Goal: Task Accomplishment & Management: Use online tool/utility

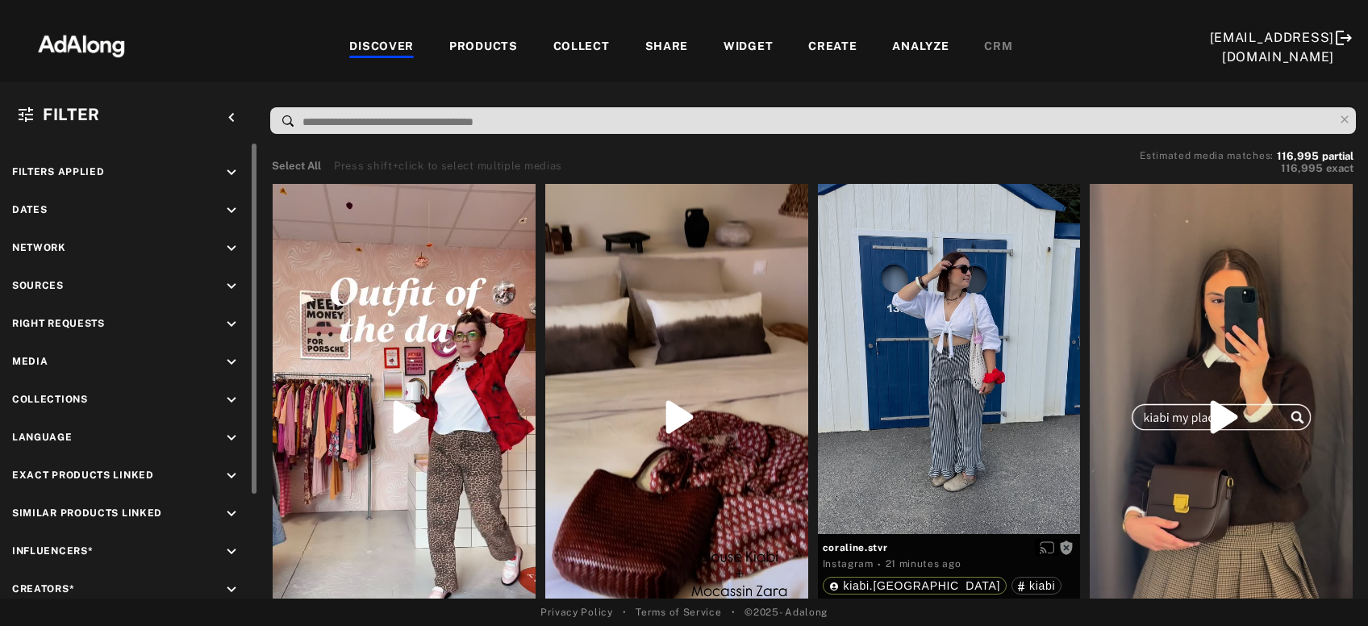
click at [235, 327] on icon "keyboard_arrow_down" at bounding box center [232, 324] width 18 height 18
click at [68, 360] on div "Agreed" at bounding box center [143, 361] width 205 height 17
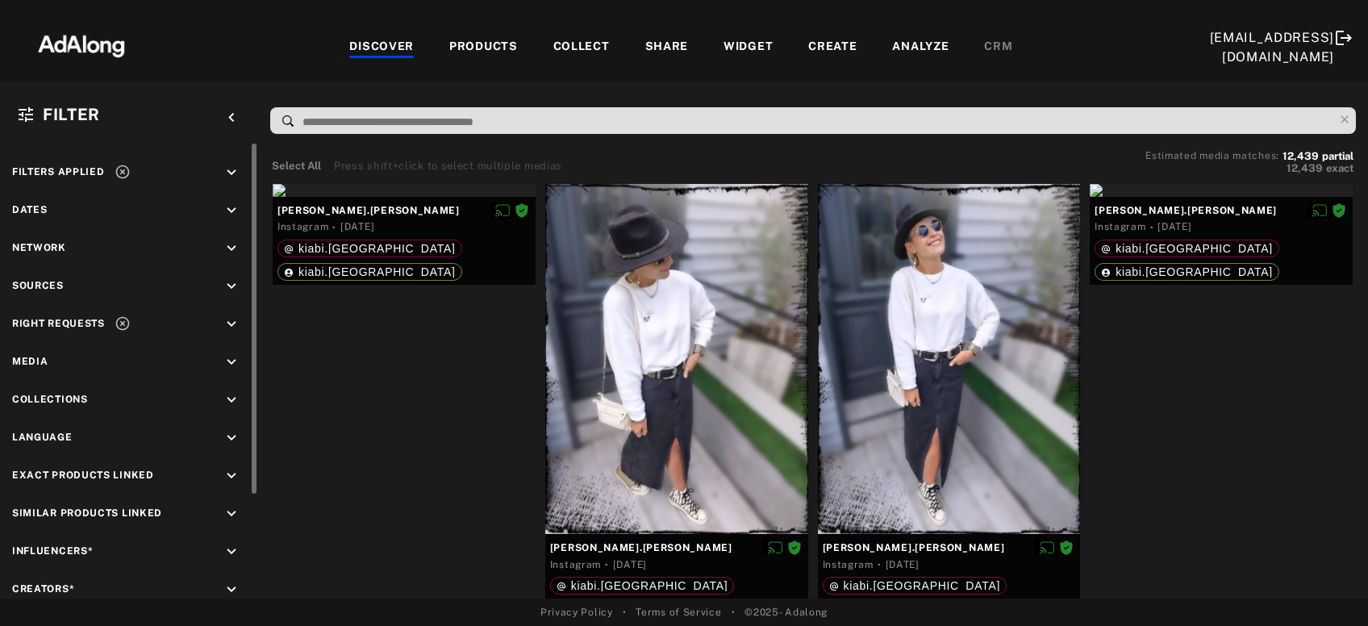
click at [229, 327] on icon "keyboard_arrow_down" at bounding box center [232, 324] width 18 height 18
click at [32, 381] on icon at bounding box center [29, 384] width 12 height 12
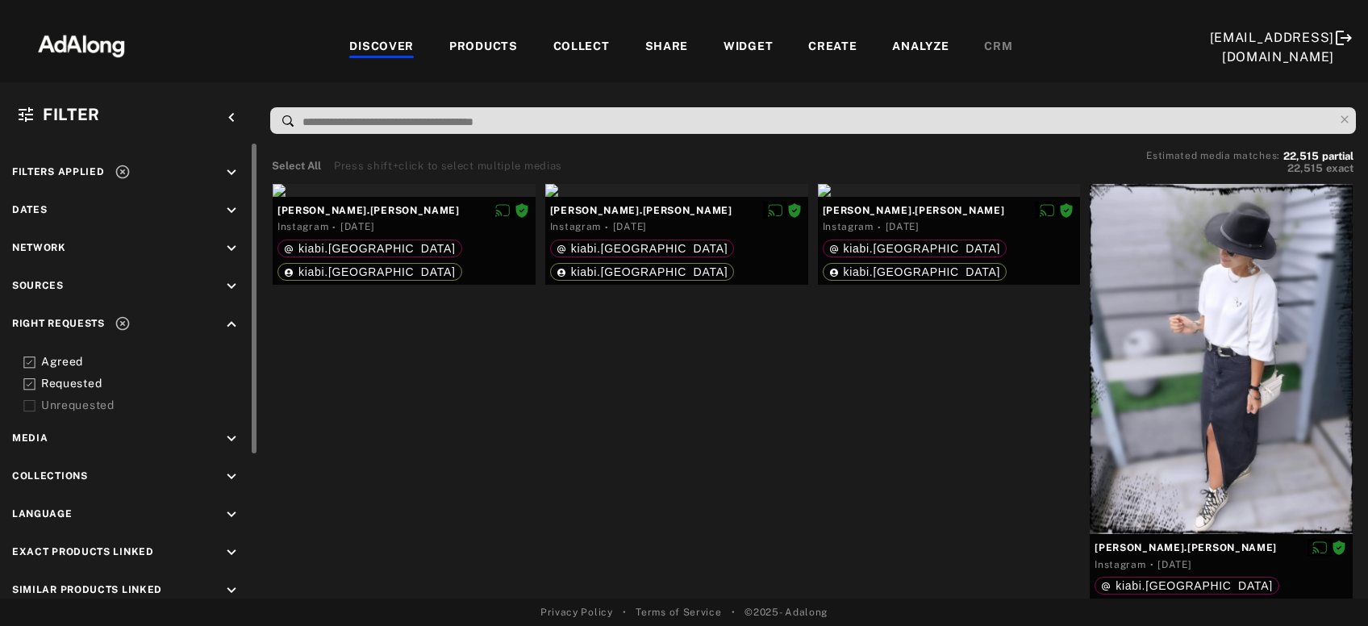
click at [121, 167] on icon at bounding box center [123, 172] width 16 height 16
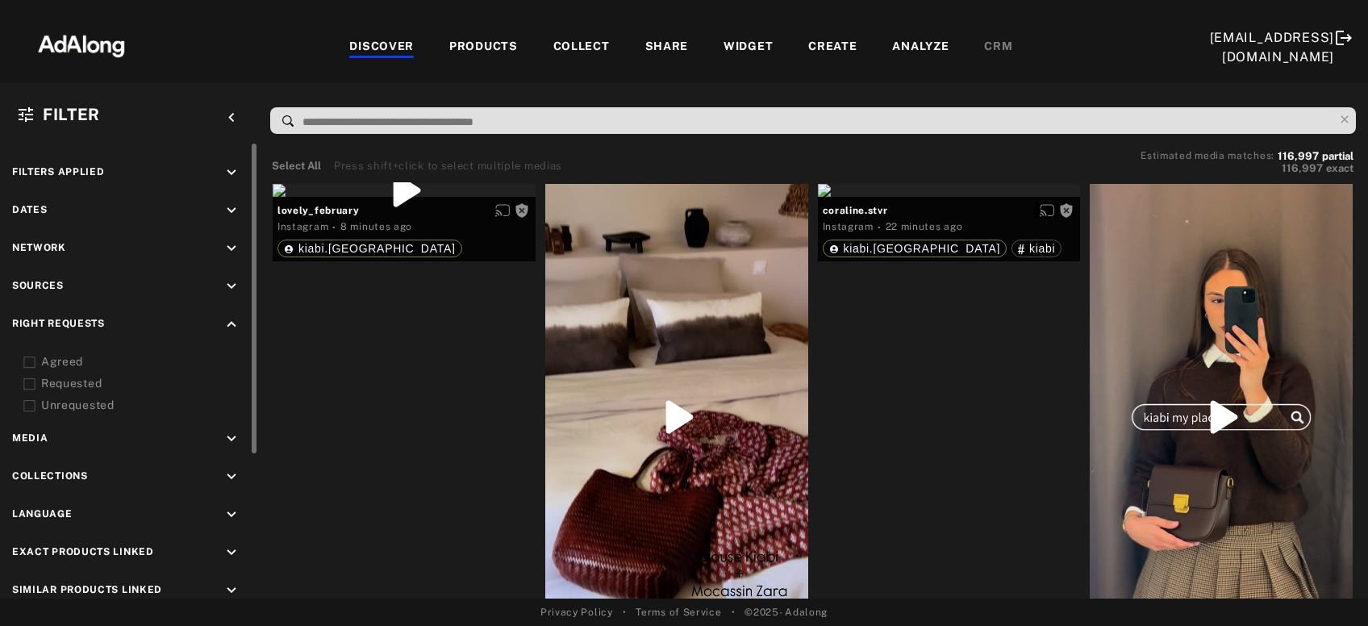
click at [225, 284] on icon "keyboard_arrow_down" at bounding box center [232, 286] width 18 height 18
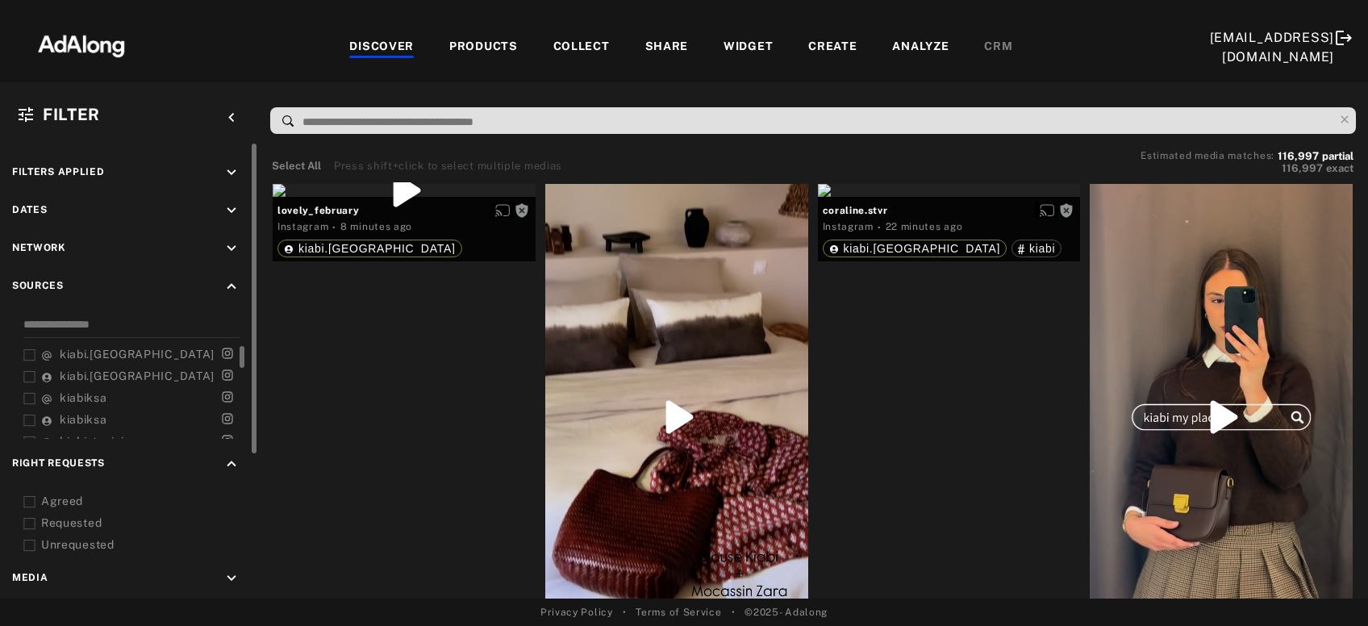
click at [72, 348] on span "kiabi.[GEOGRAPHIC_DATA]" at bounding box center [137, 354] width 155 height 13
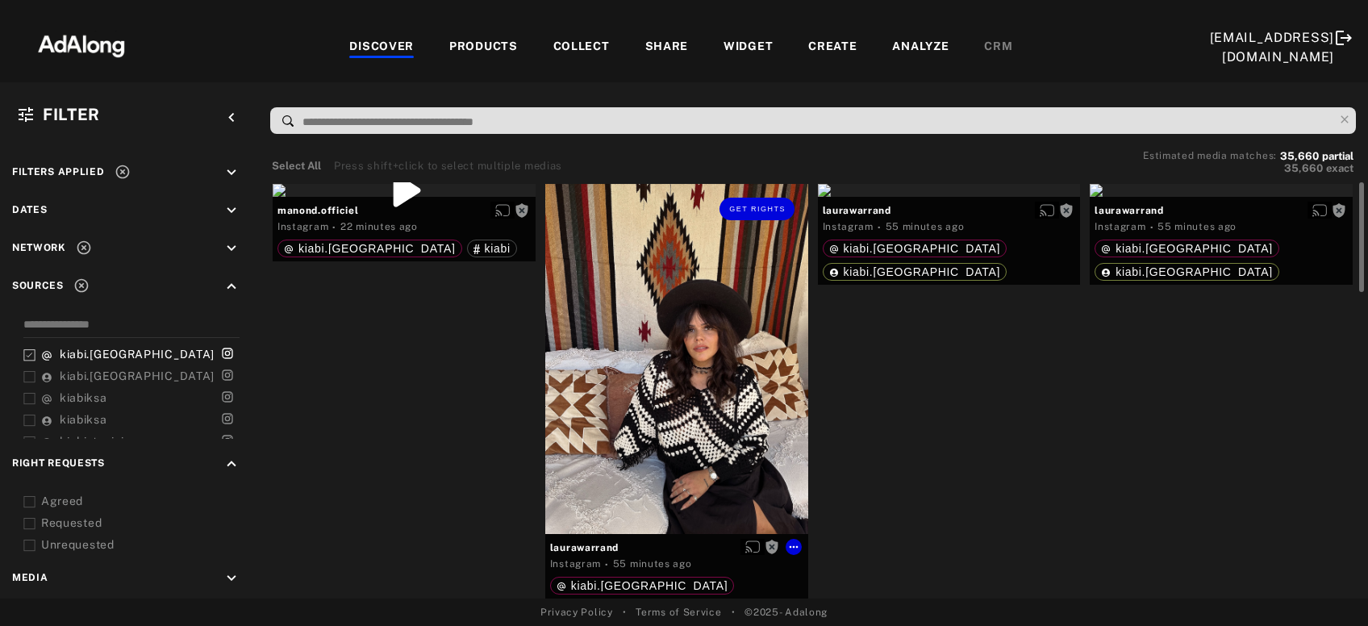
click at [640, 414] on div "Get rights" at bounding box center [676, 359] width 263 height 350
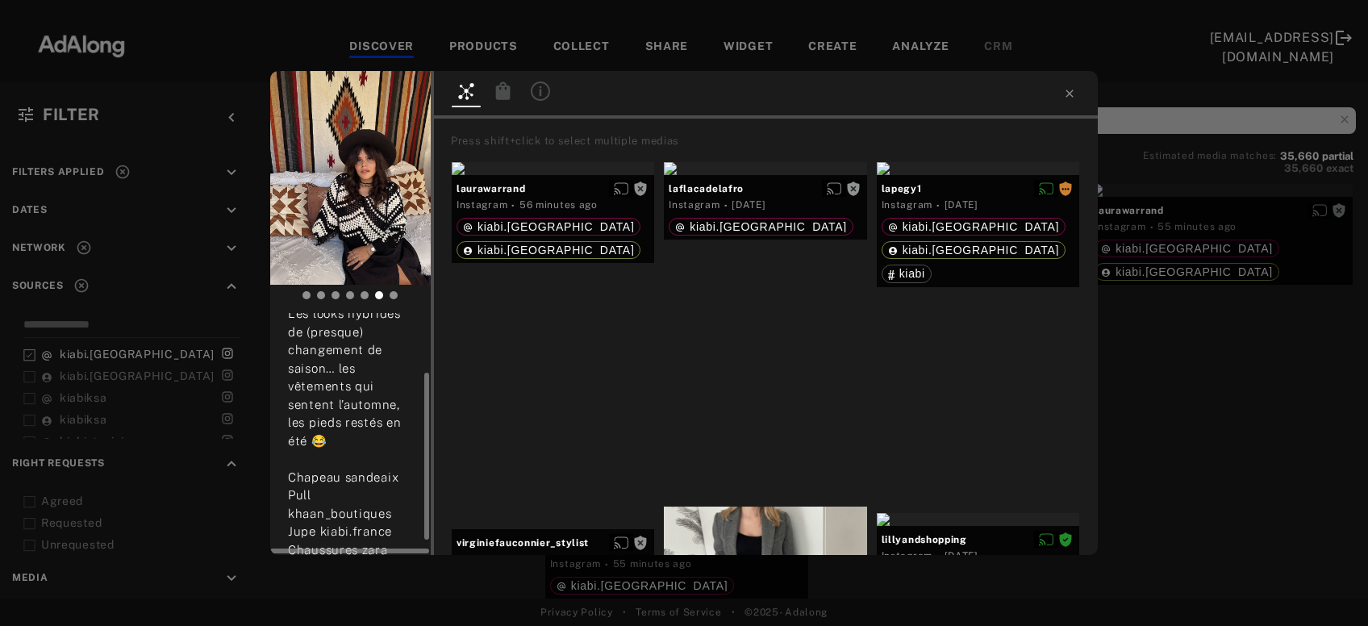
scroll to position [108, 0]
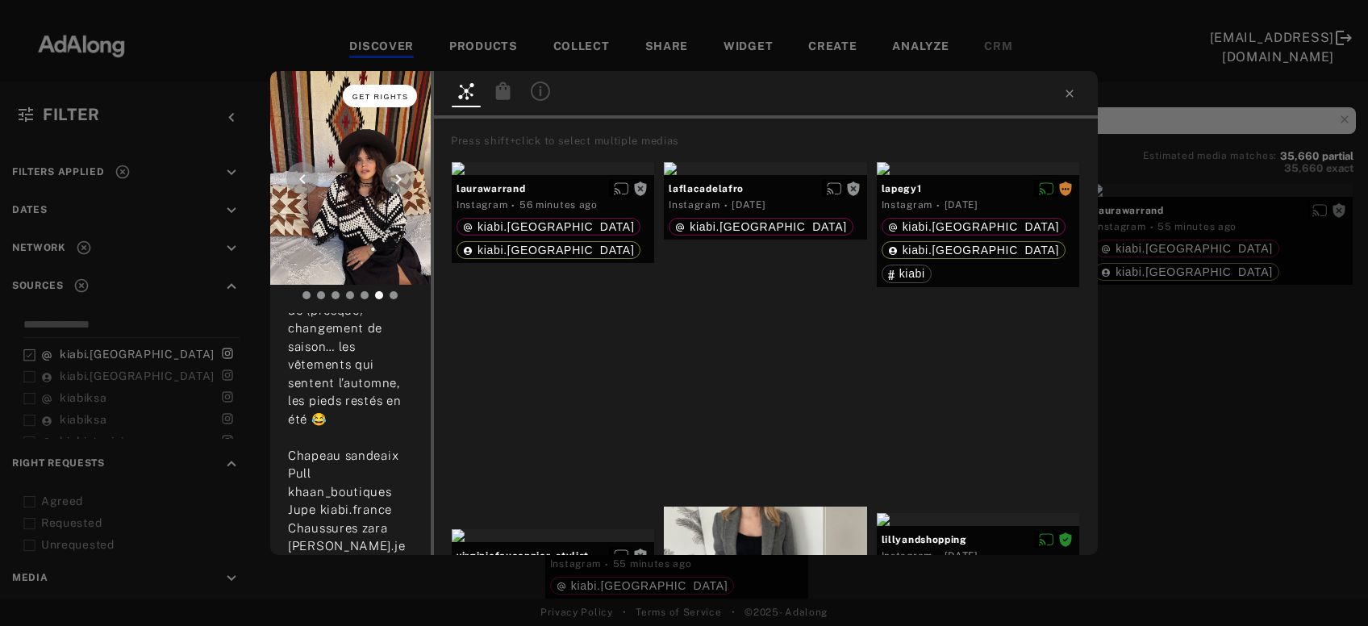
click at [393, 98] on span "Get rights" at bounding box center [380, 97] width 56 height 8
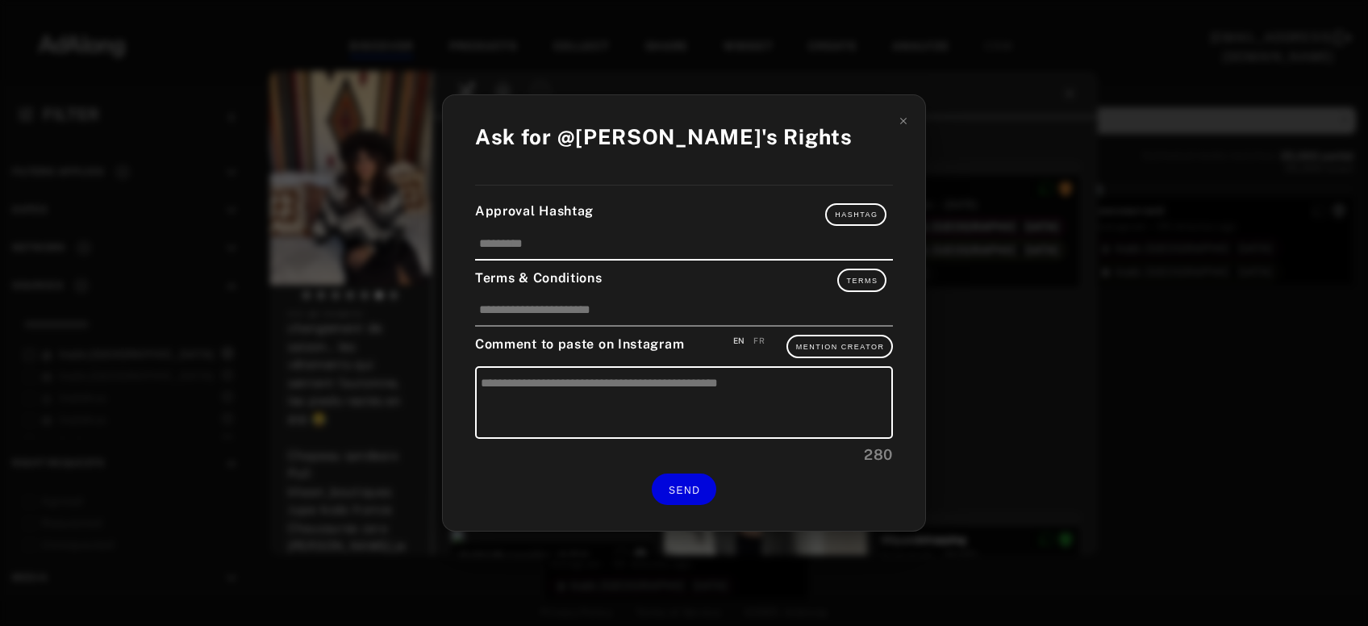
click at [757, 339] on div "FR" at bounding box center [758, 341] width 11 height 12
type textarea "**********"
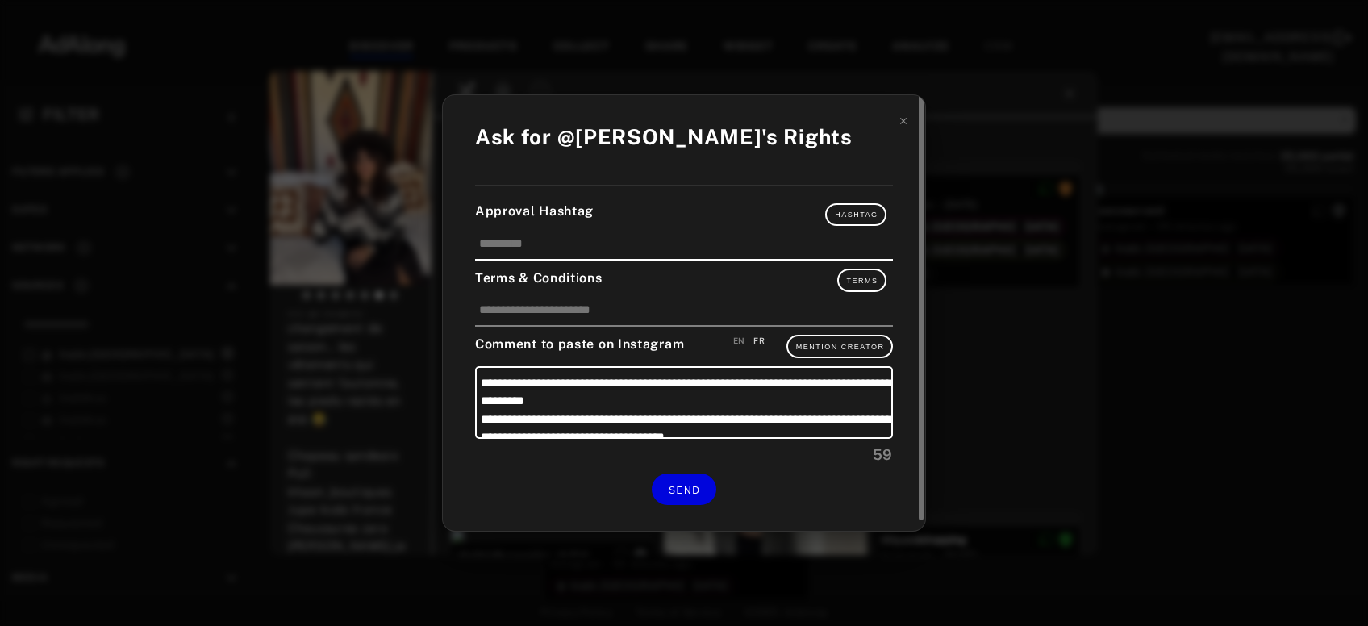
scroll to position [15, 0]
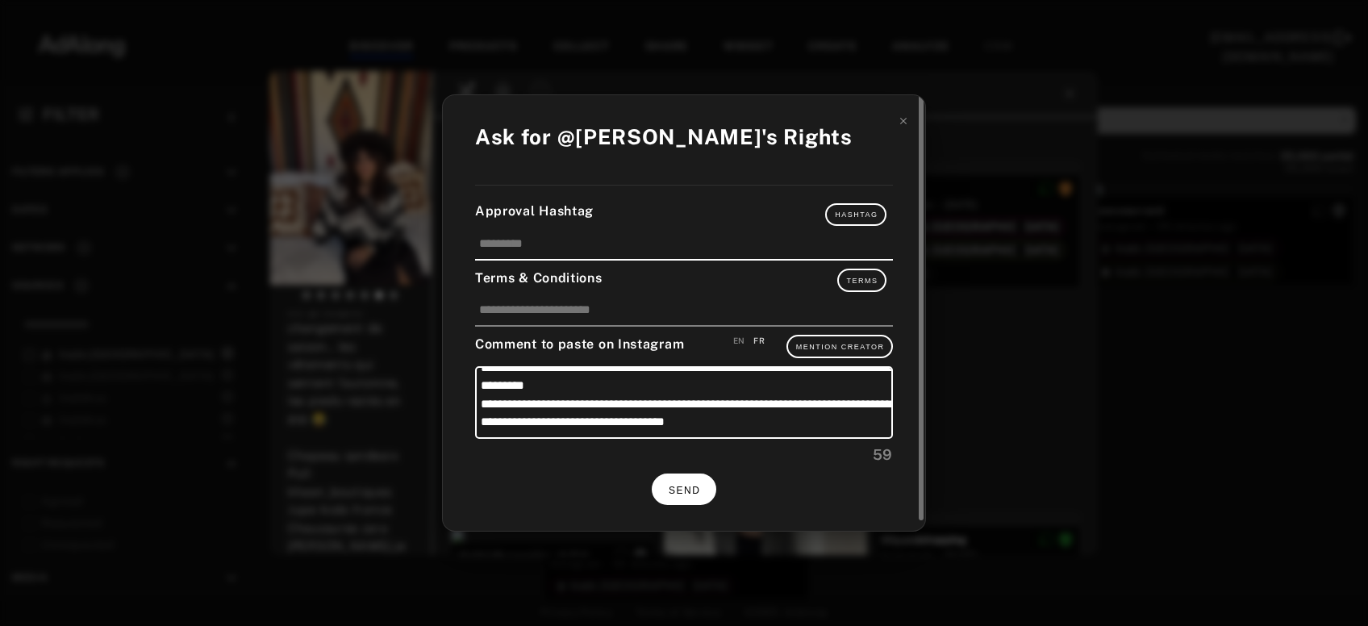
click at [691, 477] on button "SEND" at bounding box center [684, 488] width 65 height 31
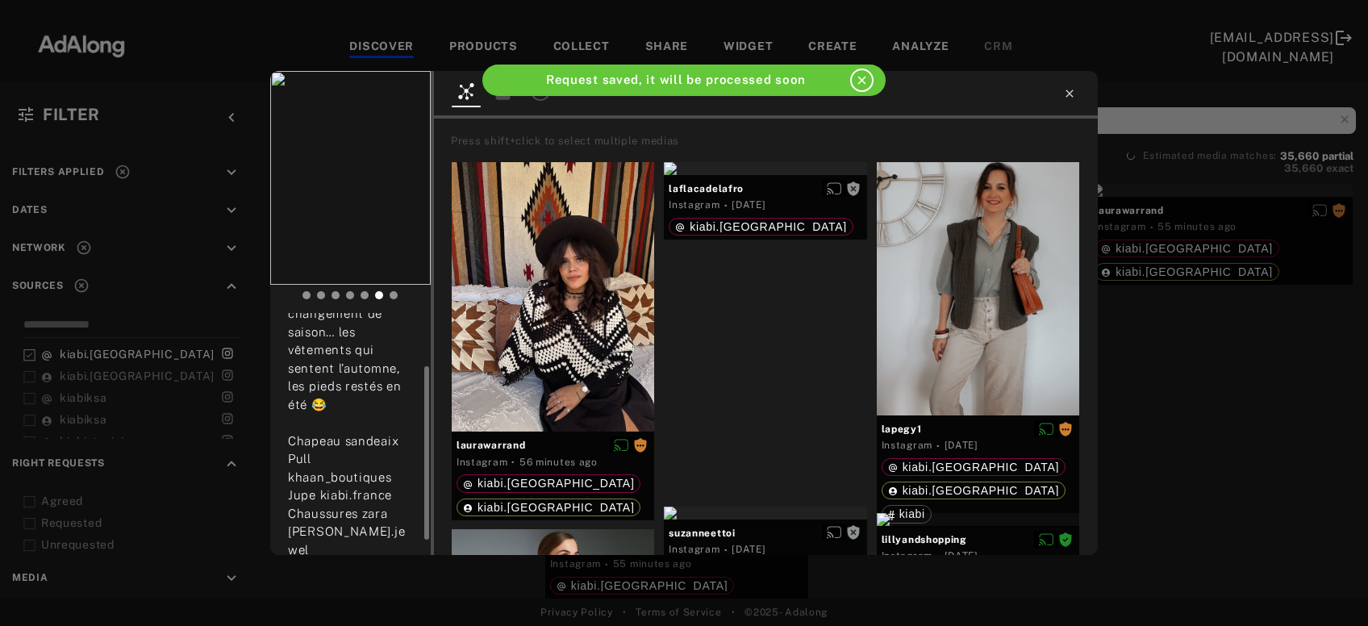
scroll to position [94, 0]
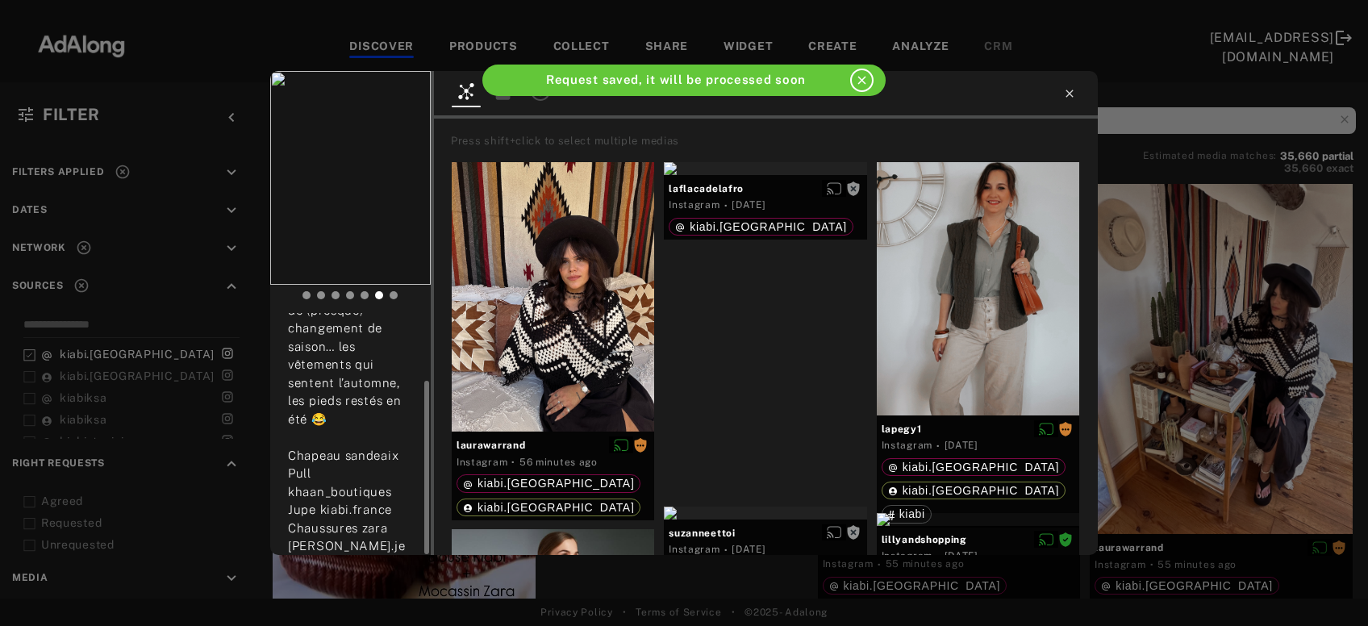
click at [1070, 94] on icon at bounding box center [1068, 93] width 7 height 7
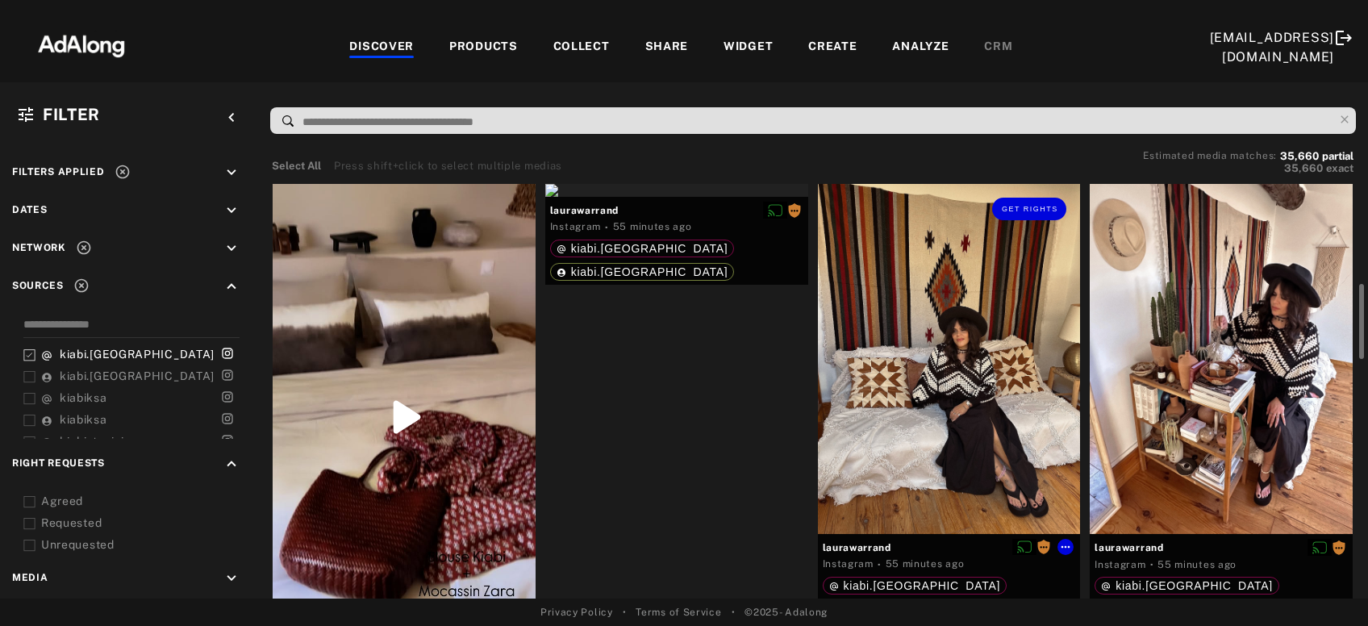
scroll to position [86, 0]
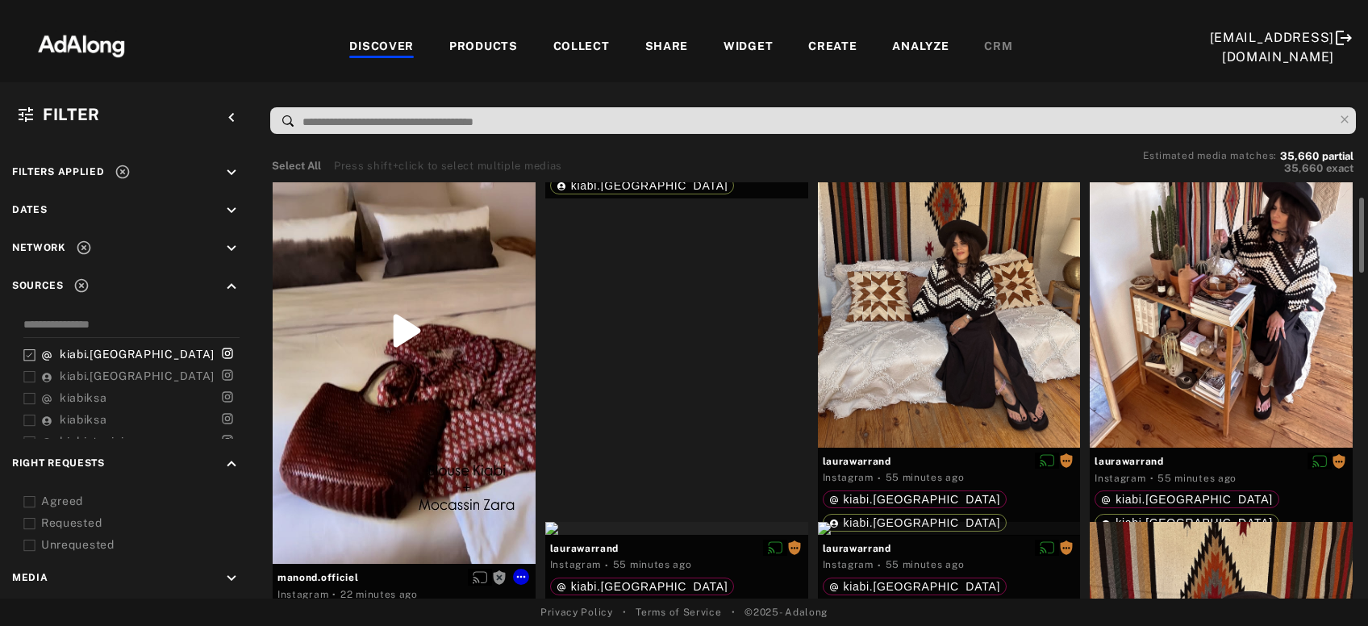
click at [441, 330] on div "Get rights" at bounding box center [404, 331] width 263 height 466
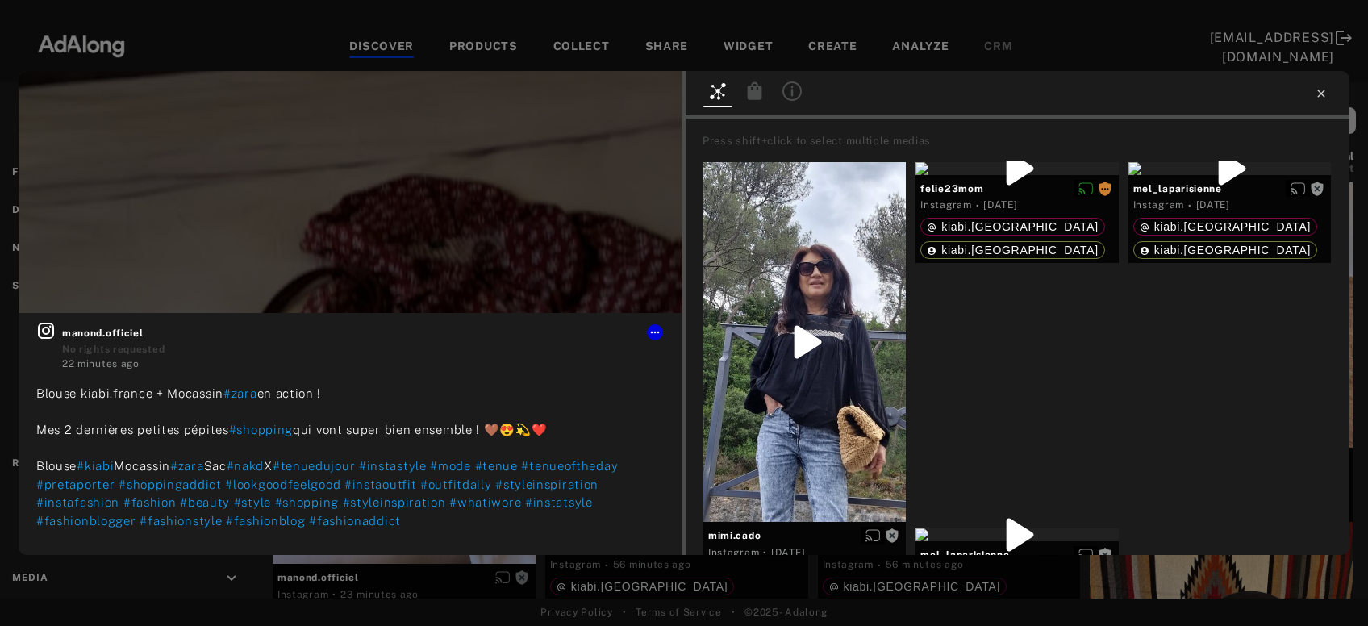
click at [1322, 93] on icon at bounding box center [1320, 93] width 7 height 7
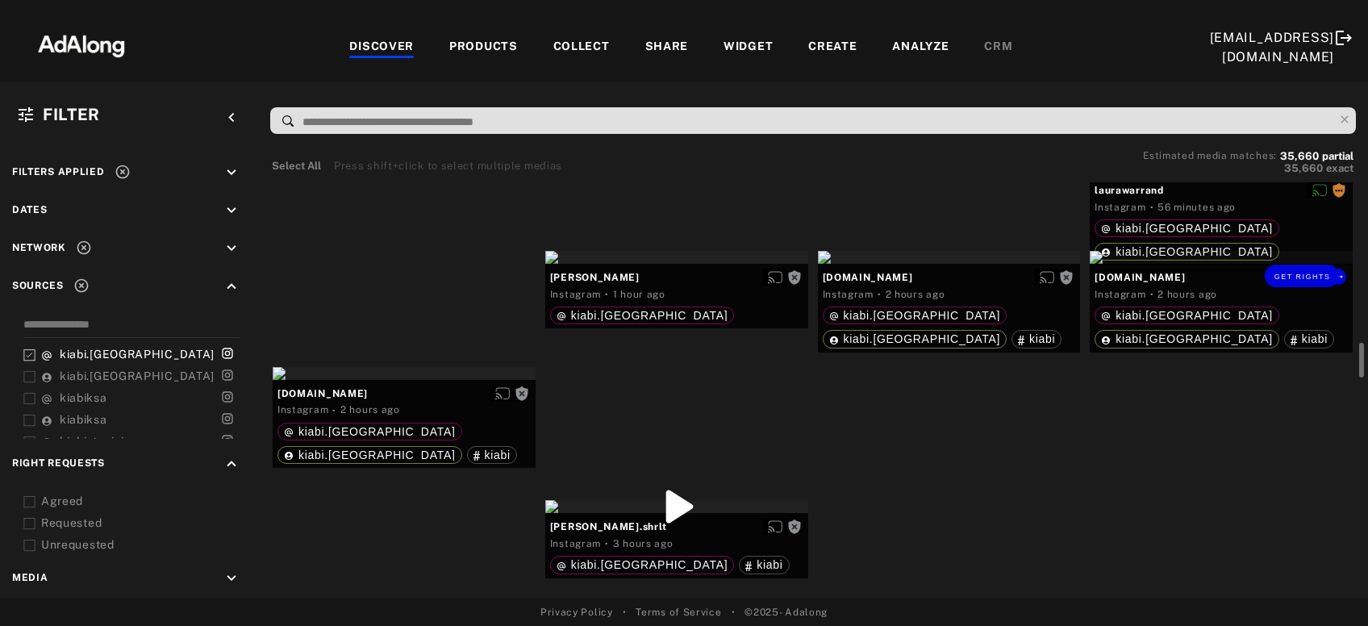
scroll to position [868, 0]
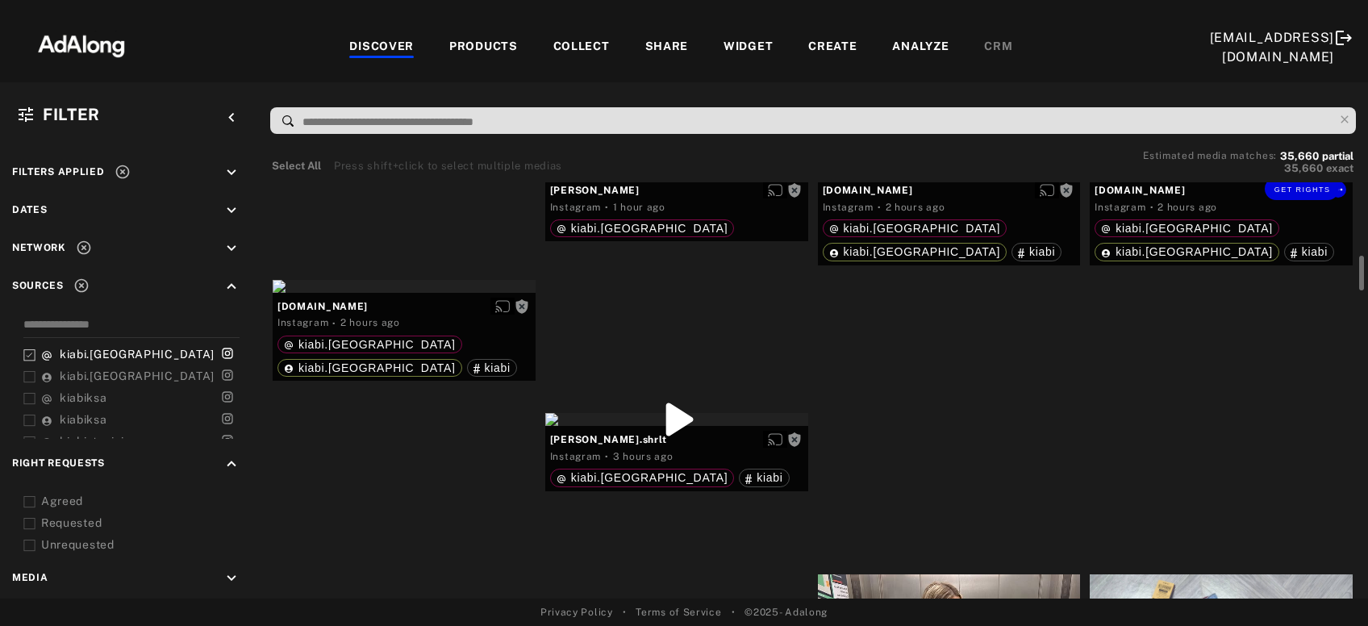
click at [1268, 177] on div "Get rights" at bounding box center [1220, 170] width 263 height 13
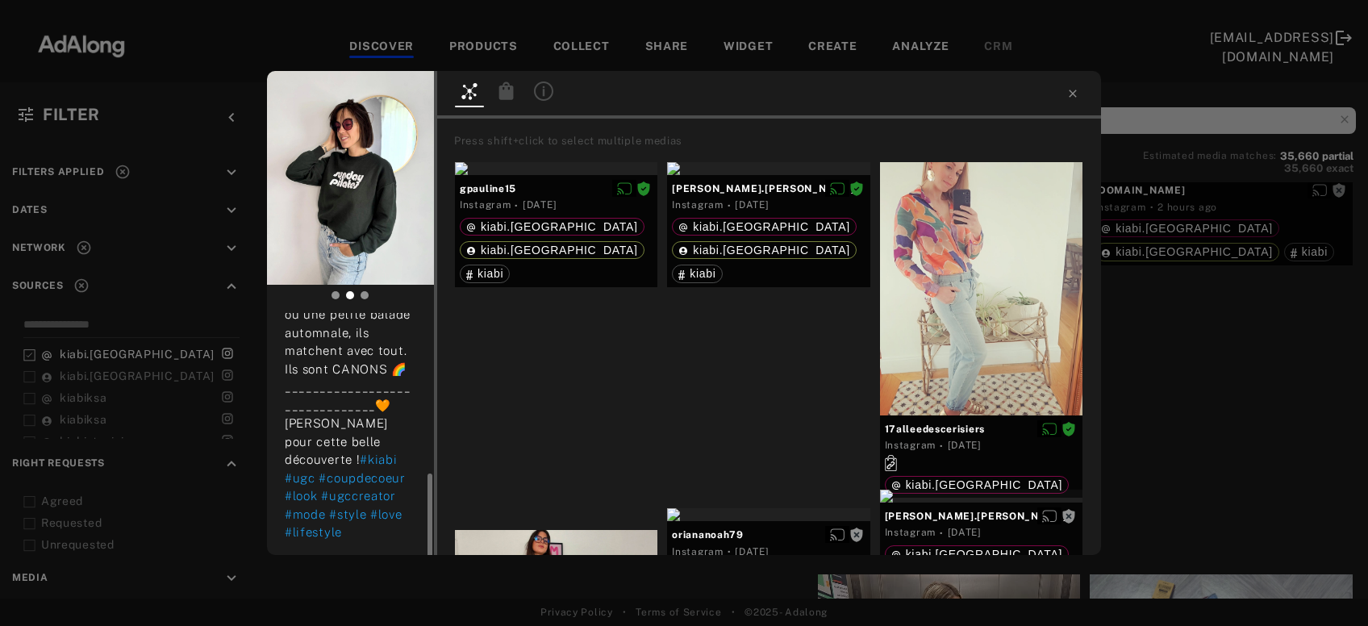
scroll to position [438, 0]
click at [398, 105] on button "Get rights" at bounding box center [383, 96] width 74 height 23
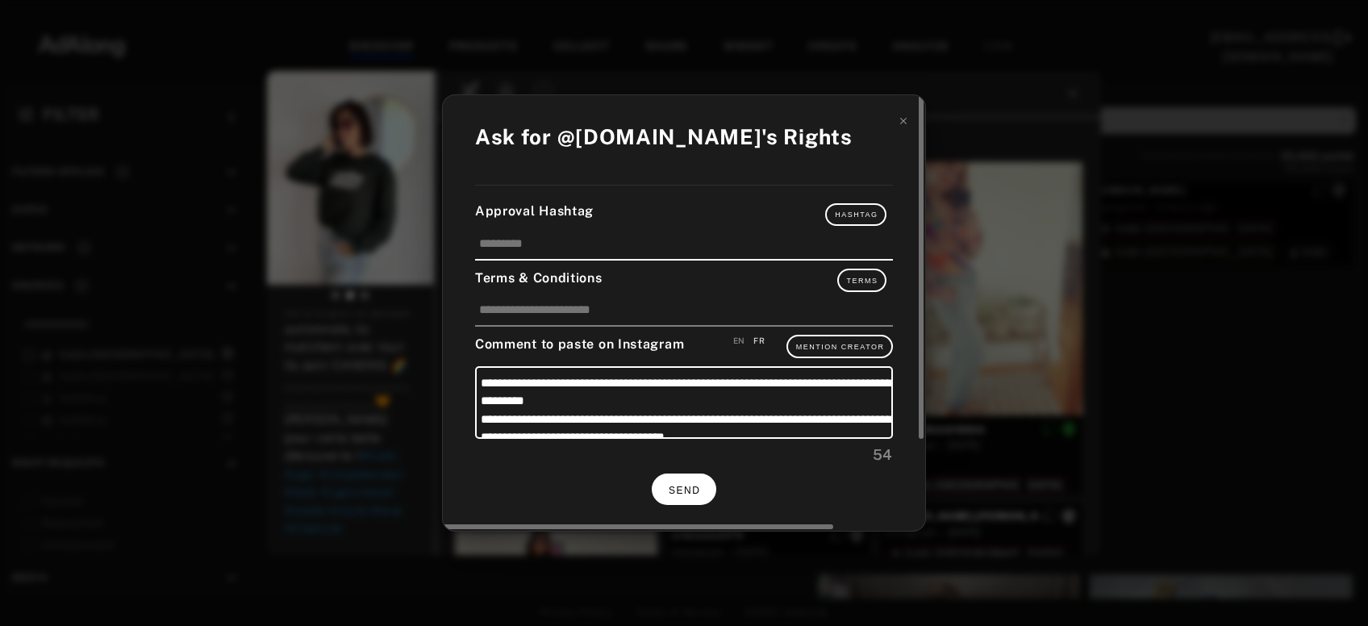
click at [681, 485] on span "SEND" at bounding box center [683, 490] width 31 height 11
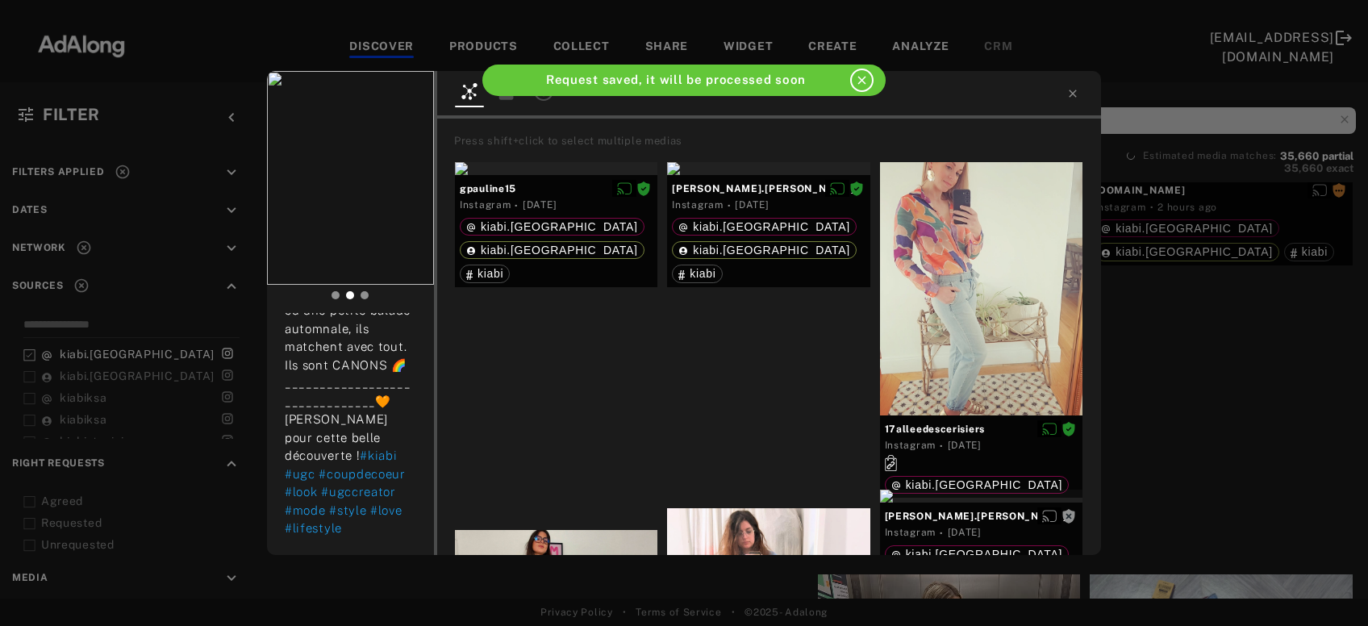
click at [1255, 338] on div "chloelifestyle.co Rights requested 2 hours ago ✨ Coup de cœur mode du moment ! …" at bounding box center [684, 313] width 1368 height 626
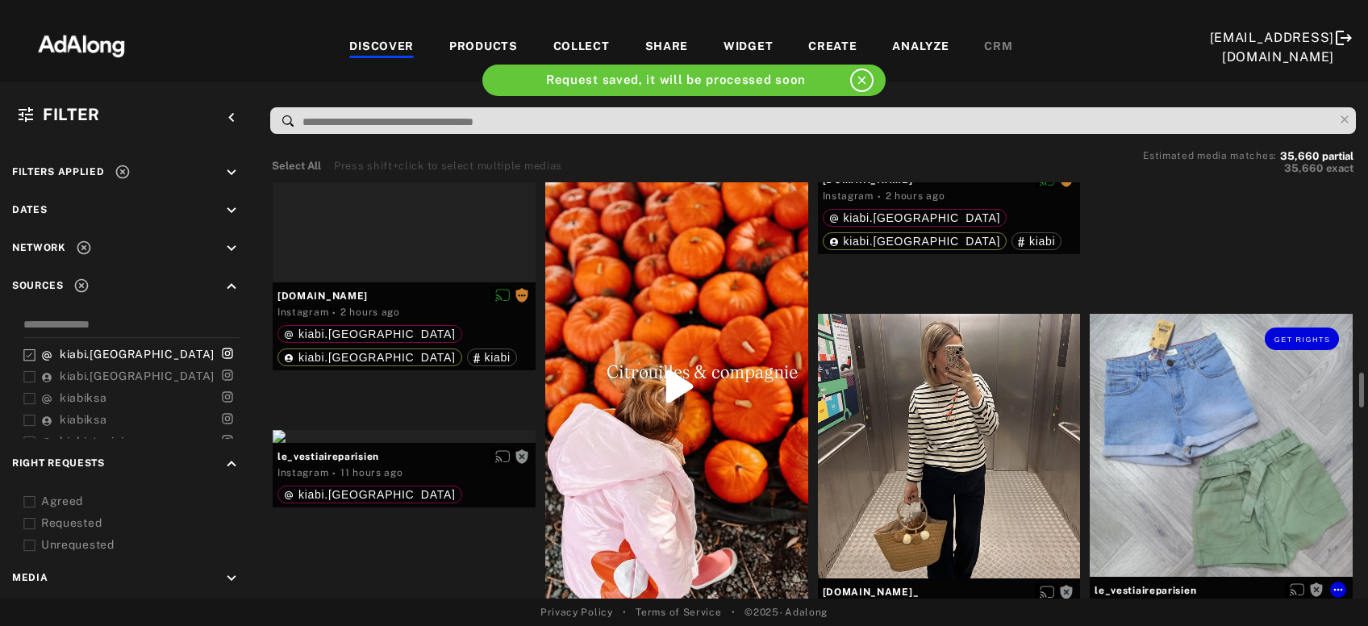
scroll to position [1216, 0]
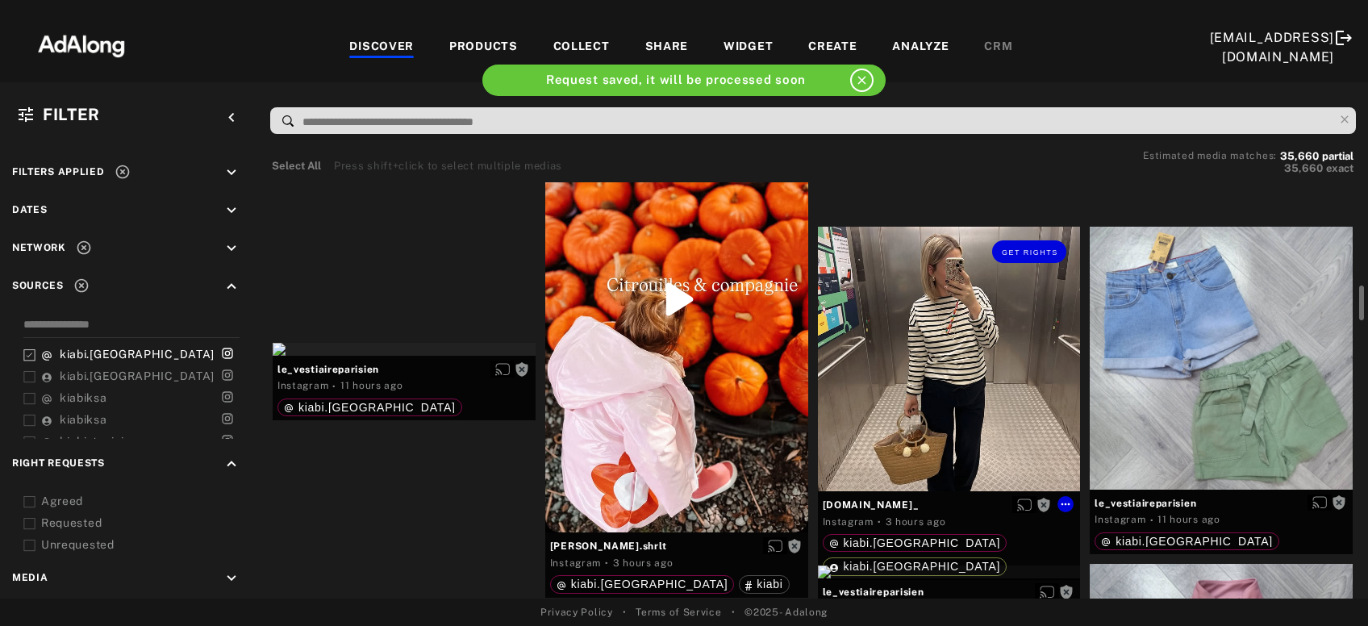
click at [986, 420] on div "Get rights" at bounding box center [949, 359] width 263 height 264
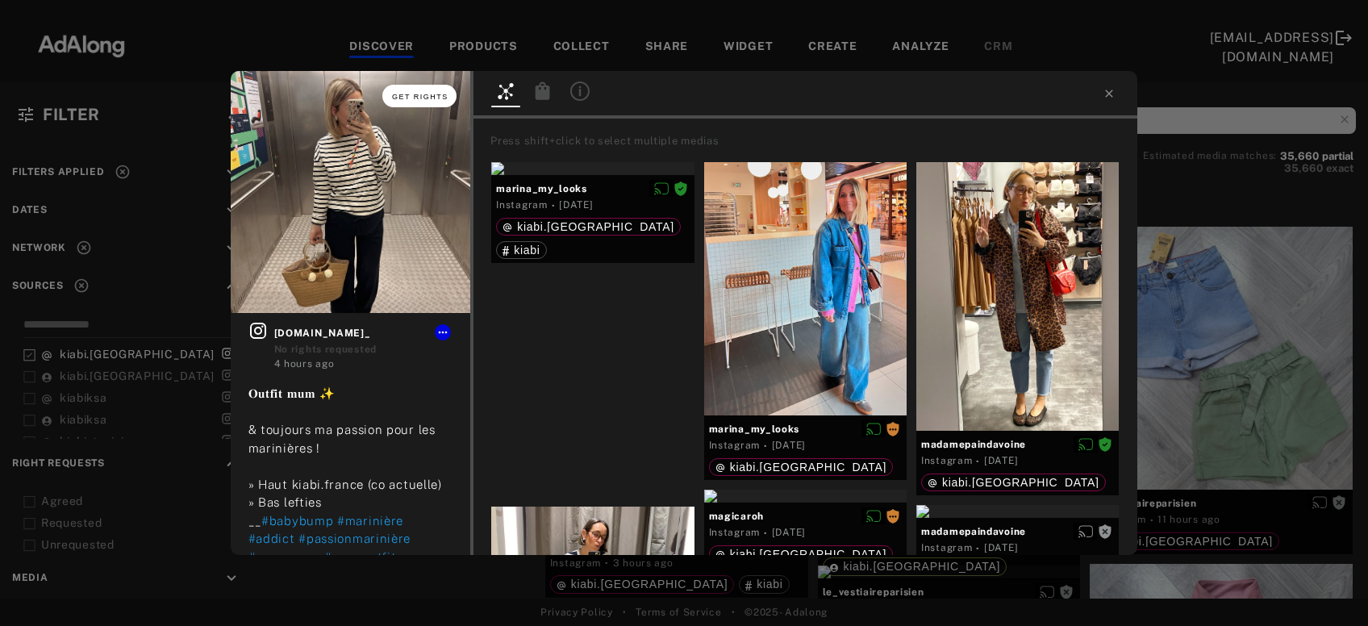
click at [410, 102] on button "Get rights" at bounding box center [419, 96] width 74 height 23
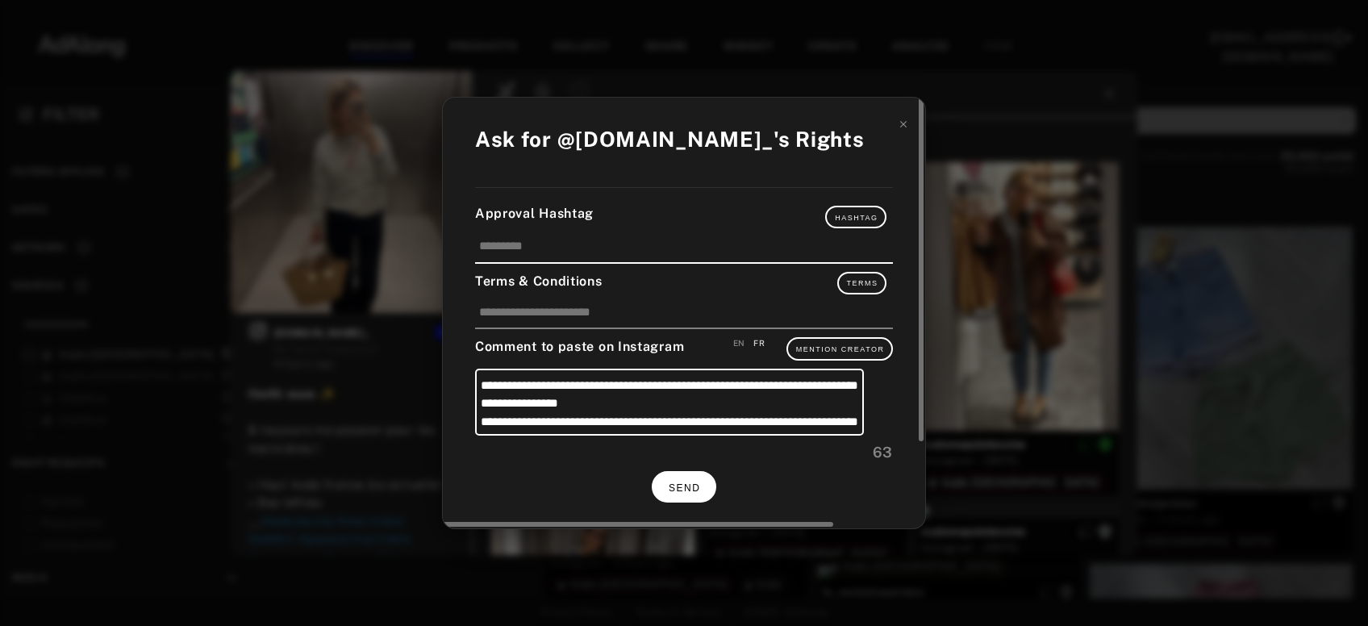
click at [677, 486] on span "SEND" at bounding box center [683, 487] width 31 height 11
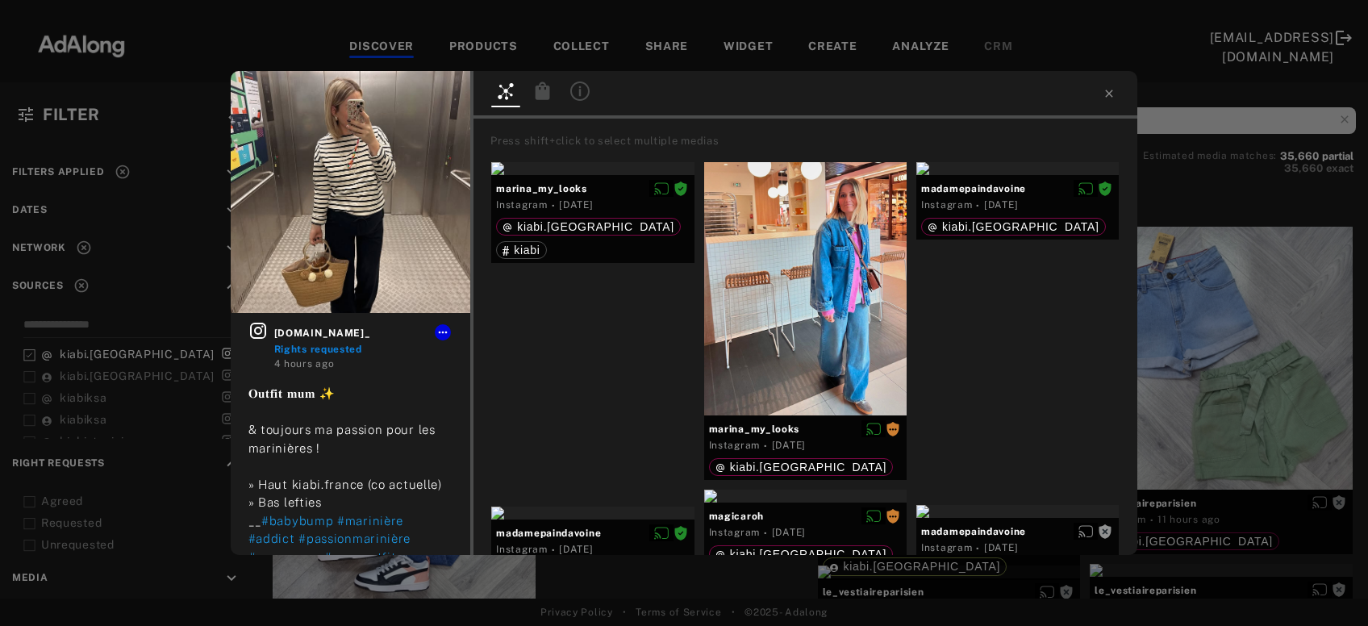
click at [1239, 352] on div "maae.va_ Rights requested 4 hours ago 𝐎𝐮𝐭𝐟𝐢𝐭 𝐦𝐮𝐦 ✨ & toujours ma passion pour l…" at bounding box center [684, 313] width 1368 height 626
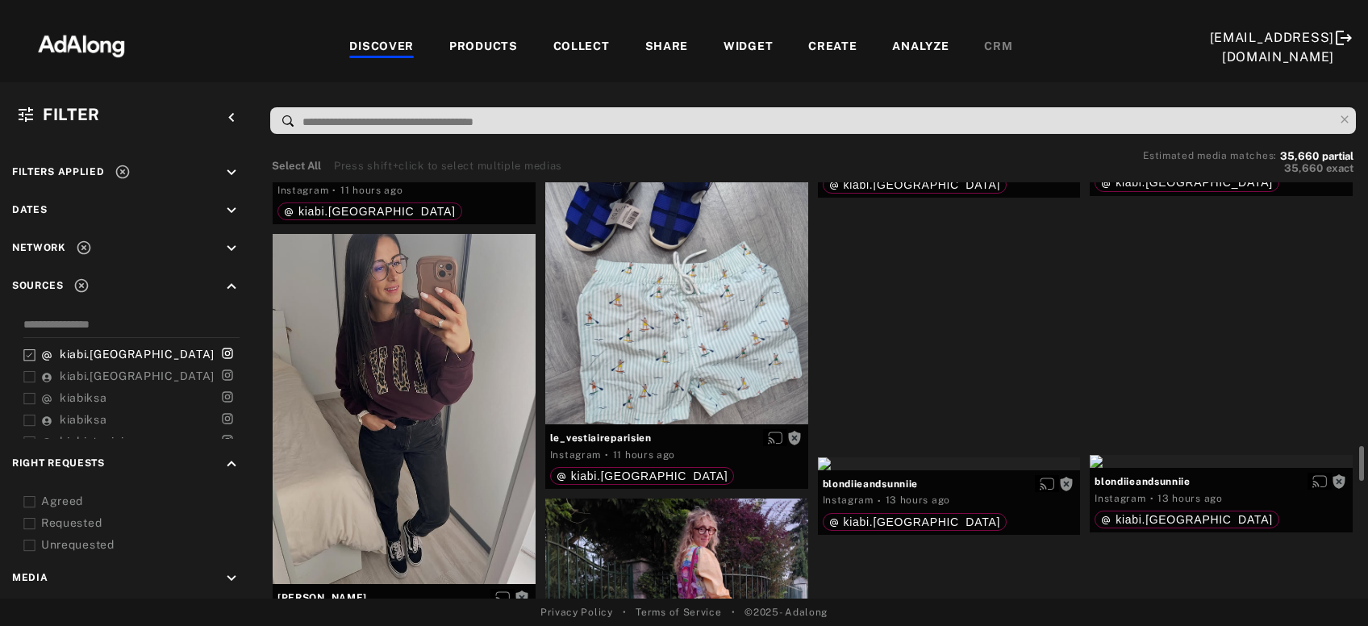
scroll to position [2085, 0]
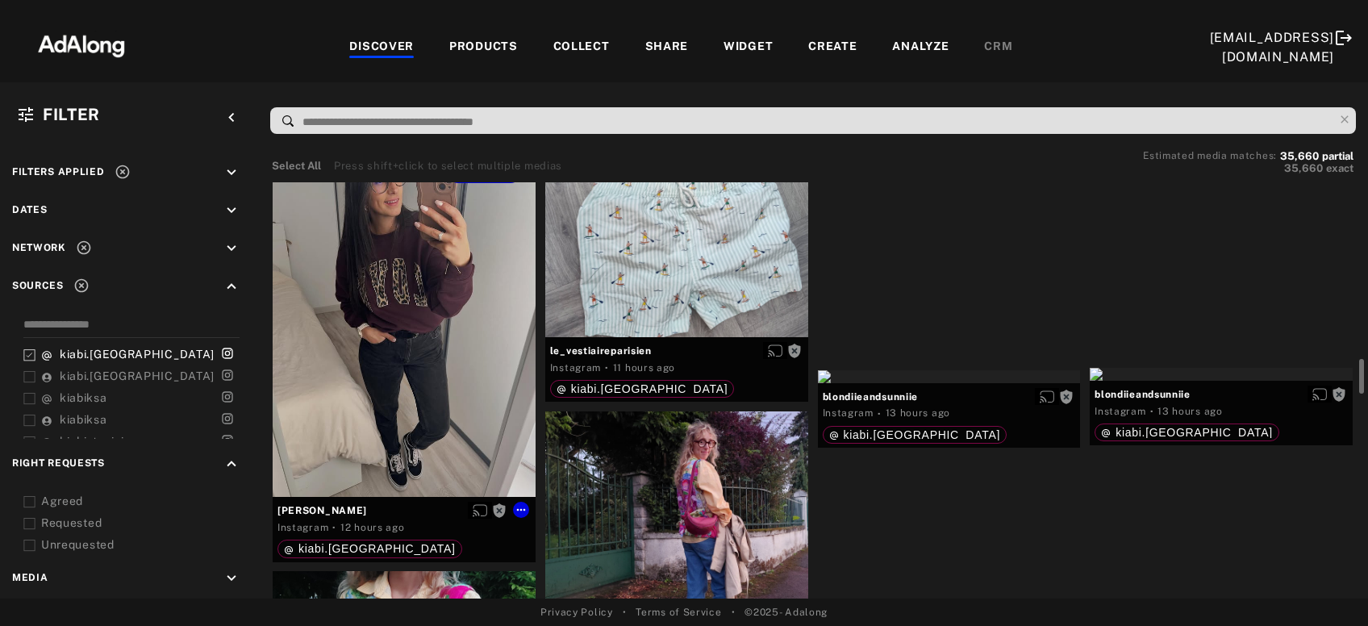
click at [415, 352] on div "Get rights" at bounding box center [404, 322] width 263 height 350
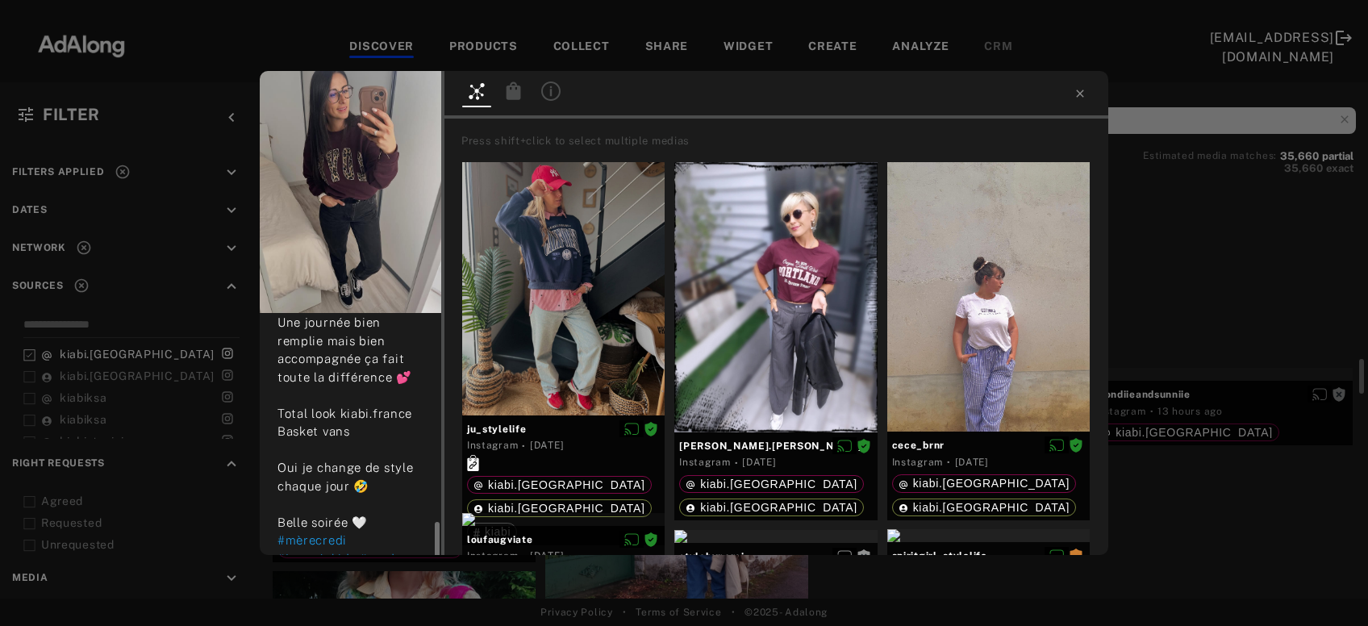
scroll to position [482, 0]
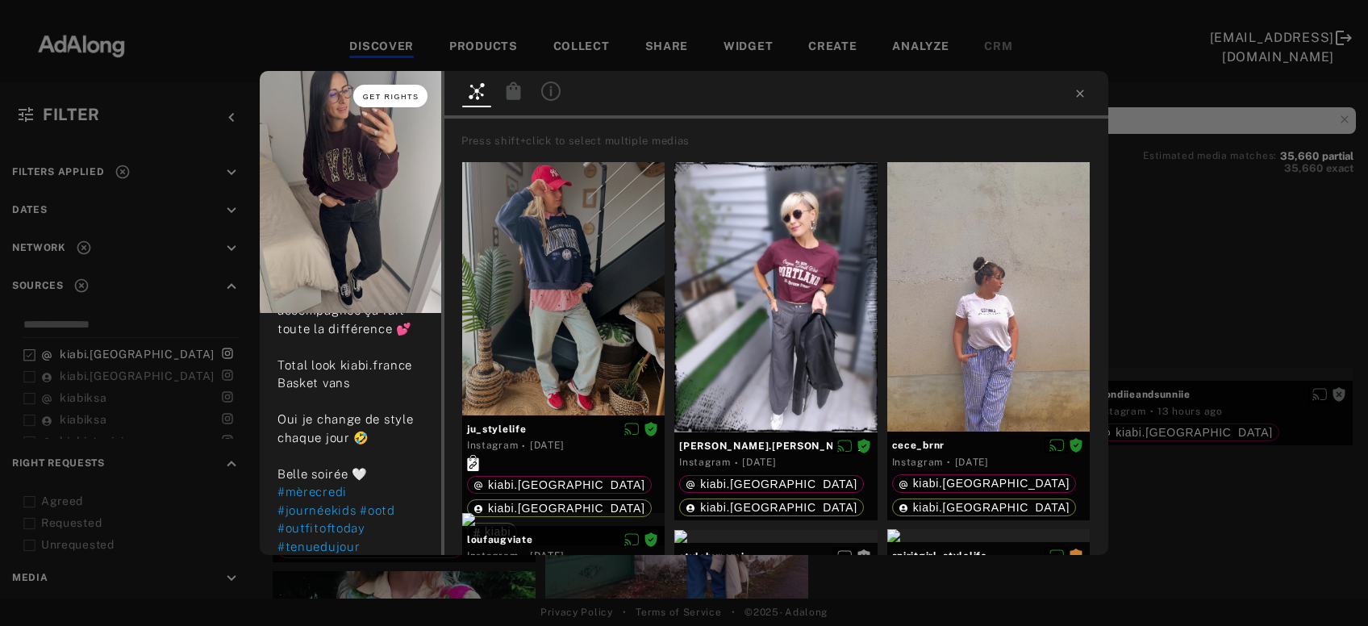
click at [385, 96] on span "Get rights" at bounding box center [391, 97] width 56 height 8
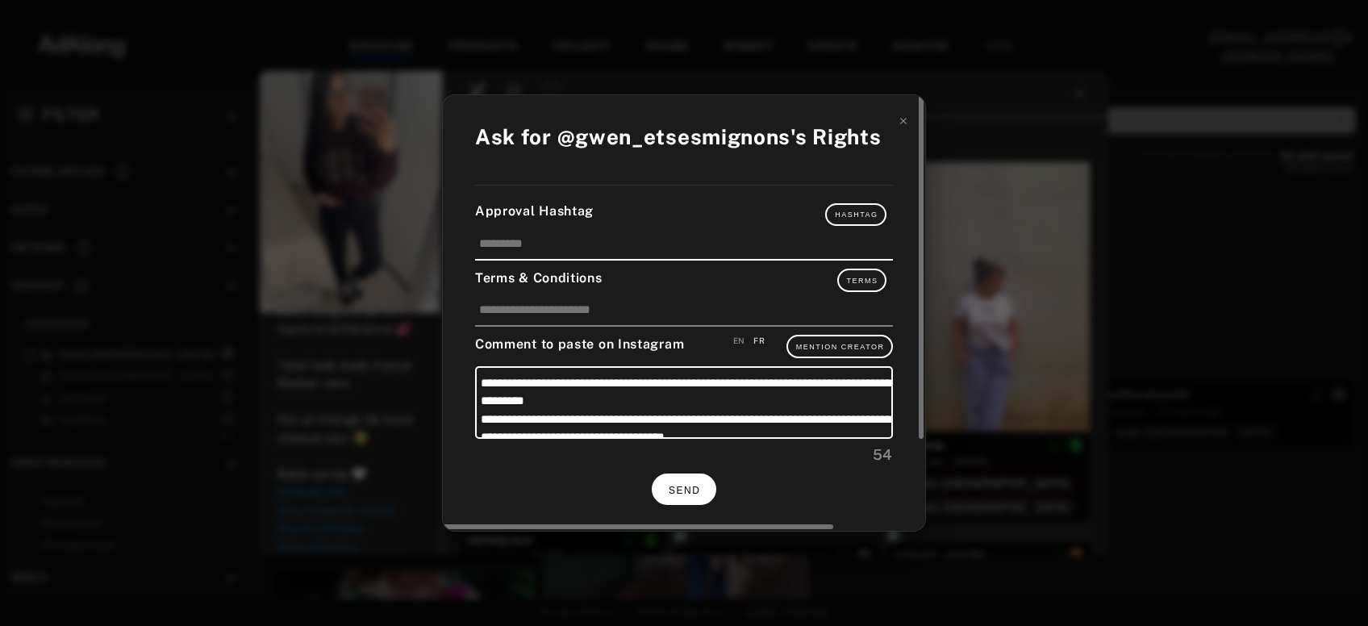
click at [658, 485] on button "SEND" at bounding box center [684, 488] width 65 height 31
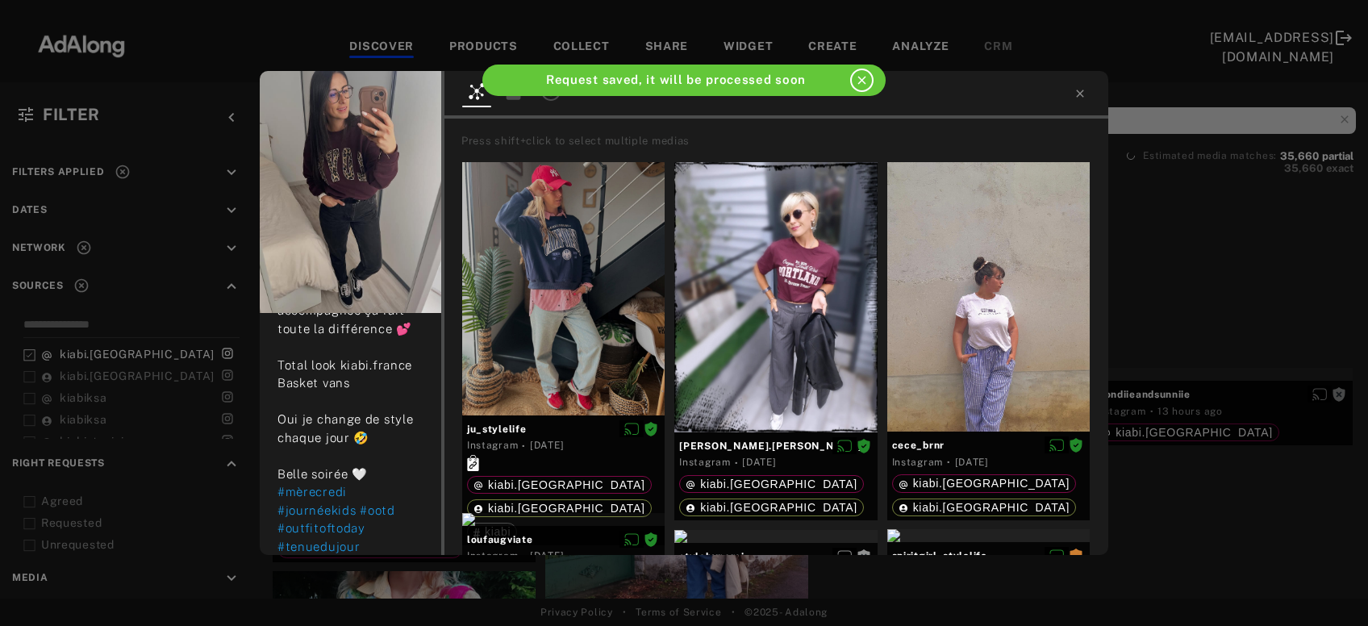
click at [1261, 370] on div "gwen_etsesmignons Rights requested 12 hours ago Un joli mercredi passé avec mes…" at bounding box center [684, 313] width 1368 height 626
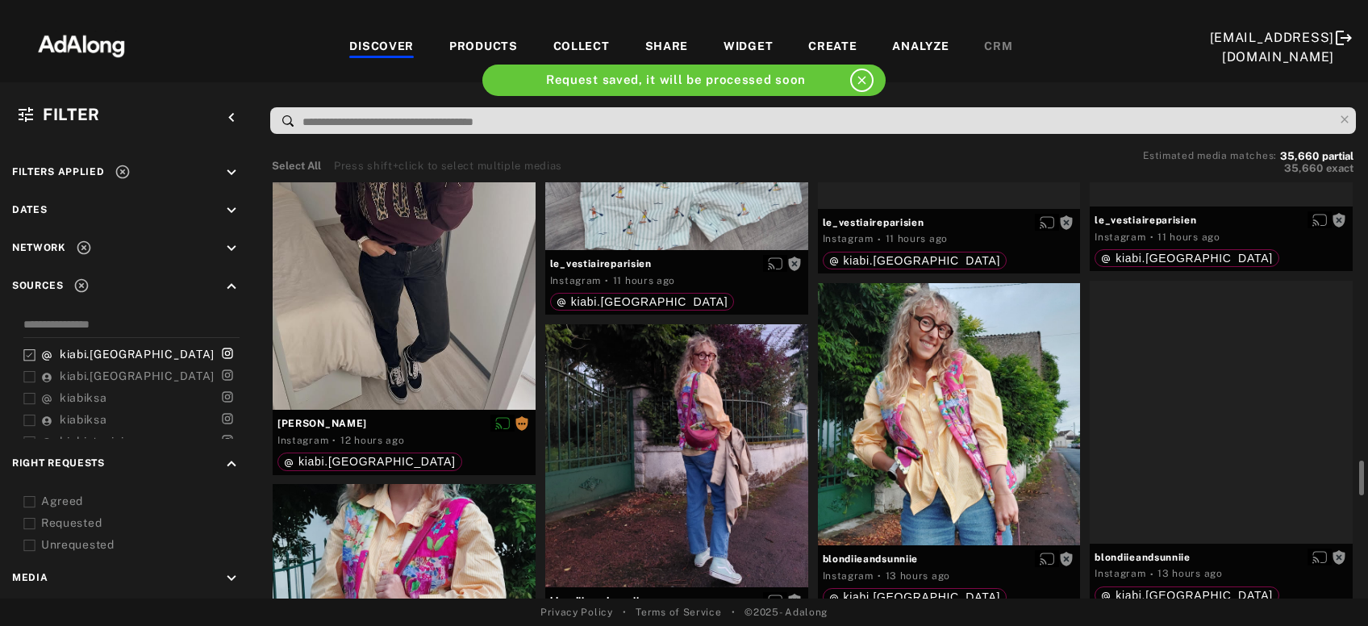
scroll to position [2259, 0]
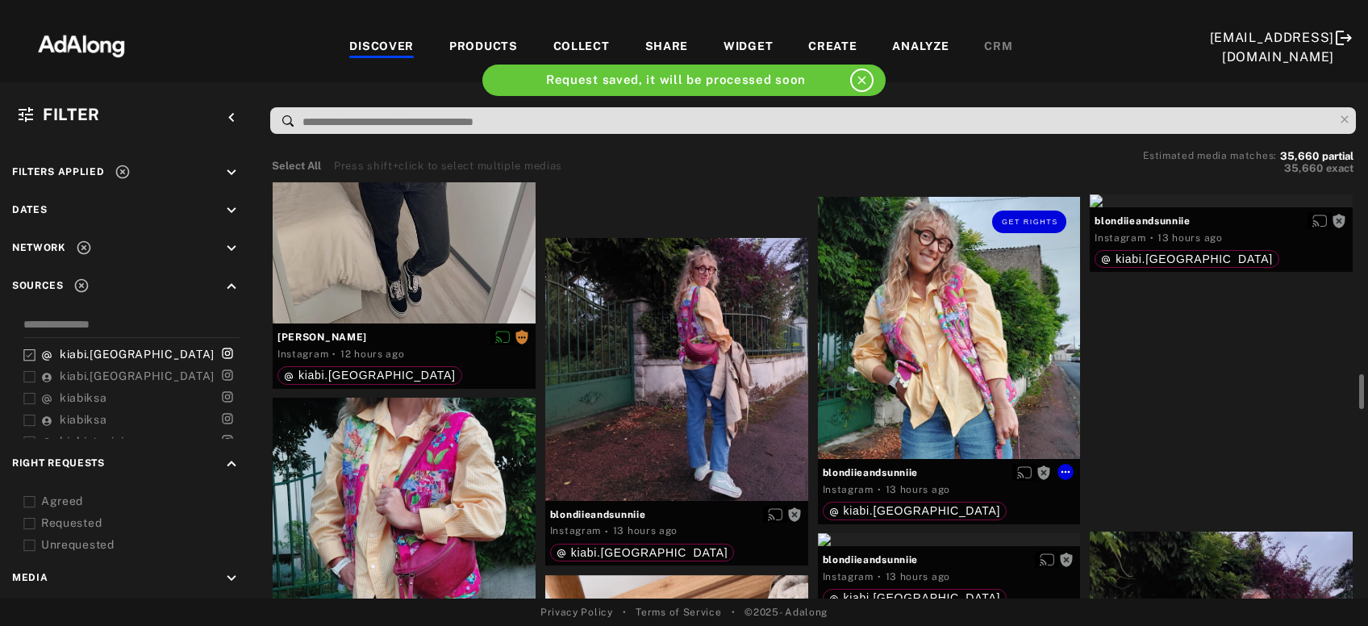
click at [1024, 356] on div "Get rights" at bounding box center [949, 328] width 263 height 263
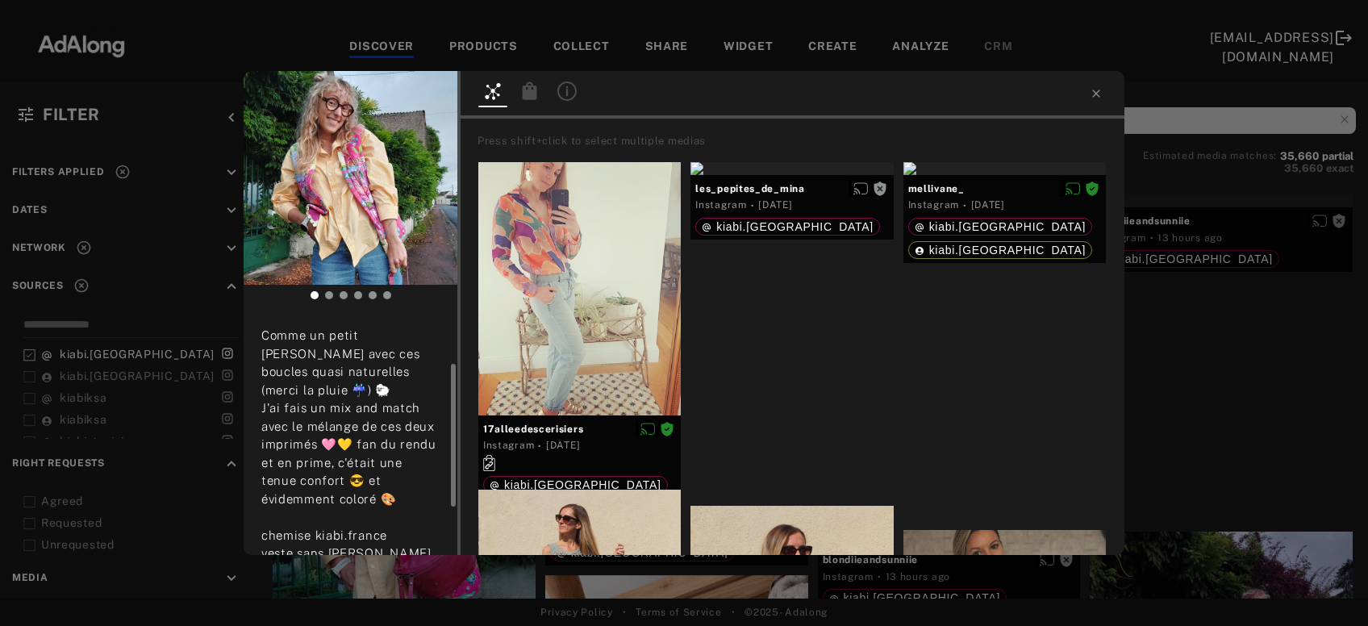
scroll to position [165, 0]
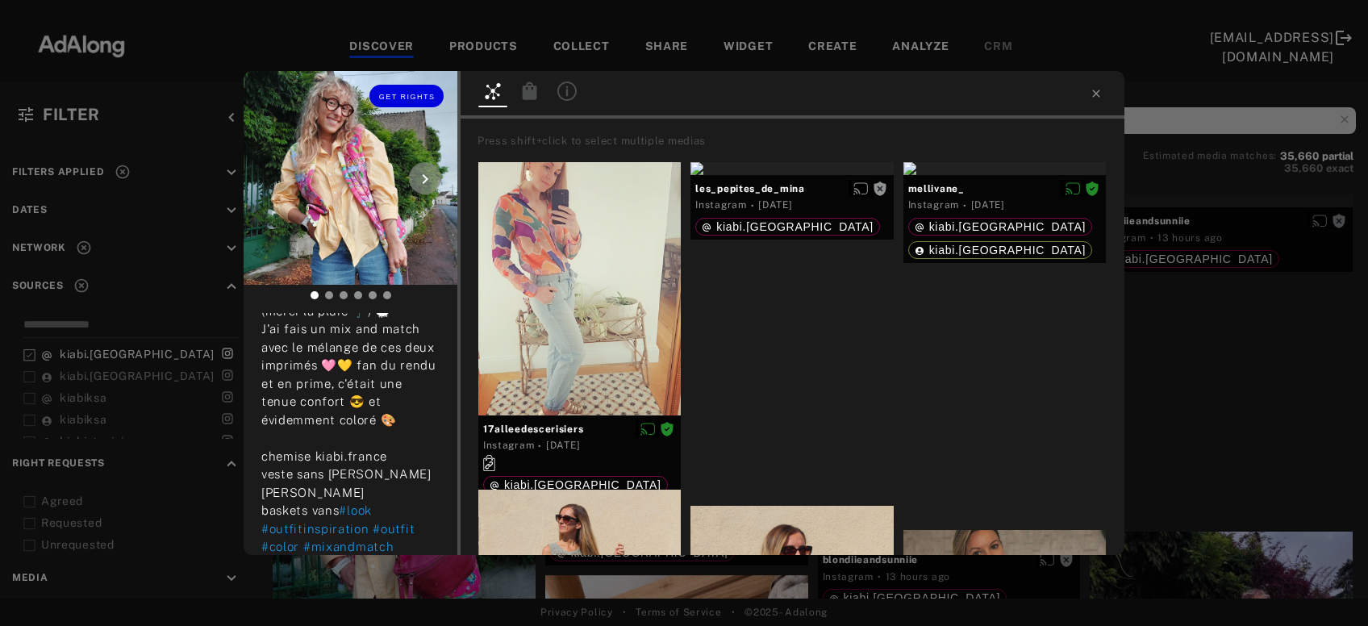
click at [419, 106] on div "Get rights" at bounding box center [351, 96] width 214 height 50
click at [423, 95] on span "Get rights" at bounding box center [407, 97] width 56 height 8
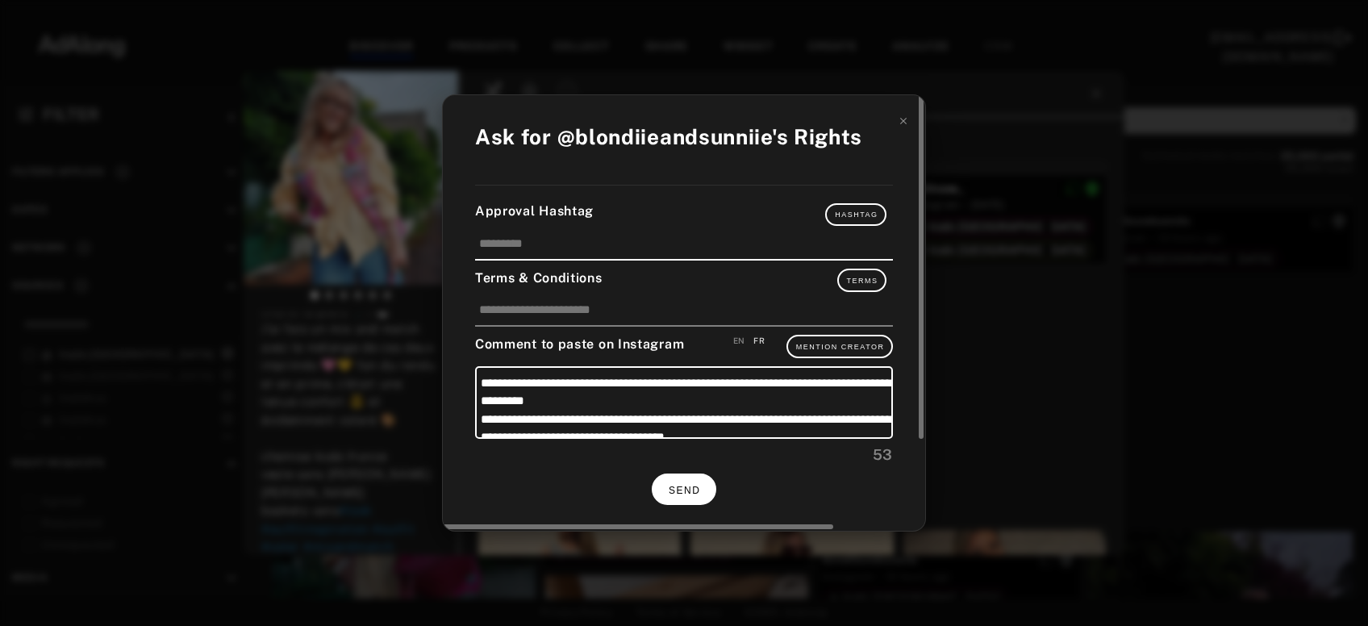
click at [710, 484] on button "SEND" at bounding box center [684, 488] width 65 height 31
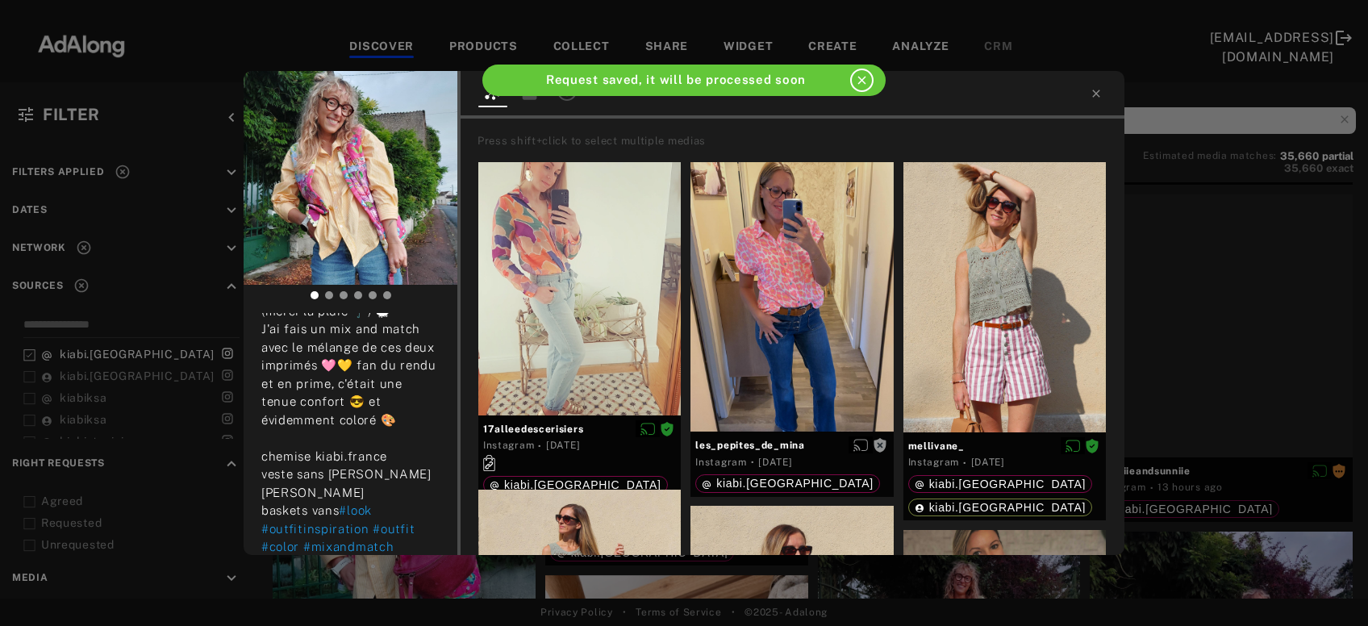
click at [1243, 369] on div "blondiieandsunniie Rights requested 13 hours ago -10 septembre 2025- Comme un p…" at bounding box center [684, 313] width 1368 height 626
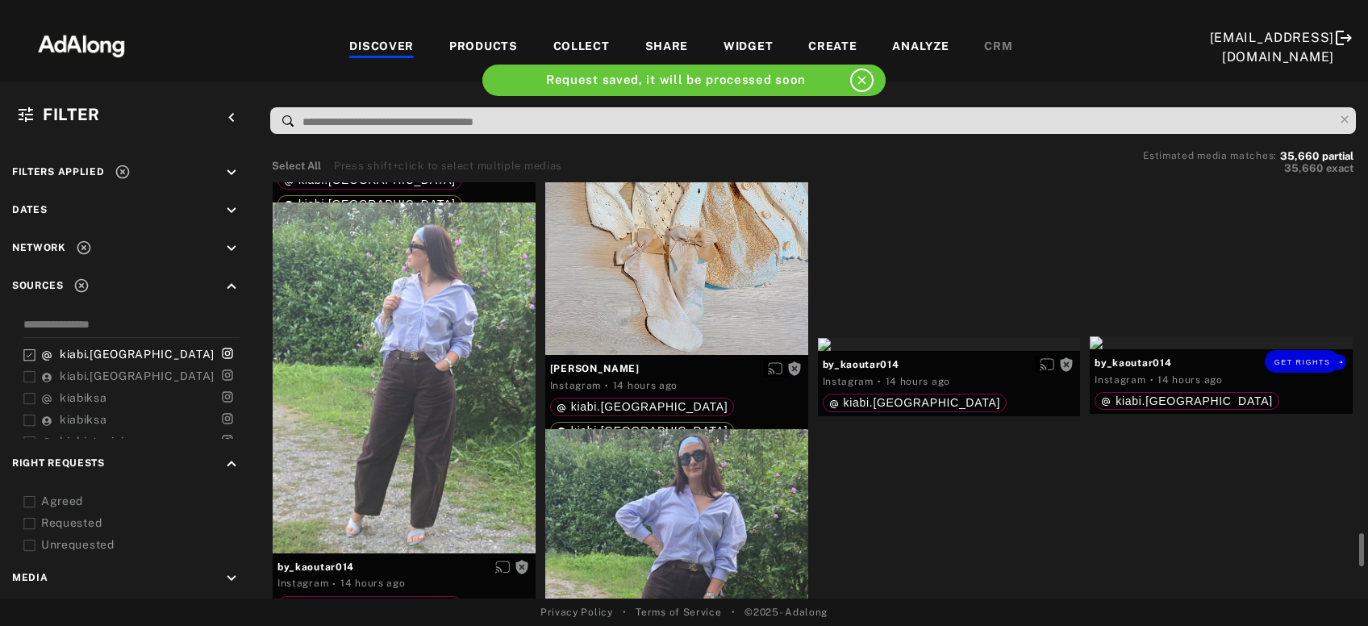
scroll to position [3302, 0]
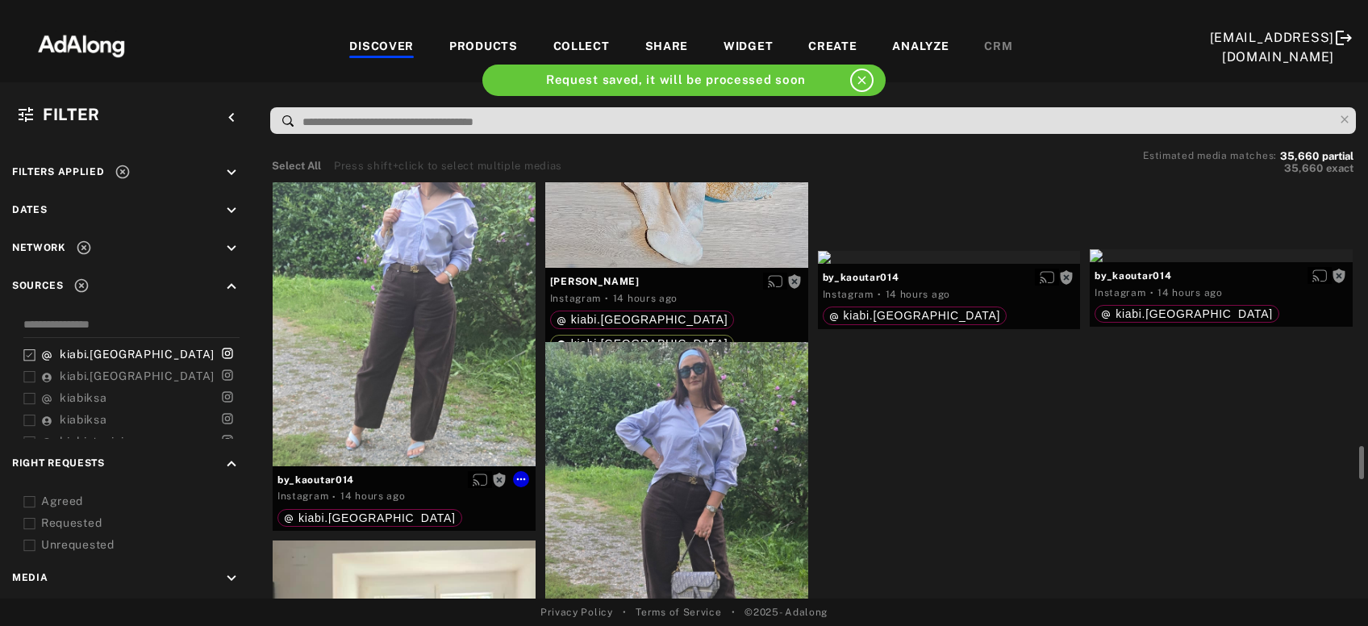
click at [415, 349] on div "Get rights" at bounding box center [404, 290] width 263 height 350
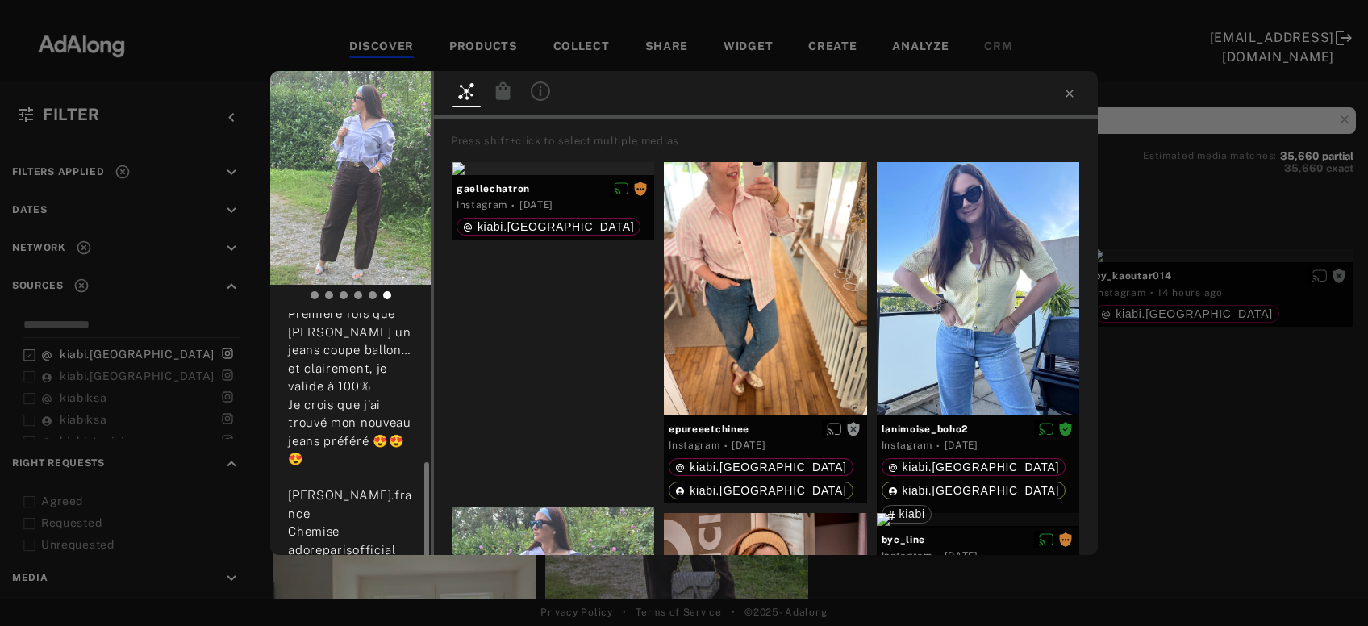
scroll to position [144, 0]
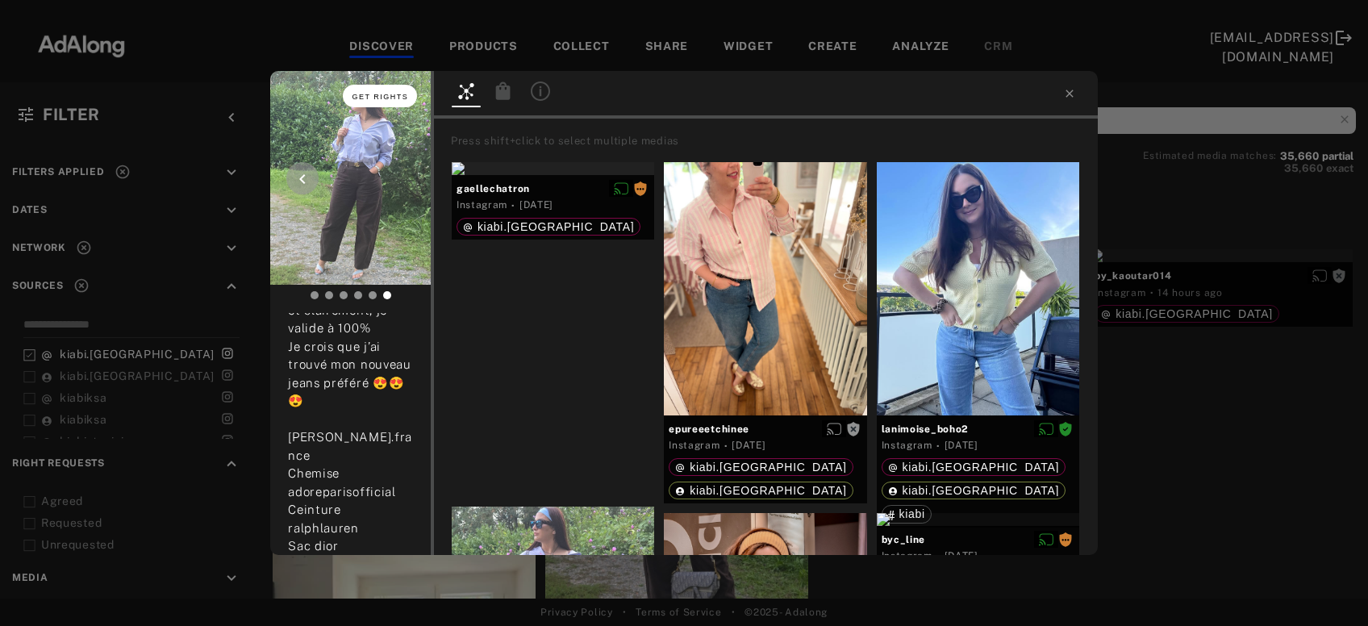
click at [377, 93] on span "Get rights" at bounding box center [380, 97] width 56 height 8
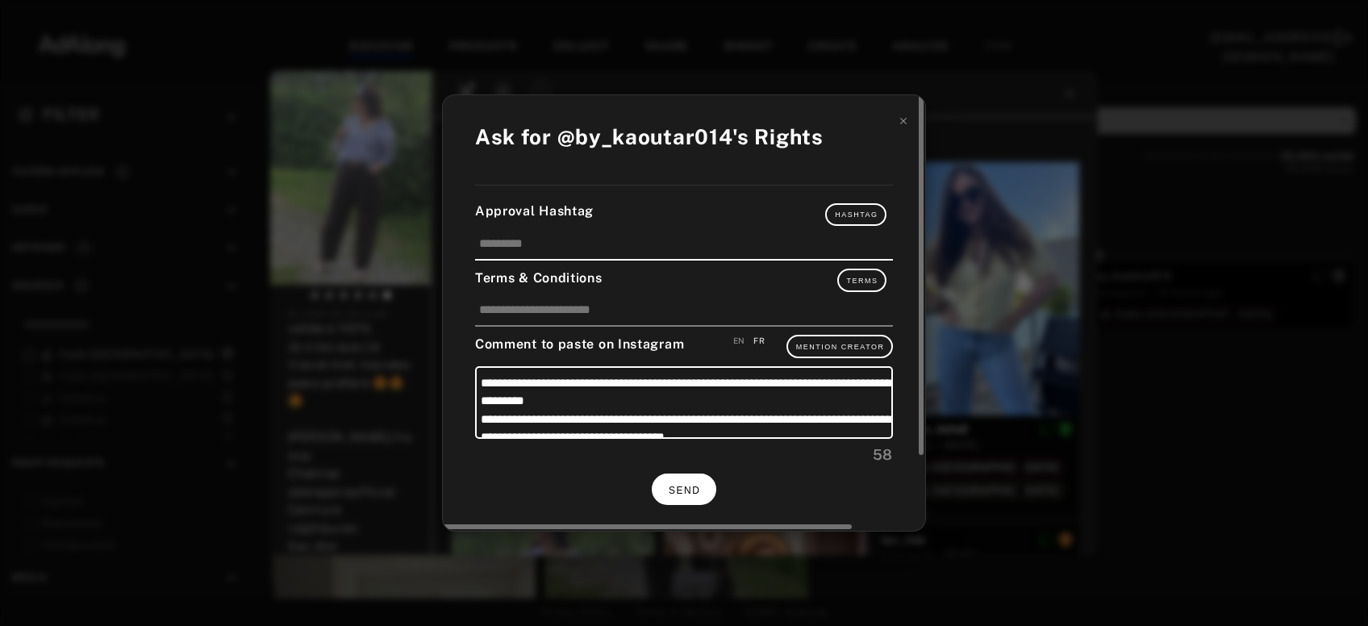
click at [673, 485] on span "SEND" at bounding box center [683, 490] width 31 height 11
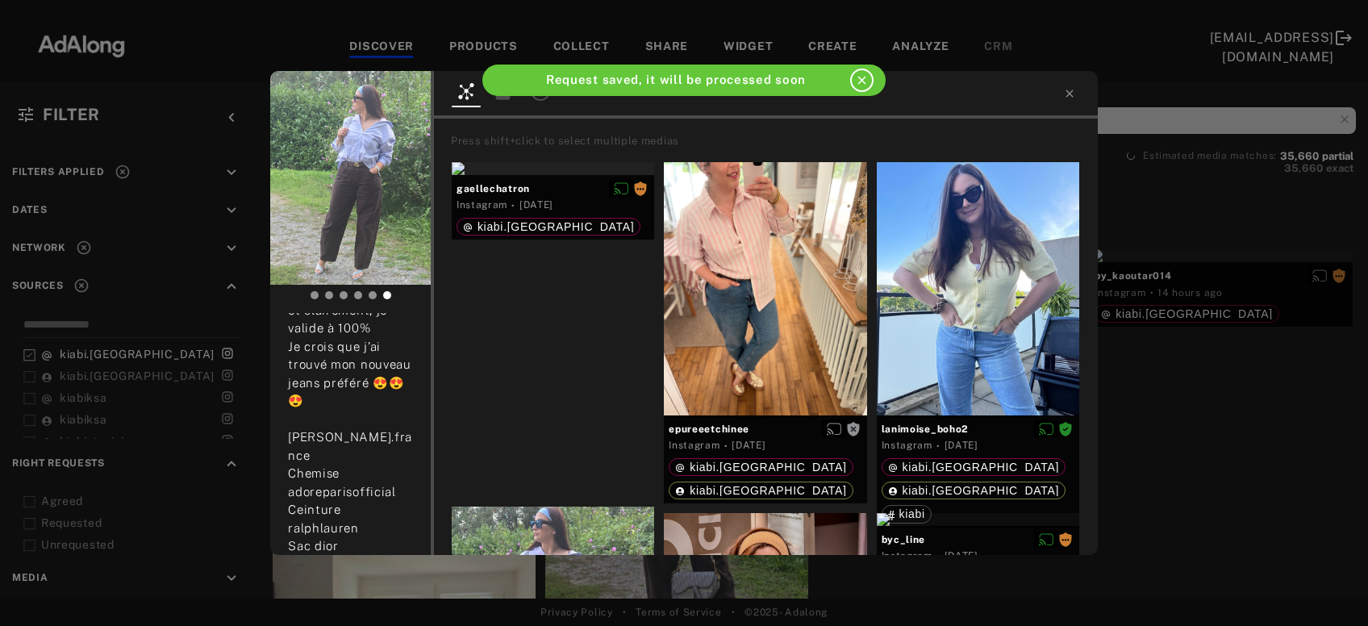
scroll to position [129, 0]
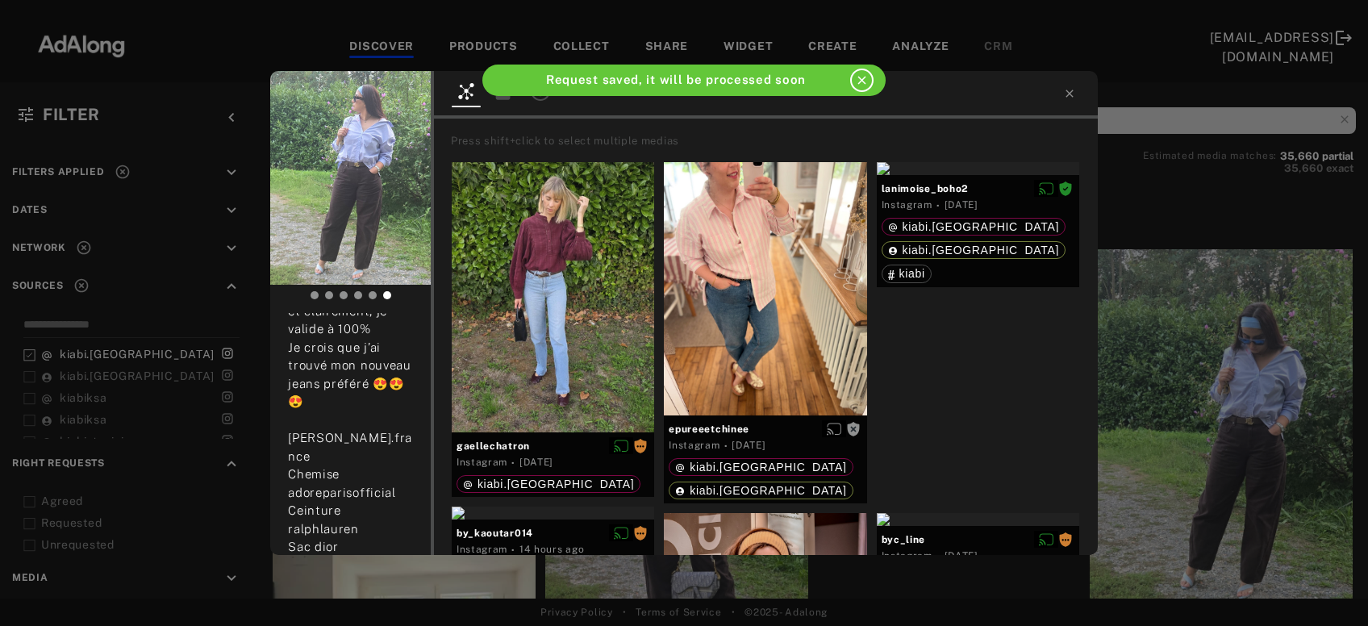
click at [1289, 482] on div "by_kaoutar014 Rights requested 14 hours ago Première fois que je tente un jeans…" at bounding box center [684, 313] width 1368 height 626
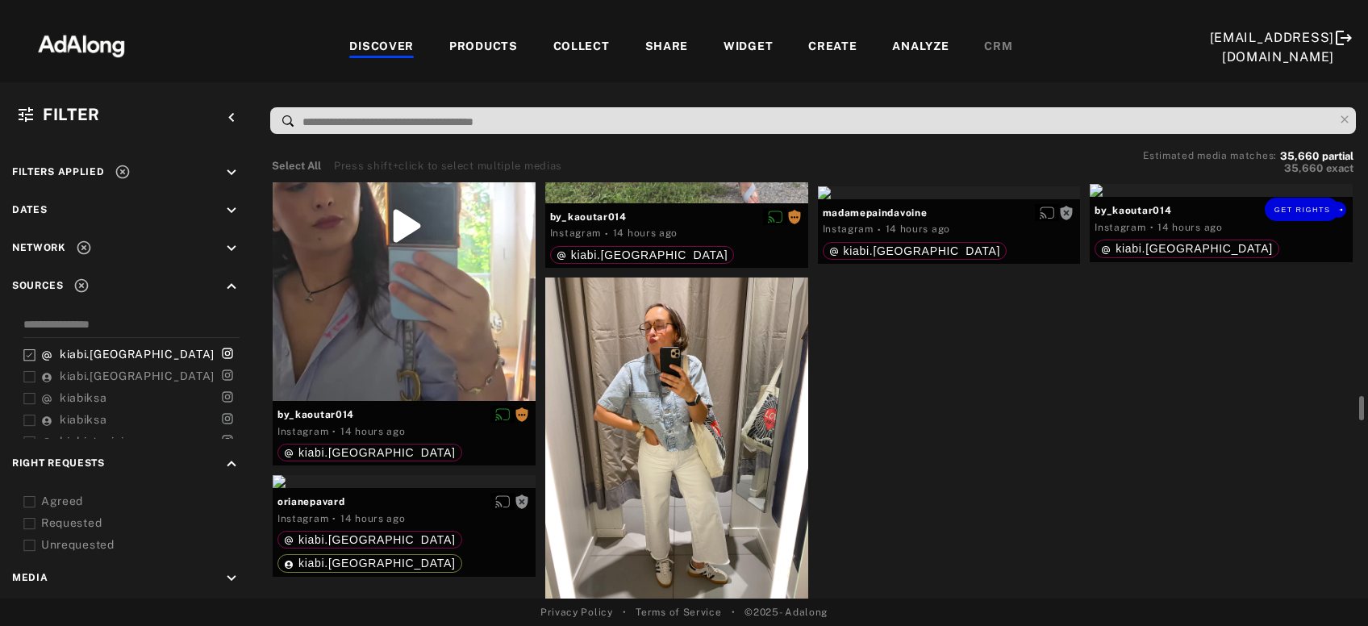
scroll to position [3792, 0]
click at [1034, 210] on span "Get rights" at bounding box center [1030, 211] width 56 height 8
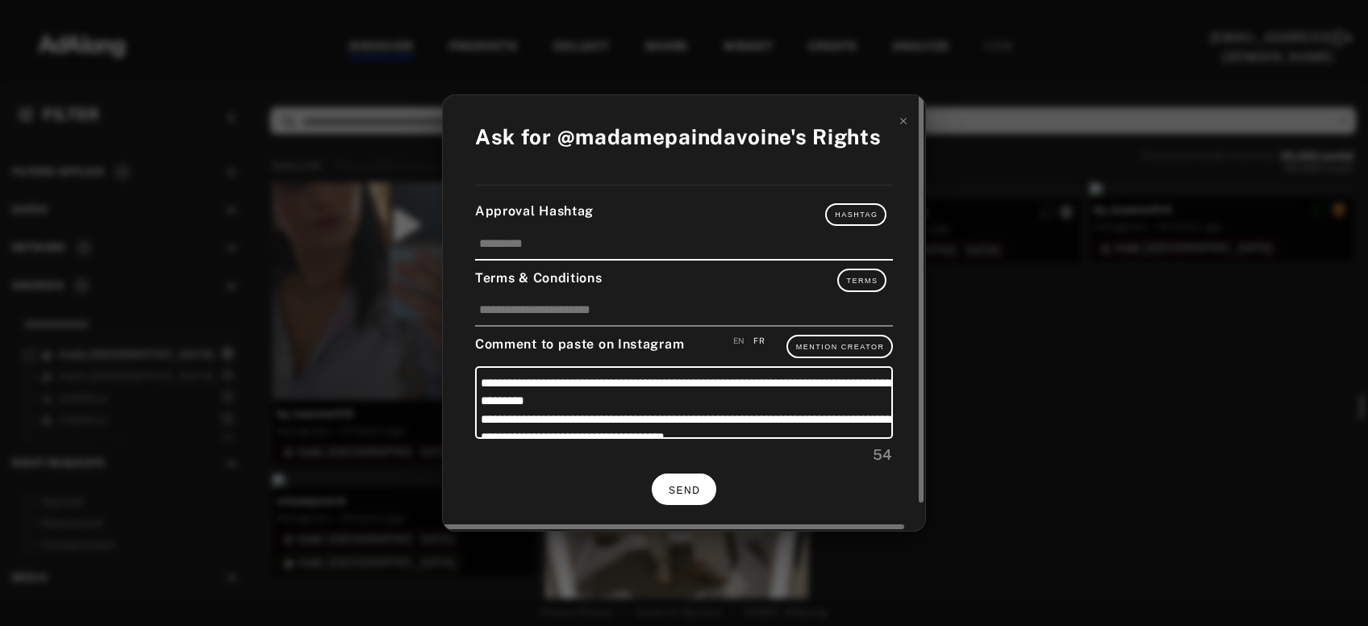
click at [684, 473] on button "SEND" at bounding box center [684, 488] width 65 height 31
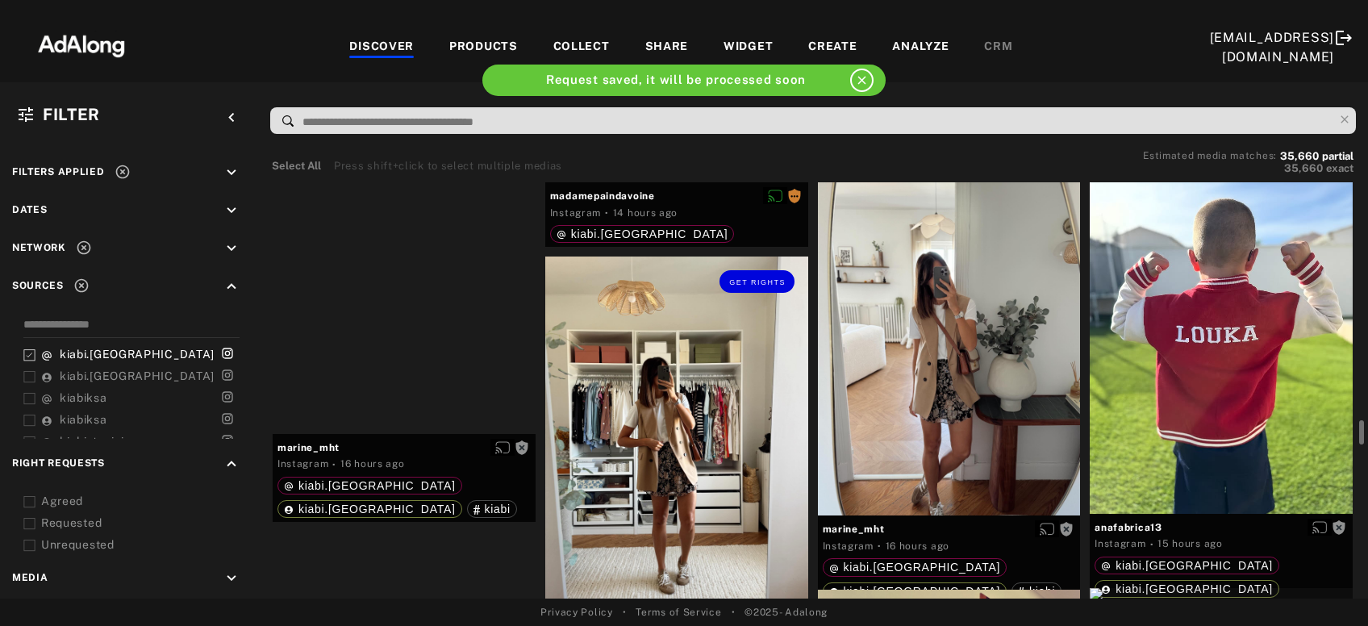
scroll to position [4237, 0]
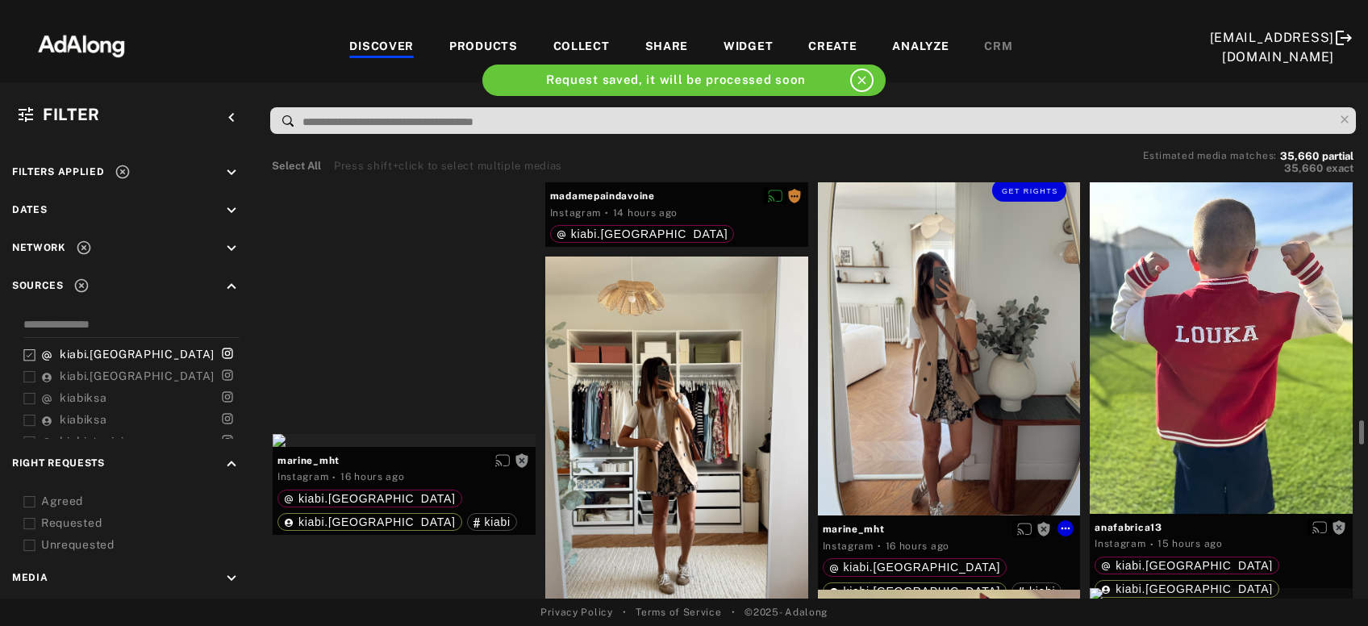
click at [969, 415] on div "Get rights" at bounding box center [949, 340] width 263 height 350
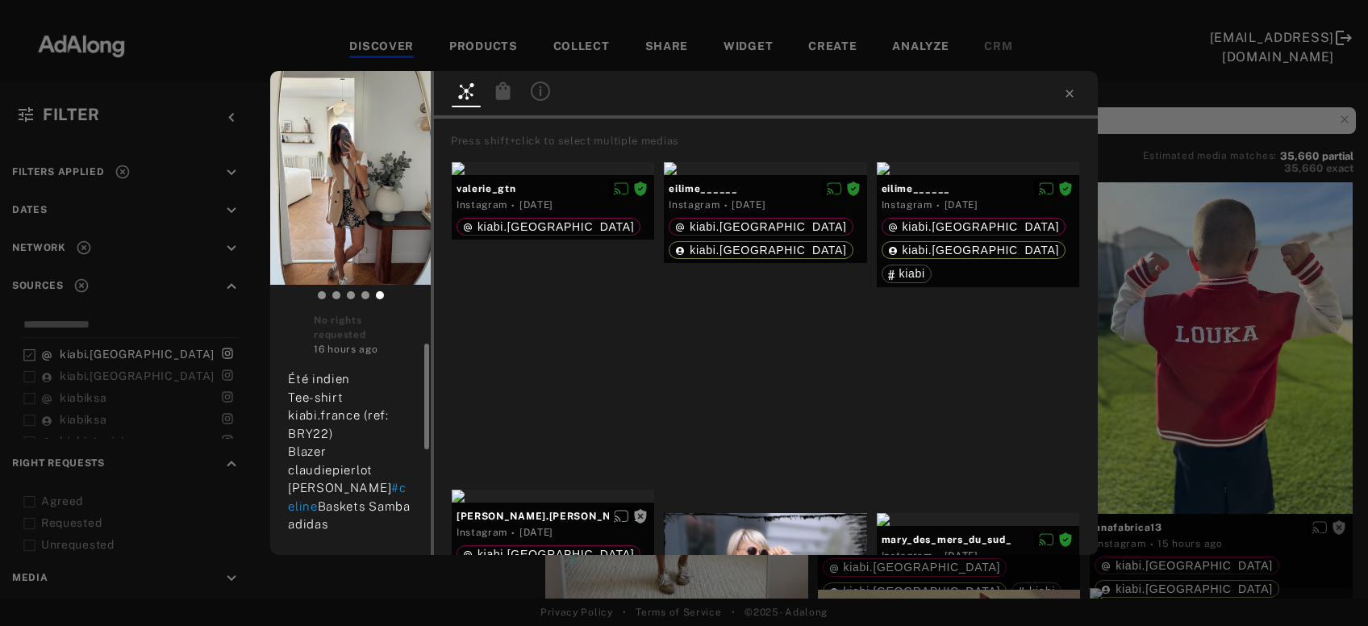
scroll to position [307, 0]
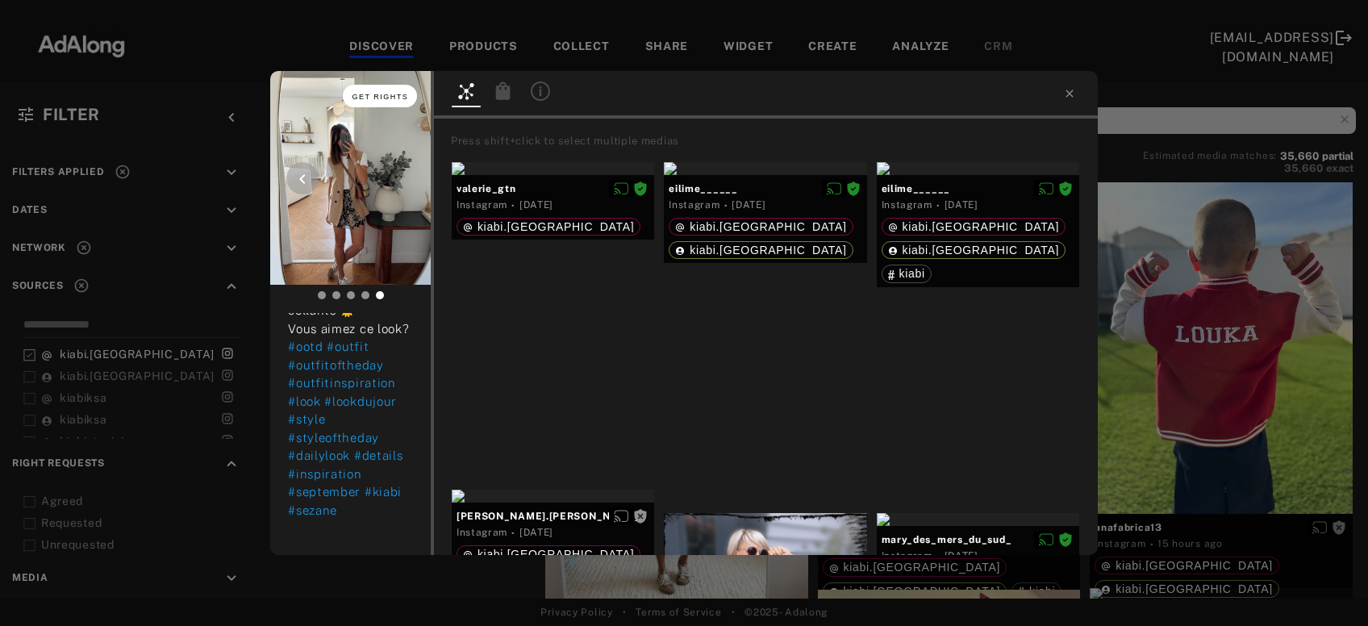
click at [377, 98] on span "Get rights" at bounding box center [380, 97] width 56 height 8
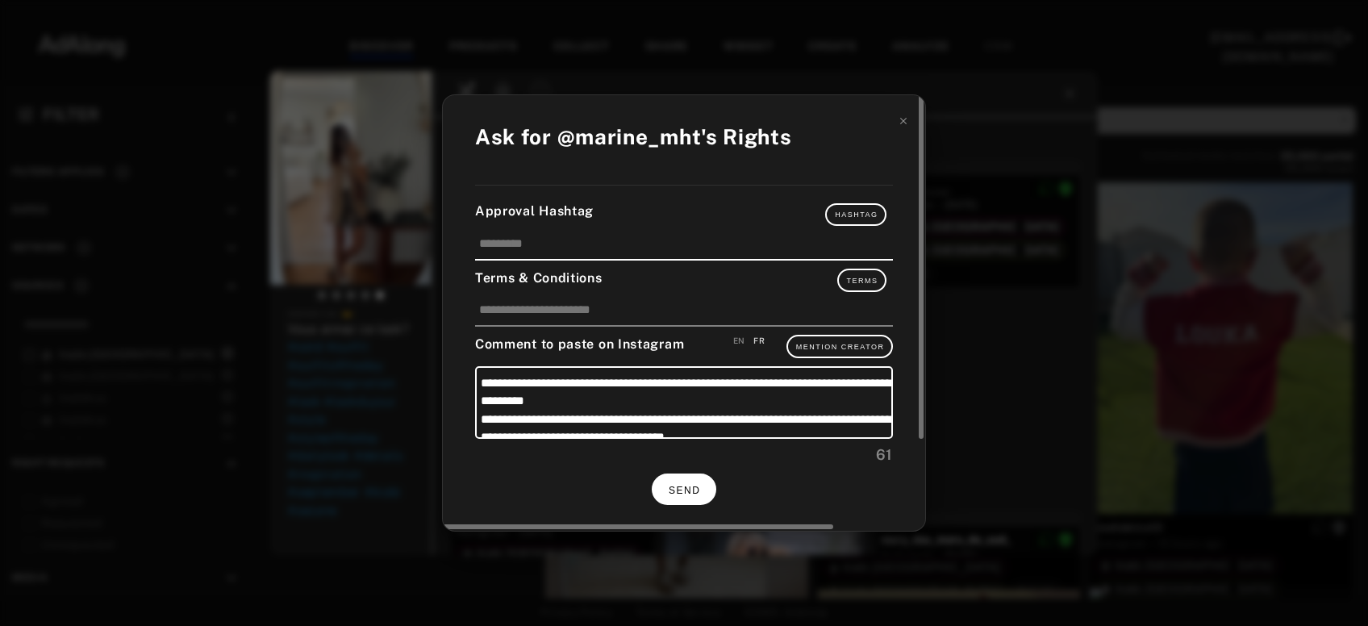
click at [687, 479] on button "SEND" at bounding box center [684, 488] width 65 height 31
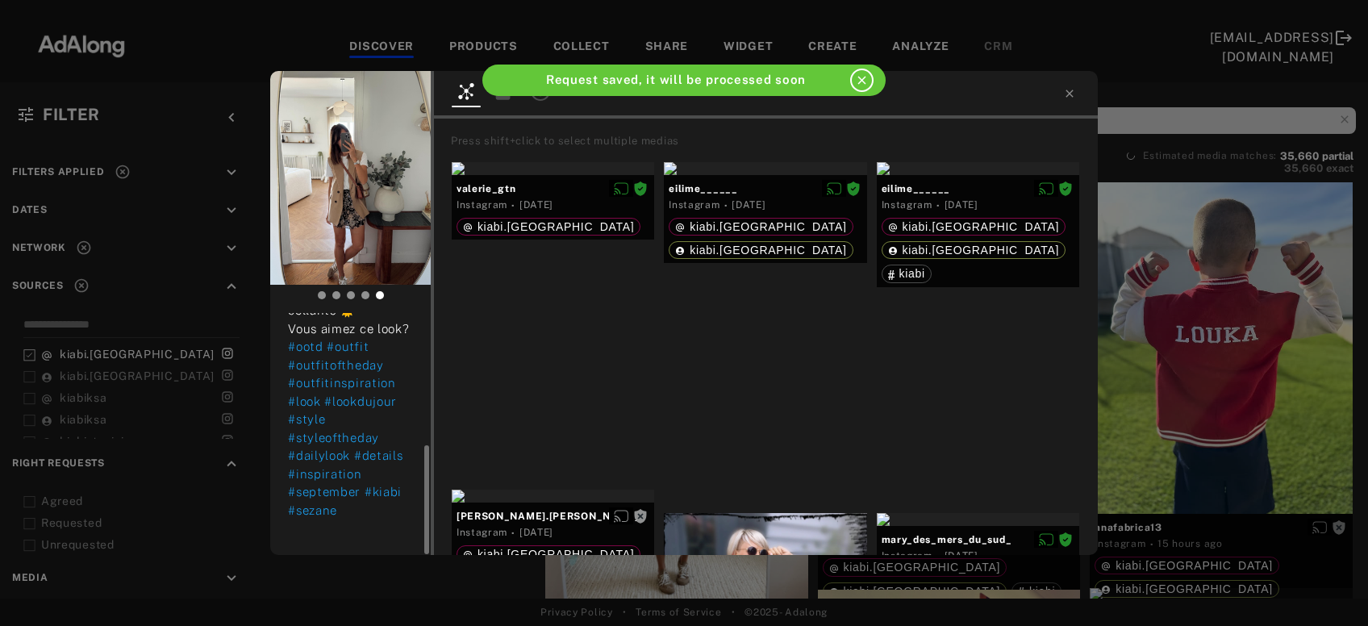
scroll to position [293, 0]
click at [1220, 411] on div "marine_mht Rights requested 16 hours ago Été indien Tee-shirt kiabi.france (ref…" at bounding box center [684, 313] width 1368 height 626
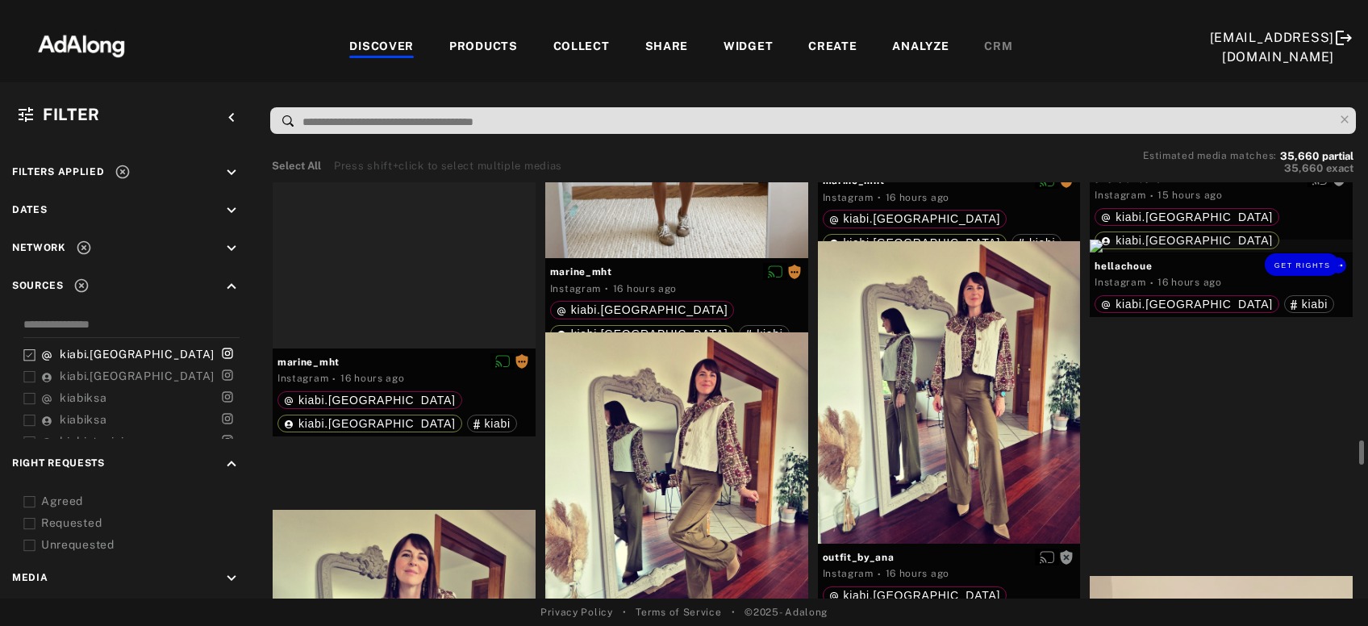
scroll to position [4671, 0]
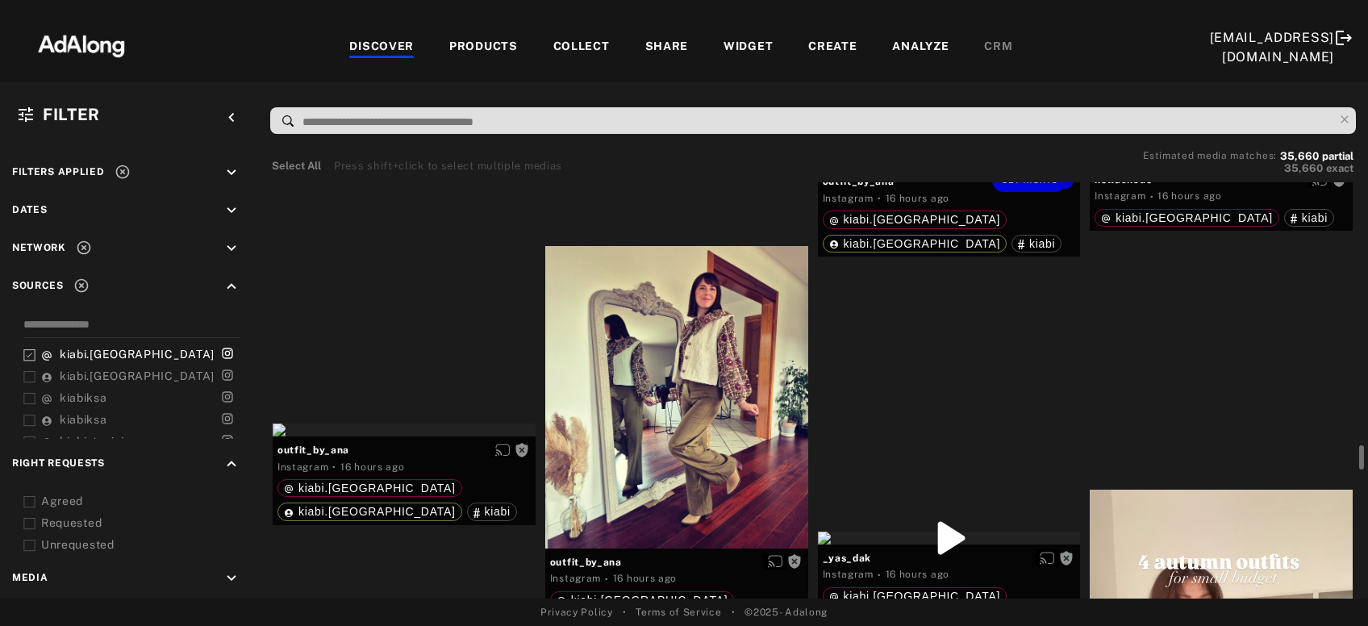
click at [828, 168] on div "Get rights" at bounding box center [949, 161] width 263 height 13
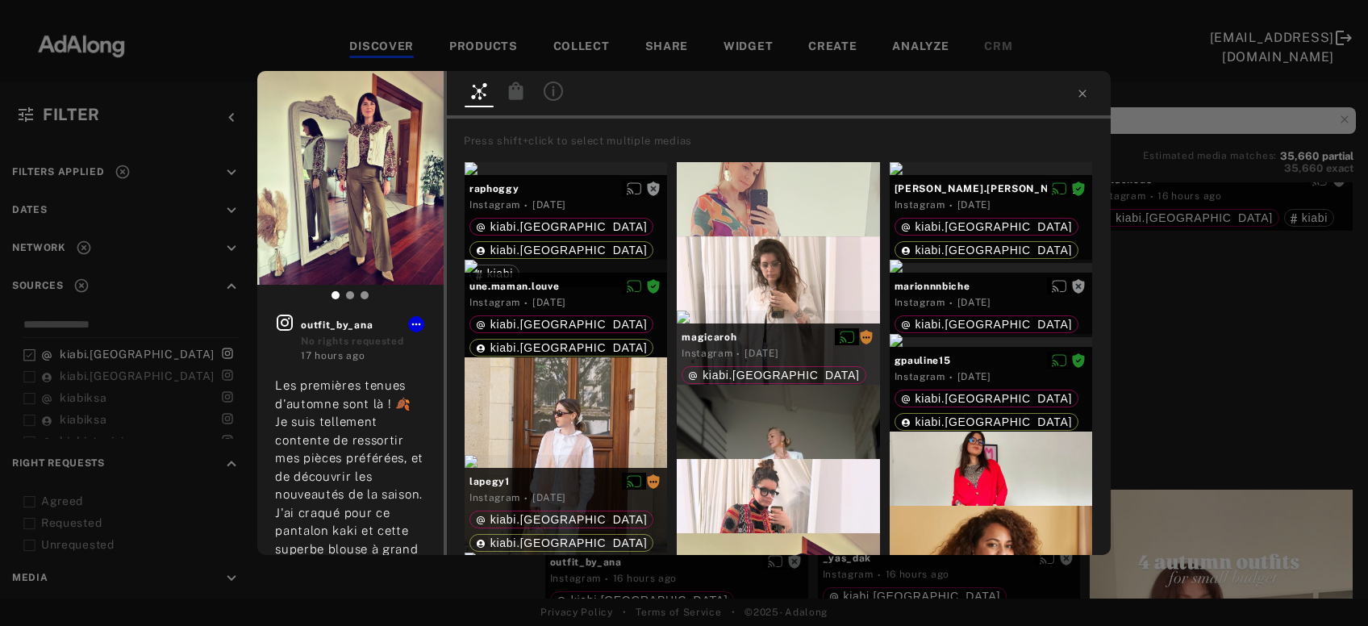
scroll to position [165, 0]
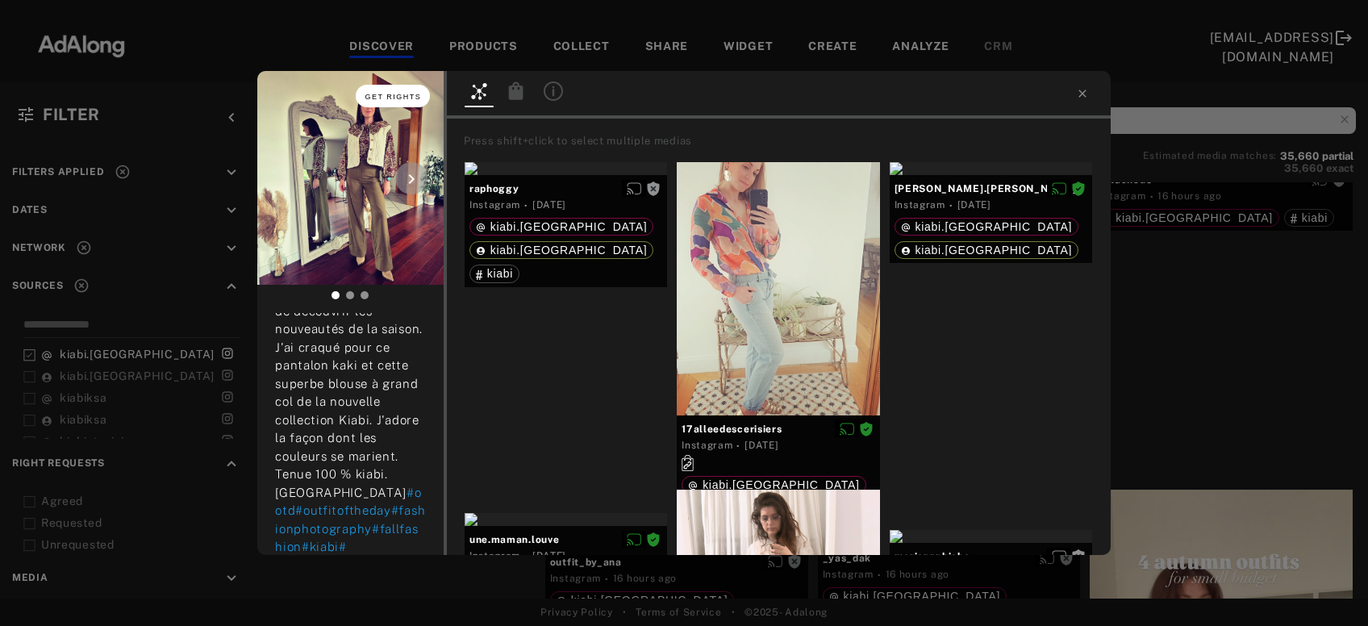
click at [407, 94] on span "Get rights" at bounding box center [393, 97] width 56 height 8
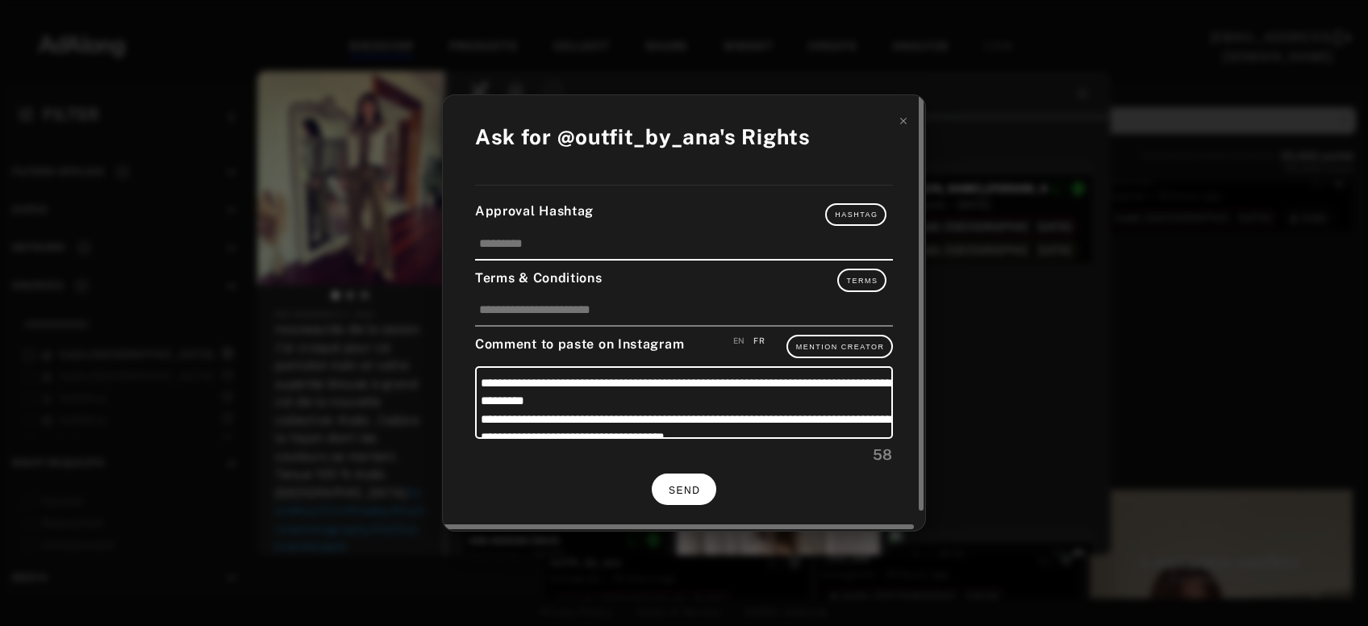
click at [687, 490] on span "SEND" at bounding box center [683, 490] width 31 height 11
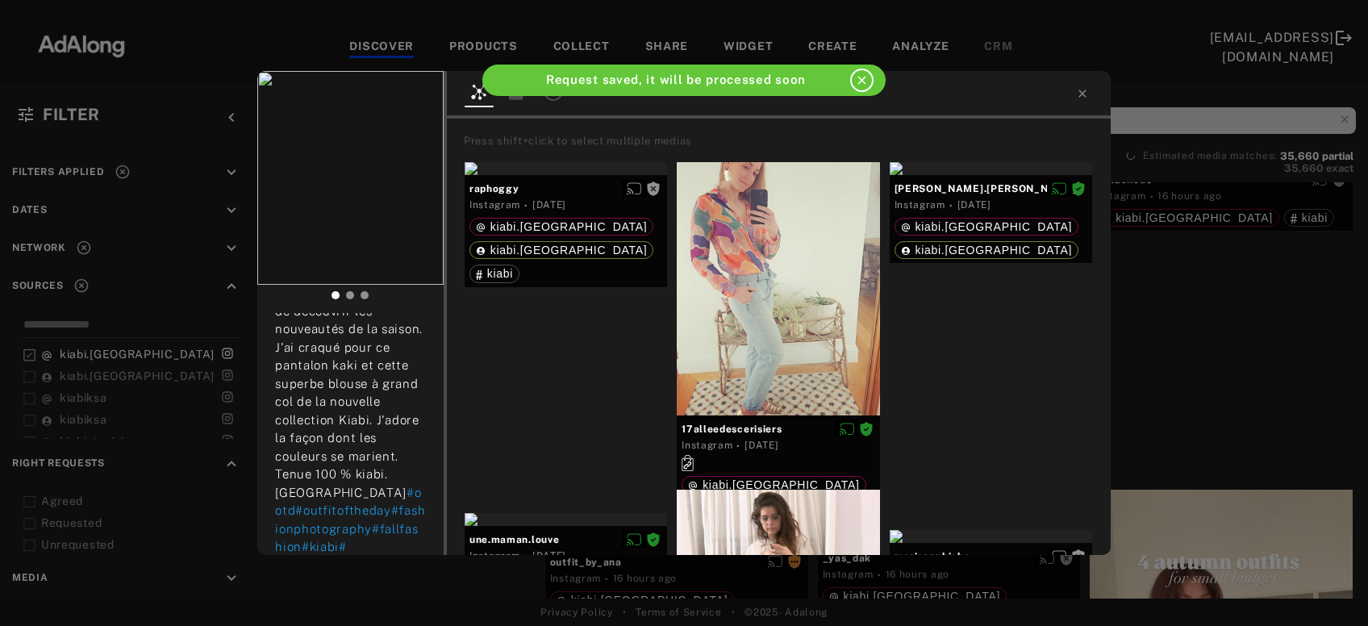
click at [1204, 284] on div "outfit_by_ana Rights requested 17 hours ago Les premières tenues d'automne sont…" at bounding box center [684, 313] width 1368 height 626
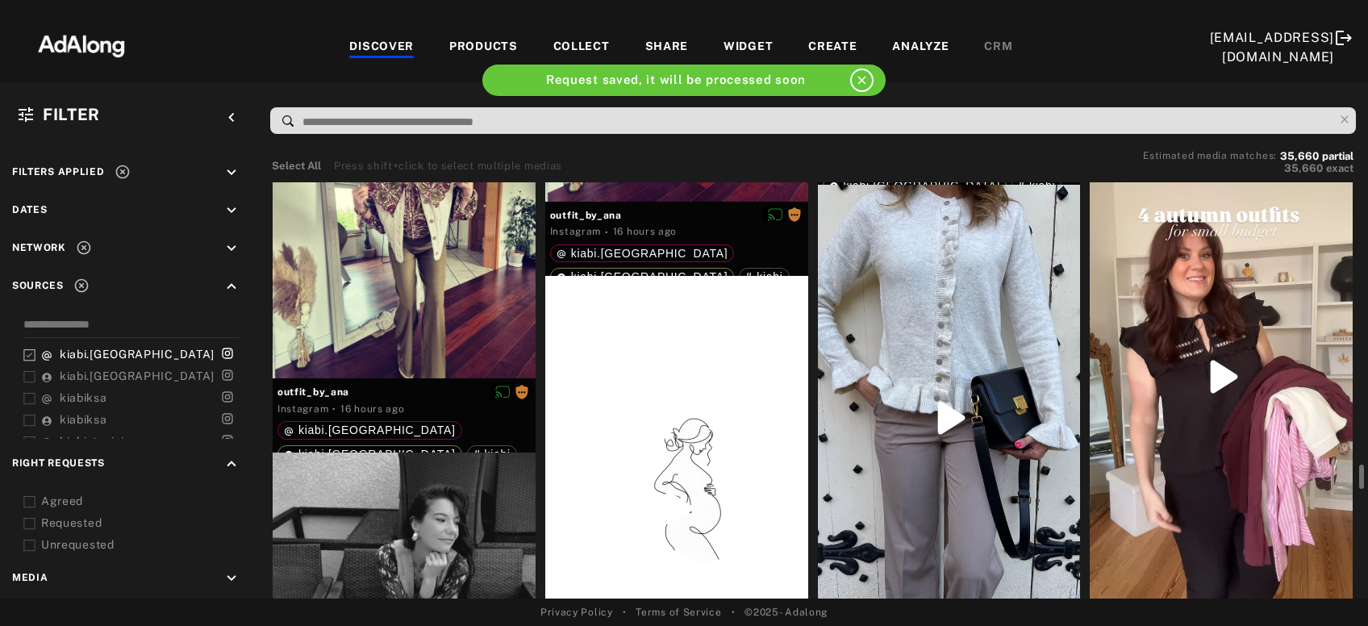
scroll to position [5105, 0]
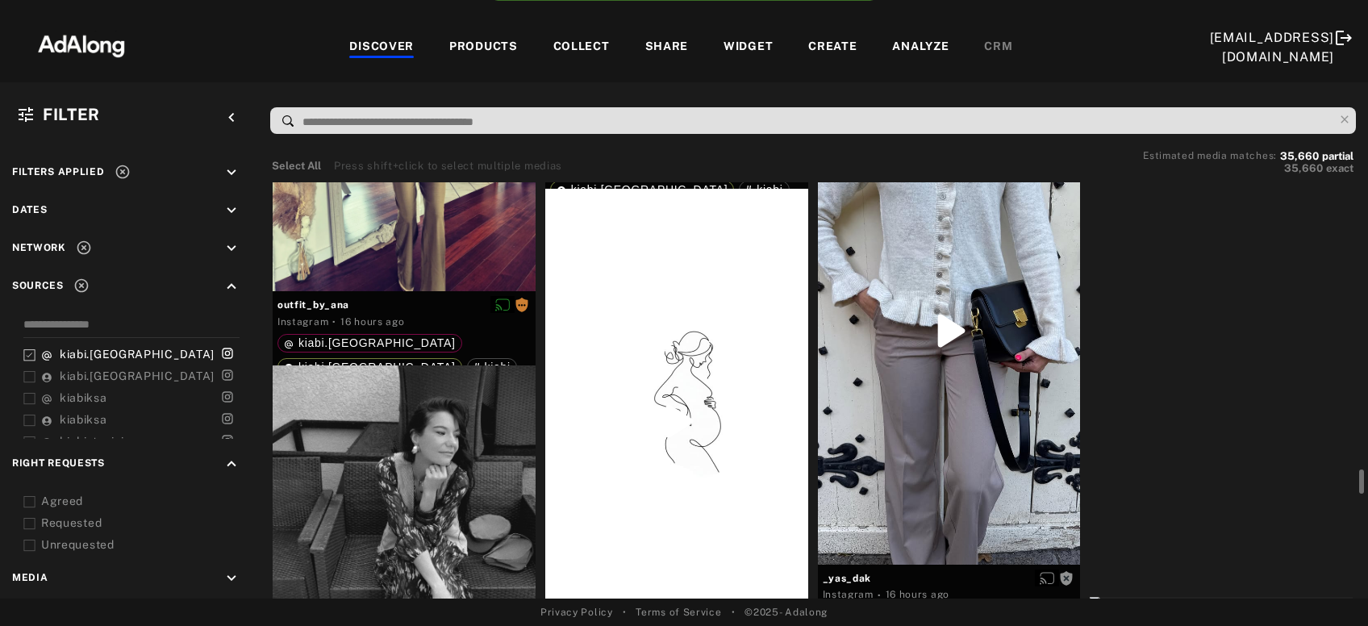
click at [1203, 69] on div "Get rights" at bounding box center [1220, 62] width 263 height 13
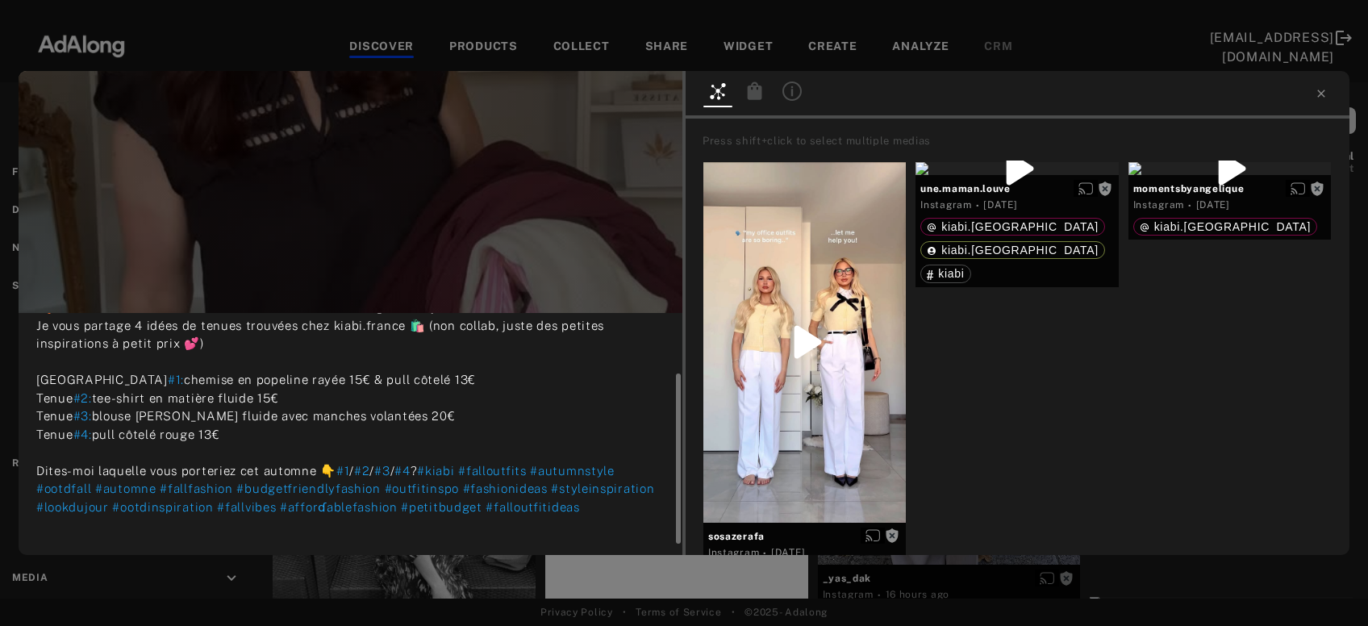
scroll to position [102, 0]
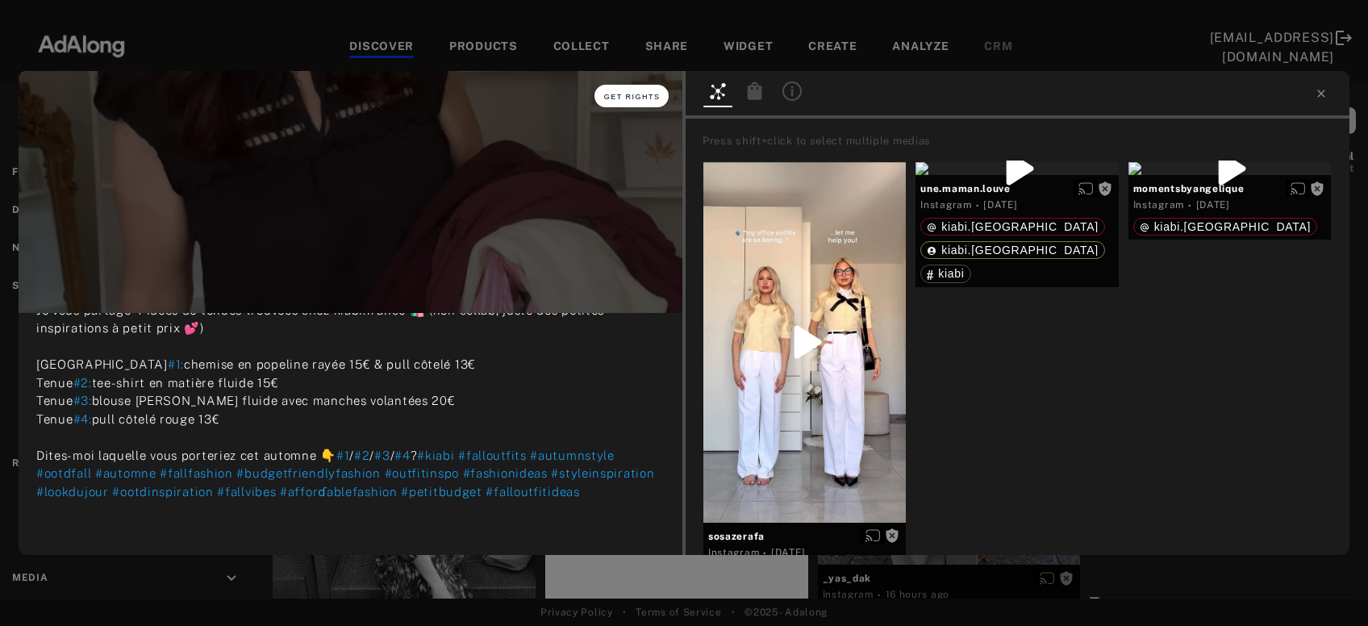
click at [632, 102] on button "Get rights" at bounding box center [631, 96] width 74 height 23
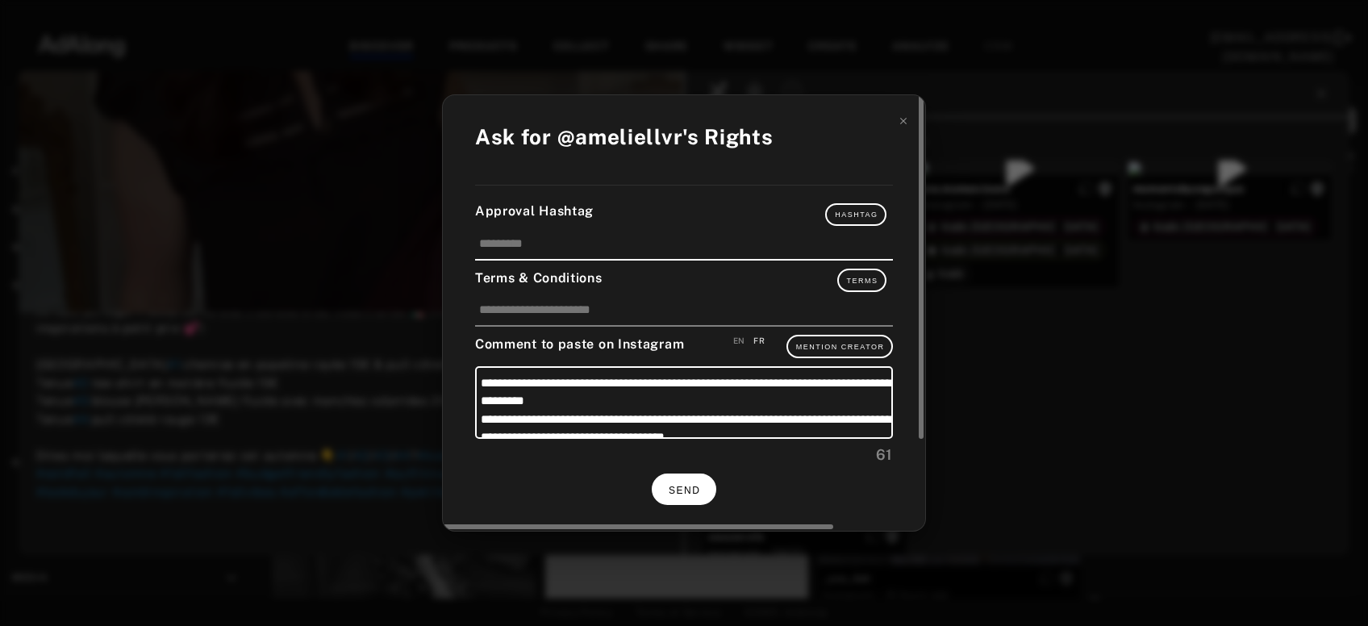
click at [686, 478] on button "SEND" at bounding box center [684, 488] width 65 height 31
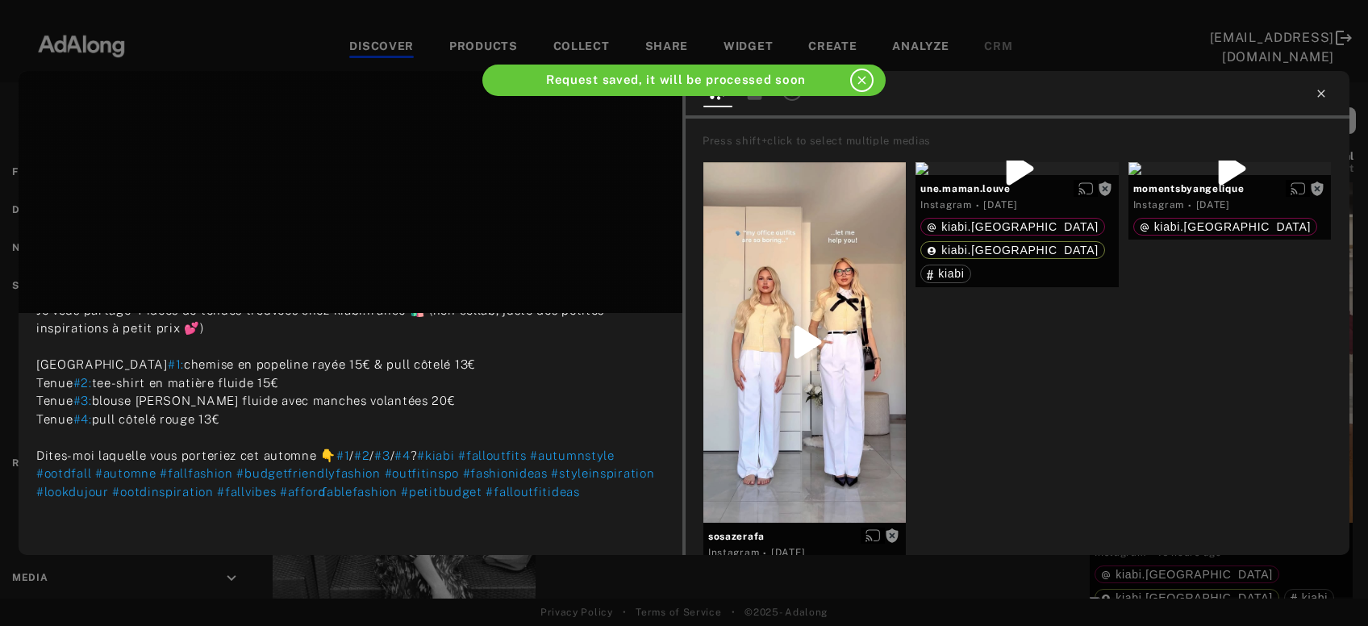
click at [1325, 94] on icon at bounding box center [1320, 93] width 13 height 13
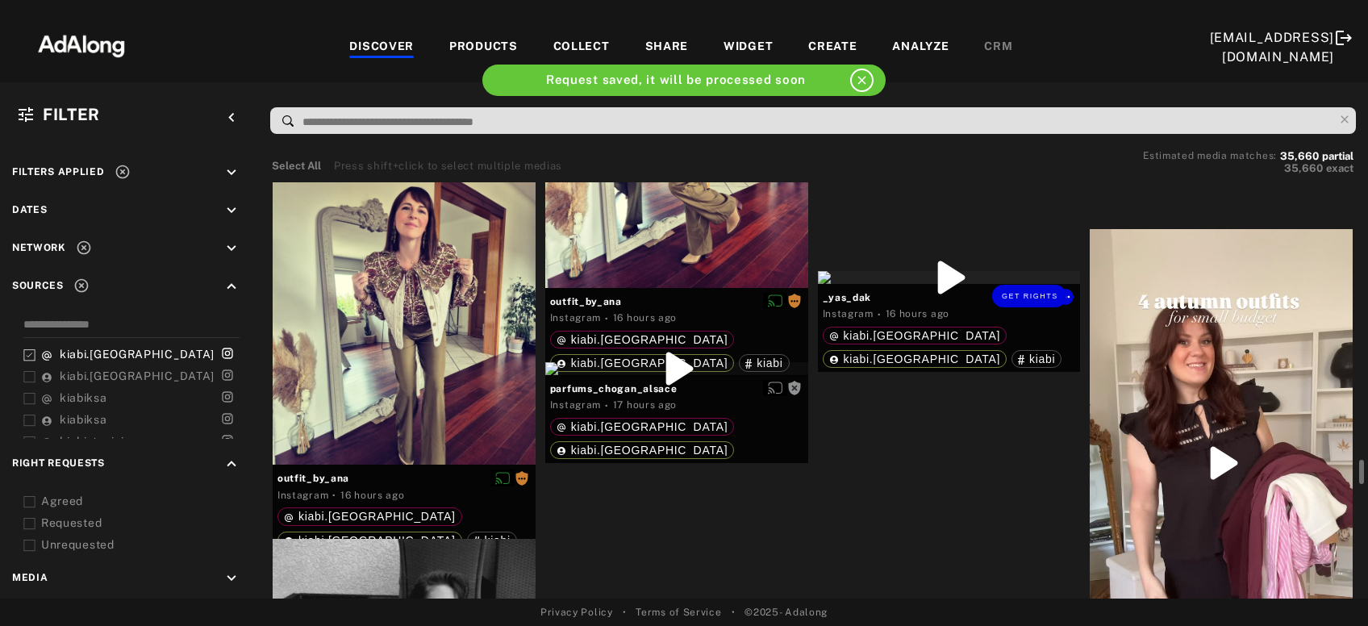
scroll to position [5018, 0]
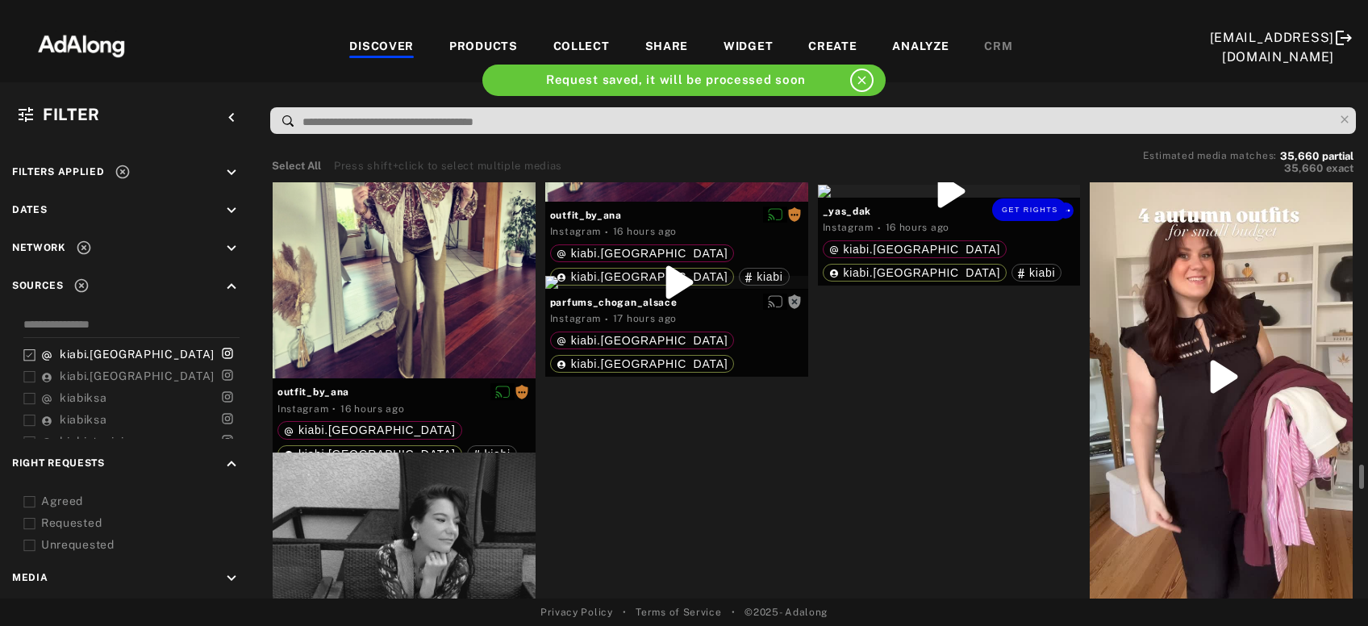
click at [982, 198] on div "Get rights" at bounding box center [949, 191] width 263 height 13
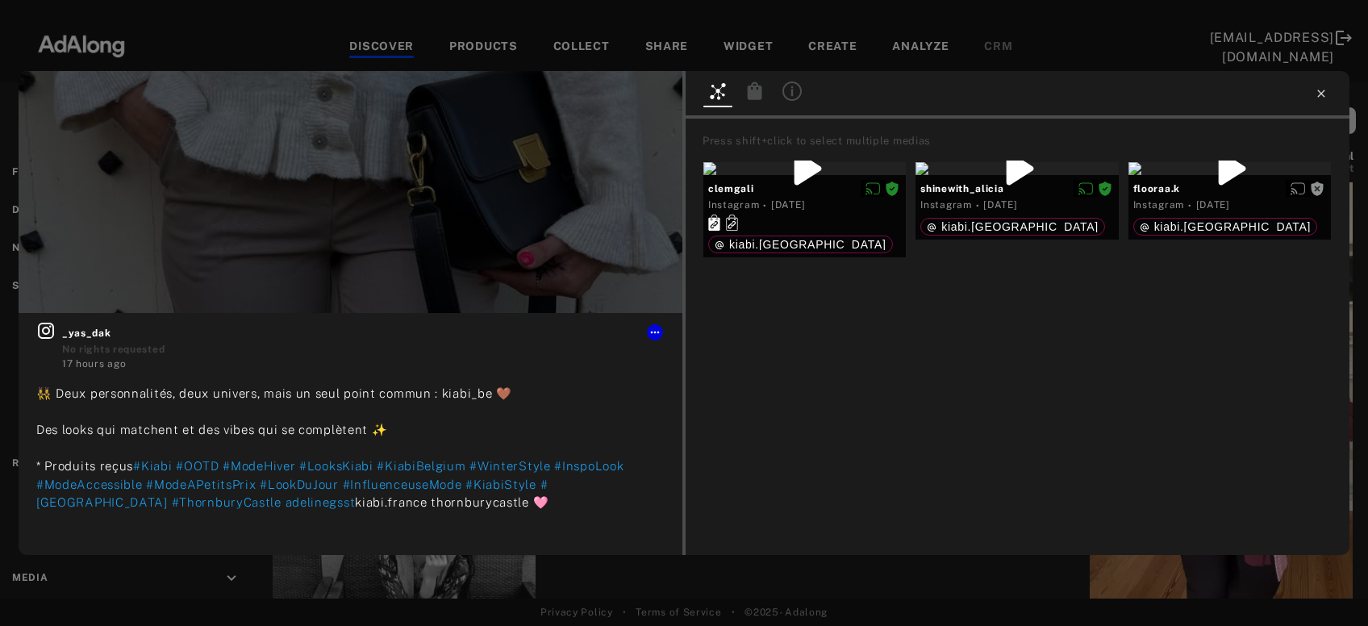
click at [1315, 97] on icon at bounding box center [1320, 93] width 13 height 13
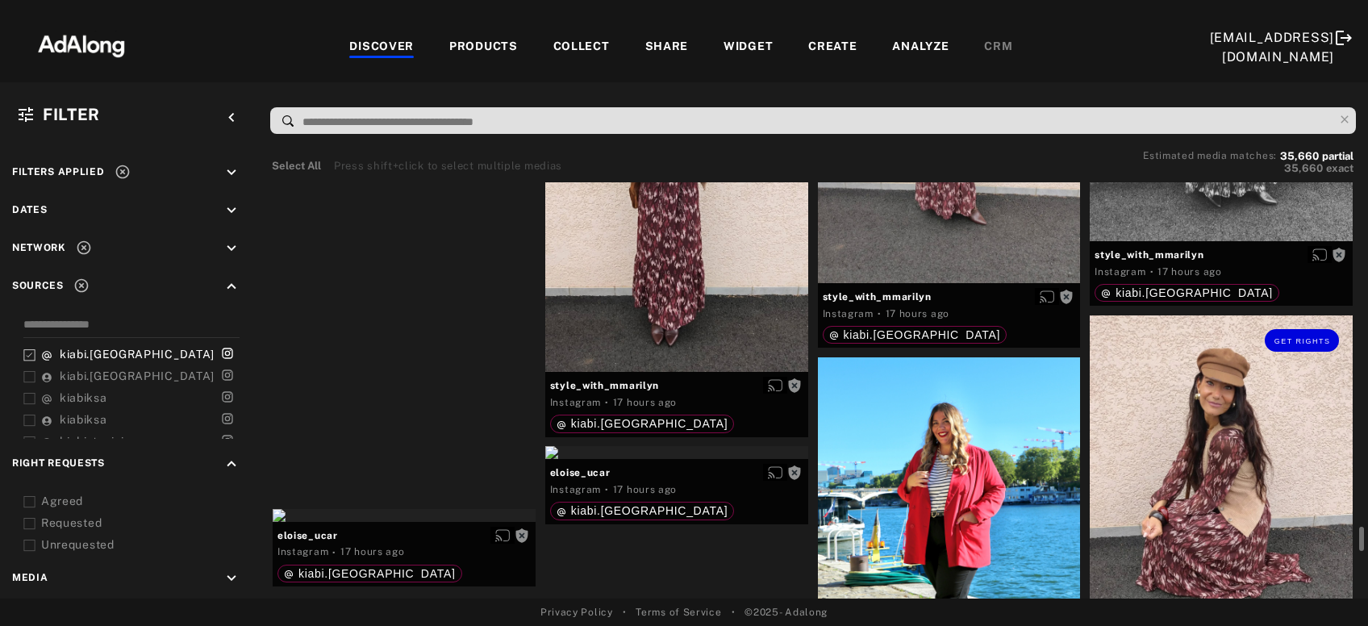
scroll to position [6409, 0]
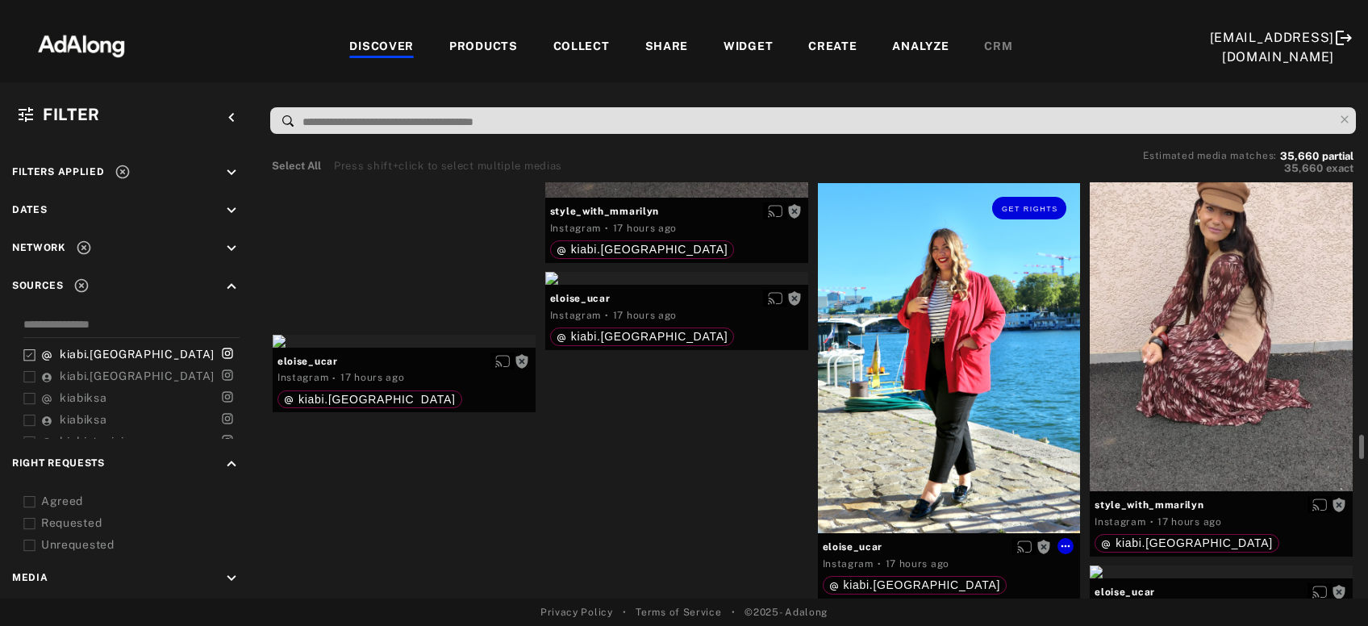
click at [993, 444] on div "Get rights" at bounding box center [949, 358] width 263 height 350
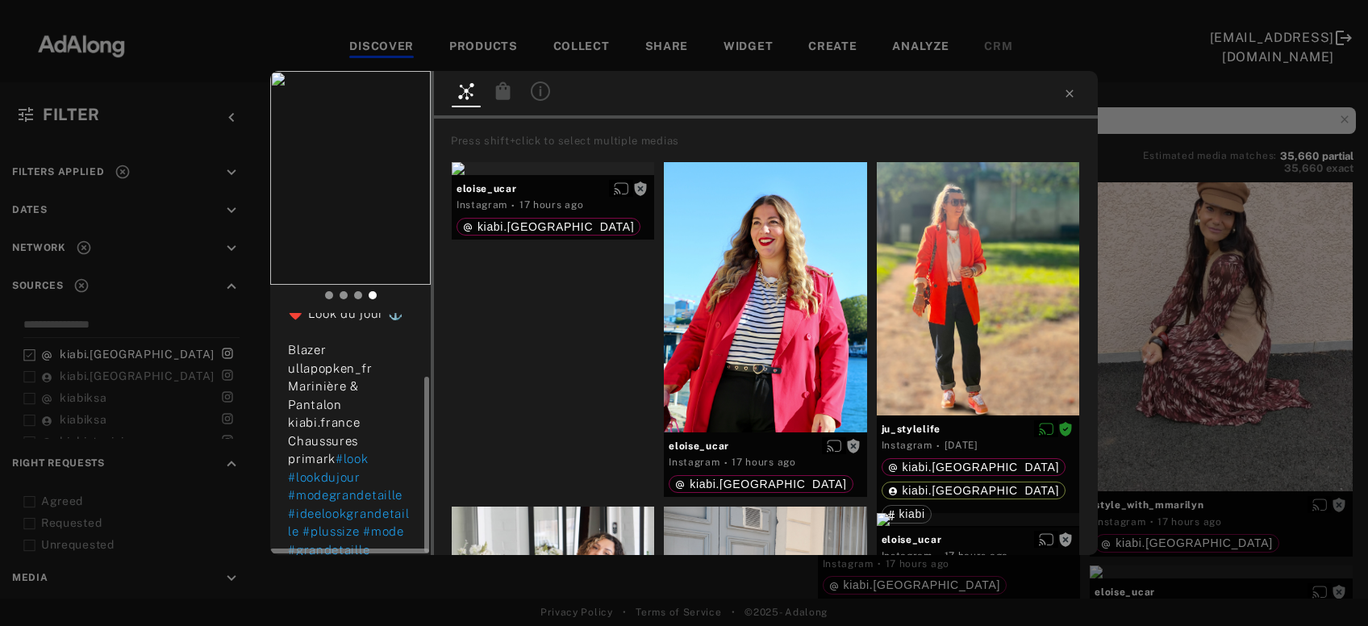
scroll to position [90, 0]
click at [379, 95] on span "Get rights" at bounding box center [380, 97] width 56 height 8
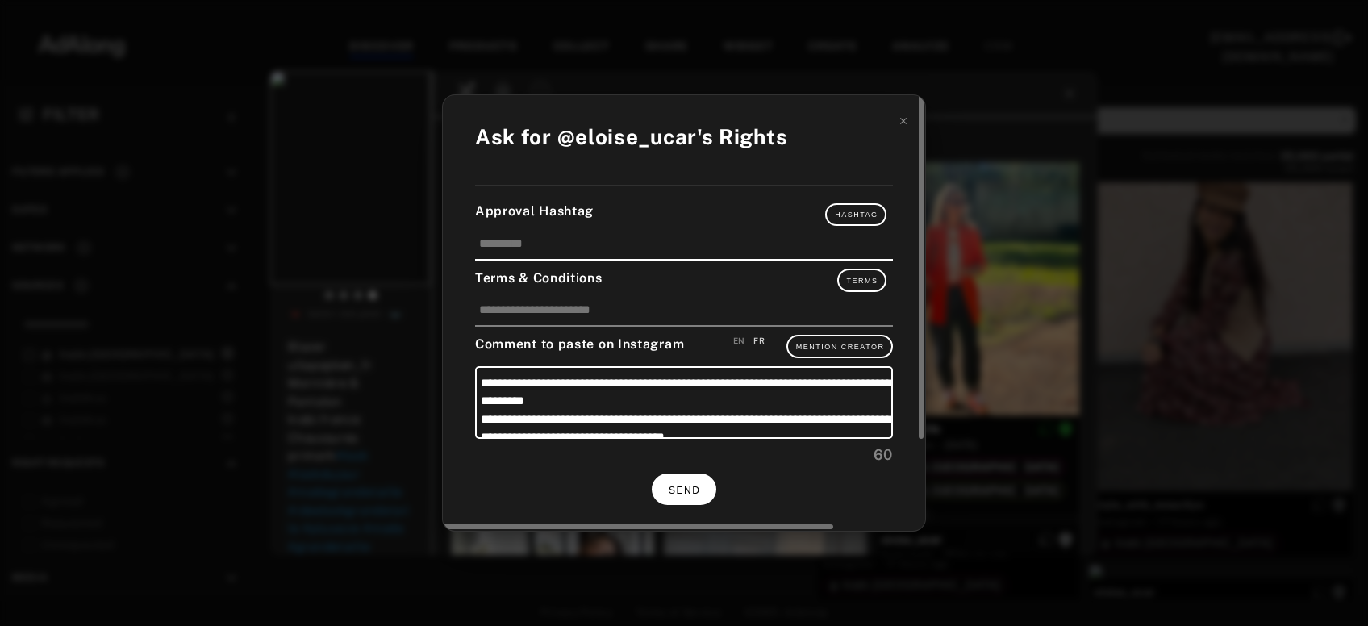
click at [677, 485] on span "SEND" at bounding box center [683, 490] width 31 height 11
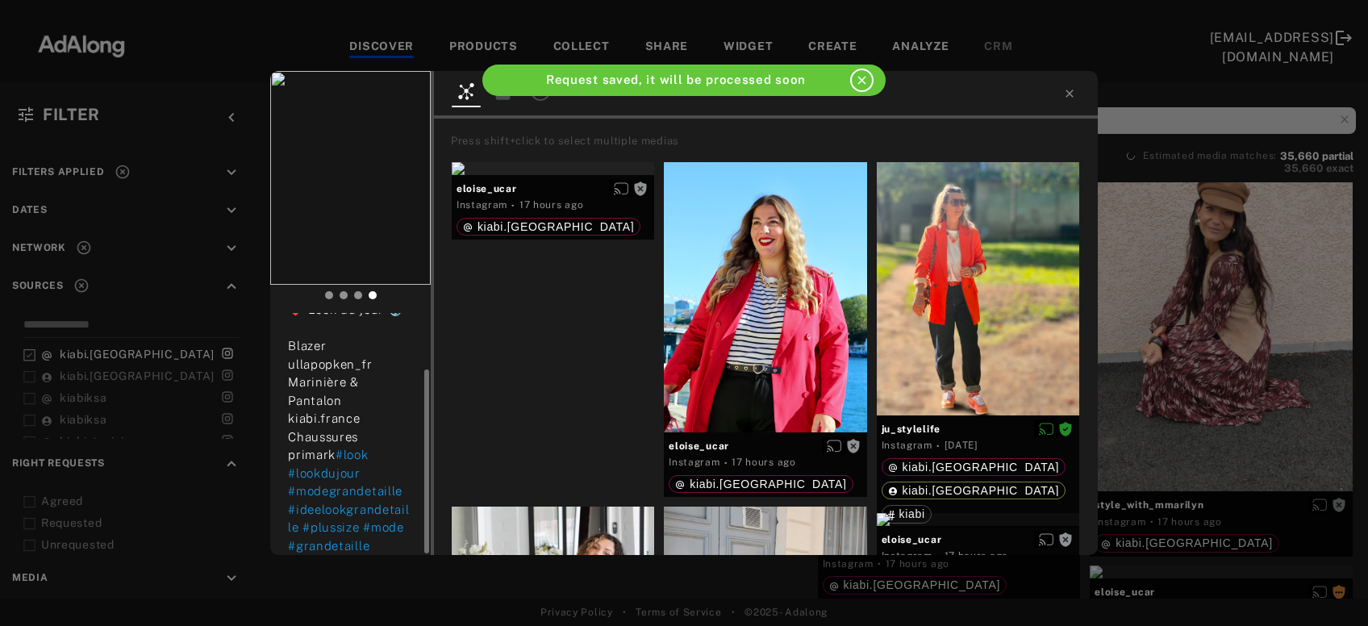
scroll to position [75, 0]
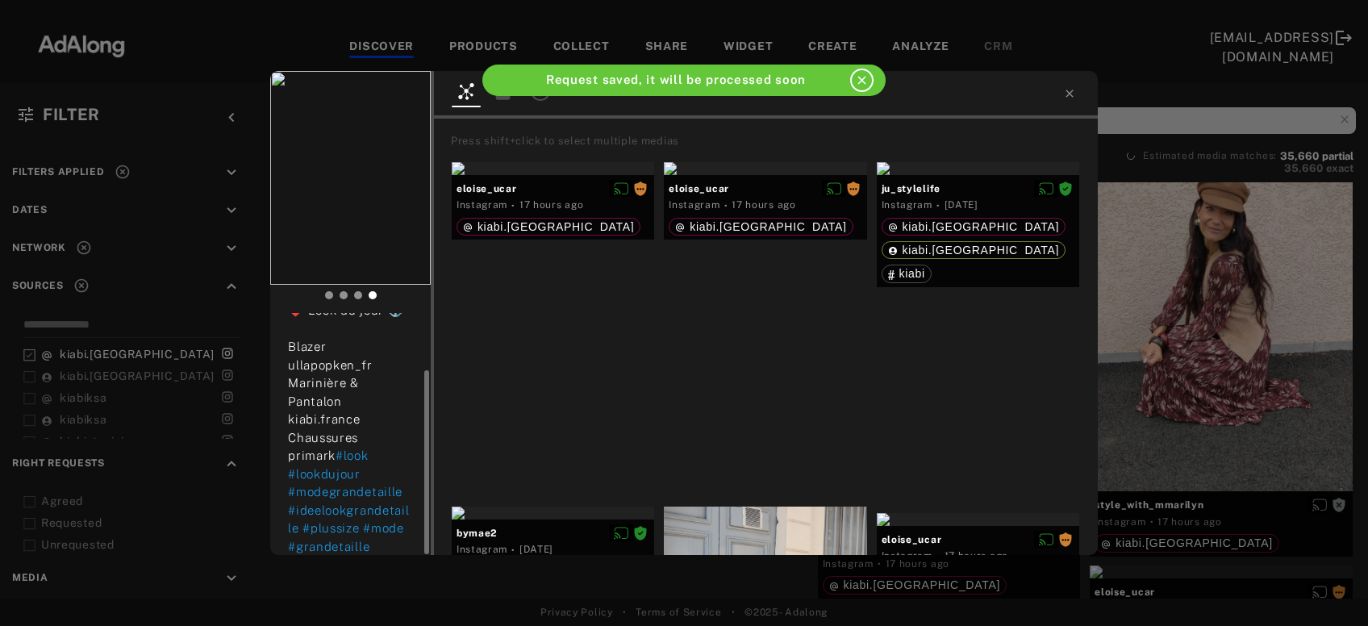
click at [1267, 423] on div "eloise_ucar Rights requested 17 hours ago ❤️ Look du jour ⚓️ Blazer ullapopken_…" at bounding box center [684, 313] width 1368 height 626
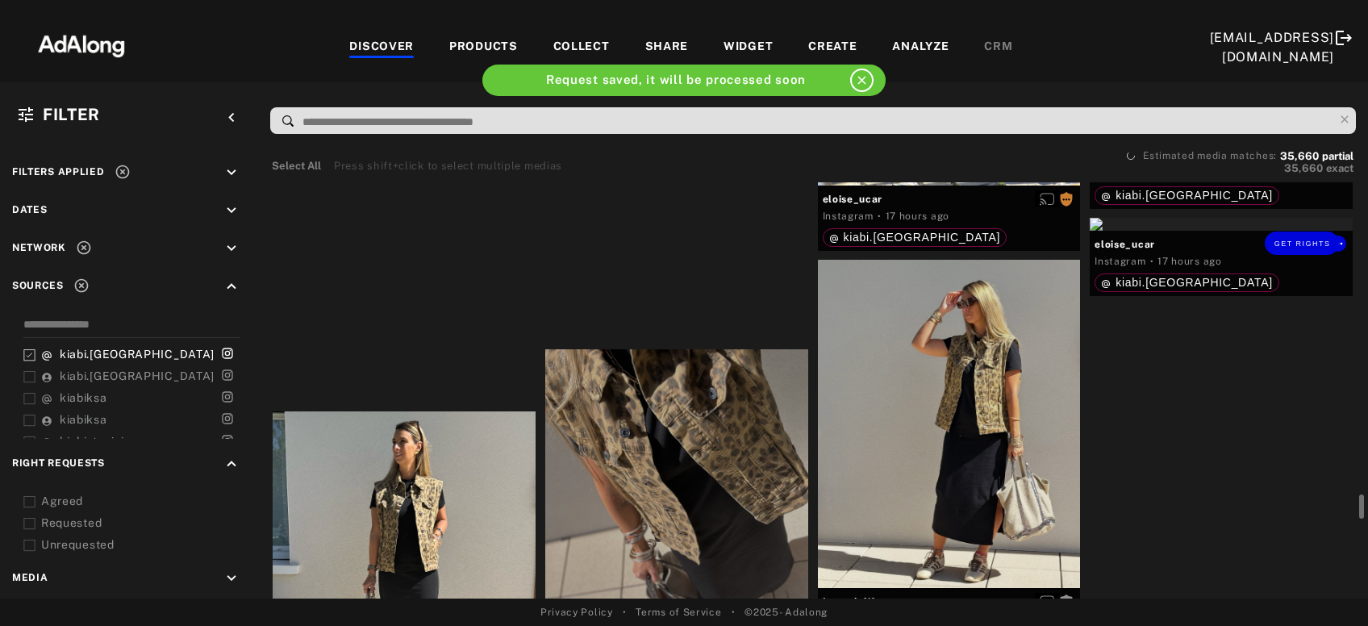
scroll to position [6844, 0]
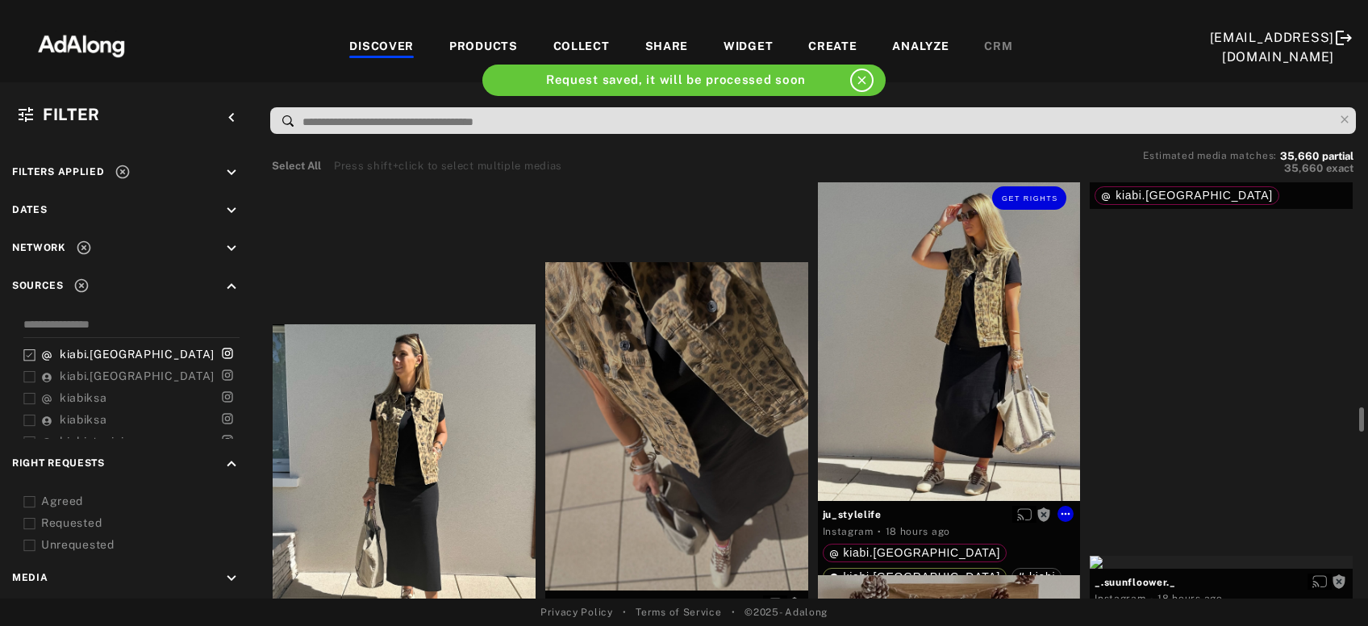
click at [931, 400] on div "Get rights" at bounding box center [949, 337] width 263 height 328
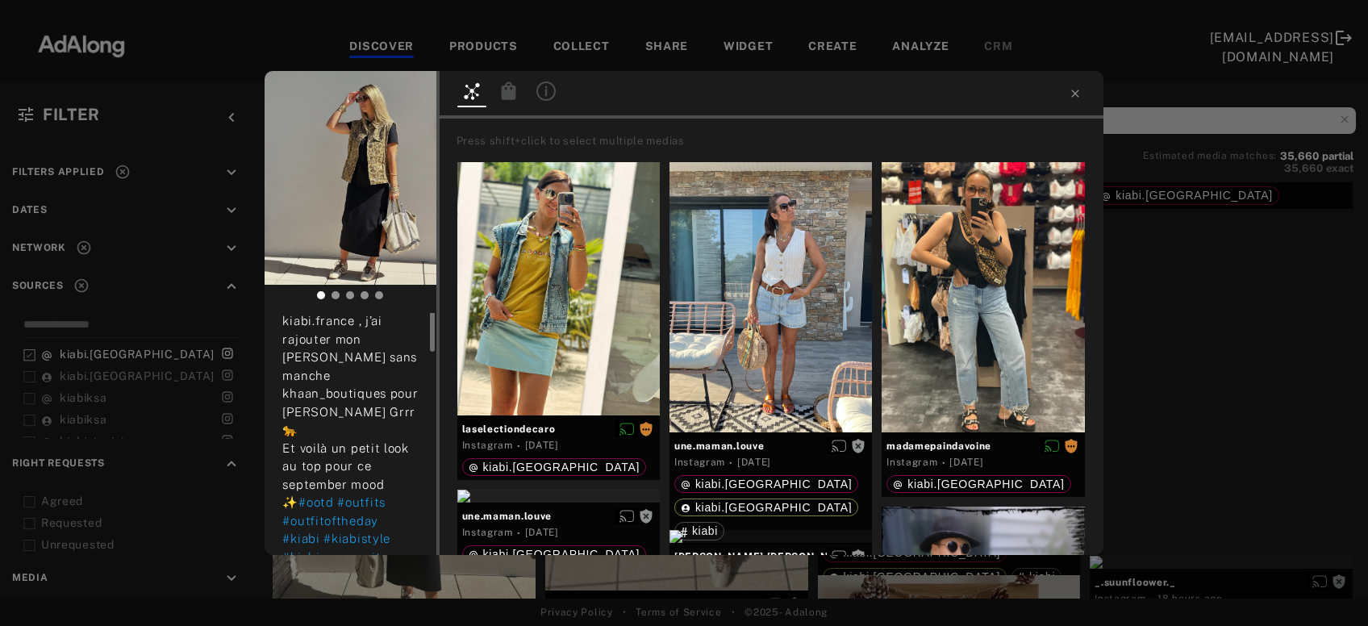
scroll to position [86, 0]
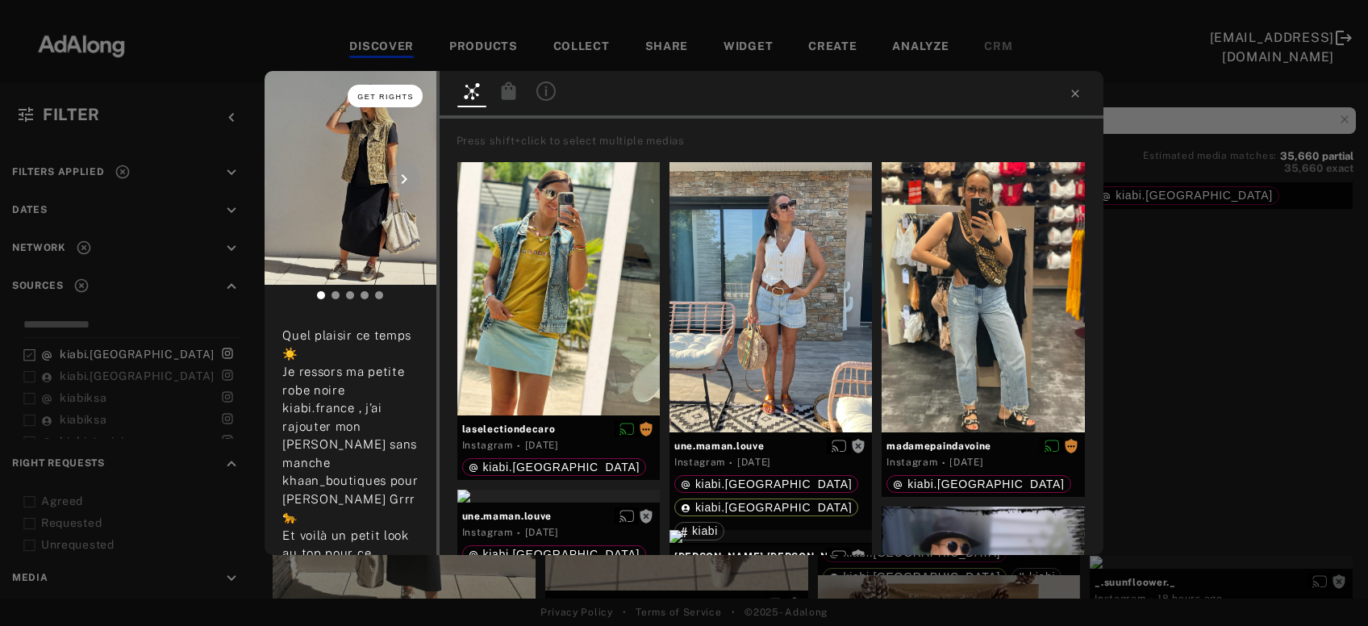
click at [384, 95] on span "Get rights" at bounding box center [385, 97] width 56 height 8
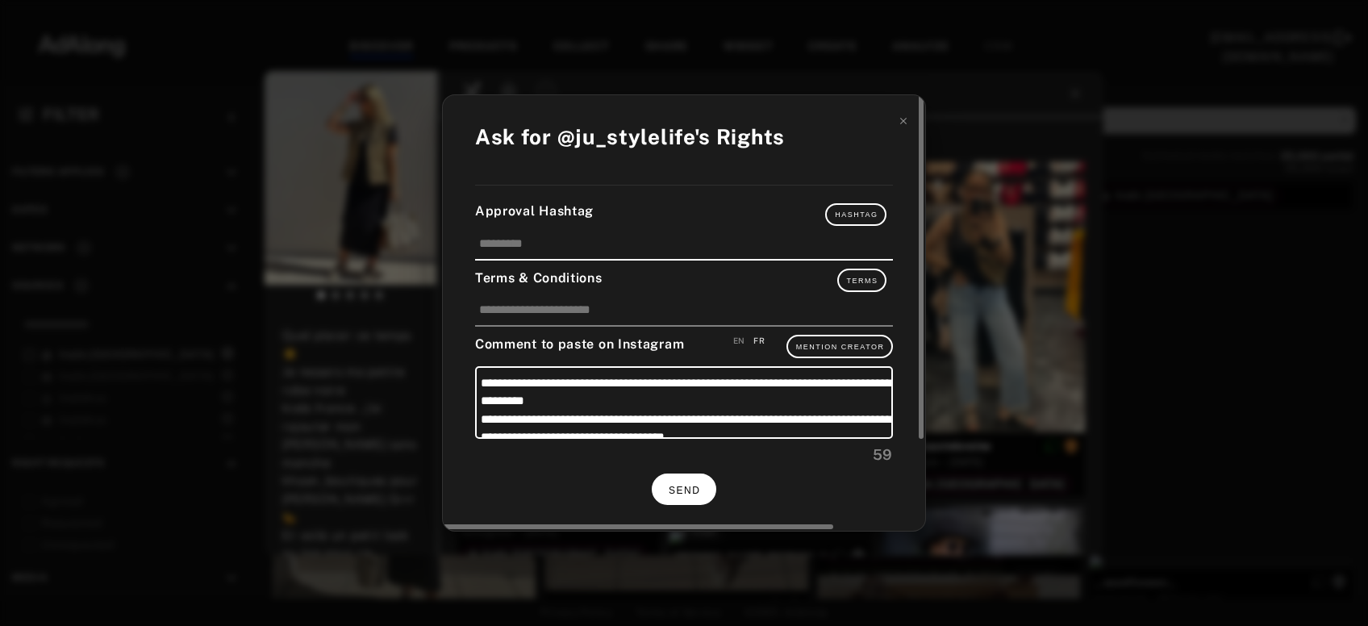
click at [702, 473] on button "SEND" at bounding box center [684, 488] width 65 height 31
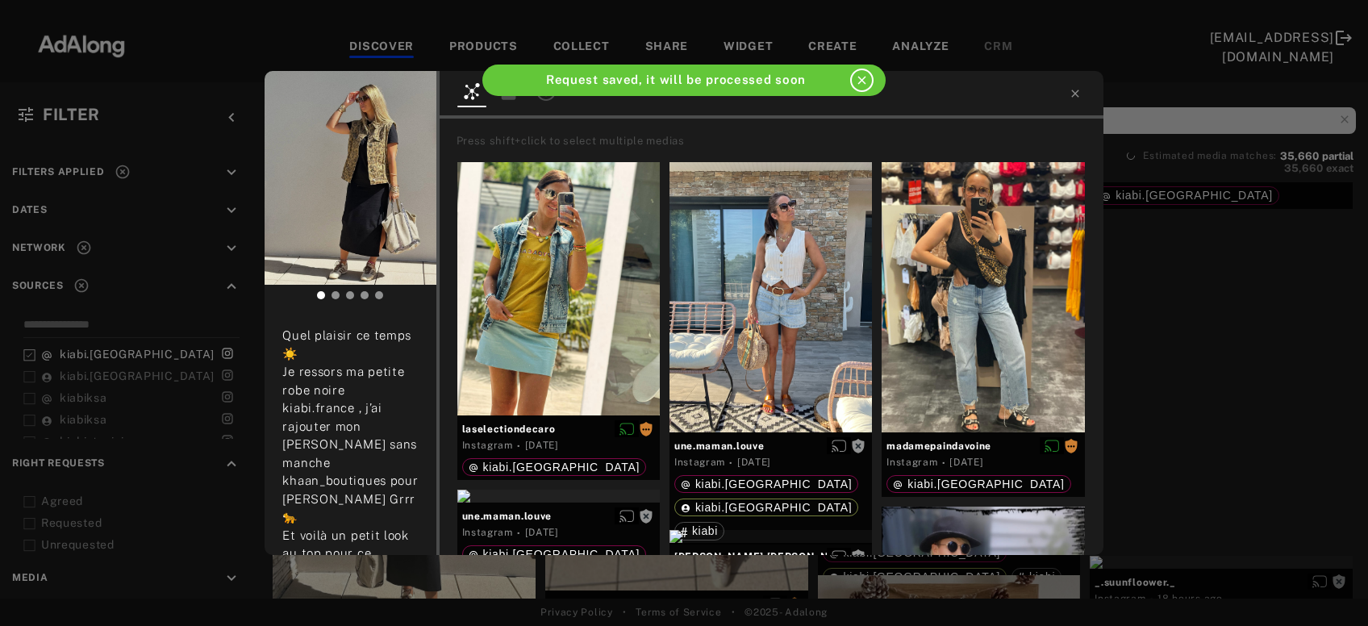
click at [1206, 339] on div "ju_stylelife Rights requested 18 hours ago É𝕥é 𝕀𝕟𝕕𝕚𝕖𝕟 😎 Quel plaisir ce temps ☀…" at bounding box center [684, 313] width 1368 height 626
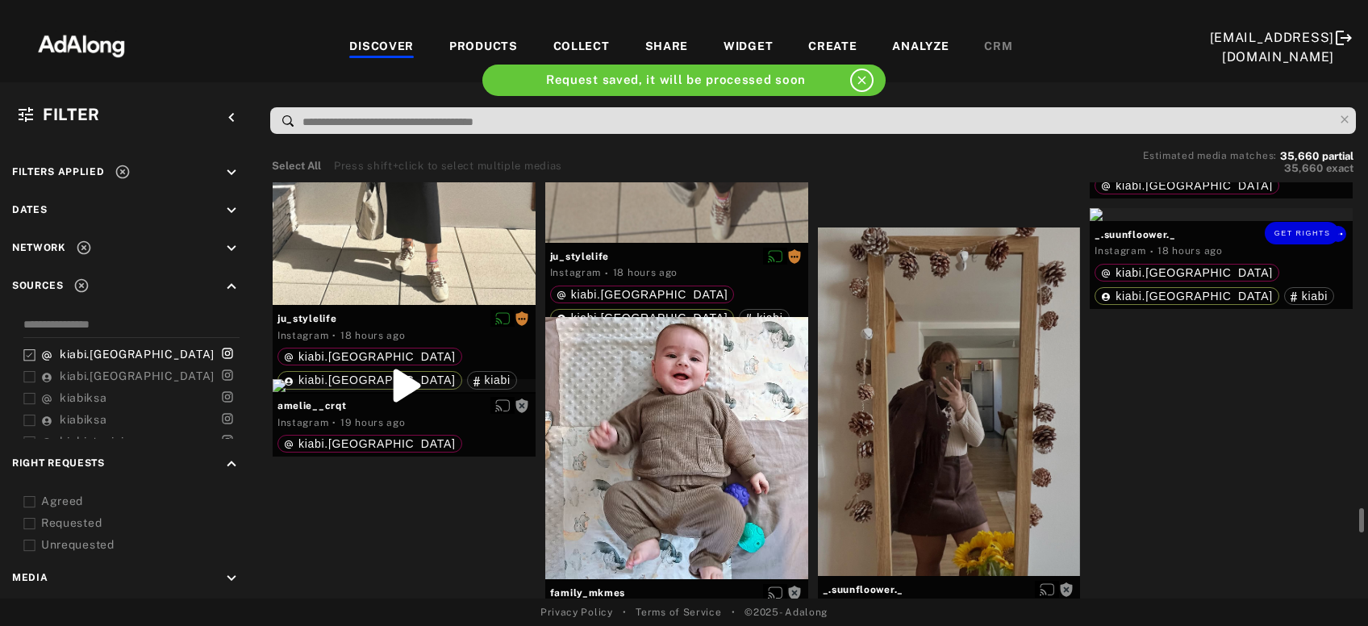
scroll to position [7278, 0]
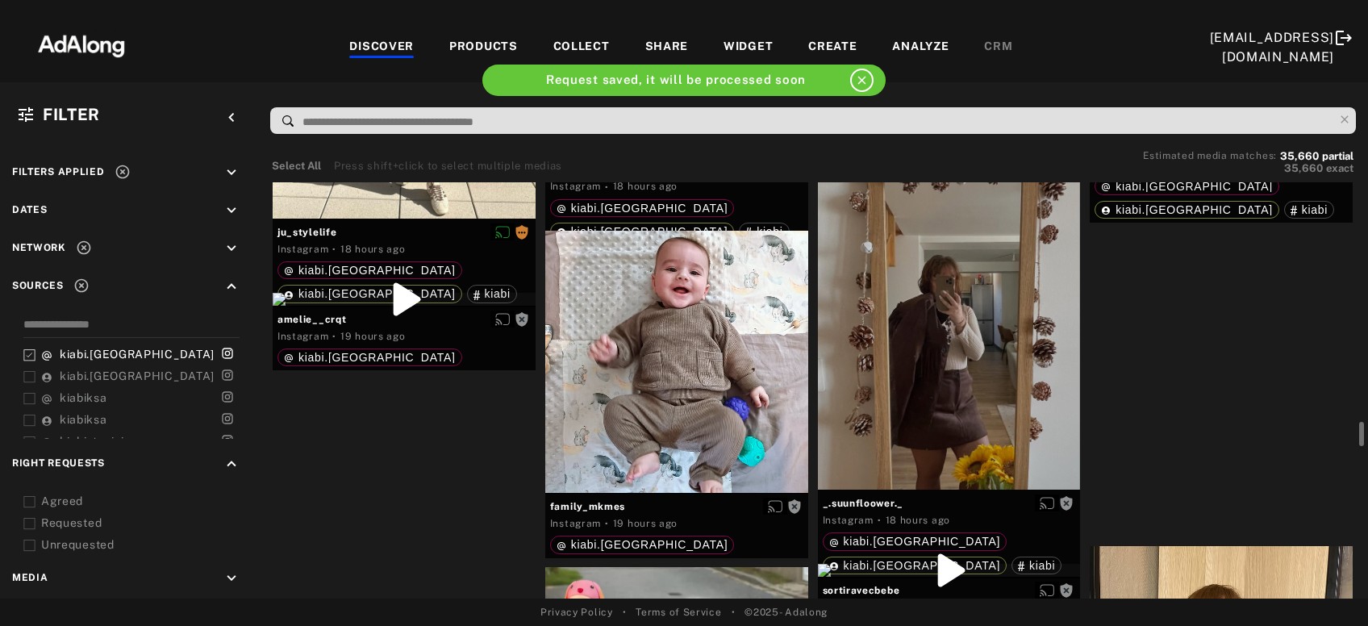
click at [1206, 135] on div "Get rights" at bounding box center [1220, 128] width 263 height 13
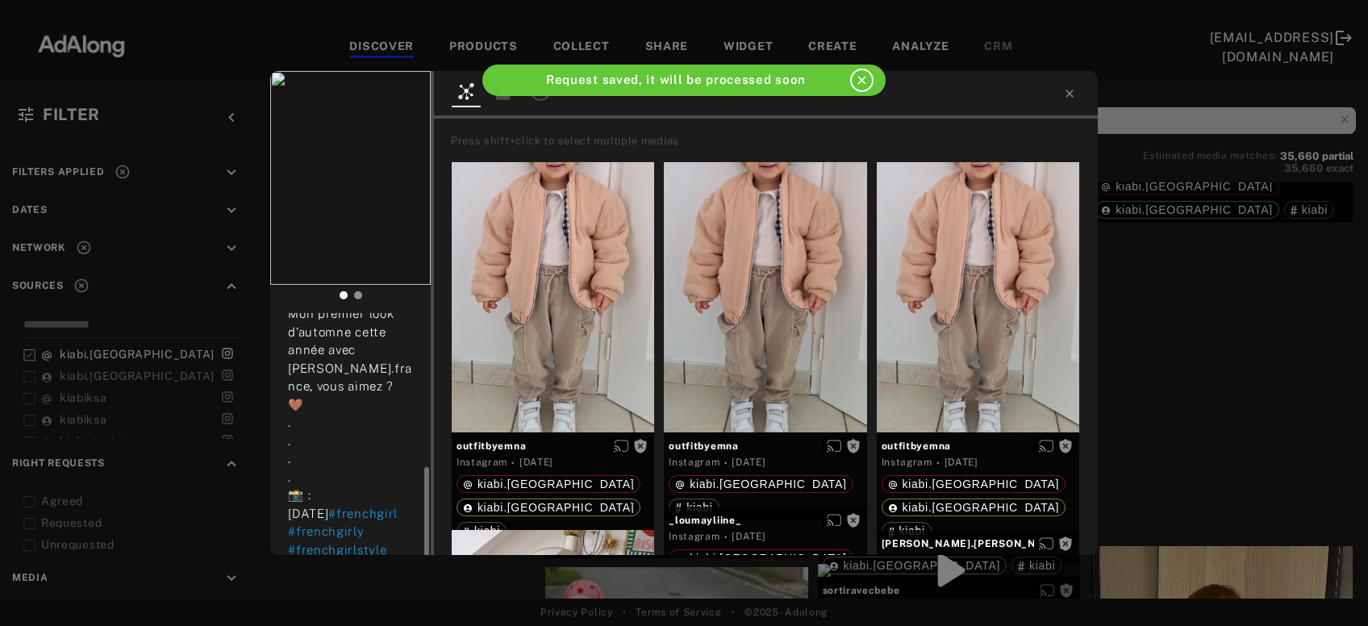
scroll to position [173, 0]
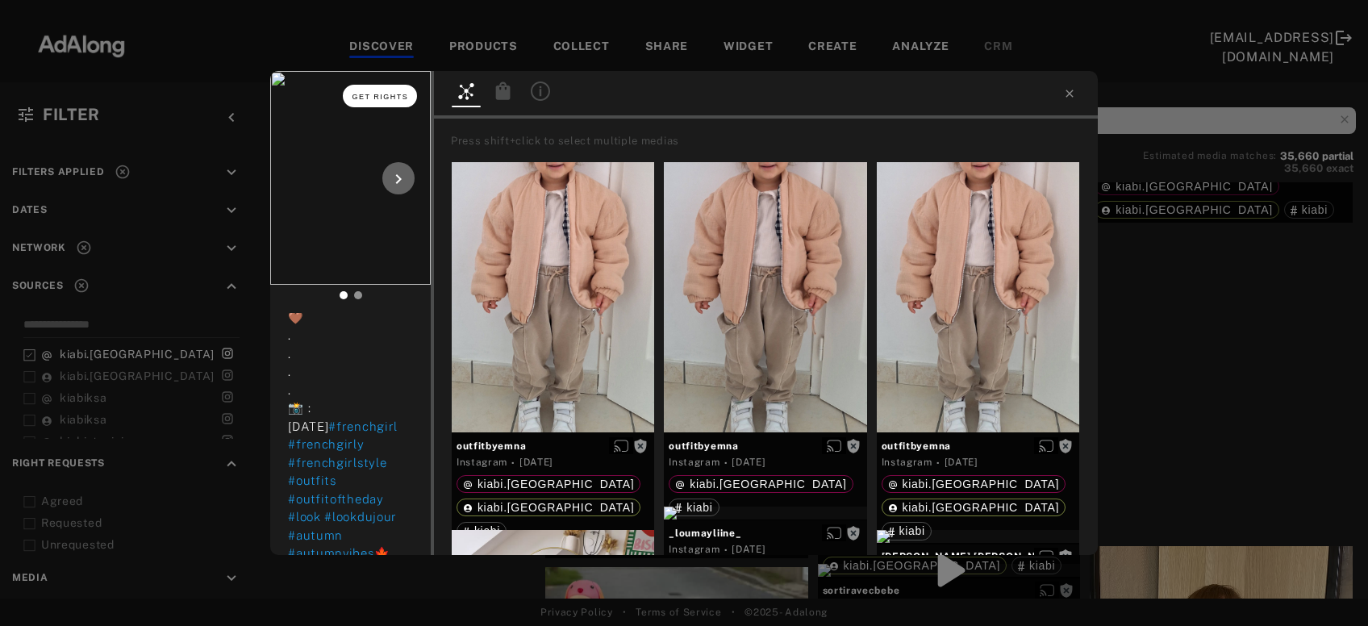
click at [386, 100] on span "Get rights" at bounding box center [380, 97] width 56 height 8
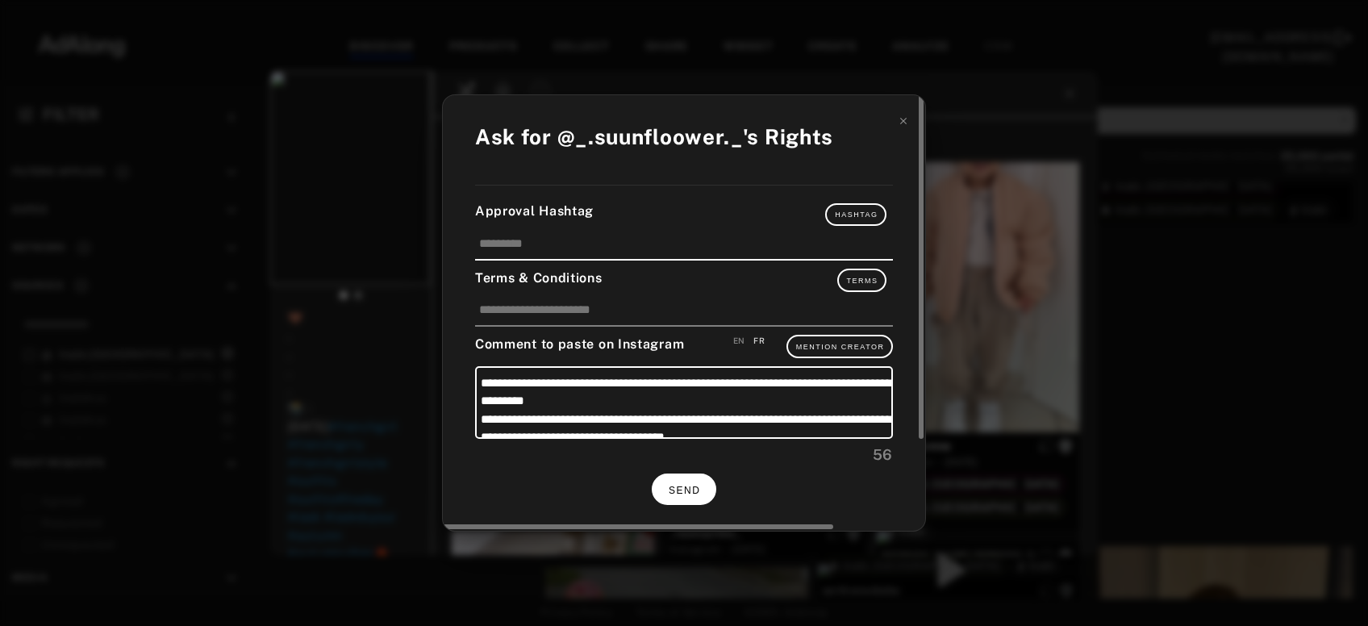
click at [701, 494] on button "SEND" at bounding box center [684, 488] width 65 height 31
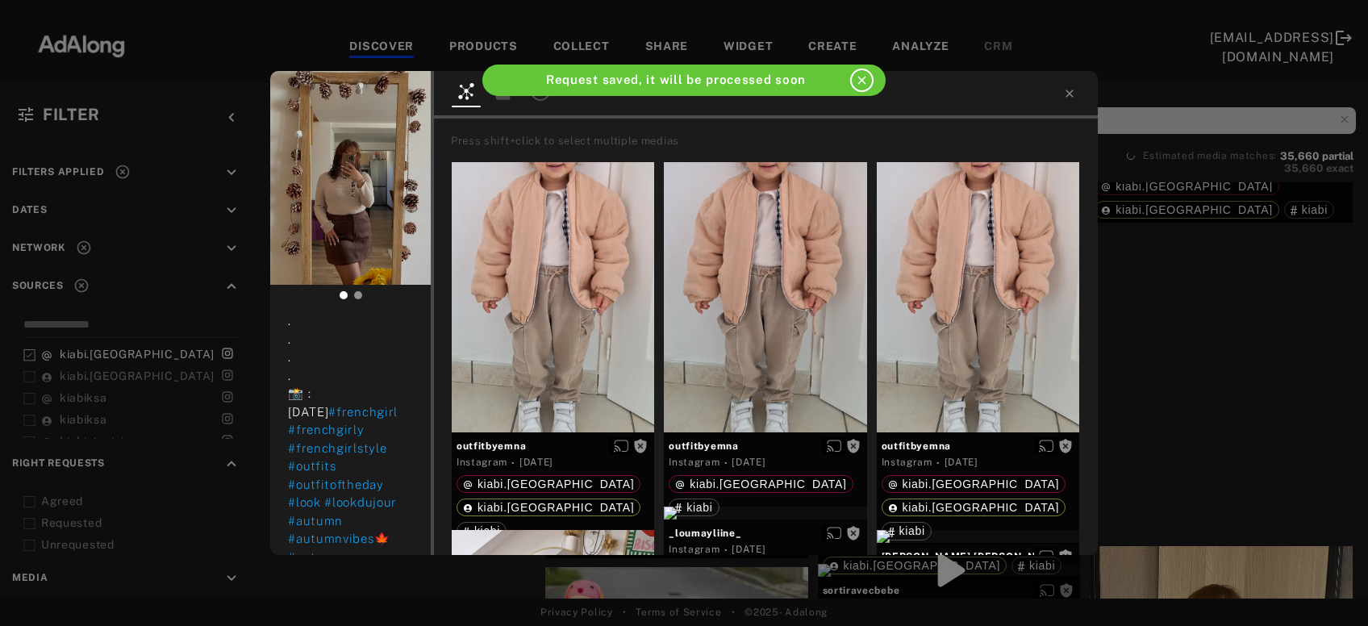
click at [1263, 333] on div "_.suunfloower._ Rights requested 18 hours ago Mon premier look d’automne cette …" at bounding box center [684, 313] width 1368 height 626
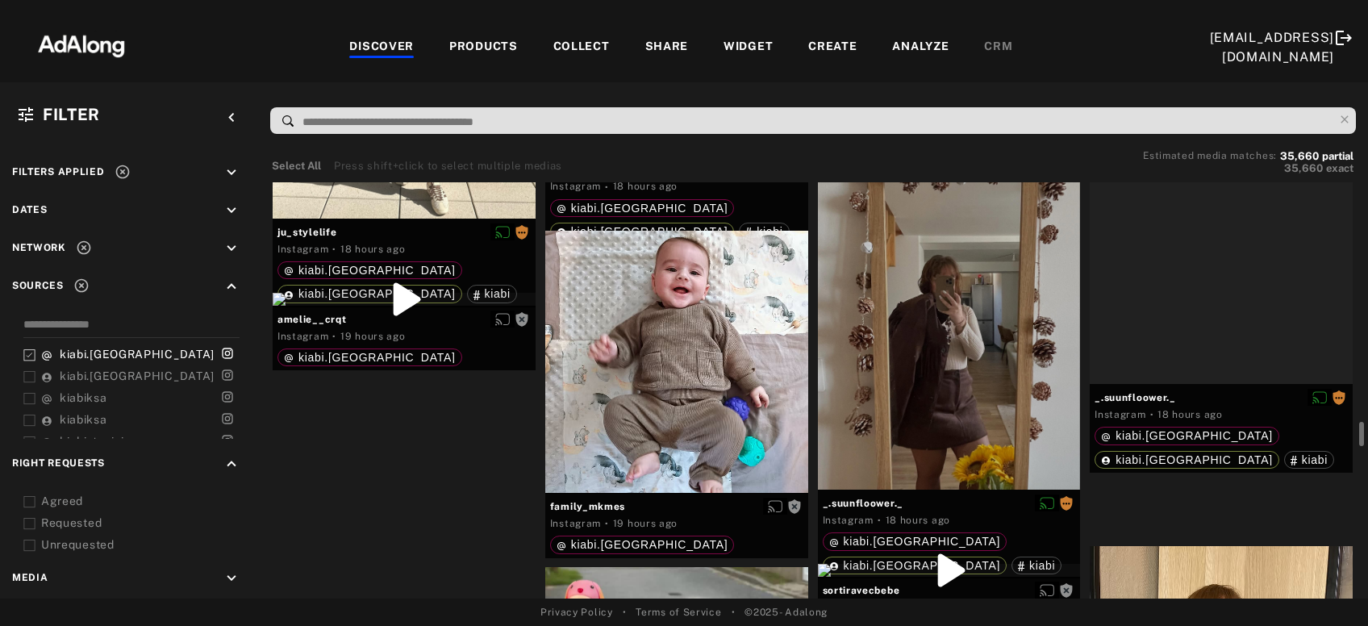
scroll to position [7365, 0]
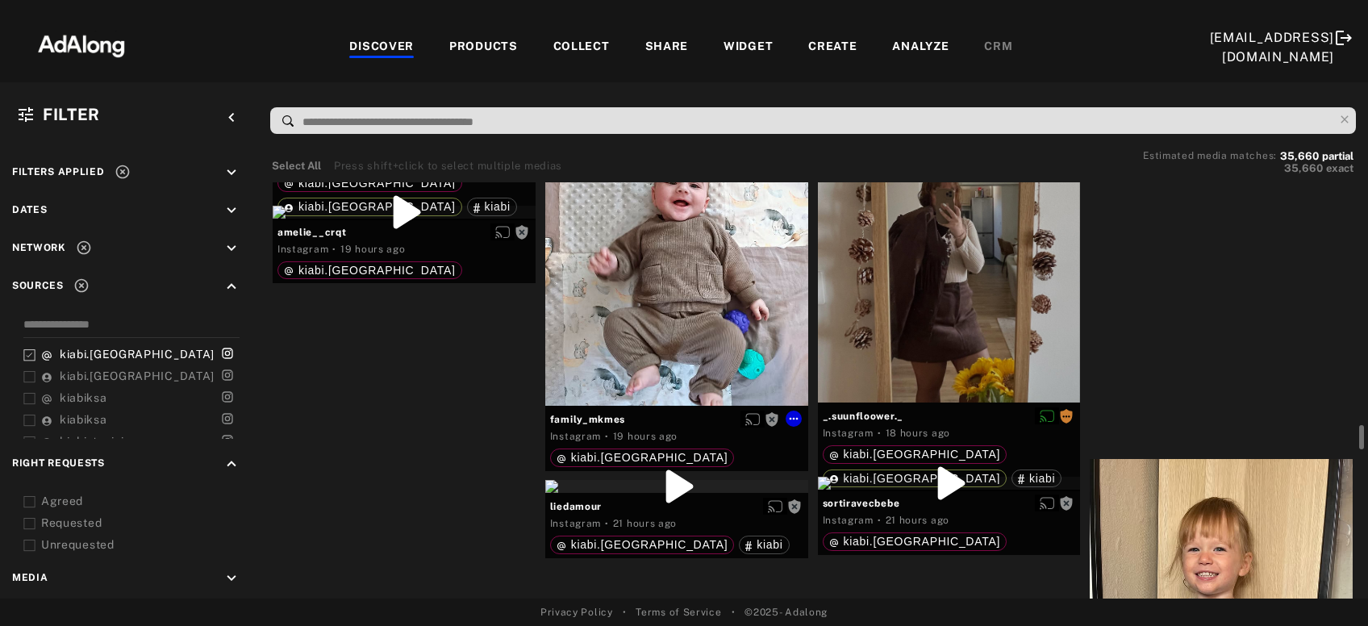
click at [739, 328] on div "Get rights" at bounding box center [676, 275] width 263 height 263
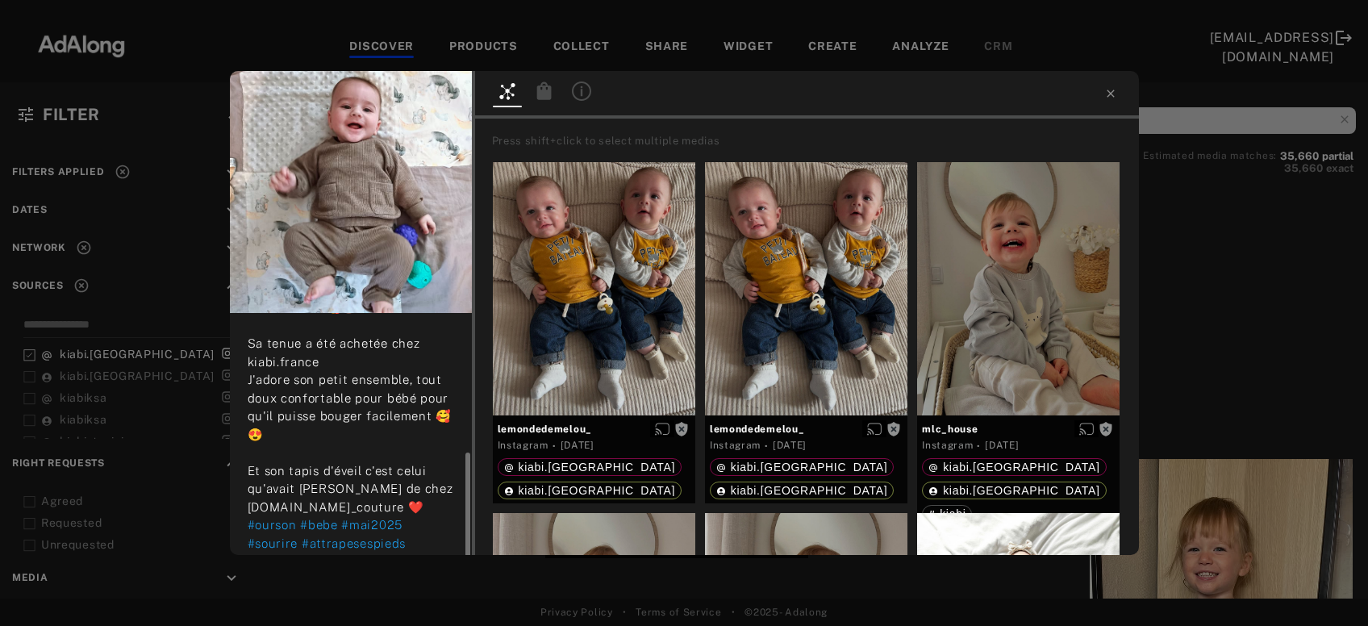
scroll to position [138, 0]
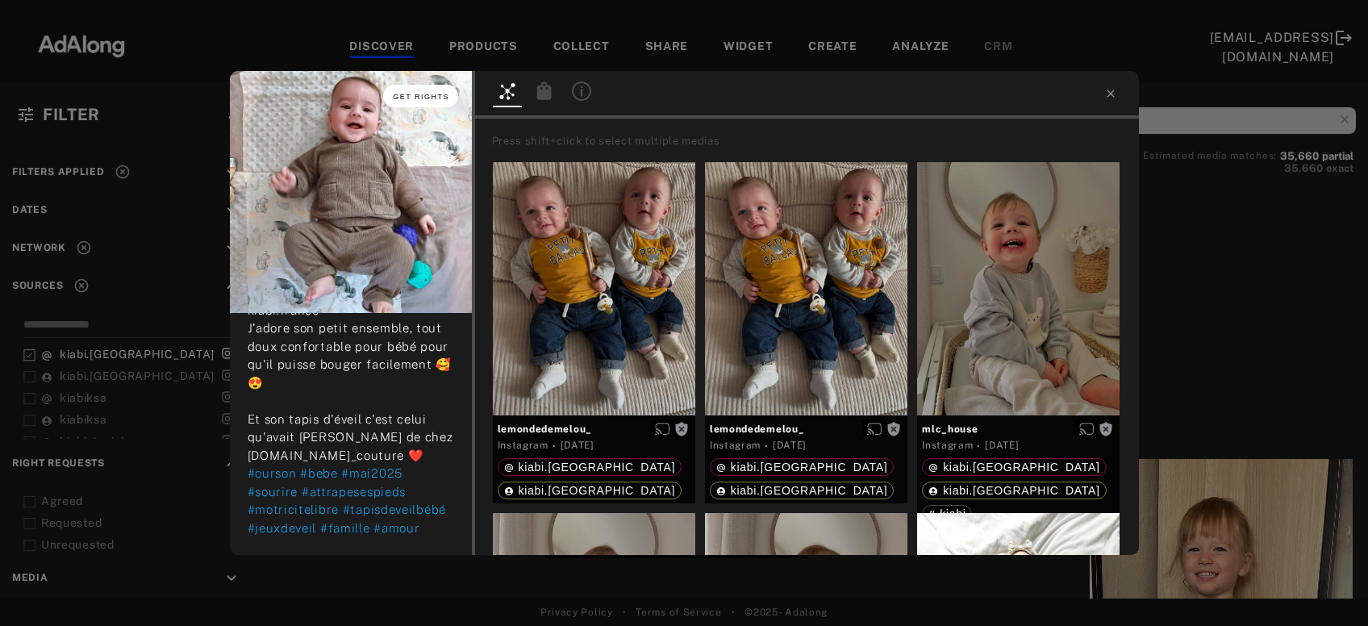
click at [402, 94] on span "Get rights" at bounding box center [421, 97] width 56 height 8
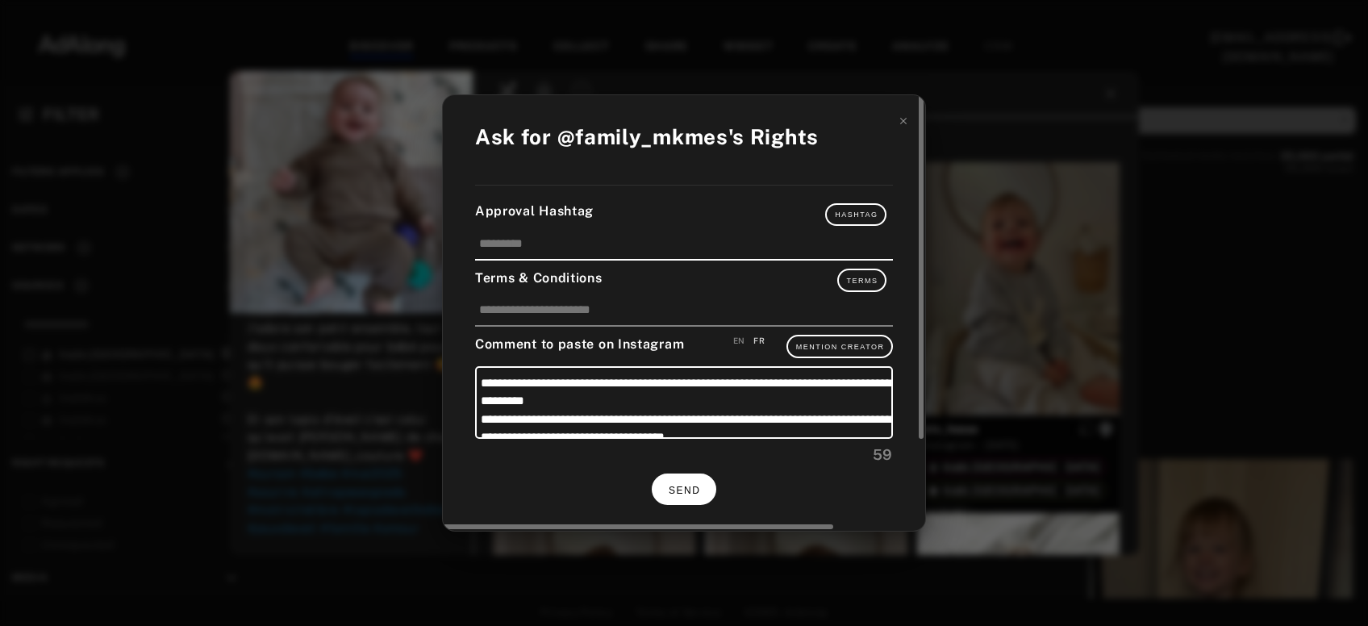
click at [664, 481] on button "SEND" at bounding box center [684, 488] width 65 height 31
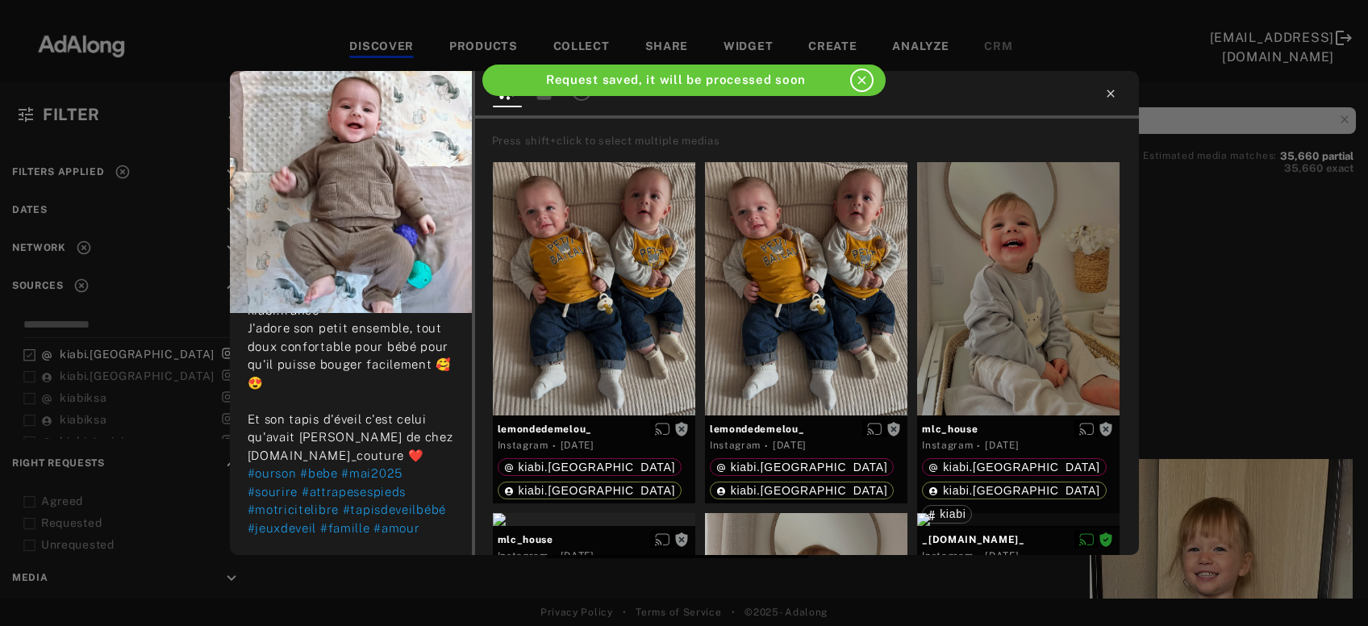
click at [1110, 94] on icon at bounding box center [1110, 93] width 13 height 13
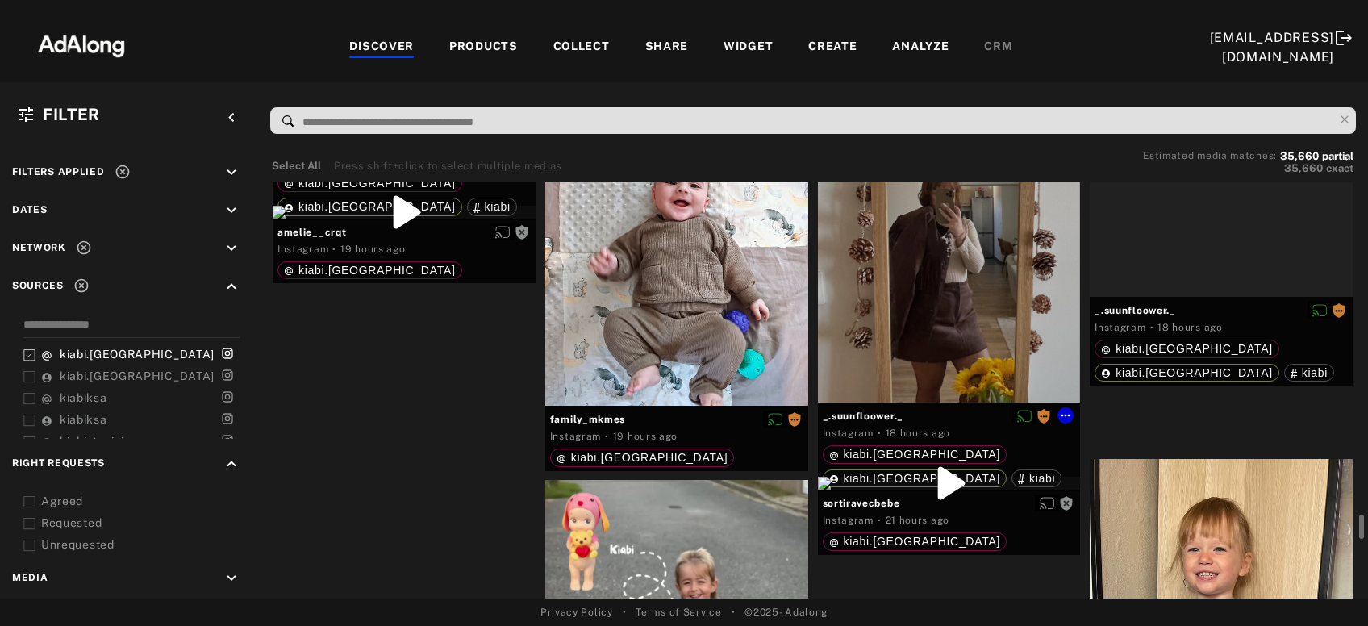
scroll to position [7452, 0]
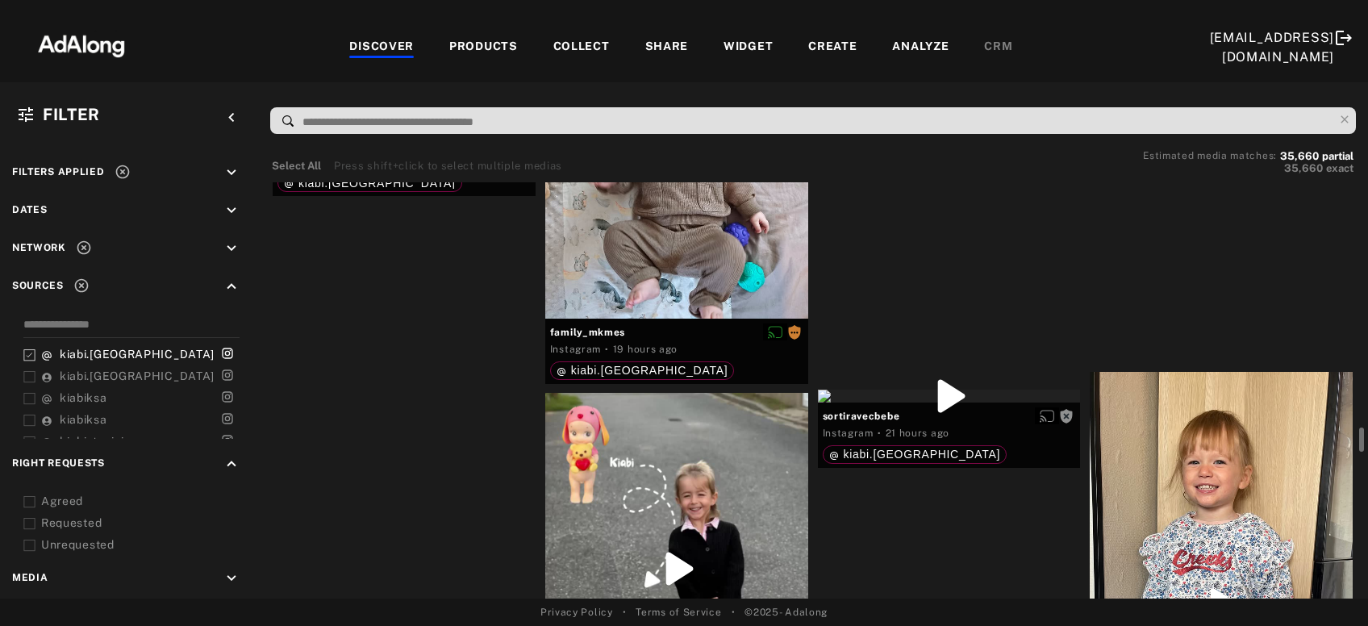
click at [443, 131] on div "Get rights" at bounding box center [404, 125] width 263 height 13
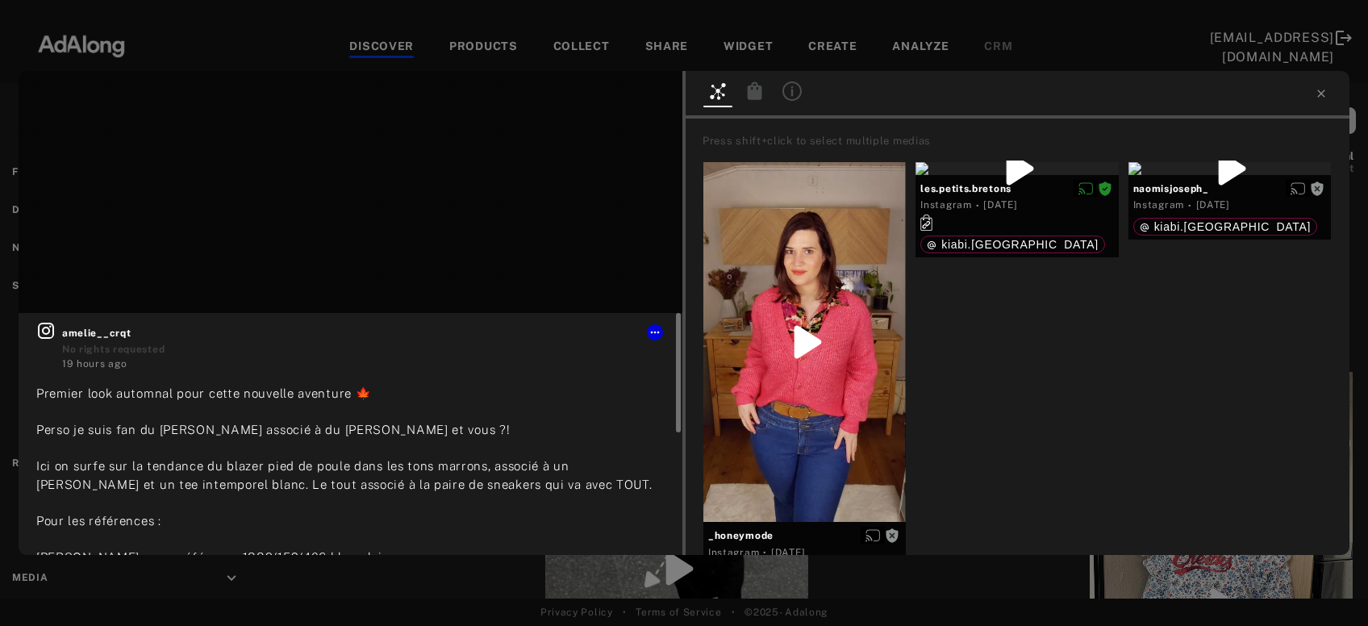
click at [48, 327] on icon at bounding box center [46, 331] width 16 height 16
click at [632, 98] on span "Get rights" at bounding box center [632, 97] width 56 height 8
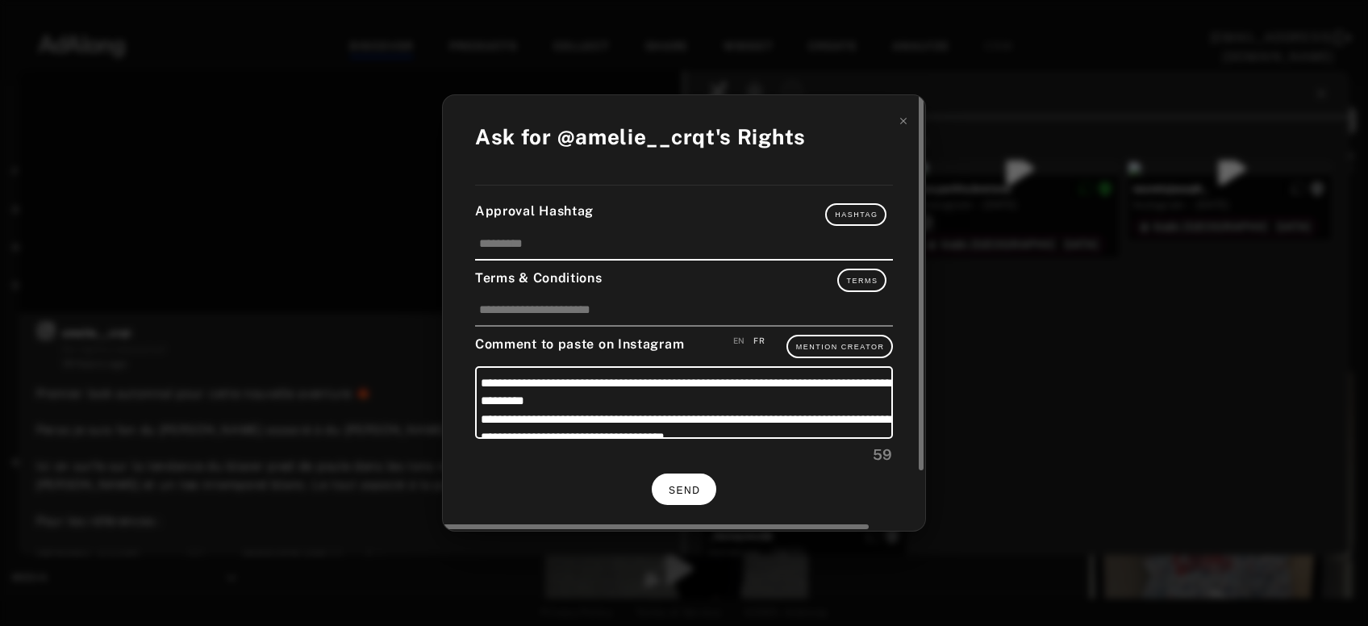
click at [684, 496] on button "SEND" at bounding box center [684, 488] width 65 height 31
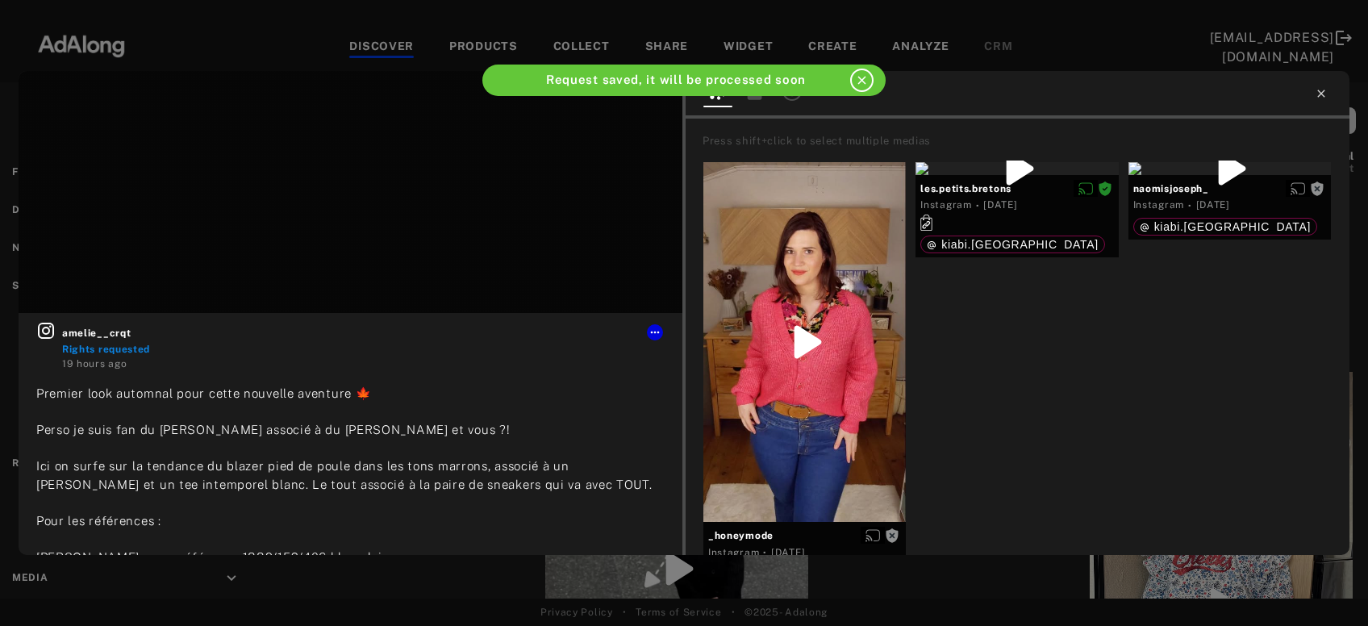
click at [1325, 98] on icon at bounding box center [1320, 93] width 13 height 13
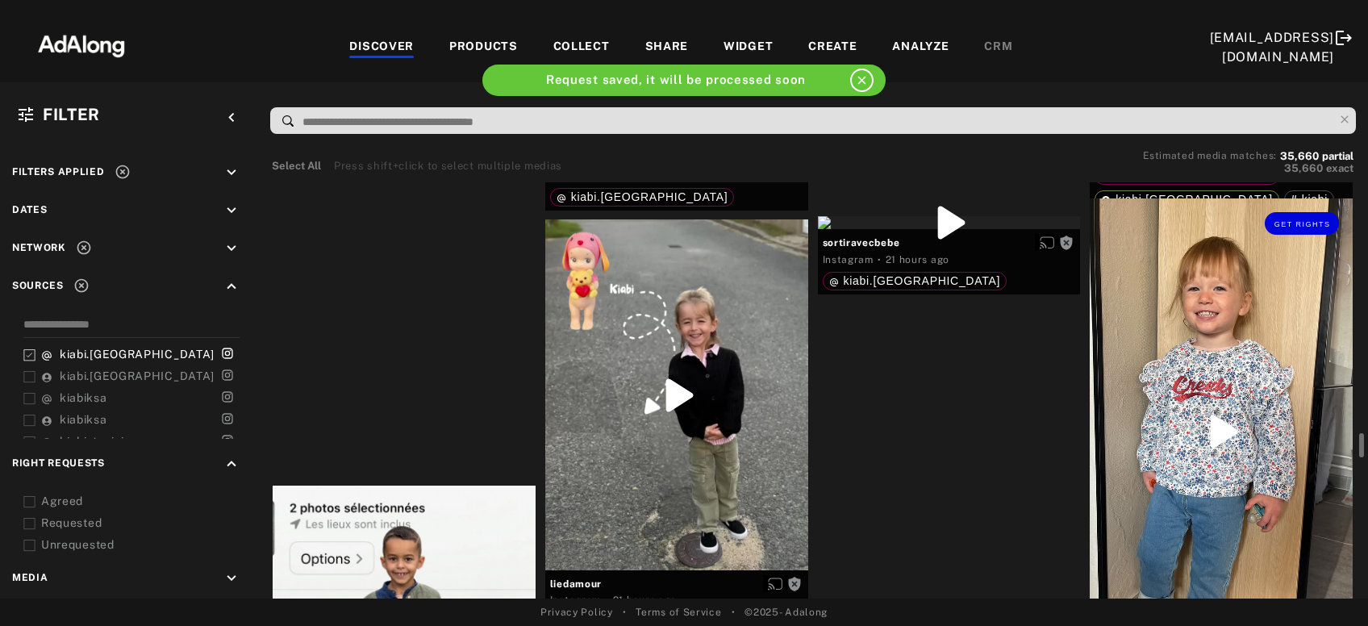
scroll to position [7712, 0]
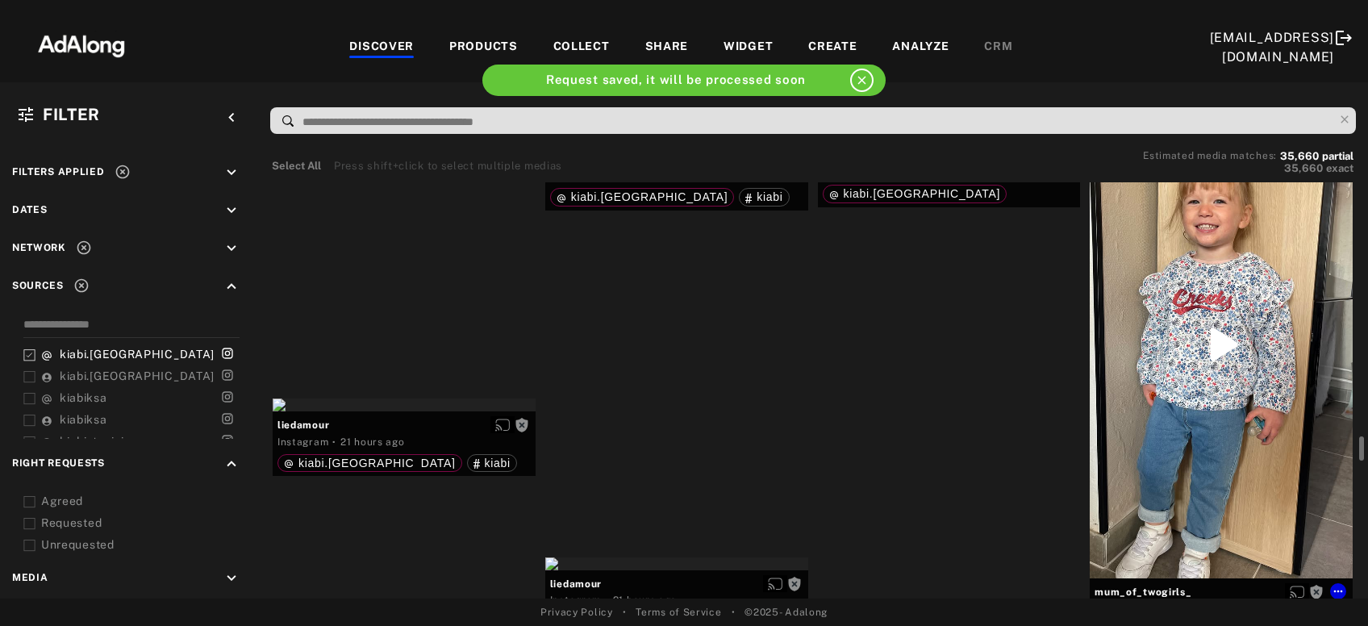
click at [1281, 252] on div "Get rights" at bounding box center [1220, 344] width 263 height 467
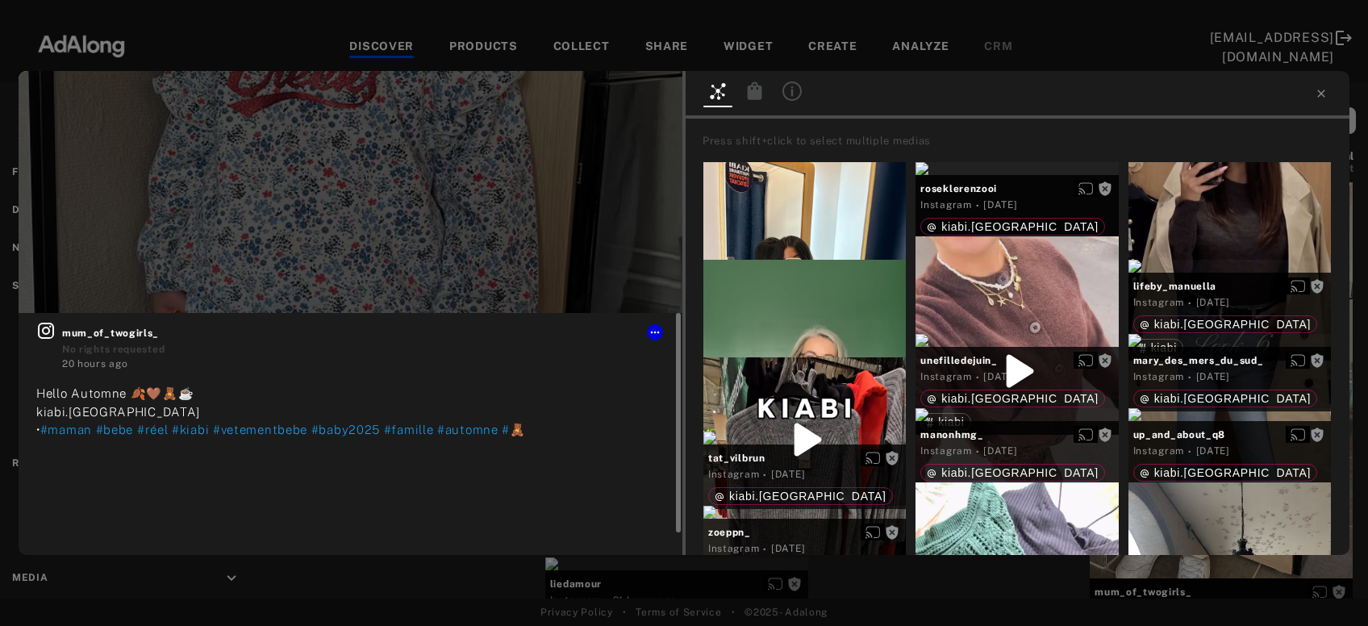
click at [43, 331] on icon at bounding box center [46, 331] width 16 height 16
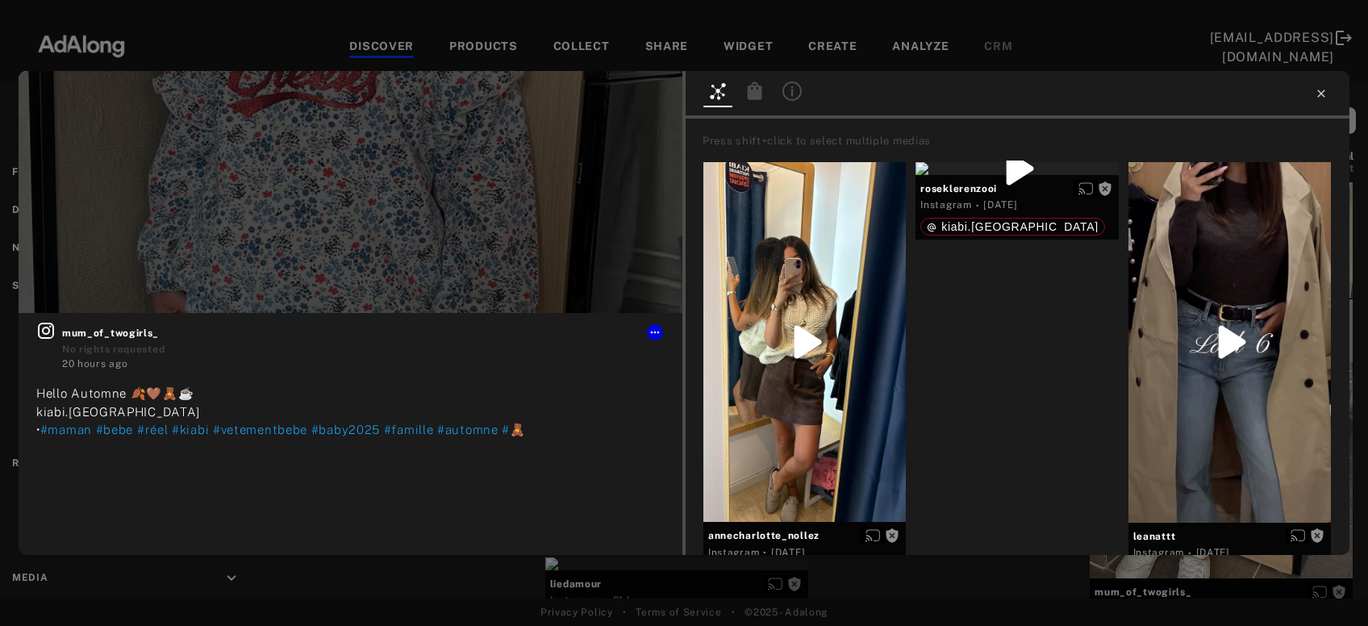
click at [1324, 94] on icon at bounding box center [1320, 93] width 13 height 13
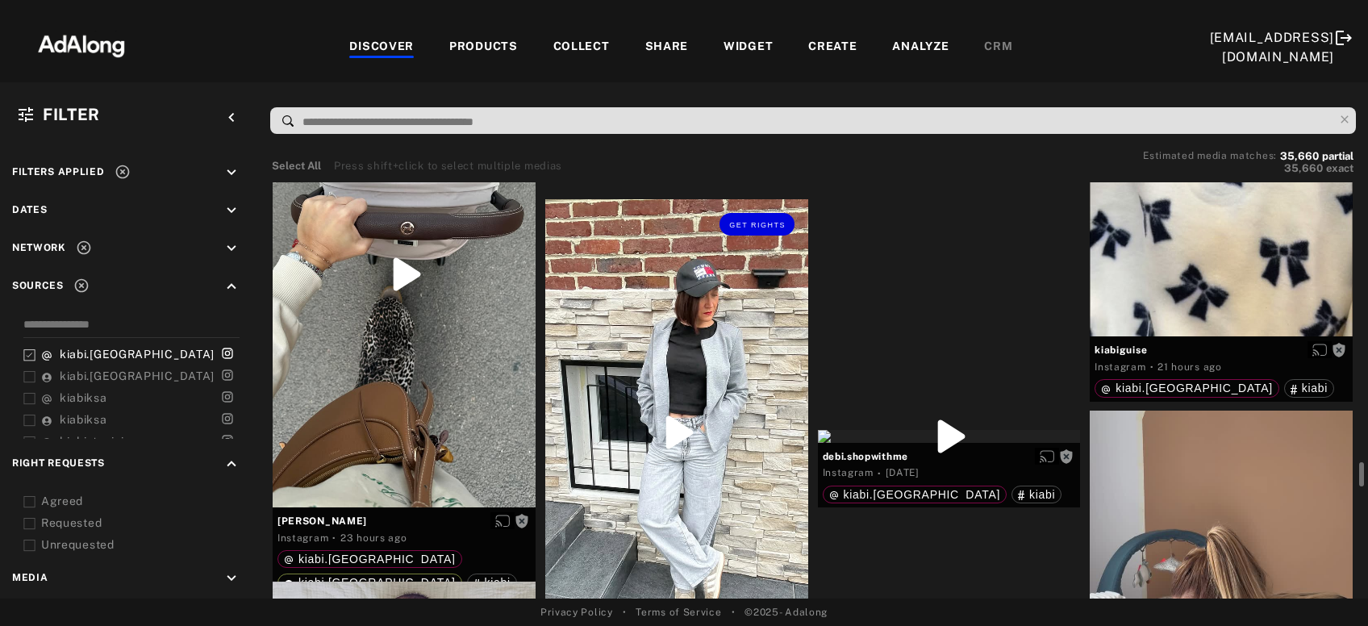
scroll to position [8581, 0]
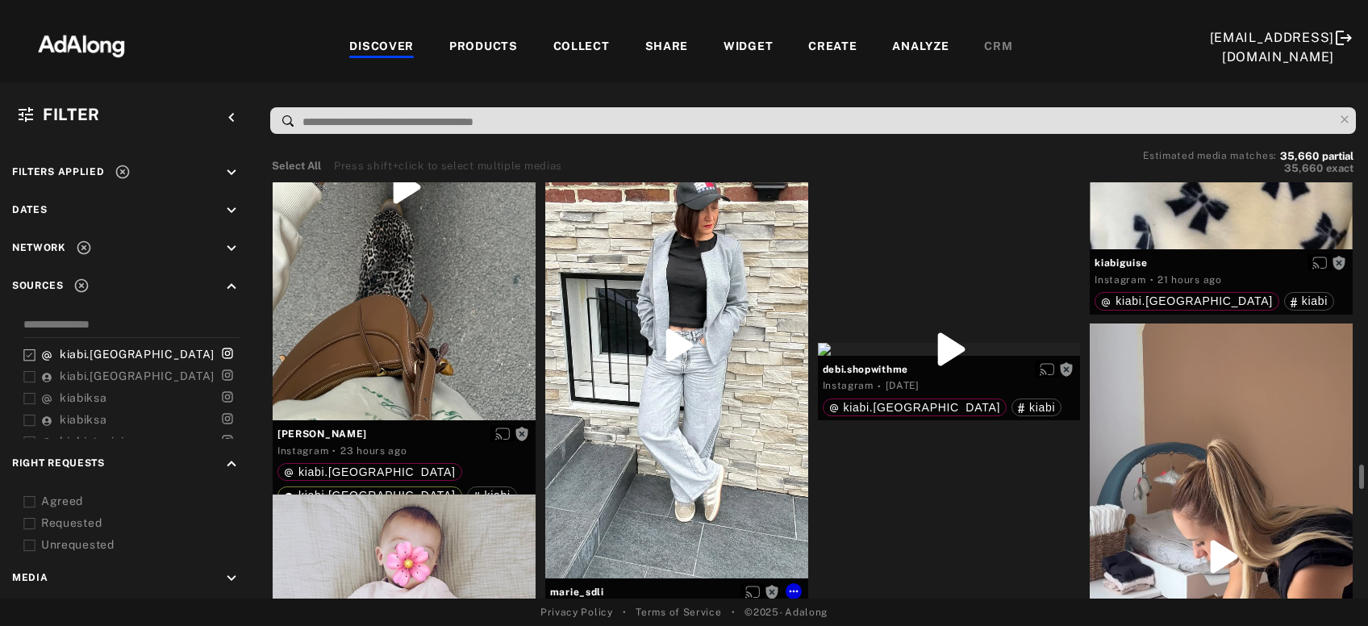
click at [748, 413] on div "Get rights" at bounding box center [676, 345] width 263 height 466
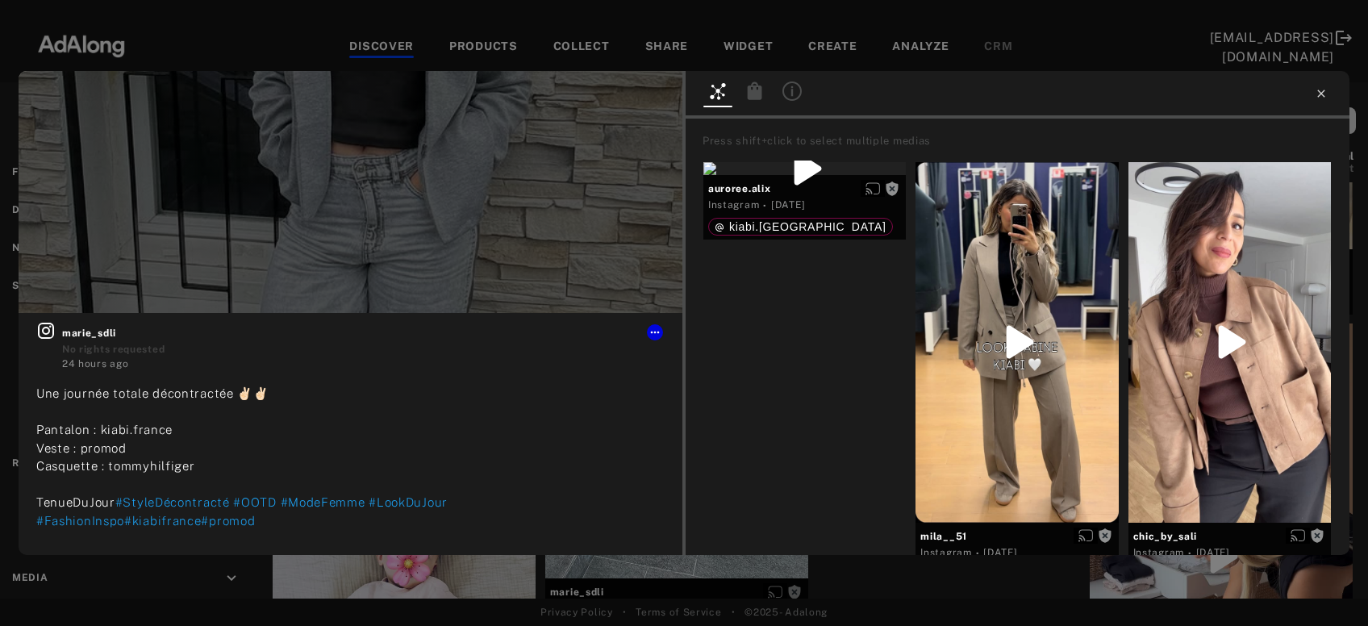
click at [1326, 93] on icon at bounding box center [1320, 93] width 13 height 13
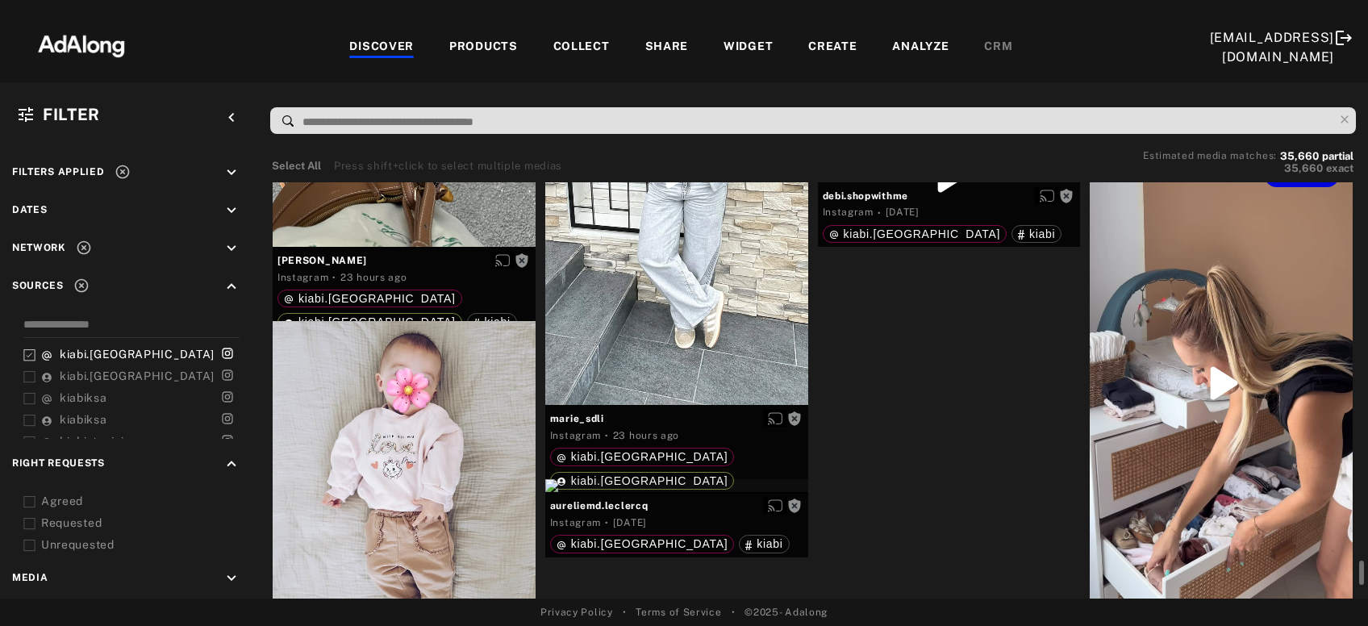
scroll to position [8842, 0]
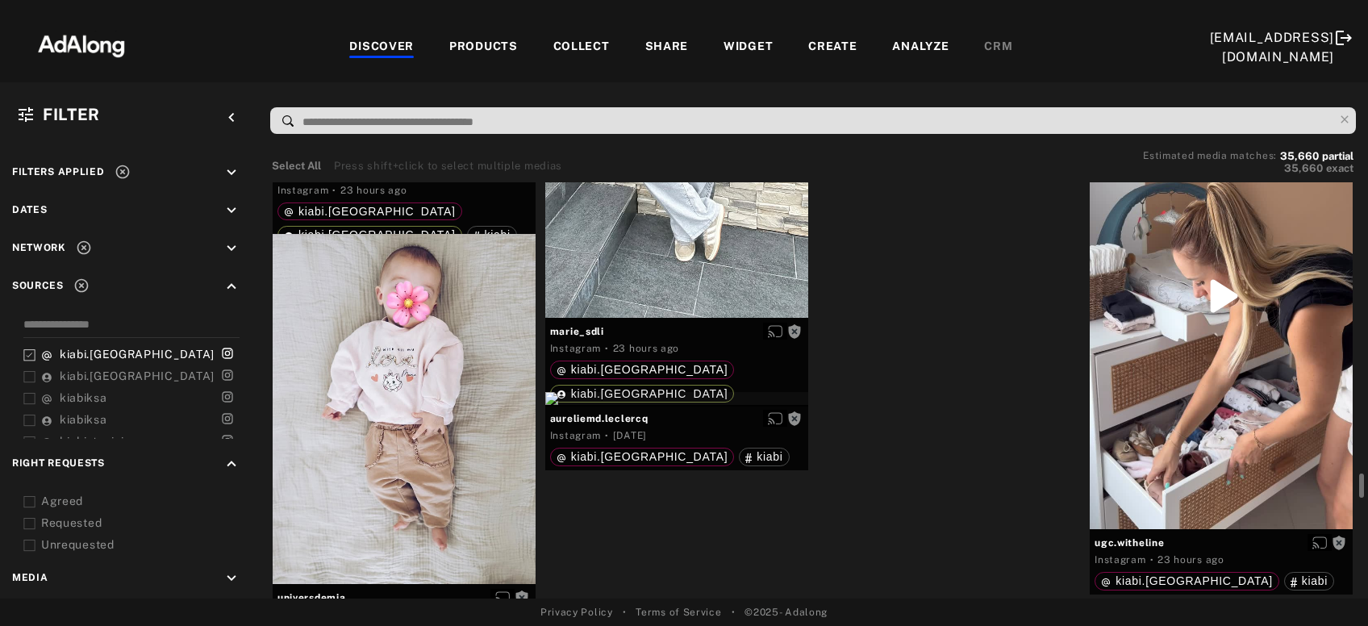
click at [1004, 95] on div "Get rights" at bounding box center [949, 88] width 263 height 13
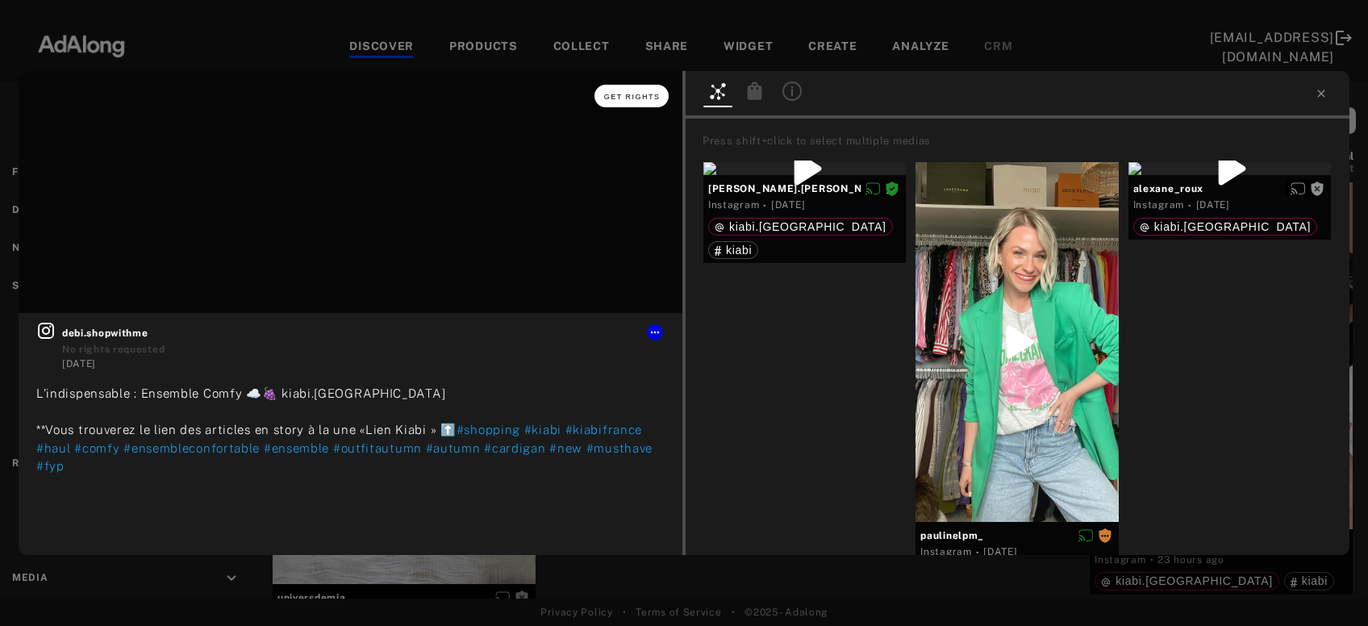
click at [640, 102] on button "Get rights" at bounding box center [631, 96] width 74 height 23
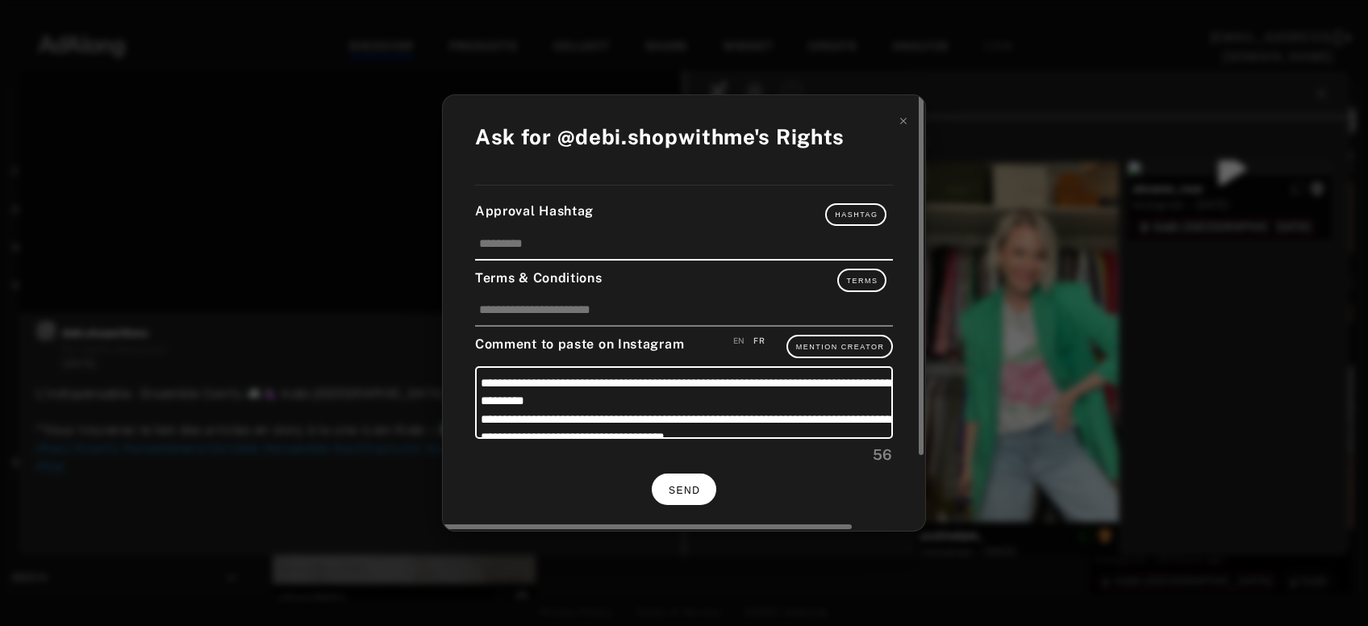
click at [681, 493] on button "SEND" at bounding box center [684, 488] width 65 height 31
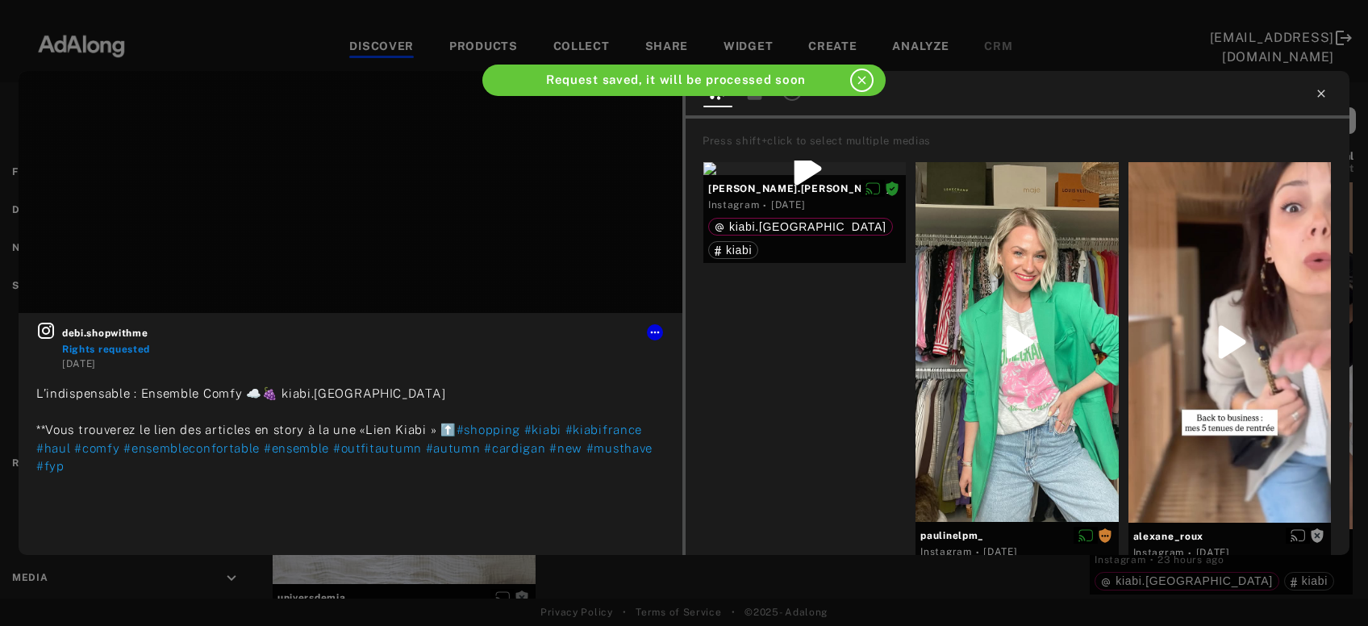
click at [1322, 97] on icon at bounding box center [1320, 93] width 13 height 13
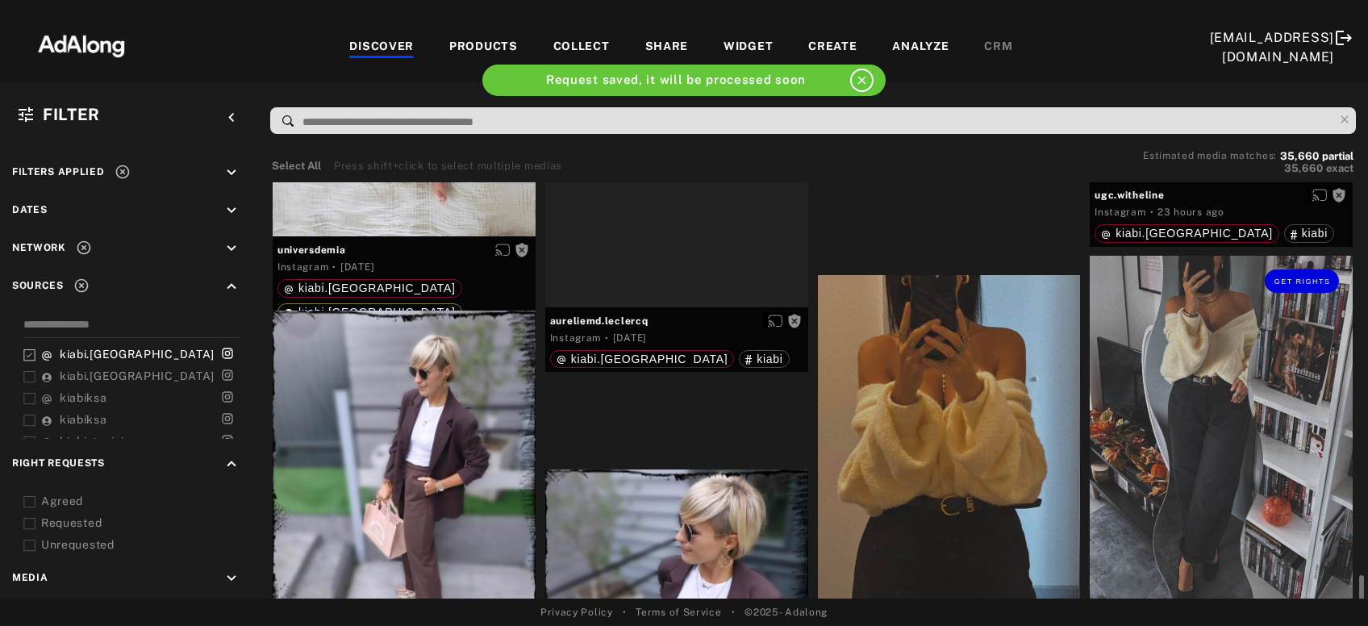
scroll to position [9277, 0]
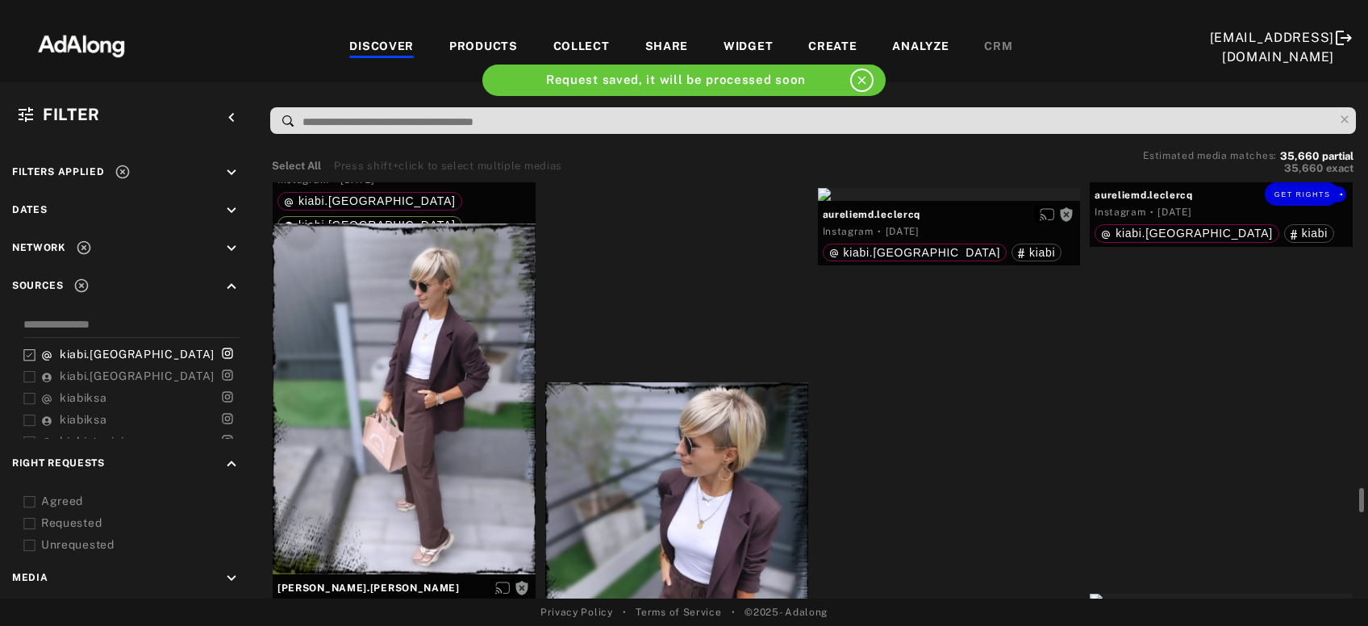
click at [1261, 181] on div "Get rights" at bounding box center [1220, 175] width 263 height 13
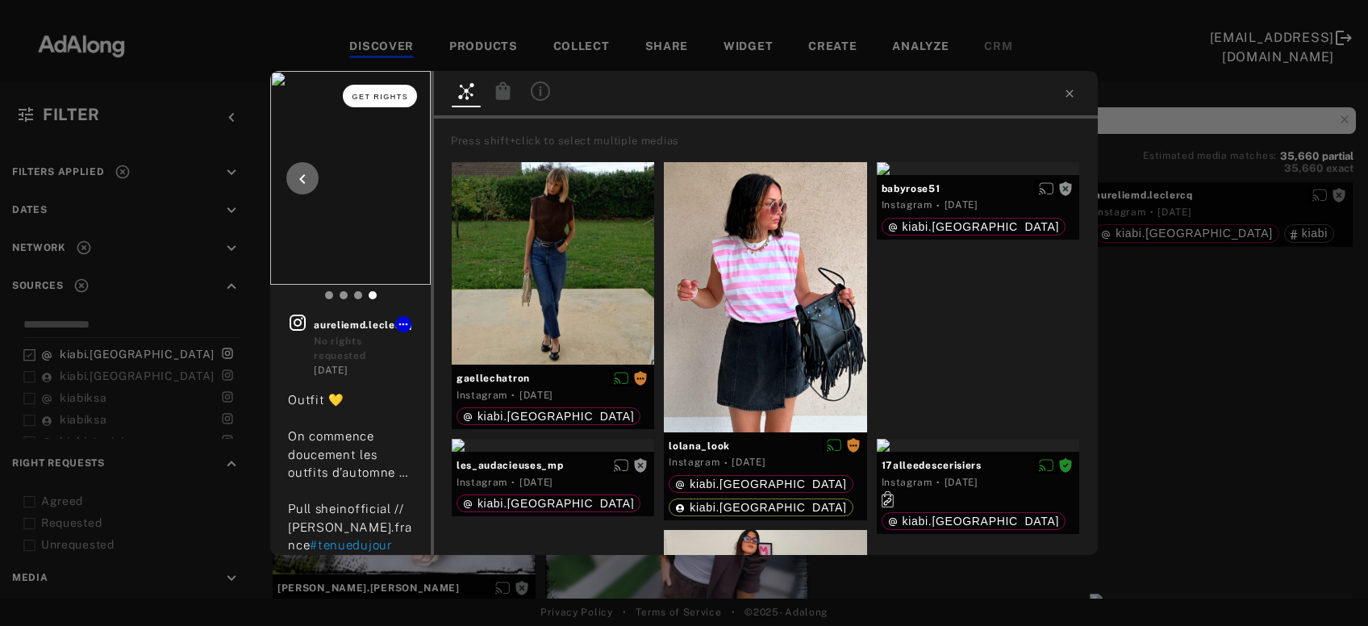
click at [398, 94] on span "Get rights" at bounding box center [380, 97] width 56 height 8
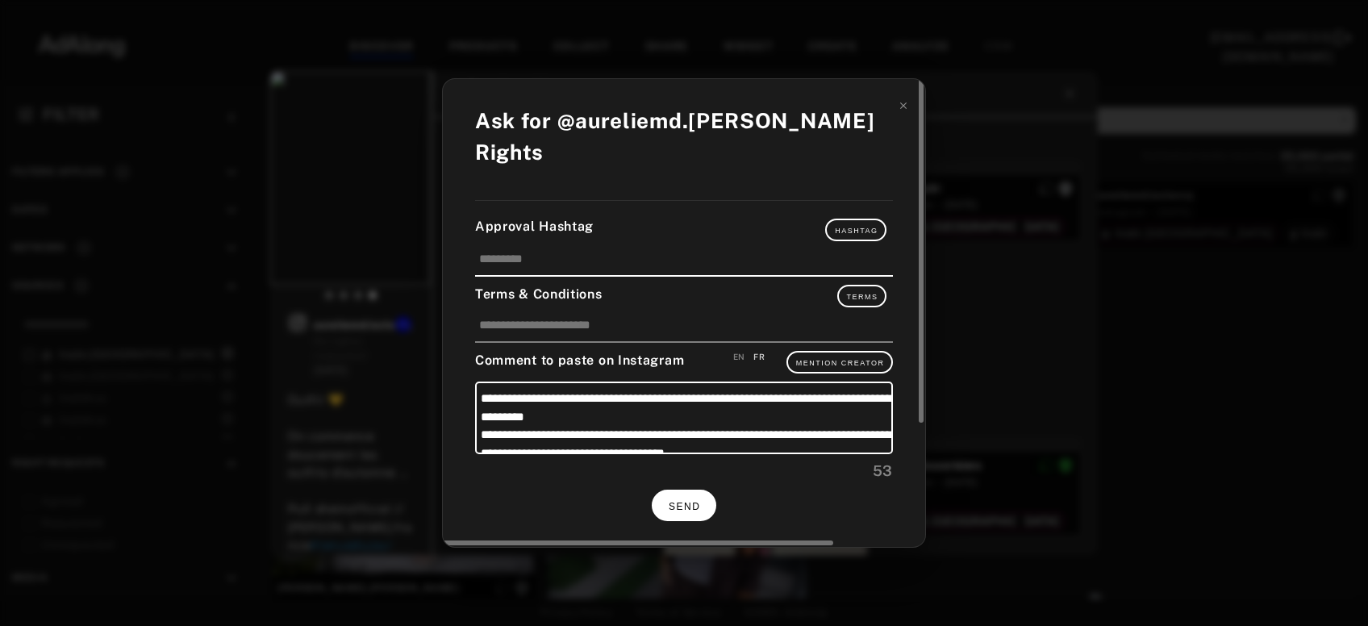
click at [693, 501] on span "SEND" at bounding box center [683, 506] width 31 height 11
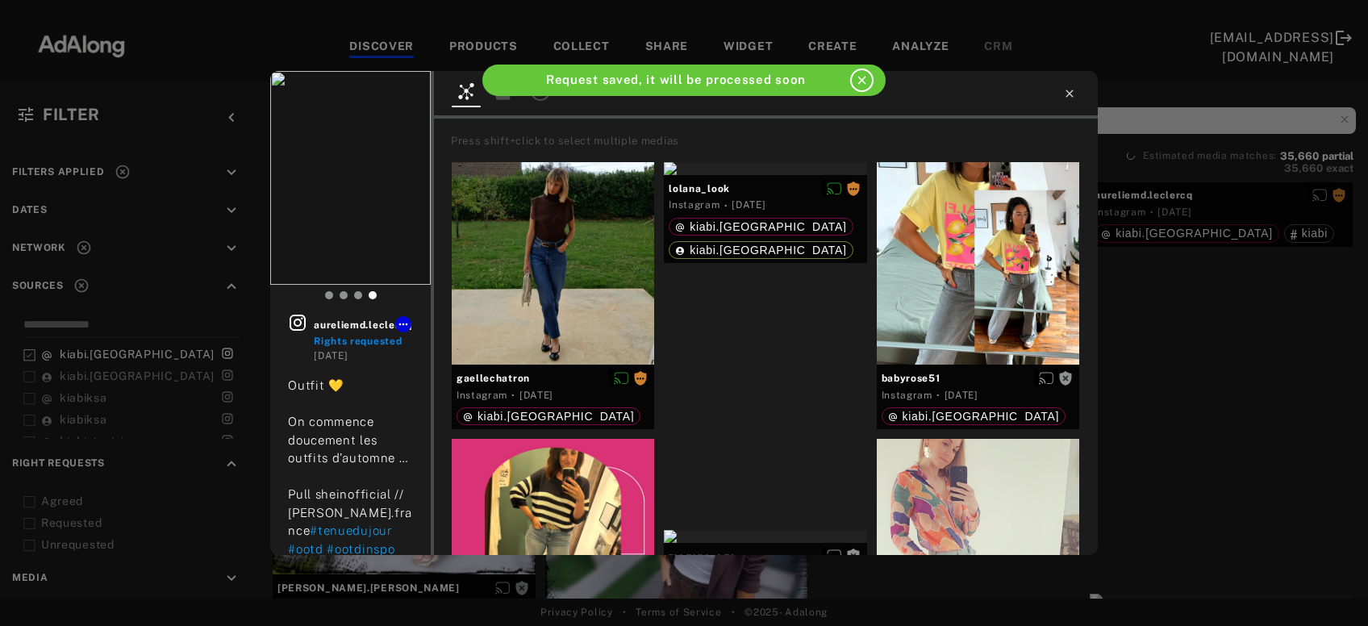
click at [1068, 98] on icon at bounding box center [1069, 93] width 13 height 13
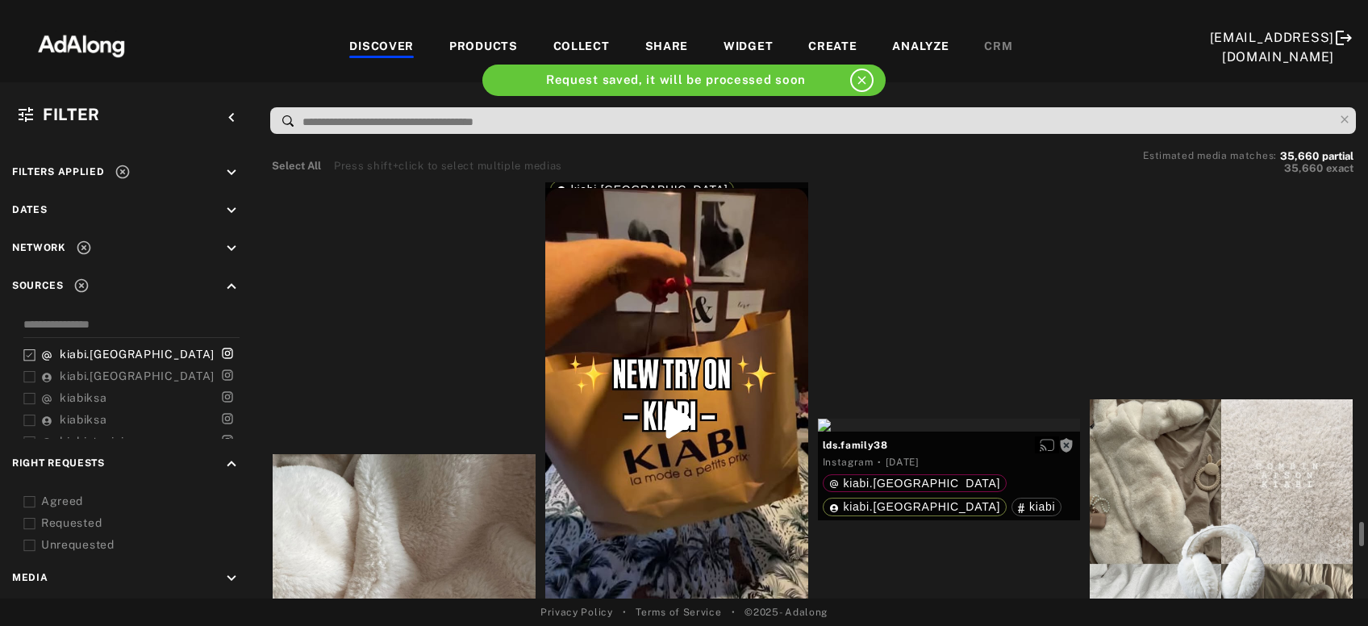
scroll to position [10406, 0]
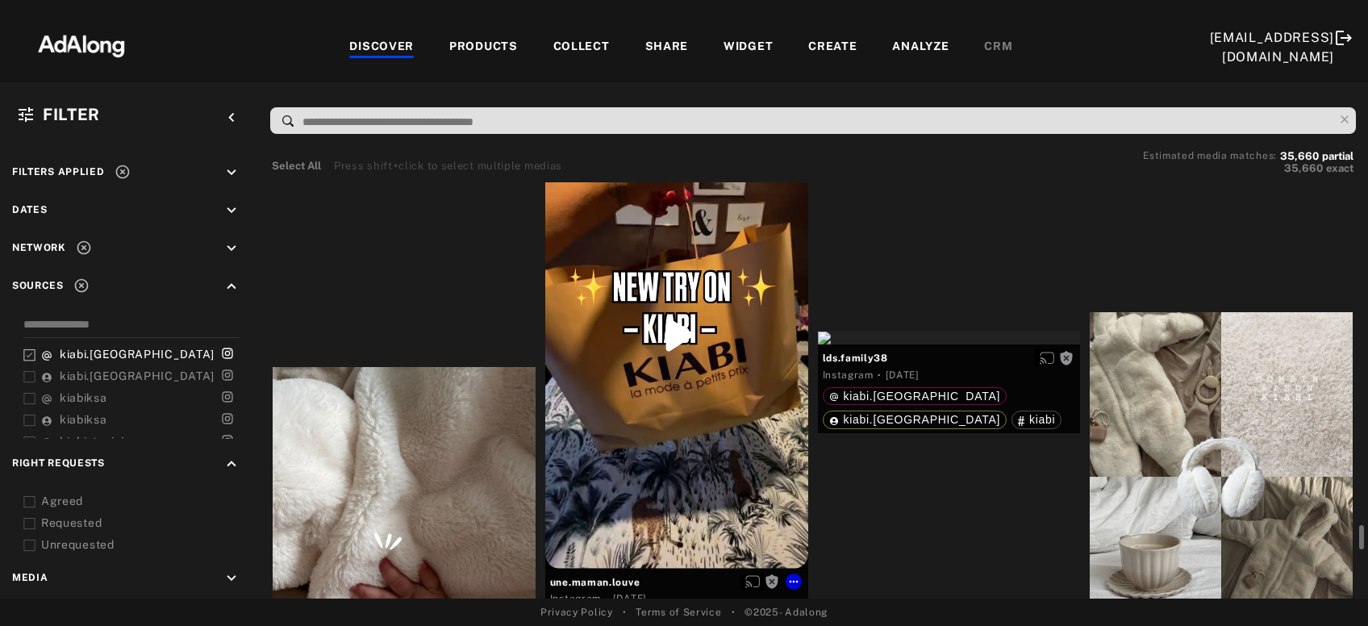
click at [773, 404] on div "Get rights" at bounding box center [676, 334] width 263 height 467
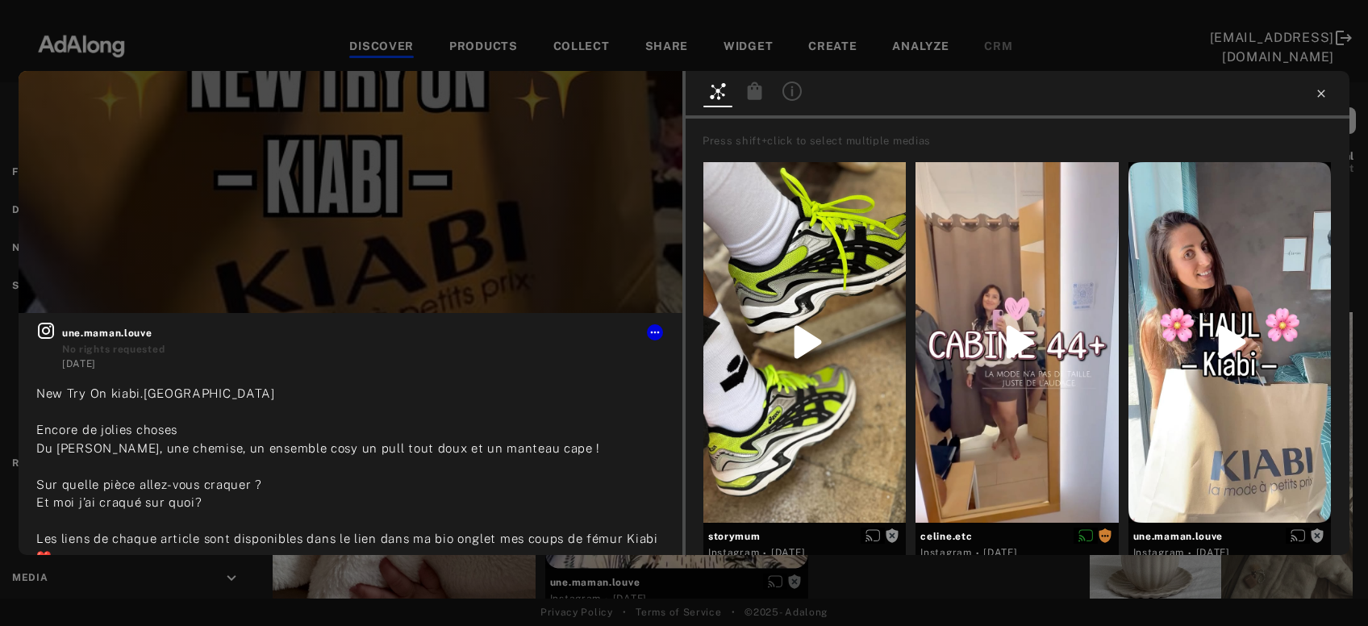
click at [1322, 92] on icon at bounding box center [1320, 93] width 7 height 7
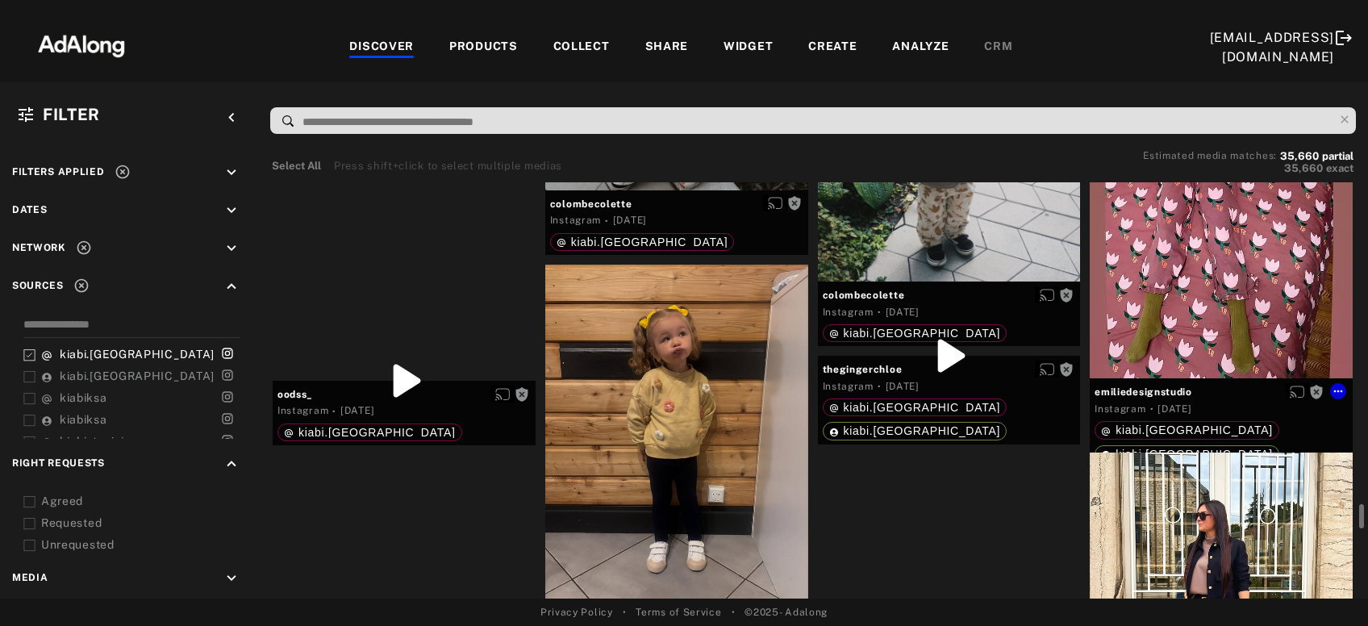
scroll to position [12145, 0]
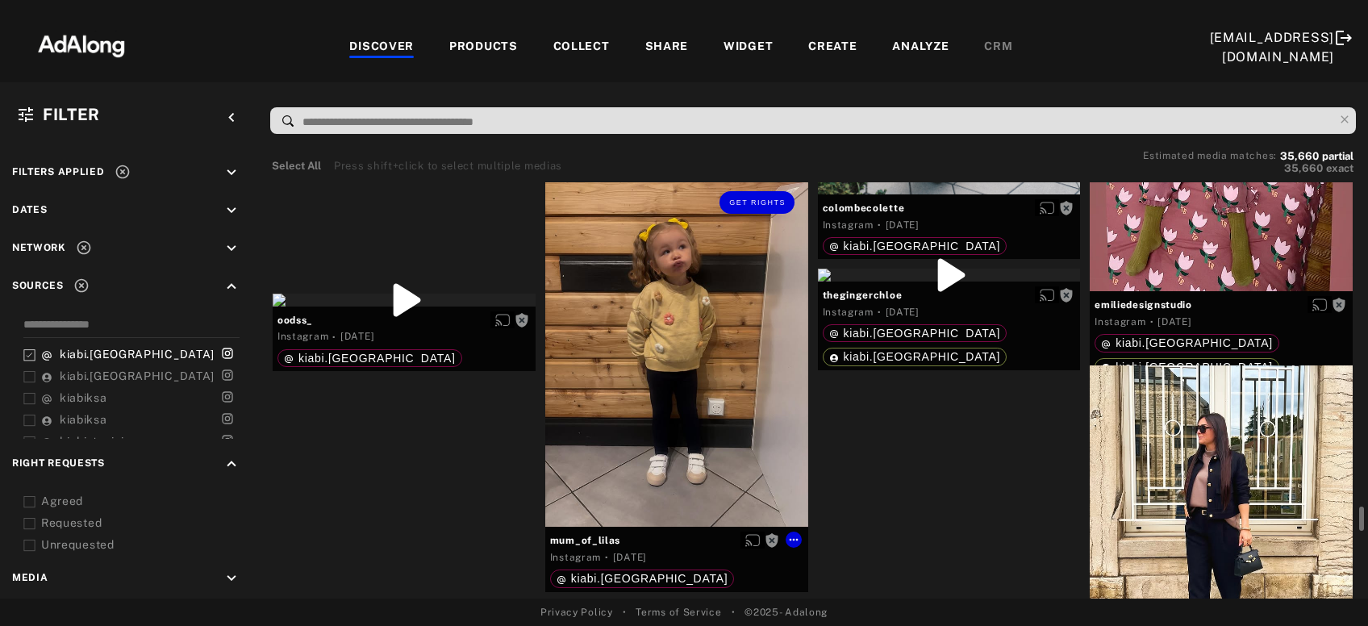
click at [706, 400] on div "Get rights" at bounding box center [676, 352] width 263 height 350
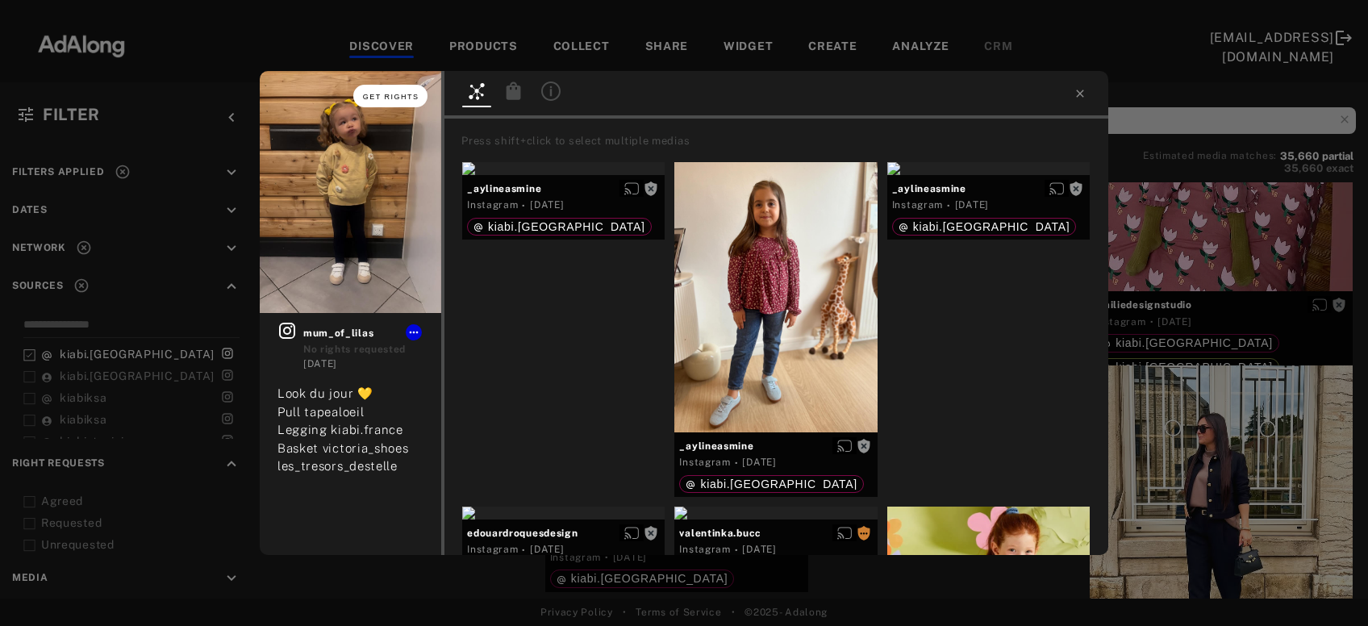
click at [392, 99] on span "Get rights" at bounding box center [391, 97] width 56 height 8
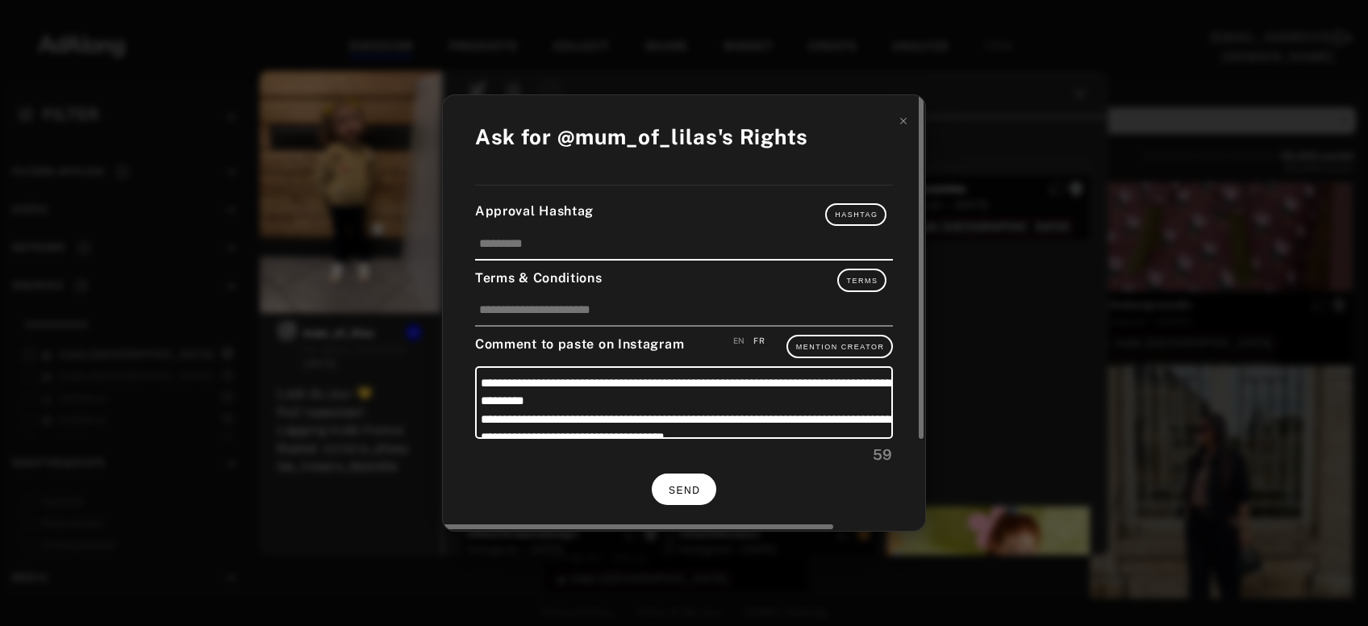
click at [671, 478] on button "SEND" at bounding box center [684, 488] width 65 height 31
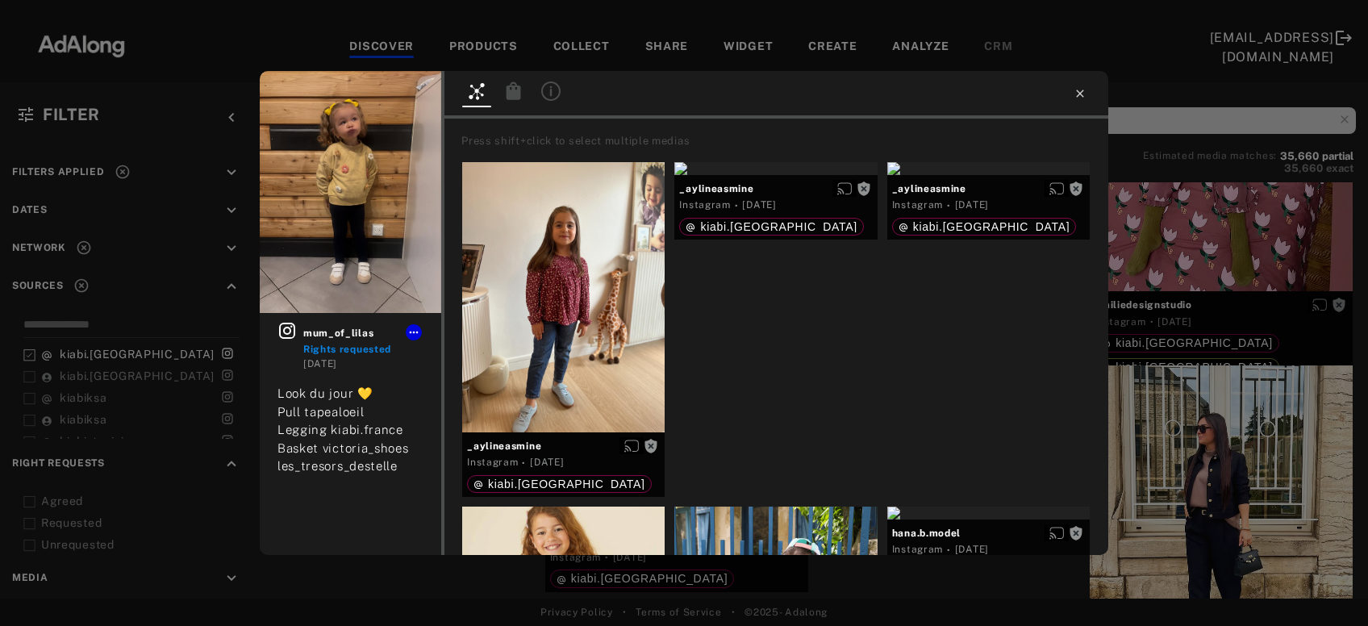
click at [1078, 98] on icon at bounding box center [1079, 93] width 13 height 13
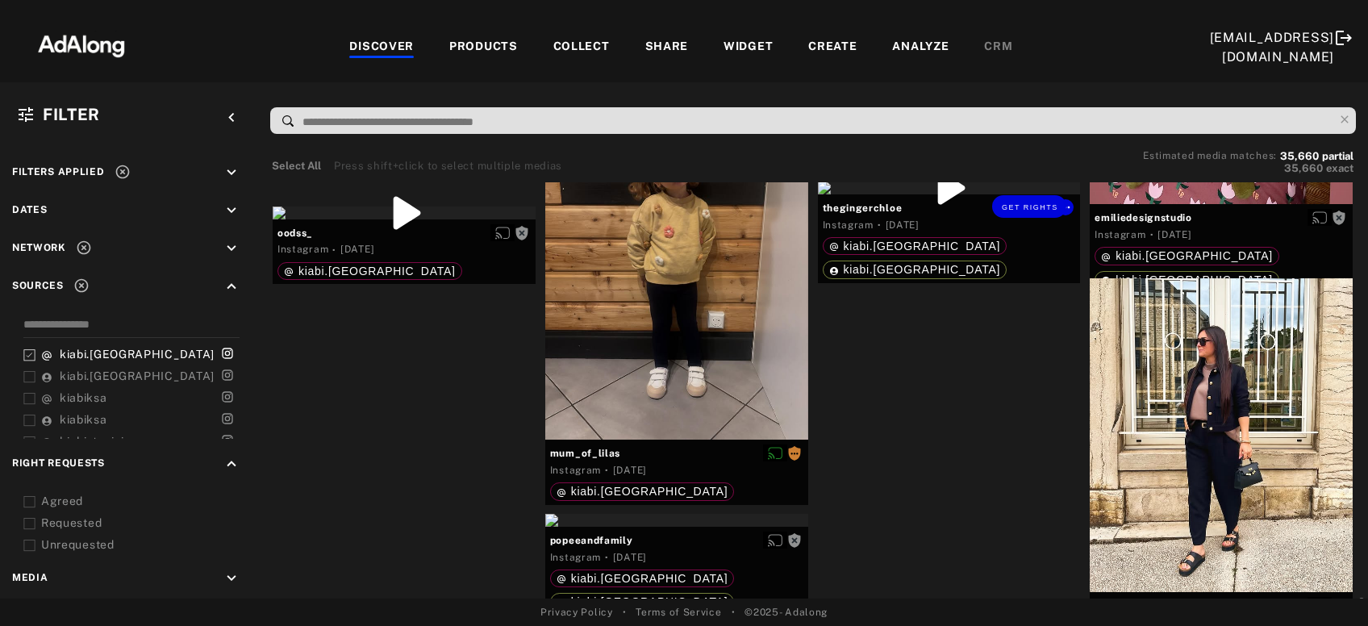
scroll to position [12319, 0]
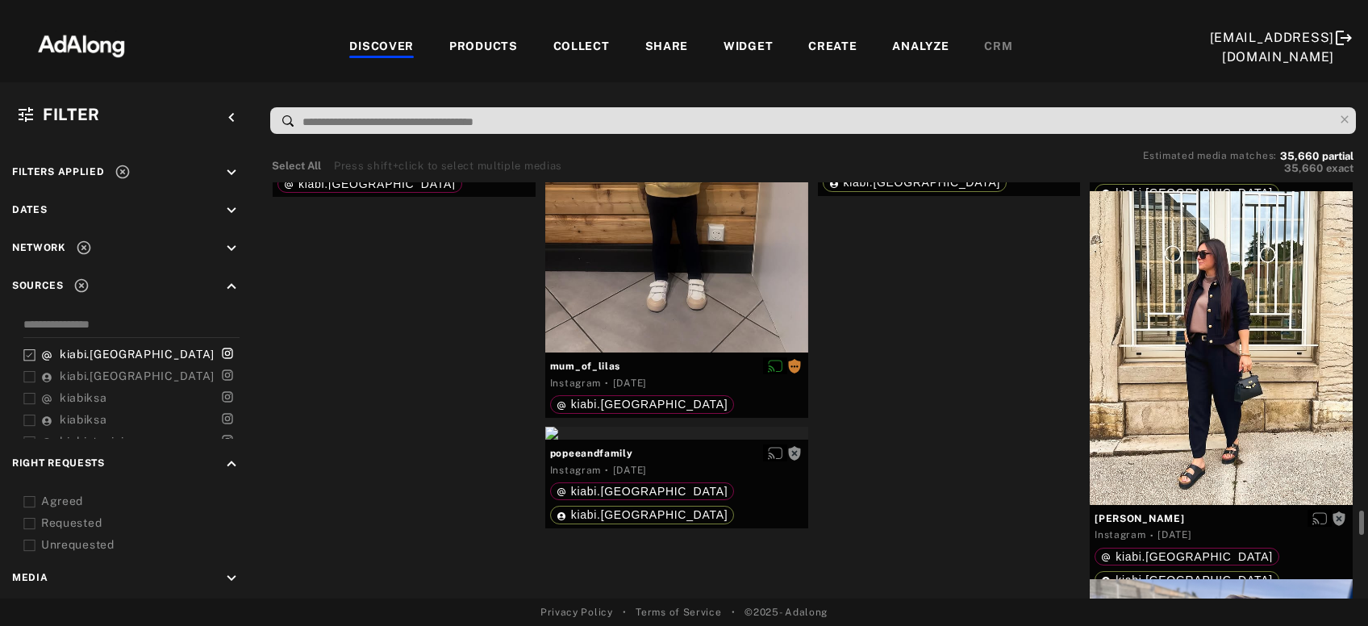
click at [938, 107] on div "Get rights" at bounding box center [949, 100] width 263 height 13
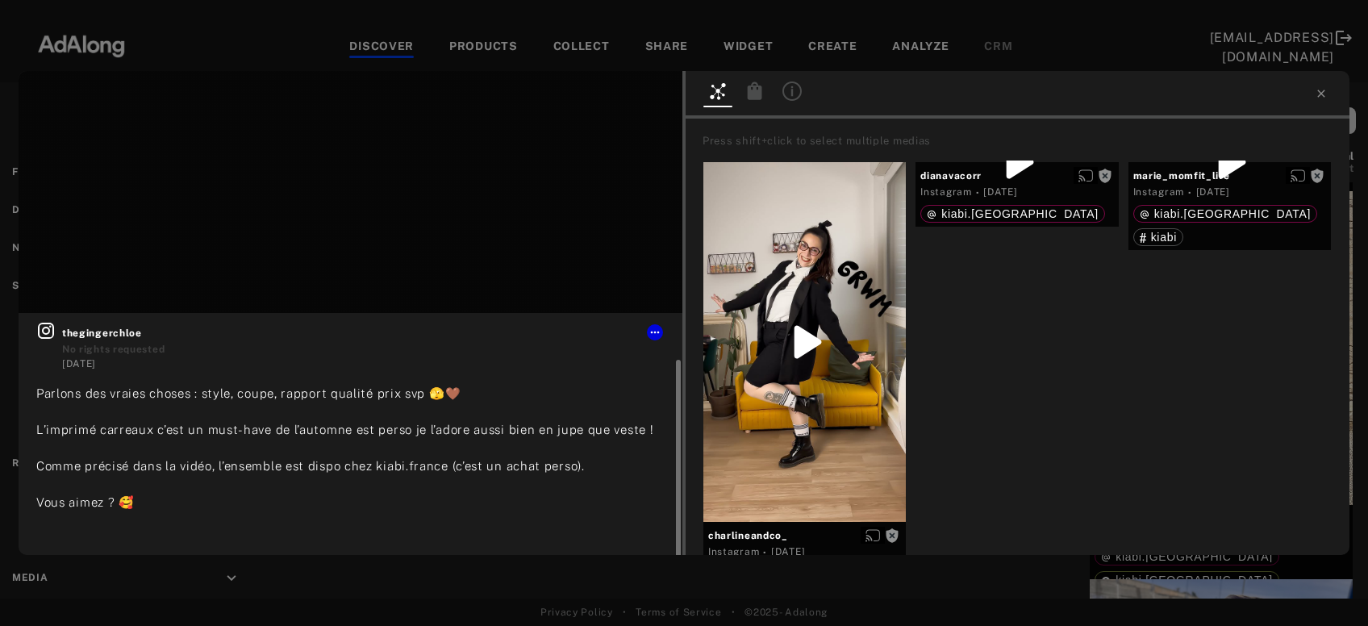
scroll to position [24, 0]
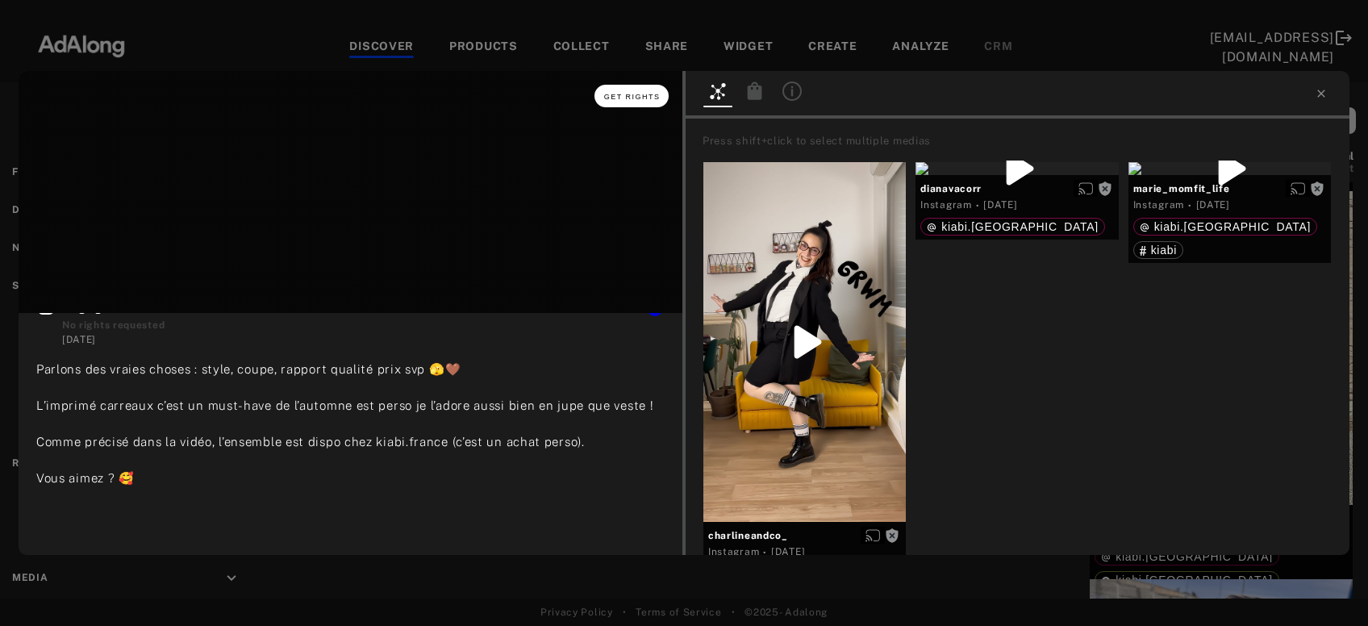
click at [638, 96] on span "Get rights" at bounding box center [632, 97] width 56 height 8
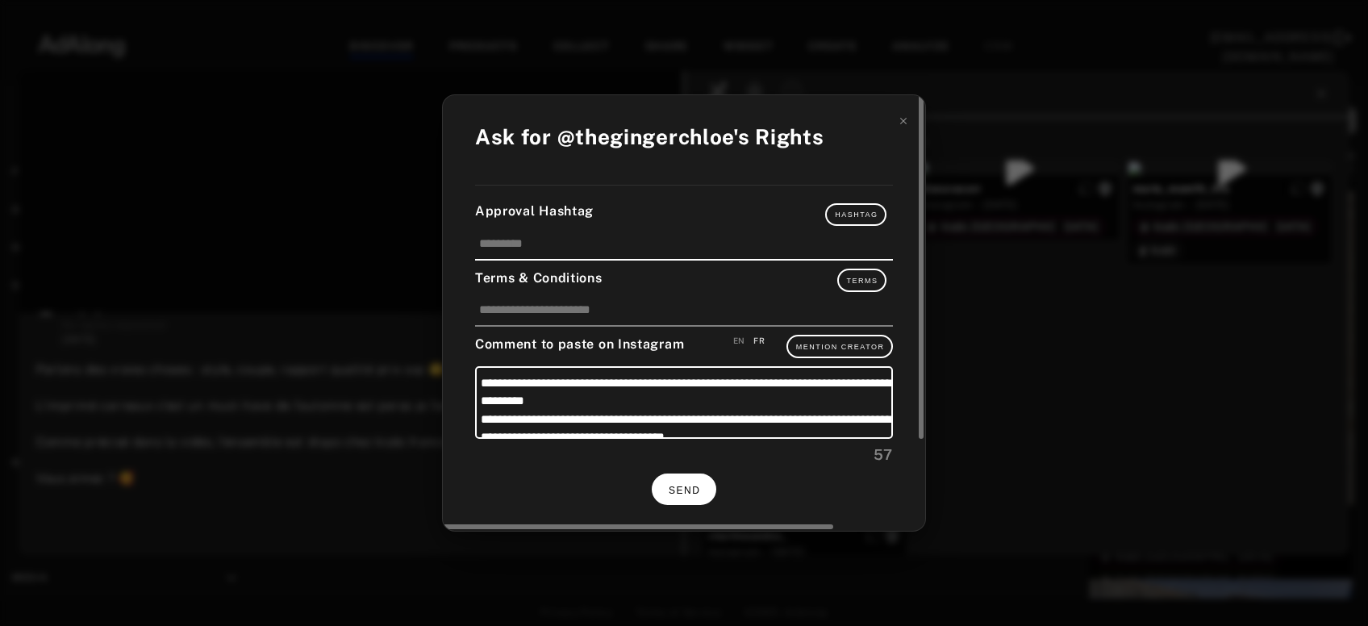
click at [694, 495] on button "SEND" at bounding box center [684, 488] width 65 height 31
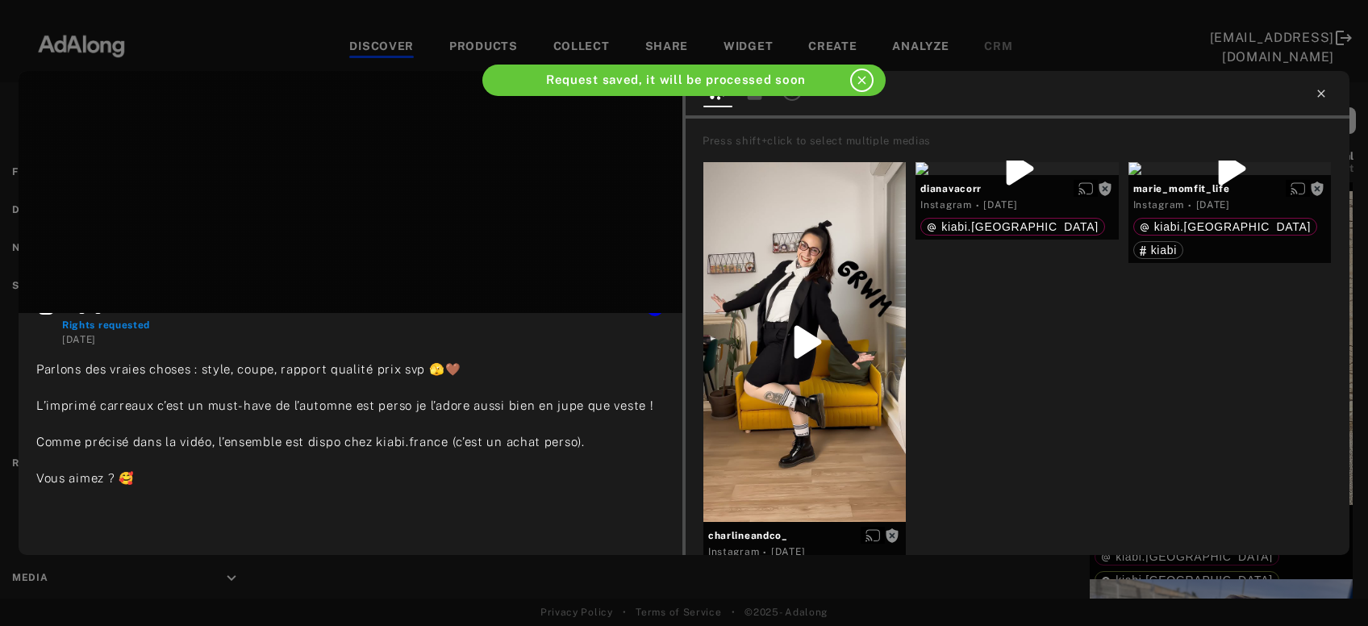
click at [1322, 94] on icon at bounding box center [1320, 93] width 7 height 7
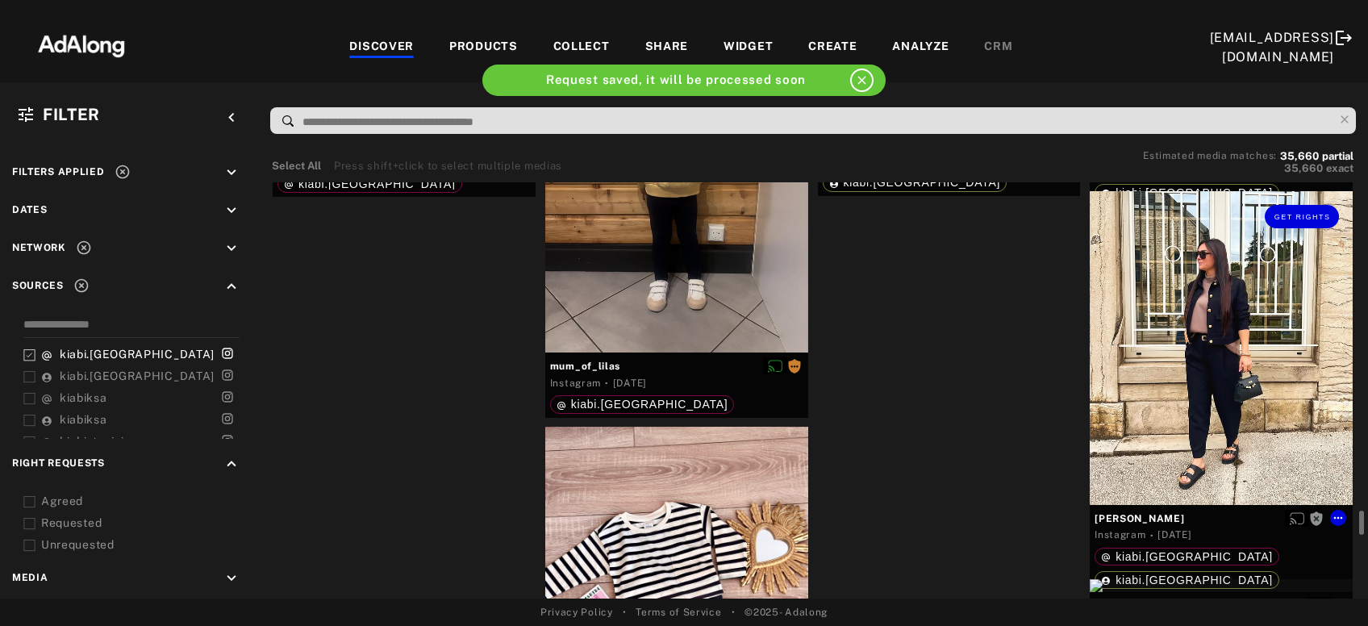
click at [1223, 391] on div "Get rights" at bounding box center [1220, 347] width 263 height 313
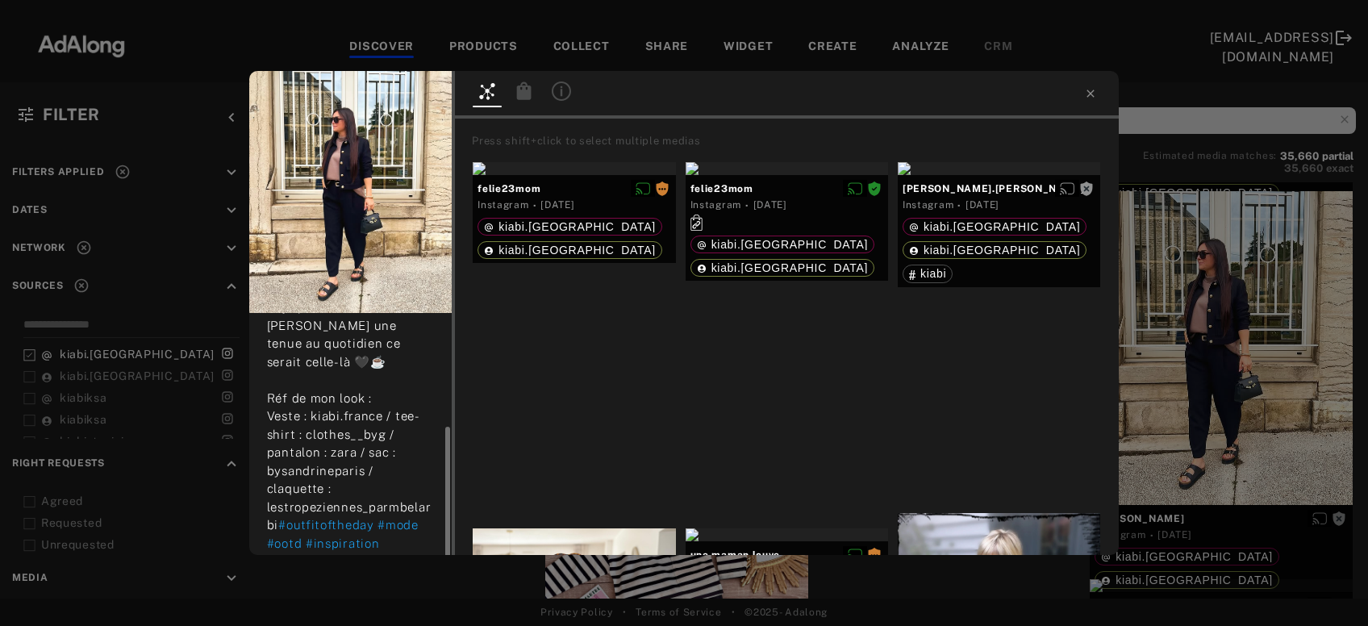
scroll to position [119, 0]
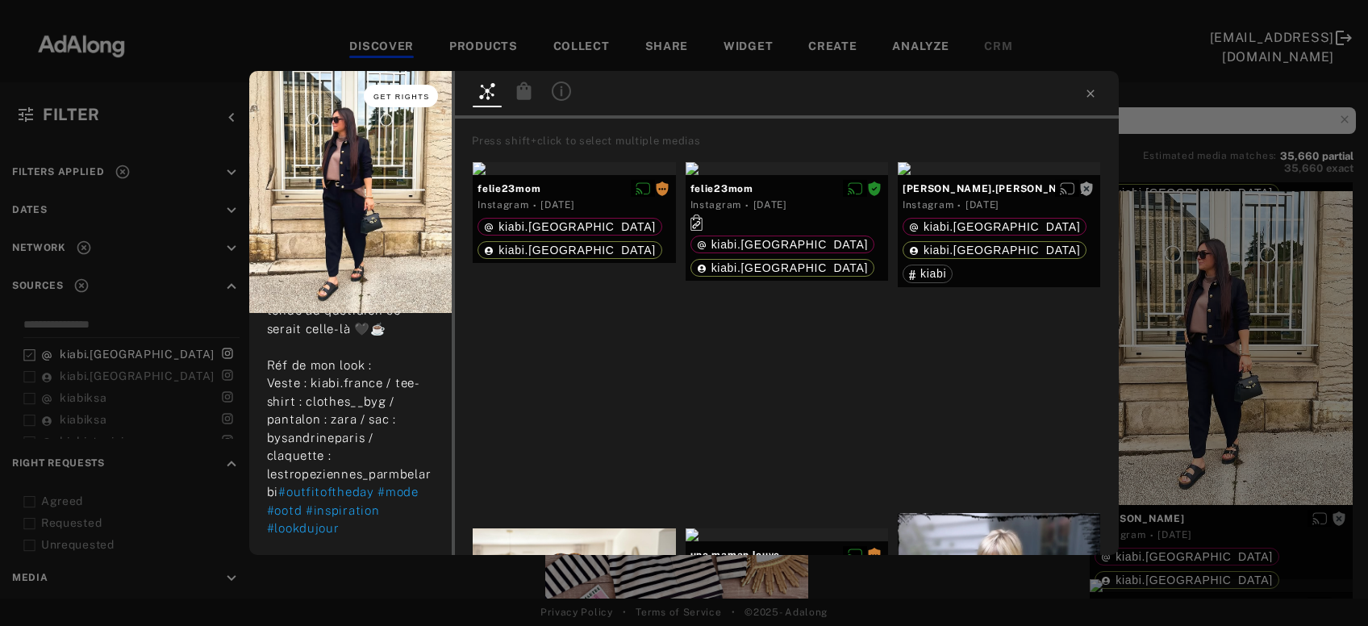
click at [410, 99] on span "Get rights" at bounding box center [401, 97] width 56 height 8
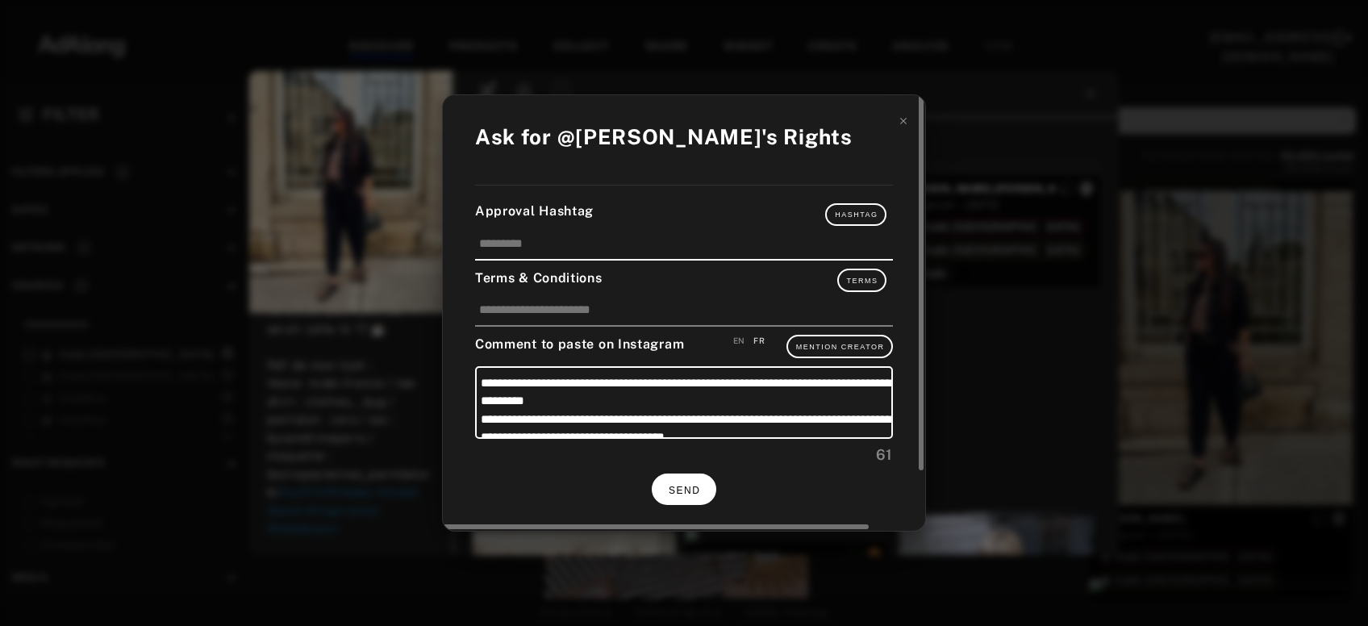
click at [692, 485] on span "SEND" at bounding box center [683, 490] width 31 height 11
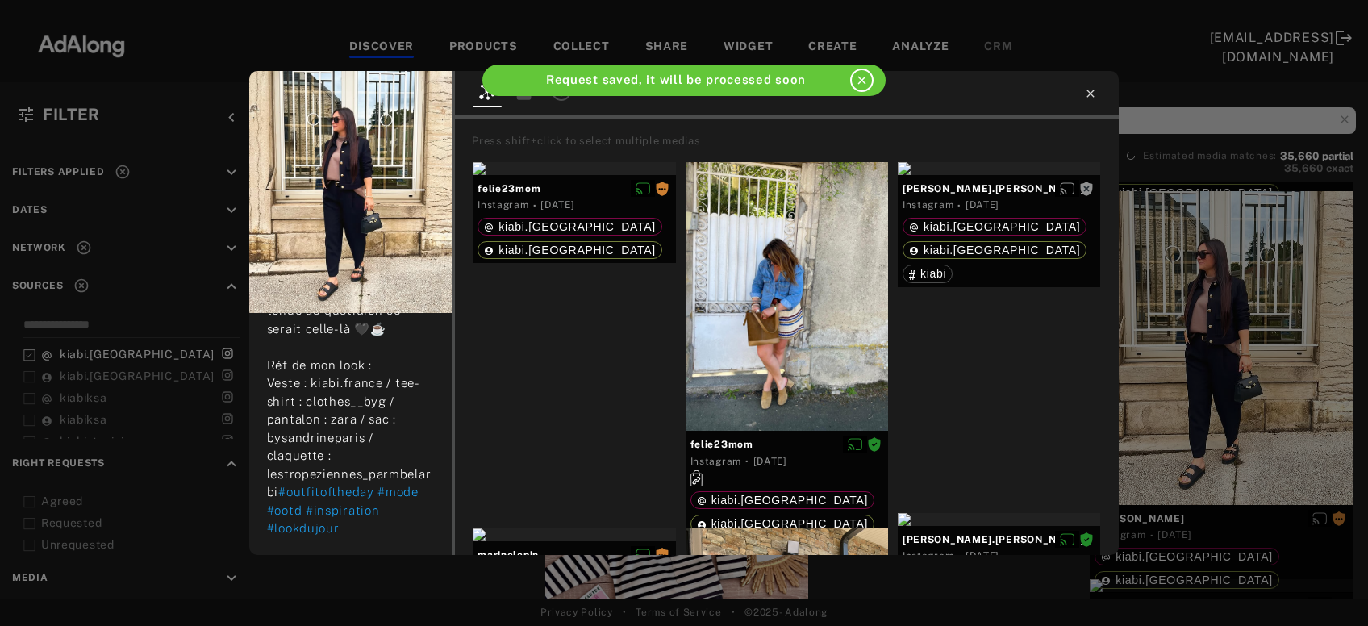
click at [1091, 94] on icon at bounding box center [1090, 93] width 7 height 7
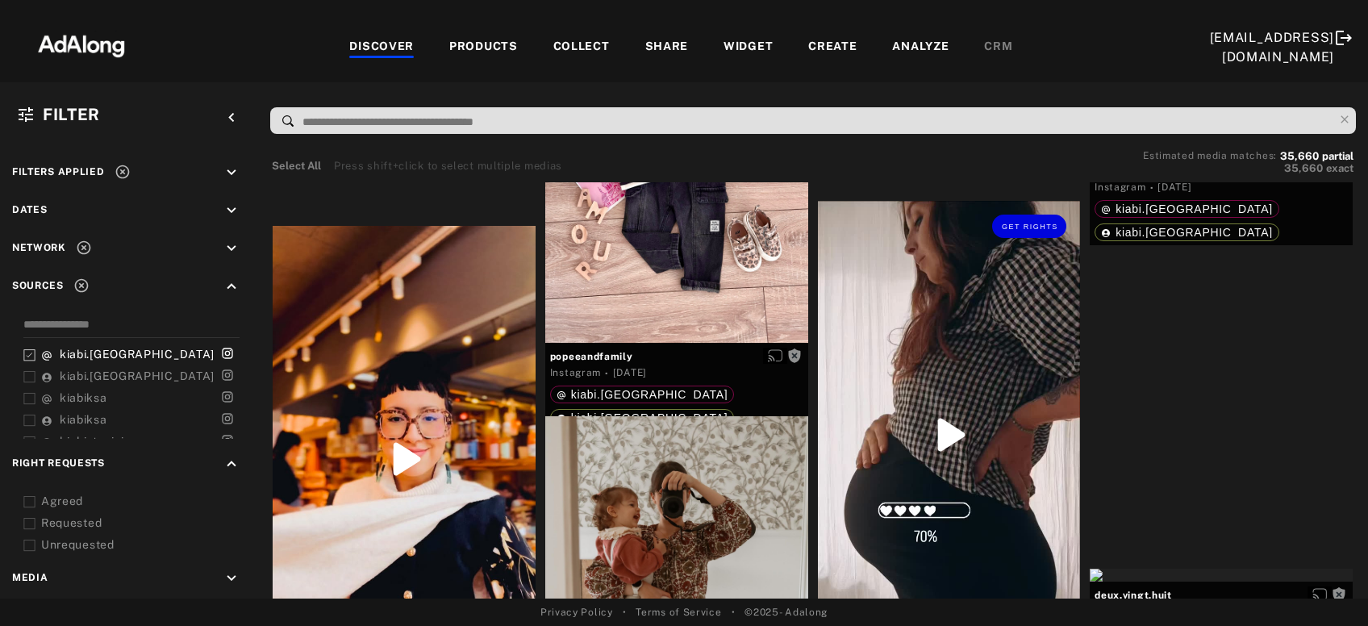
scroll to position [12840, 0]
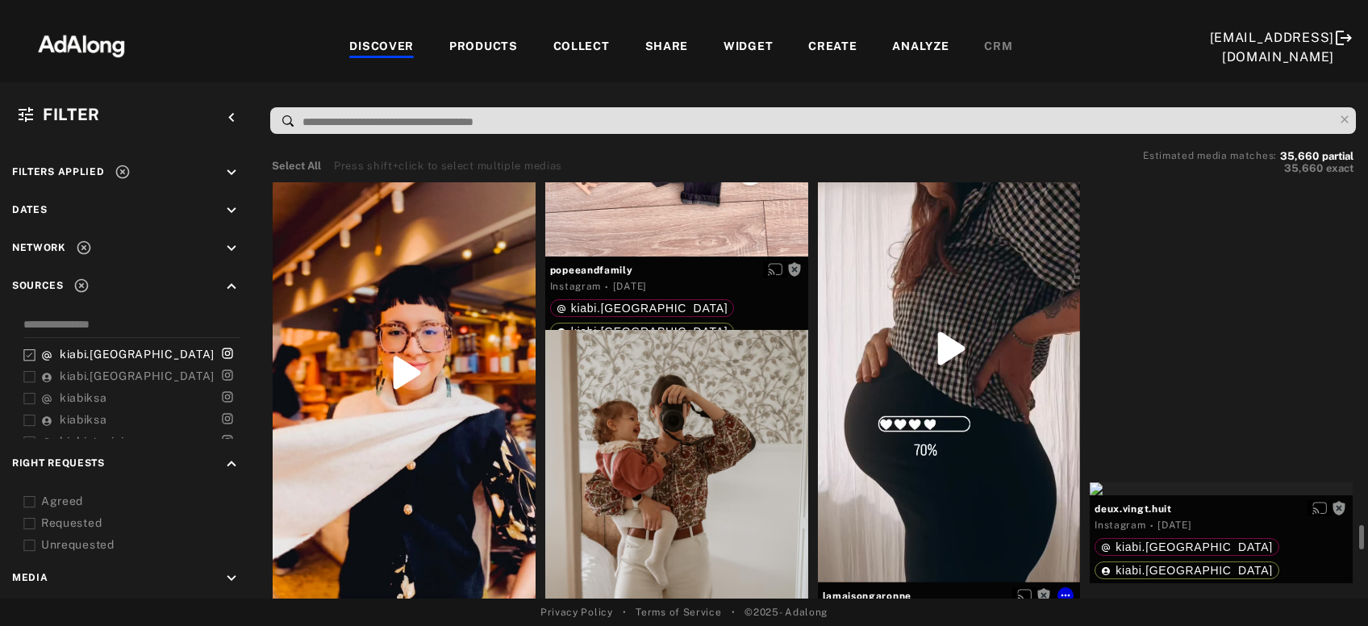
click at [1020, 297] on div "Get rights" at bounding box center [949, 348] width 263 height 467
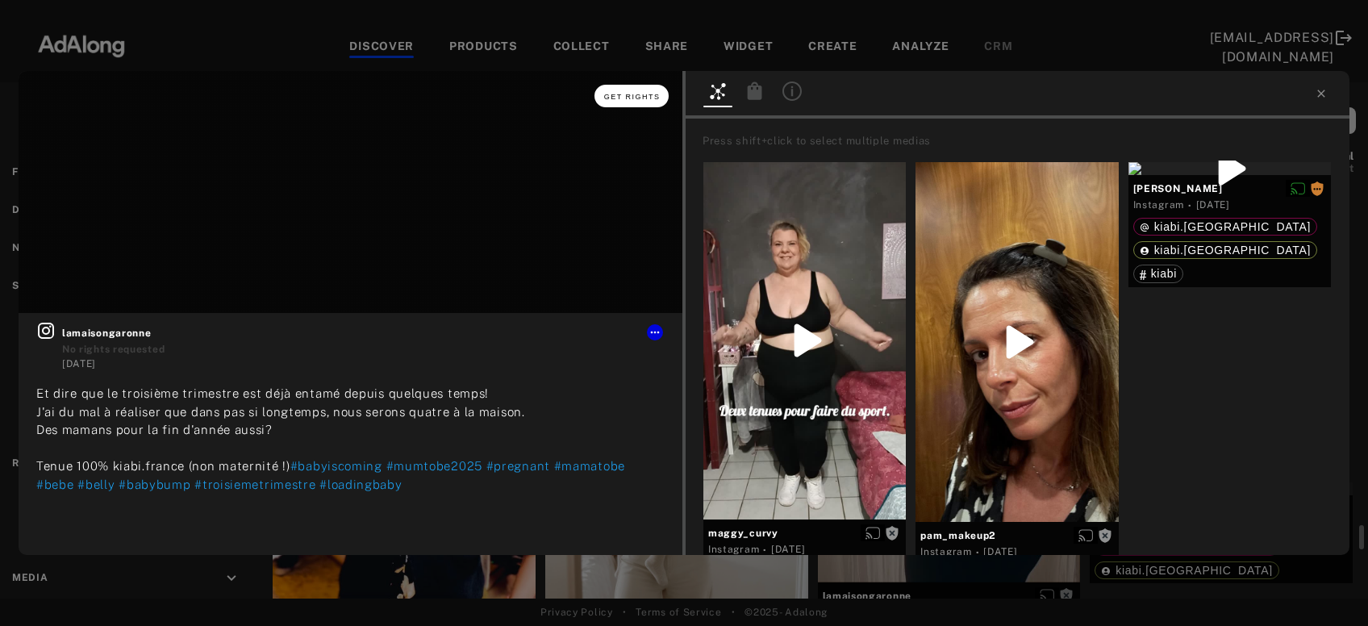
click at [639, 95] on span "Get rights" at bounding box center [632, 97] width 56 height 8
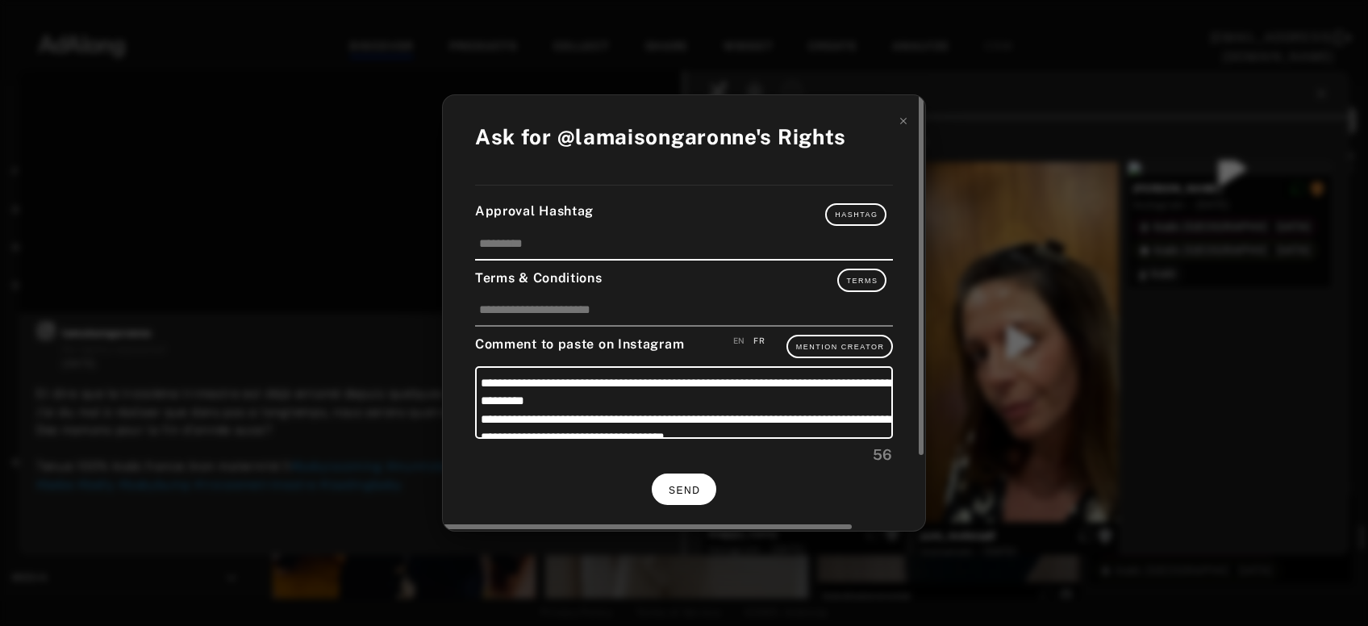
click at [699, 485] on span "SEND" at bounding box center [683, 490] width 31 height 11
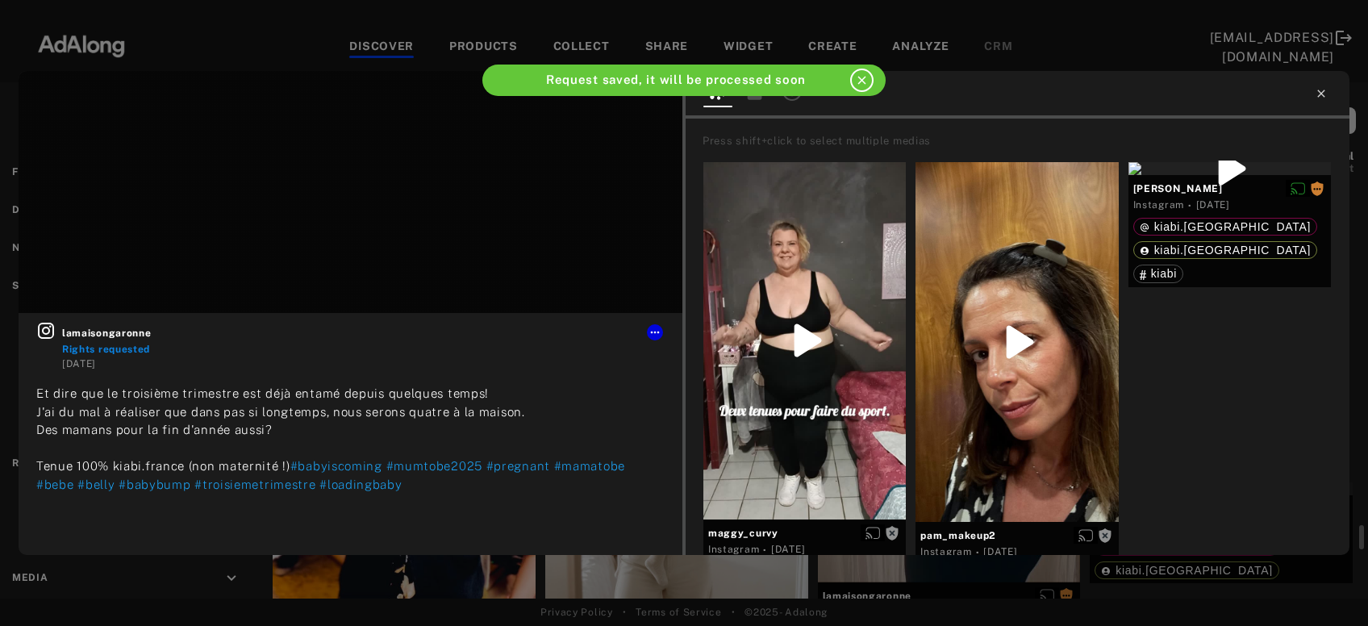
click at [1322, 97] on icon at bounding box center [1320, 93] width 13 height 13
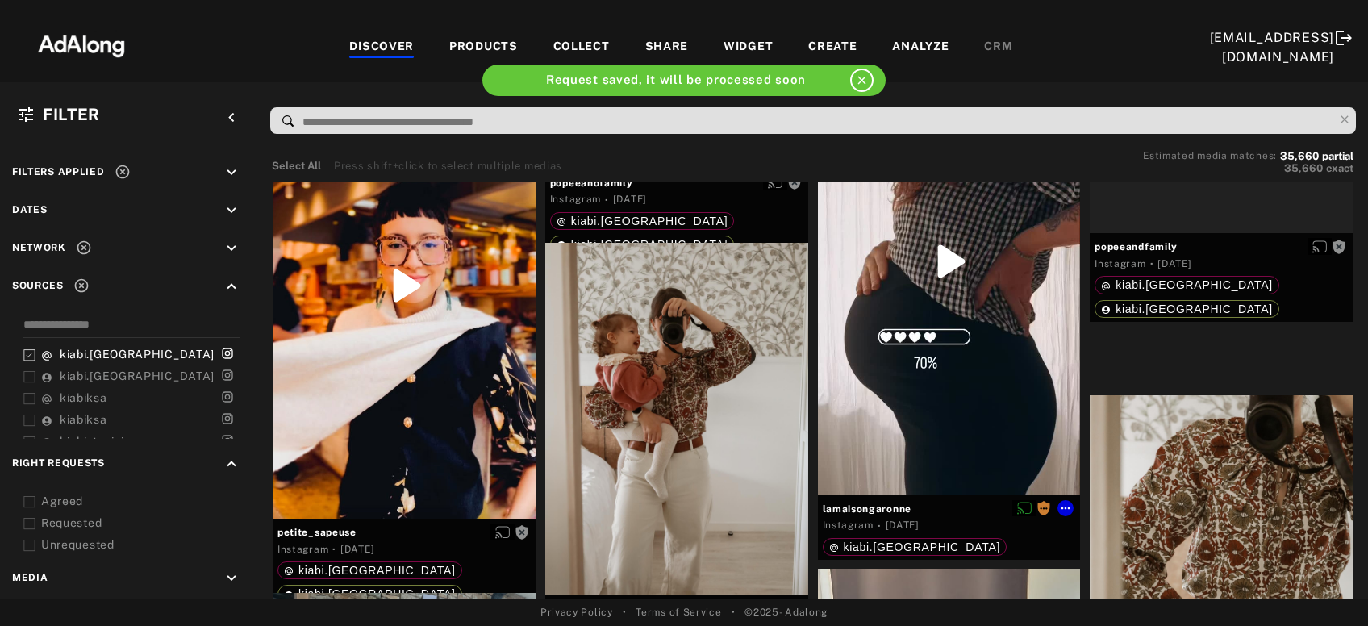
scroll to position [13014, 0]
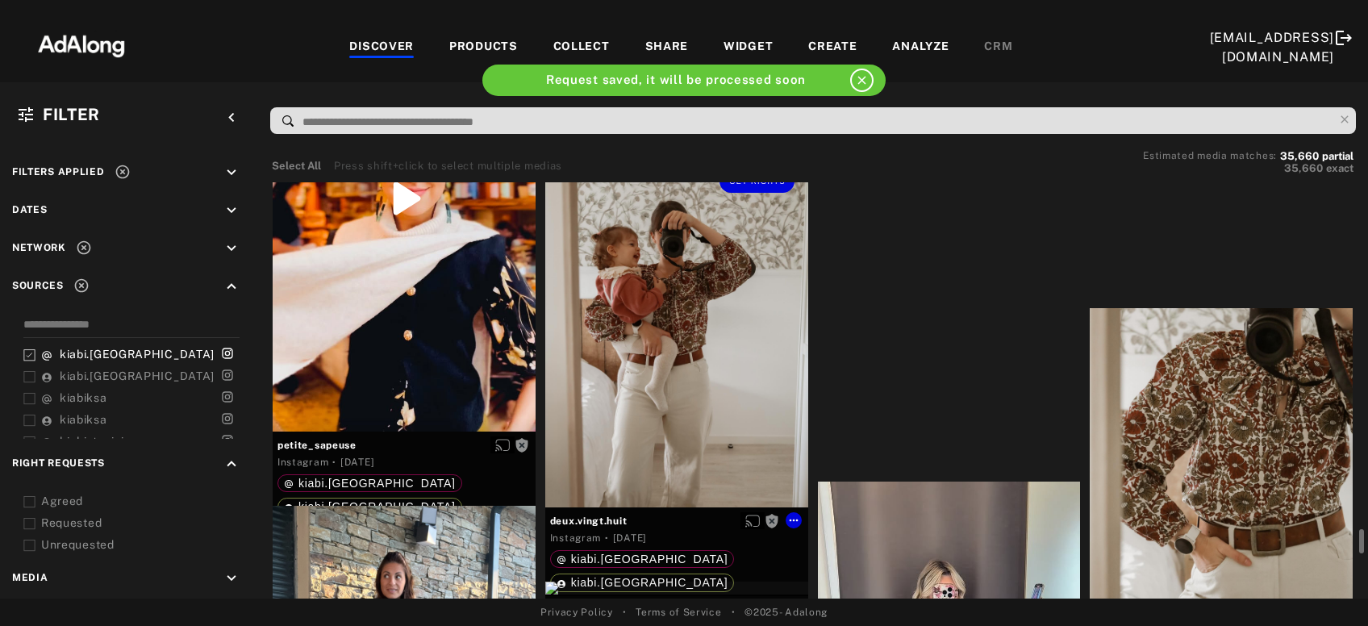
drag, startPoint x: 760, startPoint y: 385, endPoint x: 757, endPoint y: 394, distance: 10.2
click at [757, 394] on div "Get rights" at bounding box center [676, 331] width 263 height 351
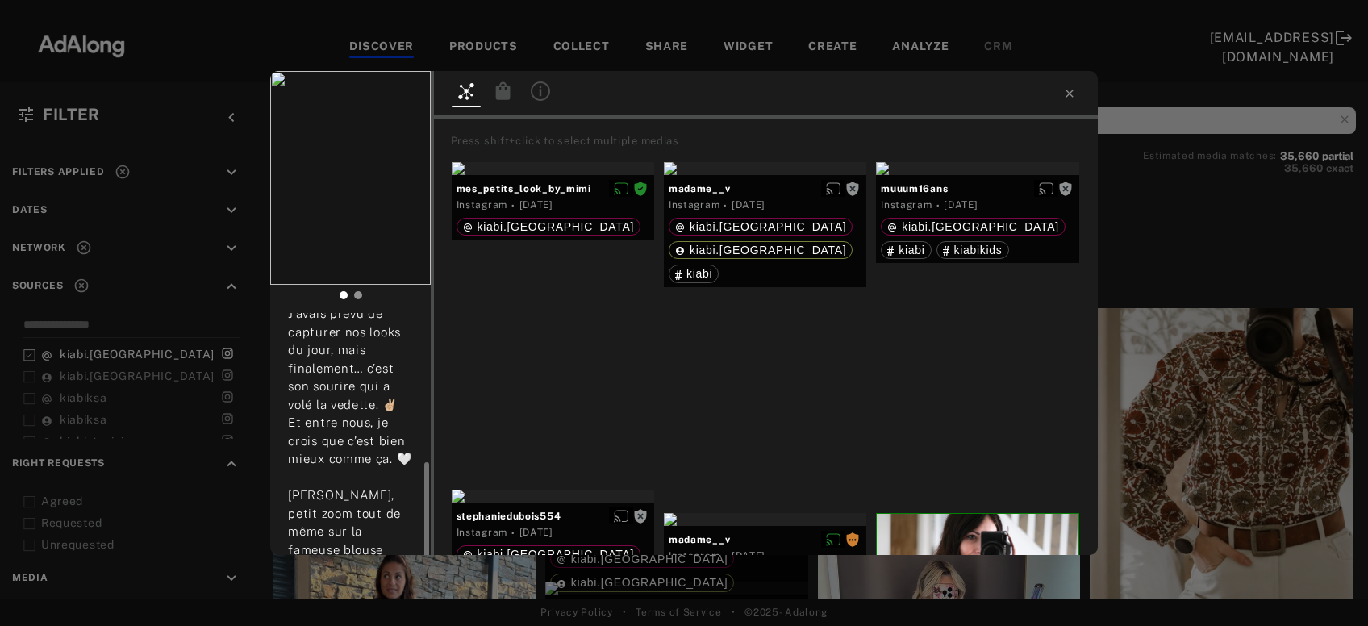
scroll to position [144, 0]
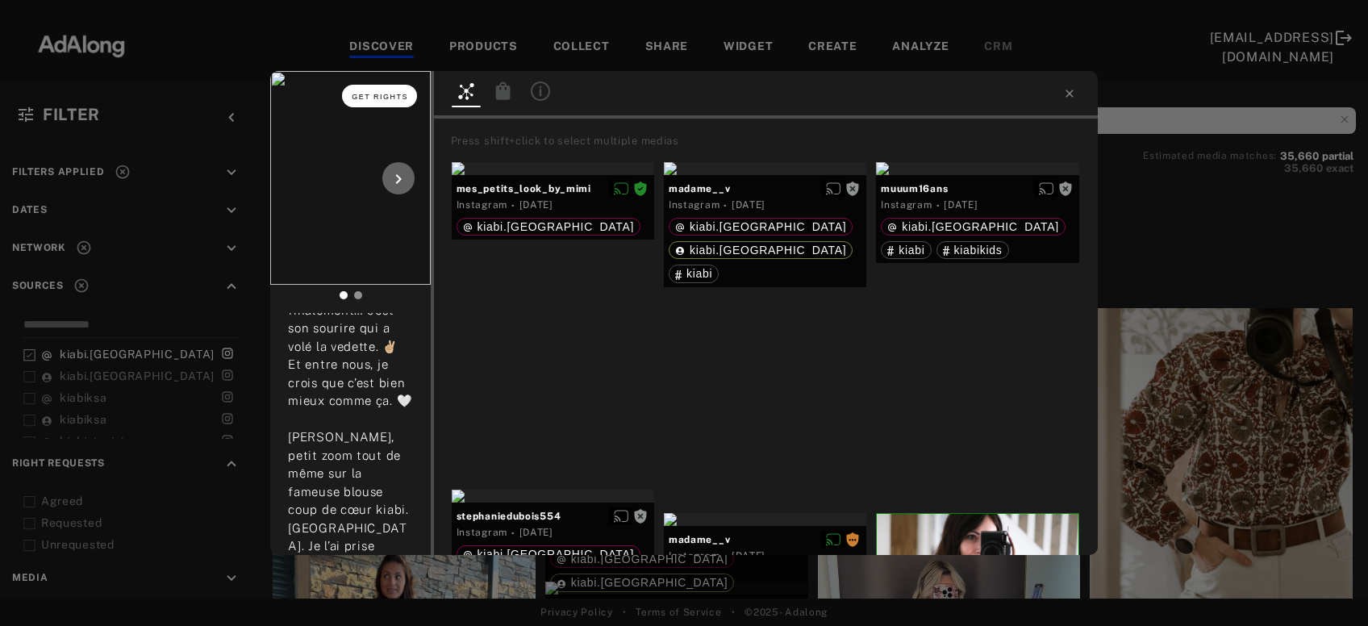
click at [388, 99] on span "Get rights" at bounding box center [380, 97] width 56 height 8
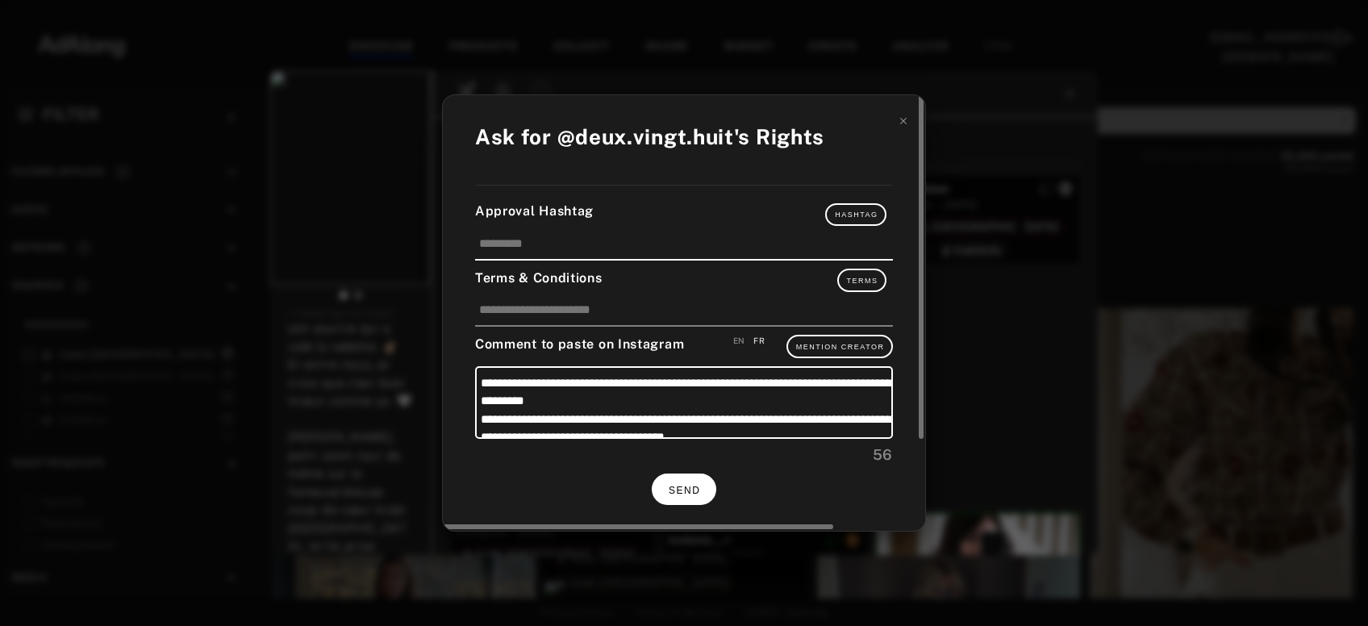
click at [687, 489] on span "SEND" at bounding box center [683, 490] width 31 height 11
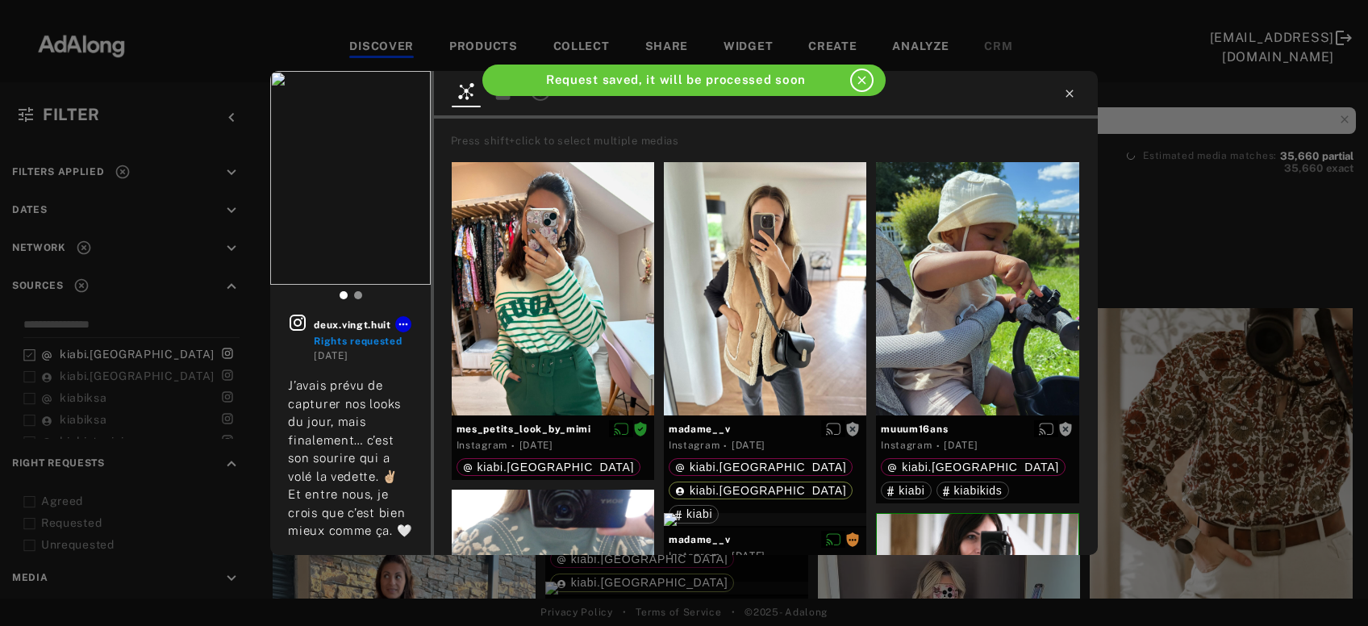
click at [1070, 94] on icon at bounding box center [1069, 93] width 13 height 13
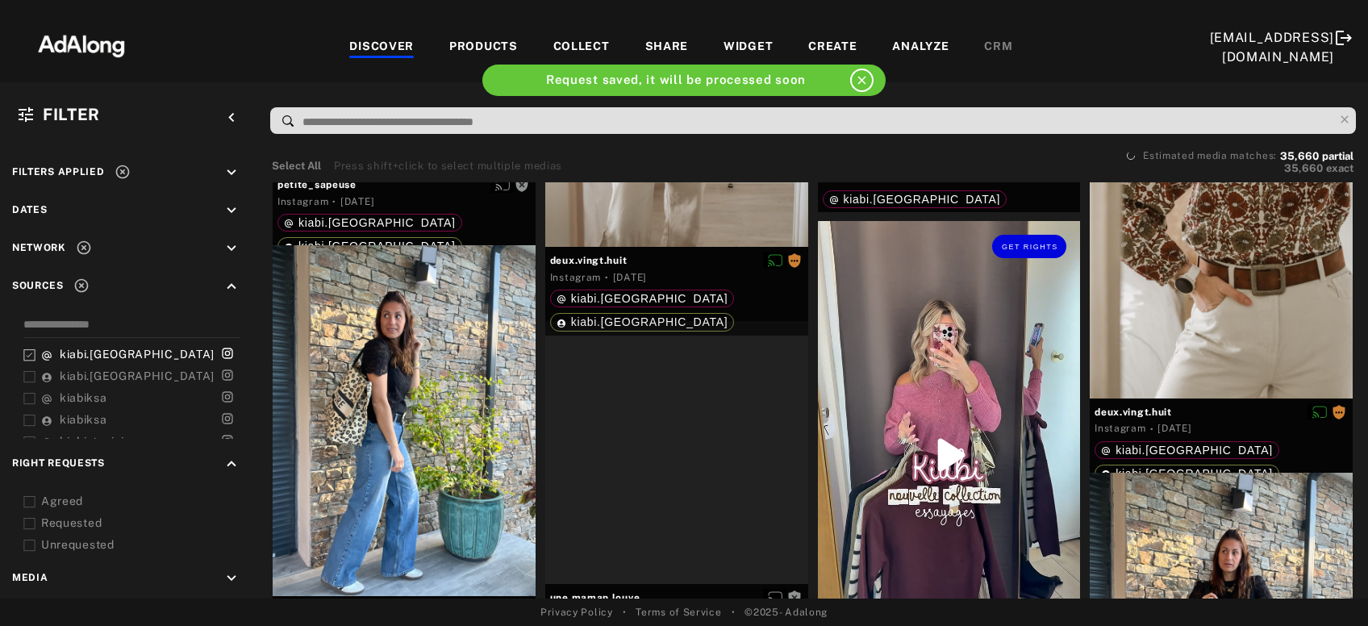
scroll to position [13362, 0]
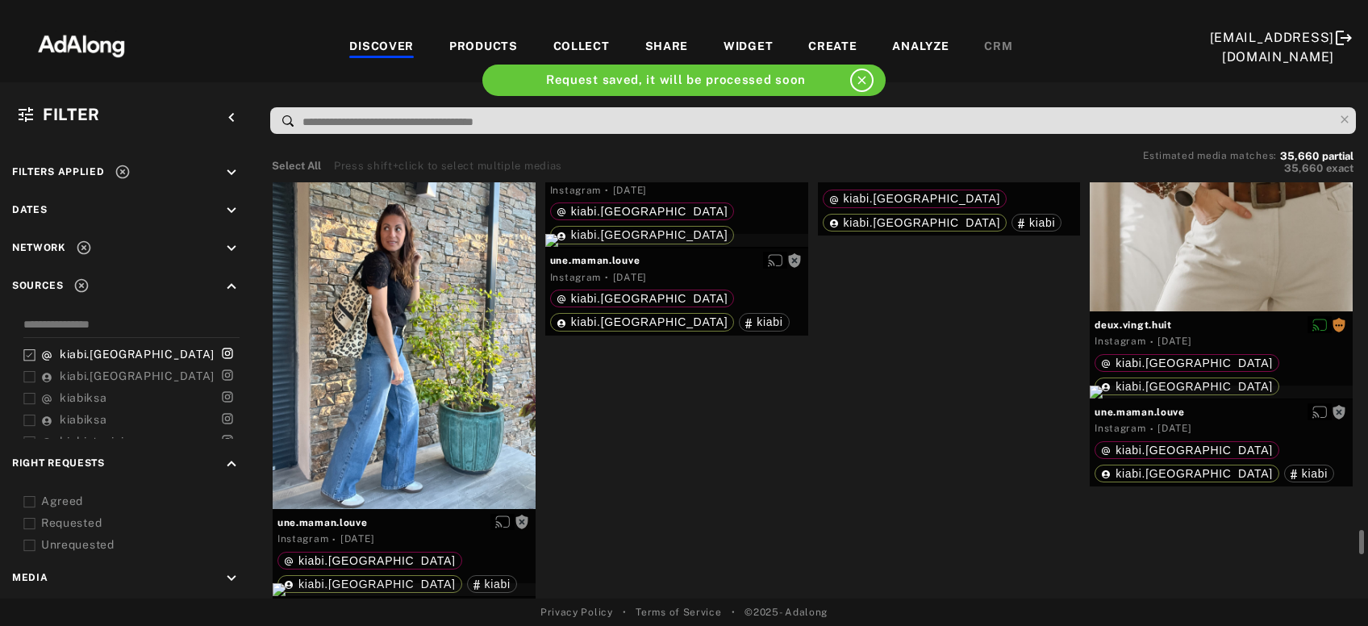
click at [992, 147] on div "Get rights" at bounding box center [949, 140] width 263 height 13
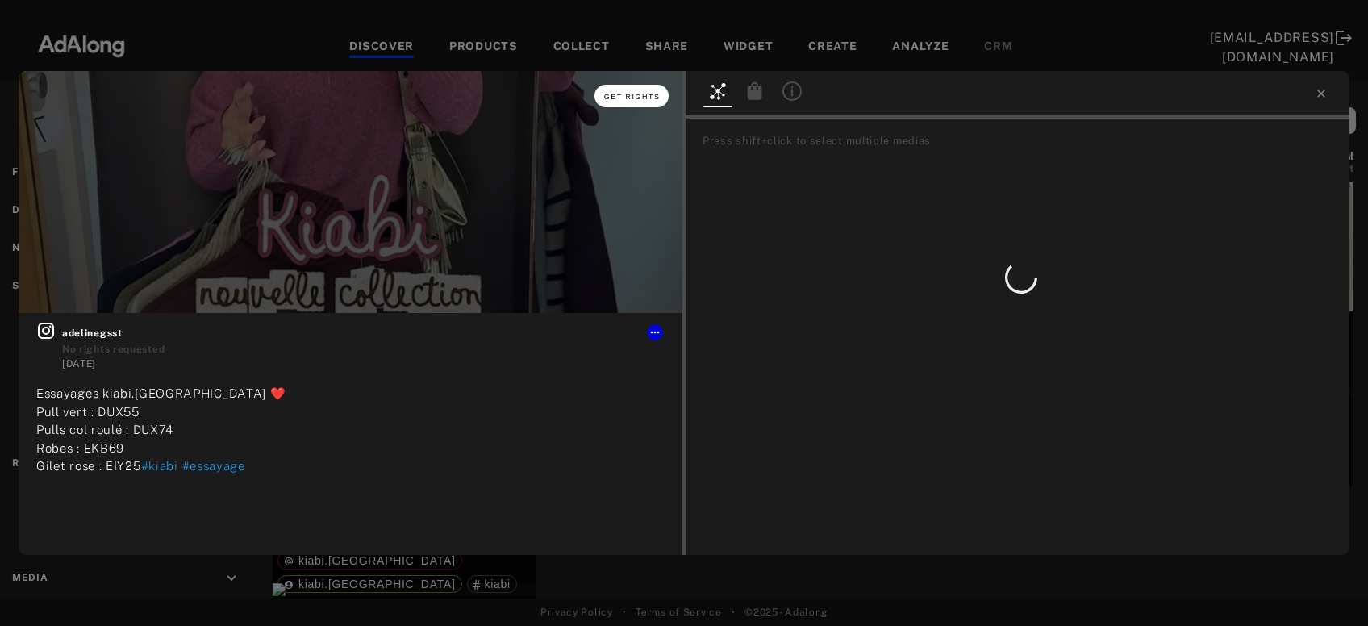
click at [643, 99] on span "Get rights" at bounding box center [632, 97] width 56 height 8
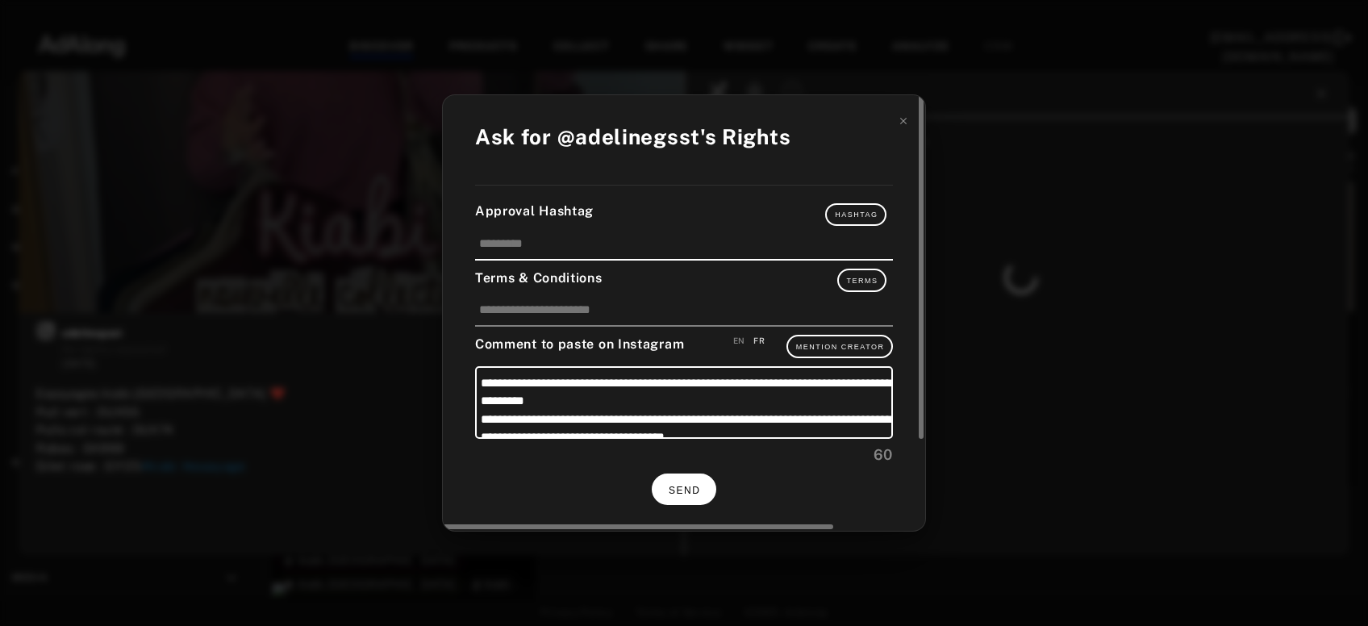
click at [688, 477] on button "SEND" at bounding box center [684, 488] width 65 height 31
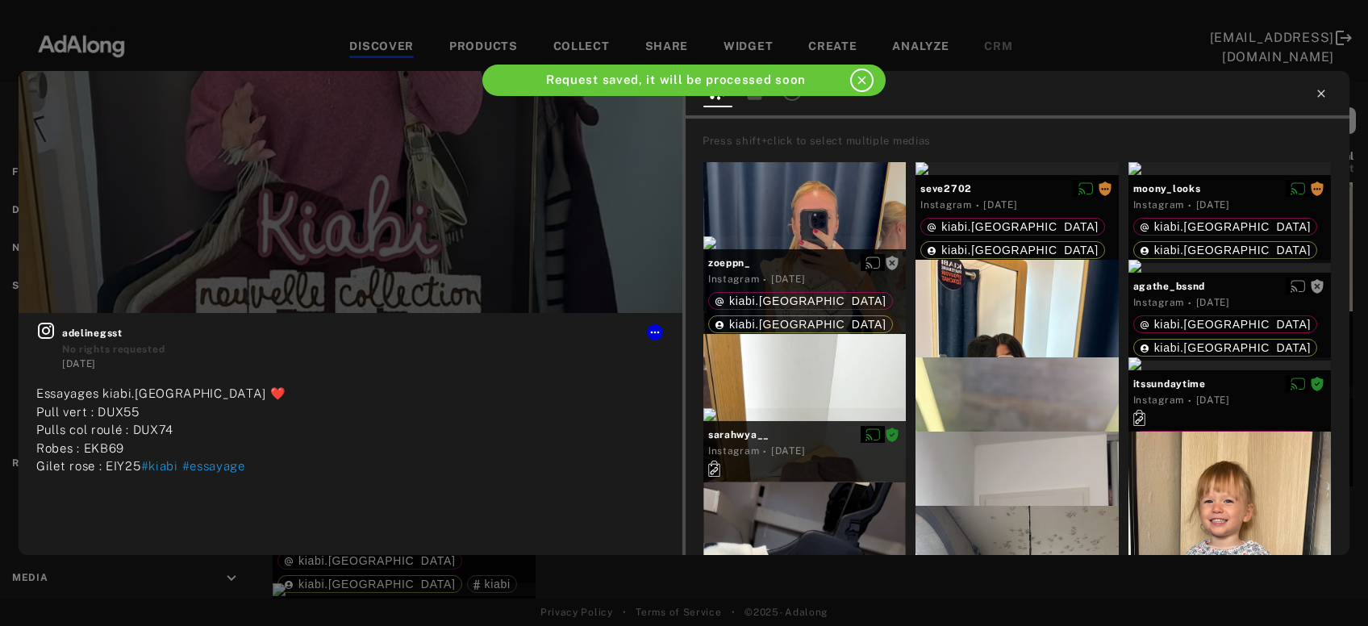
click at [1321, 98] on icon at bounding box center [1320, 93] width 13 height 13
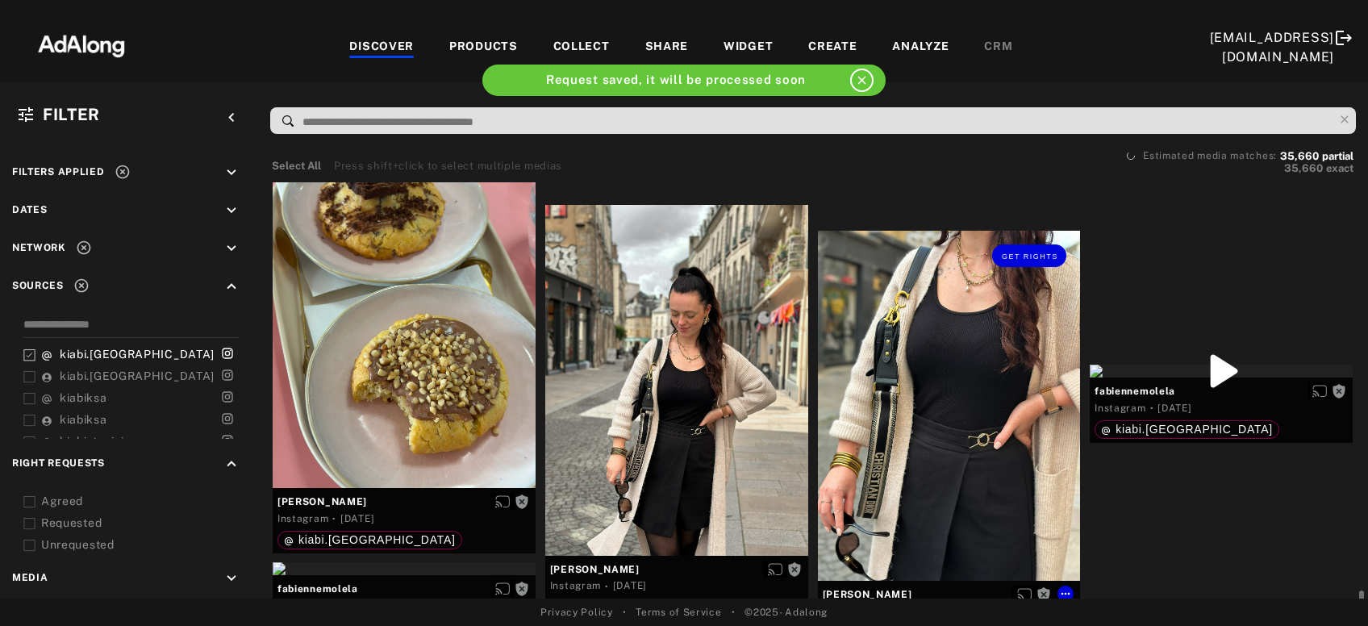
scroll to position [14317, 0]
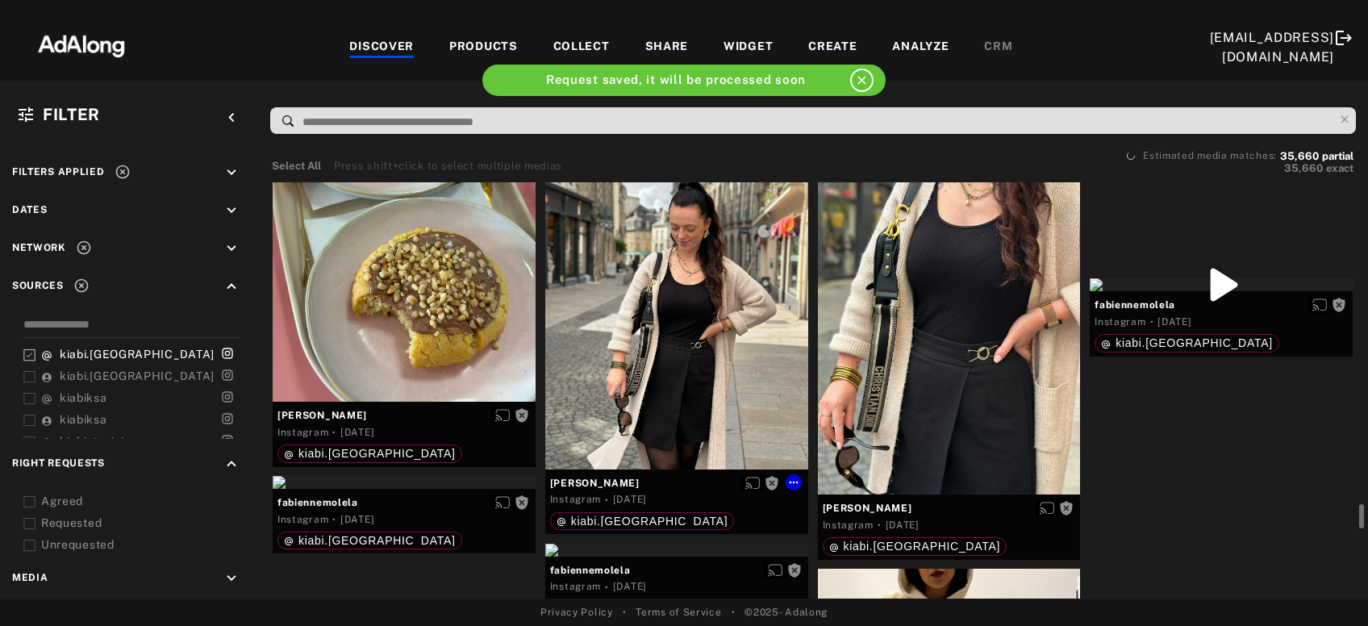
click at [689, 314] on div "Get rights" at bounding box center [676, 294] width 263 height 350
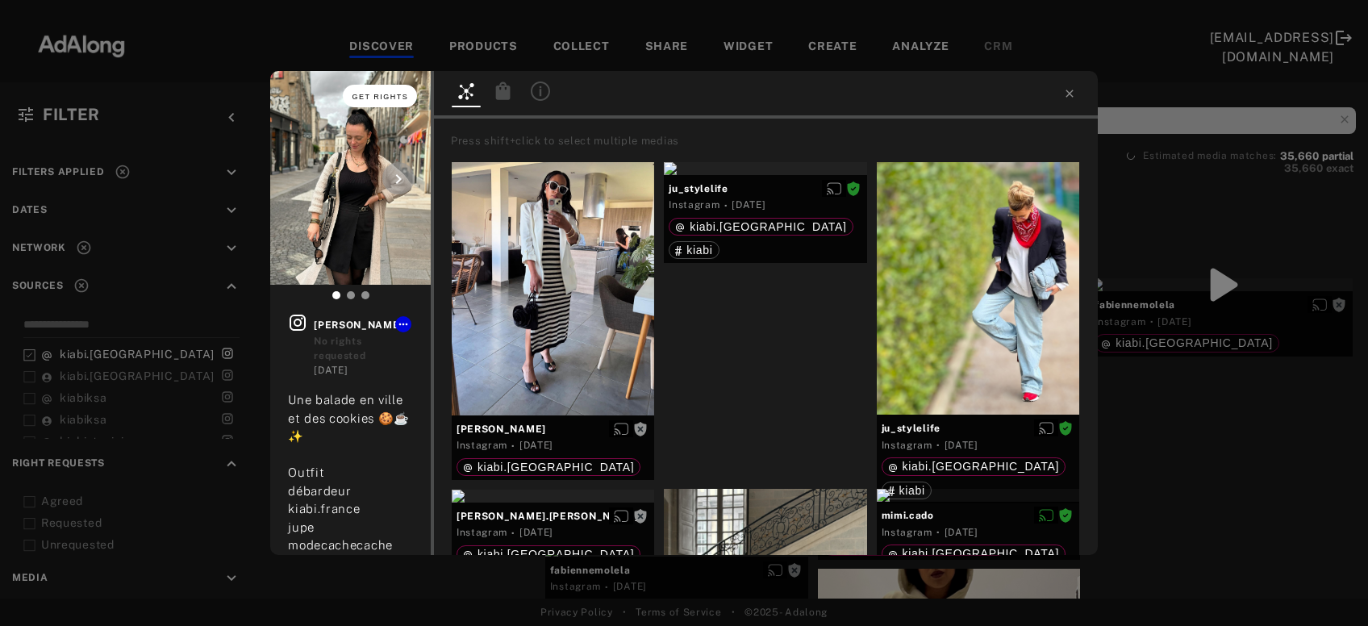
click at [370, 93] on span "Get rights" at bounding box center [380, 97] width 56 height 8
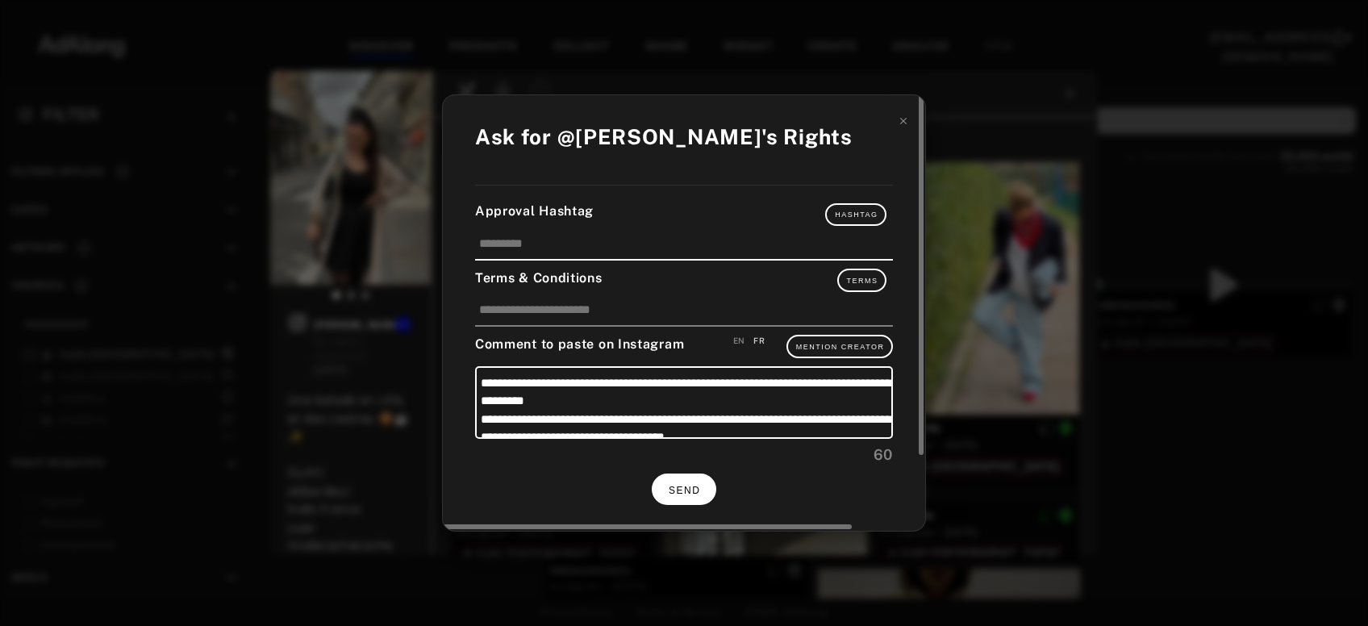
click at [676, 488] on span "SEND" at bounding box center [683, 490] width 31 height 11
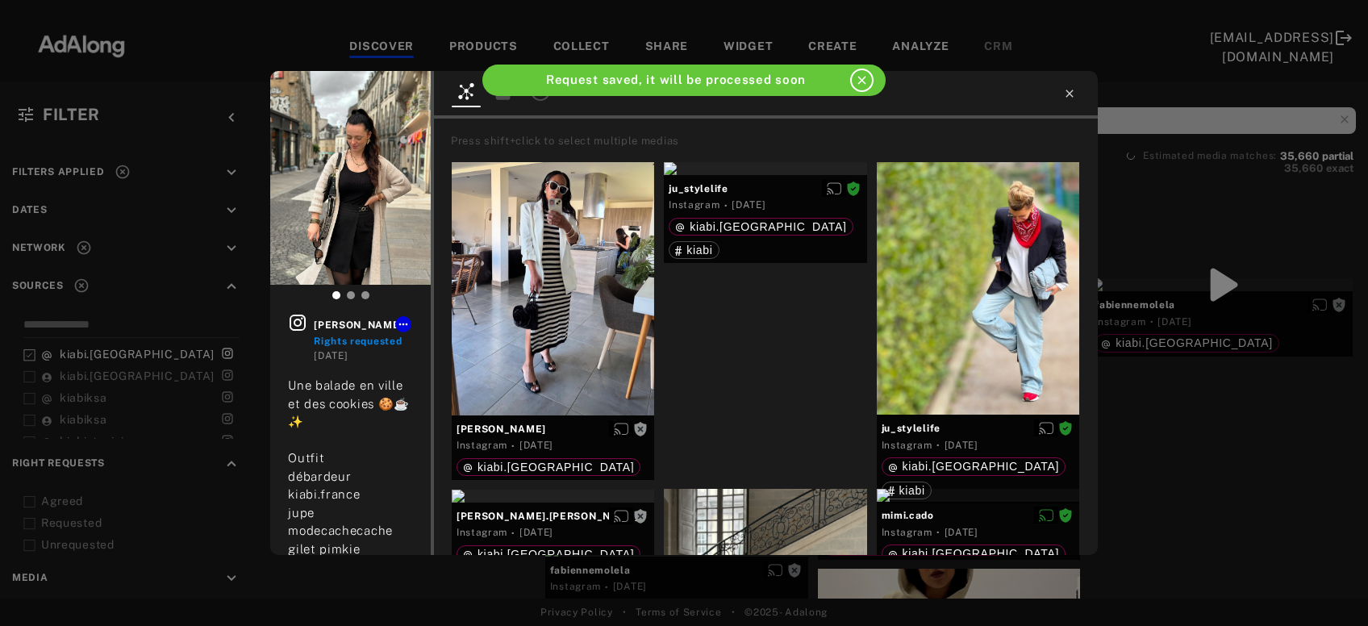
click at [1070, 94] on icon at bounding box center [1068, 93] width 7 height 7
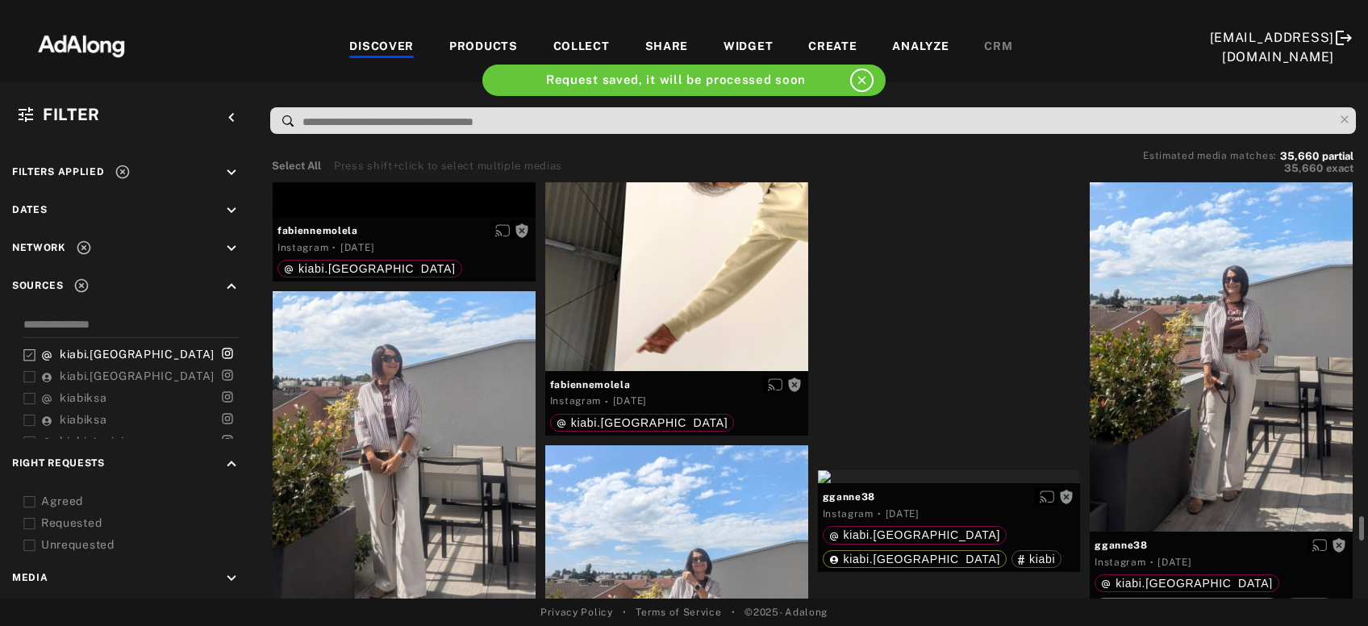
scroll to position [14926, 0]
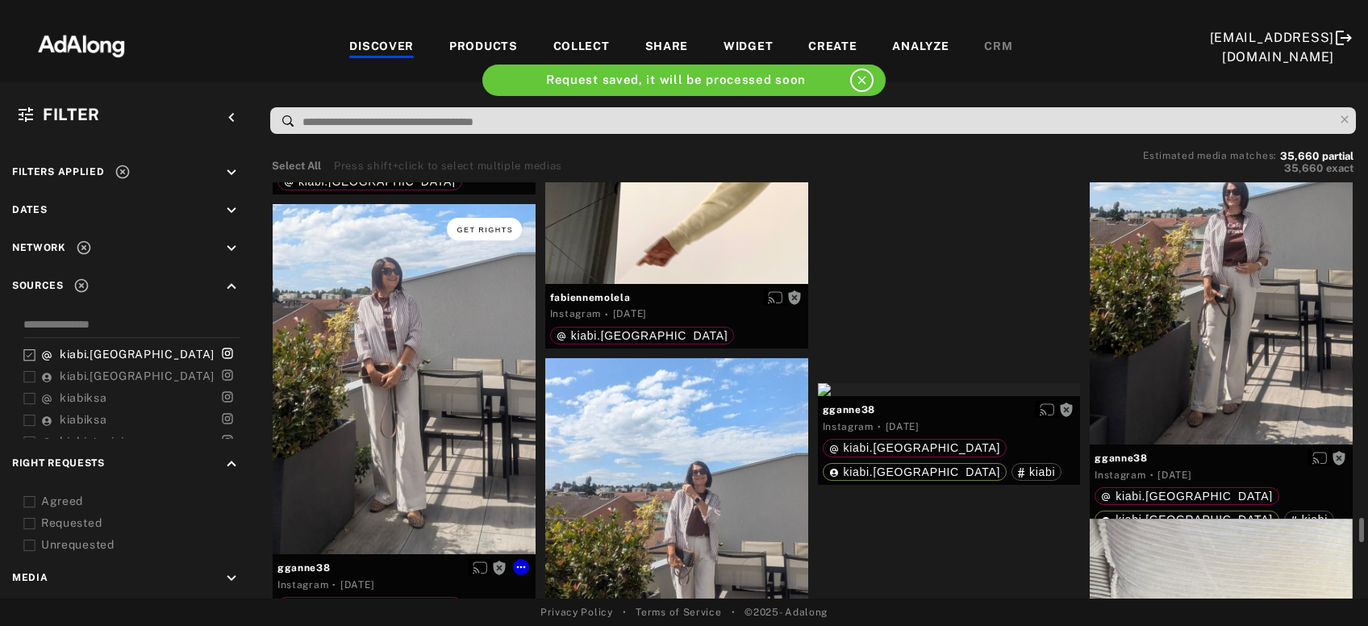
click at [478, 229] on span "Get rights" at bounding box center [484, 230] width 56 height 8
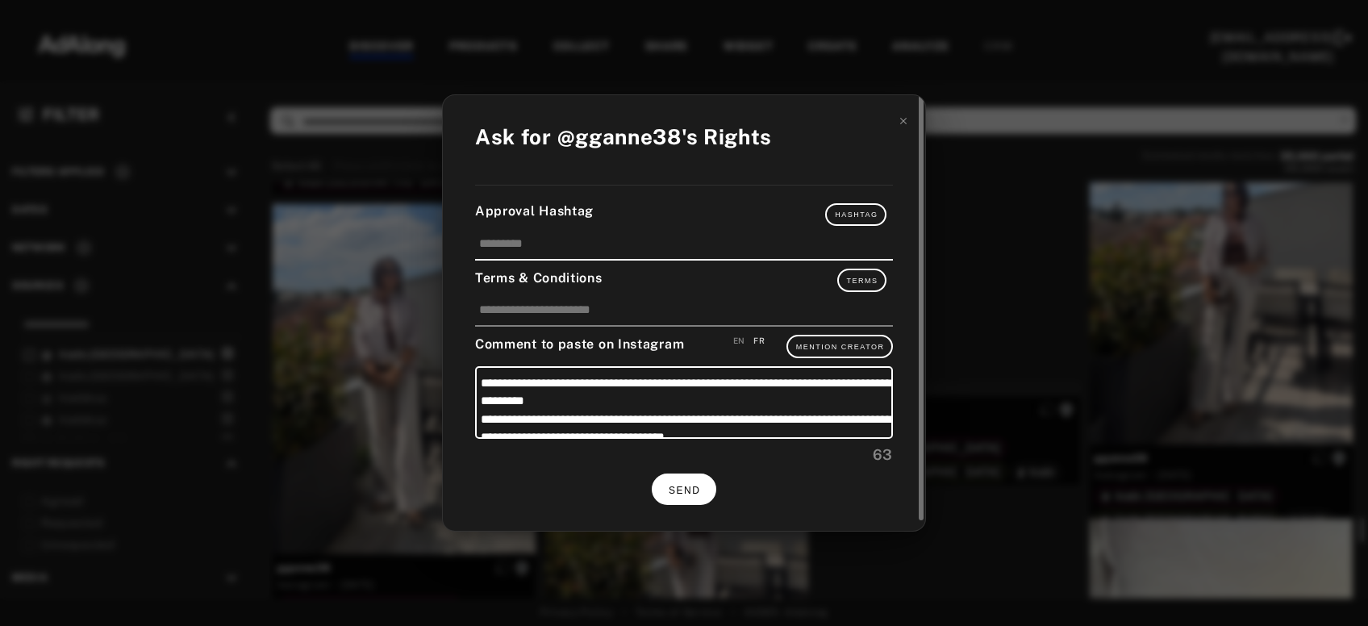
click at [699, 485] on span "SEND" at bounding box center [683, 490] width 31 height 11
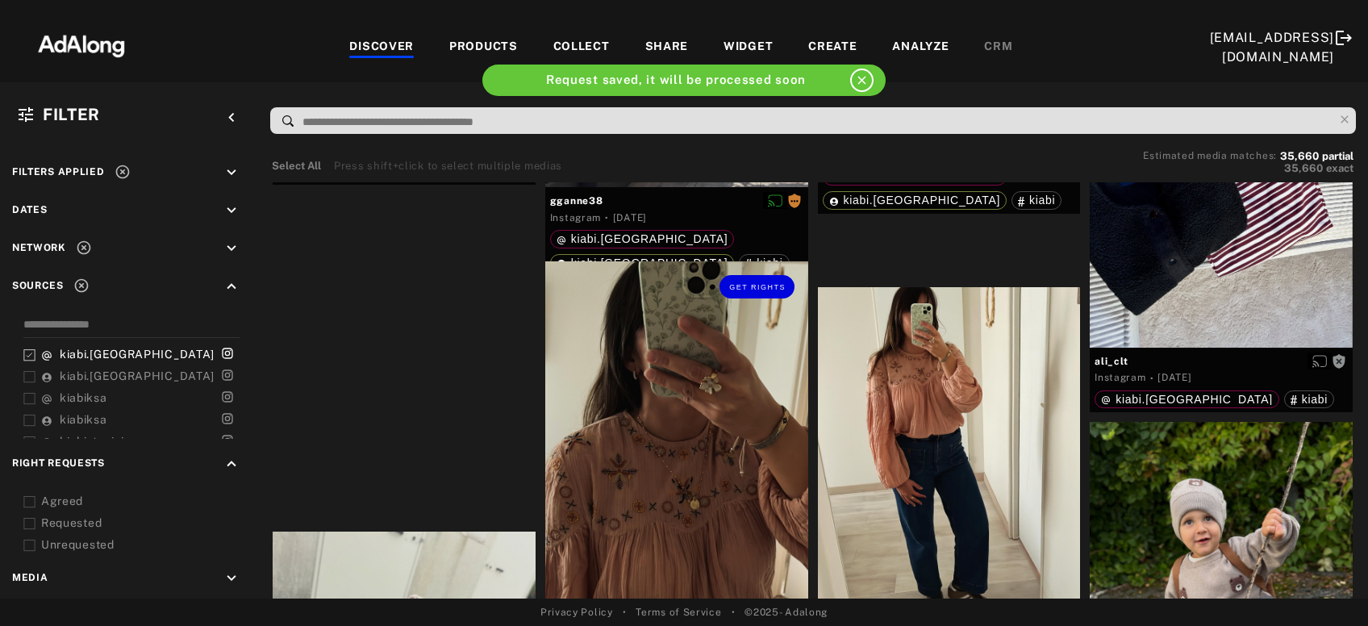
scroll to position [15534, 0]
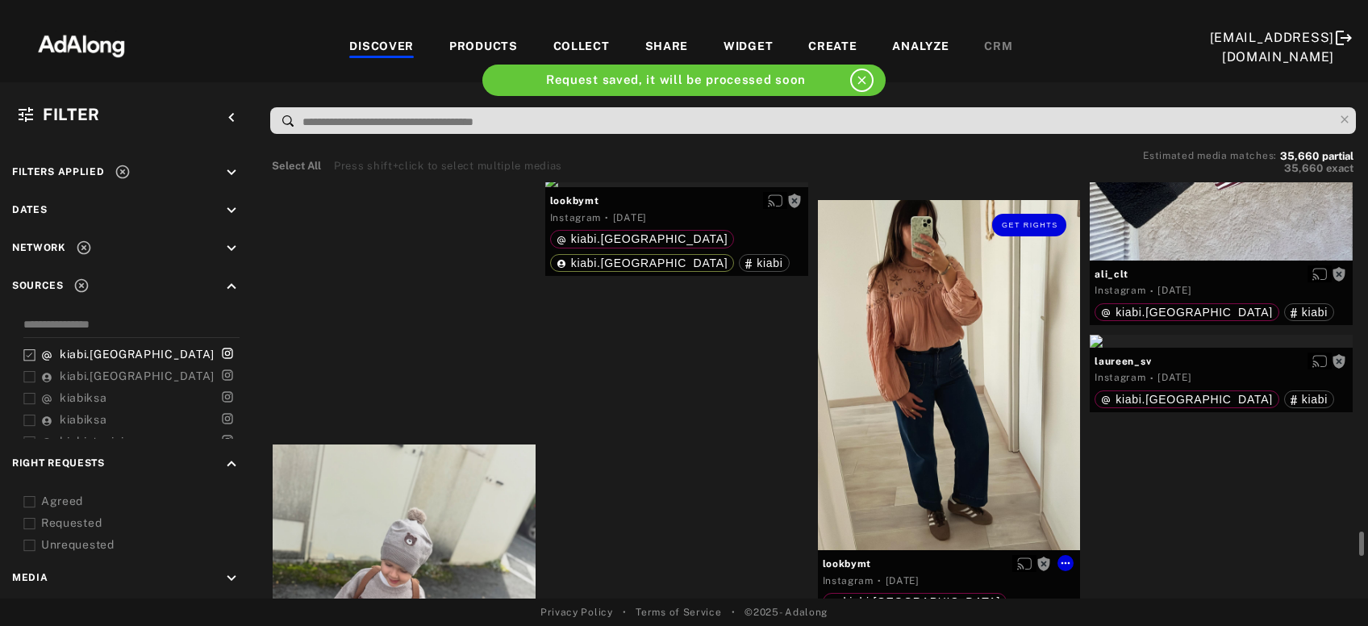
click at [959, 278] on div "Get rights" at bounding box center [949, 375] width 263 height 350
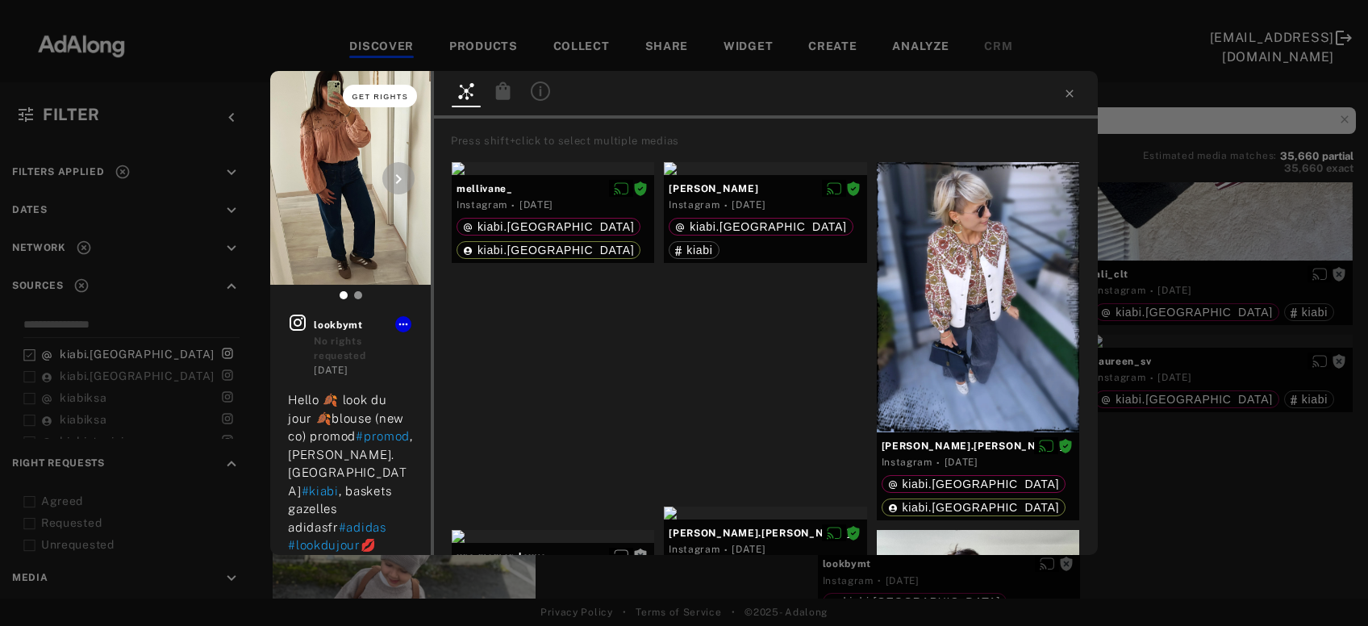
click at [373, 90] on button "Get rights" at bounding box center [380, 96] width 74 height 23
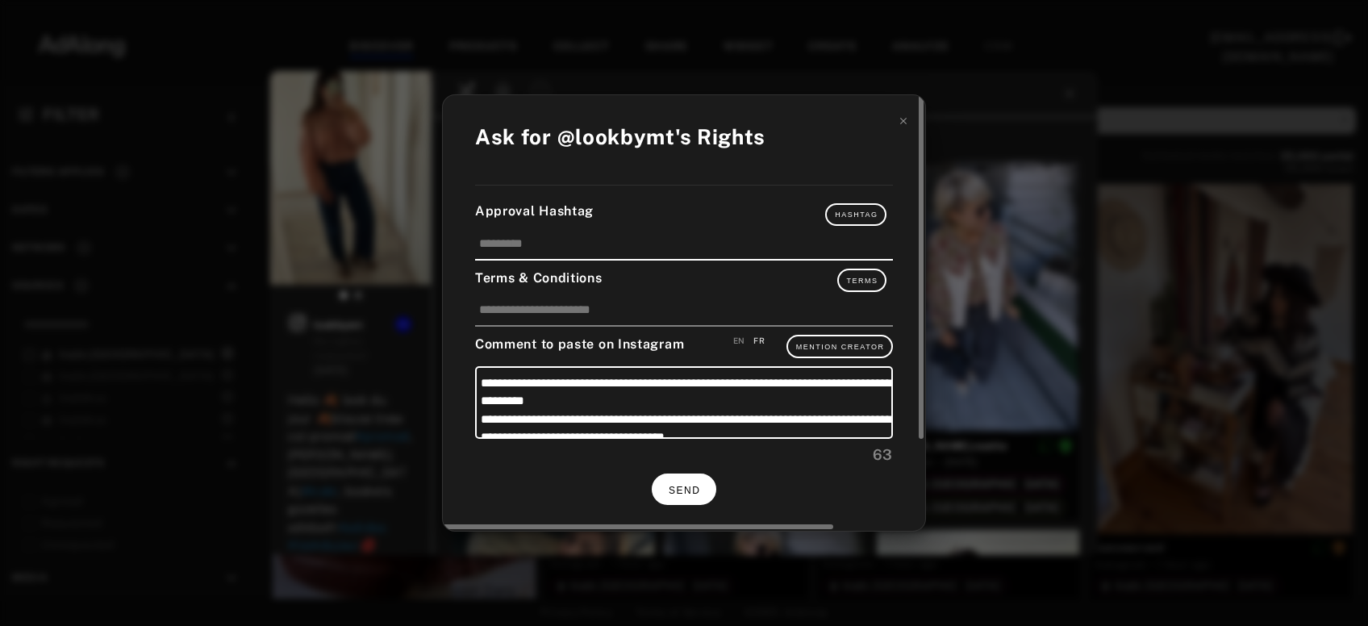
scroll to position [15534, 0]
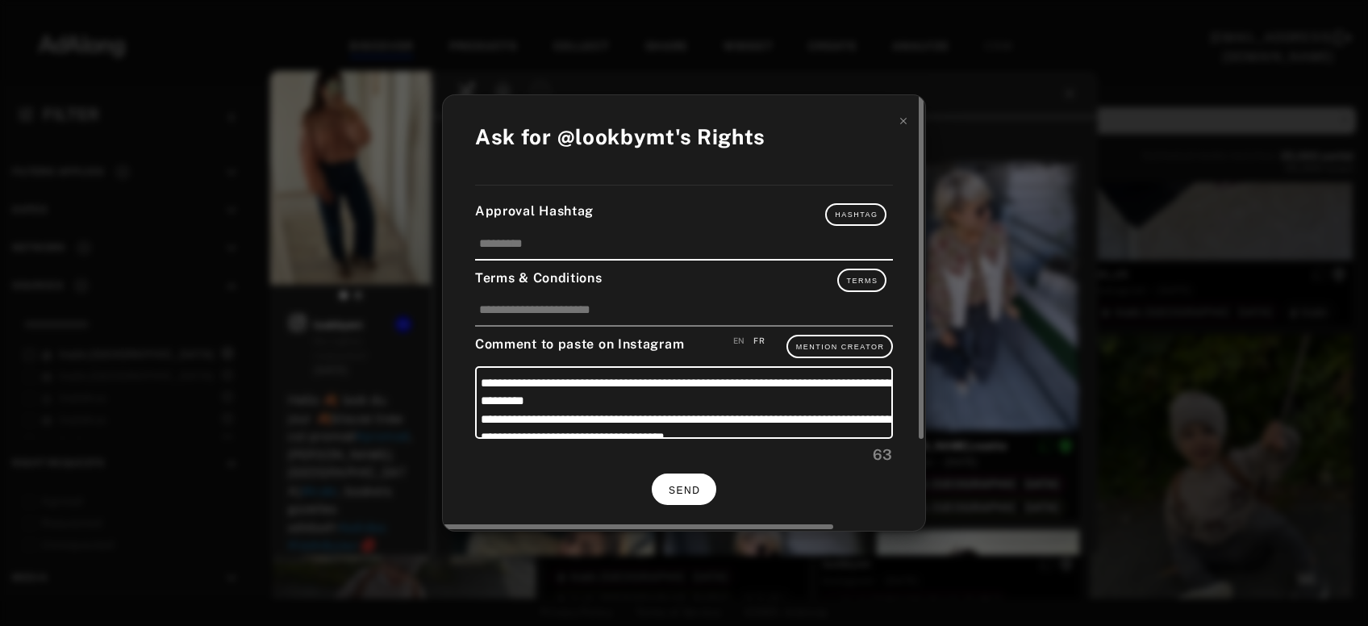
click at [675, 485] on span "SEND" at bounding box center [683, 490] width 31 height 11
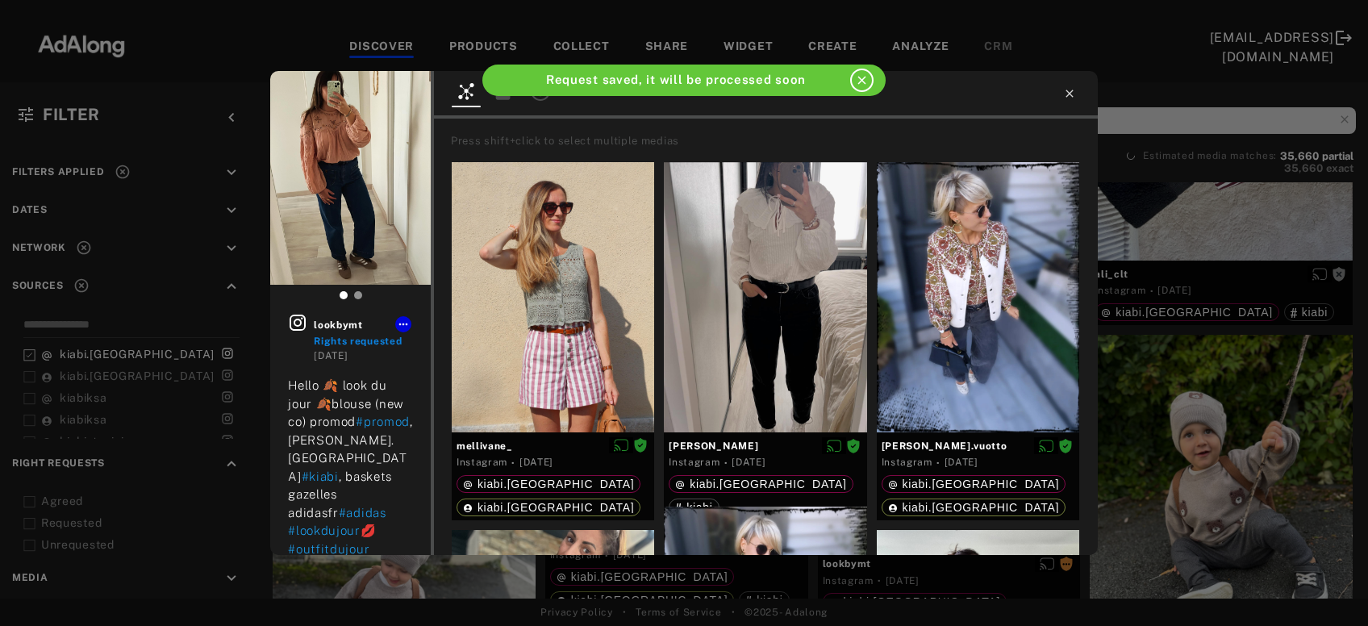
click at [1072, 96] on icon at bounding box center [1068, 93] width 7 height 7
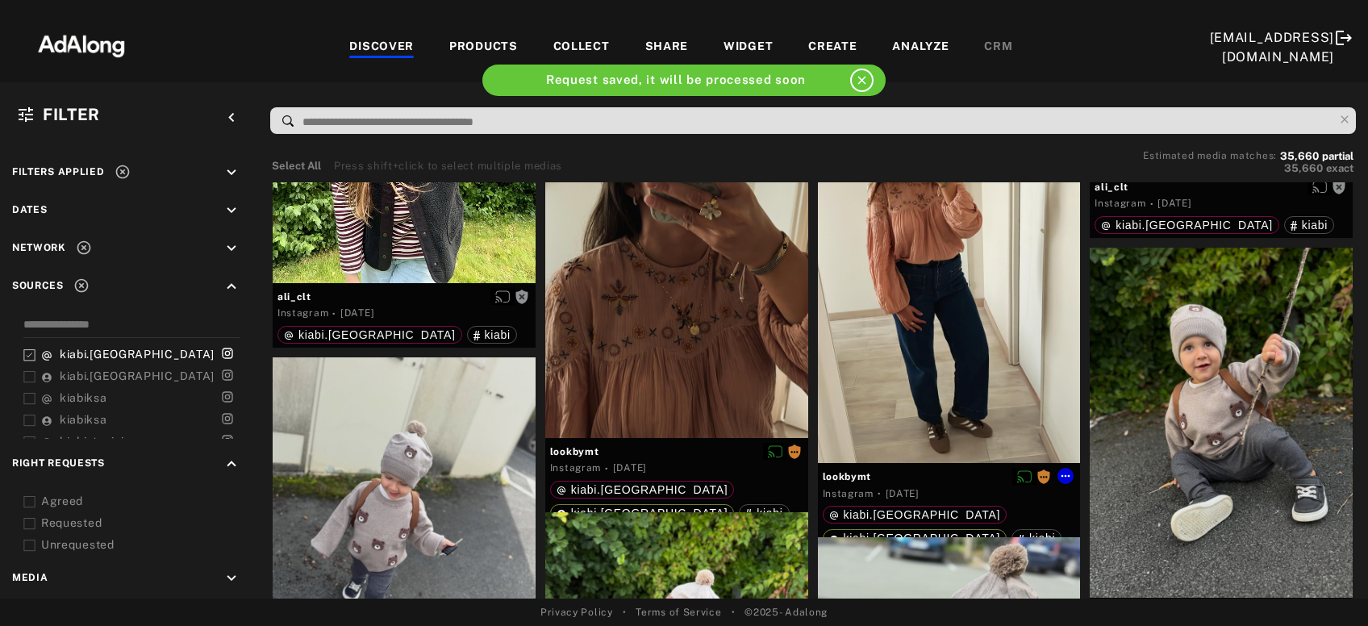
scroll to position [15708, 0]
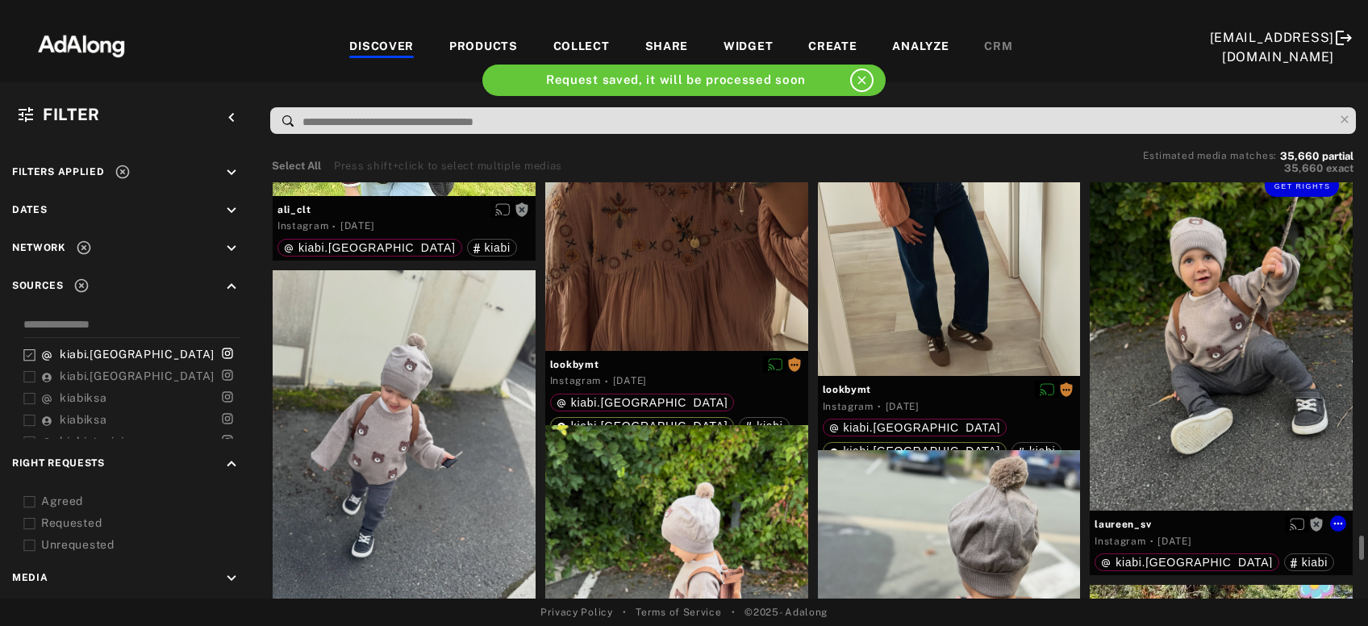
click at [1284, 228] on div "Get rights" at bounding box center [1220, 335] width 263 height 350
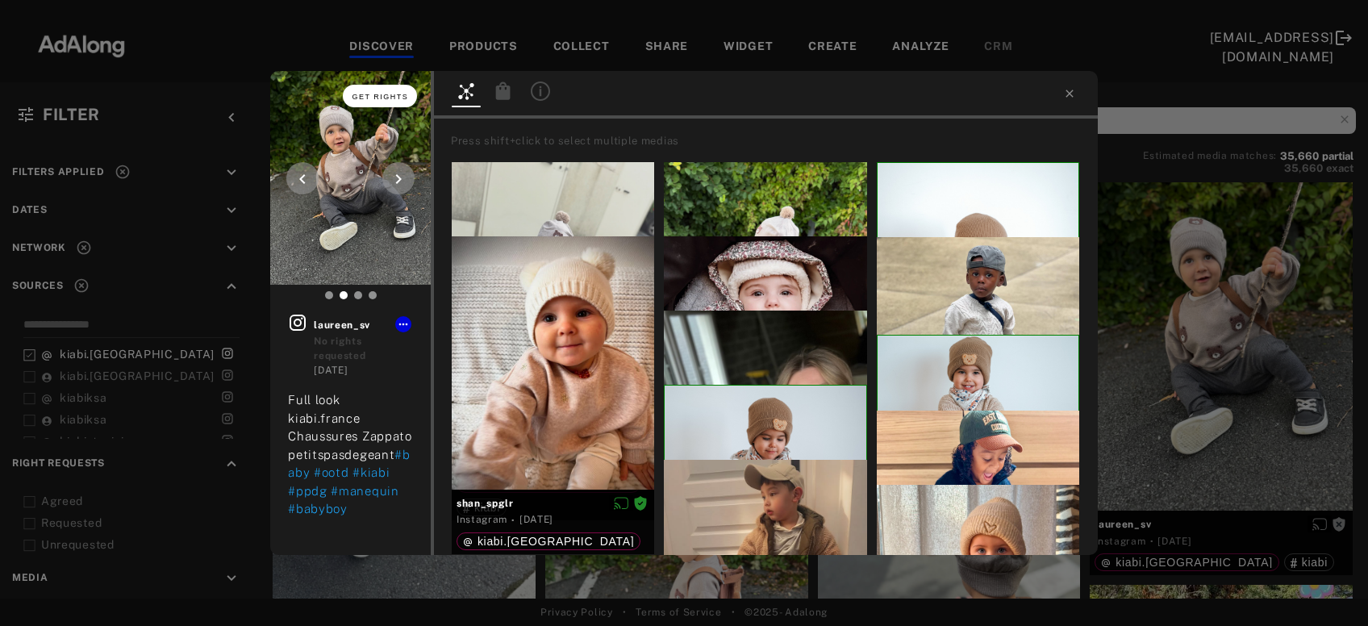
click at [391, 91] on button "Get rights" at bounding box center [380, 96] width 74 height 23
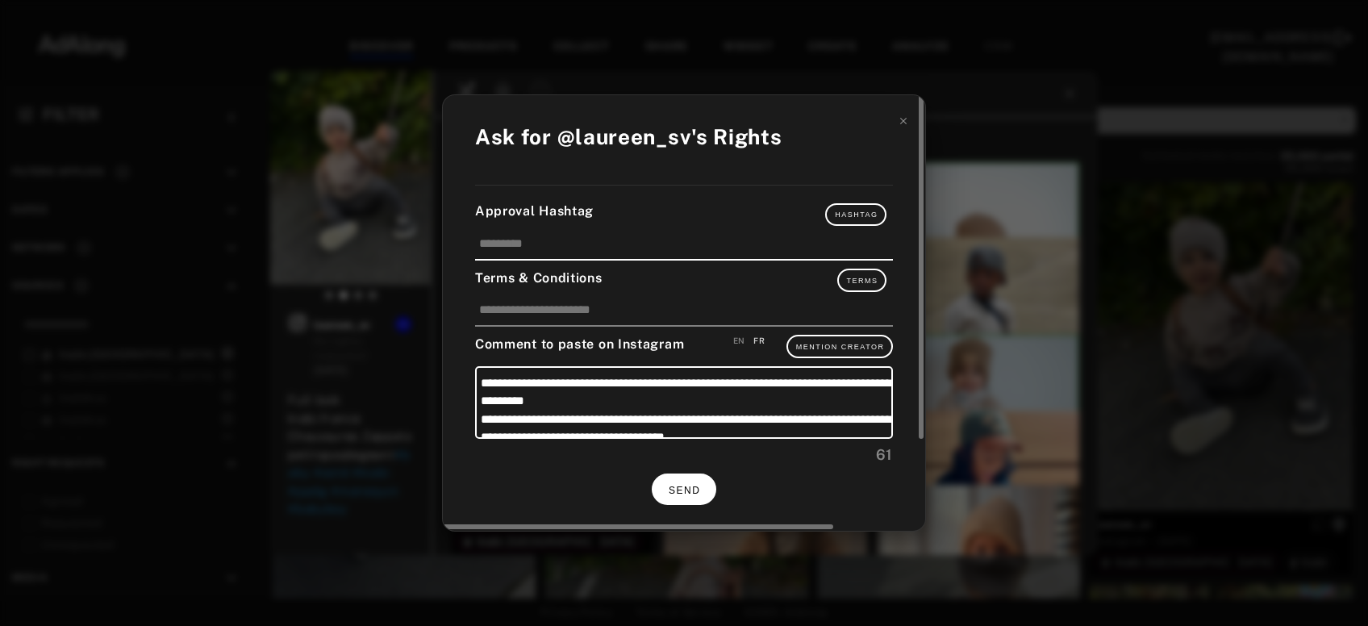
click at [695, 486] on span "SEND" at bounding box center [683, 490] width 31 height 11
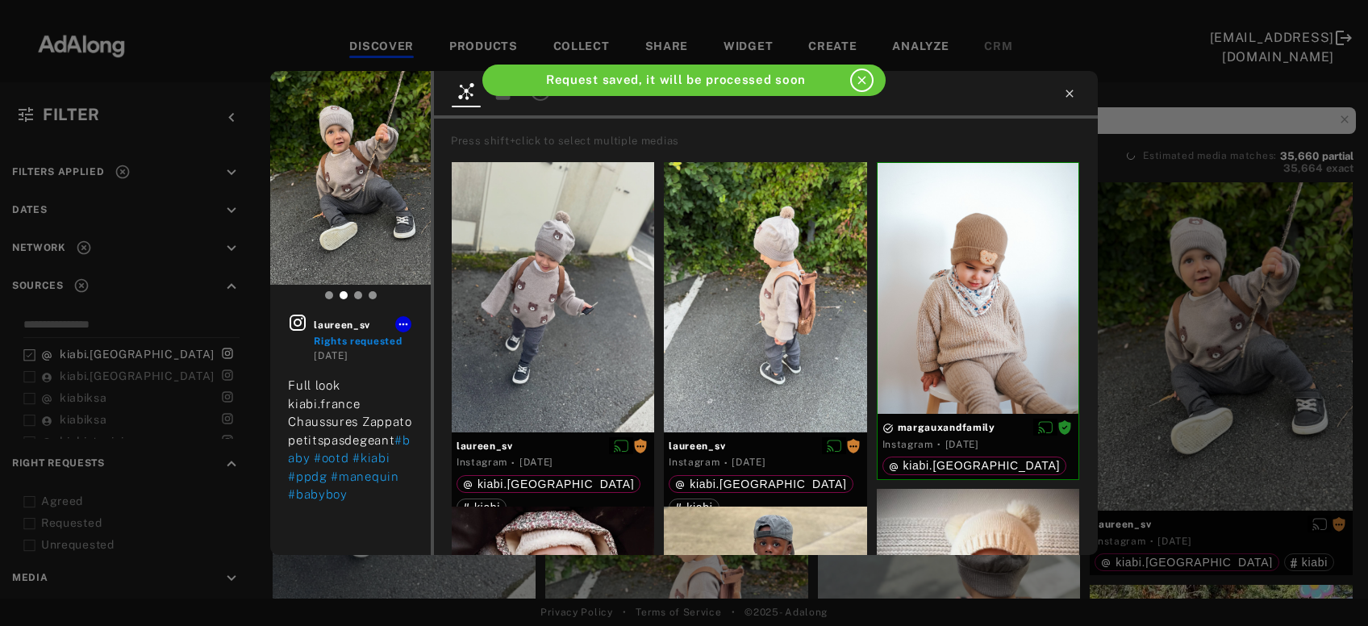
click at [1072, 99] on icon at bounding box center [1069, 93] width 13 height 13
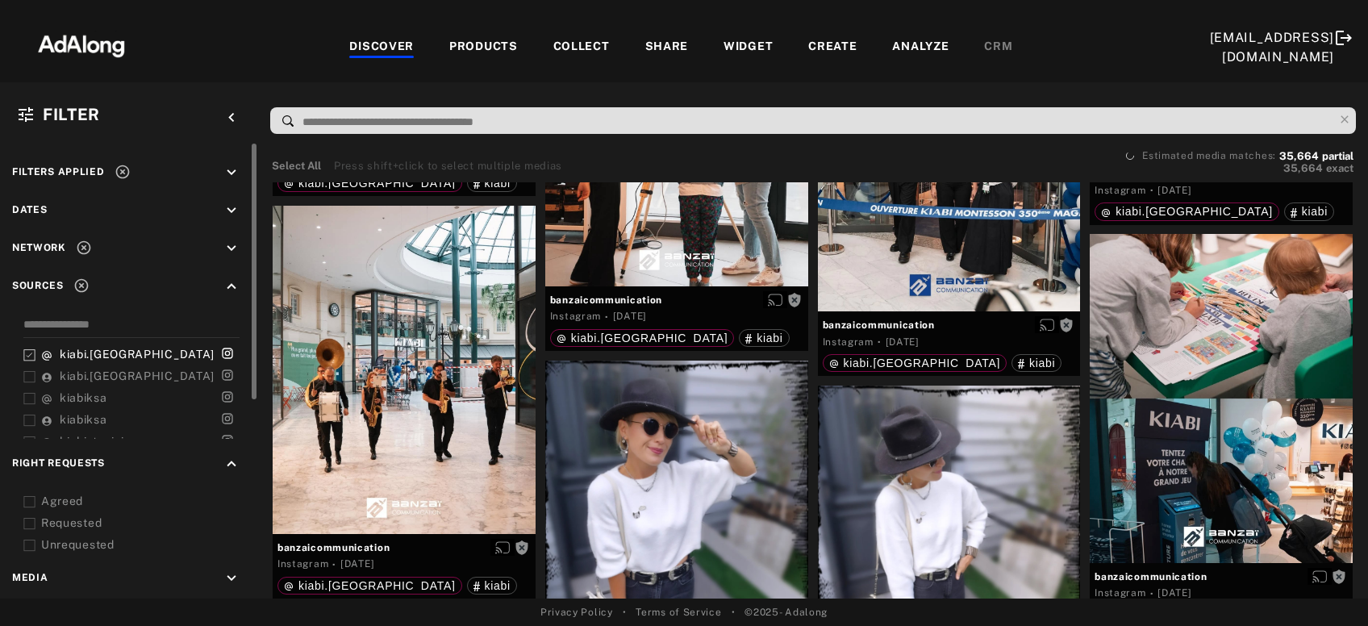
scroll to position [16839, 0]
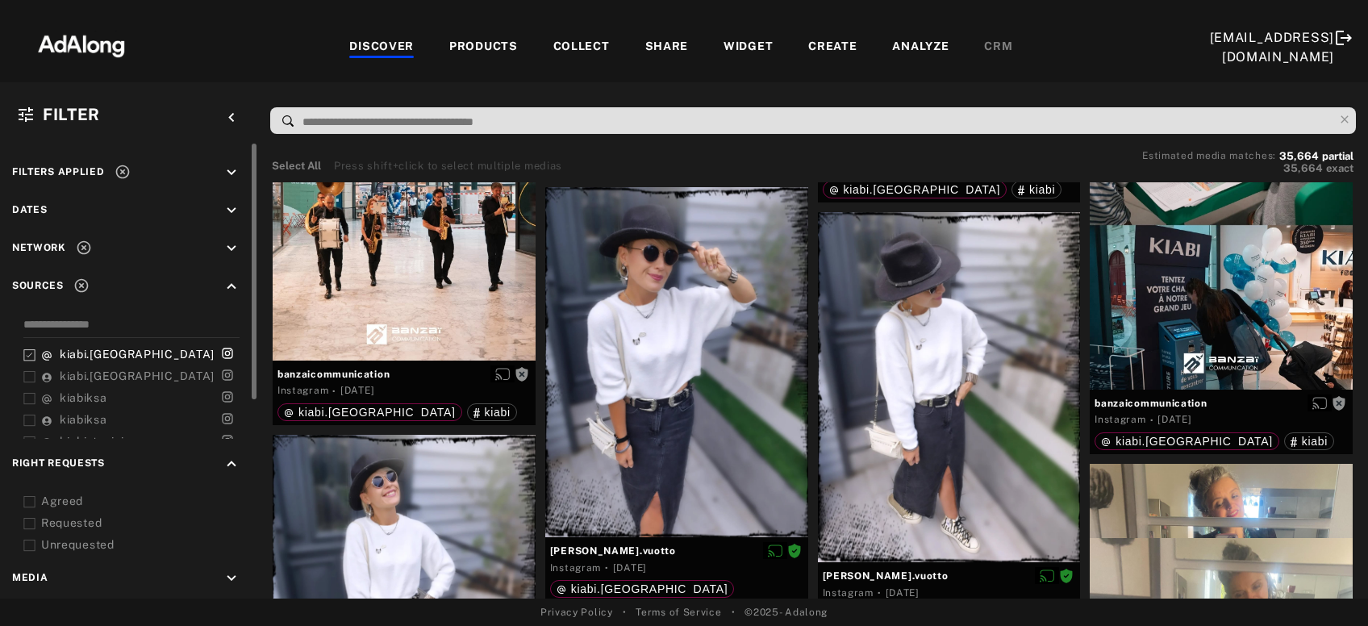
click at [123, 178] on icon at bounding box center [122, 172] width 14 height 14
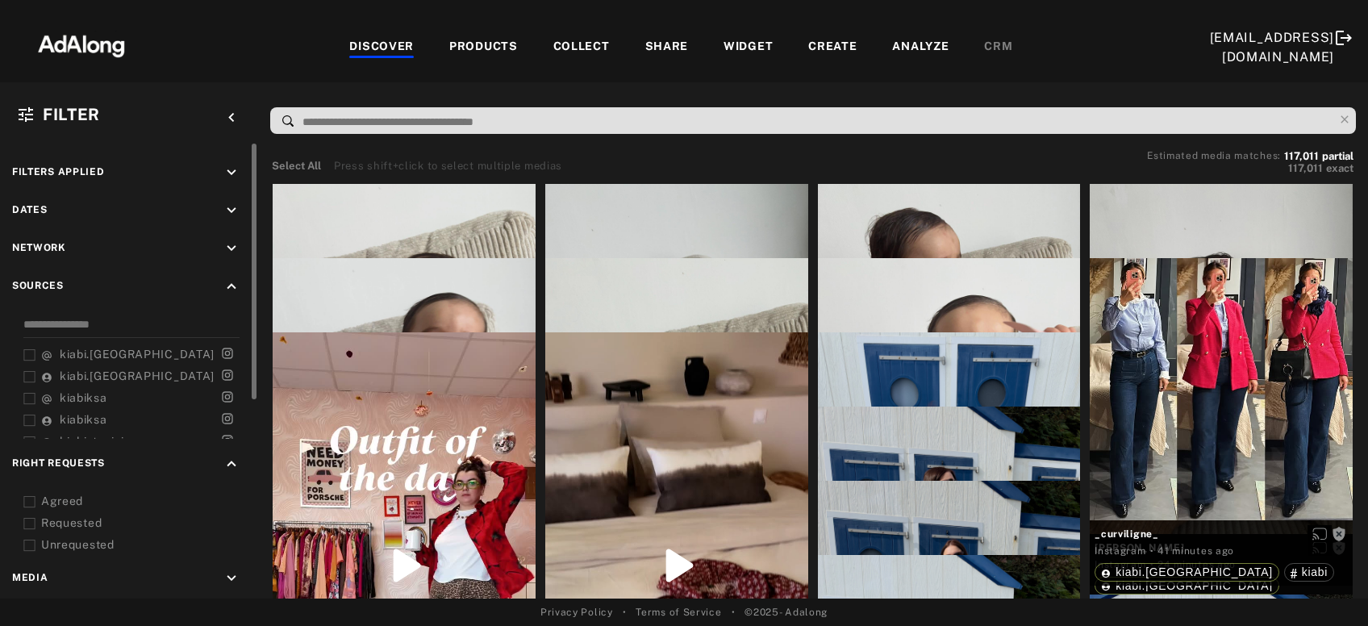
click at [31, 523] on icon at bounding box center [29, 524] width 12 height 12
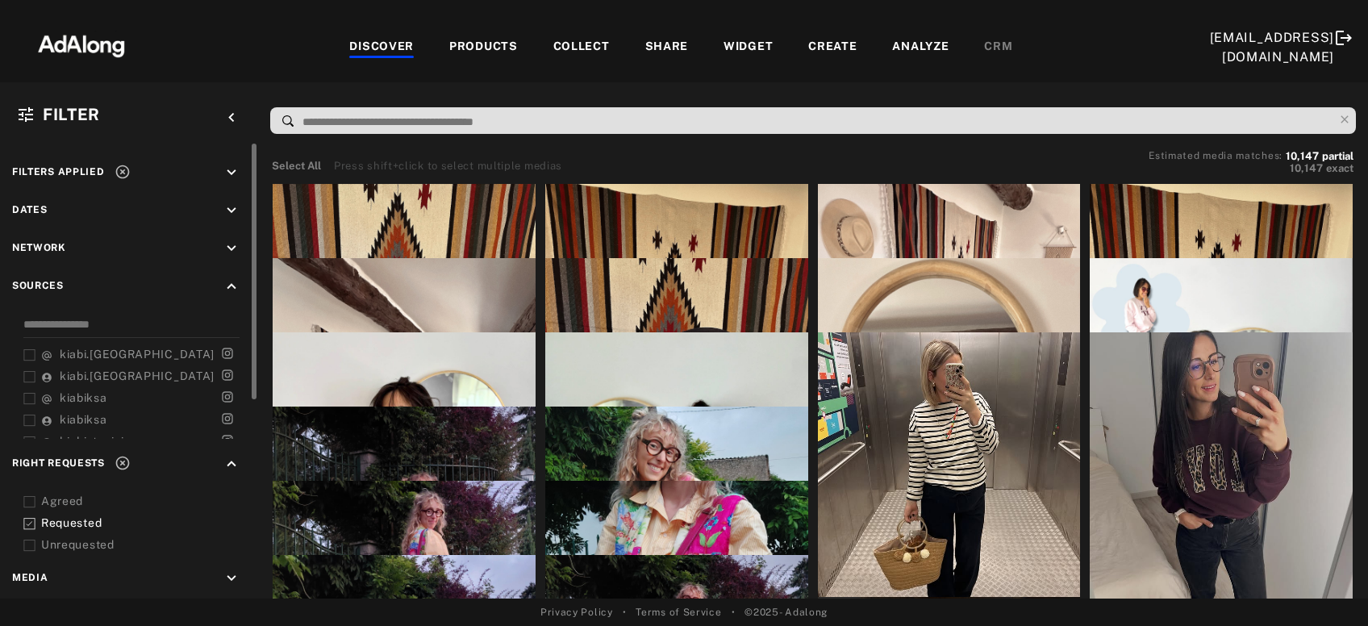
click at [30, 499] on icon at bounding box center [29, 502] width 12 height 12
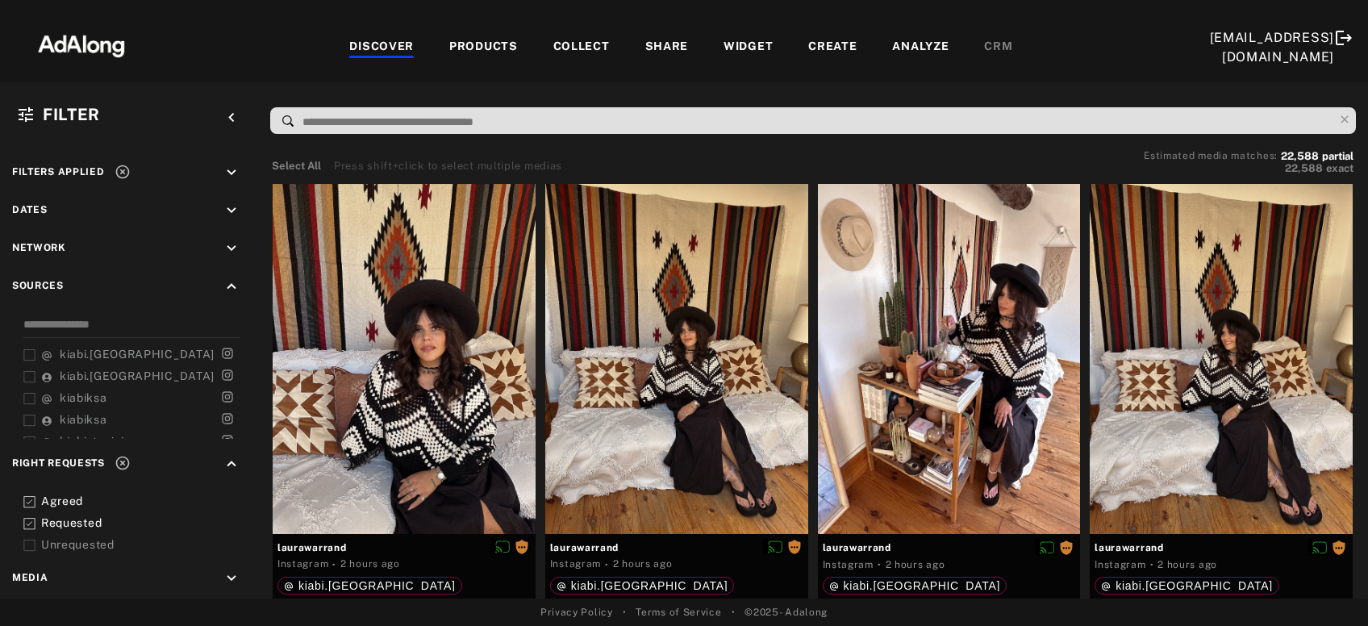
click at [125, 174] on icon at bounding box center [123, 172] width 16 height 16
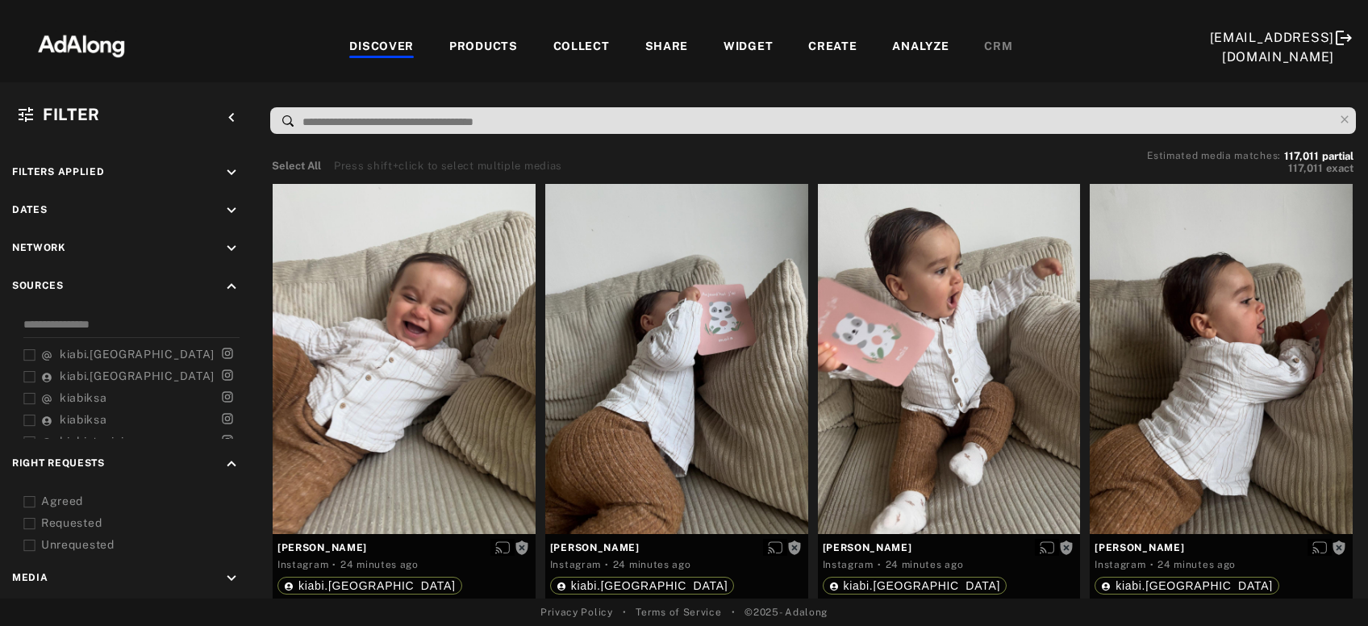
click at [583, 42] on div "COLLECT" at bounding box center [581, 47] width 56 height 19
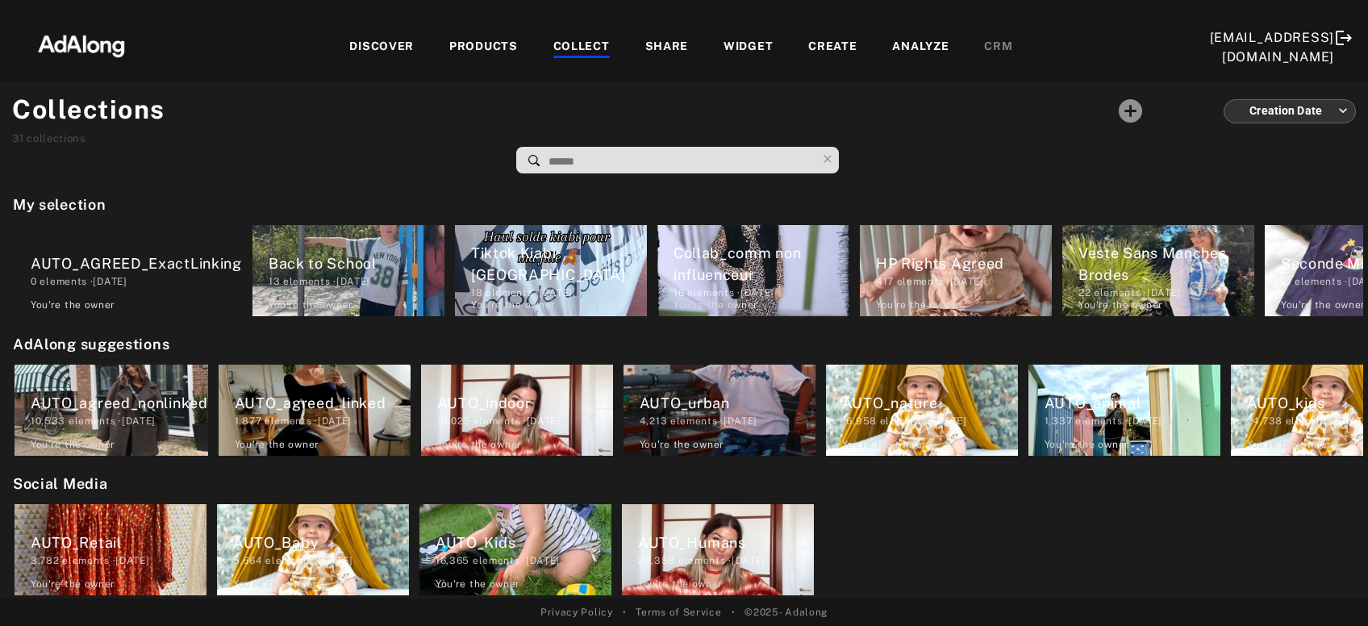
click at [376, 38] on div "DISCOVER" at bounding box center [381, 47] width 65 height 19
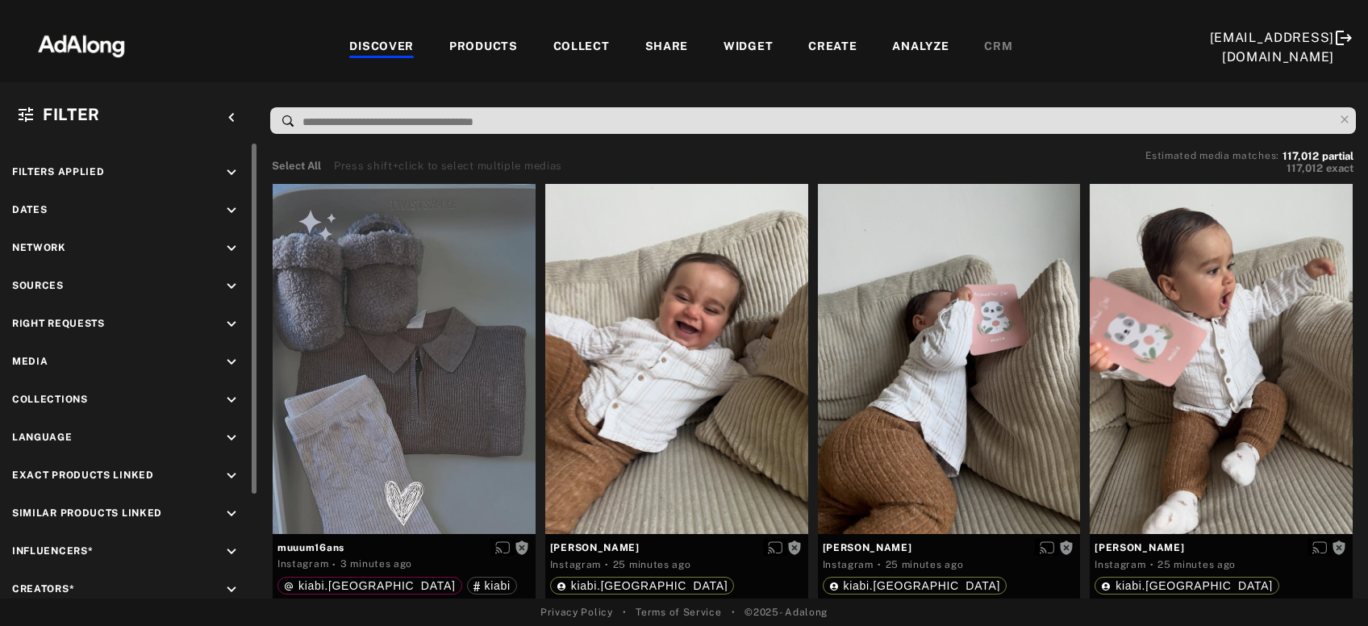
click at [223, 327] on icon "keyboard_arrow_down" at bounding box center [232, 324] width 18 height 18
click at [73, 358] on div "Agreed" at bounding box center [143, 361] width 205 height 17
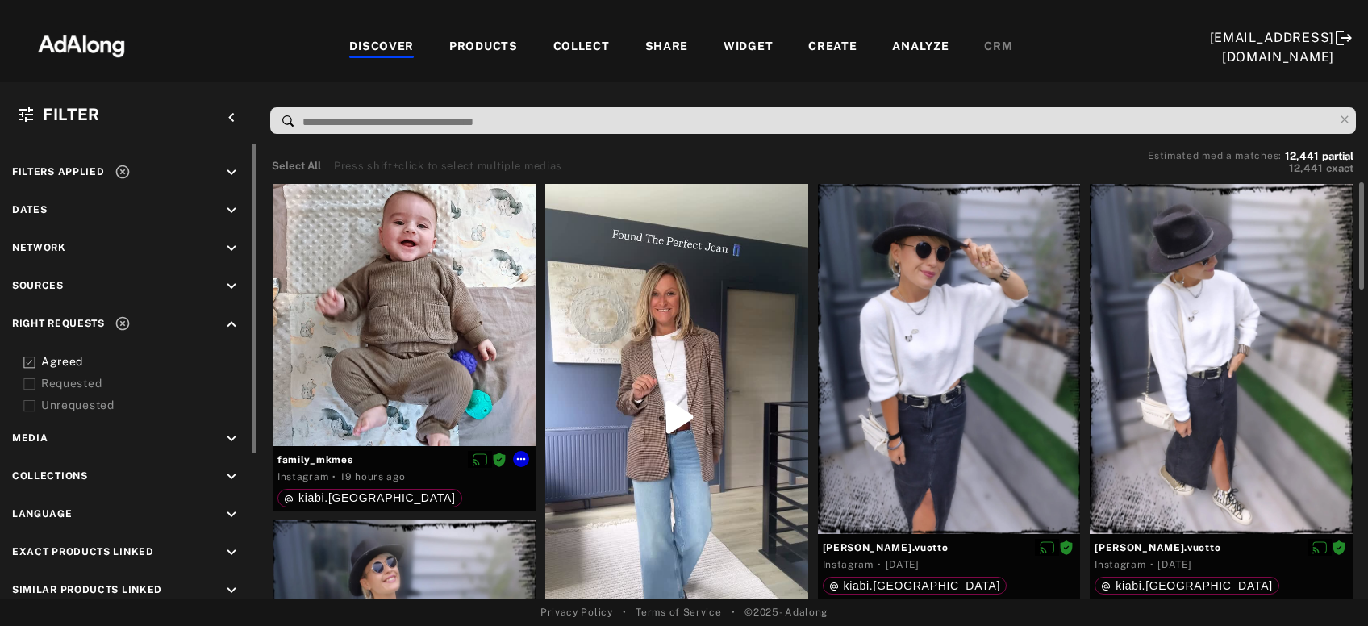
click at [314, 360] on div at bounding box center [404, 315] width 263 height 263
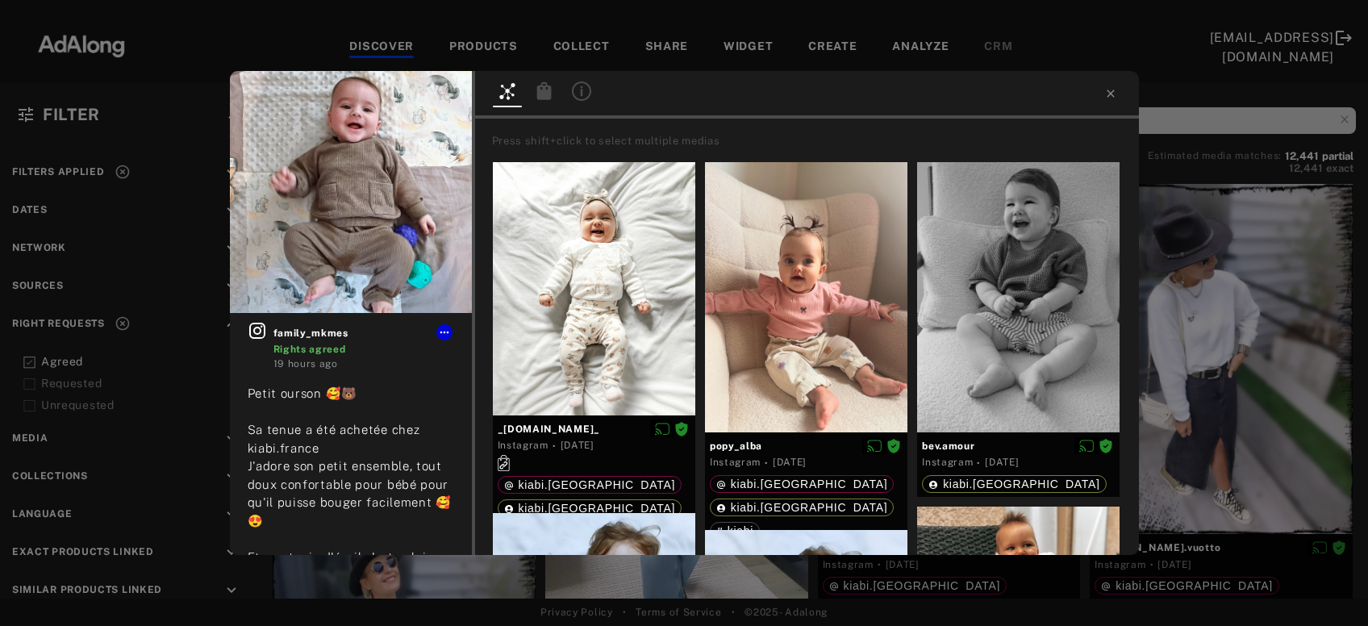
click at [548, 96] on icon at bounding box center [543, 90] width 15 height 18
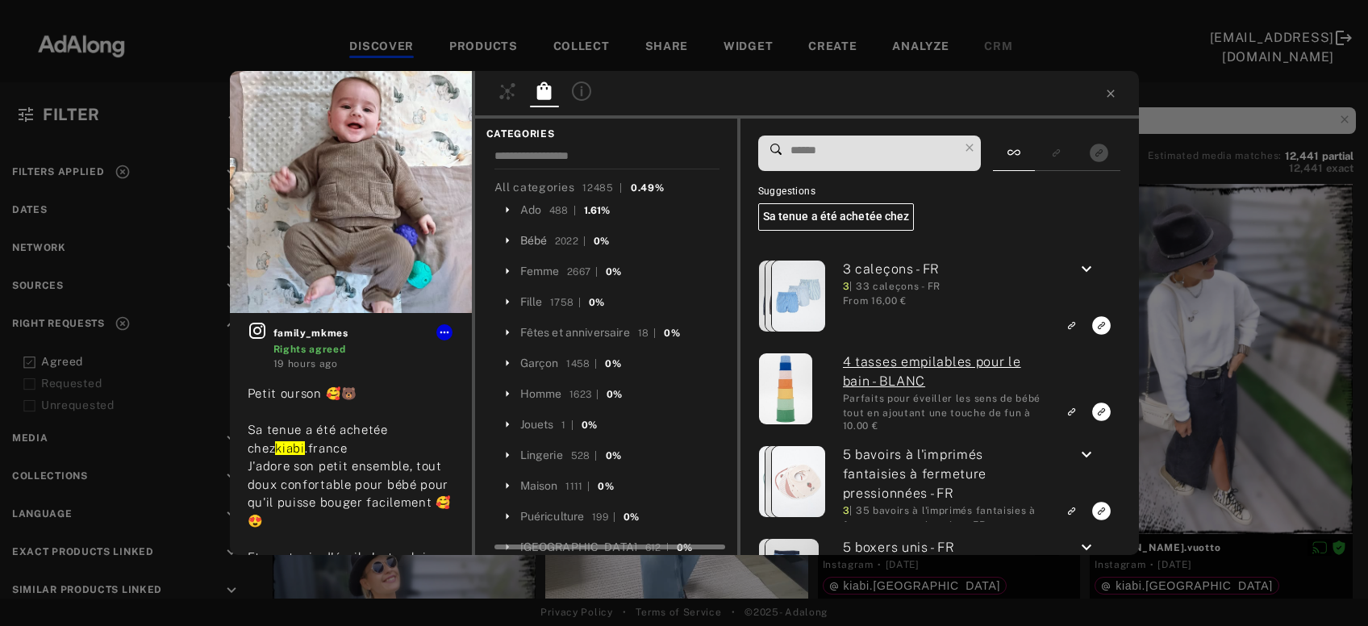
click at [528, 239] on div "Bébé" at bounding box center [533, 240] width 27 height 17
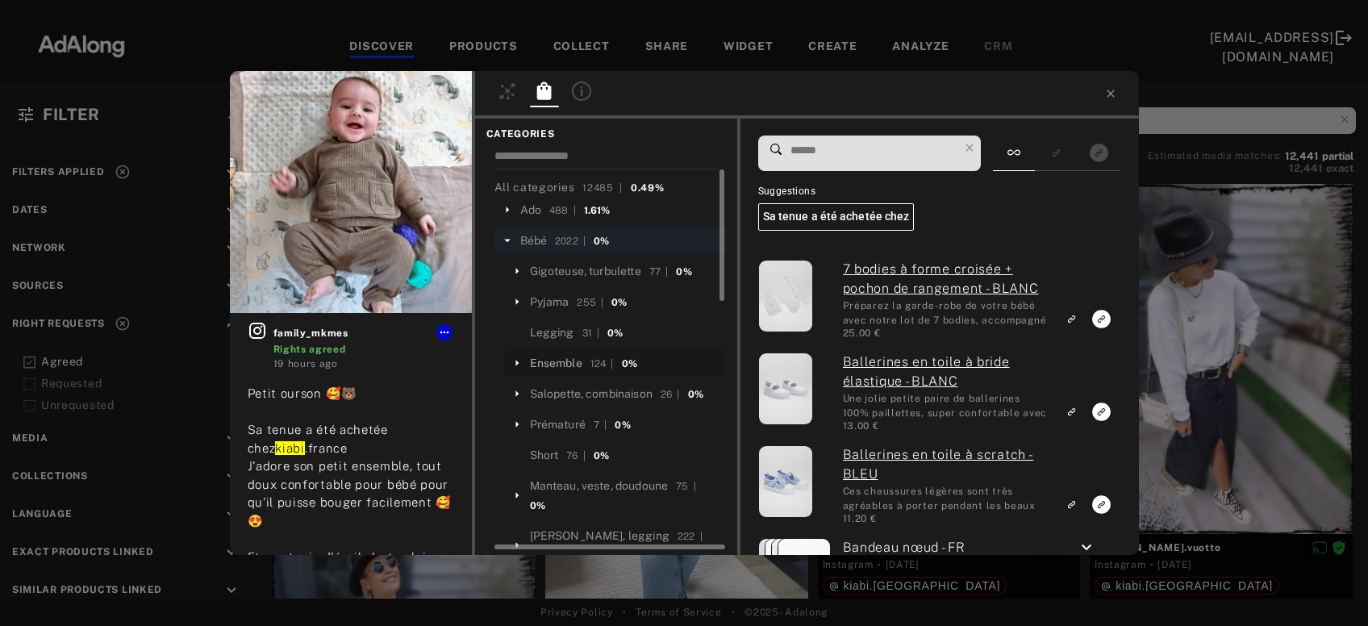
click at [560, 357] on div "Ensemble" at bounding box center [556, 363] width 52 height 17
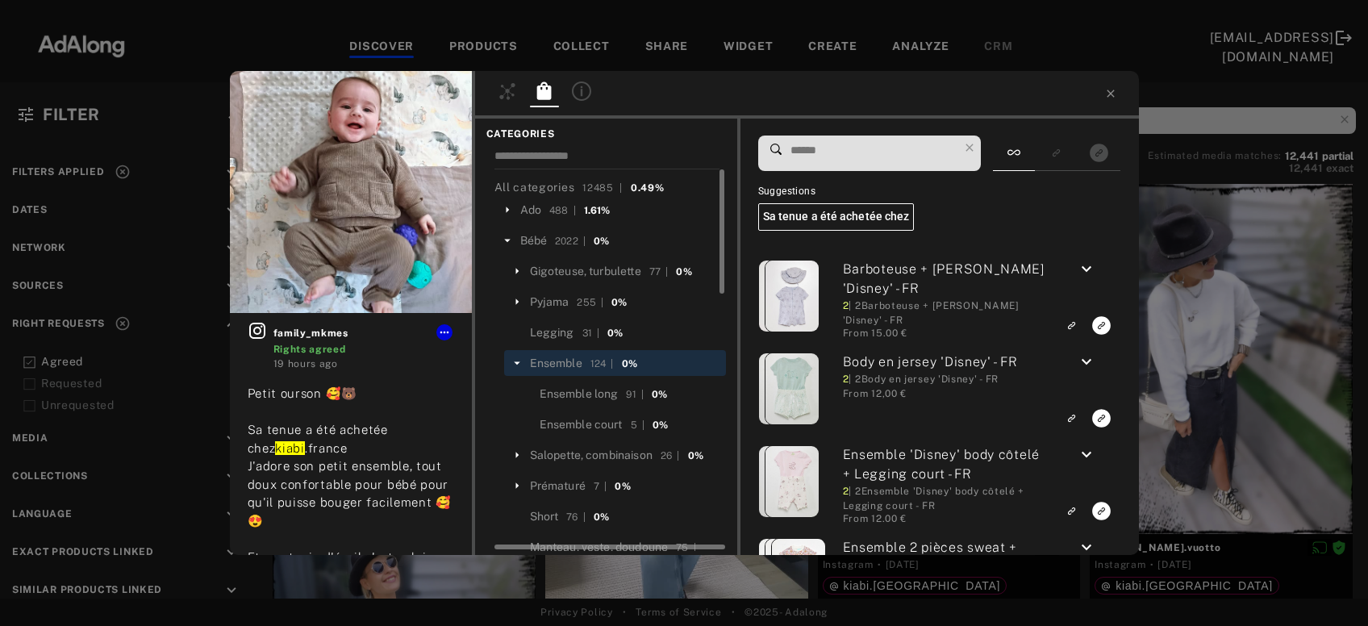
click at [834, 150] on input at bounding box center [874, 151] width 170 height 22
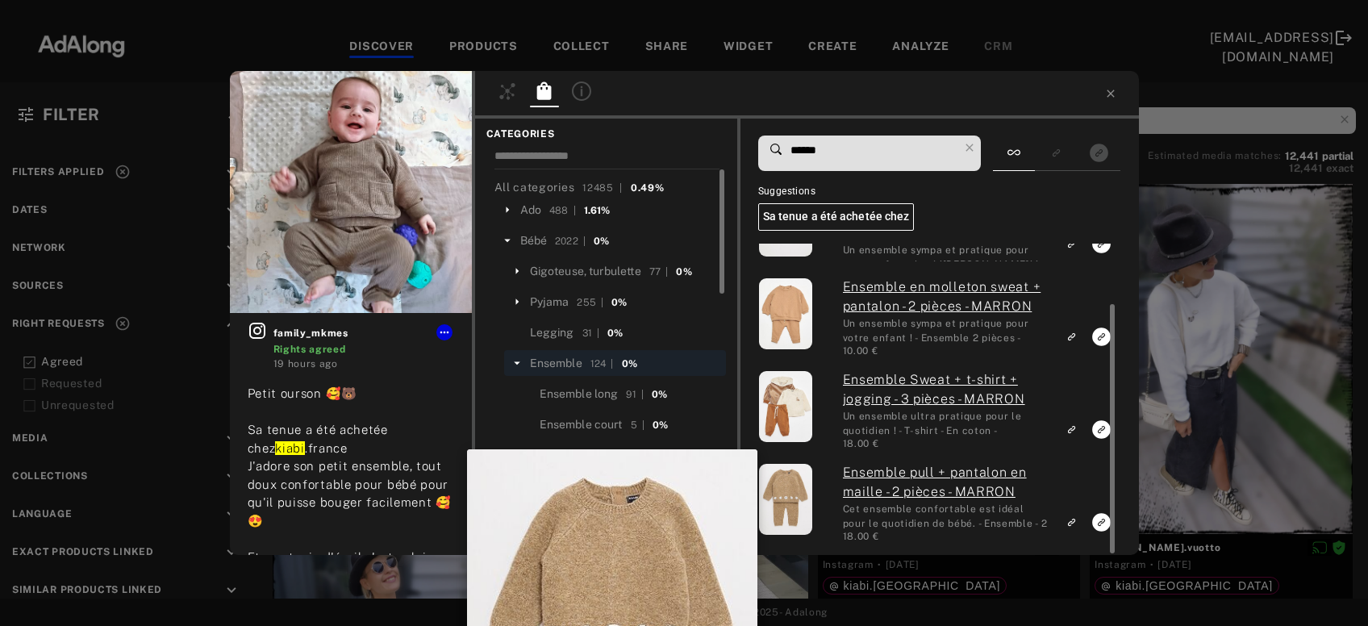
scroll to position [75, 0]
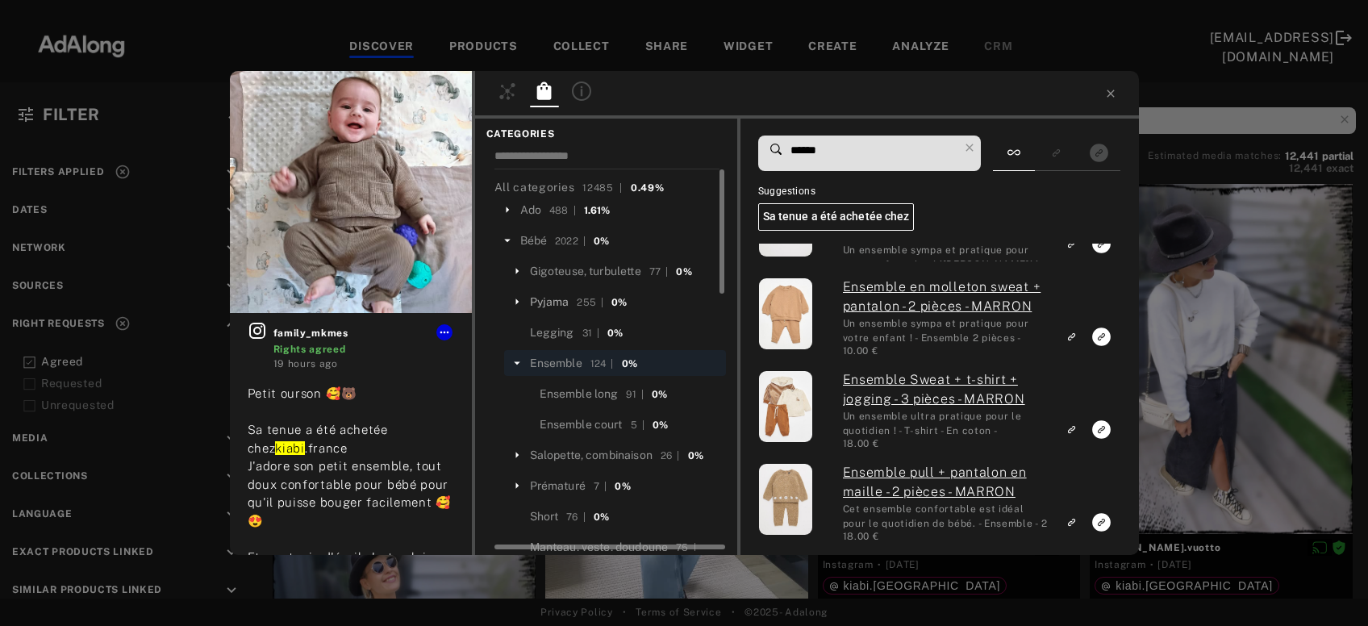
click at [547, 302] on div "Pyjama" at bounding box center [550, 302] width 40 height 17
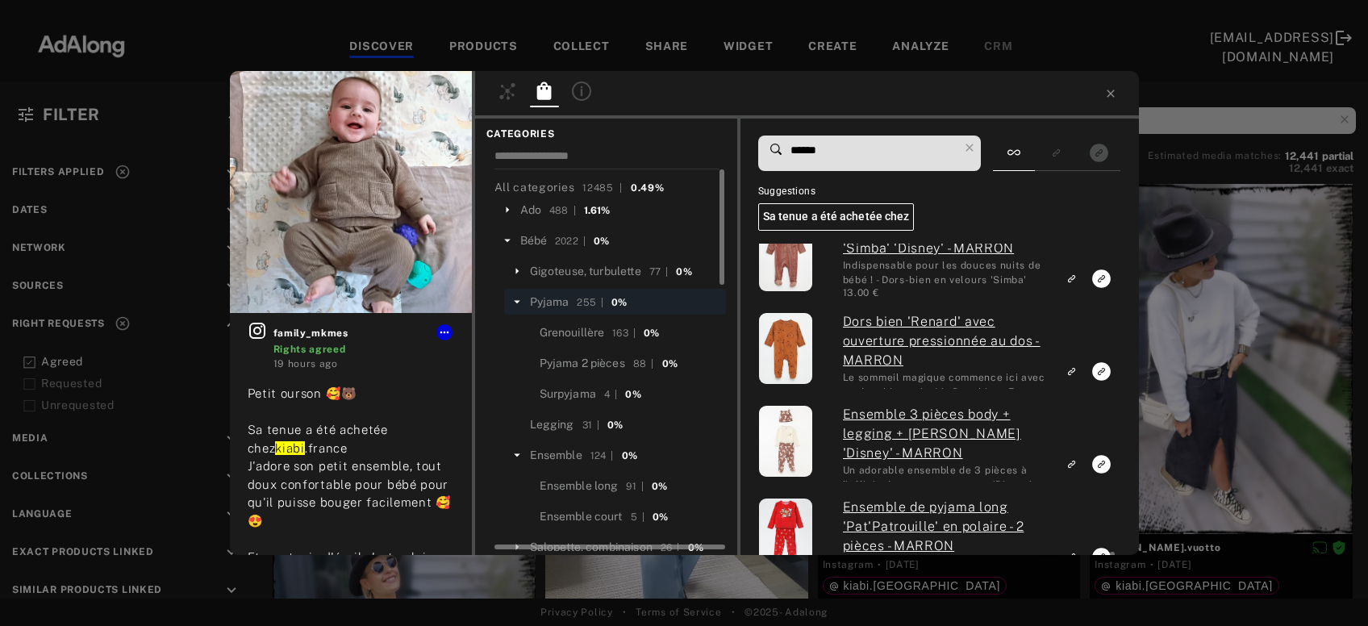
scroll to position [910, 0]
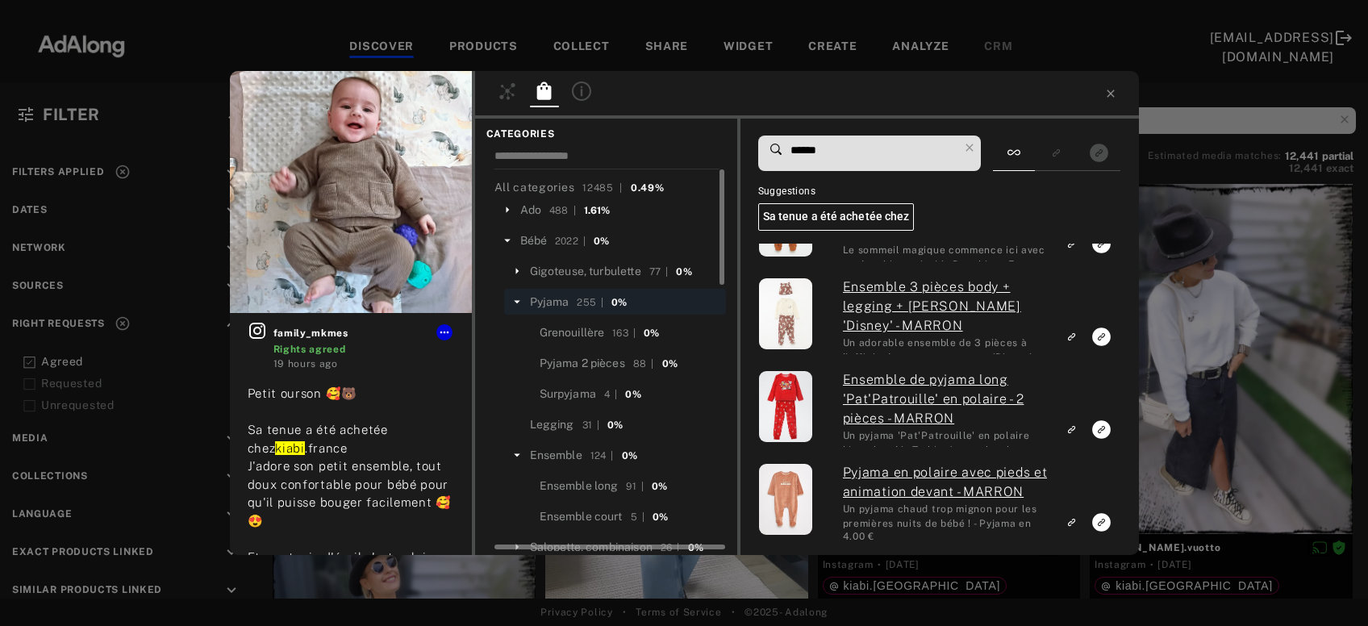
click at [517, 307] on icon at bounding box center [517, 301] width 15 height 15
click at [516, 364] on icon at bounding box center [517, 363] width 15 height 15
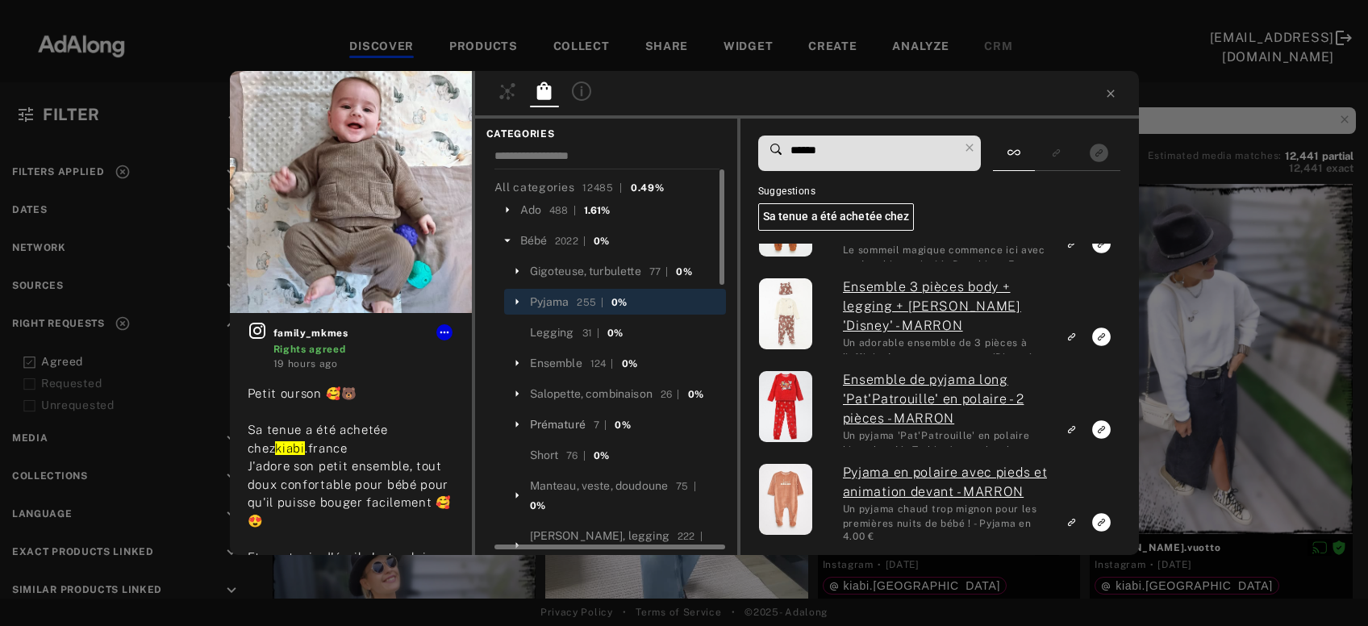
scroll to position [86, 0]
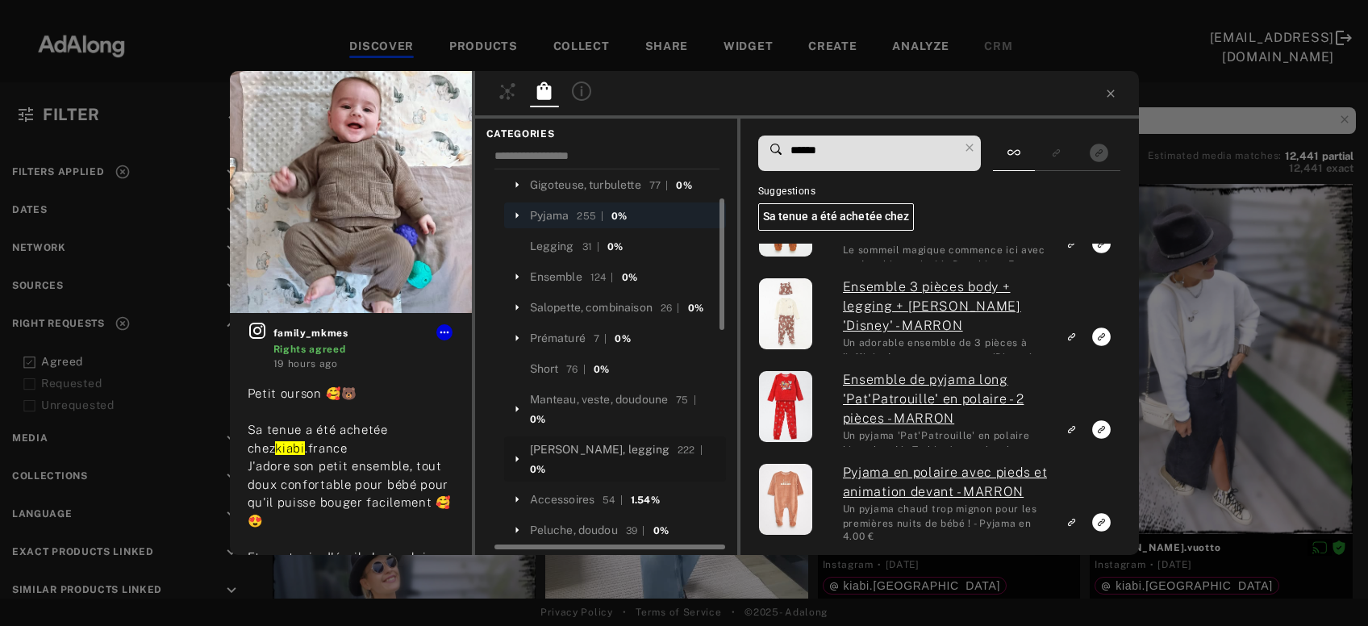
click at [581, 444] on div "[PERSON_NAME], legging" at bounding box center [600, 449] width 140 height 17
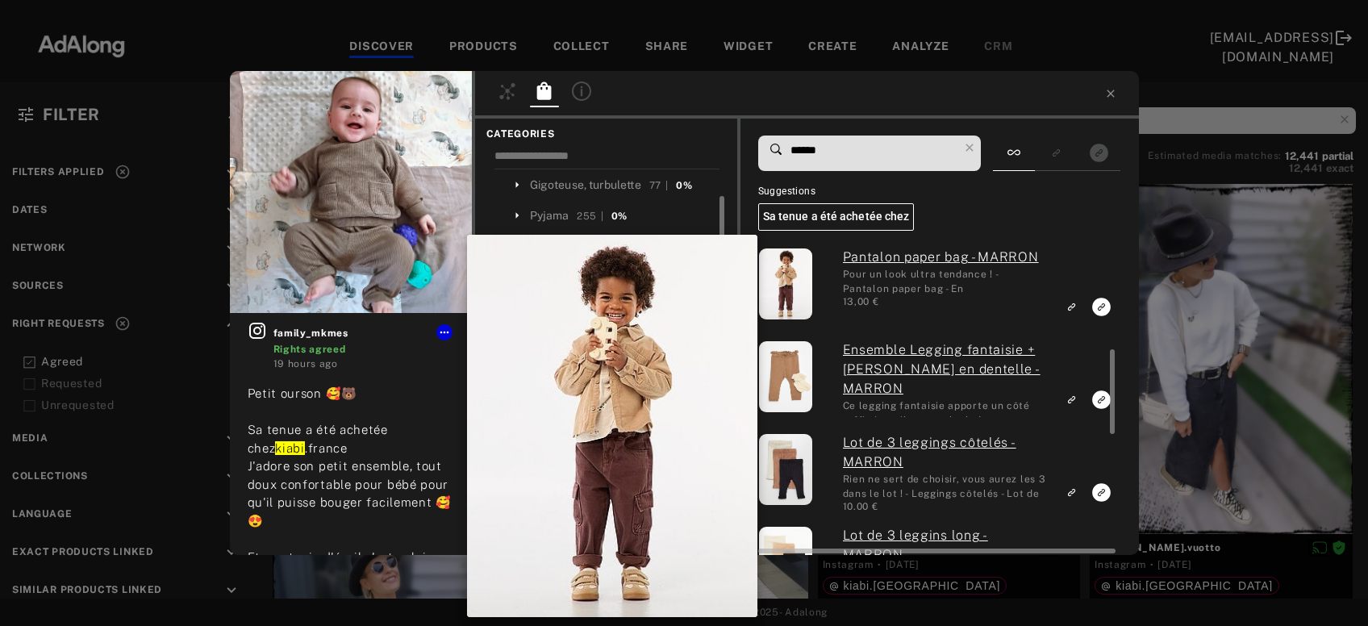
scroll to position [0, 0]
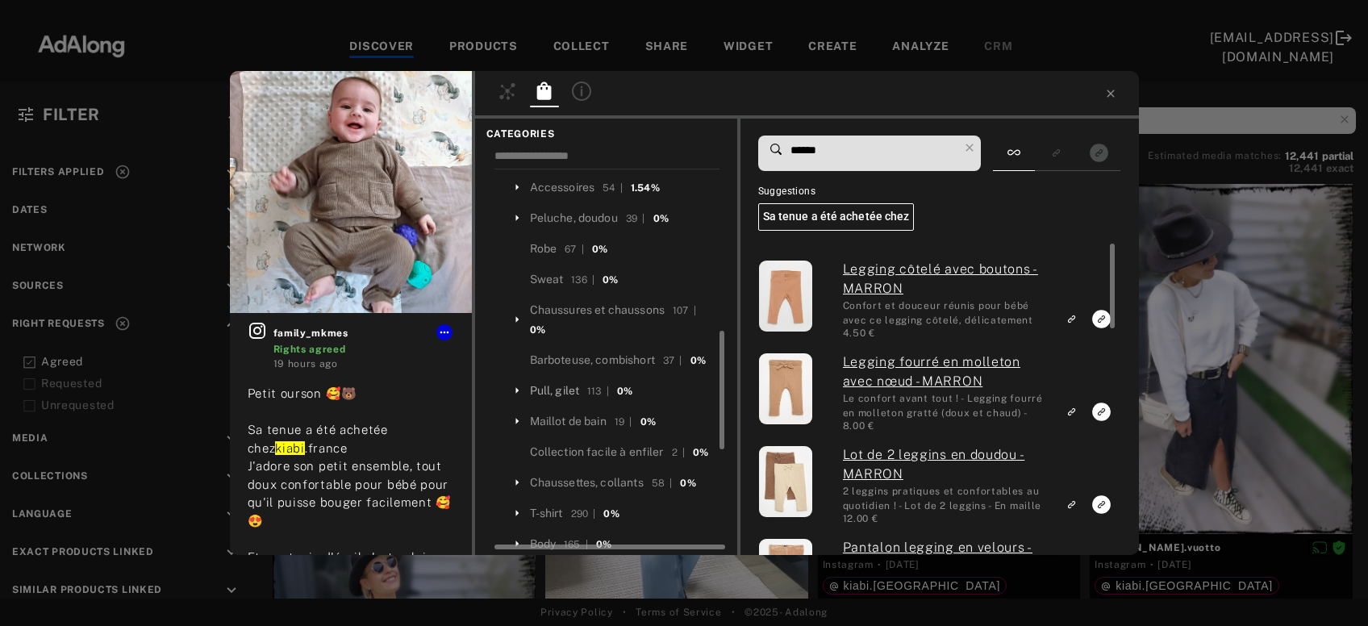
click at [537, 382] on div "Pull, gilet" at bounding box center [555, 390] width 50 height 17
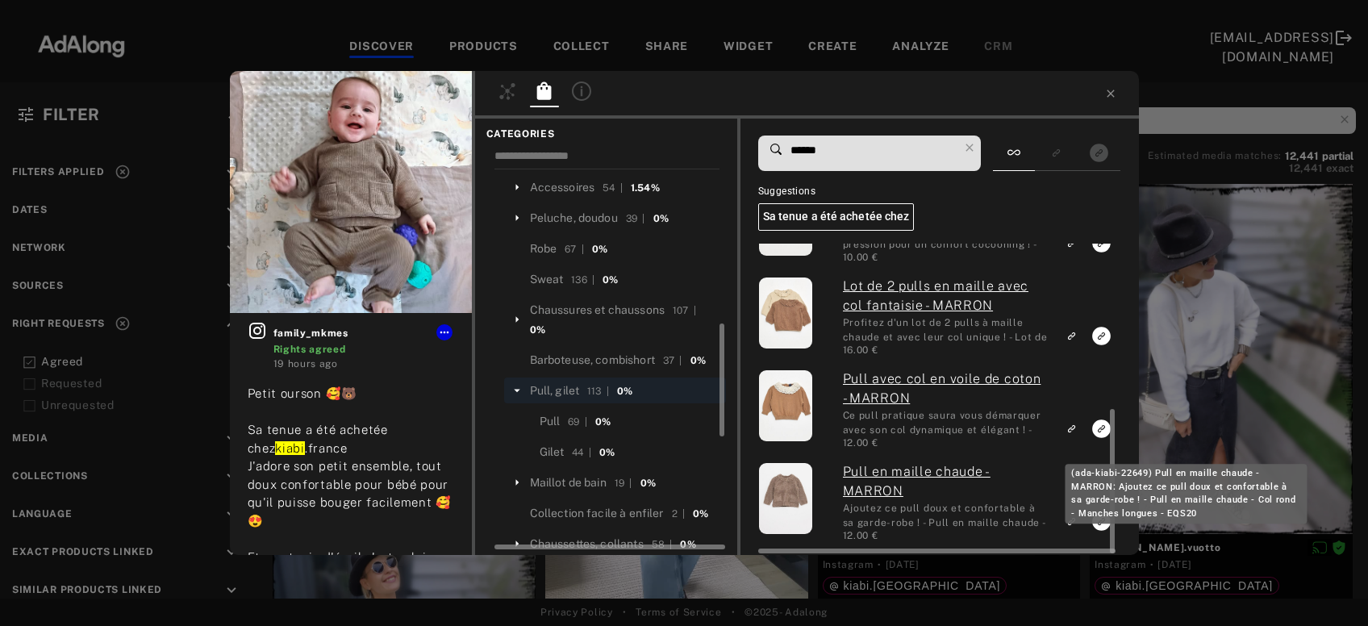
click at [886, 466] on link "Pull en maille chaude - MARRON" at bounding box center [945, 481] width 205 height 39
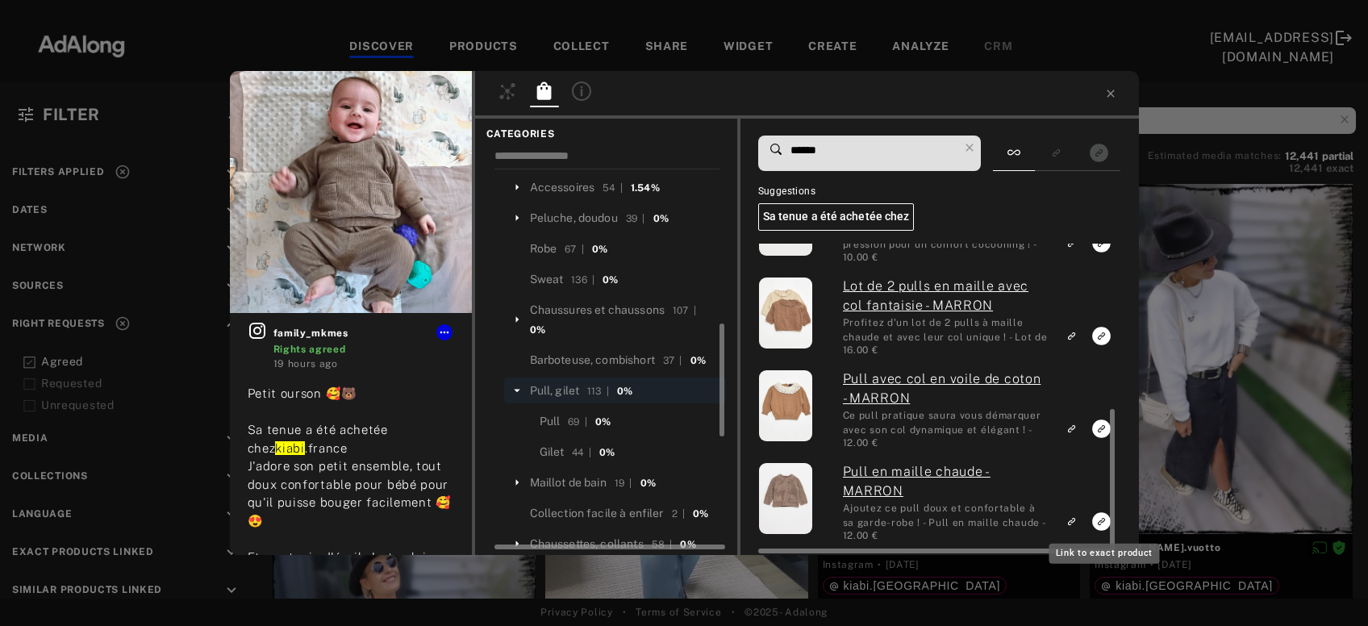
click at [1094, 520] on icon "Link to exact product" at bounding box center [1102, 521] width 19 height 19
click at [992, 459] on div "Pull en tricot uni maille grosse jauge - MARRON La douceur du tricot, la chaleu…" at bounding box center [937, 222] width 359 height 633
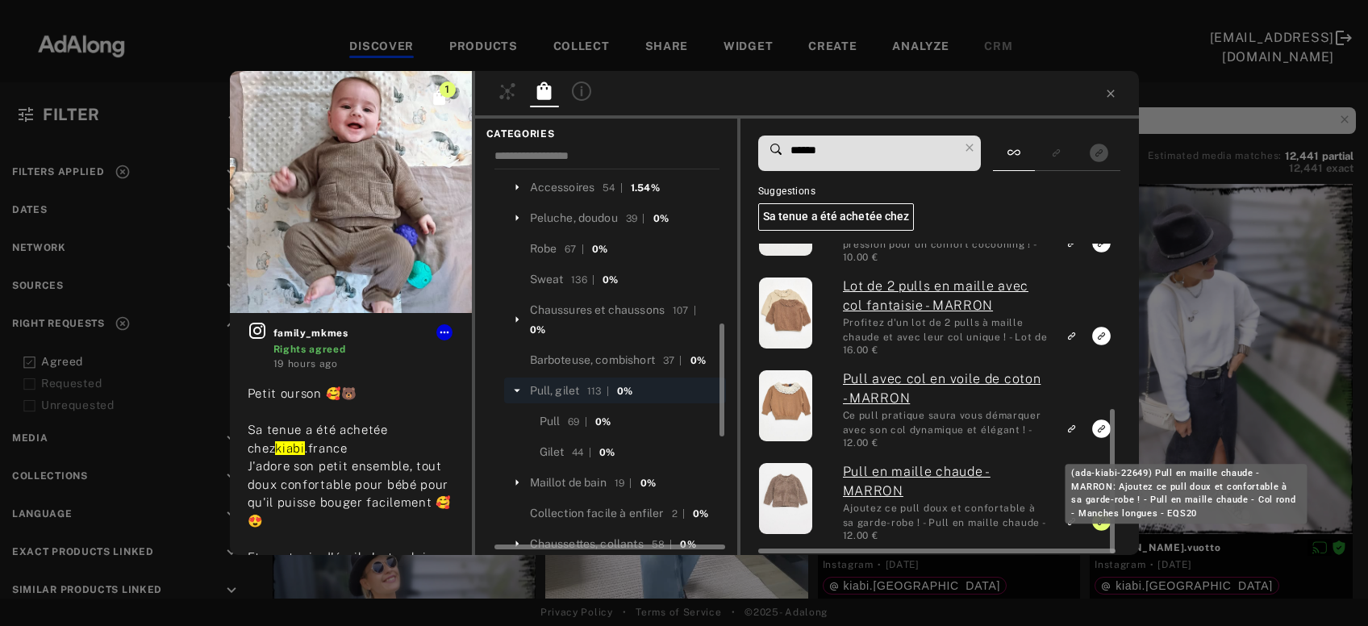
click at [997, 467] on link "Pull en maille chaude - MARRON" at bounding box center [945, 481] width 205 height 39
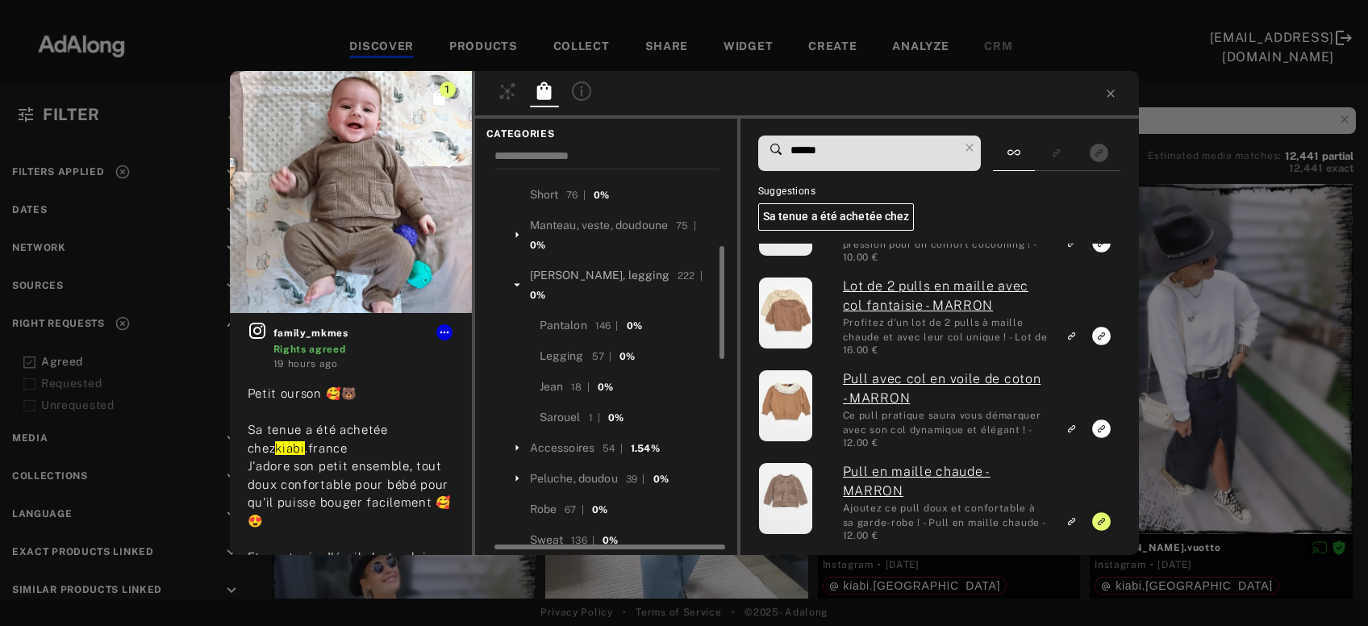
click at [567, 275] on div "[PERSON_NAME], legging" at bounding box center [600, 275] width 140 height 17
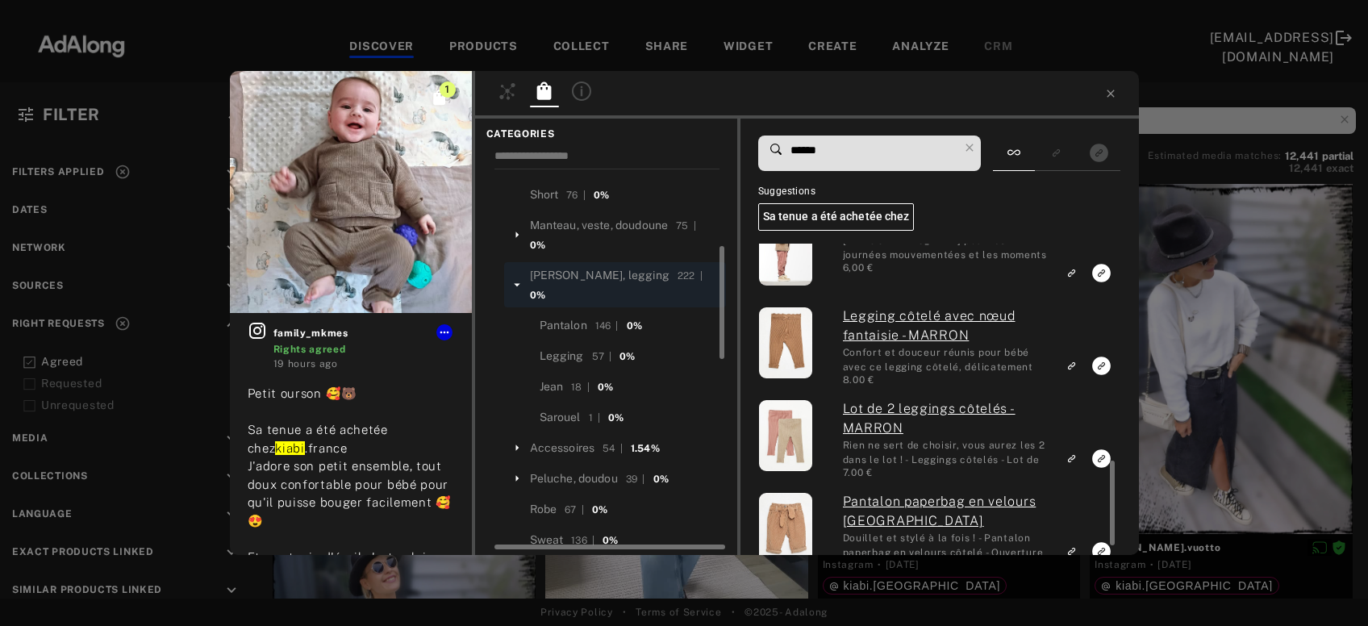
click at [818, 152] on input "******" at bounding box center [874, 151] width 170 height 22
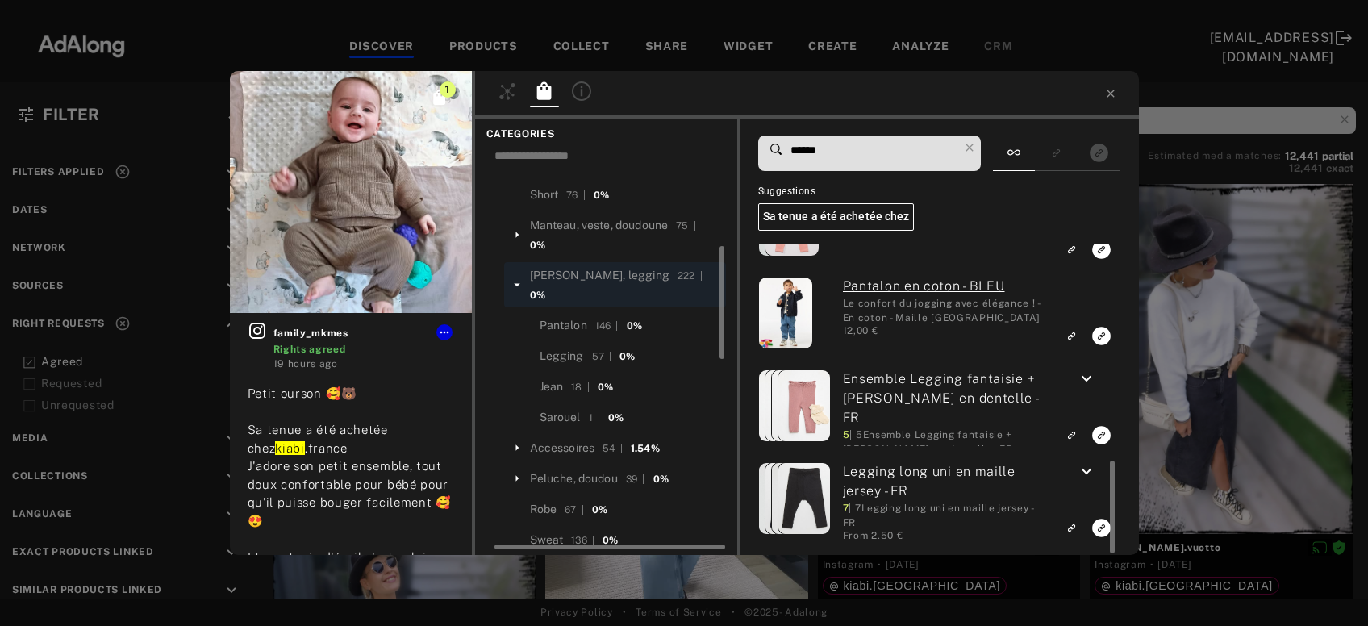
click at [802, 152] on input "******" at bounding box center [874, 151] width 170 height 22
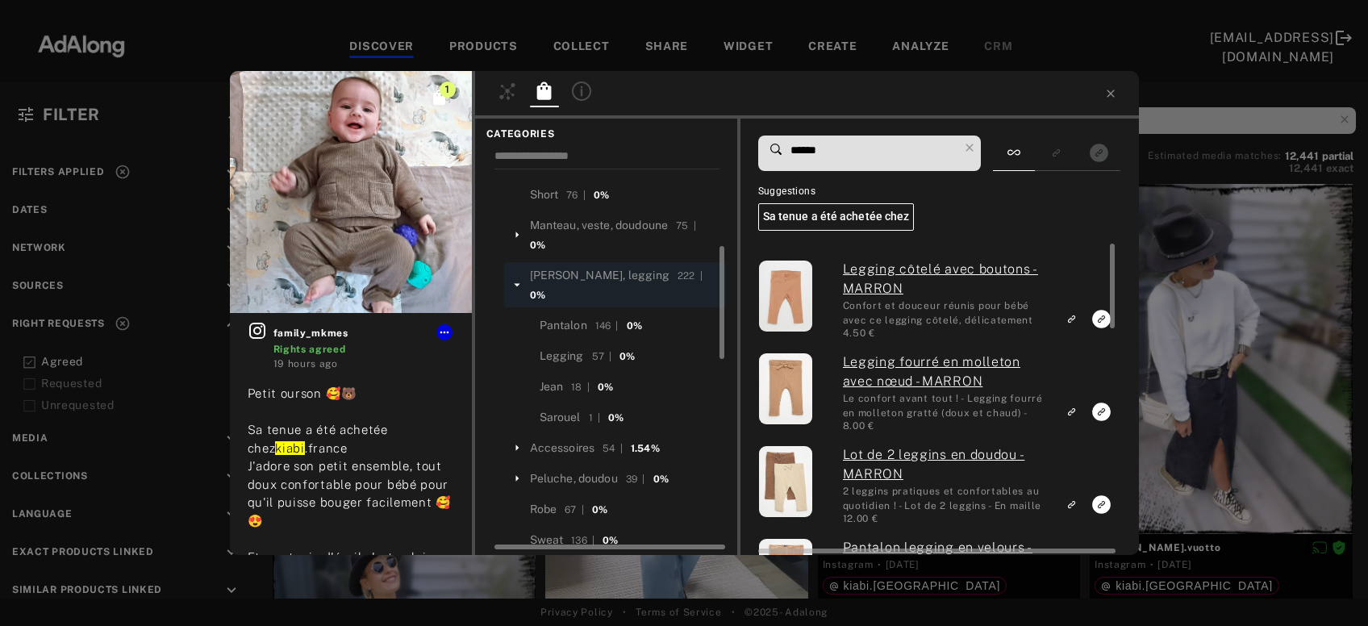
type input "******"
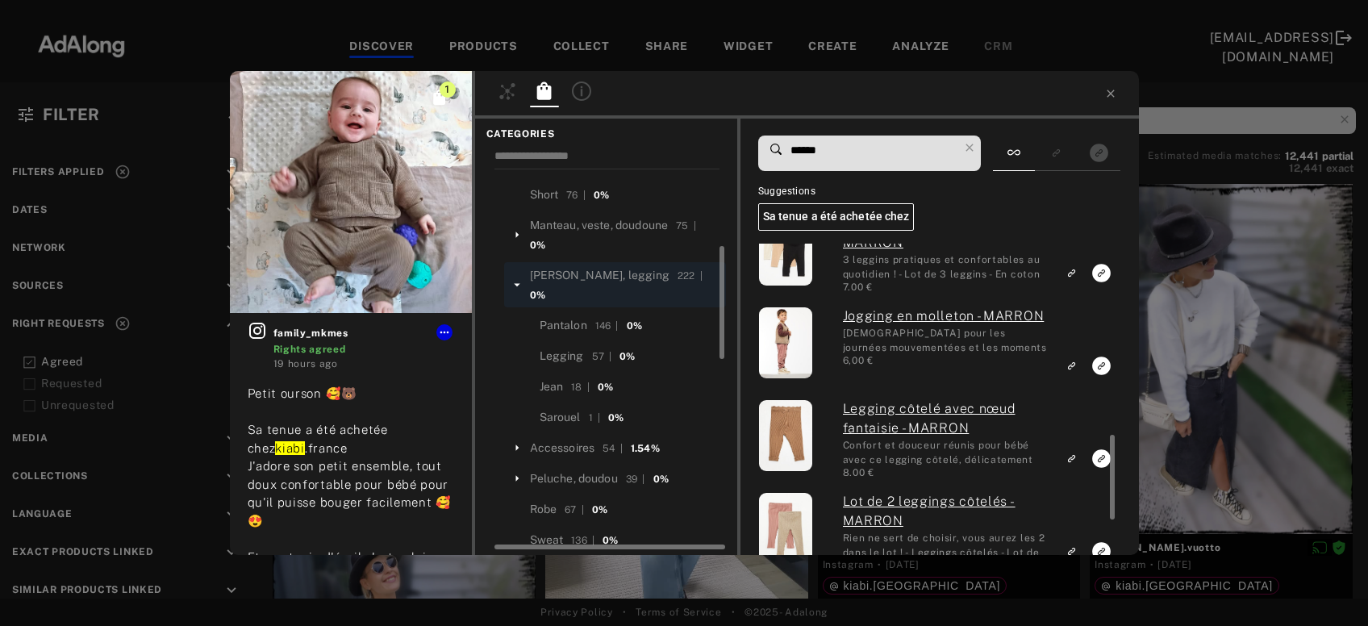
click at [1120, 90] on div at bounding box center [807, 95] width 664 height 48
click at [1110, 87] on div at bounding box center [807, 95] width 664 height 48
click at [1110, 91] on icon at bounding box center [1110, 93] width 13 height 13
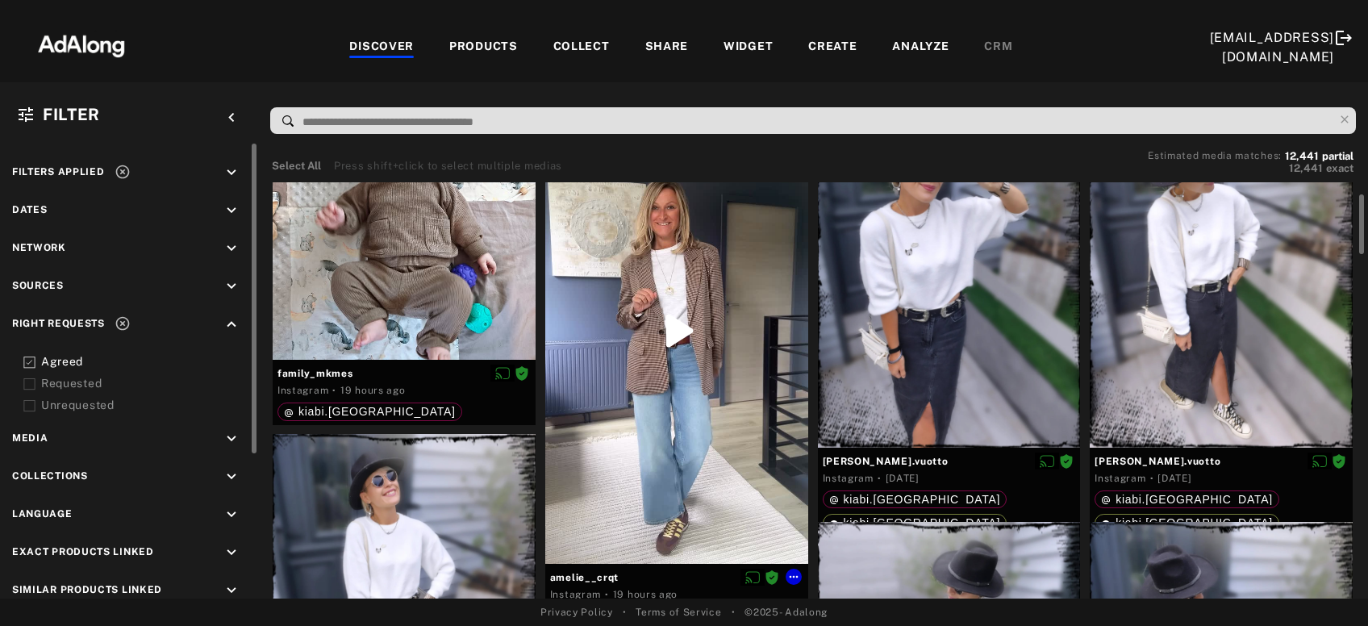
click at [759, 314] on div at bounding box center [676, 331] width 263 height 466
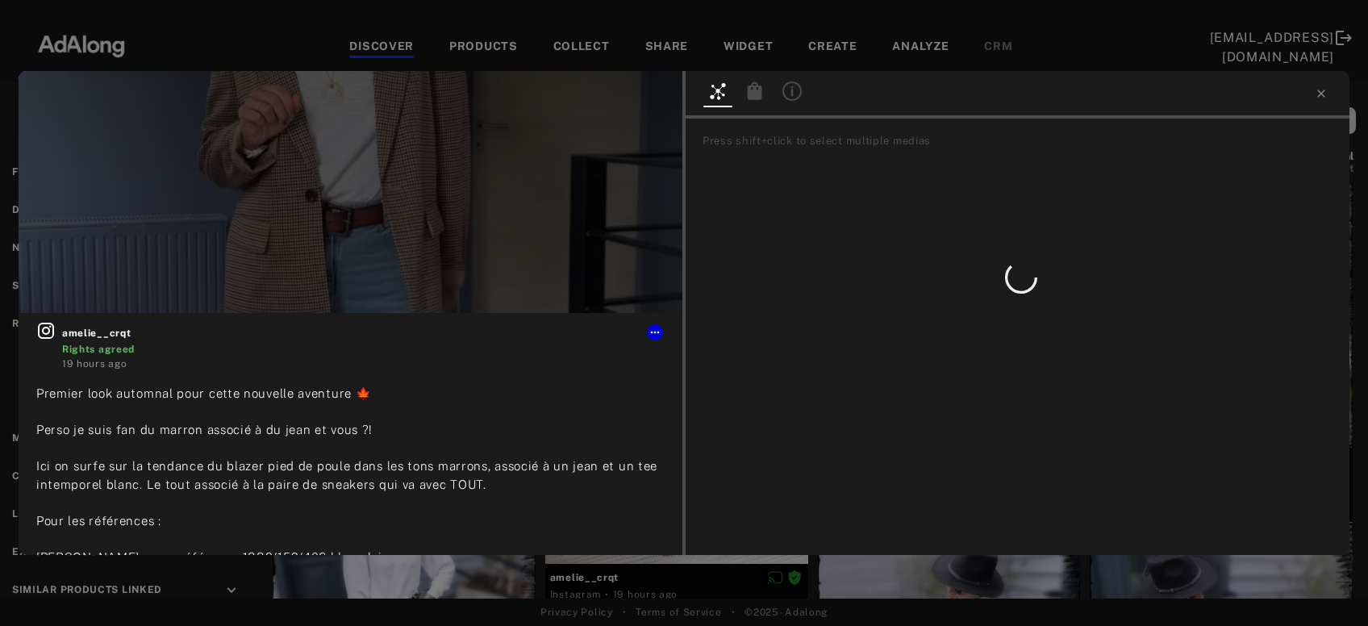
click at [754, 93] on icon at bounding box center [755, 90] width 15 height 18
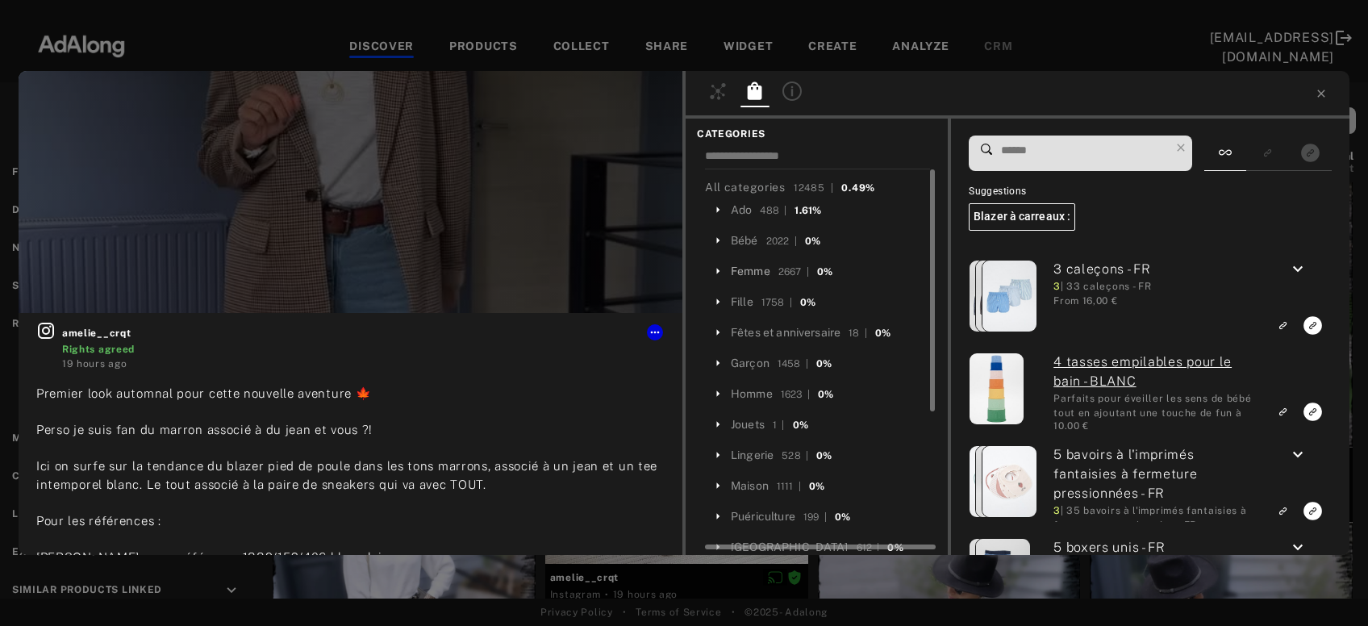
click at [751, 272] on div "Femme" at bounding box center [751, 271] width 40 height 17
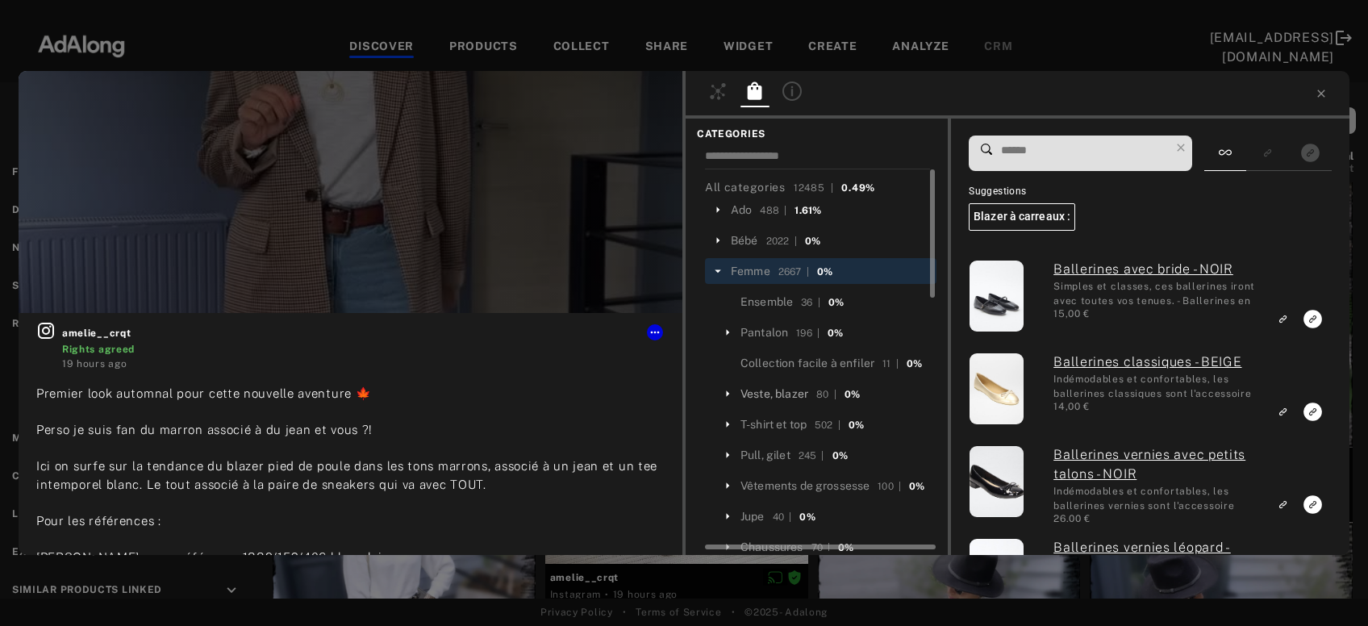
click at [796, 392] on div "Veste, blazer" at bounding box center [774, 393] width 68 height 17
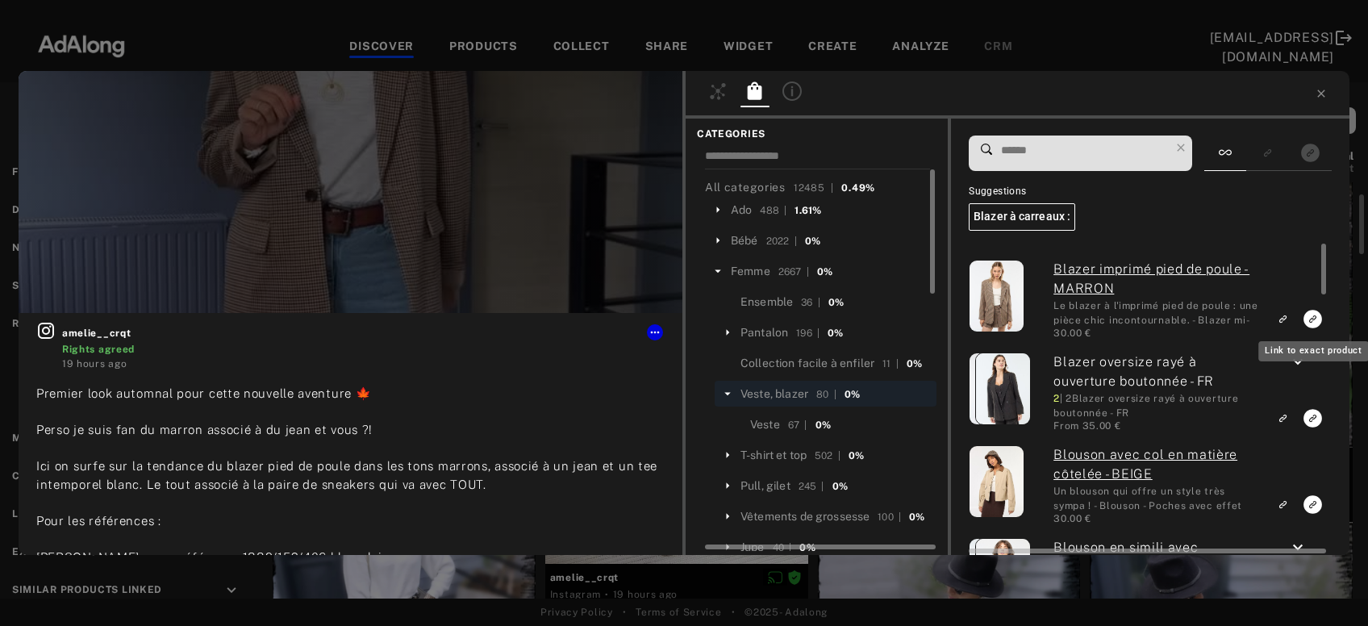
click at [1310, 321] on icon "Link to exact product" at bounding box center [1312, 319] width 19 height 19
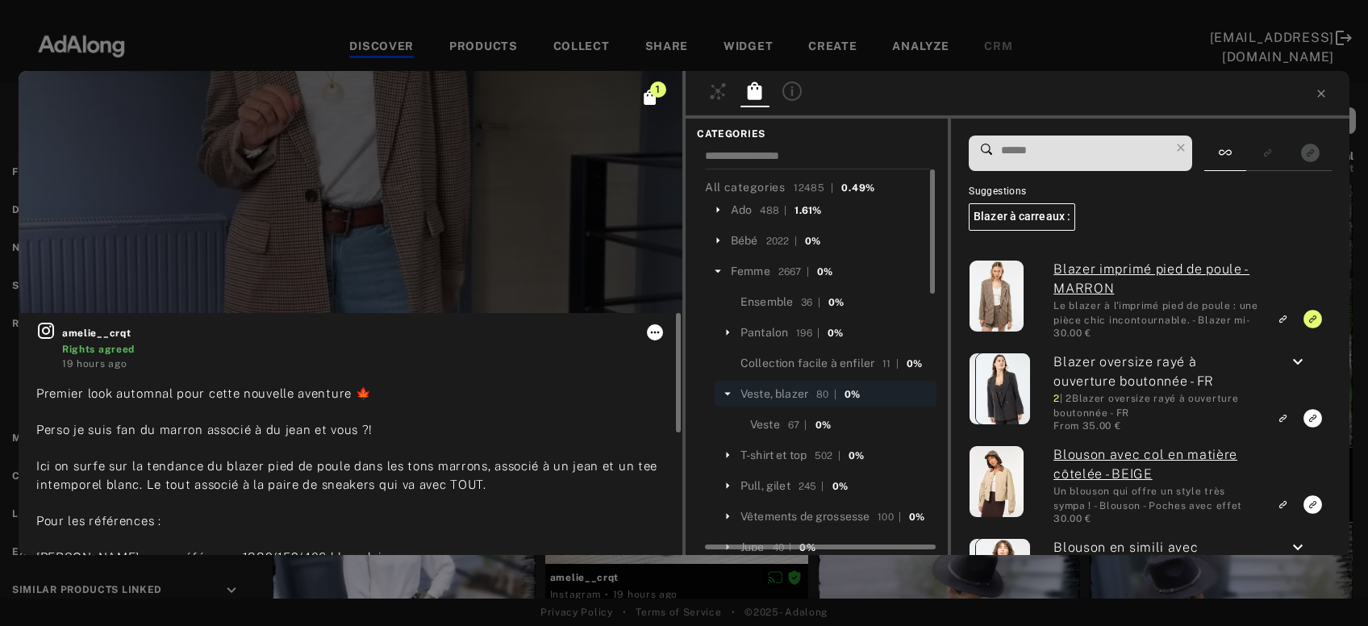
click at [658, 332] on icon at bounding box center [655, 332] width 9 height 2
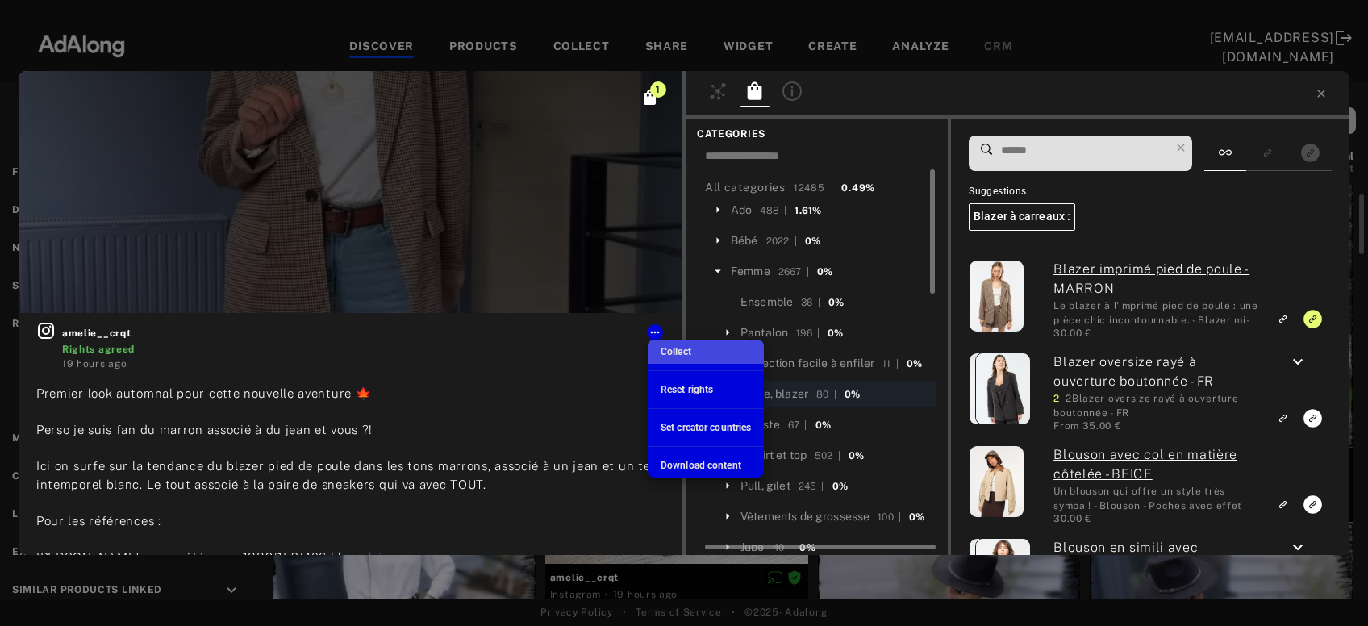
click at [673, 344] on li "Collect" at bounding box center [706, 351] width 116 height 24
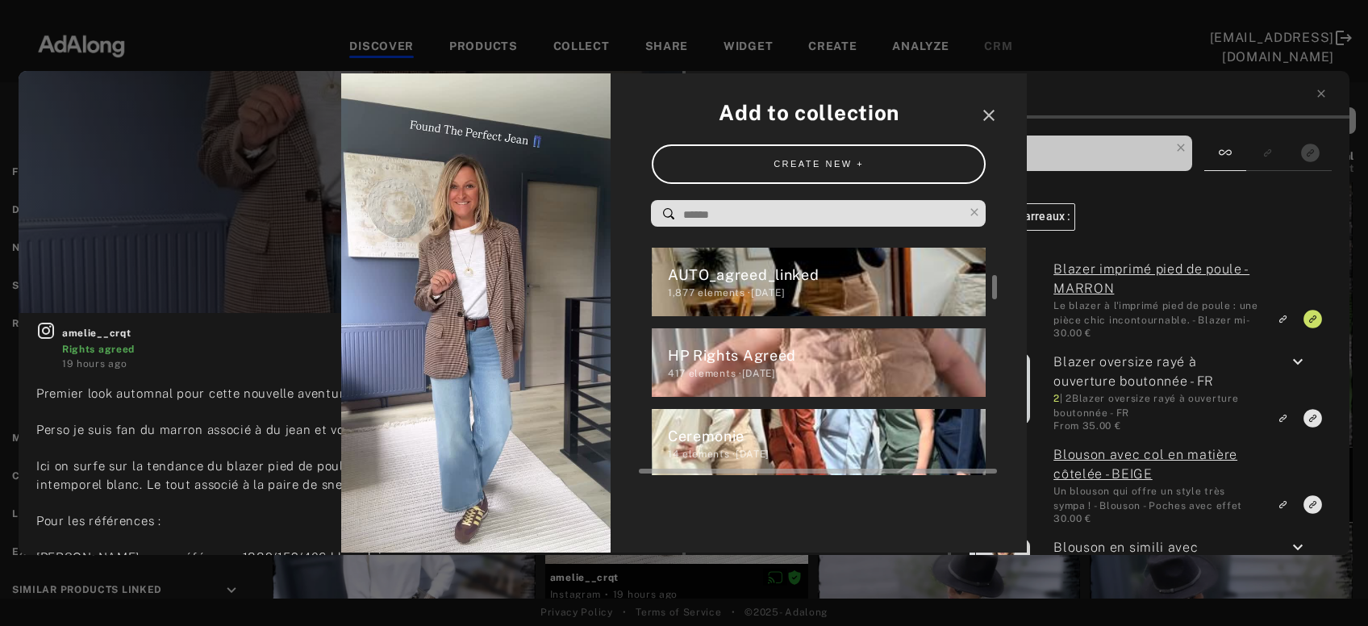
click at [690, 354] on div "HP Rights Agreed" at bounding box center [827, 355] width 319 height 22
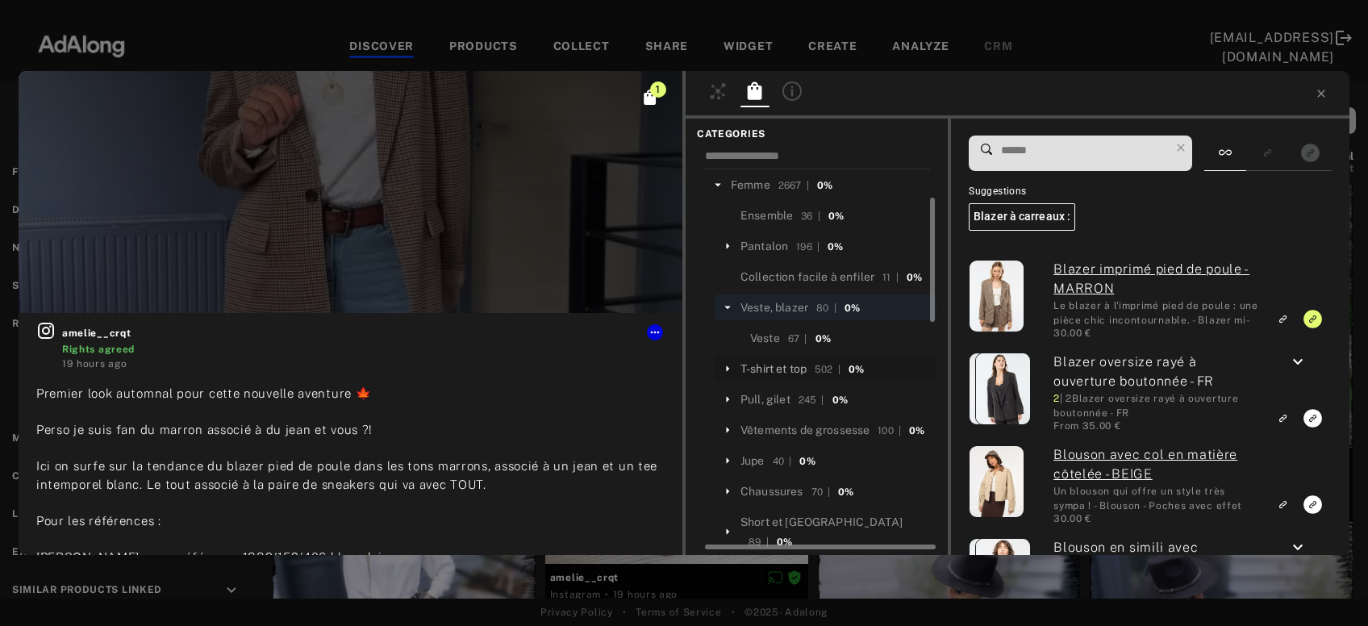
click at [781, 365] on div "T-shirt et top" at bounding box center [773, 368] width 66 height 17
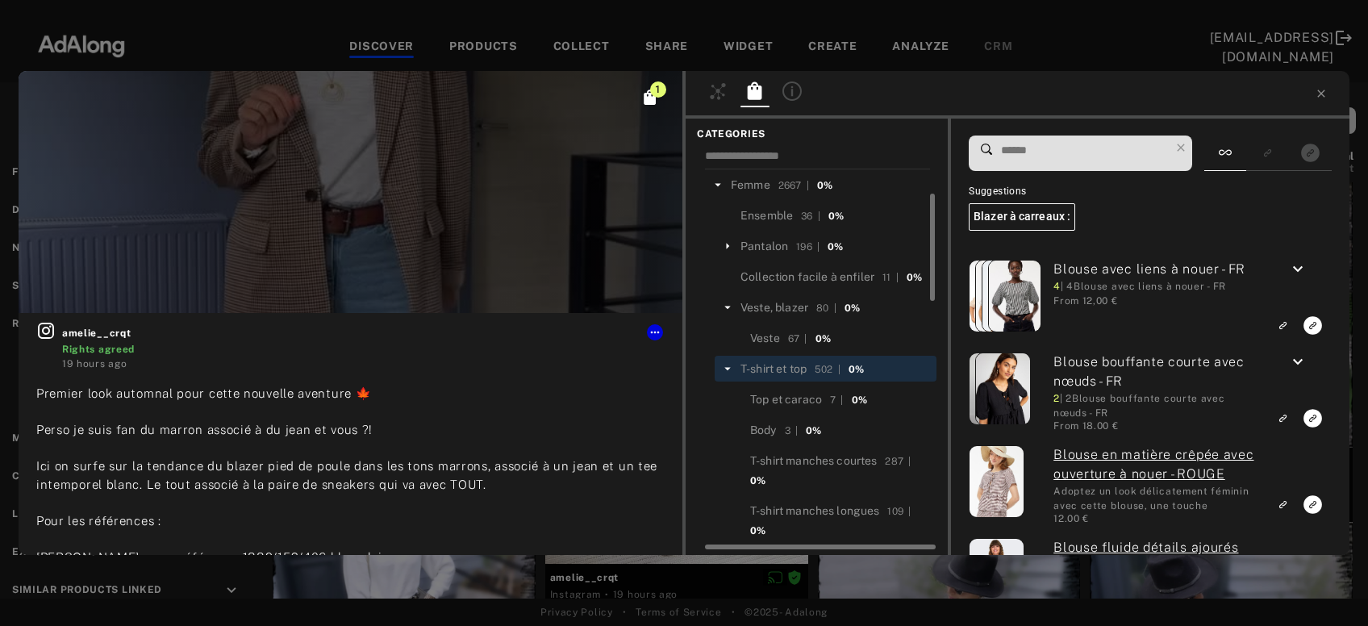
click at [1056, 148] on input at bounding box center [1084, 151] width 170 height 22
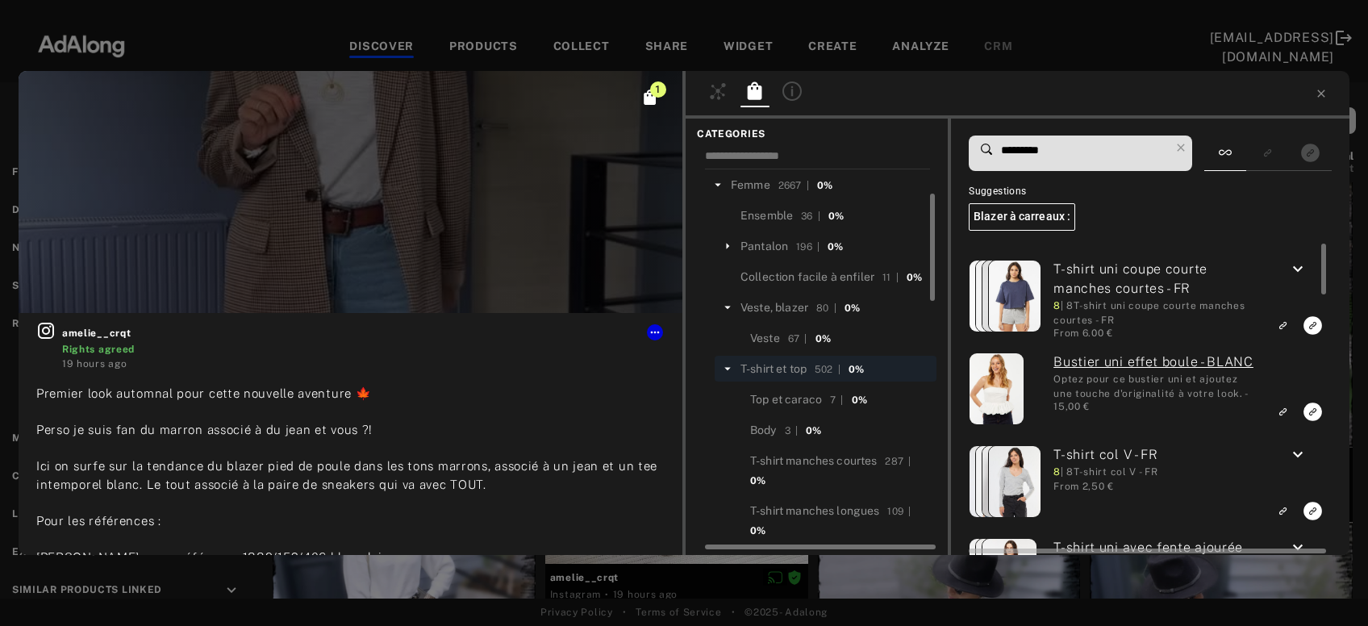
type input "*********"
click at [1302, 267] on icon "keyboard_arrow_down" at bounding box center [1297, 269] width 19 height 19
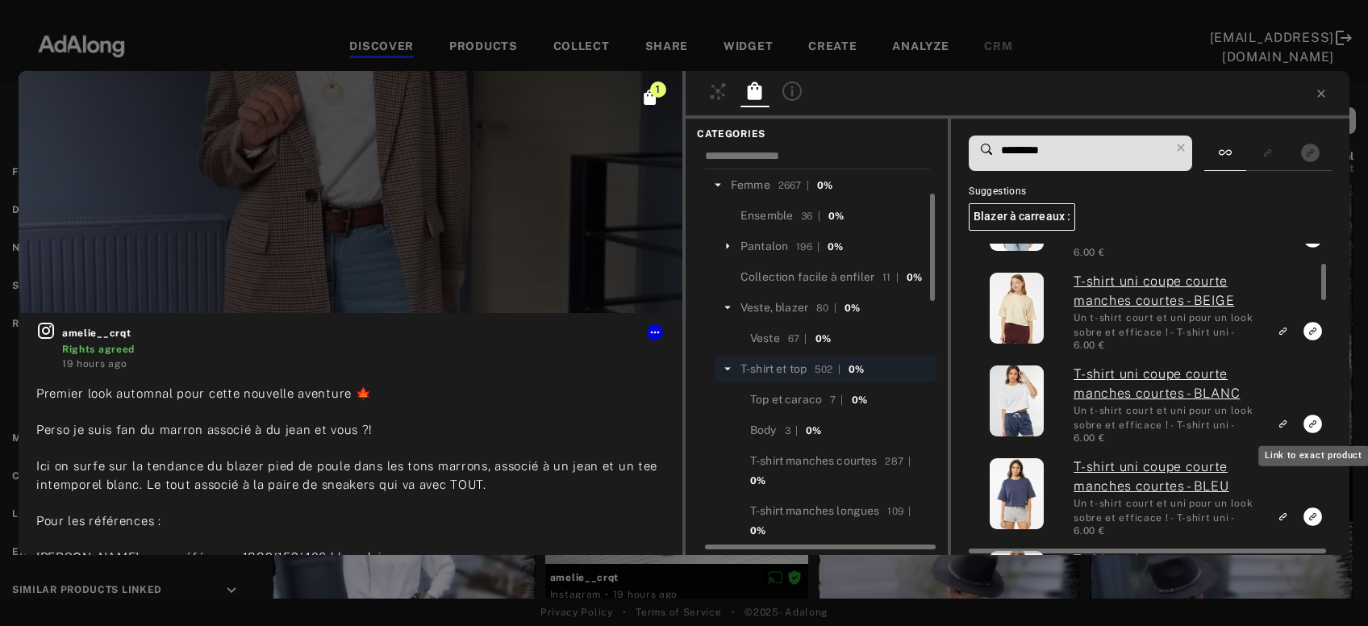
click at [1310, 423] on icon "Link to exact product" at bounding box center [1312, 423] width 19 height 19
click at [1190, 150] on icon at bounding box center [1180, 147] width 23 height 23
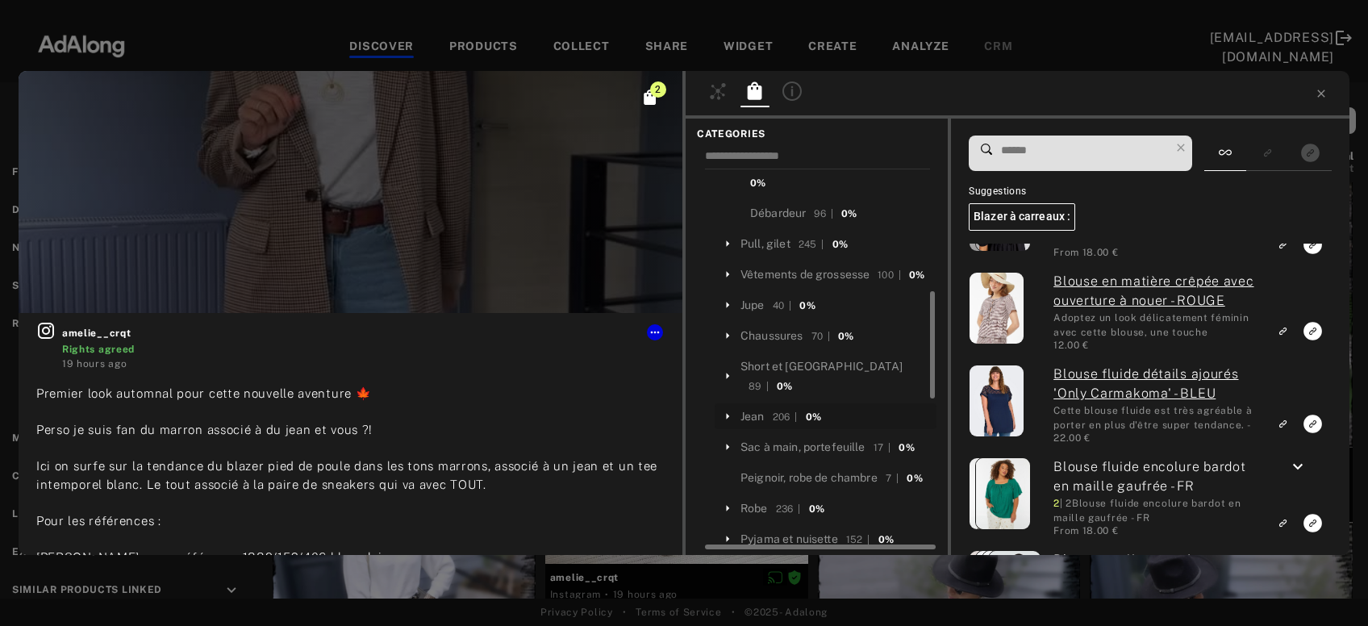
click at [754, 419] on div "Jean" at bounding box center [752, 416] width 24 height 17
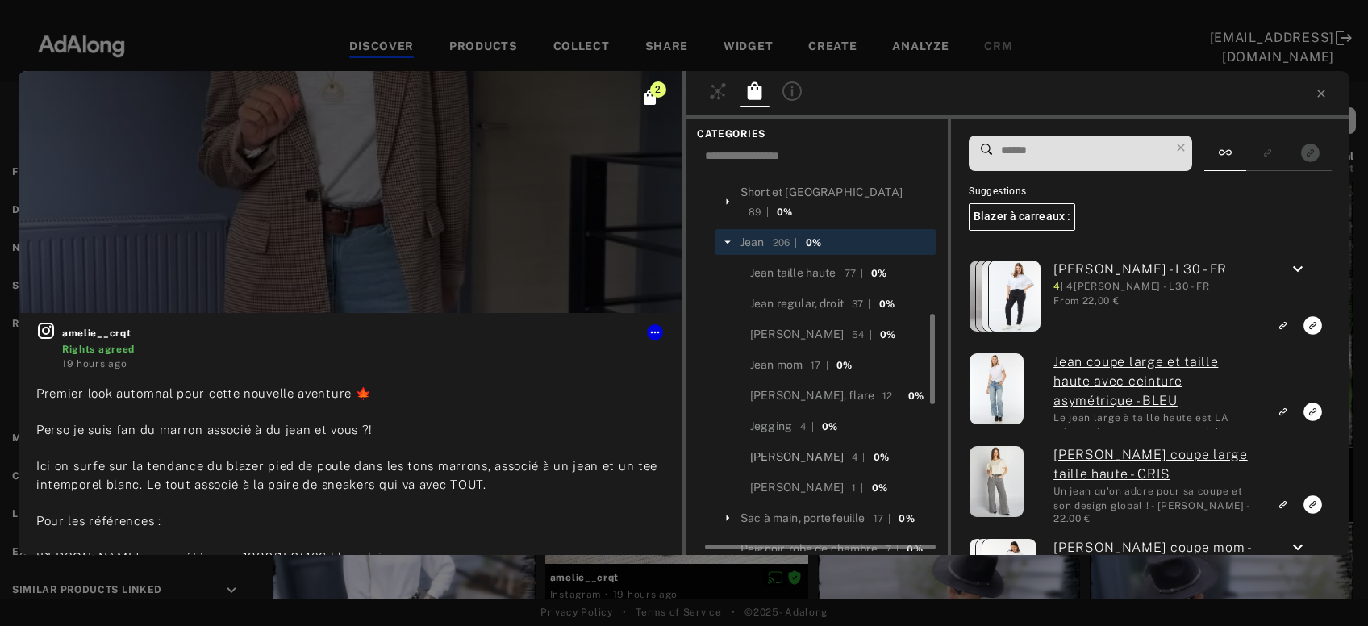
click at [795, 454] on div "Jean large" at bounding box center [797, 456] width 94 height 17
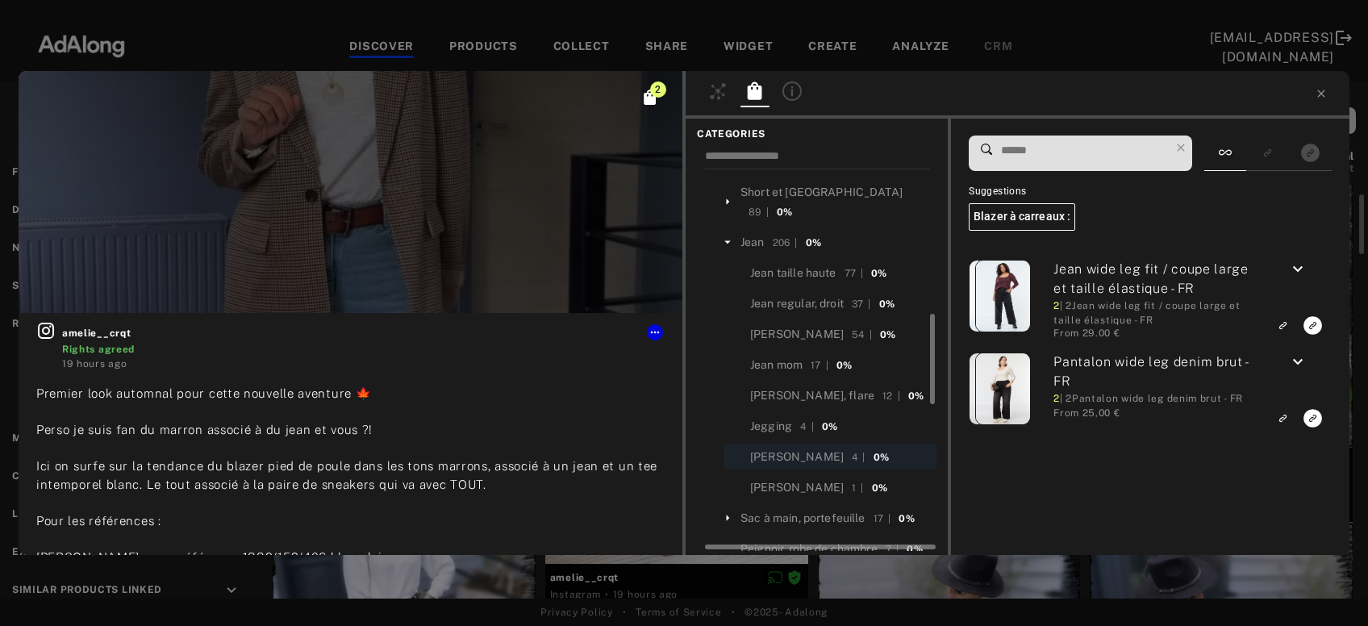
click at [1057, 156] on input at bounding box center [1084, 151] width 170 height 22
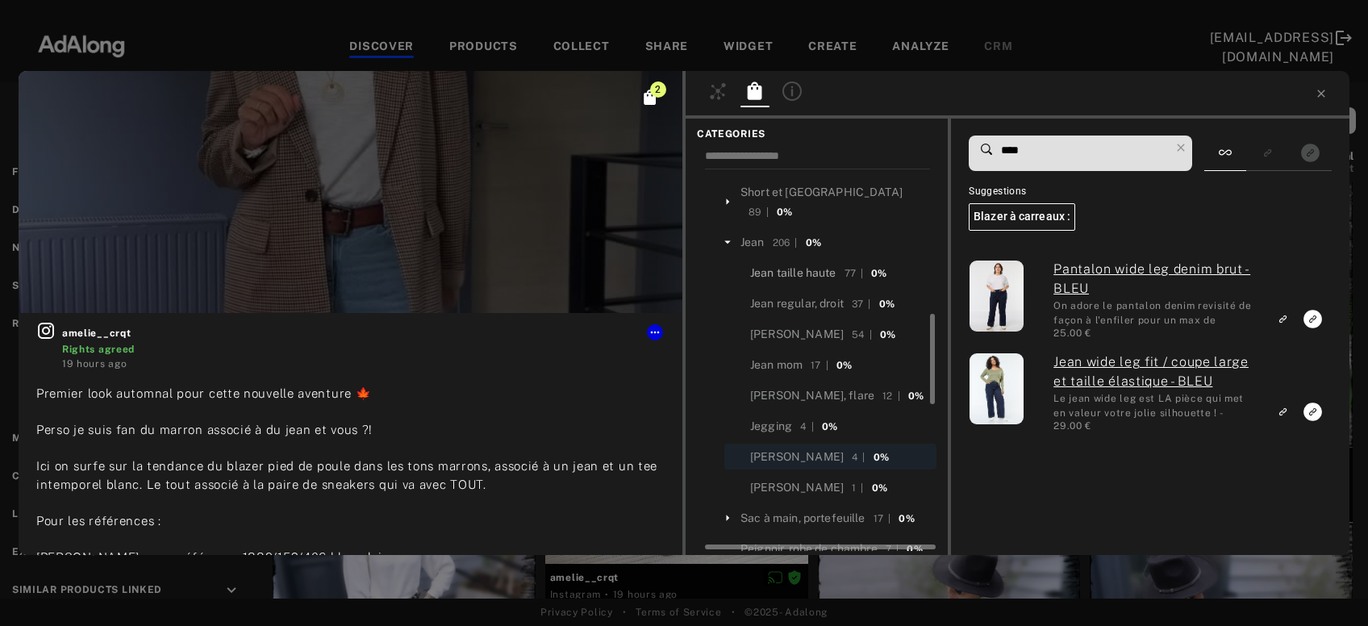
type input "****"
click at [814, 277] on div "Jean taille haute" at bounding box center [793, 272] width 86 height 17
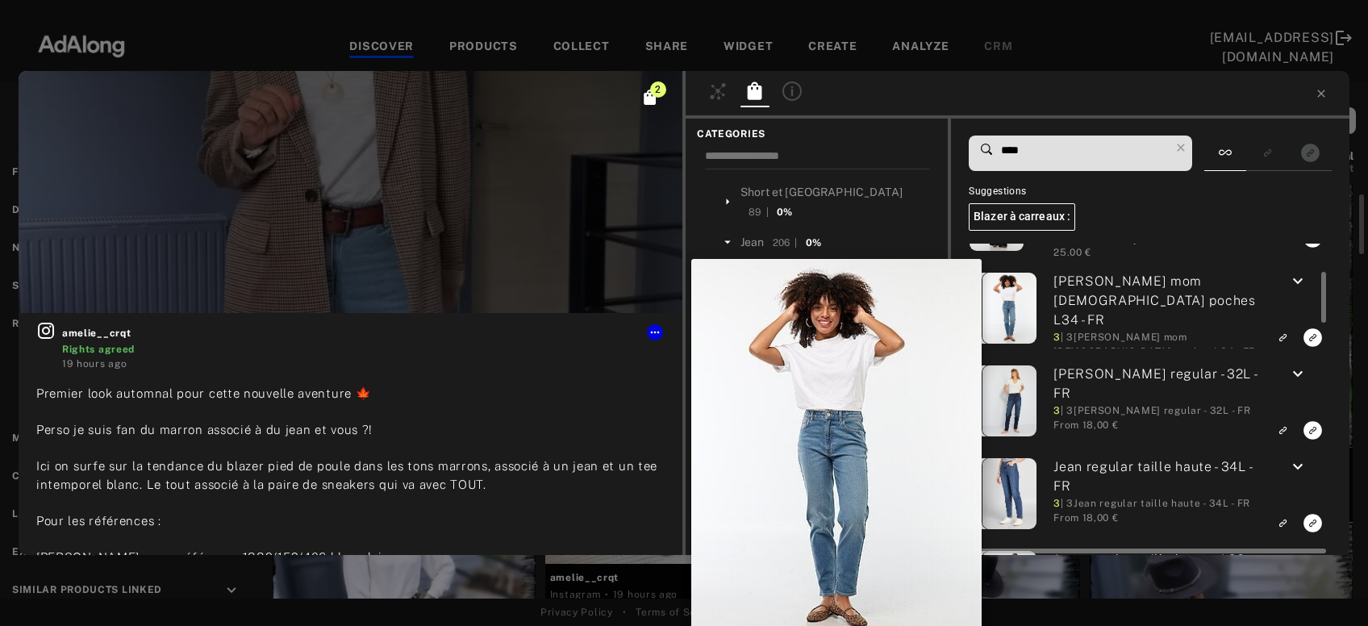
scroll to position [86, 0]
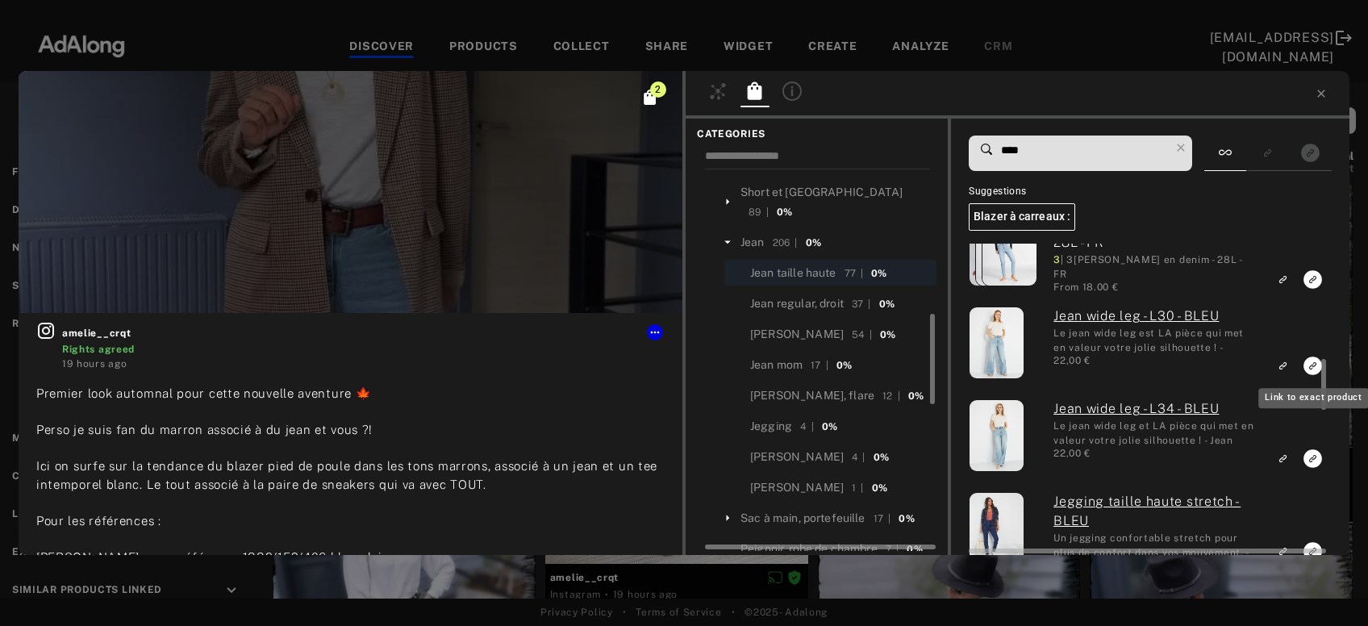
click at [1308, 364] on icon "Link to exact product" at bounding box center [1312, 365] width 19 height 19
click at [1324, 94] on icon at bounding box center [1320, 93] width 13 height 13
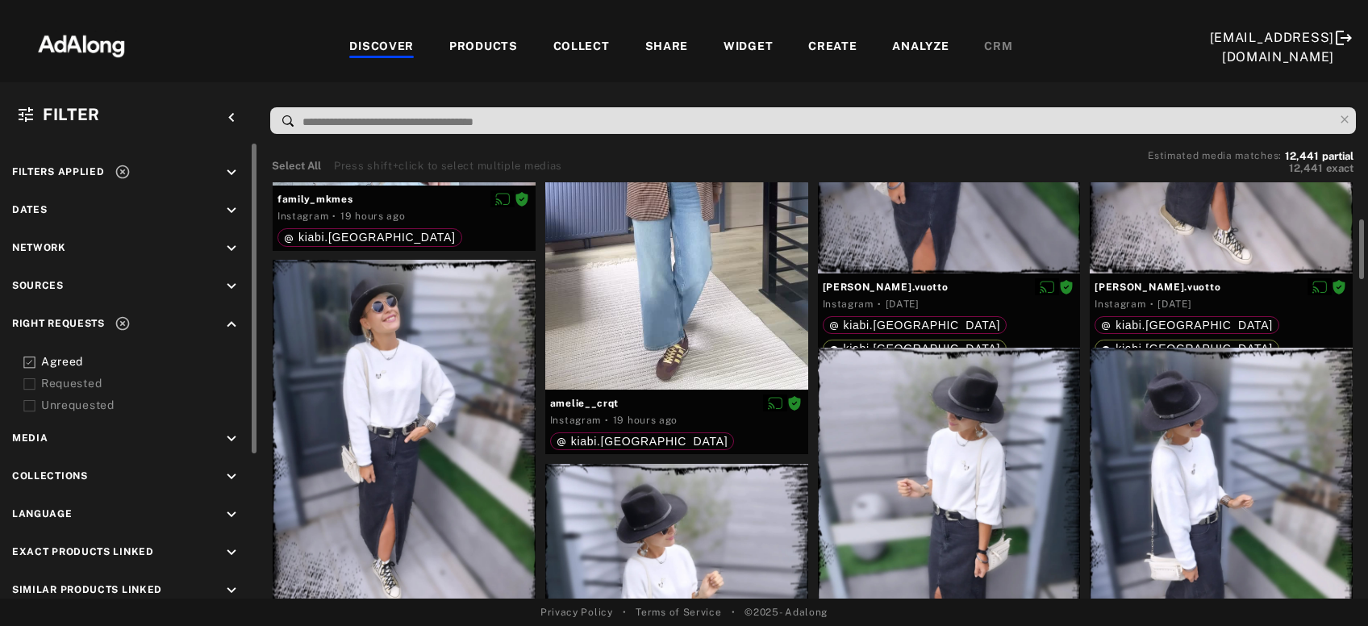
click at [413, 416] on div at bounding box center [404, 435] width 263 height 350
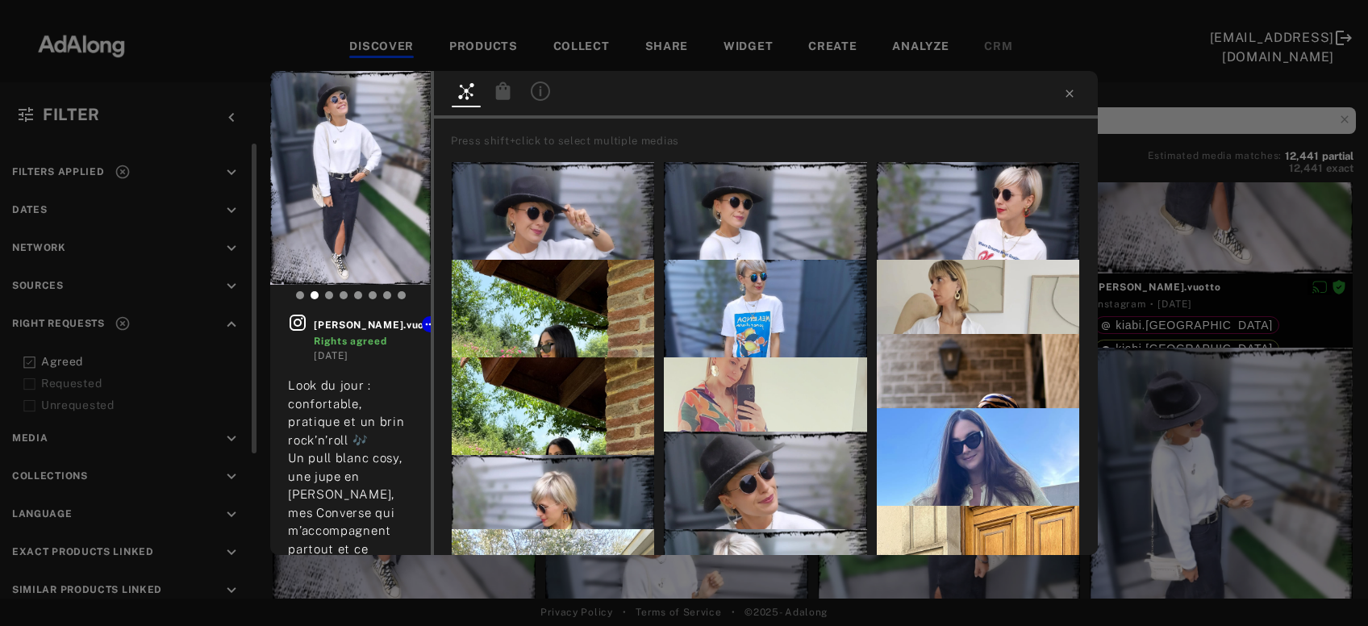
click at [501, 94] on icon at bounding box center [503, 90] width 15 height 18
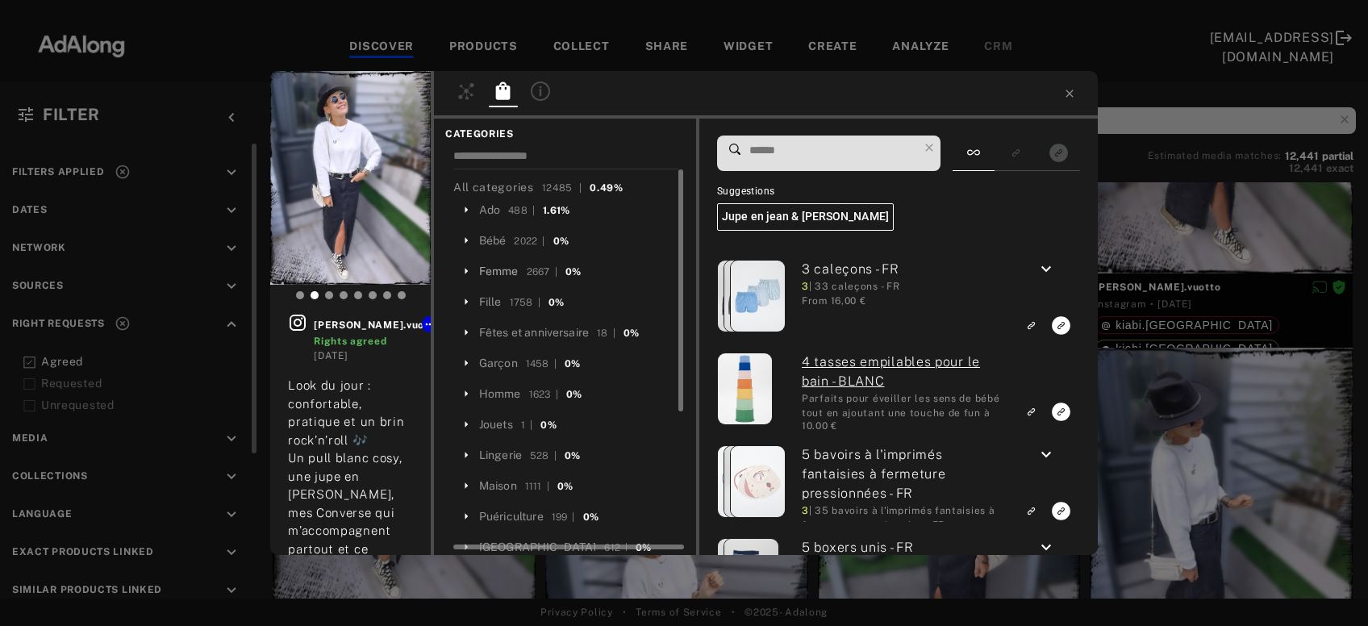
click at [510, 276] on div "Femme" at bounding box center [499, 271] width 40 height 17
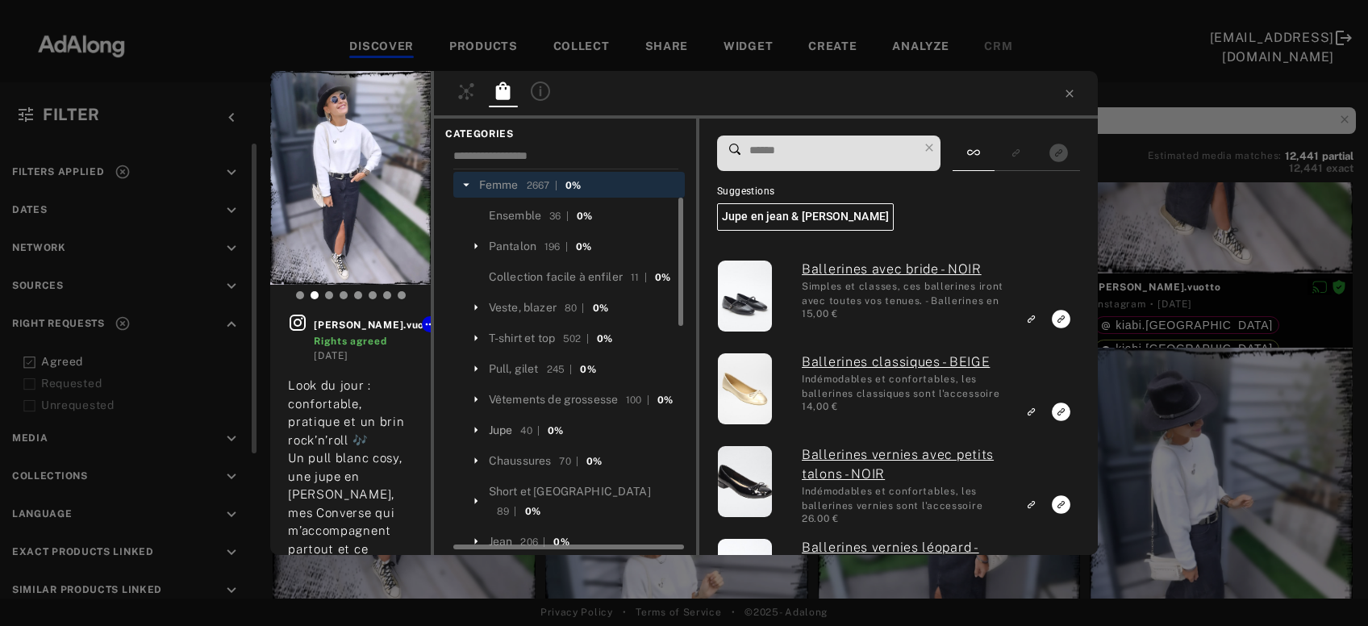
click at [502, 439] on div "Jupe" at bounding box center [501, 430] width 24 height 17
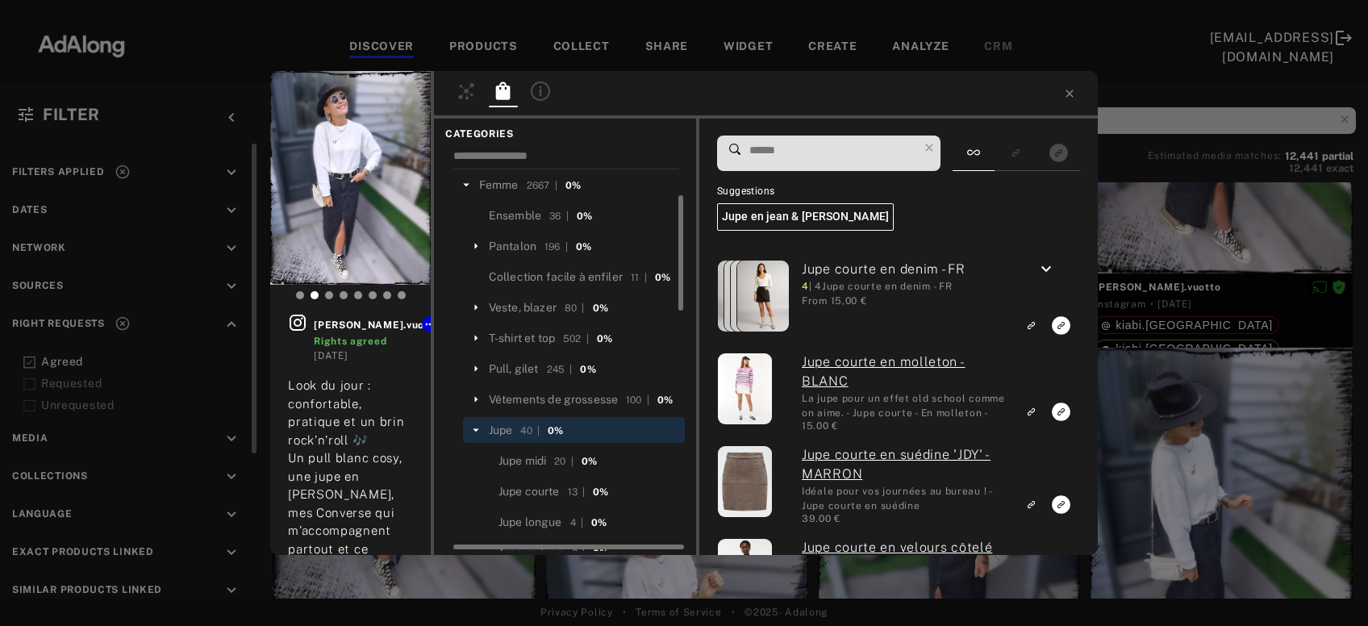
click at [787, 156] on input at bounding box center [833, 151] width 170 height 22
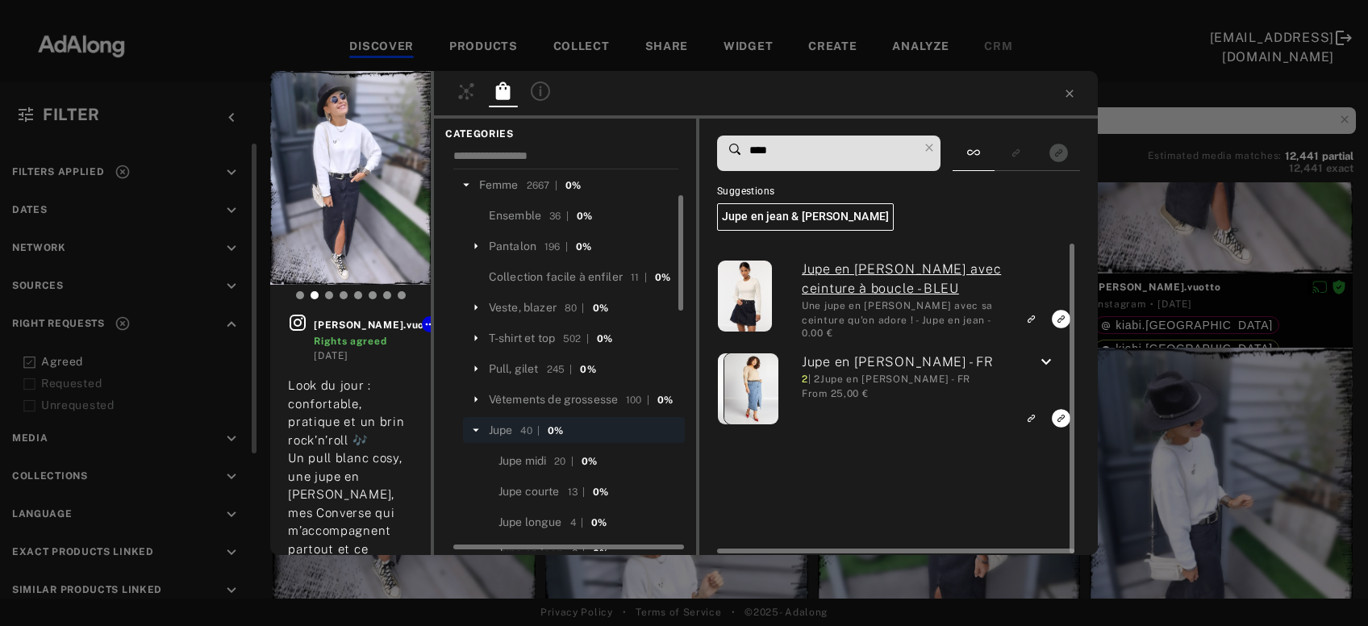
click at [1055, 362] on icon "keyboard_arrow_down" at bounding box center [1045, 361] width 19 height 19
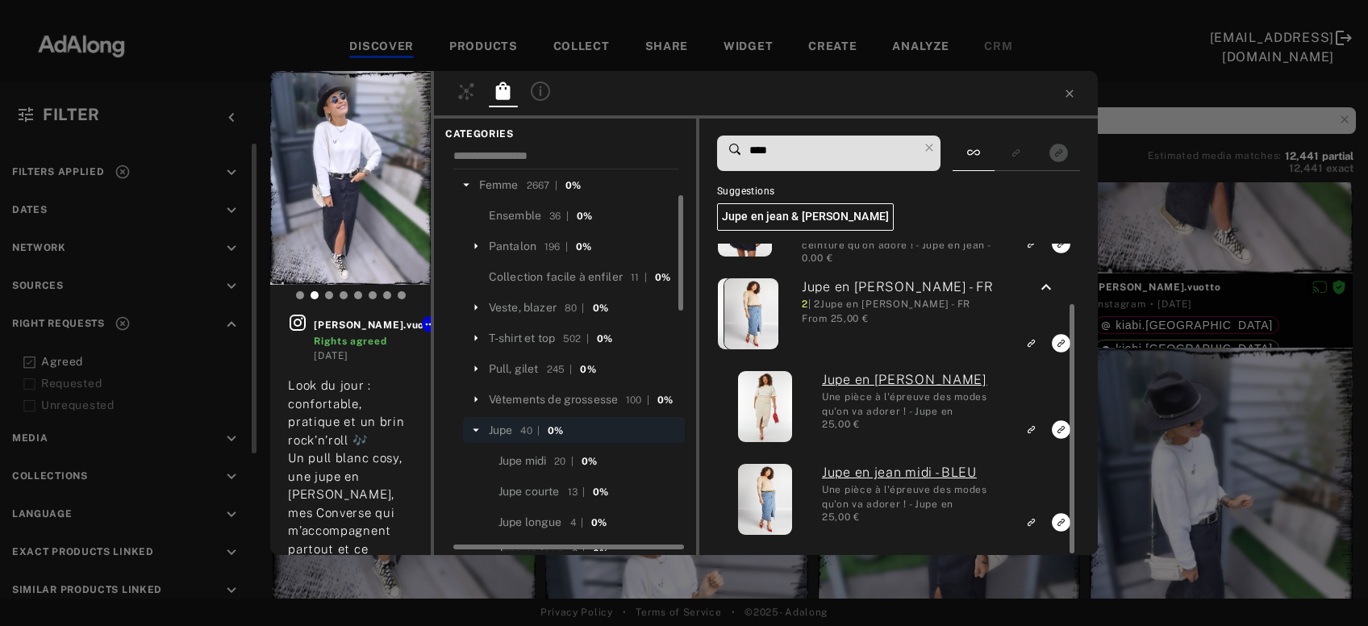
click at [764, 152] on input "****" at bounding box center [833, 151] width 170 height 22
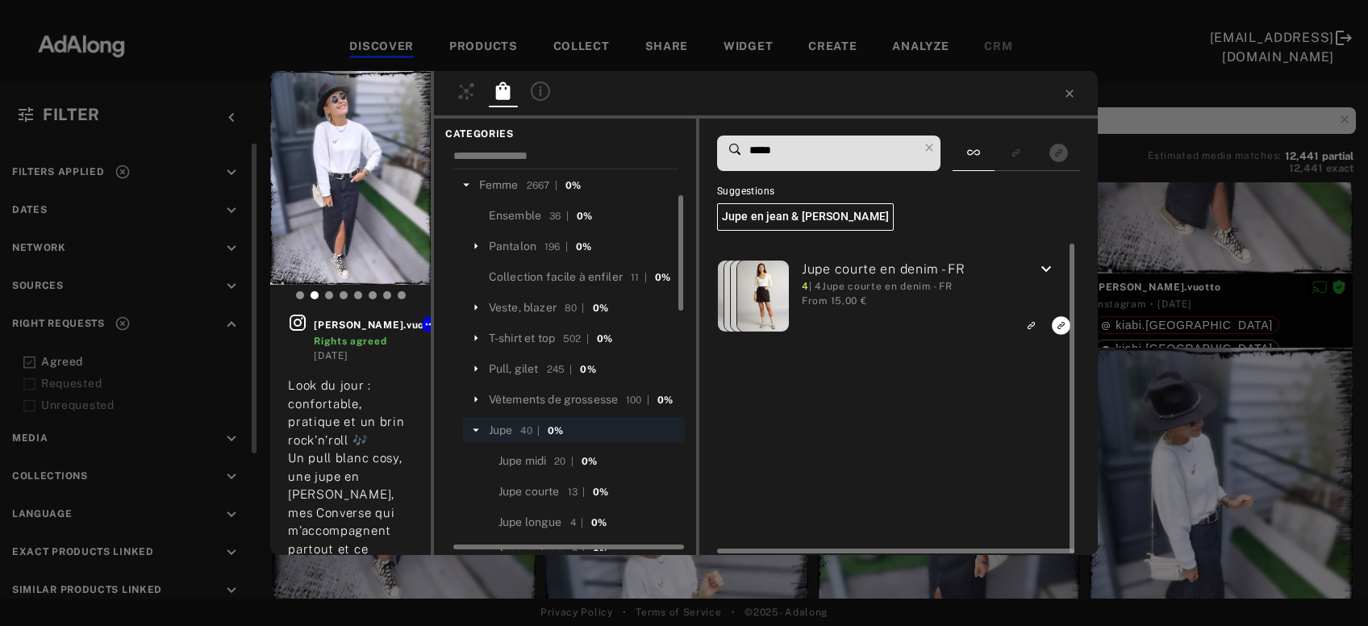
type input "*****"
click at [1036, 265] on div "keyboard_arrow_down" at bounding box center [1046, 272] width 60 height 25
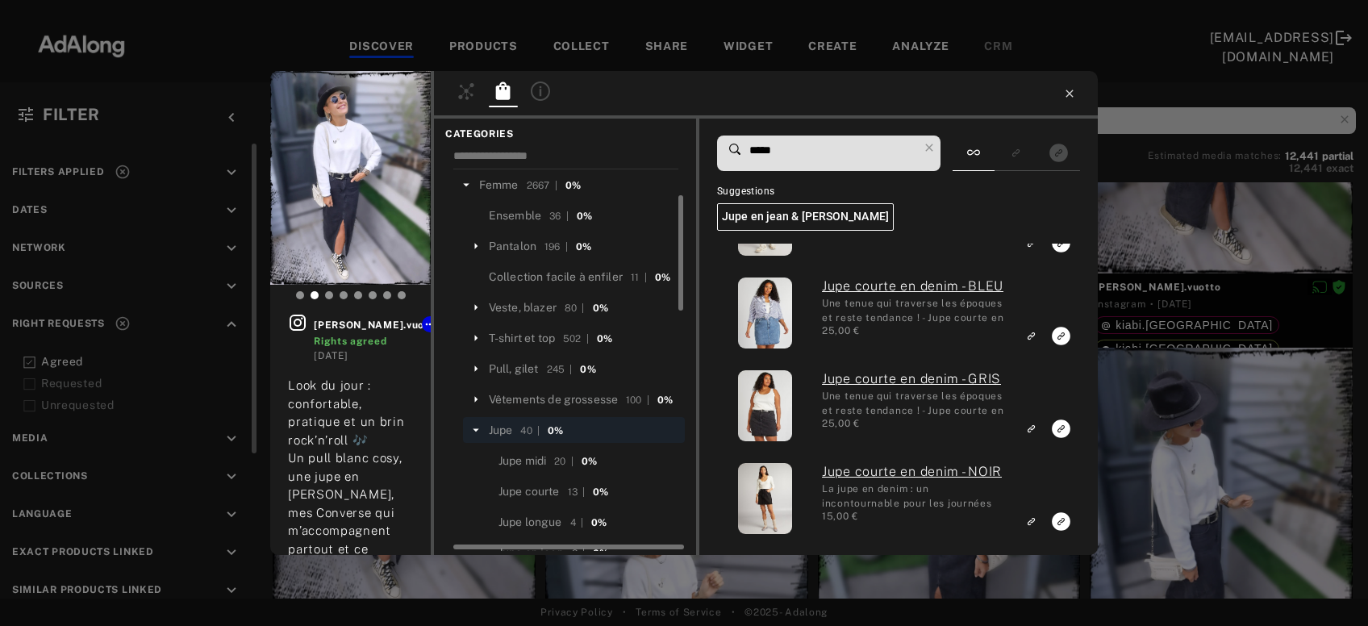
click at [1072, 92] on icon at bounding box center [1068, 93] width 7 height 7
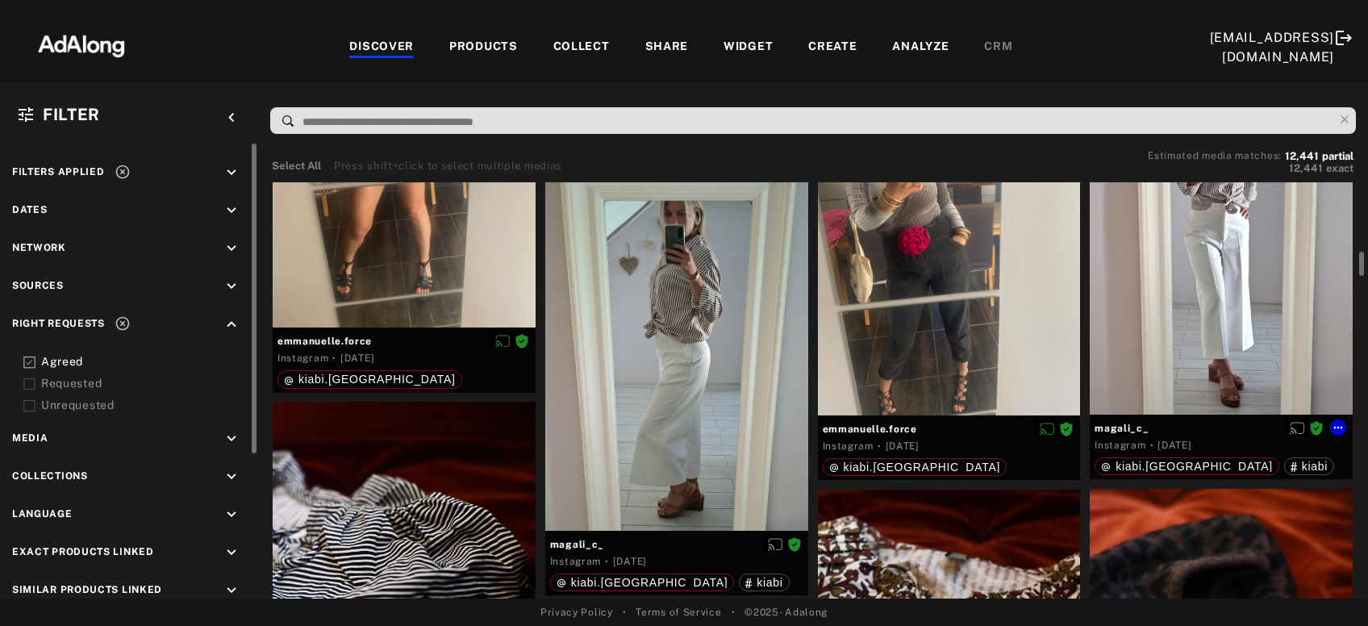
click at [1243, 280] on div at bounding box center [1220, 239] width 263 height 349
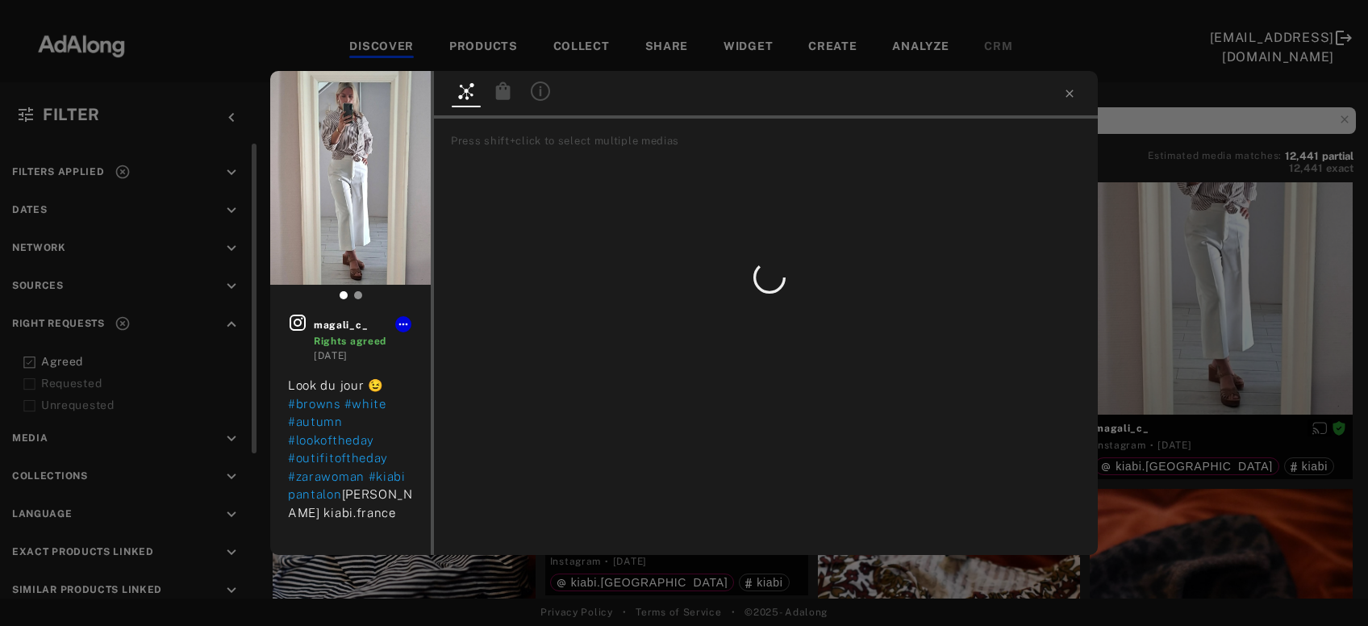
click at [500, 90] on icon at bounding box center [503, 90] width 15 height 18
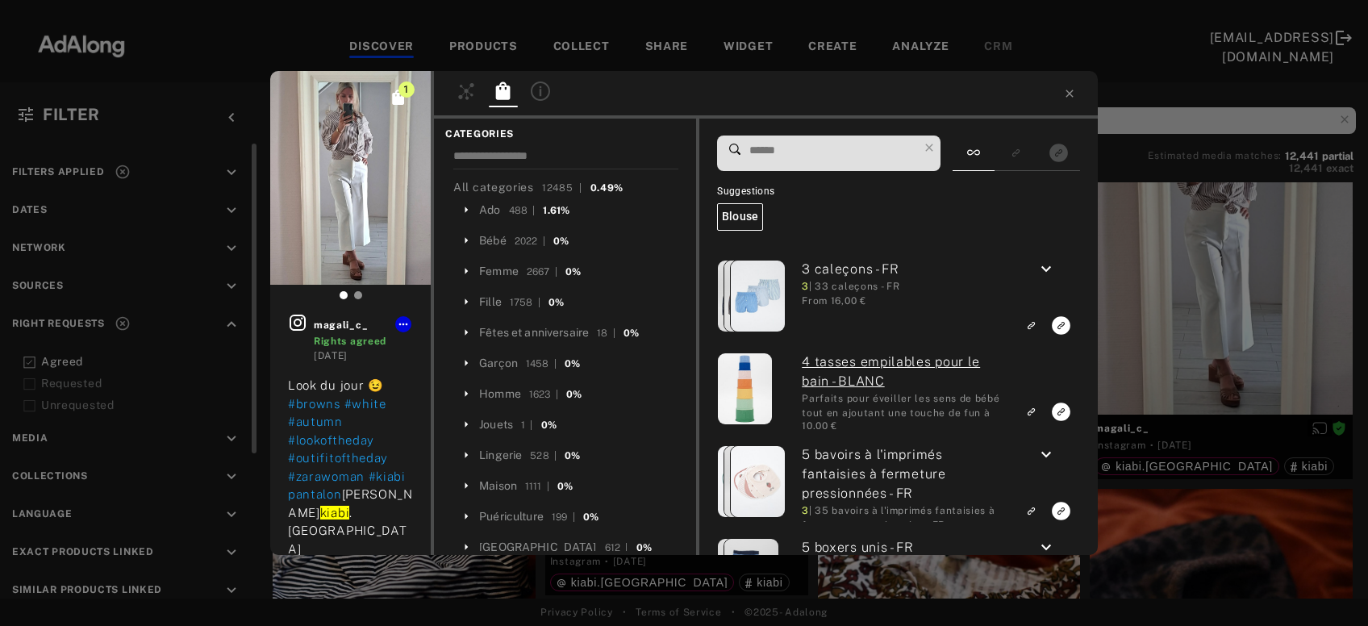
click at [1176, 273] on div "1 magali_c_ Rights agreed 2 days ago Look du jour 😉 #browns #white #autumn #loo…" at bounding box center [684, 313] width 1368 height 626
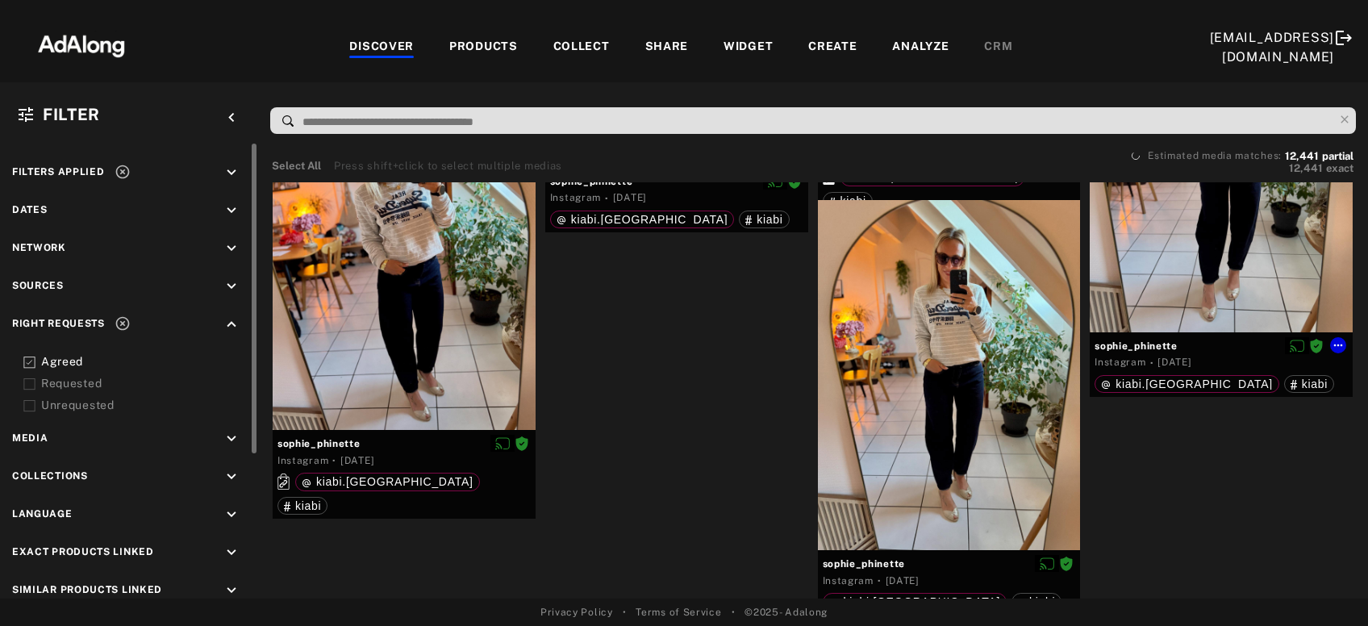
scroll to position [7910, 0]
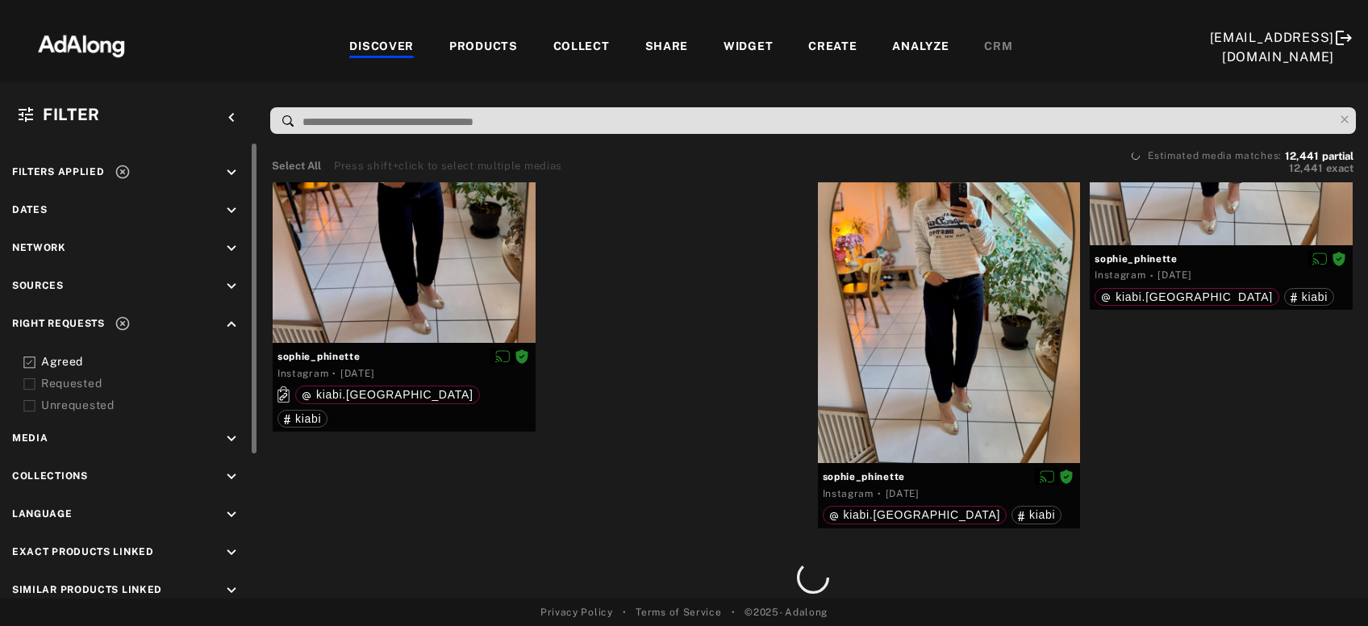
click at [581, 52] on div "COLLECT" at bounding box center [581, 47] width 56 height 19
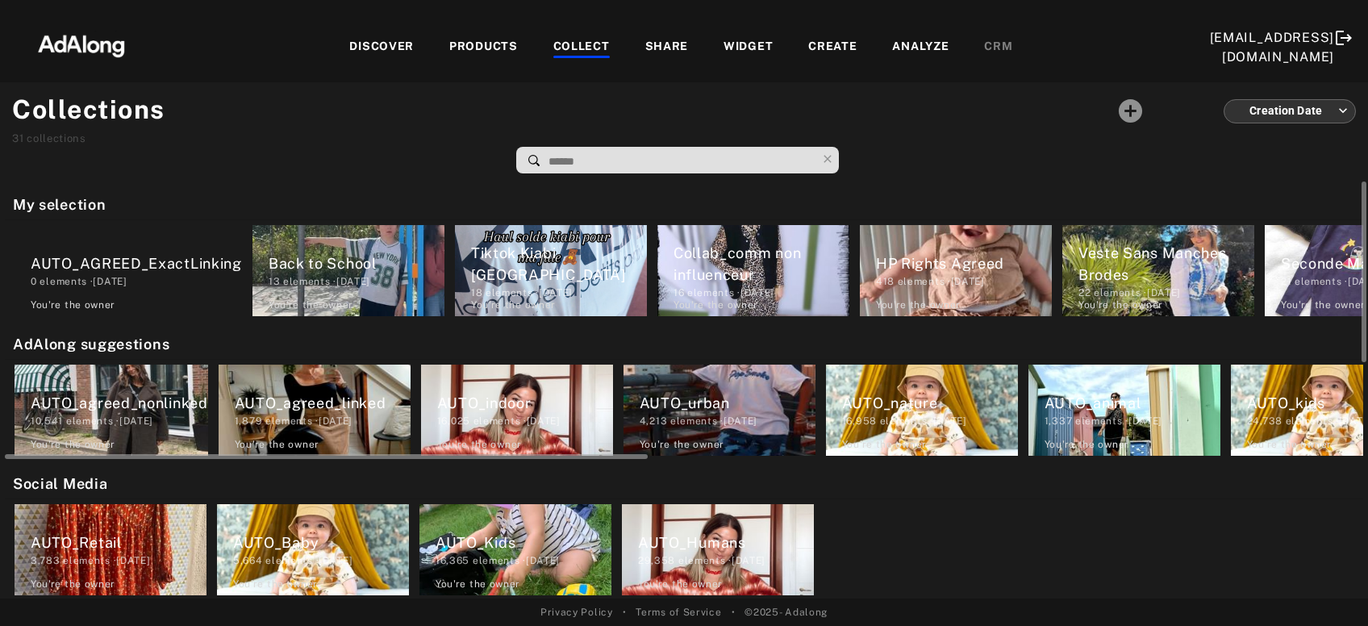
click at [327, 406] on div "AUTO_agreed_linked" at bounding box center [323, 403] width 176 height 22
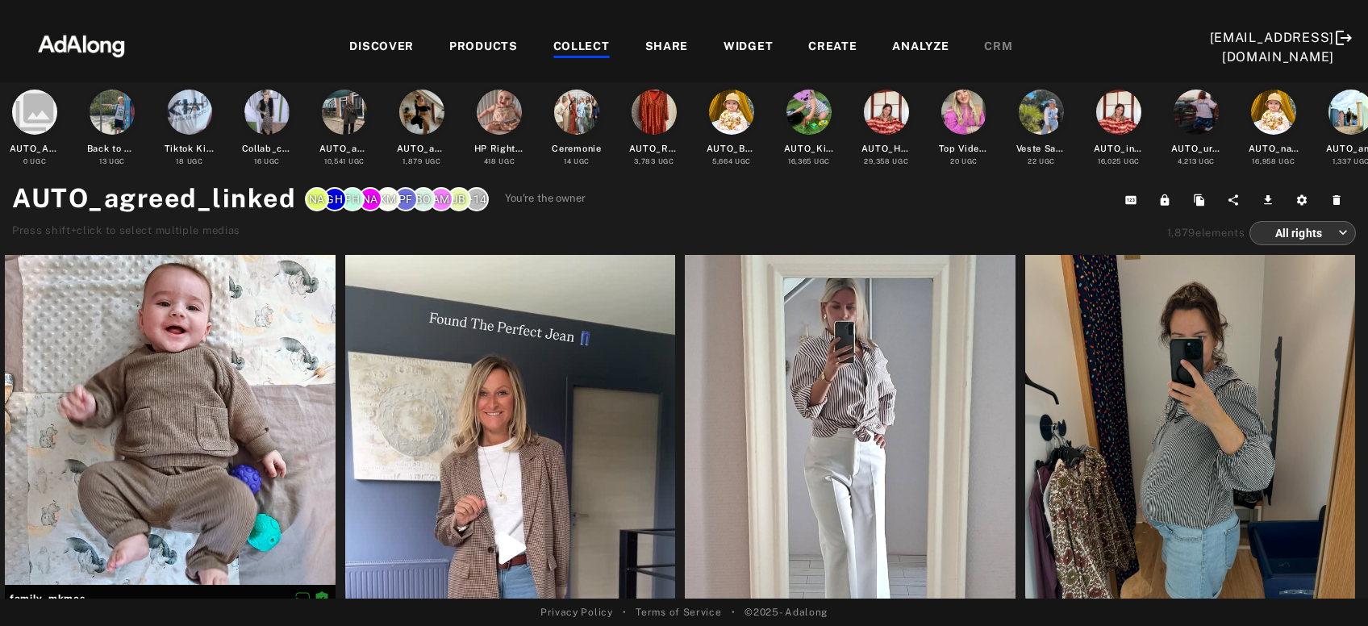
click at [585, 44] on div "COLLECT" at bounding box center [581, 47] width 56 height 19
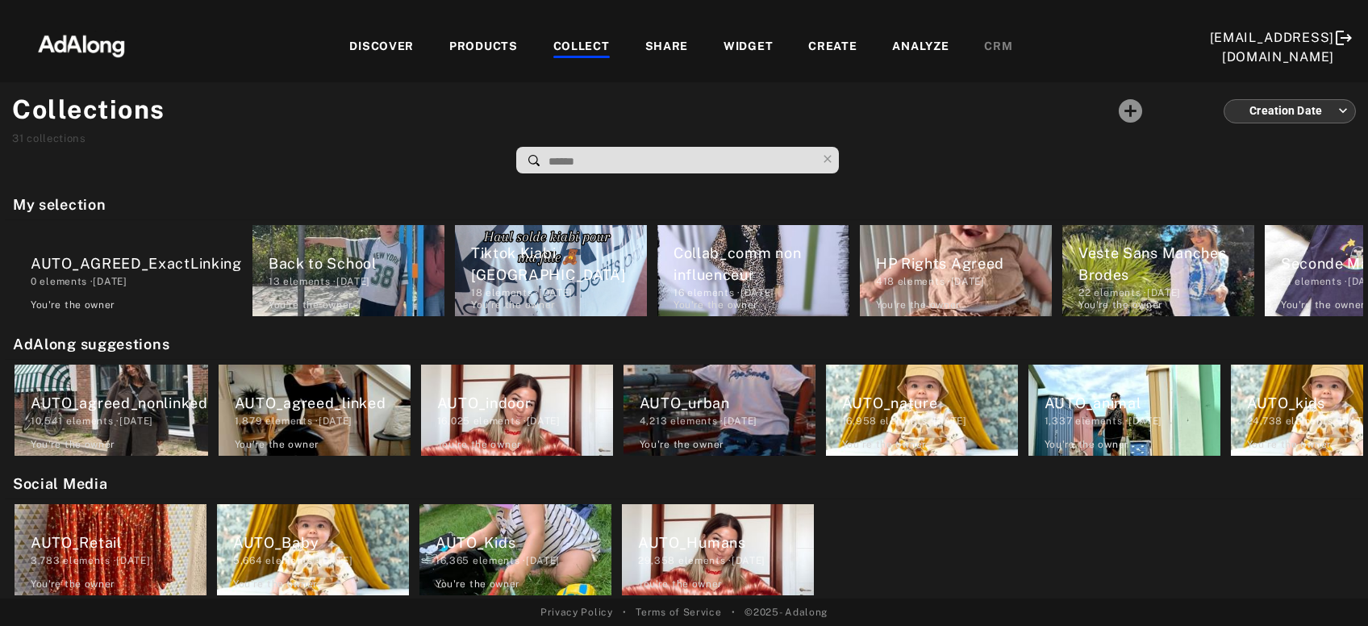
click at [381, 37] on div "DISCOVER PRODUCTS COLLECT SHARE WIDGET CREATE ANALYZE CRM" at bounding box center [680, 47] width 1056 height 54
click at [377, 43] on div "DISCOVER" at bounding box center [381, 47] width 65 height 19
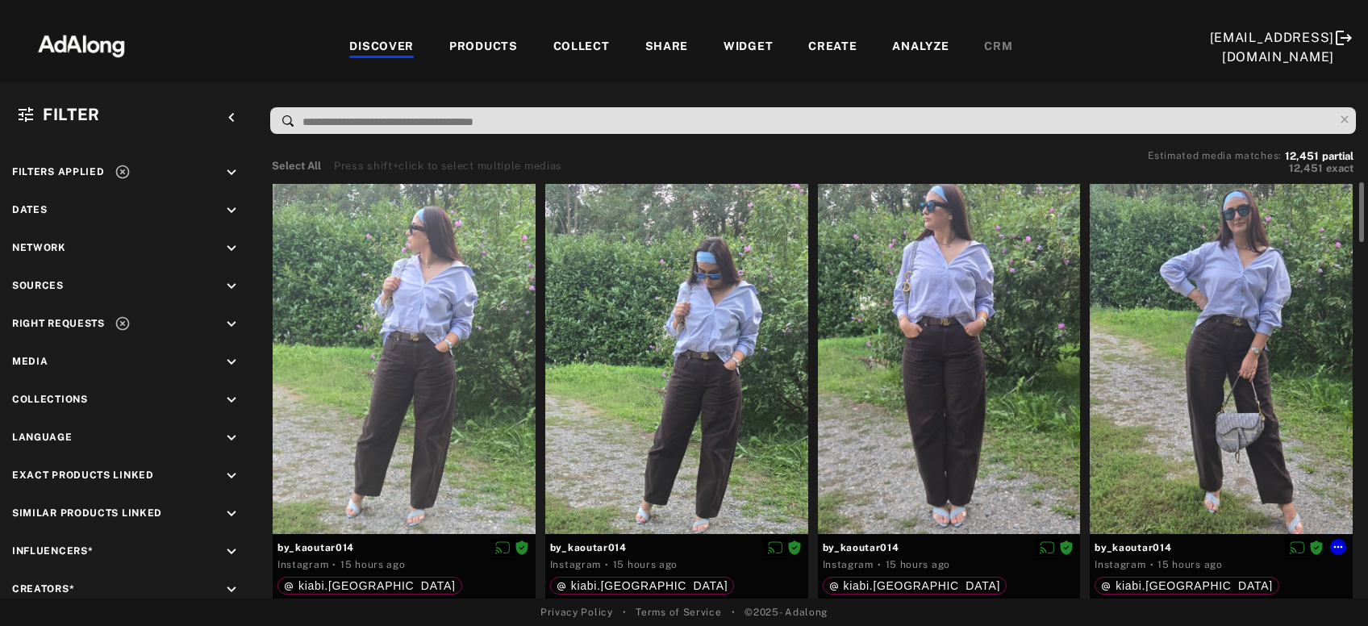
click at [1219, 390] on div at bounding box center [1220, 359] width 263 height 350
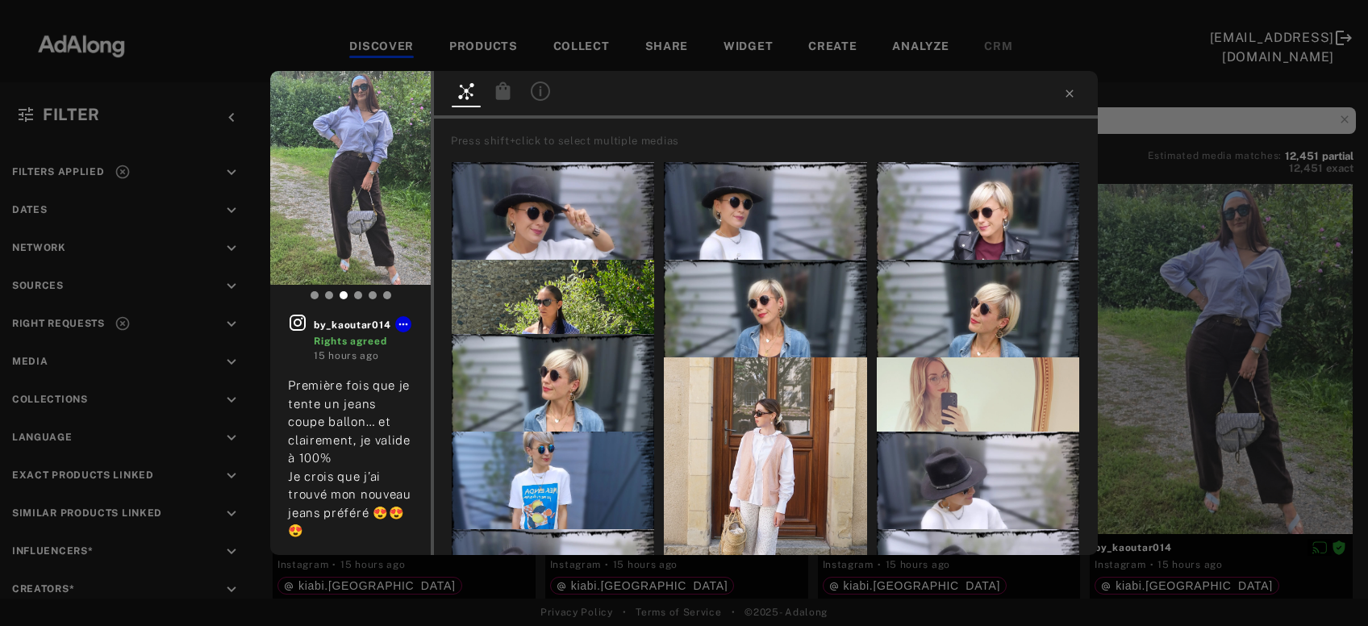
click at [500, 89] on icon at bounding box center [503, 90] width 19 height 19
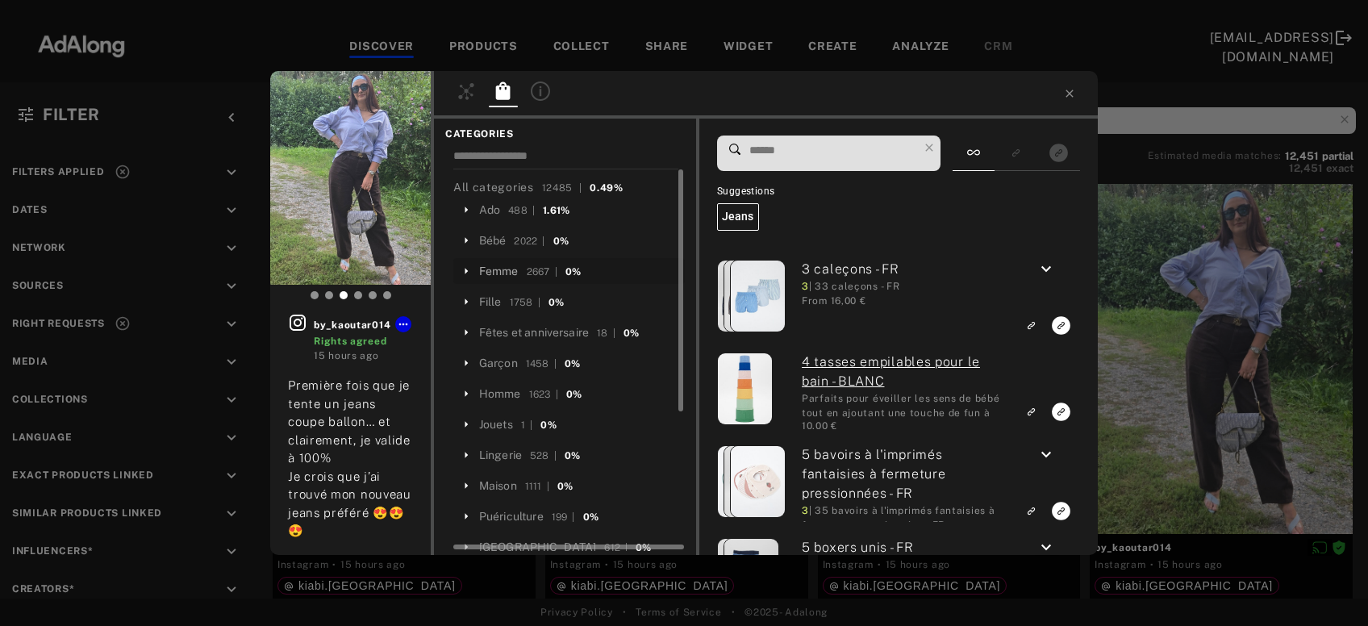
click at [501, 274] on div "Femme" at bounding box center [499, 271] width 40 height 17
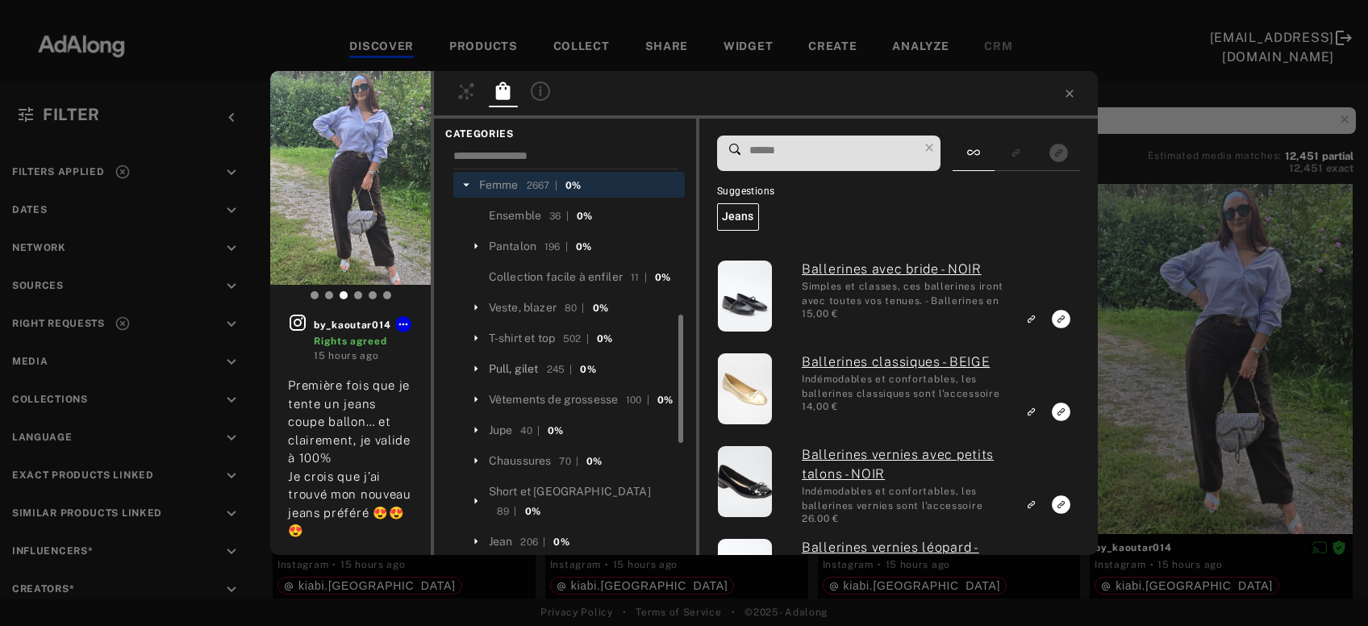
scroll to position [173, 0]
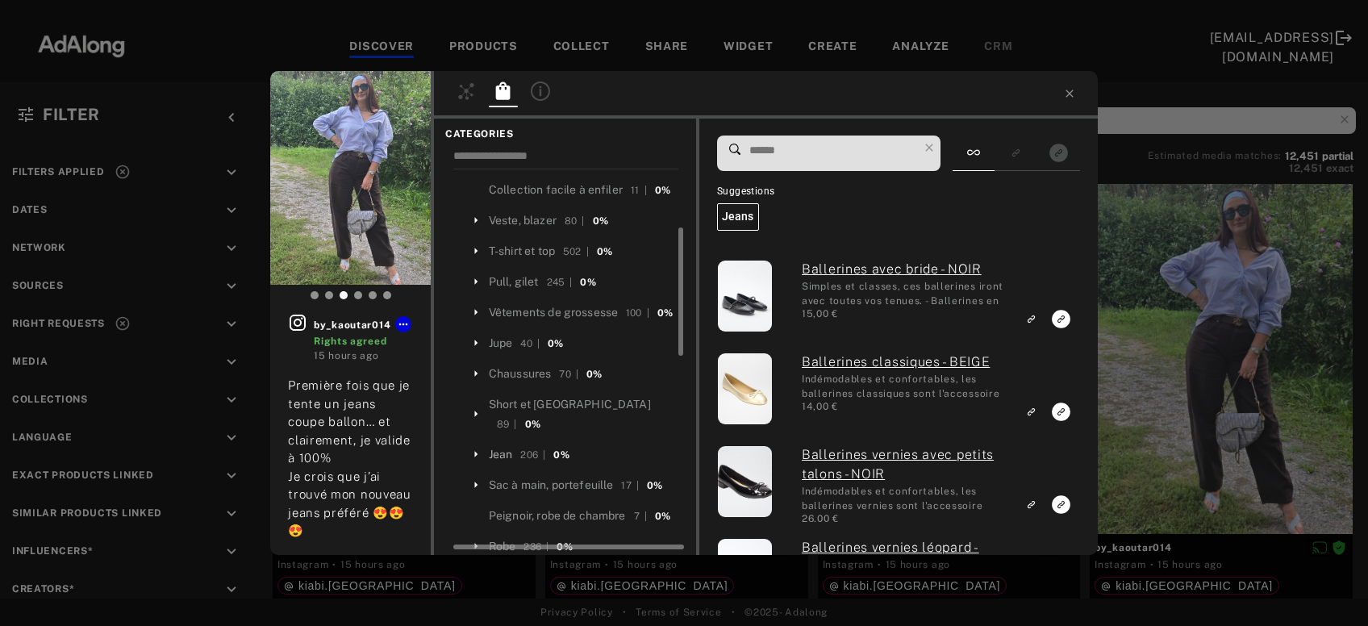
click at [509, 452] on div "Jean" at bounding box center [501, 454] width 24 height 17
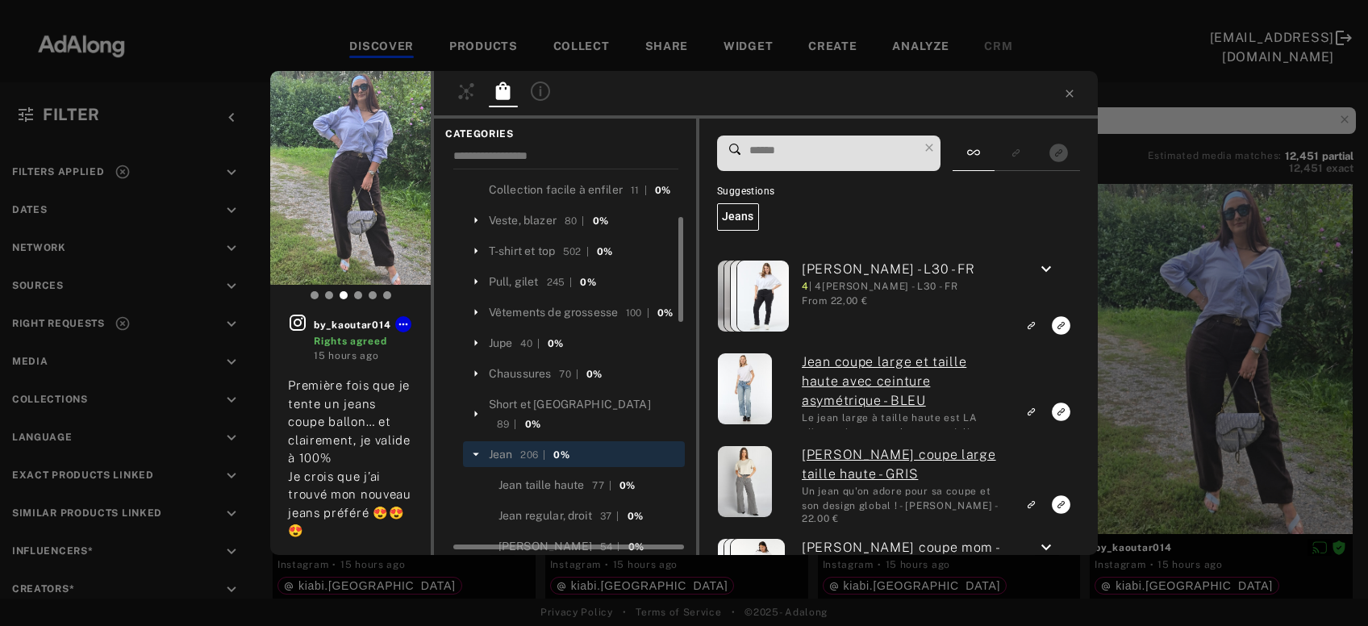
click at [787, 152] on input at bounding box center [833, 151] width 170 height 22
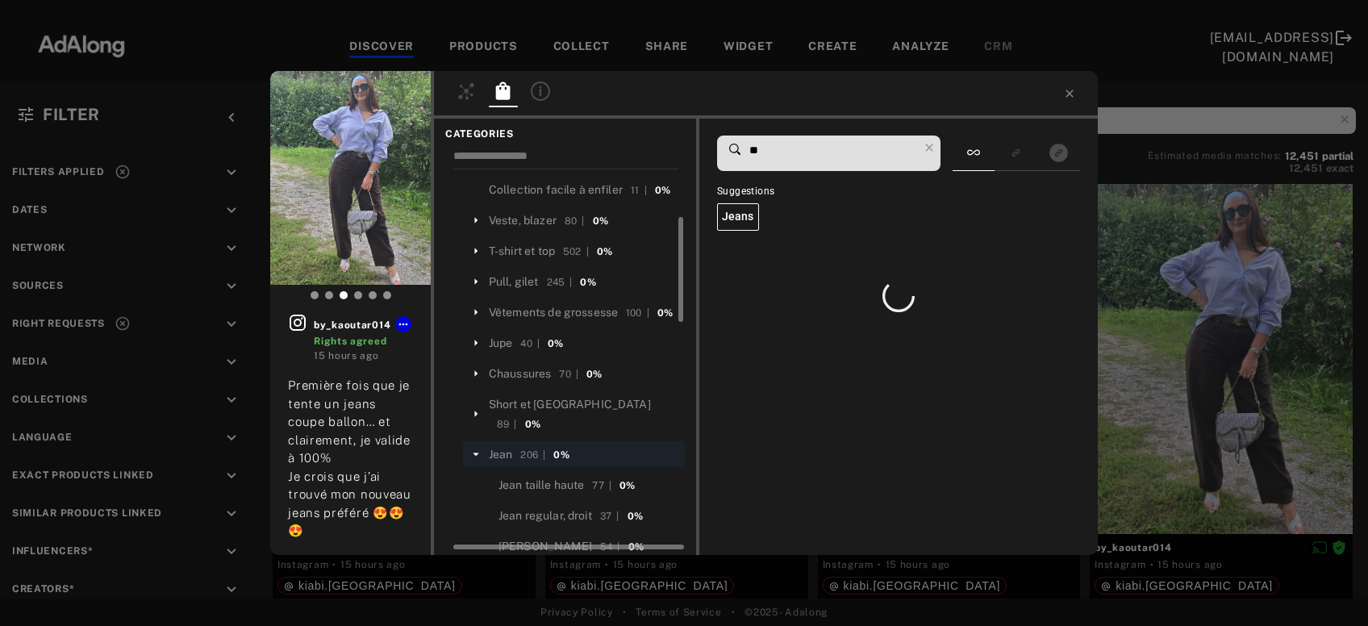
type input "*"
type input "**"
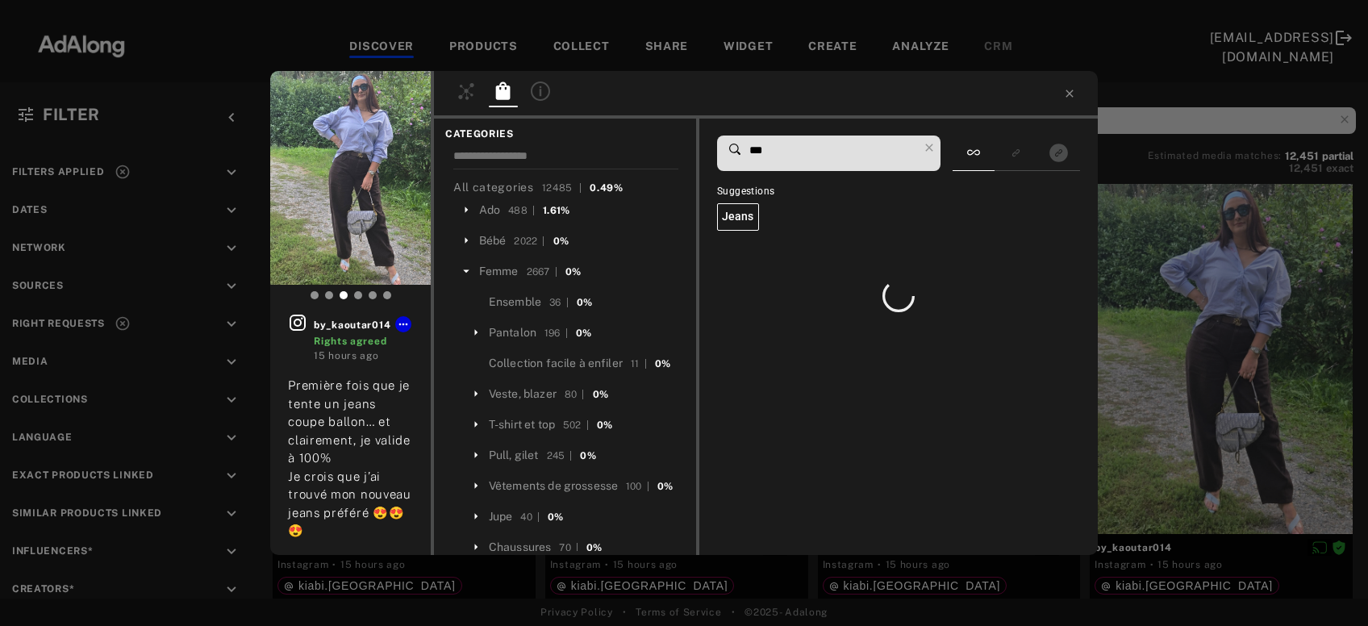
scroll to position [173, 0]
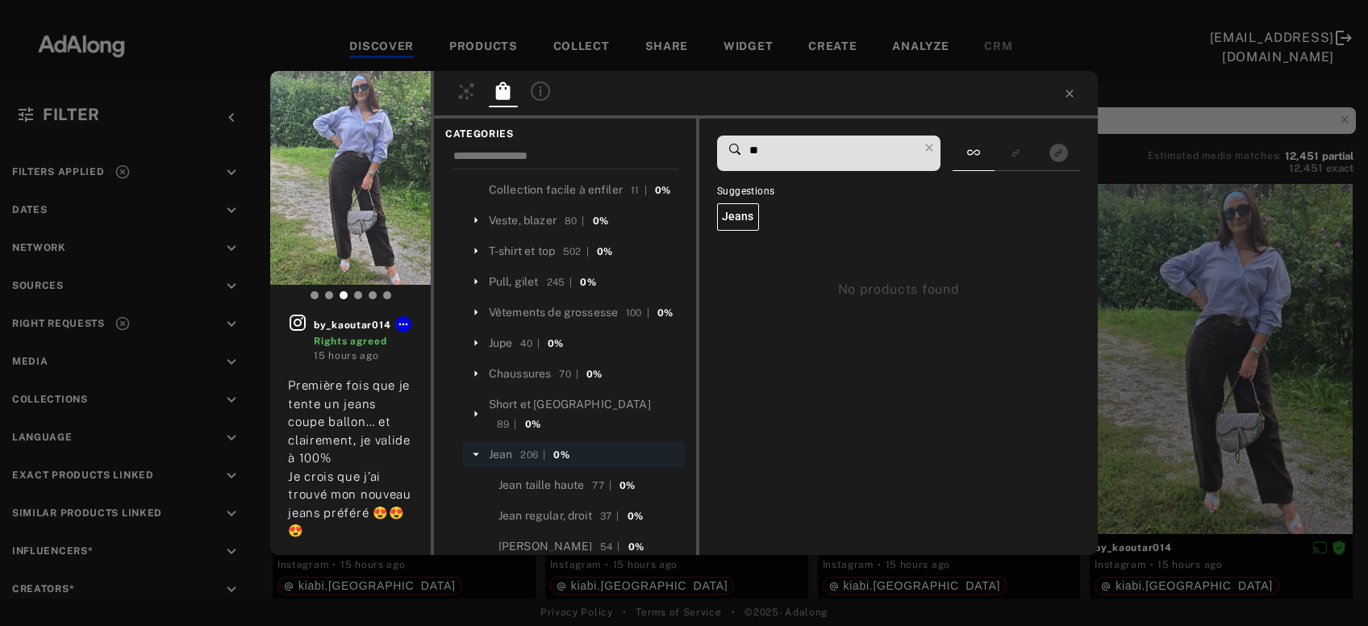
type input "*"
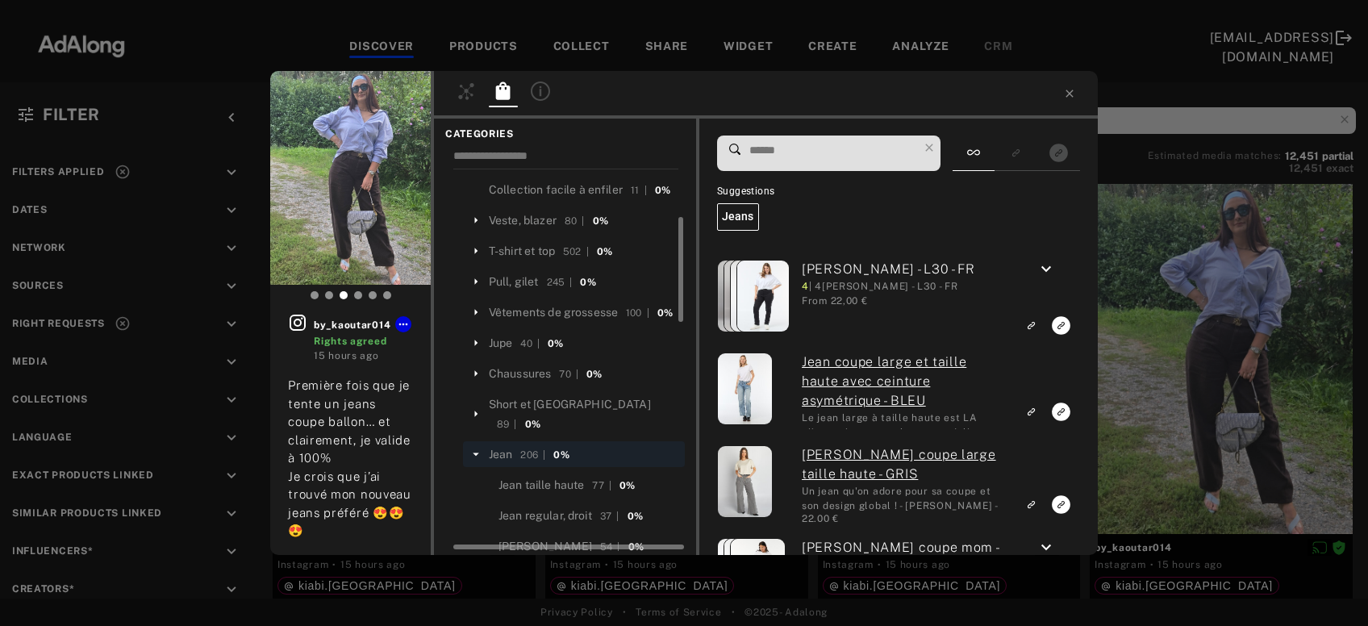
scroll to position [86, 0]
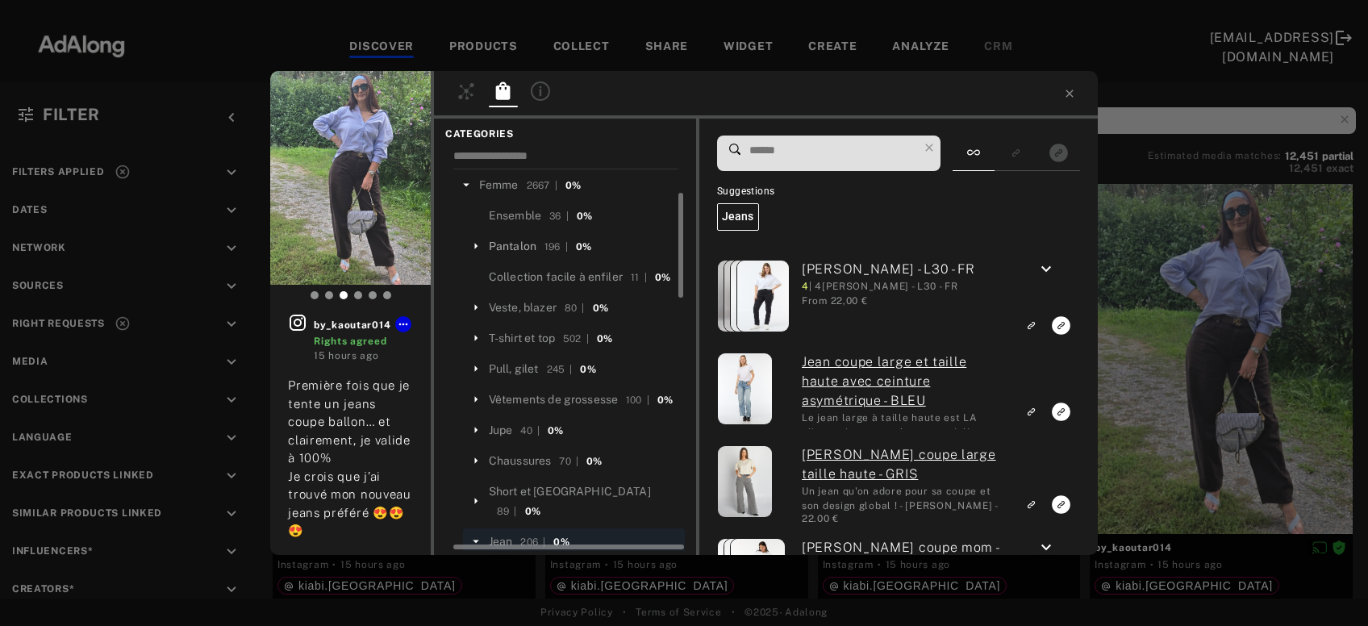
click at [520, 239] on div "Pantalon" at bounding box center [513, 246] width 48 height 17
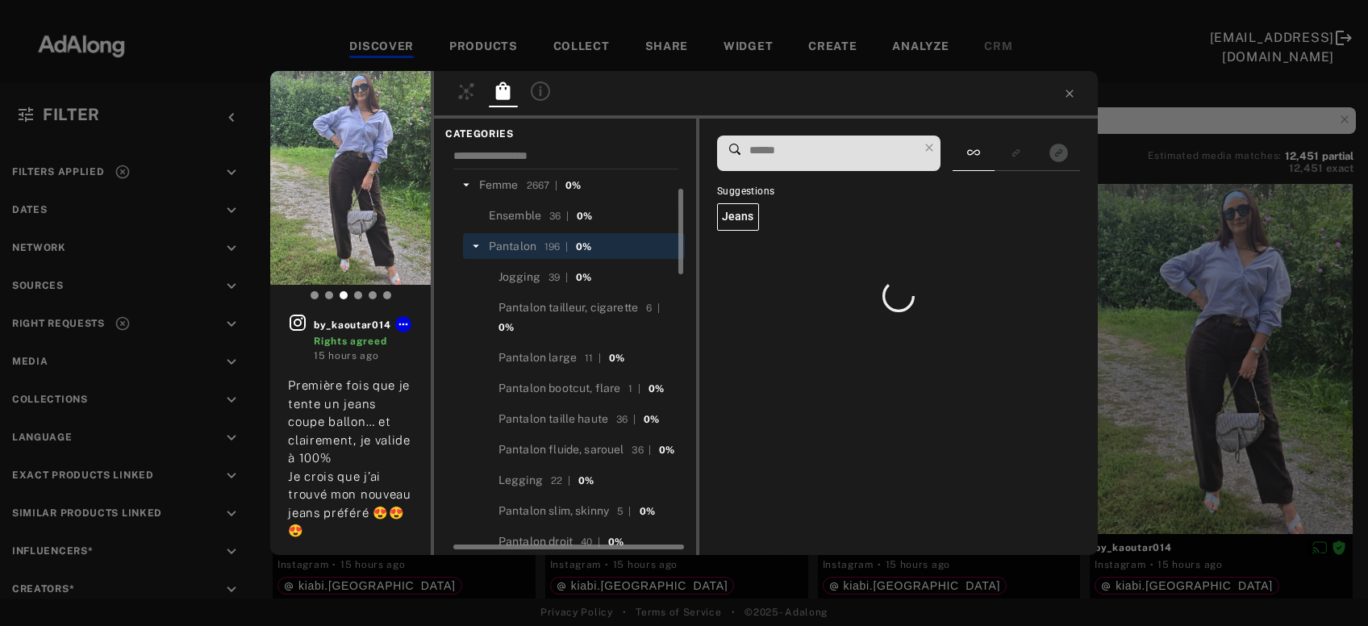
click at [802, 158] on input at bounding box center [833, 151] width 170 height 22
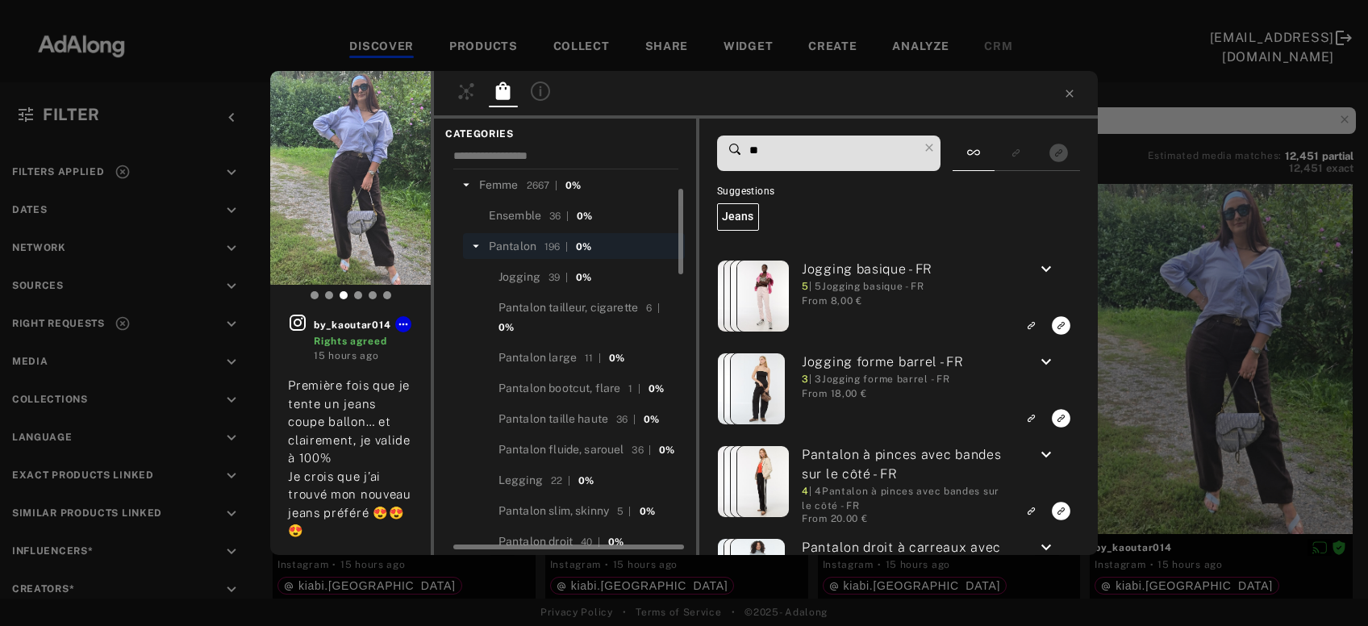
type input "*"
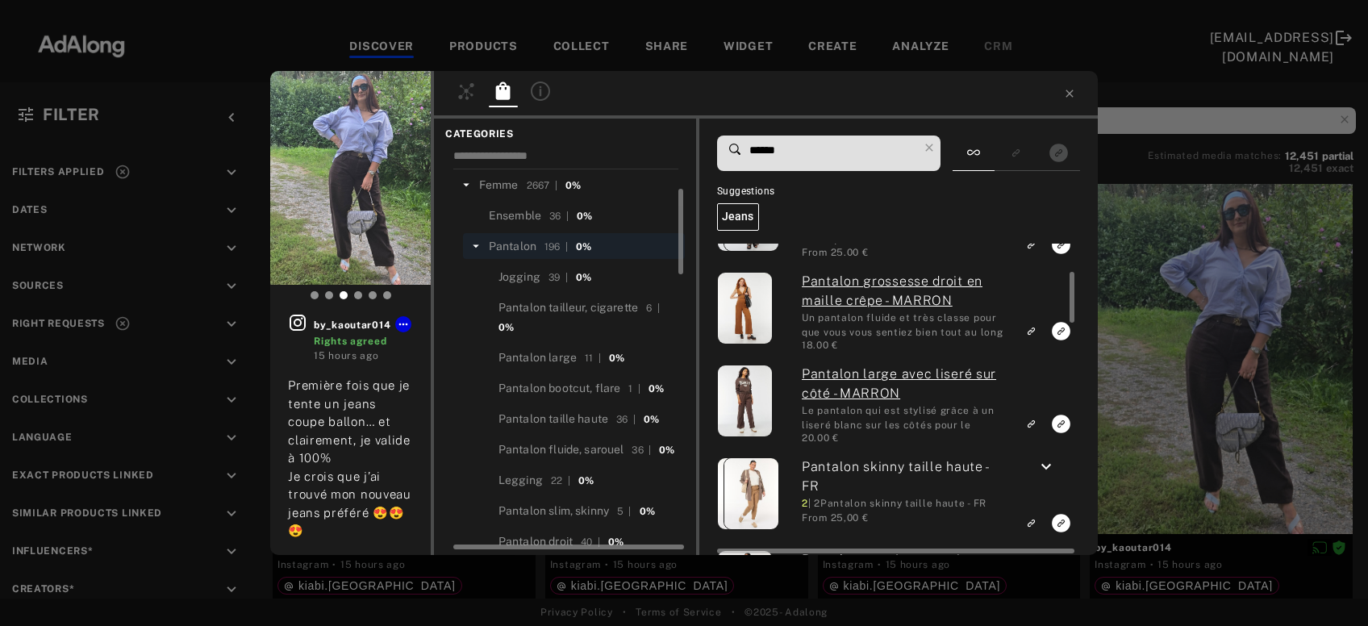
scroll to position [260, 0]
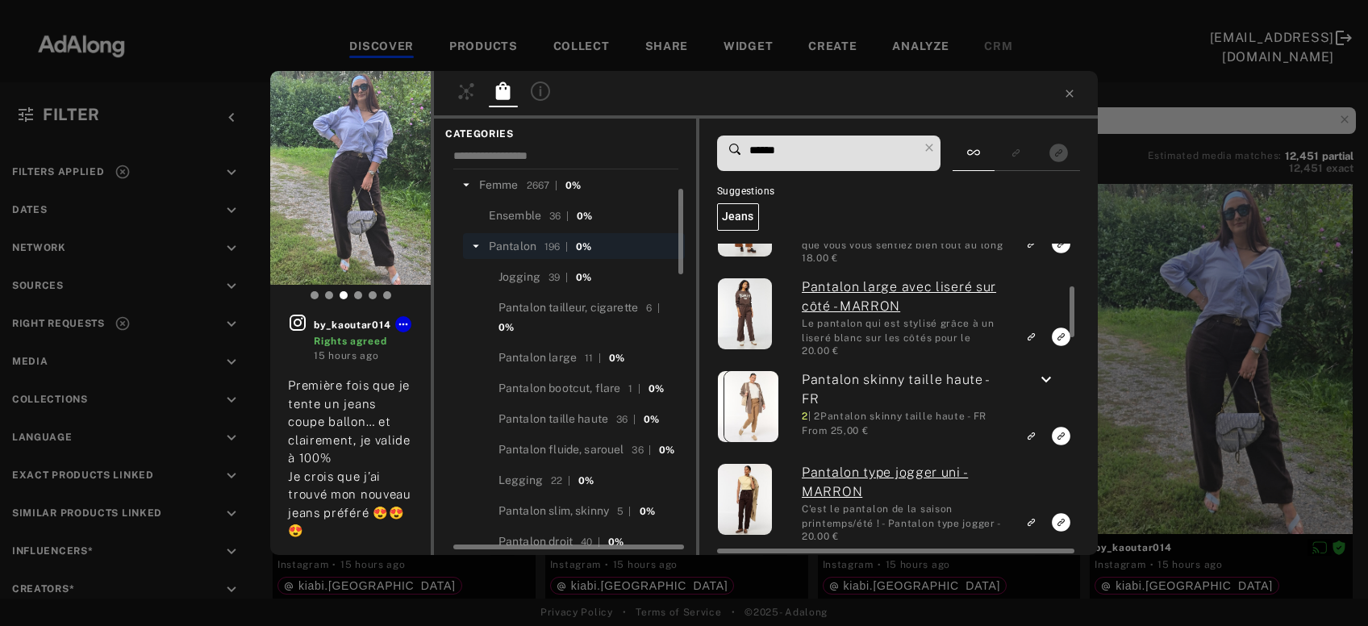
type input "******"
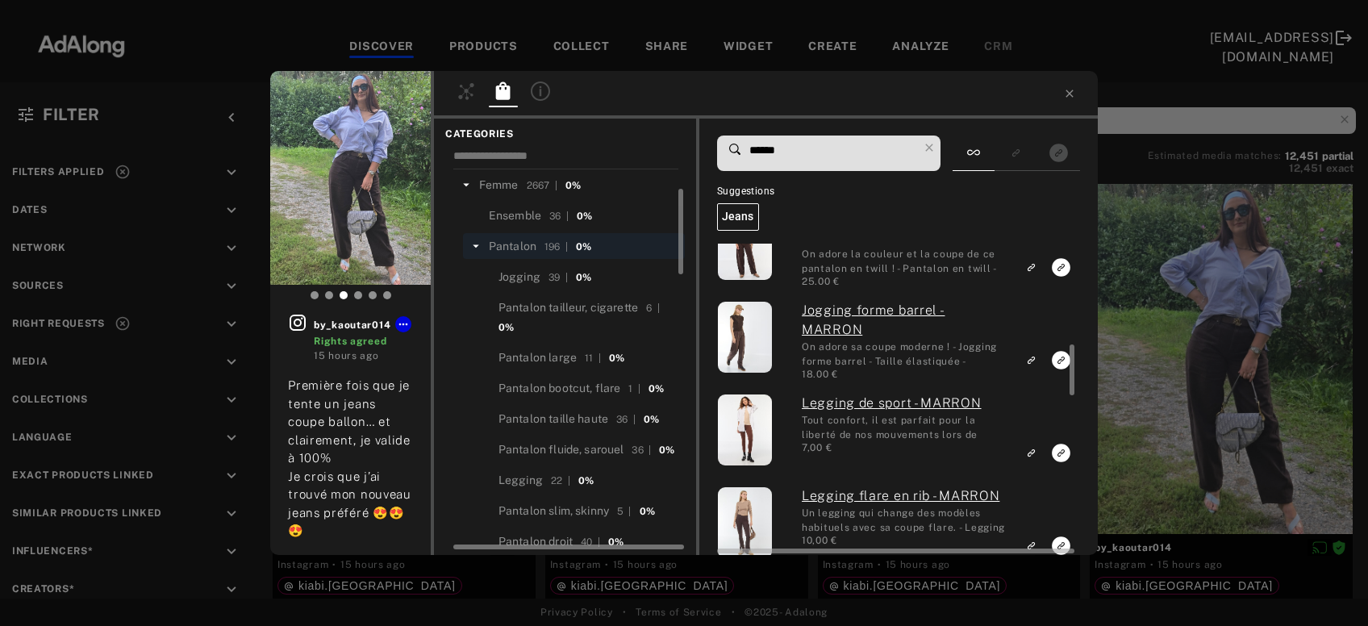
scroll to position [608, 0]
click at [1063, 267] on icon "Link to exact product" at bounding box center [1061, 267] width 19 height 19
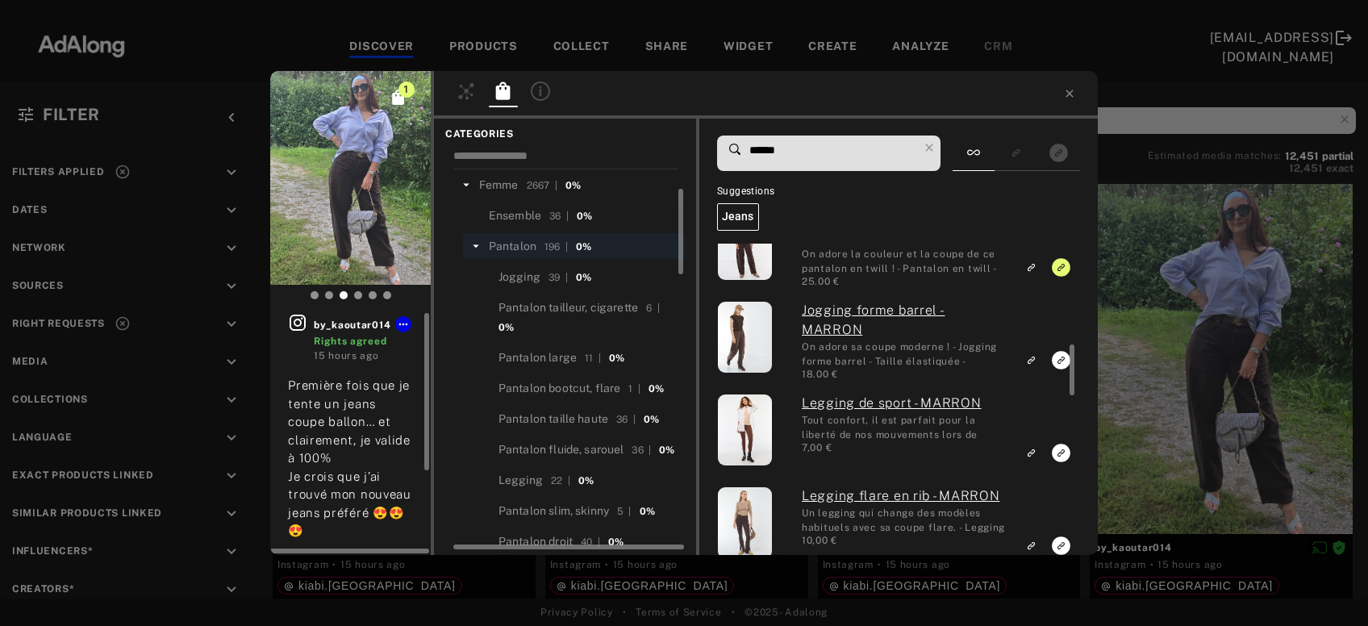
click at [306, 323] on icon at bounding box center [297, 322] width 16 height 16
click at [940, 148] on icon at bounding box center [929, 147] width 23 height 23
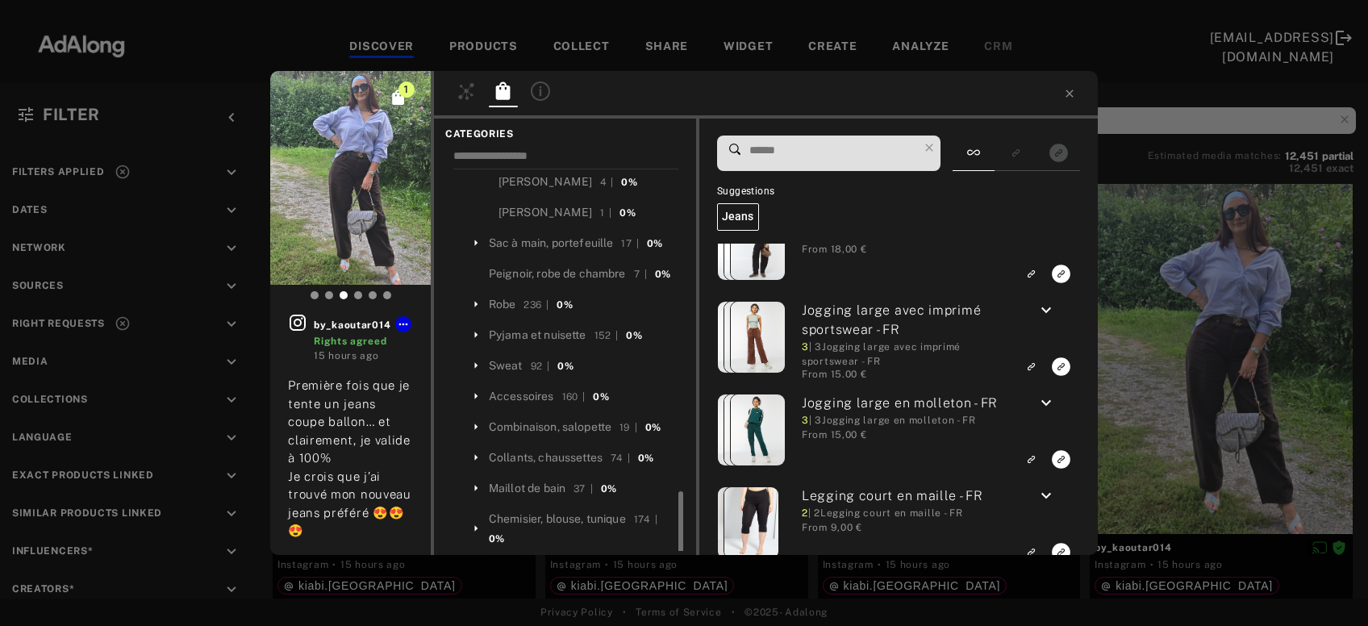
scroll to position [1043, 0]
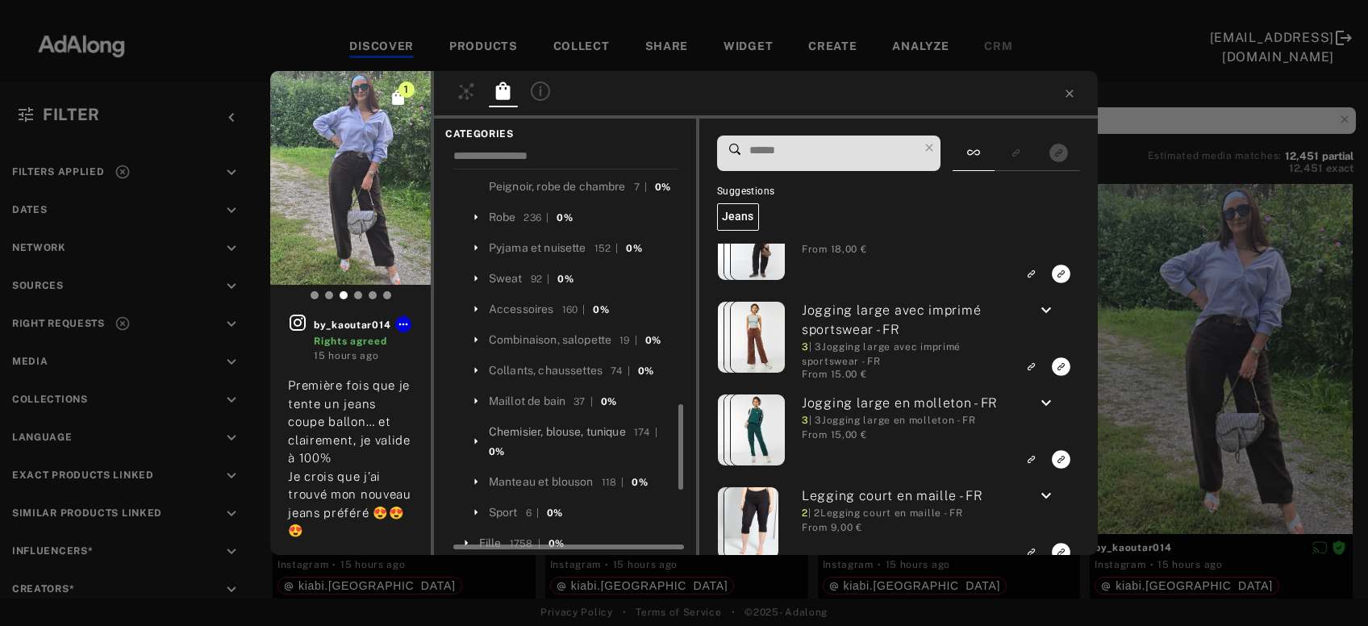
click at [590, 440] on div "Chemisier, blouse, tunique" at bounding box center [557, 431] width 137 height 17
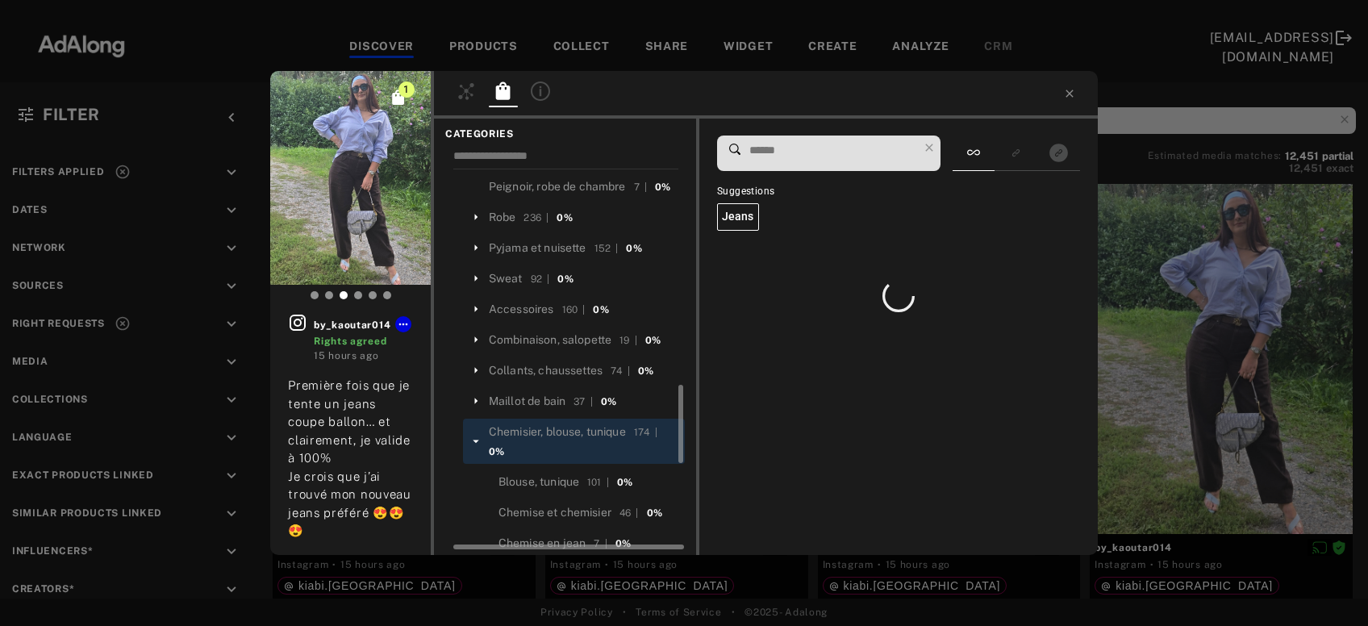
scroll to position [0, 0]
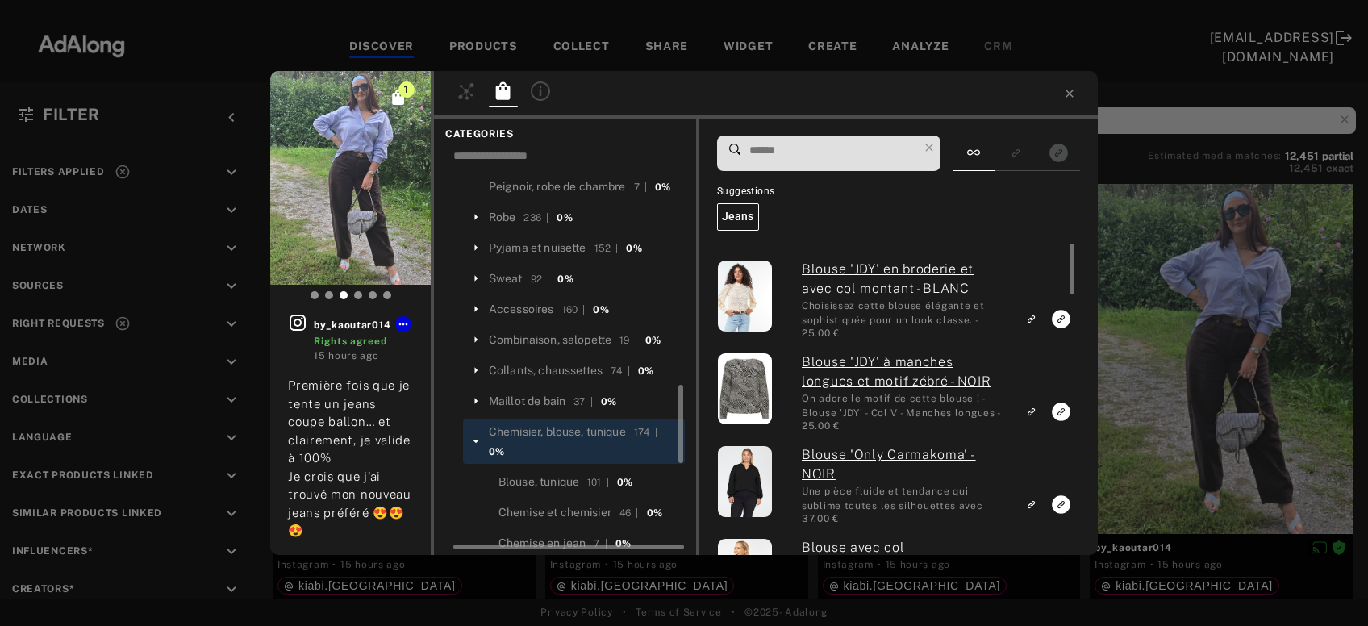
click at [794, 155] on input at bounding box center [833, 151] width 170 height 22
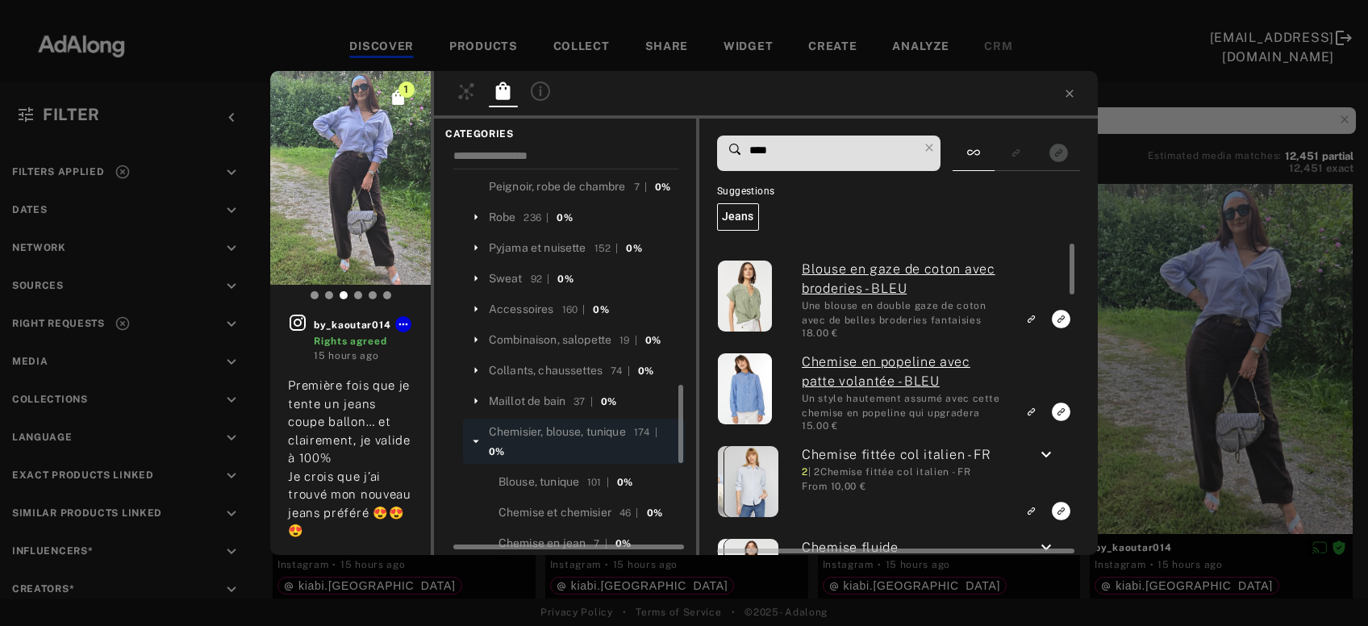
type input "****"
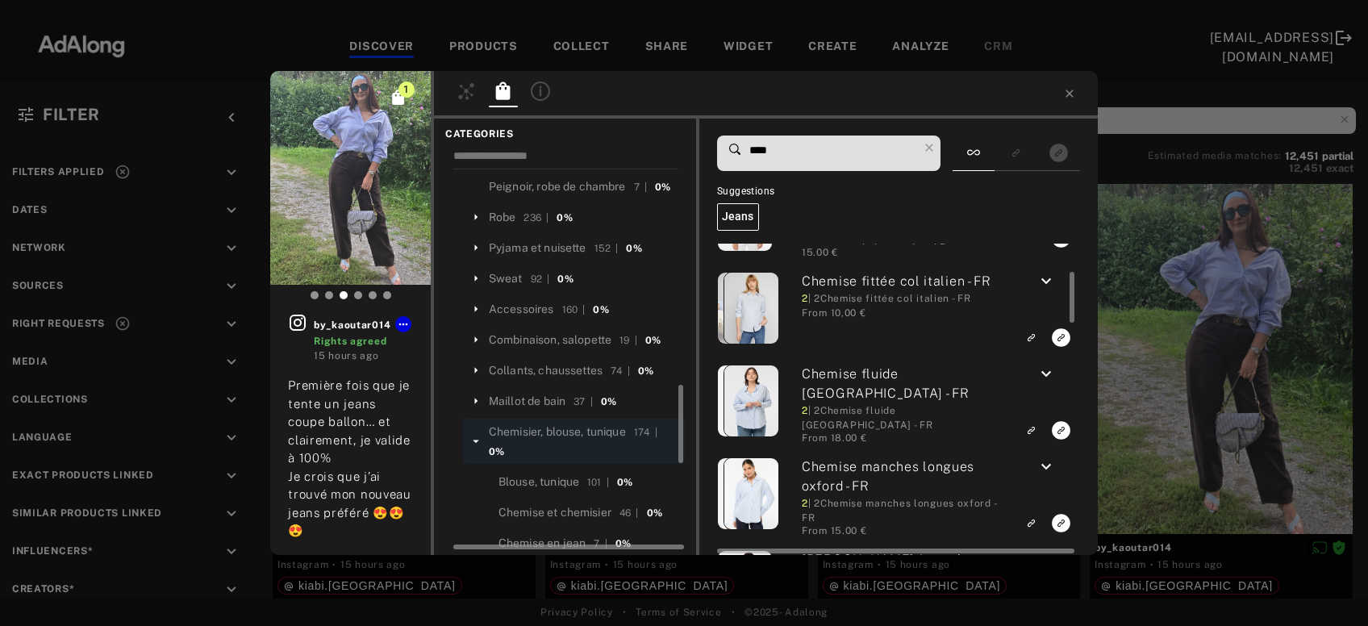
click at [1056, 277] on icon "keyboard_arrow_down" at bounding box center [1045, 281] width 19 height 19
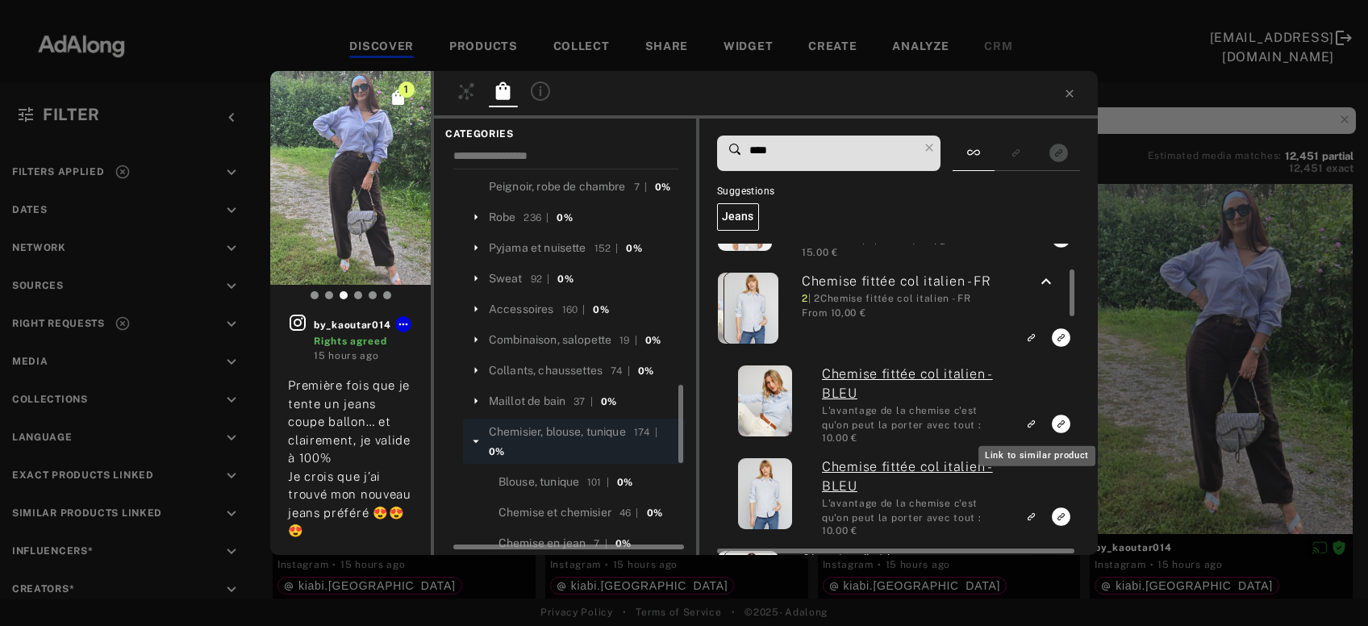
click at [1029, 426] on rect "Link to similar product" at bounding box center [1031, 424] width 20 height 20
click at [1196, 377] on div "1 by_kaoutar014 Rights agreed 15 hours ago Première fois que je tente un jeans …" at bounding box center [684, 313] width 1368 height 626
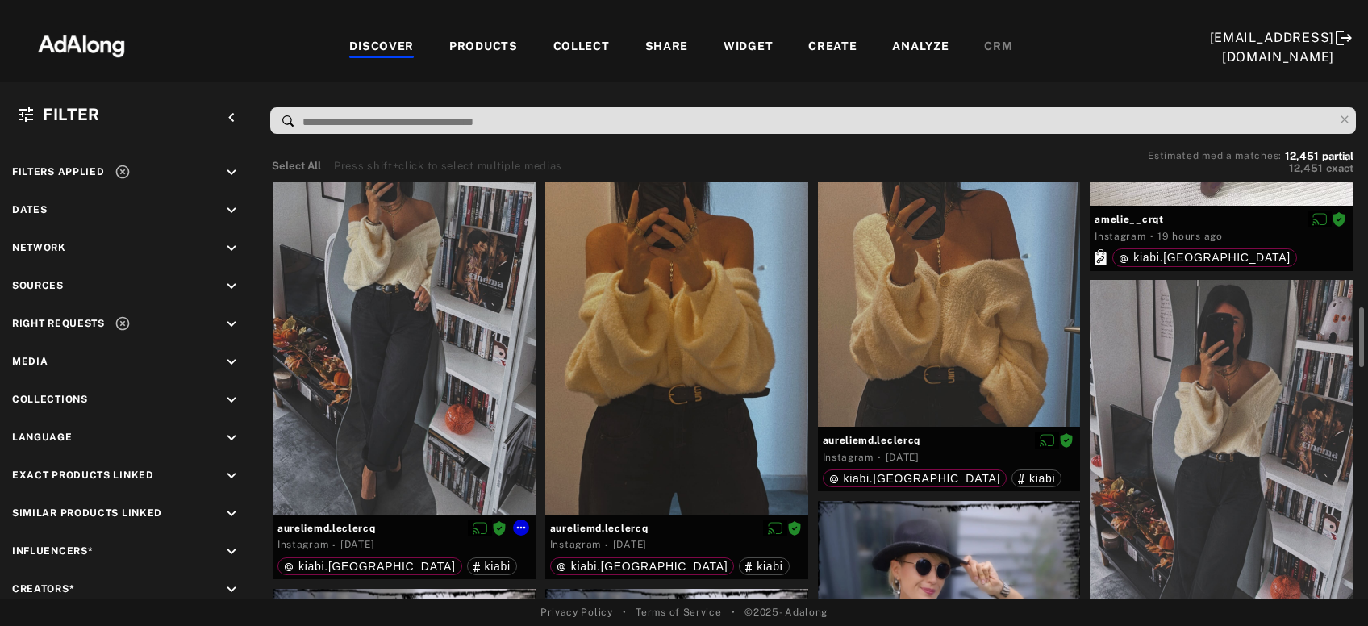
click at [403, 404] on div at bounding box center [404, 339] width 263 height 350
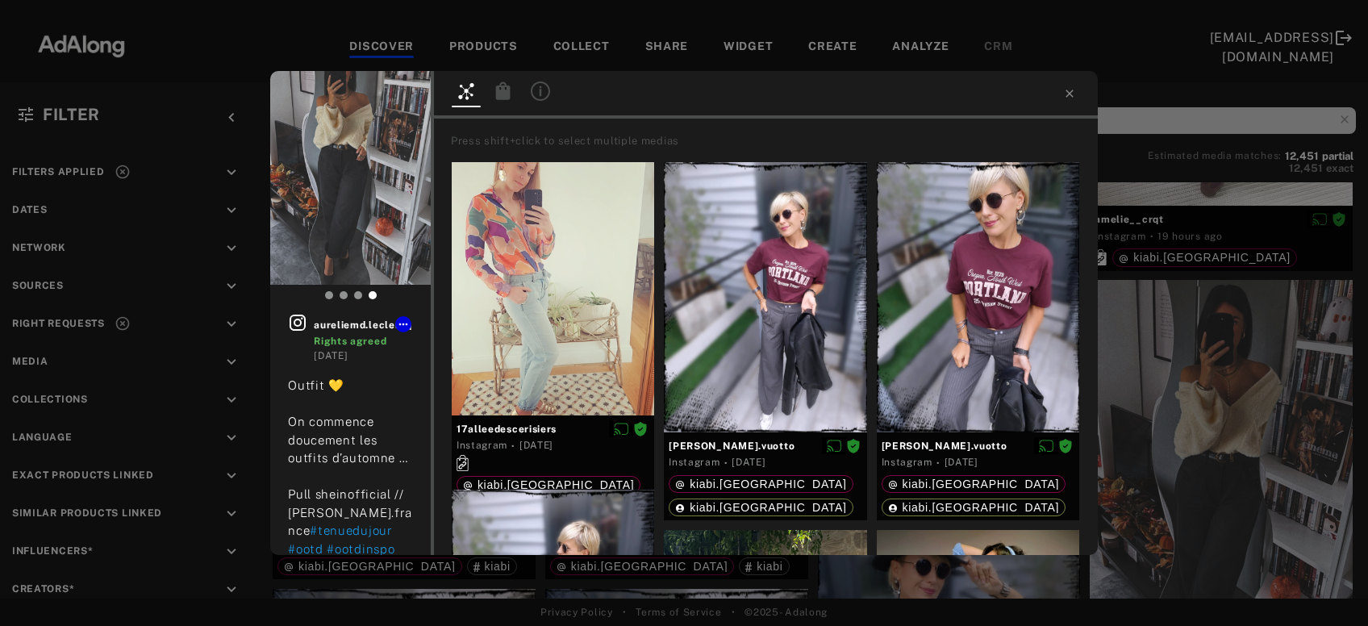
click at [504, 90] on icon at bounding box center [503, 90] width 15 height 18
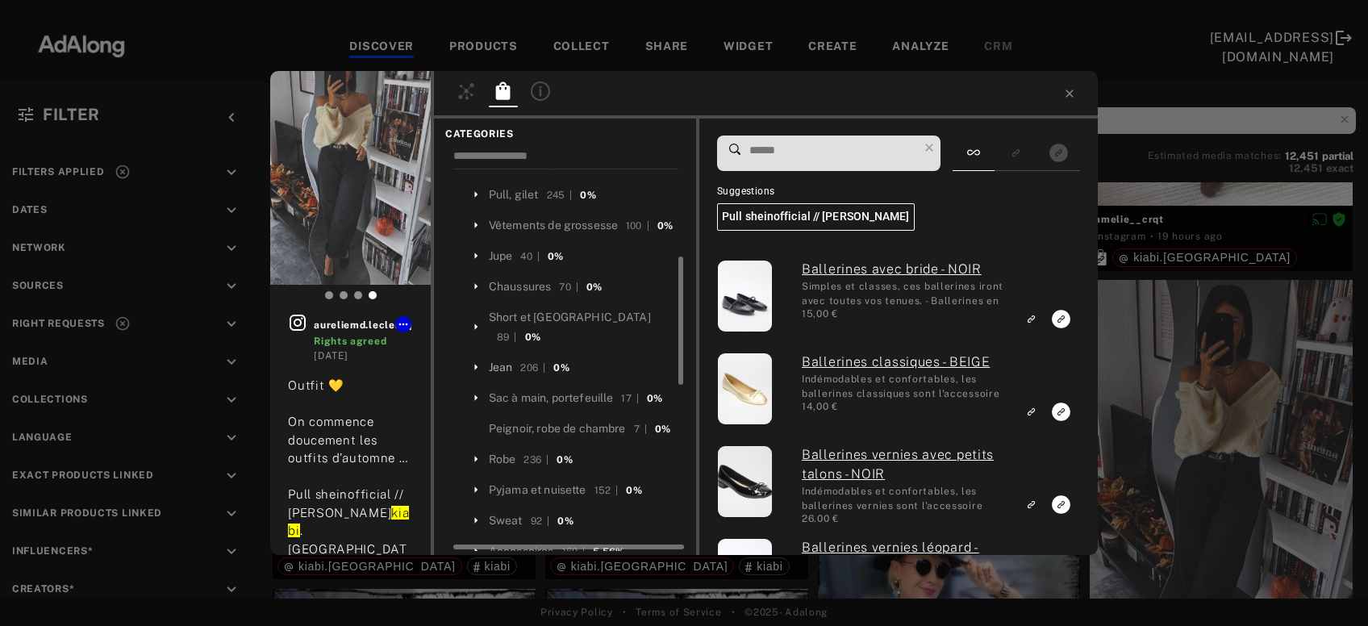
click at [506, 360] on div "Jean" at bounding box center [501, 367] width 24 height 17
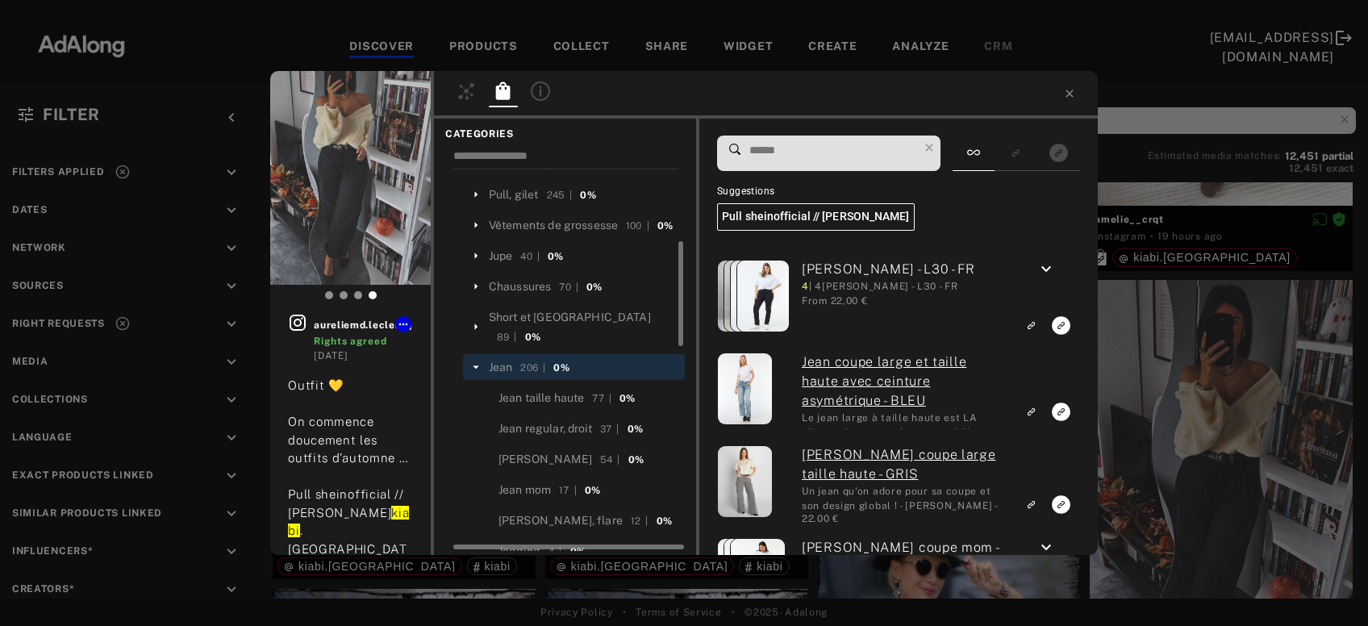
click at [773, 147] on input at bounding box center [833, 151] width 170 height 22
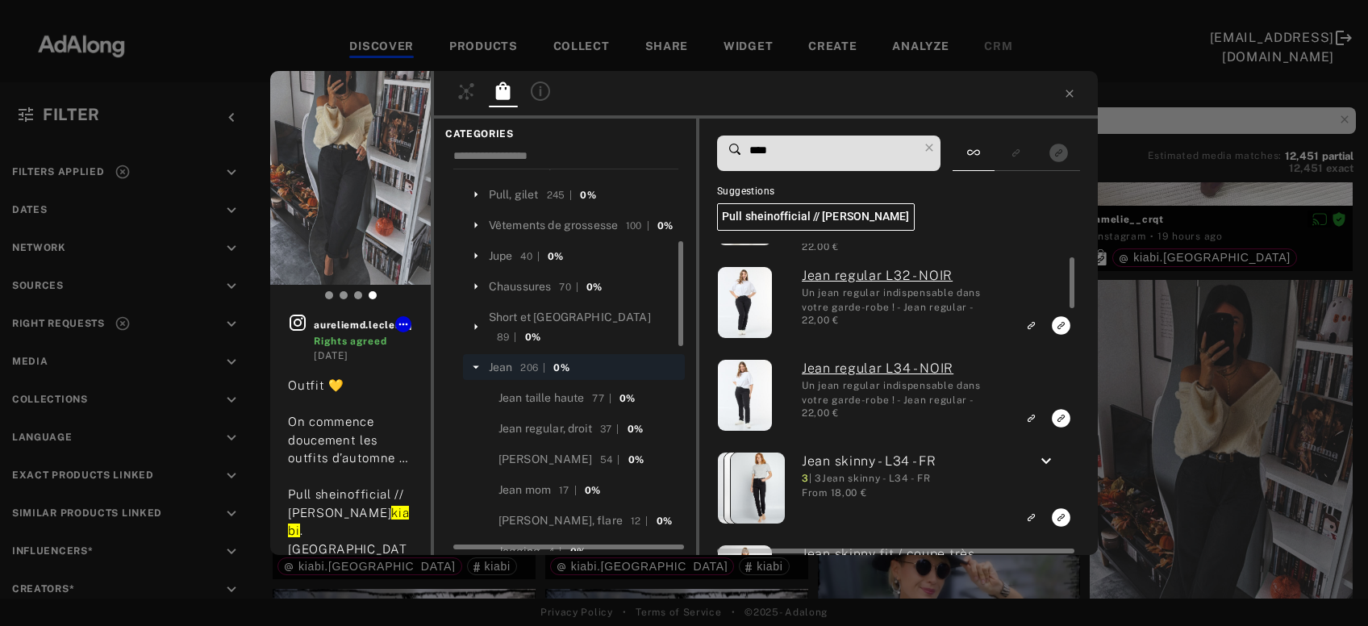
scroll to position [173, 0]
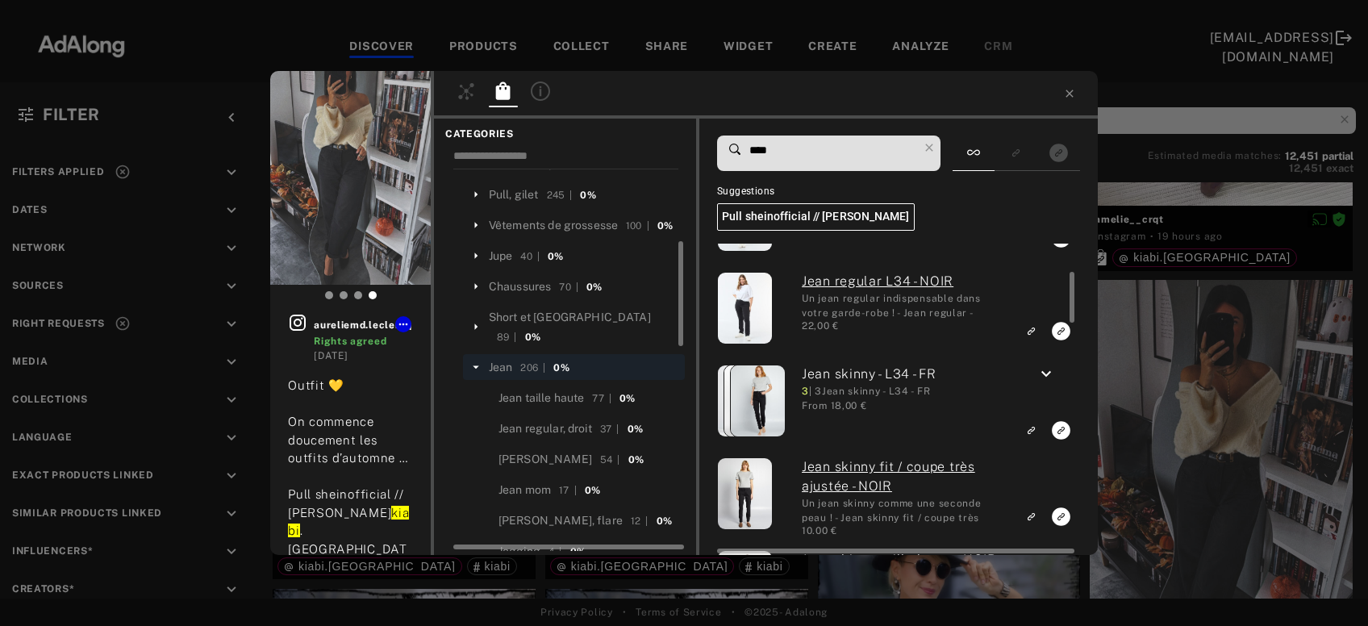
type input "****"
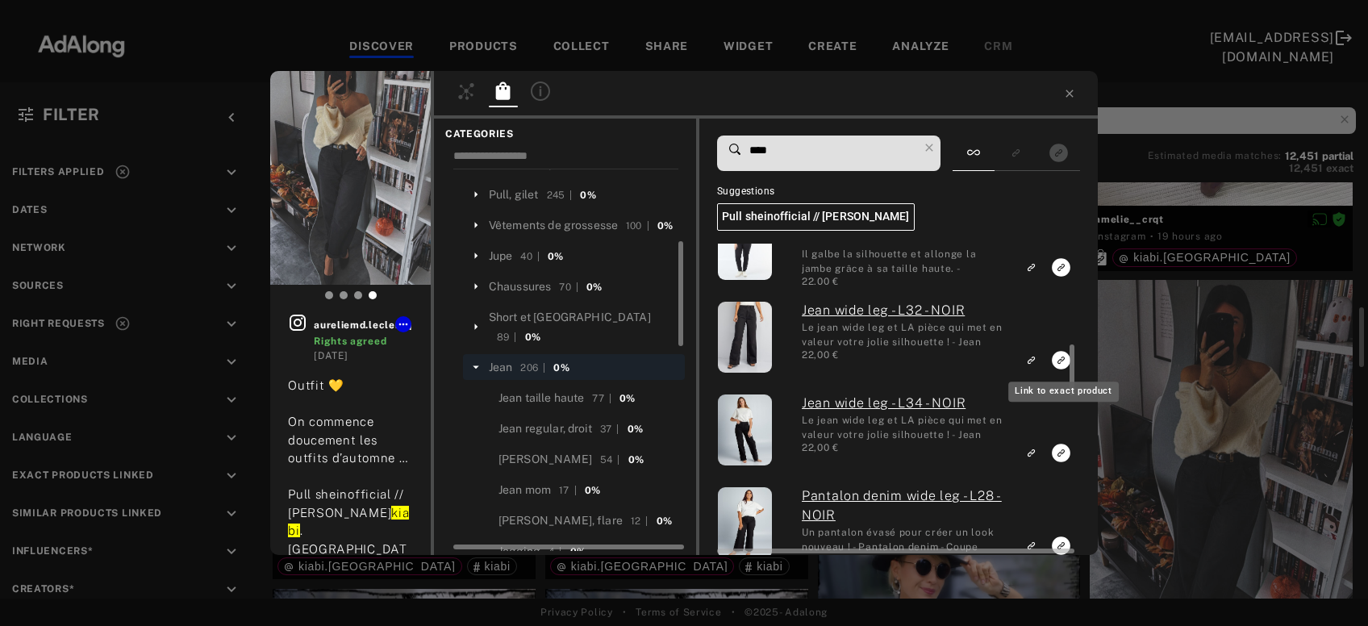
click at [1059, 357] on icon "Link to exact product" at bounding box center [1061, 360] width 19 height 19
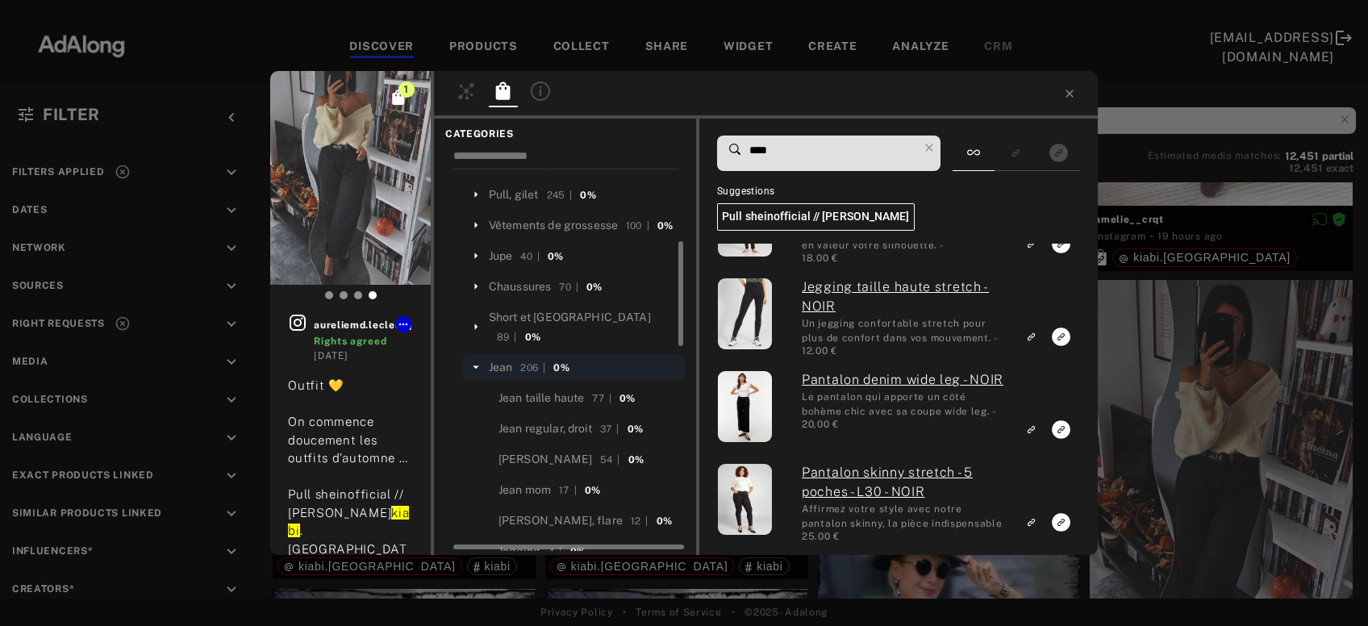
click at [1189, 379] on div "1 aureliemd.leclercq Rights agreed 1 day ago Outfit 💛 On commence doucement les…" at bounding box center [684, 313] width 1368 height 626
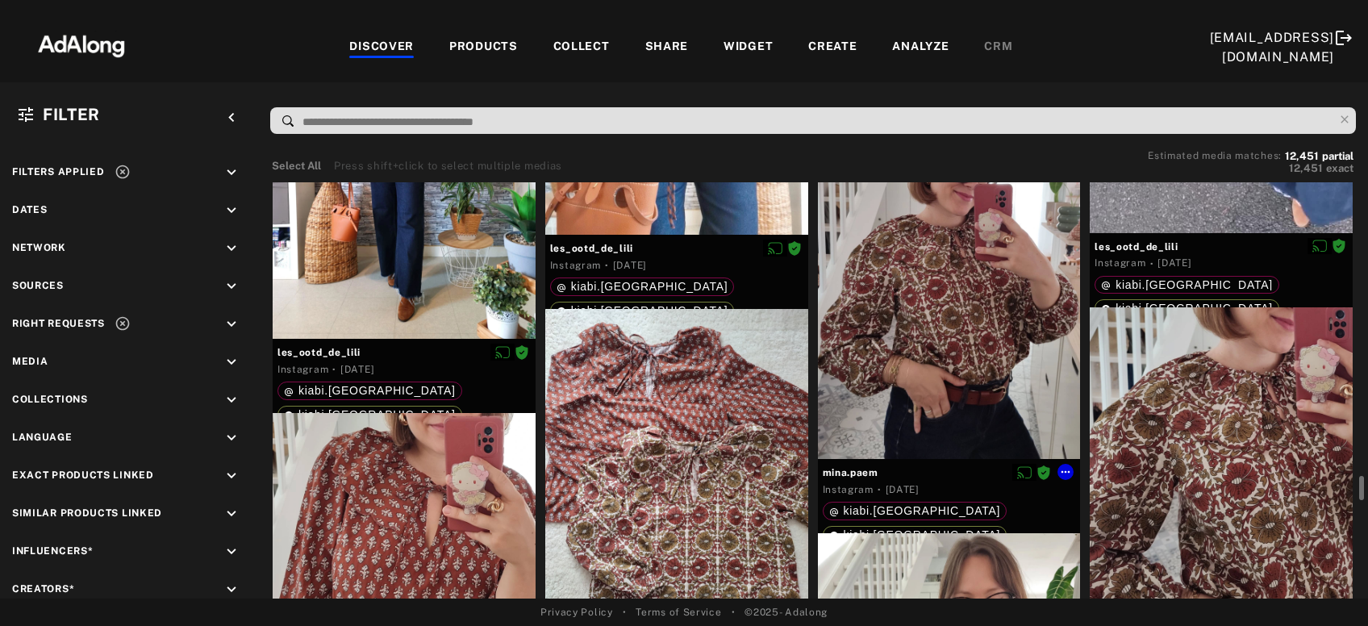
click at [985, 423] on div at bounding box center [949, 284] width 263 height 350
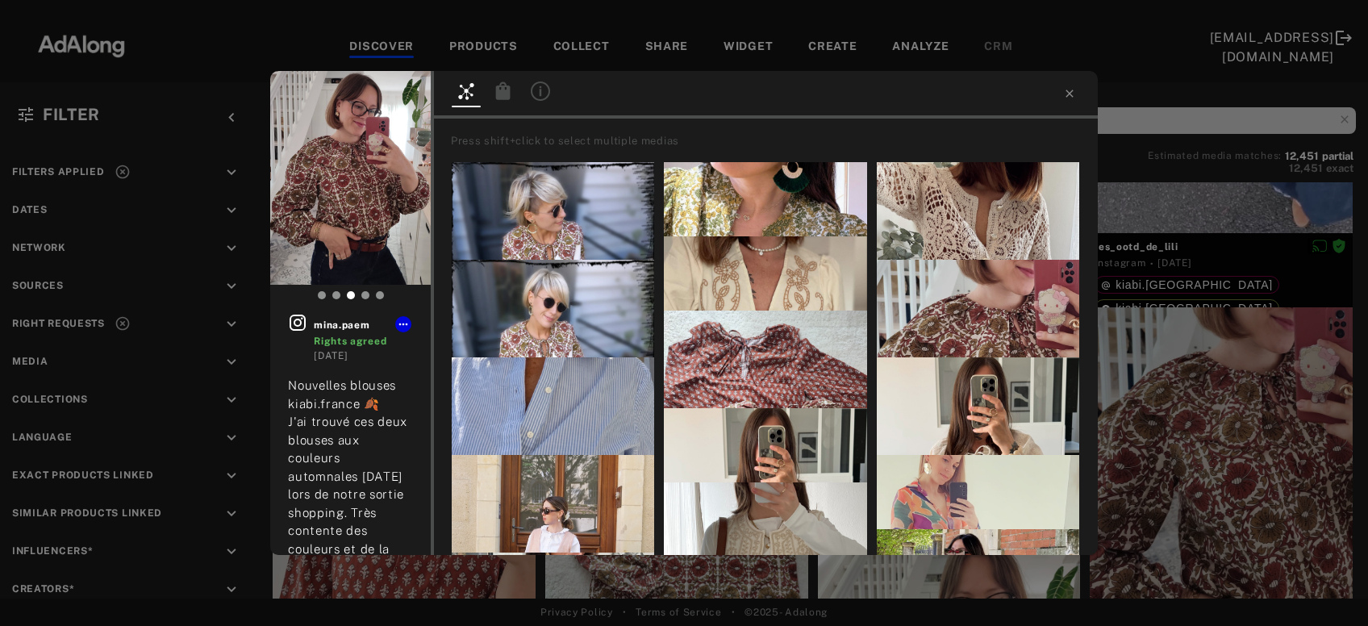
click at [508, 86] on icon at bounding box center [503, 90] width 15 height 18
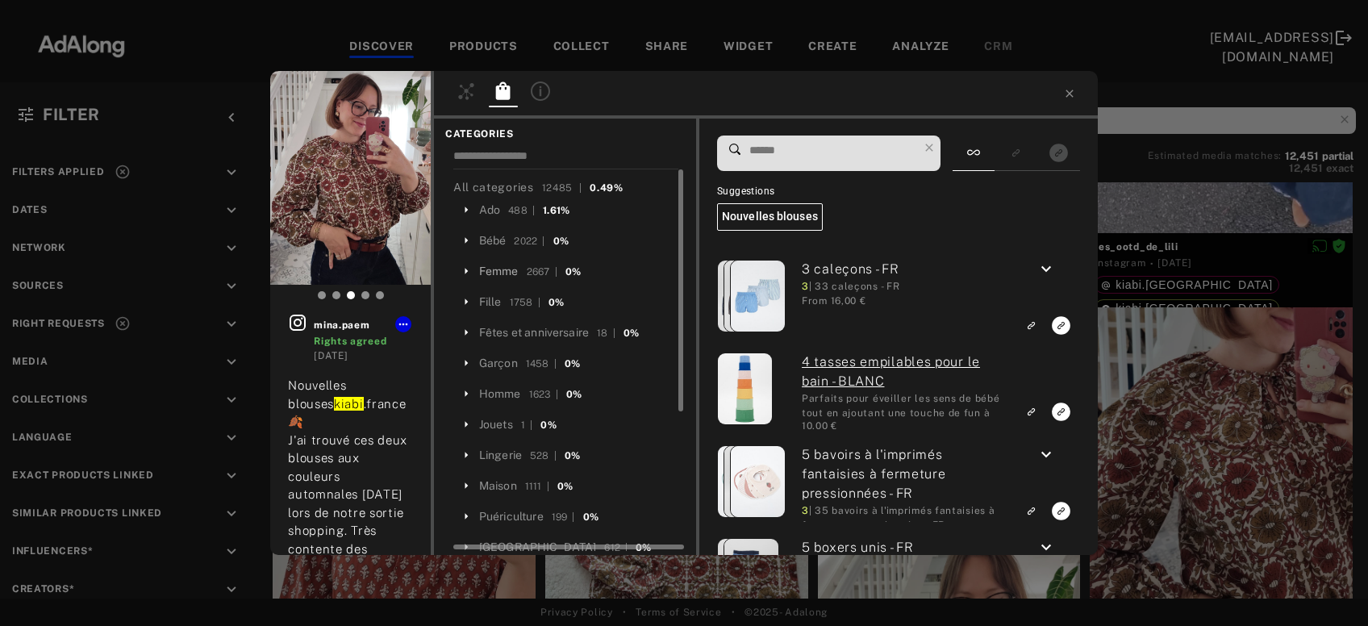
click at [489, 274] on div "Femme" at bounding box center [499, 271] width 40 height 17
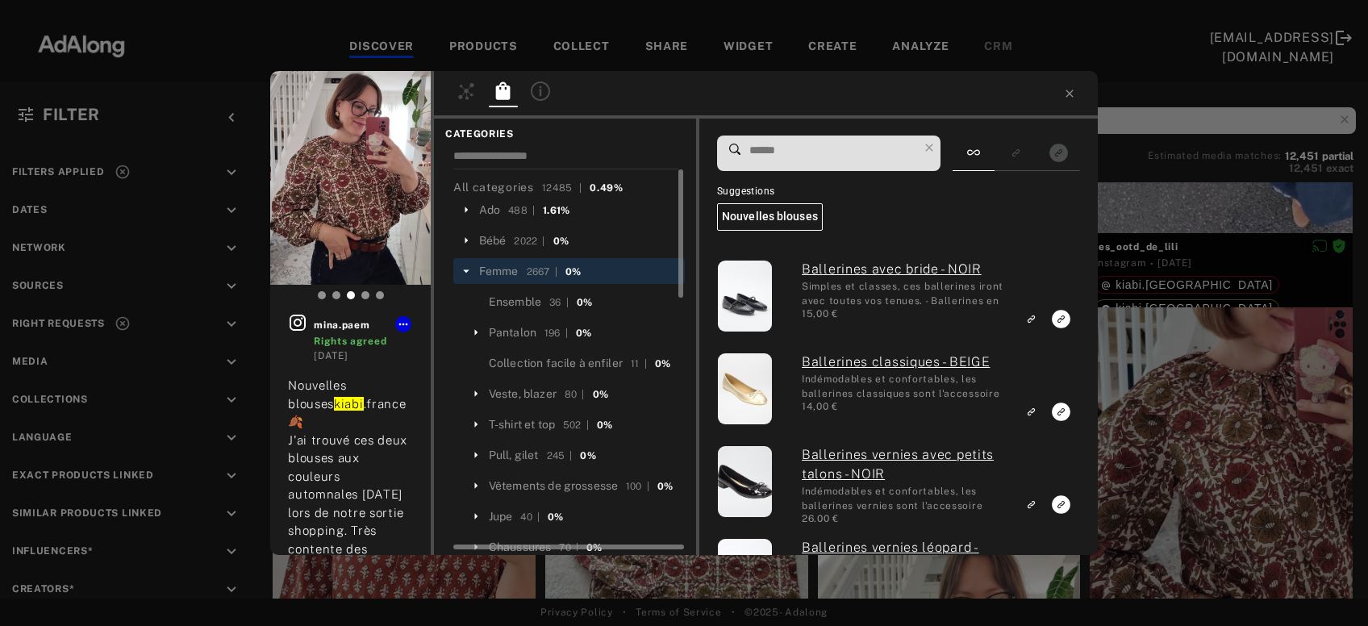
click at [760, 155] on input at bounding box center [833, 151] width 170 height 22
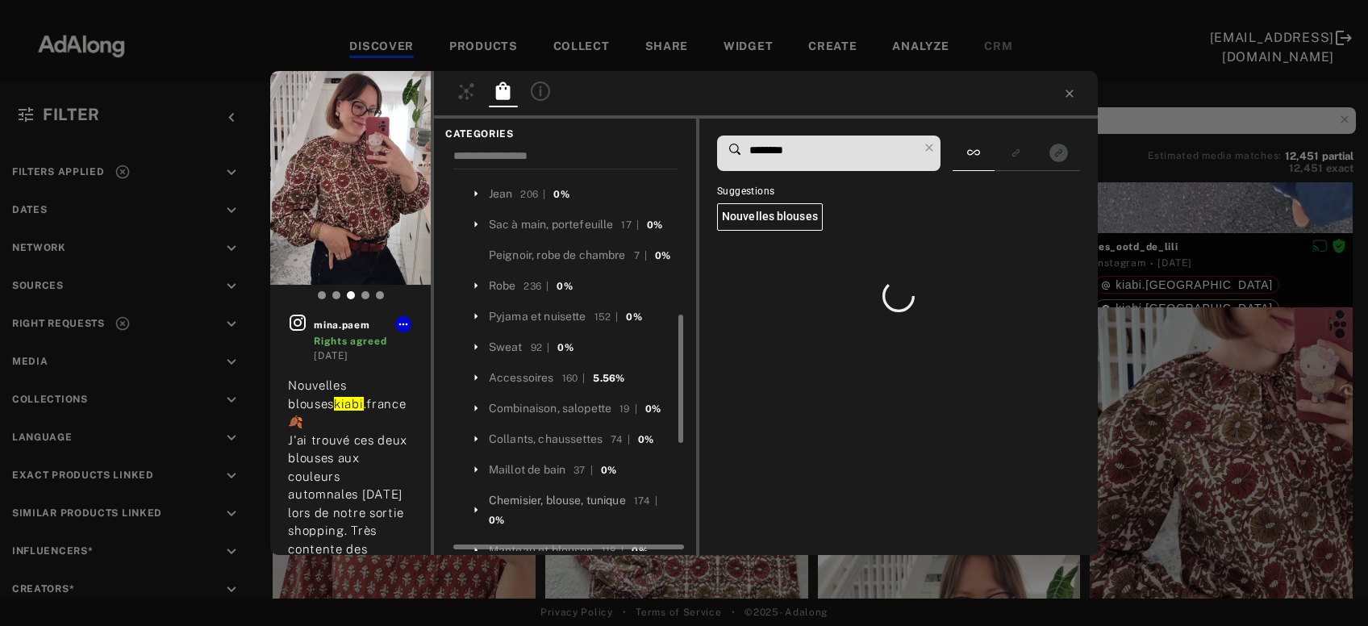
type input "********"
click at [598, 505] on div "Chemisier, blouse, tunique" at bounding box center [557, 500] width 137 height 17
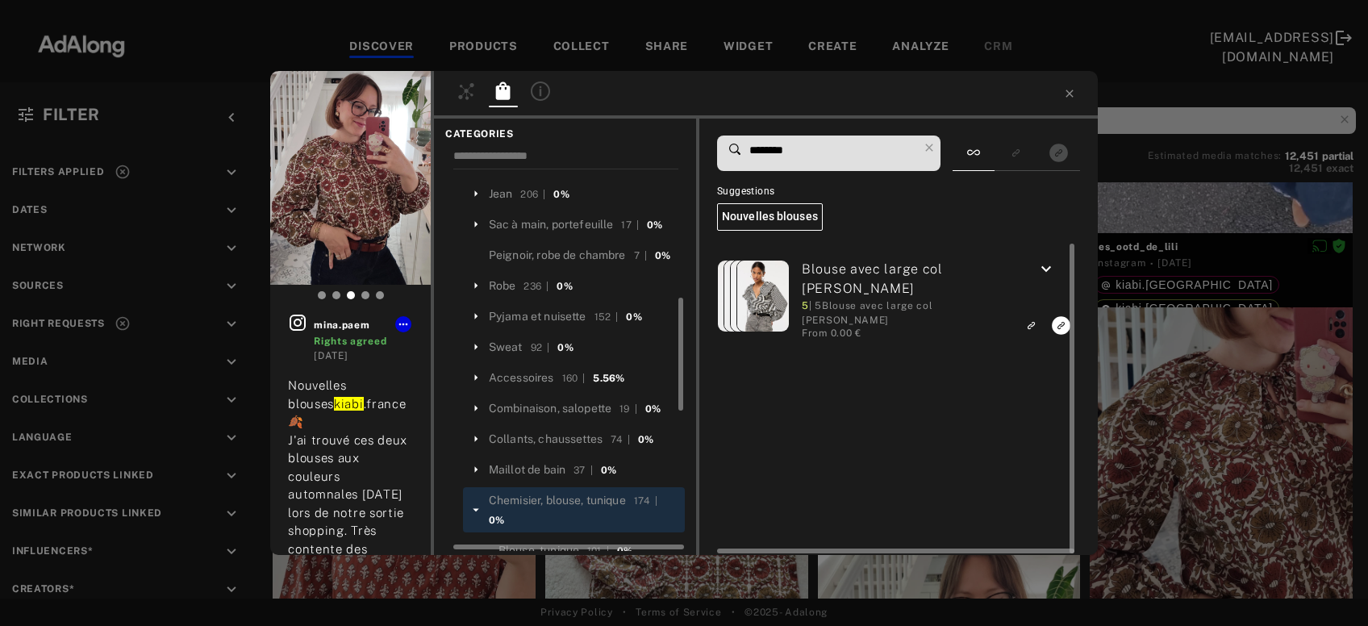
click at [1052, 266] on icon "keyboard_arrow_down" at bounding box center [1045, 269] width 19 height 19
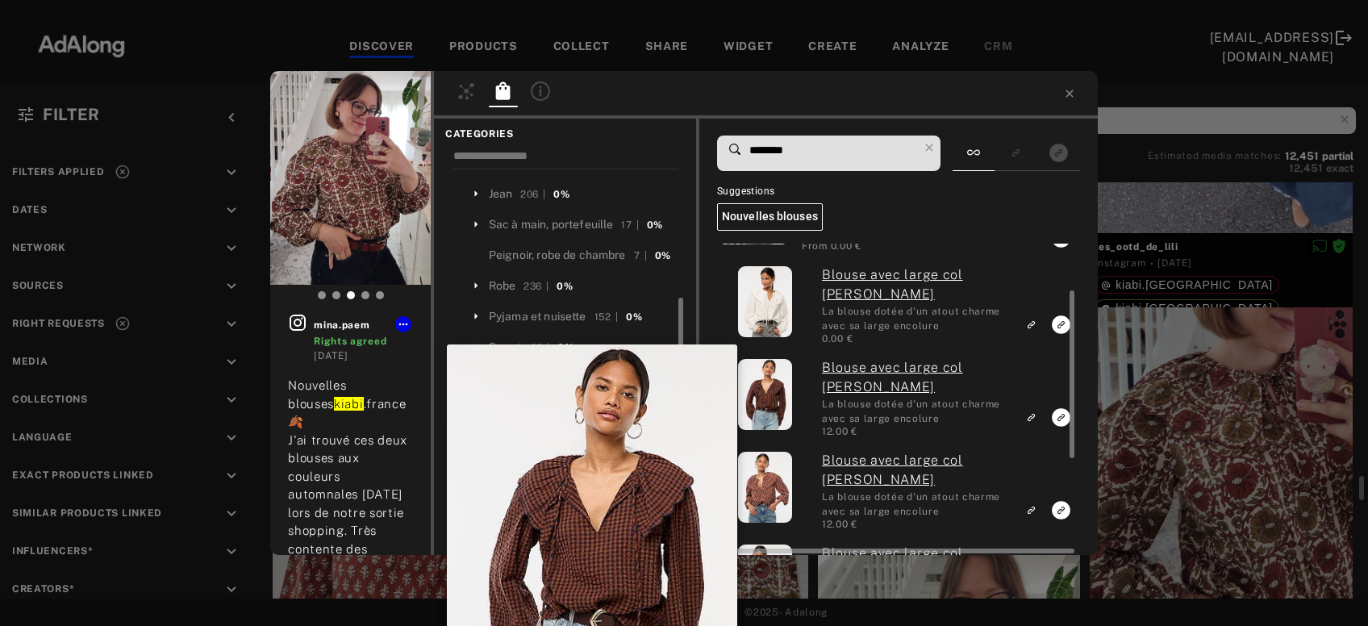
scroll to position [434, 0]
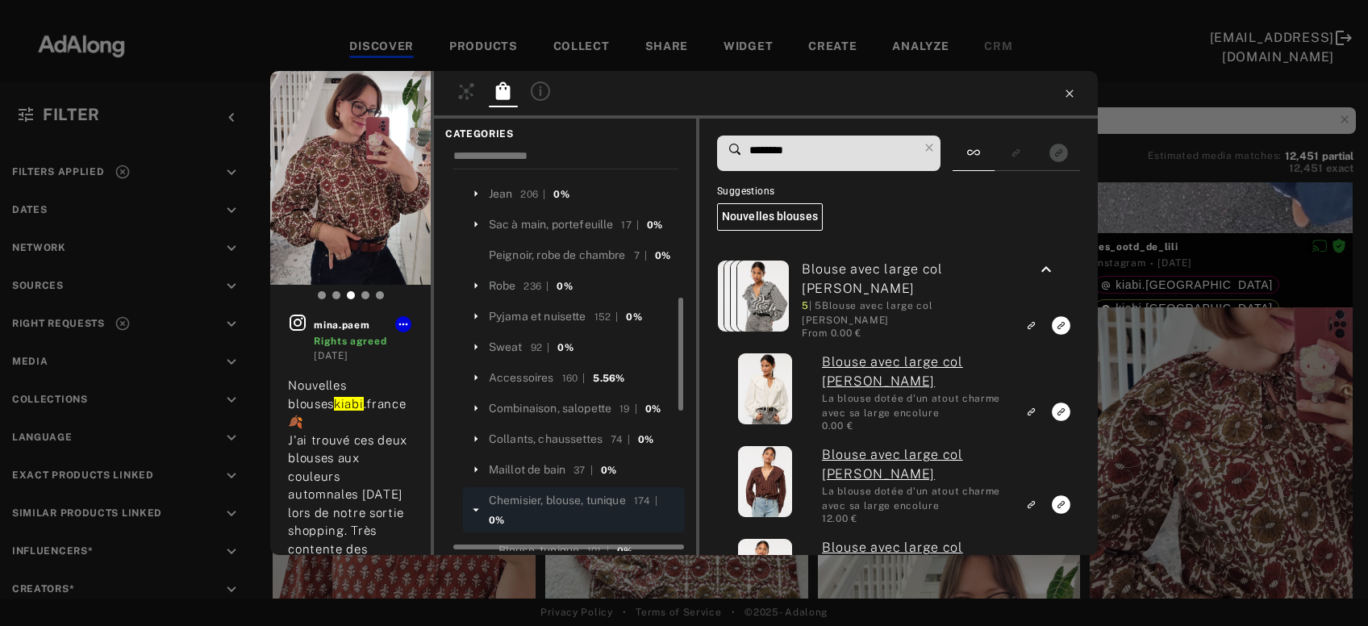
click at [1069, 97] on icon at bounding box center [1069, 93] width 13 height 13
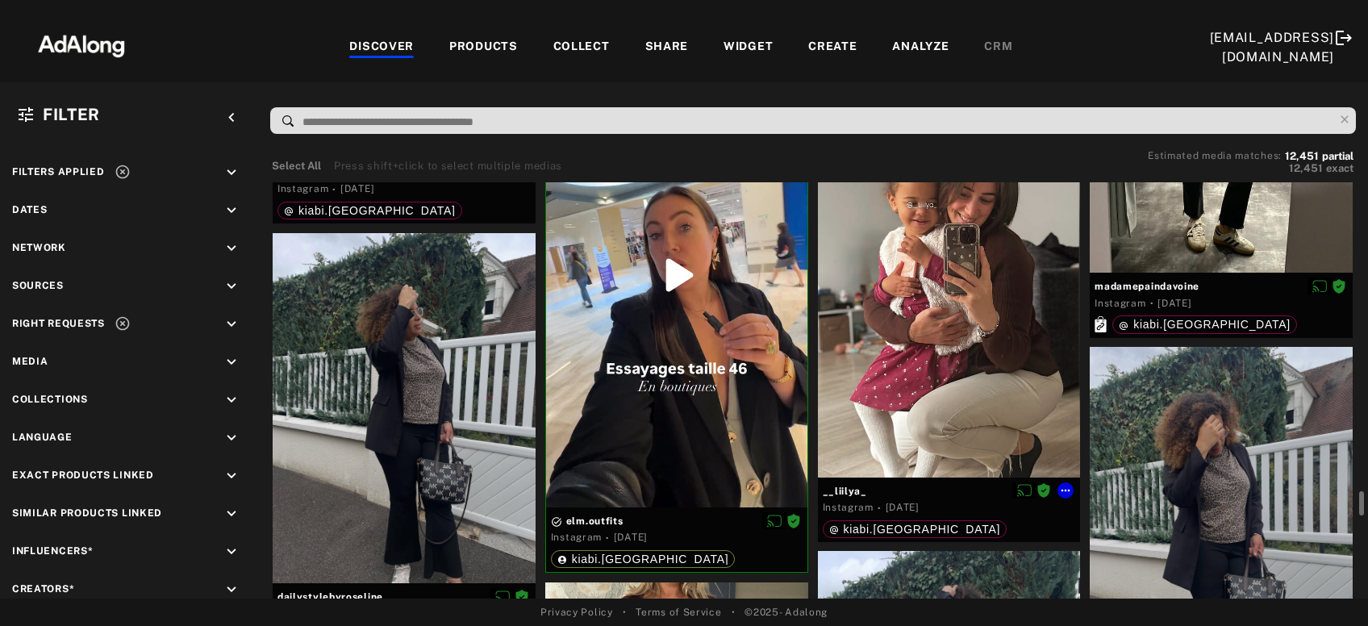
click at [982, 389] on div at bounding box center [949, 302] width 263 height 350
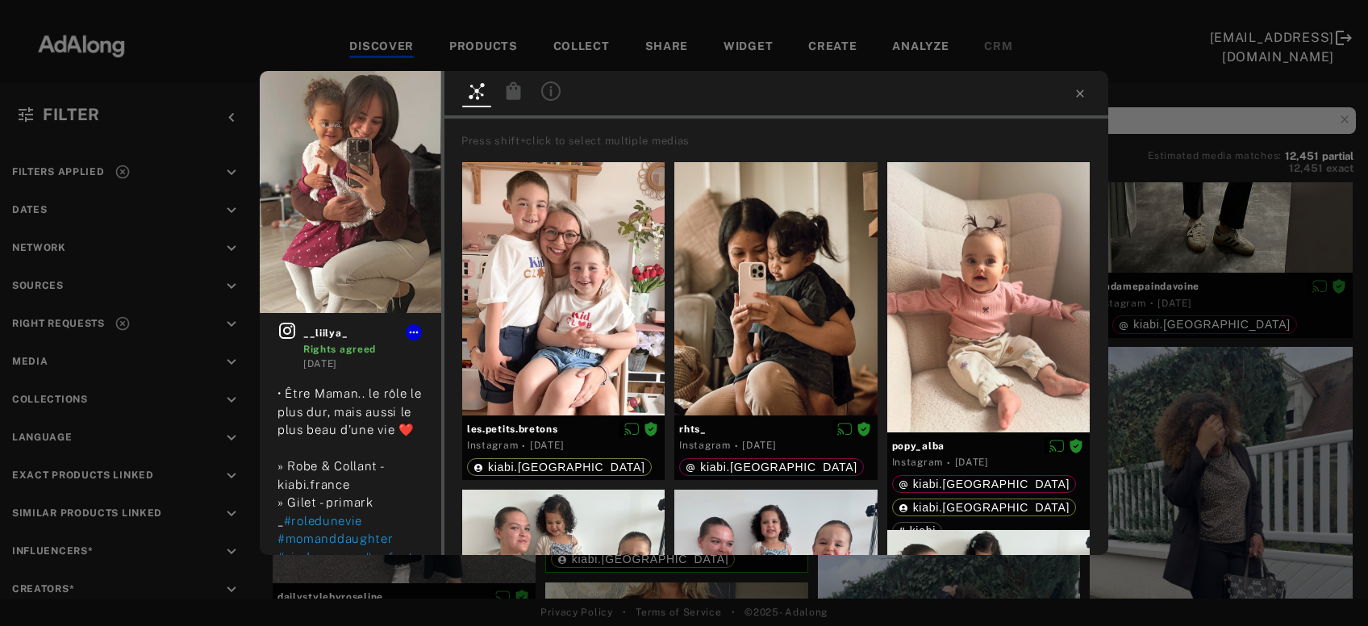
click at [514, 94] on icon at bounding box center [513, 90] width 15 height 18
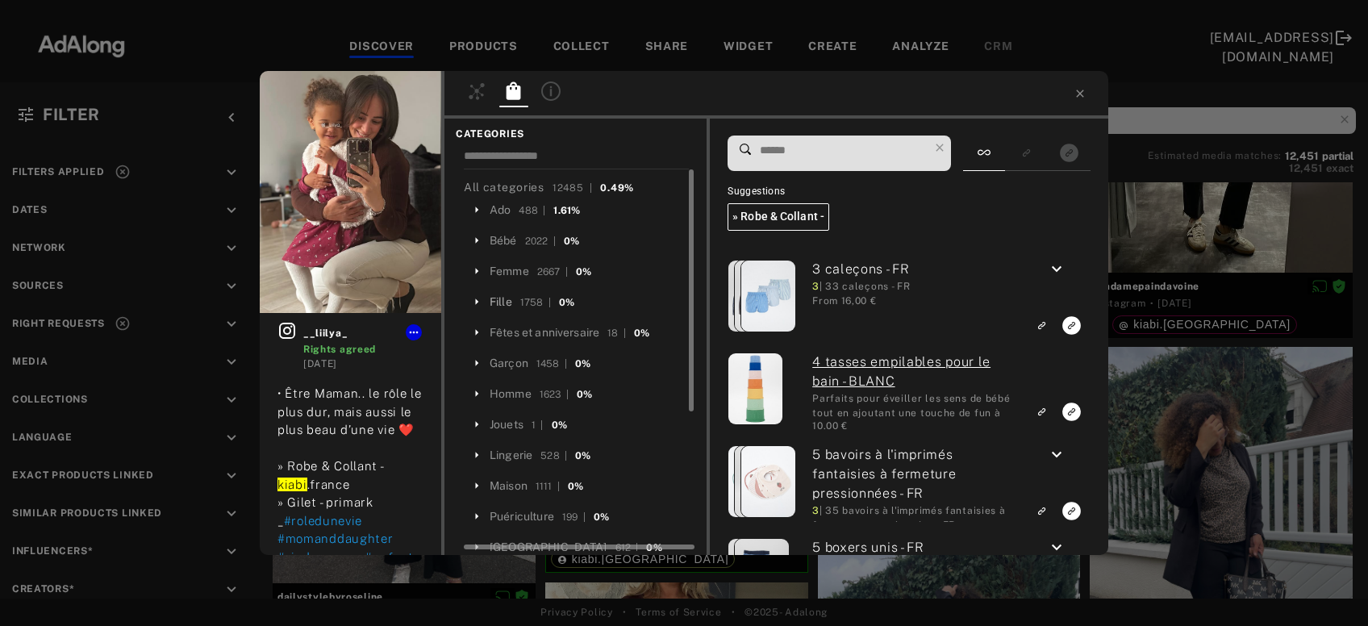
click at [503, 299] on div "Fille" at bounding box center [500, 302] width 23 height 17
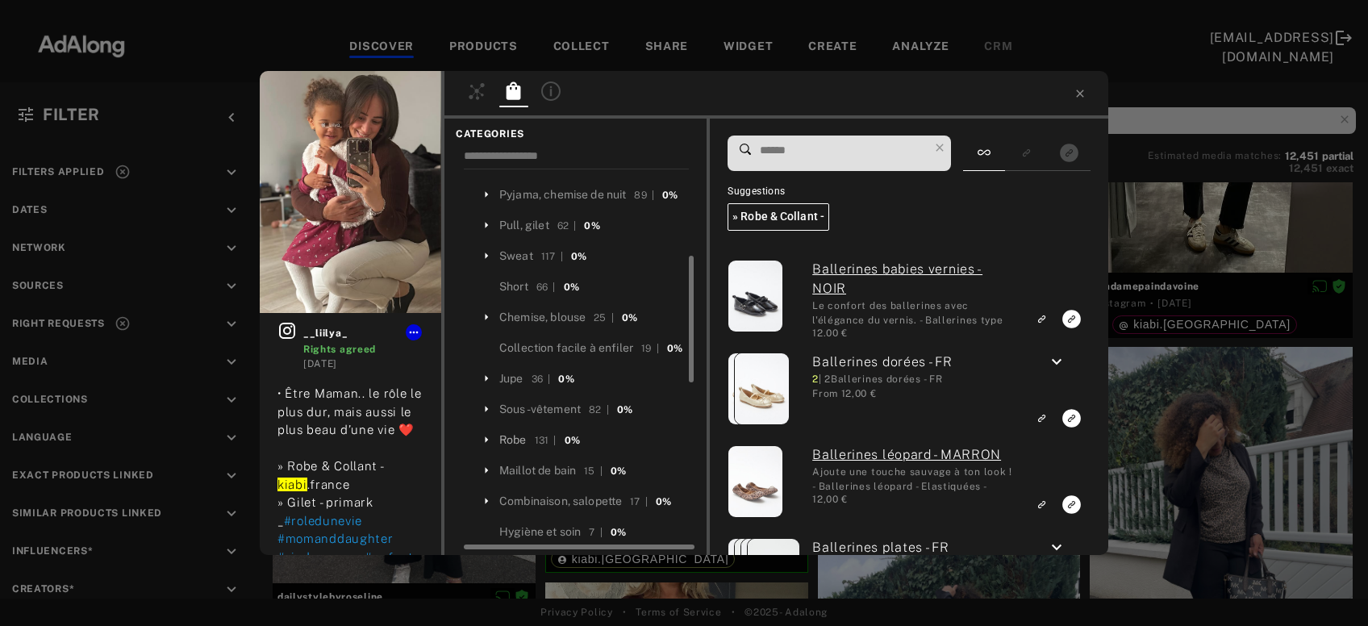
click at [518, 437] on div "Robe" at bounding box center [512, 439] width 27 height 17
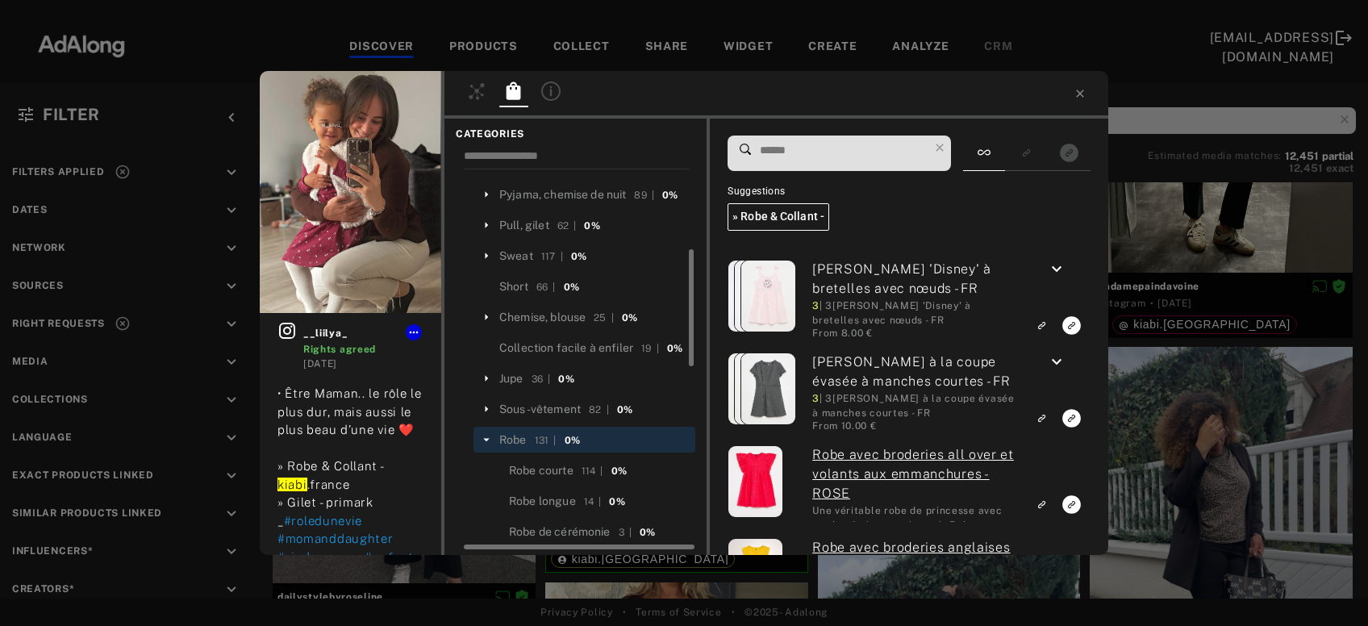
click at [798, 152] on input at bounding box center [843, 151] width 170 height 22
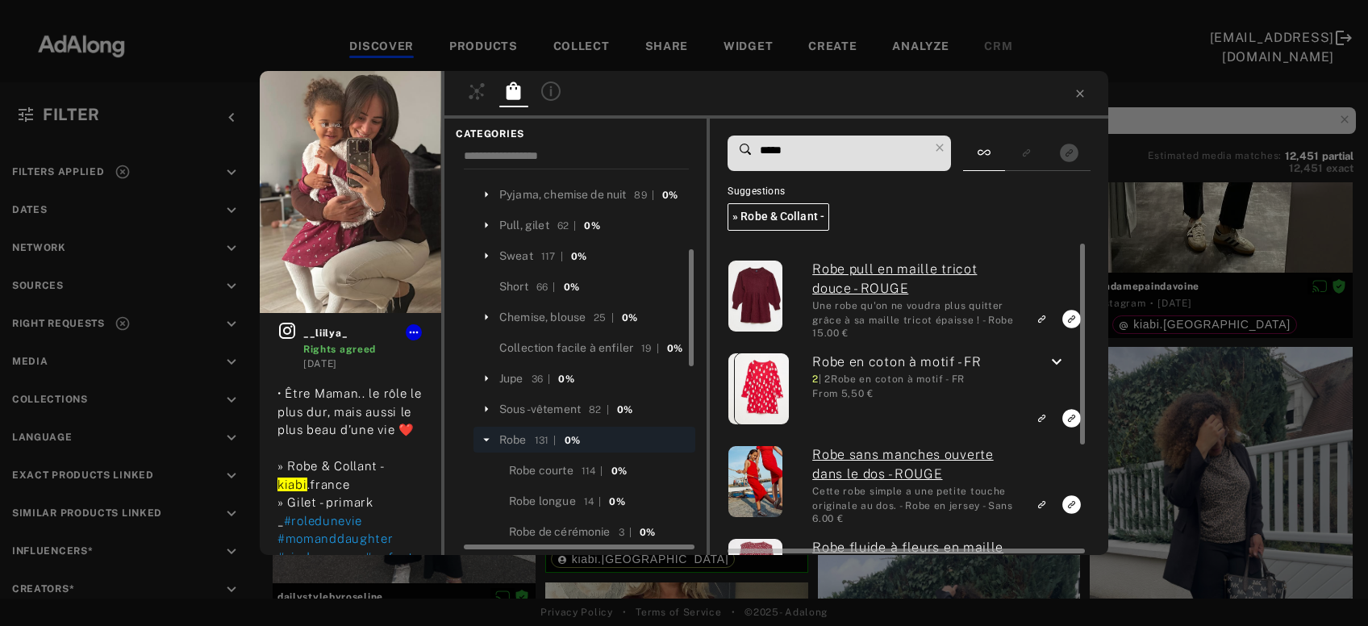
type input "*****"
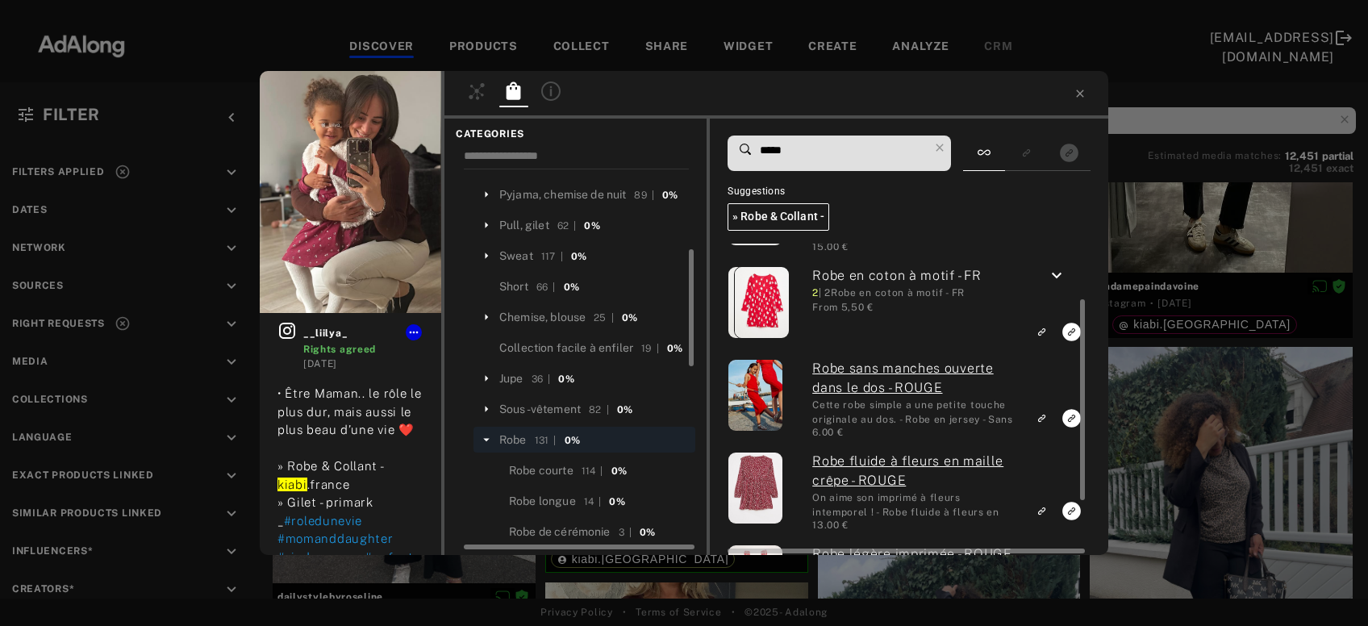
click at [1056, 277] on icon "keyboard_arrow_down" at bounding box center [1056, 275] width 19 height 19
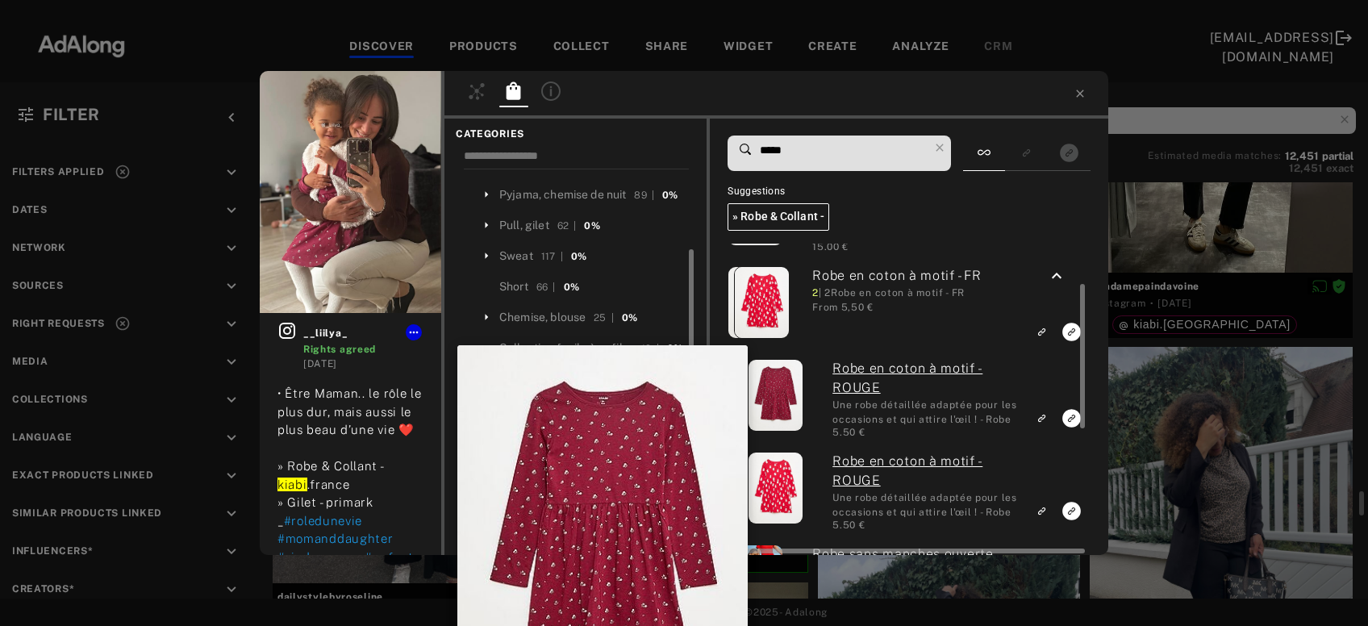
scroll to position [260, 0]
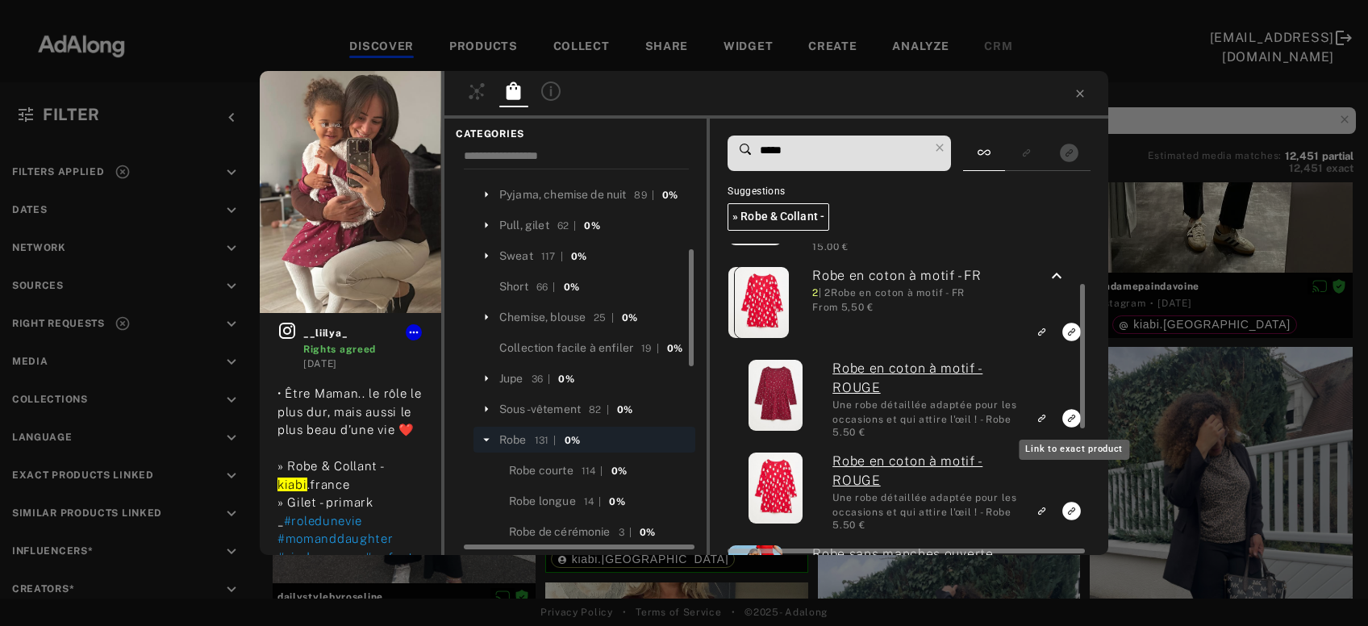
click at [1073, 419] on rect "Link to exact product" at bounding box center [1071, 418] width 20 height 20
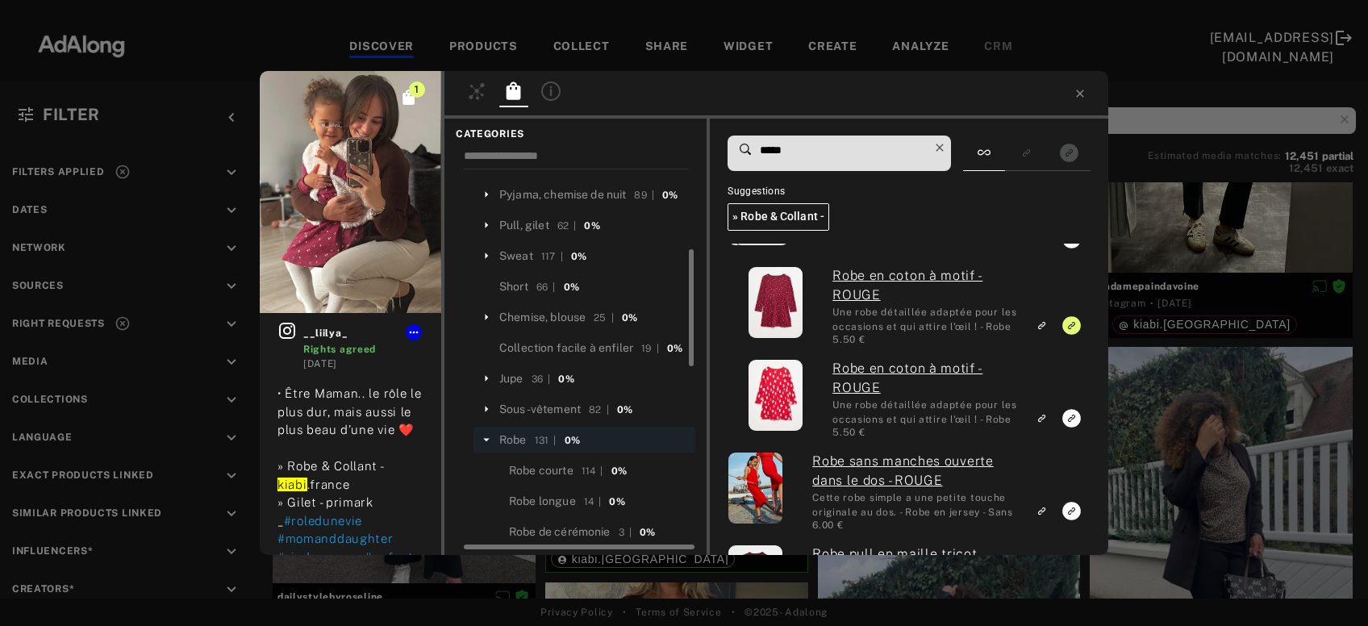
click at [947, 155] on icon at bounding box center [939, 147] width 23 height 23
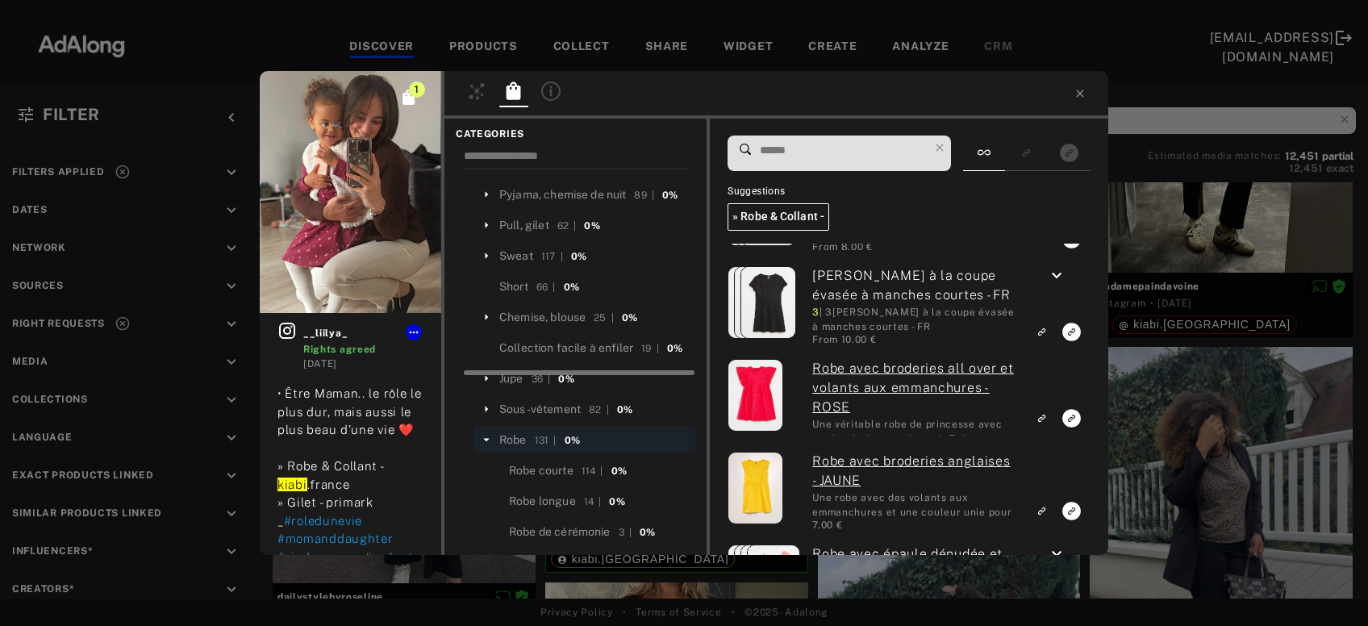
scroll to position [86, 0]
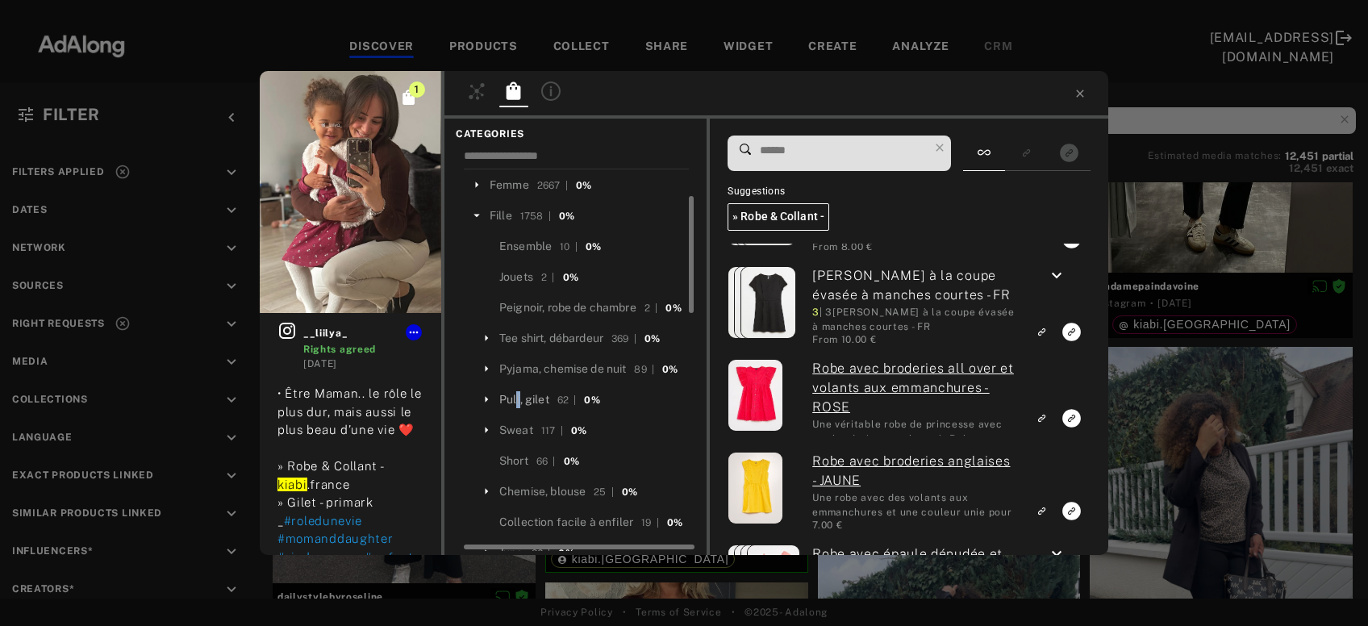
click at [518, 400] on div "Pull, gilet" at bounding box center [524, 399] width 50 height 17
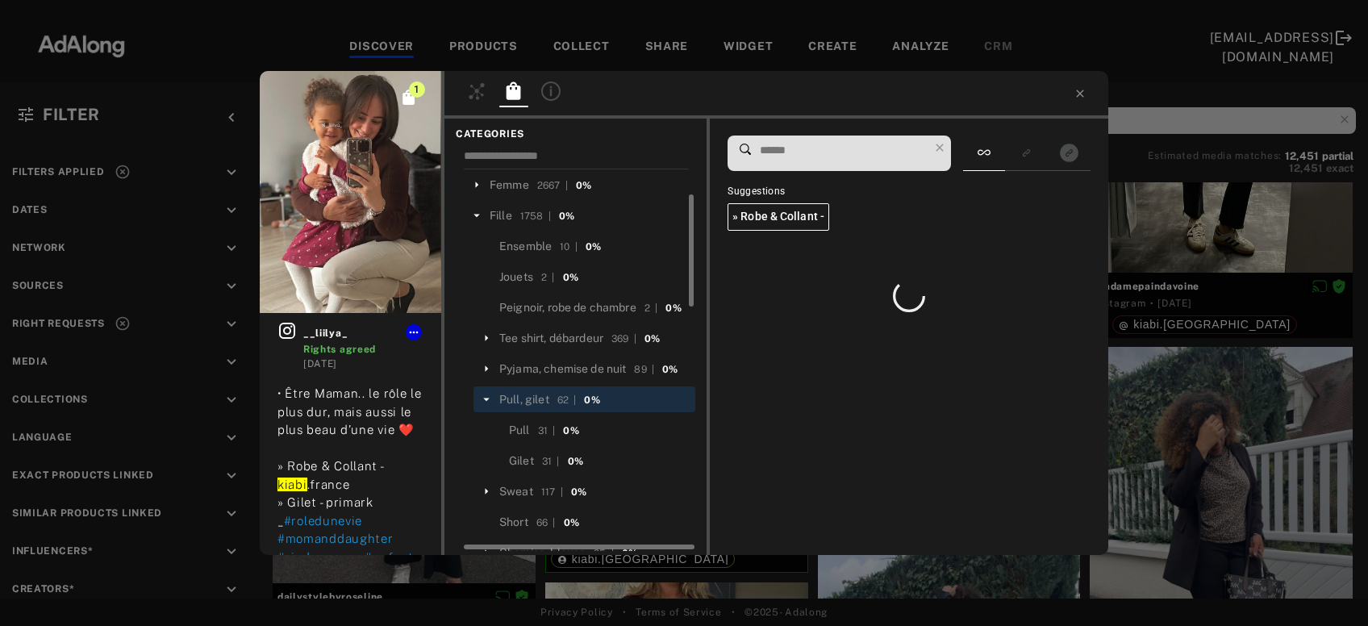
scroll to position [0, 0]
click at [847, 145] on input at bounding box center [843, 151] width 170 height 22
click at [502, 216] on div "Fille" at bounding box center [500, 215] width 23 height 17
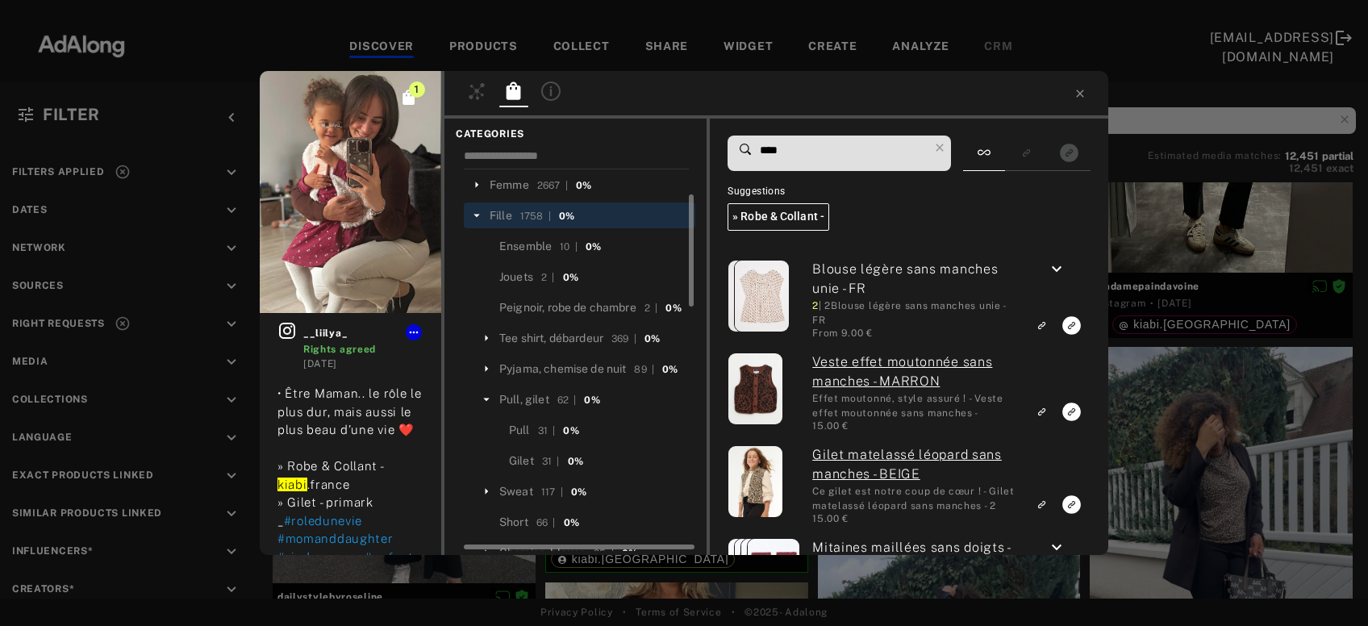
click at [766, 152] on input "****" at bounding box center [843, 151] width 170 height 22
click at [756, 152] on div at bounding box center [742, 153] width 31 height 34
click at [760, 150] on input "****" at bounding box center [843, 151] width 170 height 22
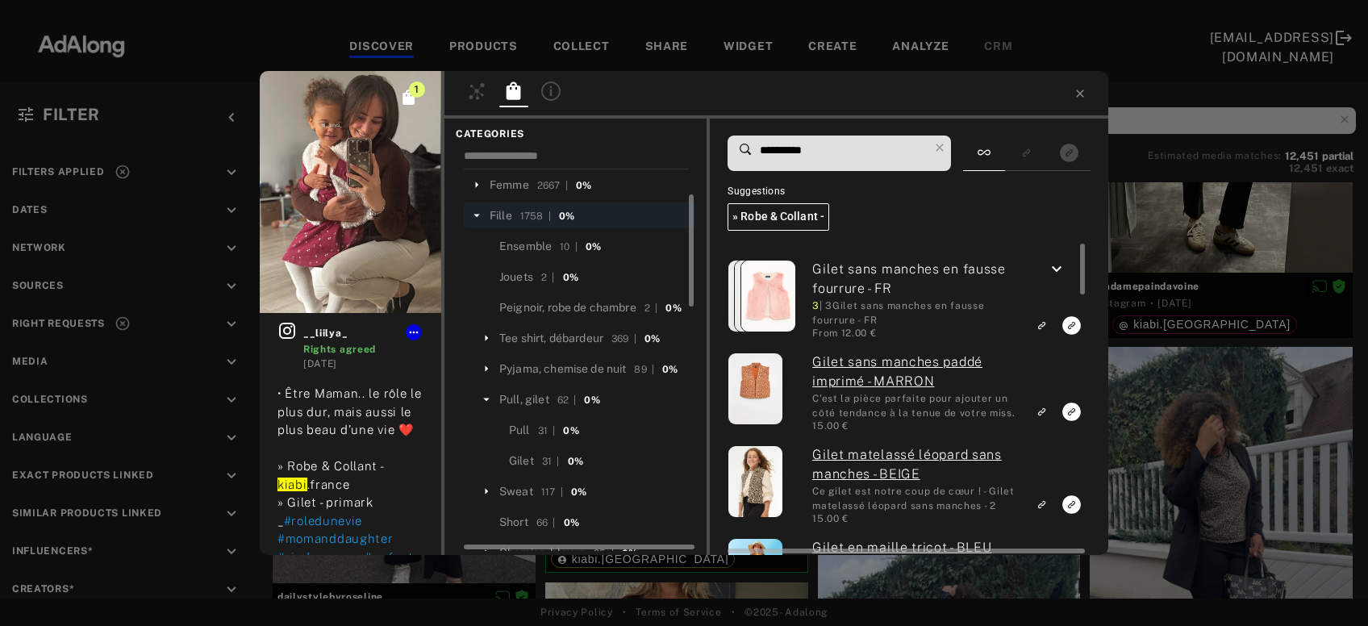
type input "**********"
click at [1061, 268] on icon "keyboard_arrow_down" at bounding box center [1056, 269] width 19 height 19
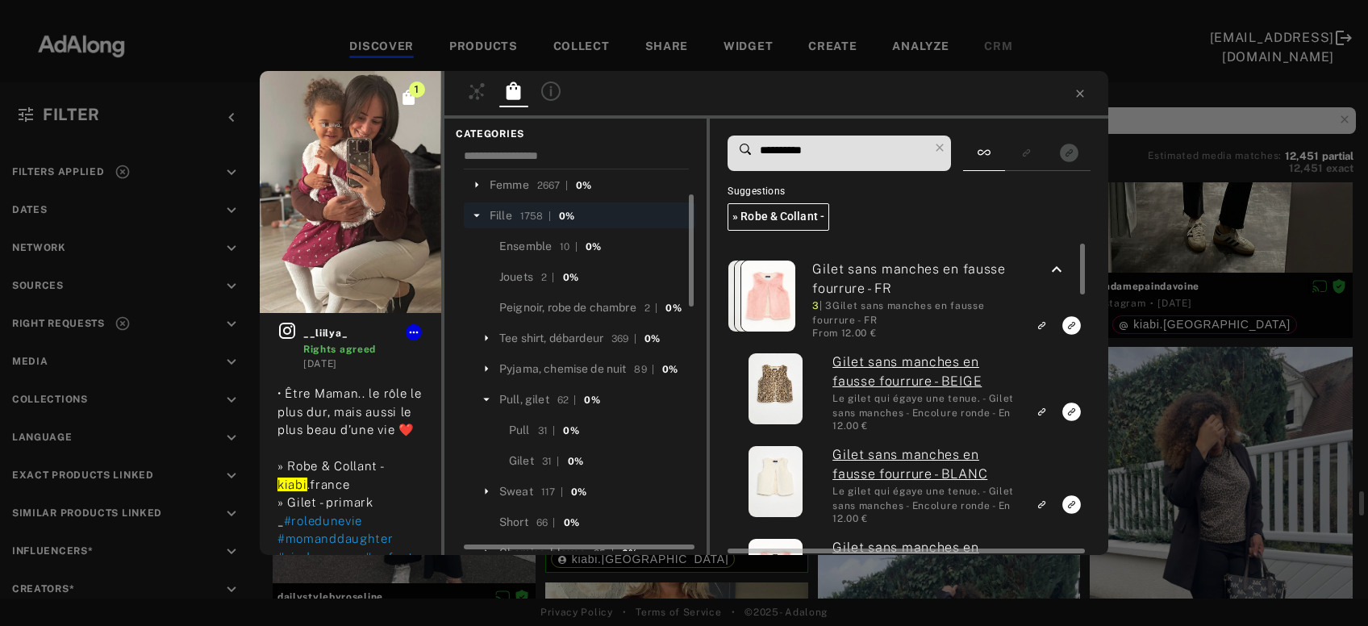
scroll to position [86, 0]
click at [1068, 507] on icon "Link to exact product" at bounding box center [1071, 504] width 19 height 19
click at [1206, 458] on div "2 __liilya_ Rights agreed 5 days ago • Être Maman.. le rôle le plus dur, mais a…" at bounding box center [684, 313] width 1368 height 626
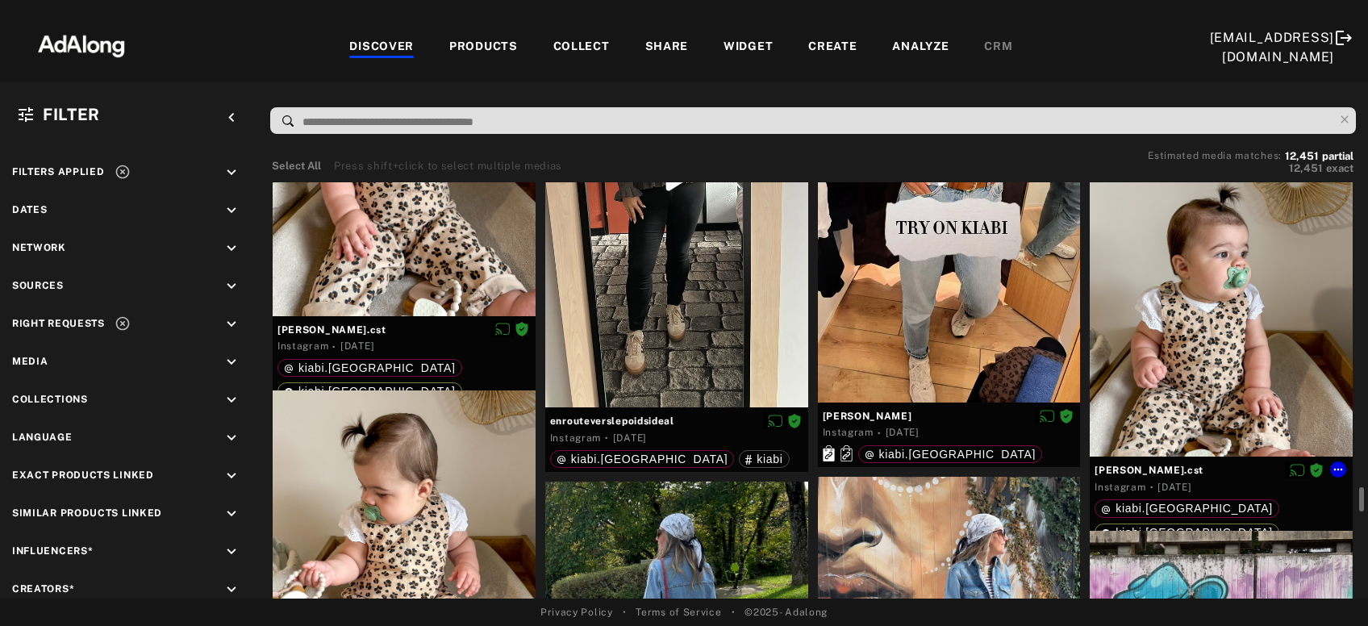
scroll to position [14164, 0]
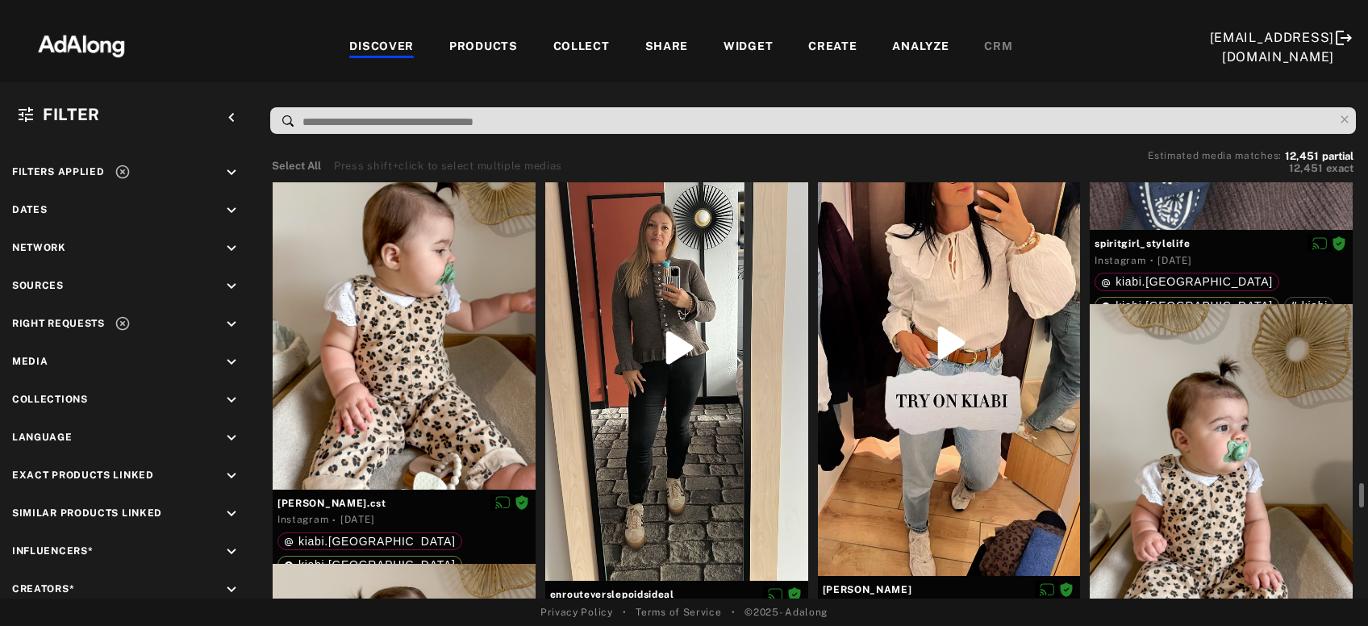
click at [1206, 458] on div at bounding box center [1220, 467] width 263 height 326
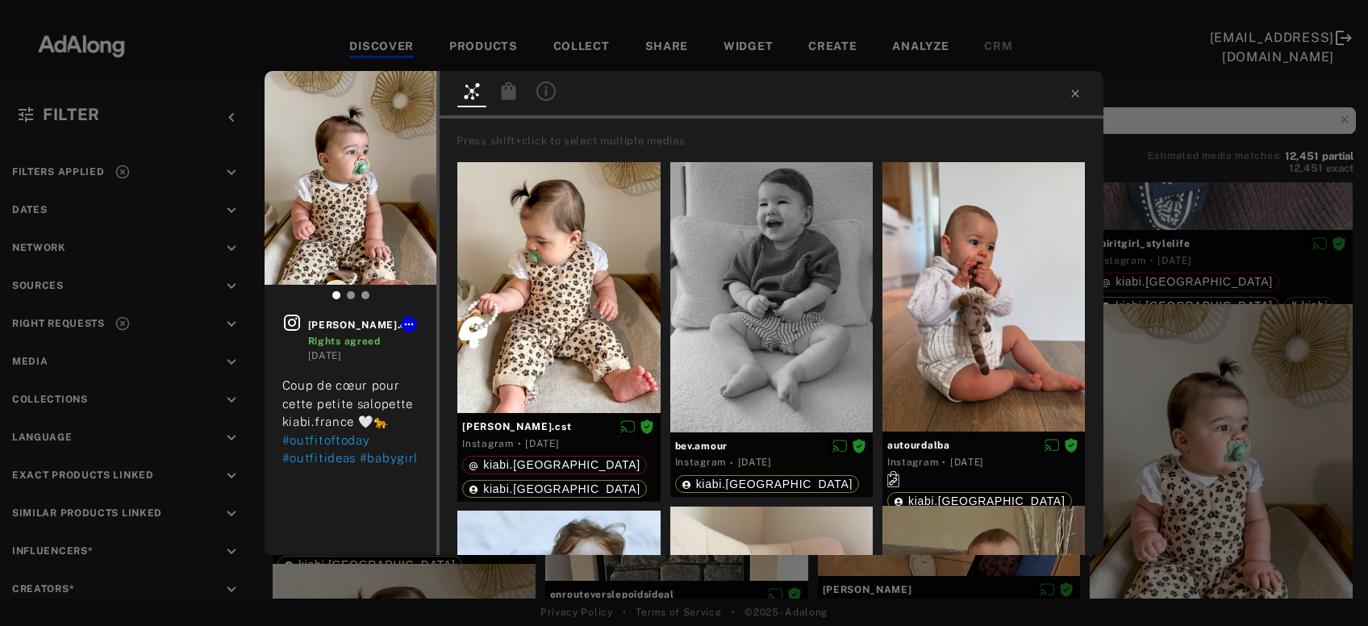
click at [506, 94] on icon at bounding box center [509, 90] width 15 height 18
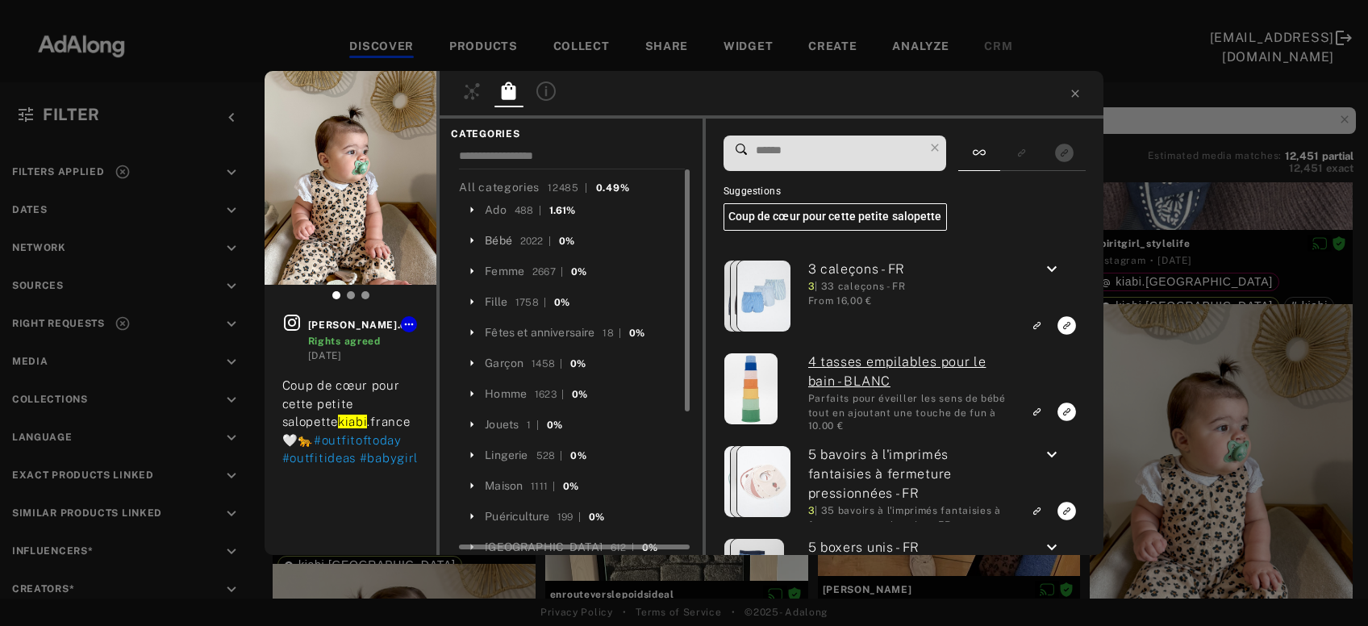
click at [504, 243] on div "Bébé" at bounding box center [498, 240] width 27 height 17
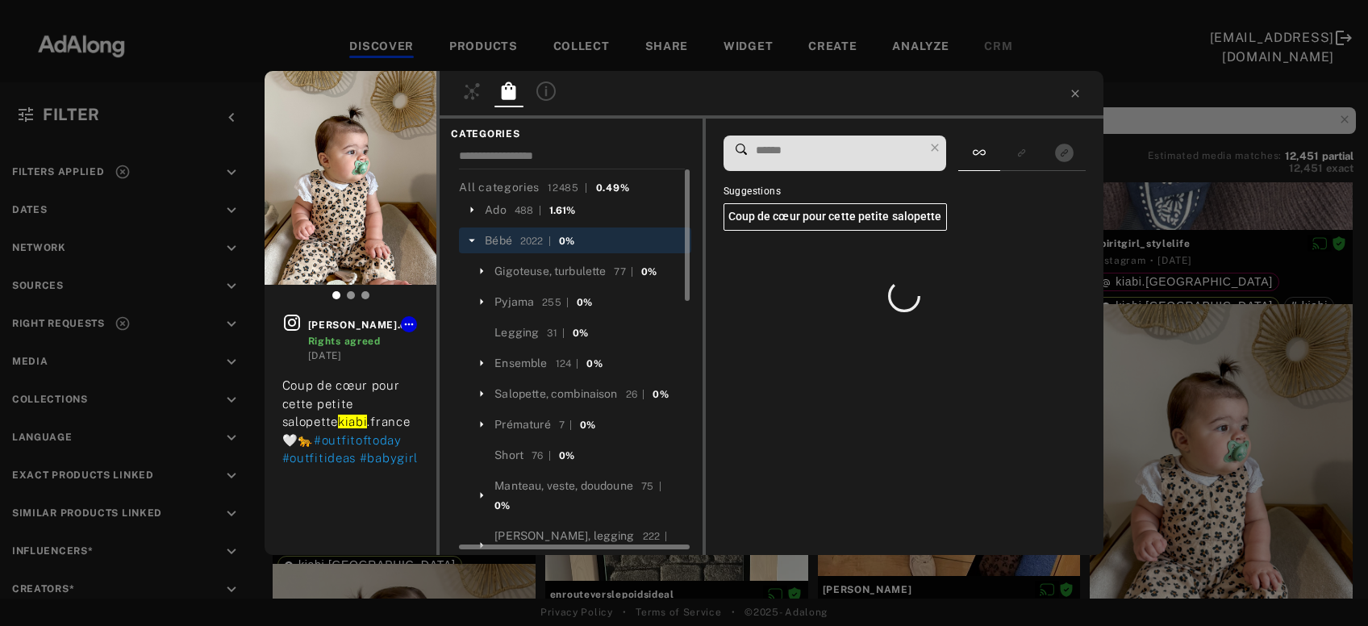
click at [792, 151] on input at bounding box center [839, 151] width 170 height 22
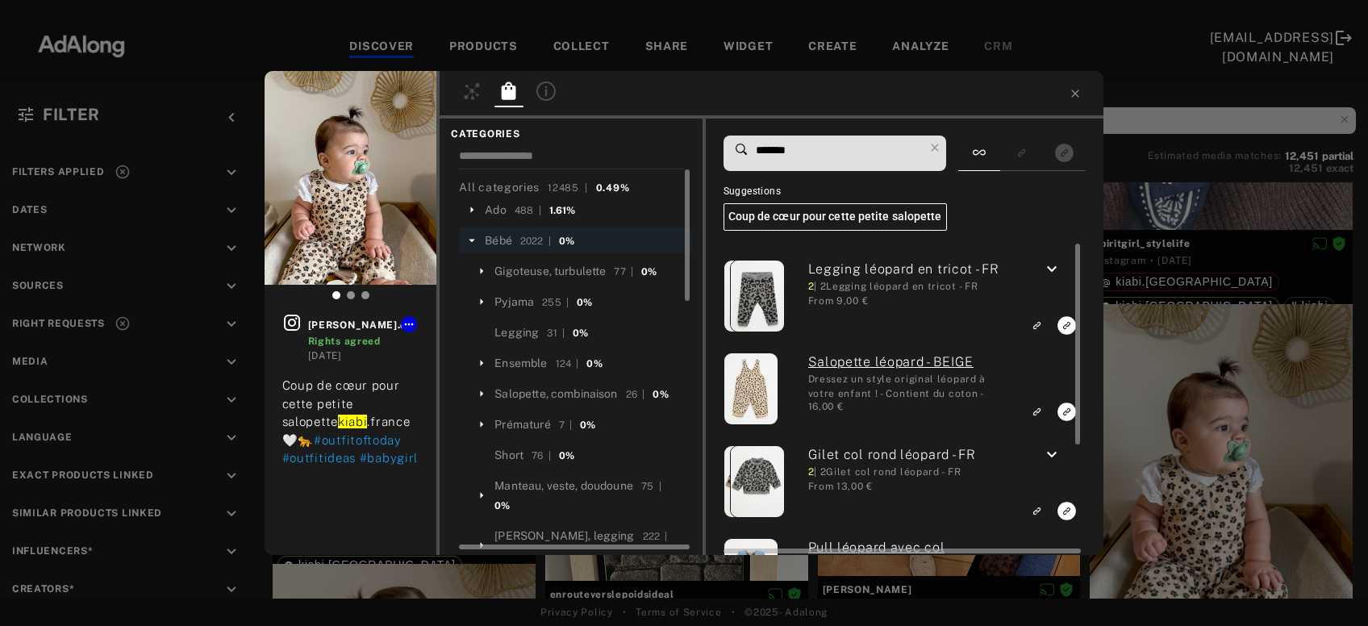
type input "*******"
click at [1068, 410] on icon "Link to exact product" at bounding box center [1066, 411] width 19 height 19
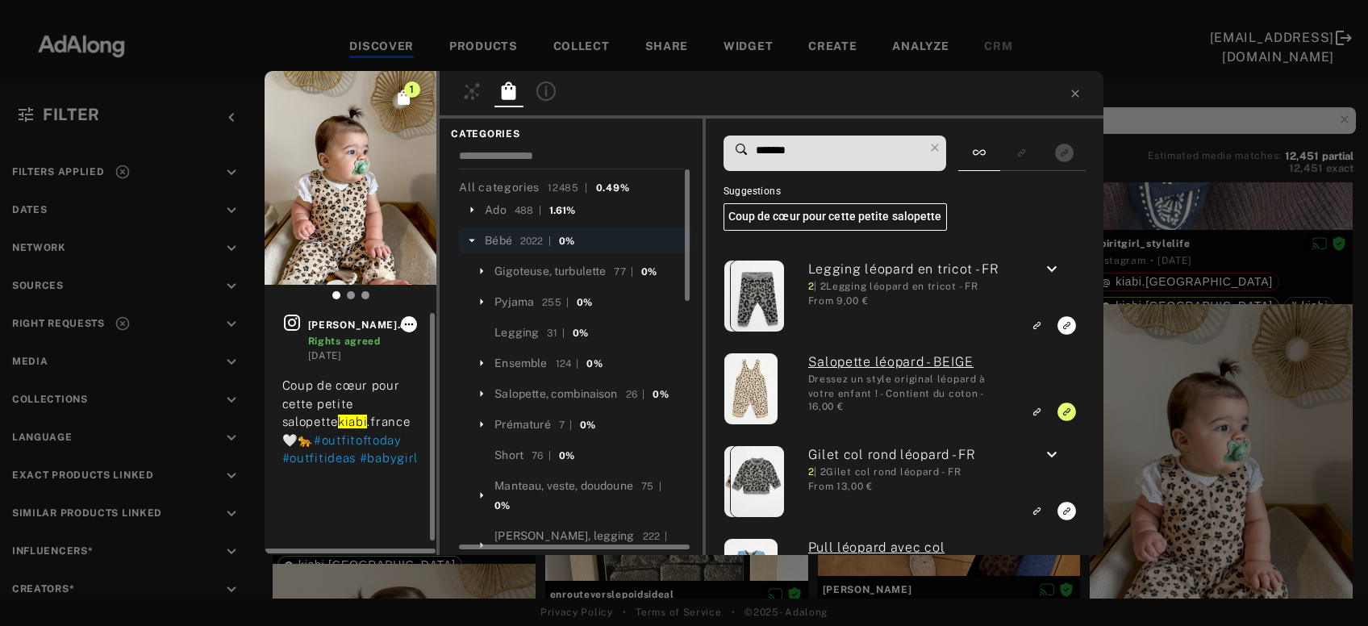
click at [413, 324] on icon at bounding box center [409, 324] width 9 height 2
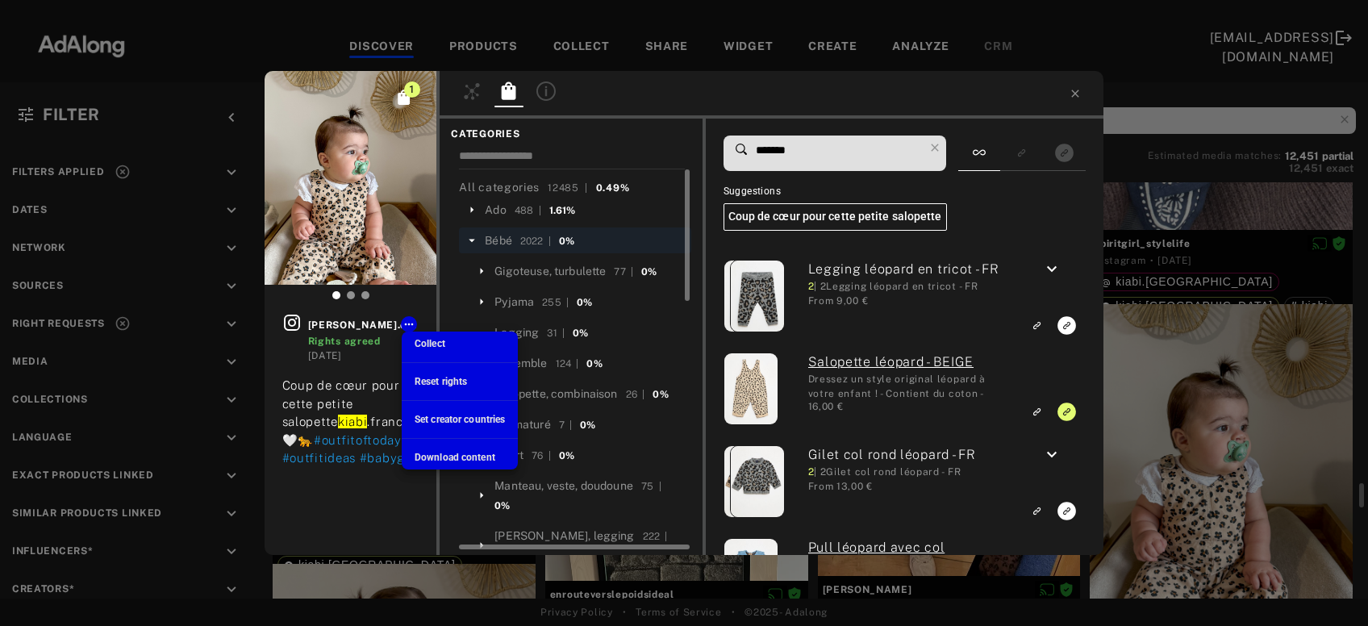
click at [436, 337] on div "Collect" at bounding box center [429, 343] width 31 height 15
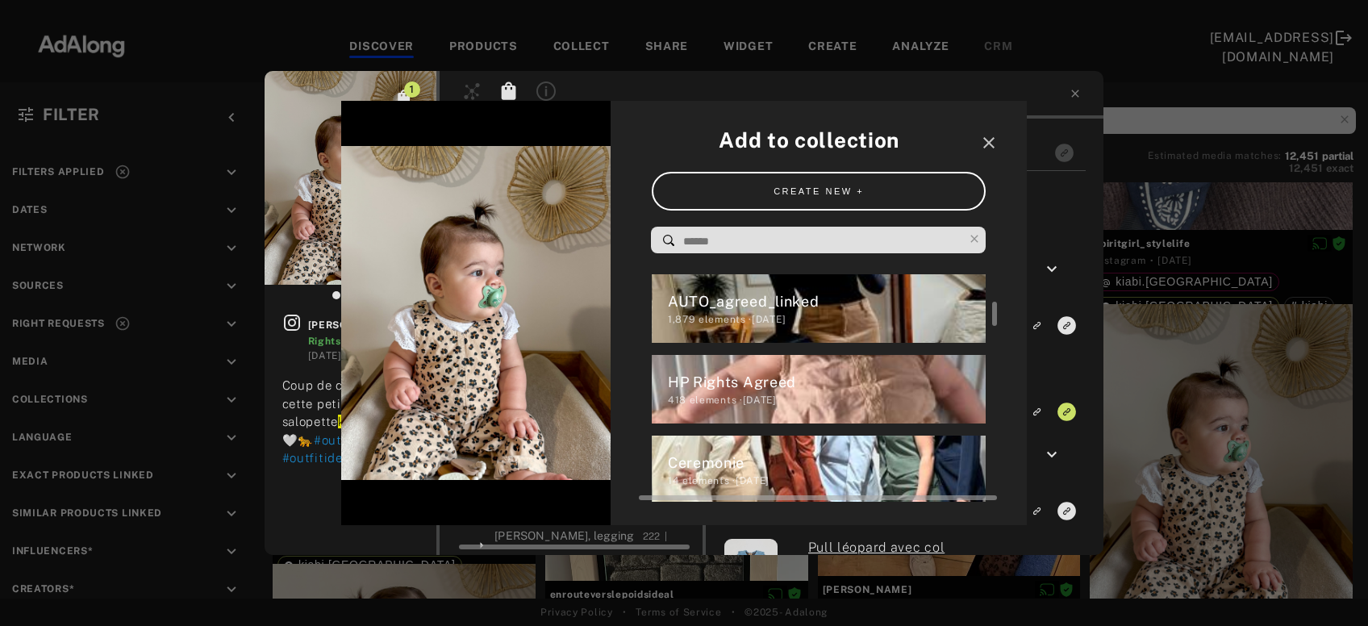
click at [770, 397] on div "418 elements · 2024.04.04" at bounding box center [827, 400] width 319 height 15
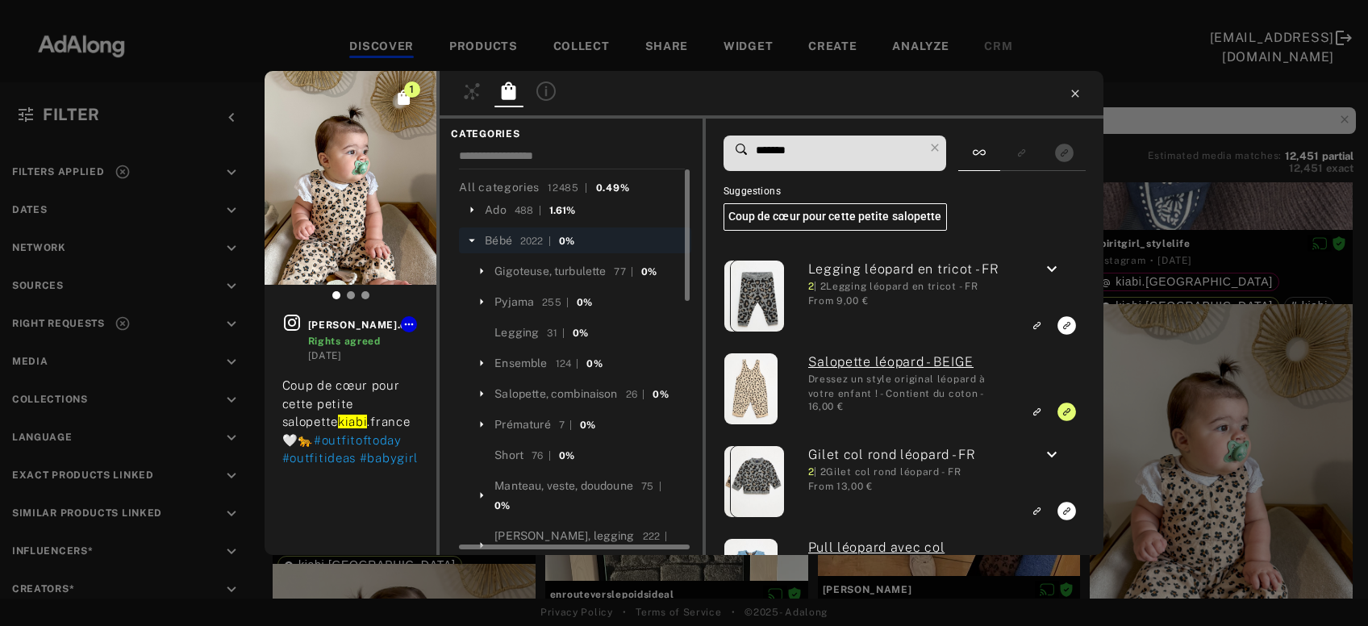
click at [1075, 92] on icon at bounding box center [1074, 93] width 13 height 13
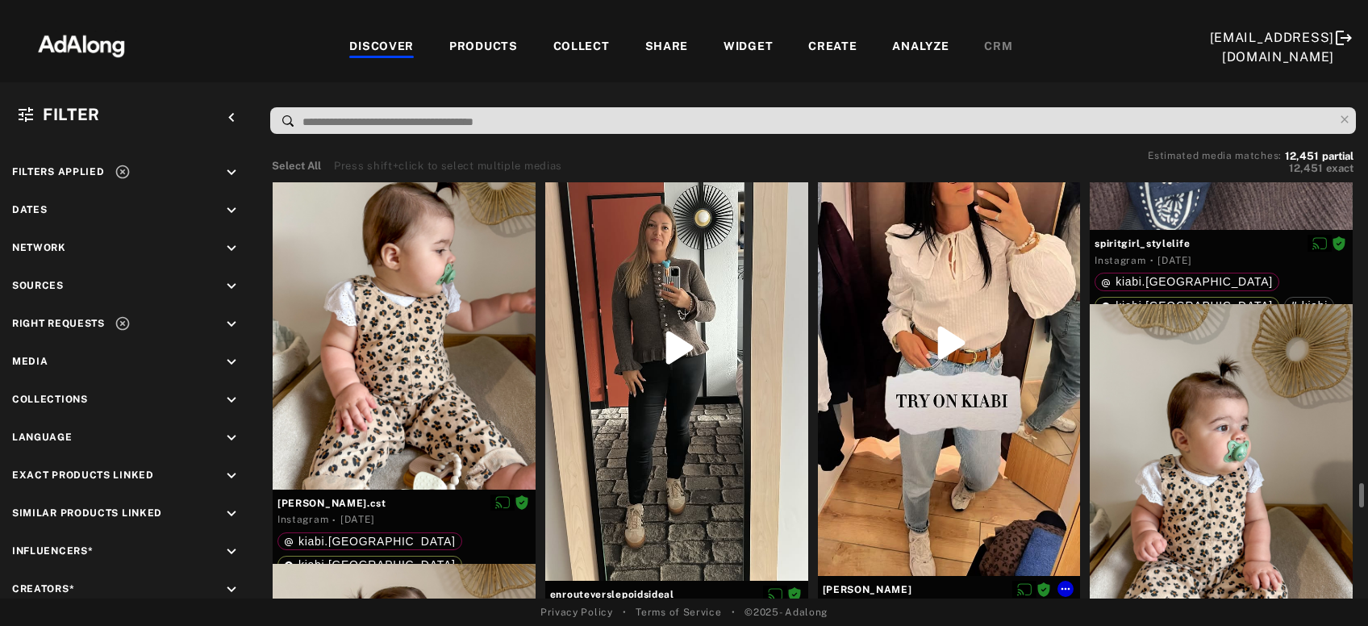
scroll to position [14250, 0]
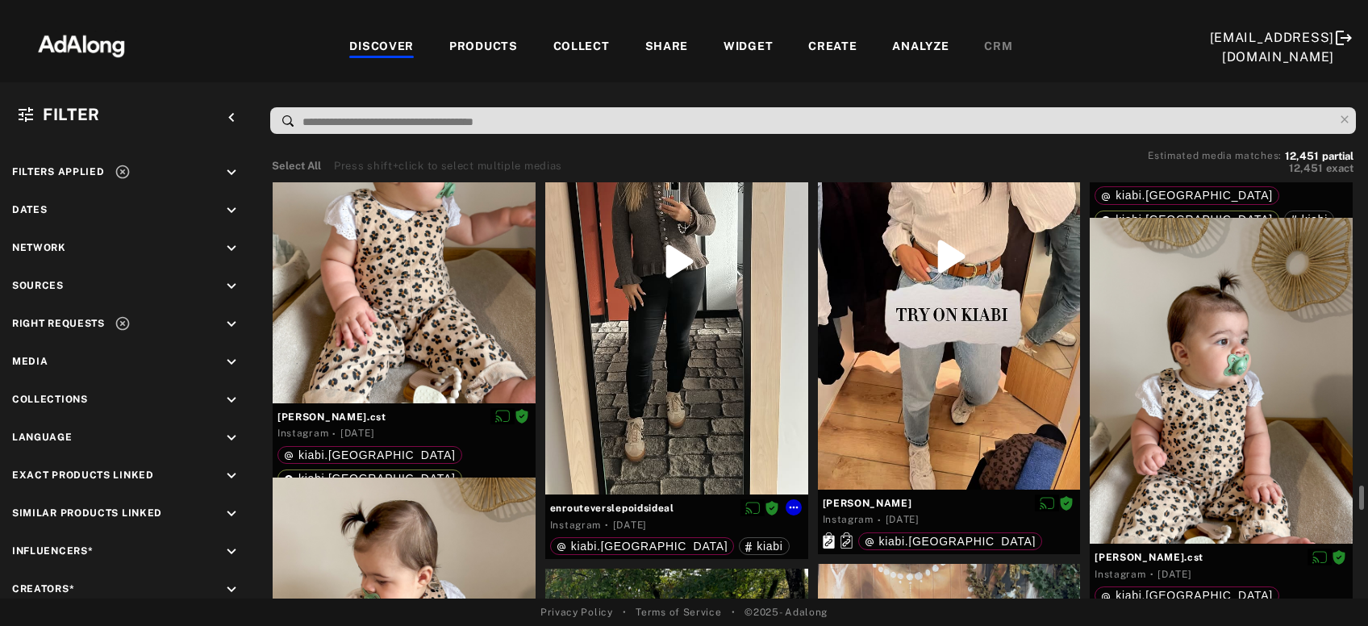
click at [696, 369] on div at bounding box center [676, 260] width 263 height 467
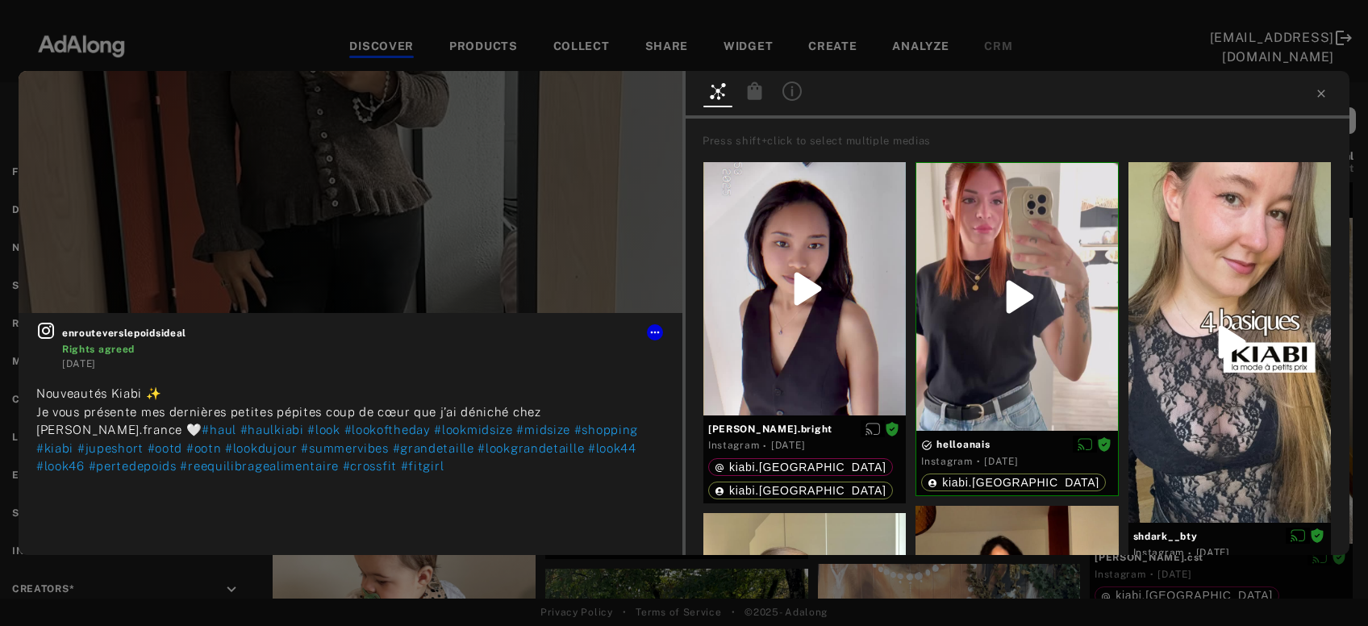
click at [756, 94] on icon at bounding box center [755, 90] width 15 height 18
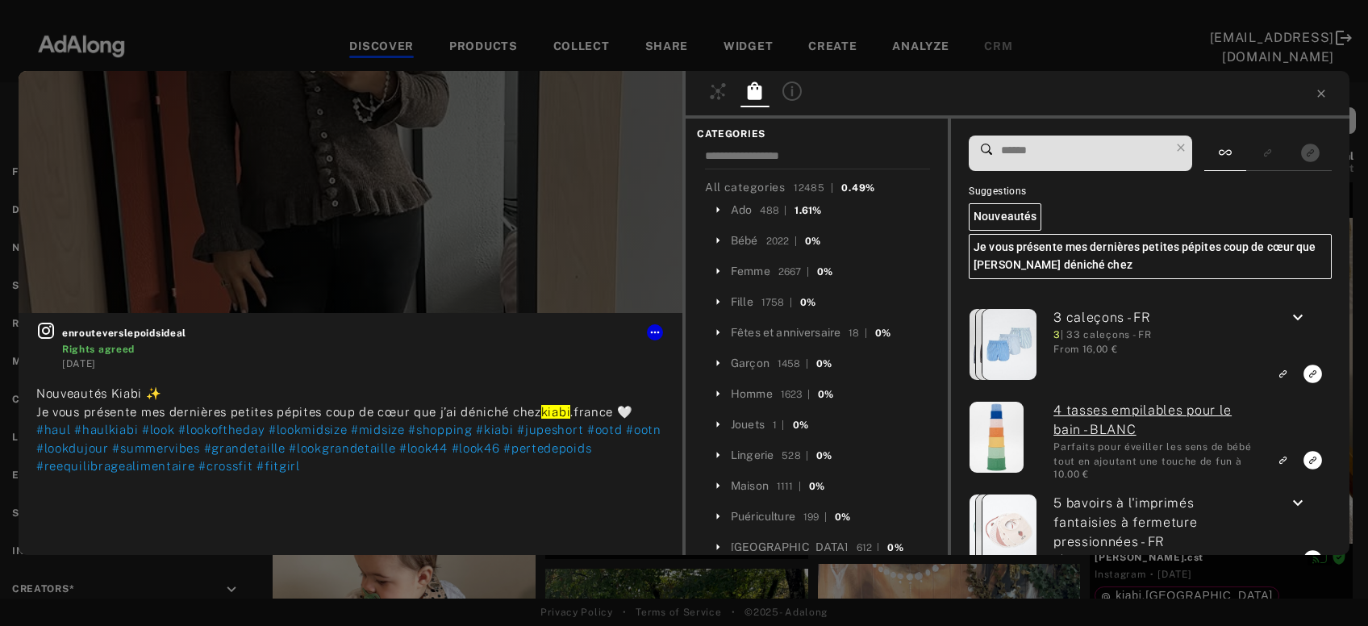
click at [1043, 149] on input at bounding box center [1084, 151] width 170 height 22
paste input "*****"
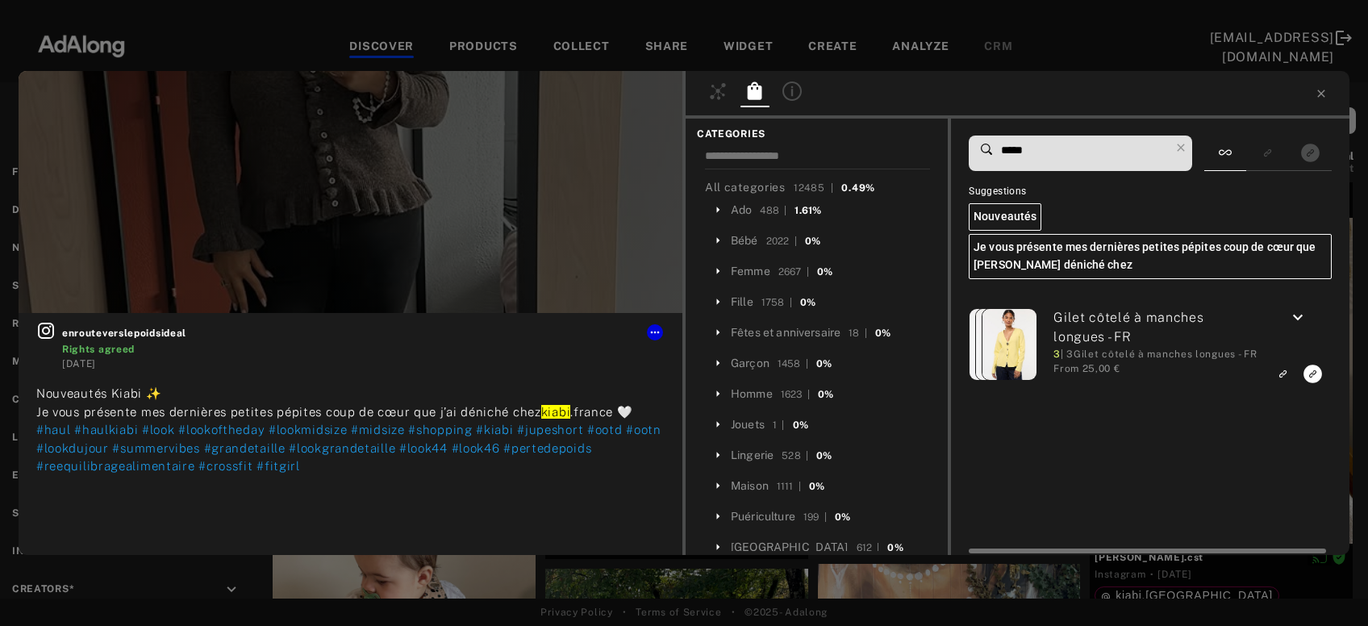
type input "*****"
click at [1301, 321] on icon "keyboard_arrow_down" at bounding box center [1297, 317] width 19 height 19
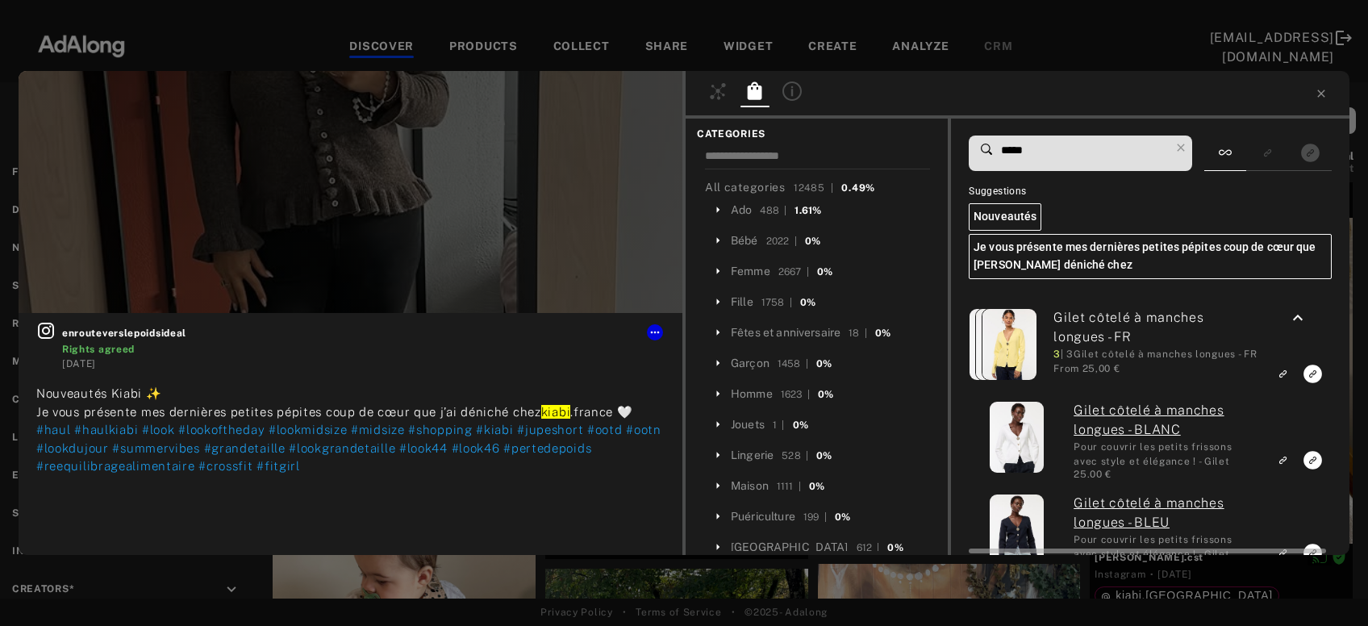
scroll to position [123, 0]
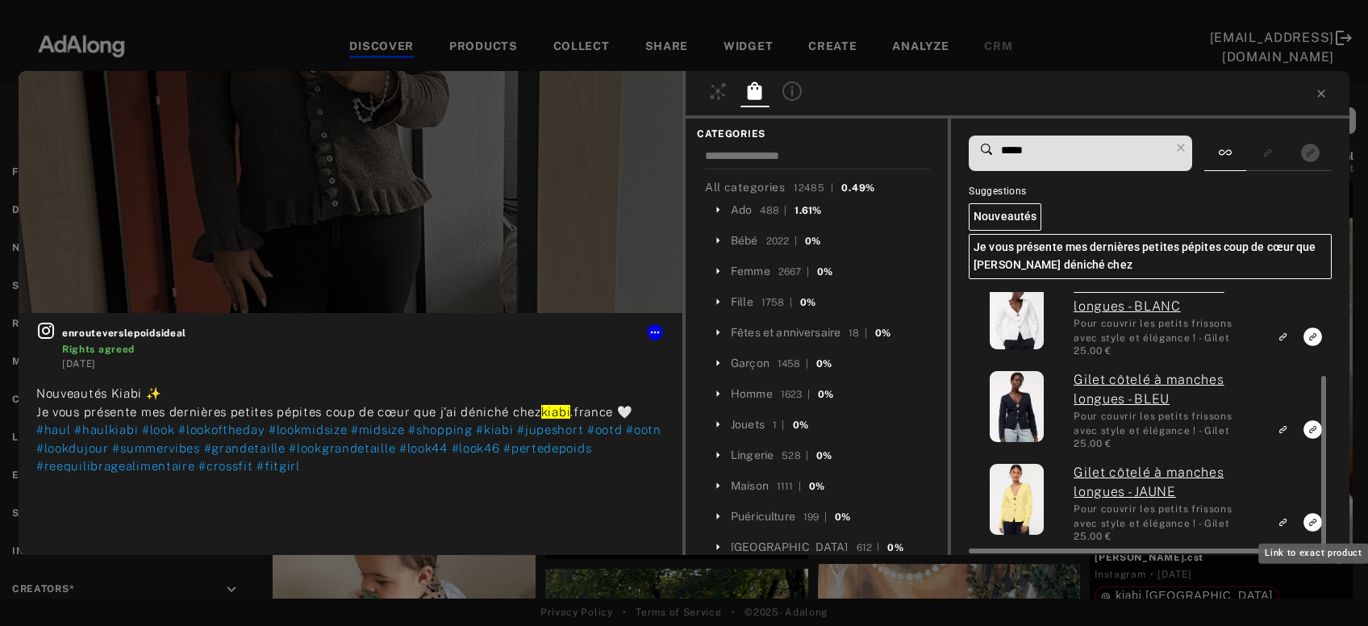
click at [1310, 522] on icon "Link to exact product" at bounding box center [1312, 522] width 19 height 19
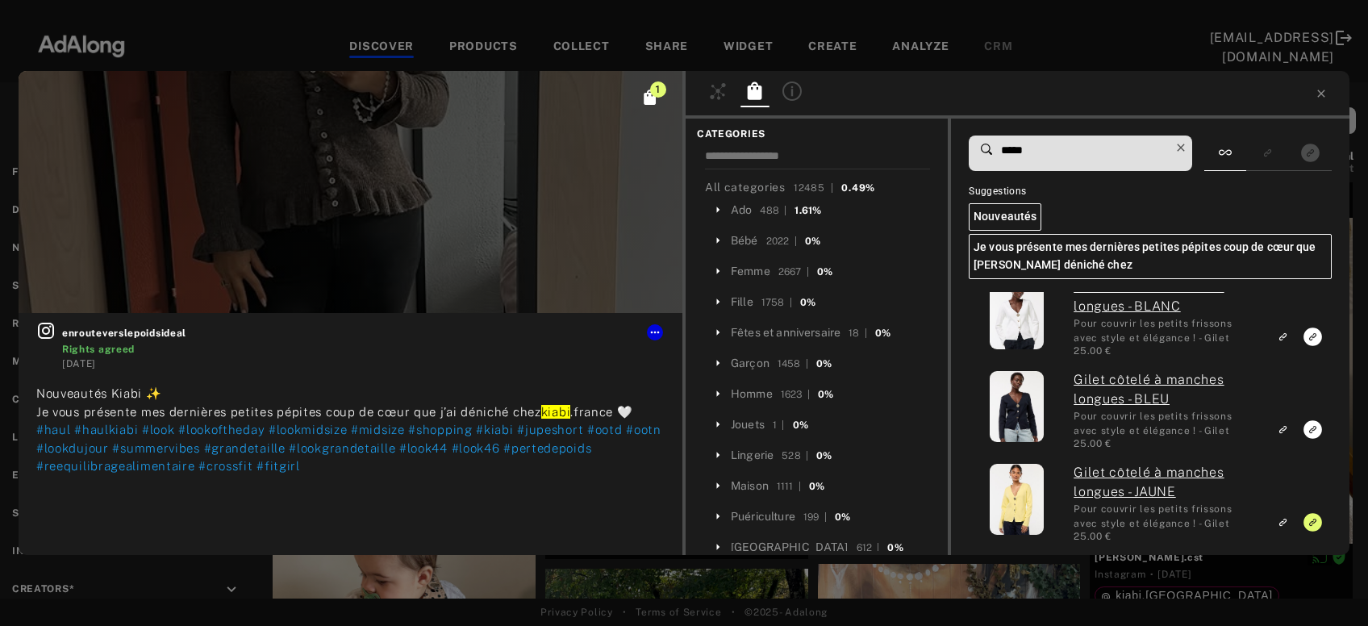
click at [1184, 149] on icon at bounding box center [1179, 147] width 7 height 7
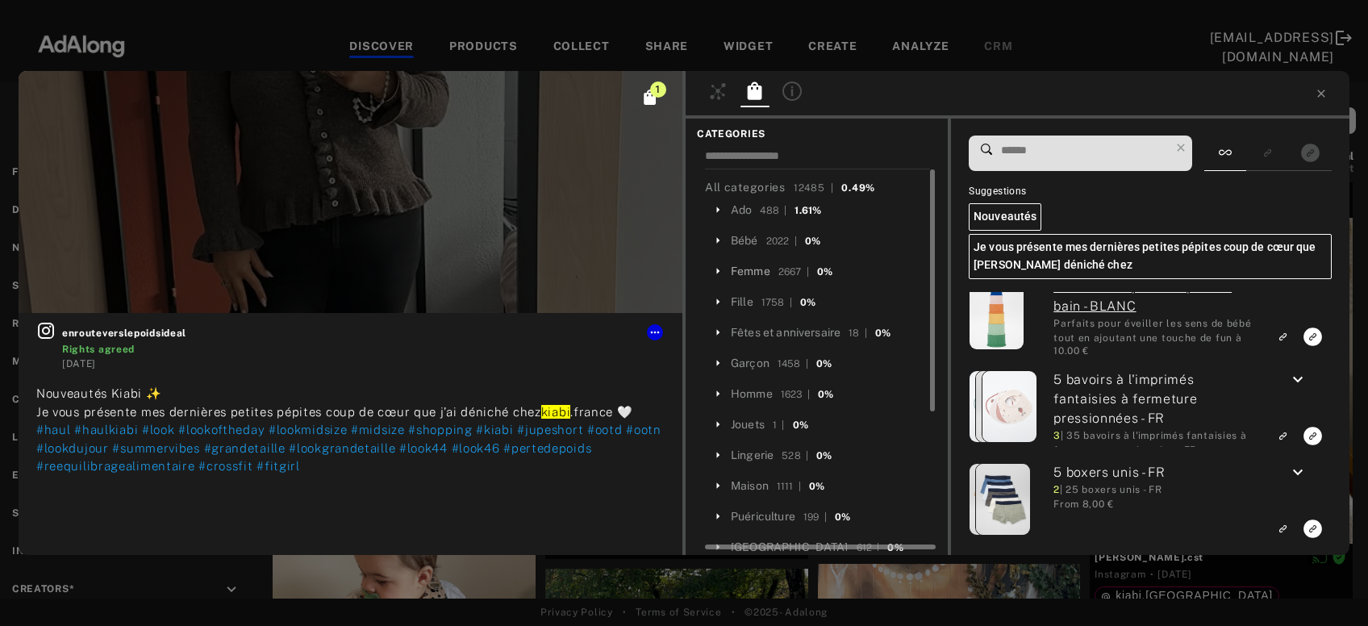
click at [744, 273] on div "Femme" at bounding box center [751, 271] width 40 height 17
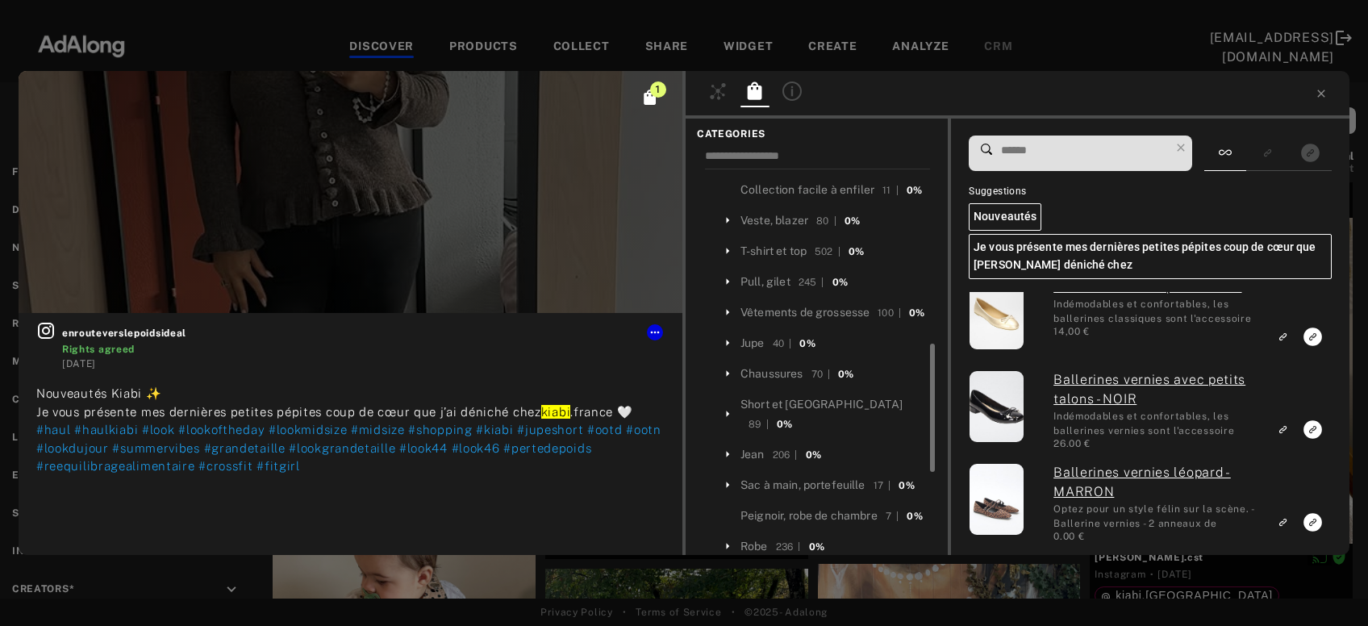
scroll to position [260, 0]
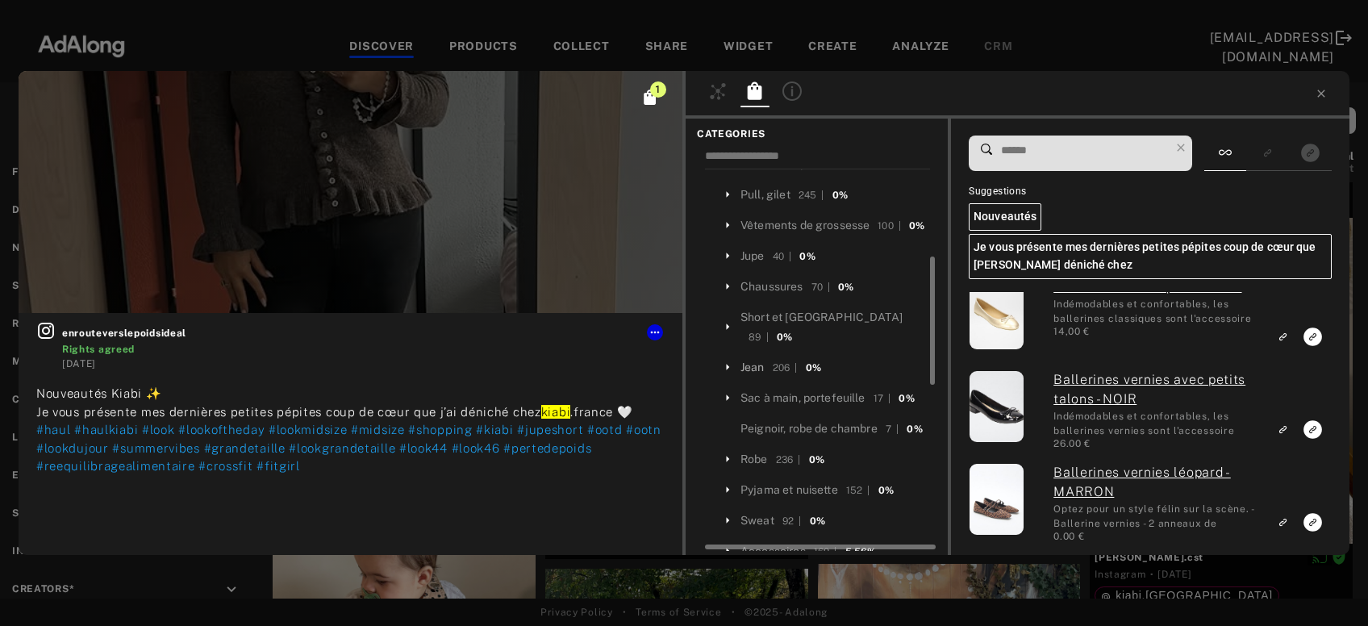
click at [758, 369] on div "Jean" at bounding box center [752, 367] width 24 height 17
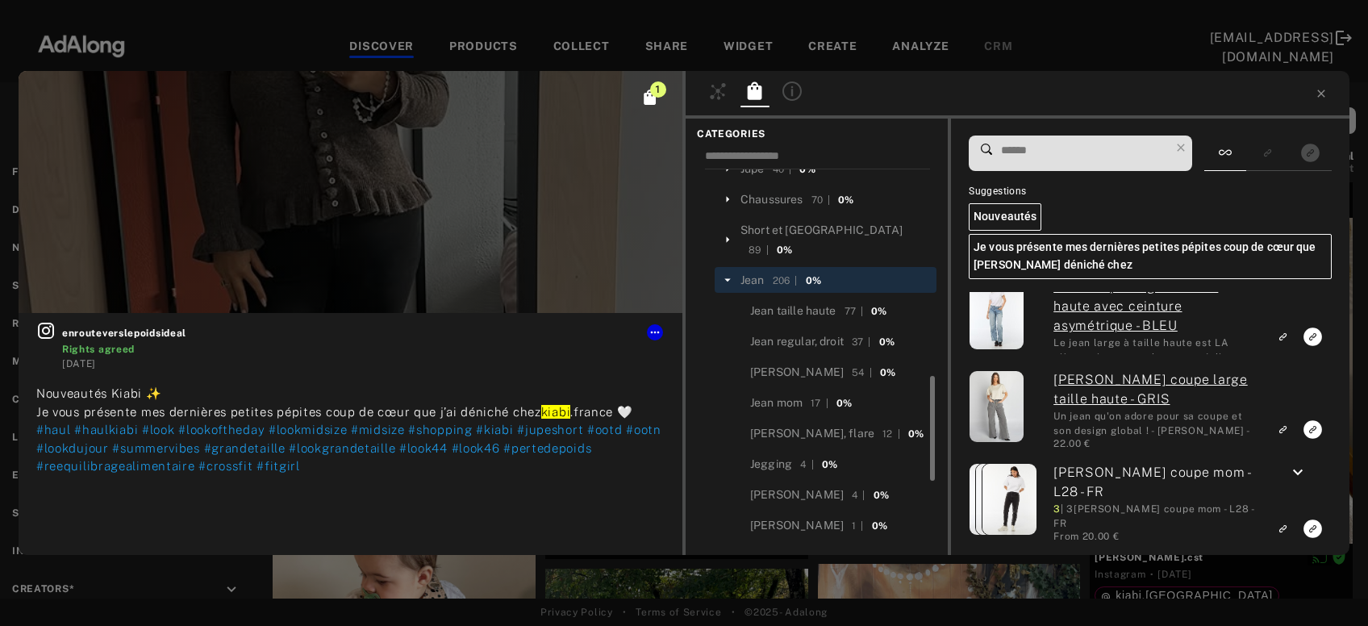
scroll to position [434, 0]
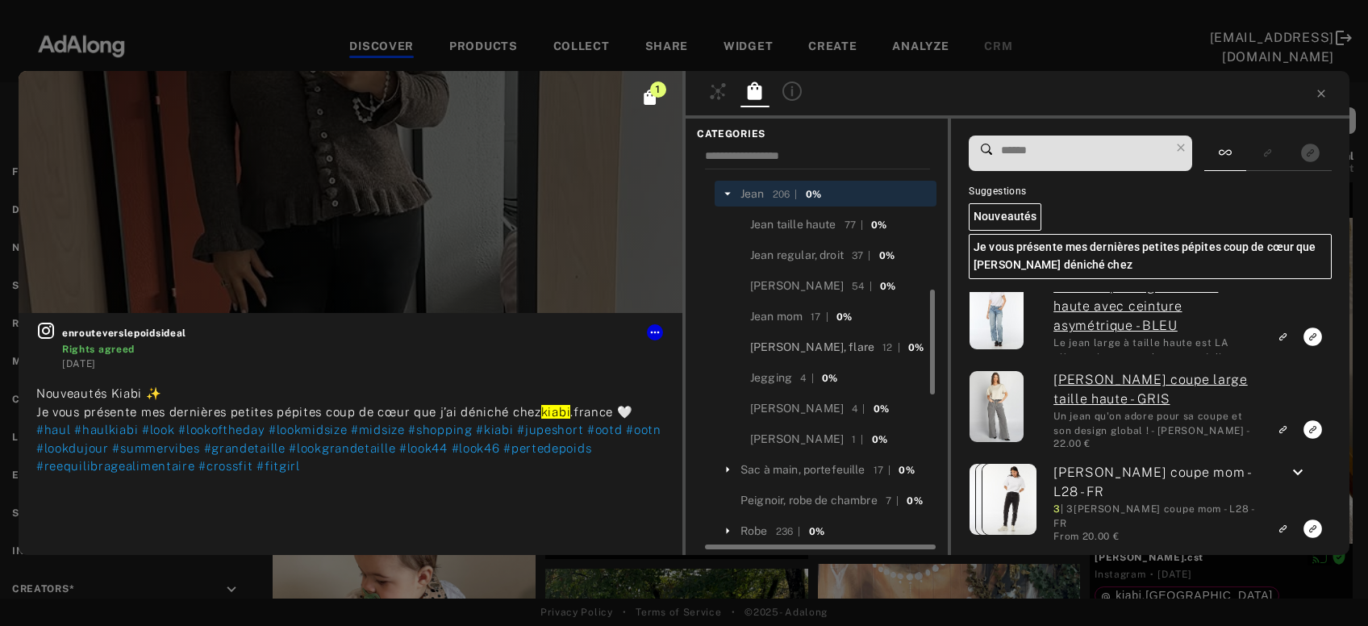
click at [819, 344] on div "Jean bootcut, flare" at bounding box center [812, 347] width 124 height 17
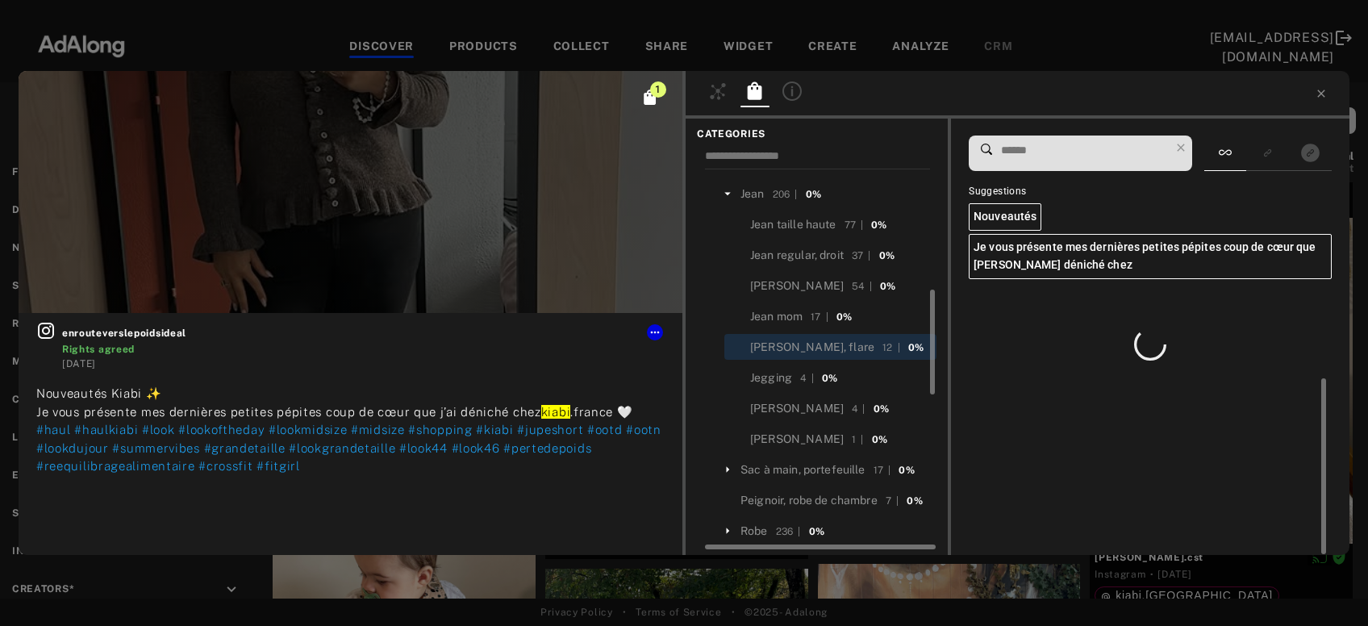
scroll to position [0, 0]
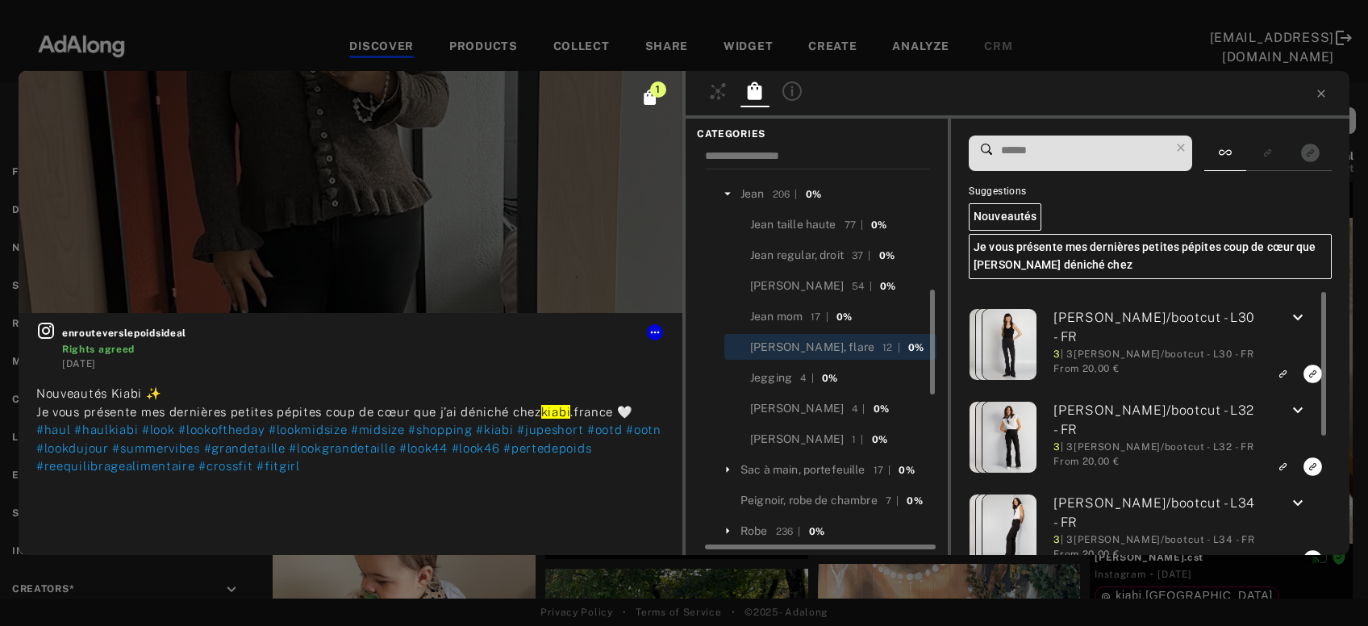
click at [1047, 152] on input at bounding box center [1084, 151] width 170 height 22
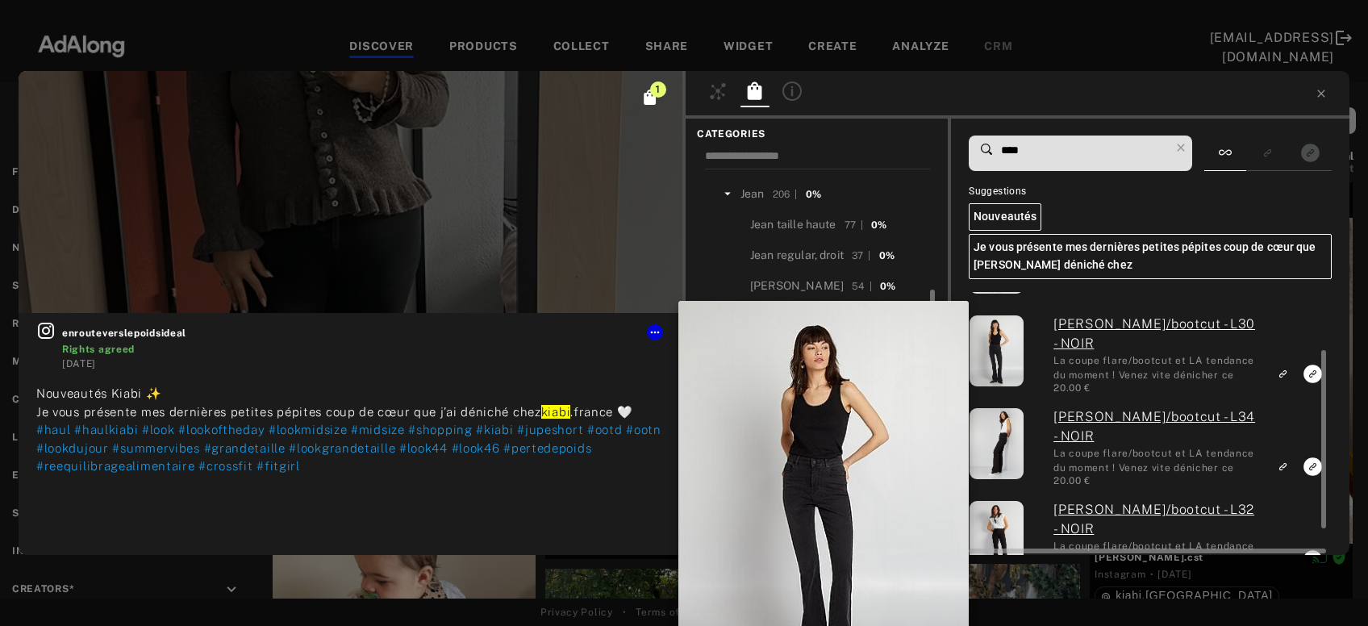
scroll to position [86, 0]
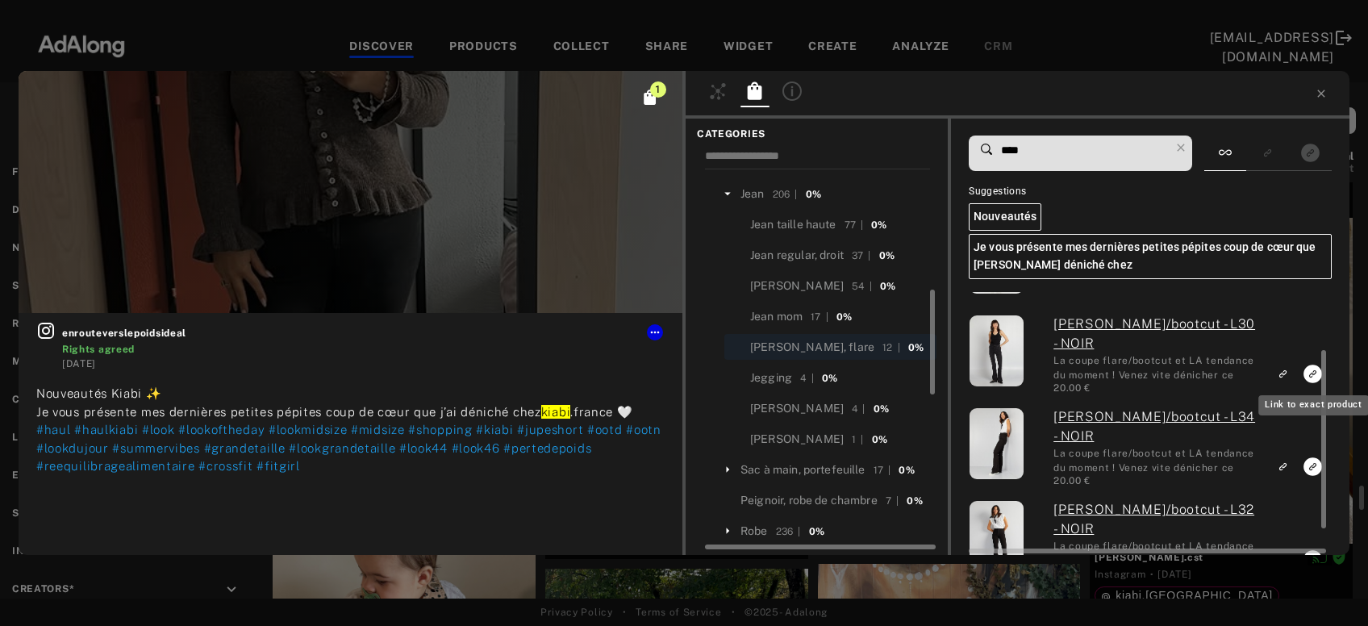
click at [1307, 369] on icon "Link to exact product" at bounding box center [1312, 373] width 19 height 19
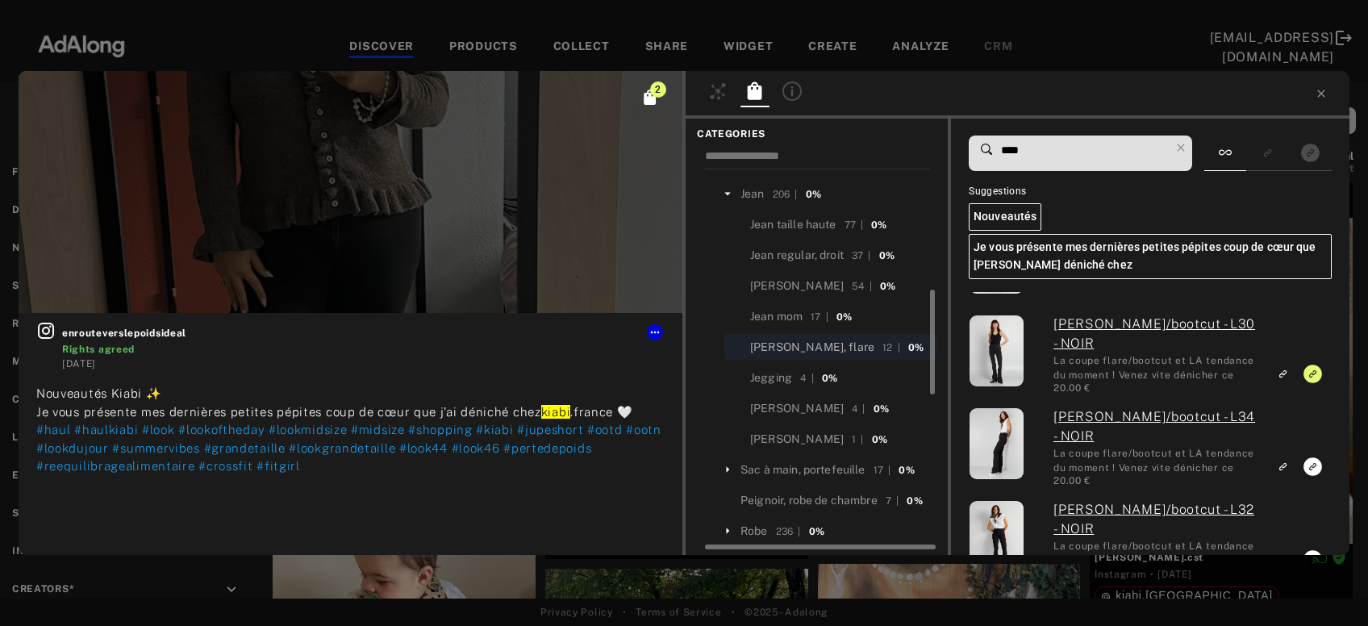
click at [778, 340] on div "Jean bootcut, flare" at bounding box center [812, 347] width 124 height 17
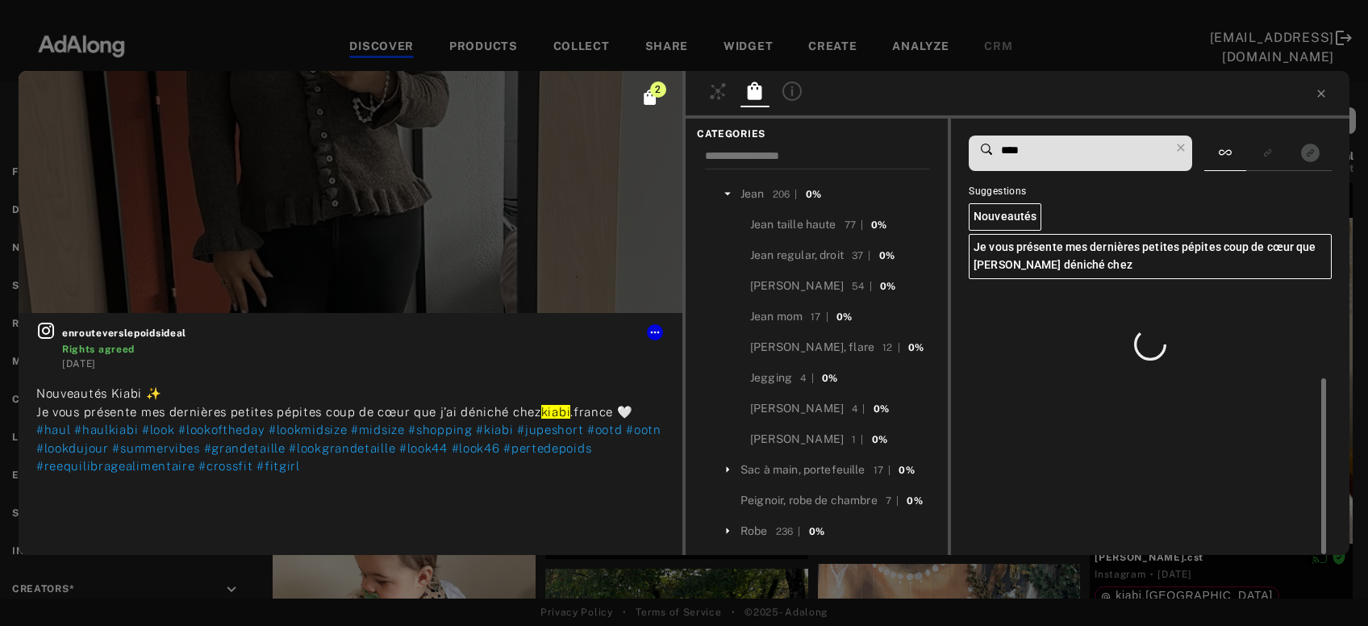
scroll to position [0, 0]
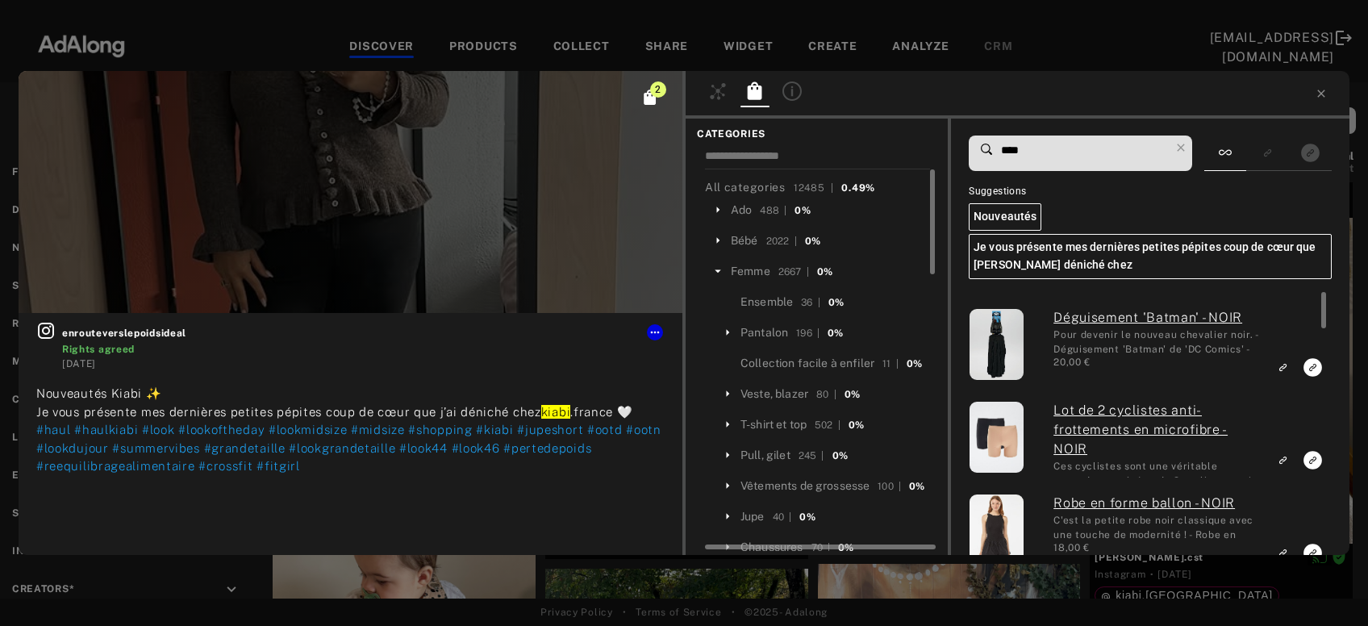
drag, startPoint x: 1040, startPoint y: 148, endPoint x: 970, endPoint y: 148, distance: 70.2
click at [999, 148] on input "****" at bounding box center [1084, 151] width 170 height 22
paste input "*"
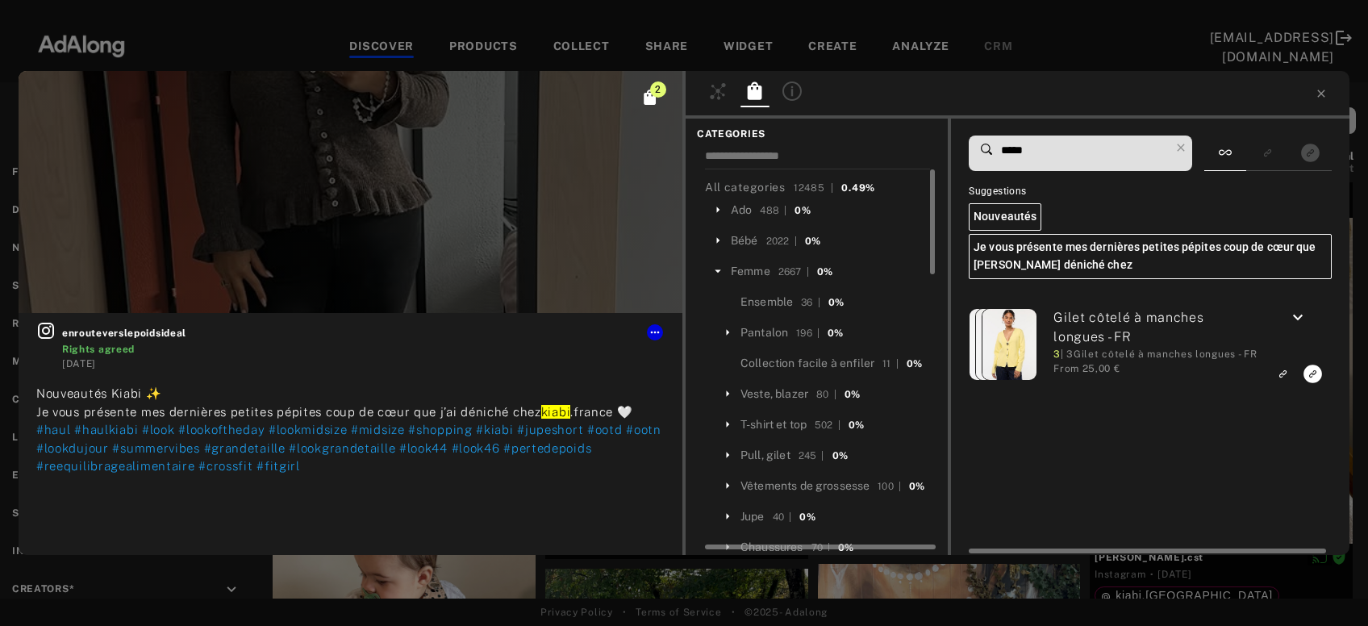
click at [1293, 317] on icon "keyboard_arrow_down" at bounding box center [1297, 317] width 19 height 19
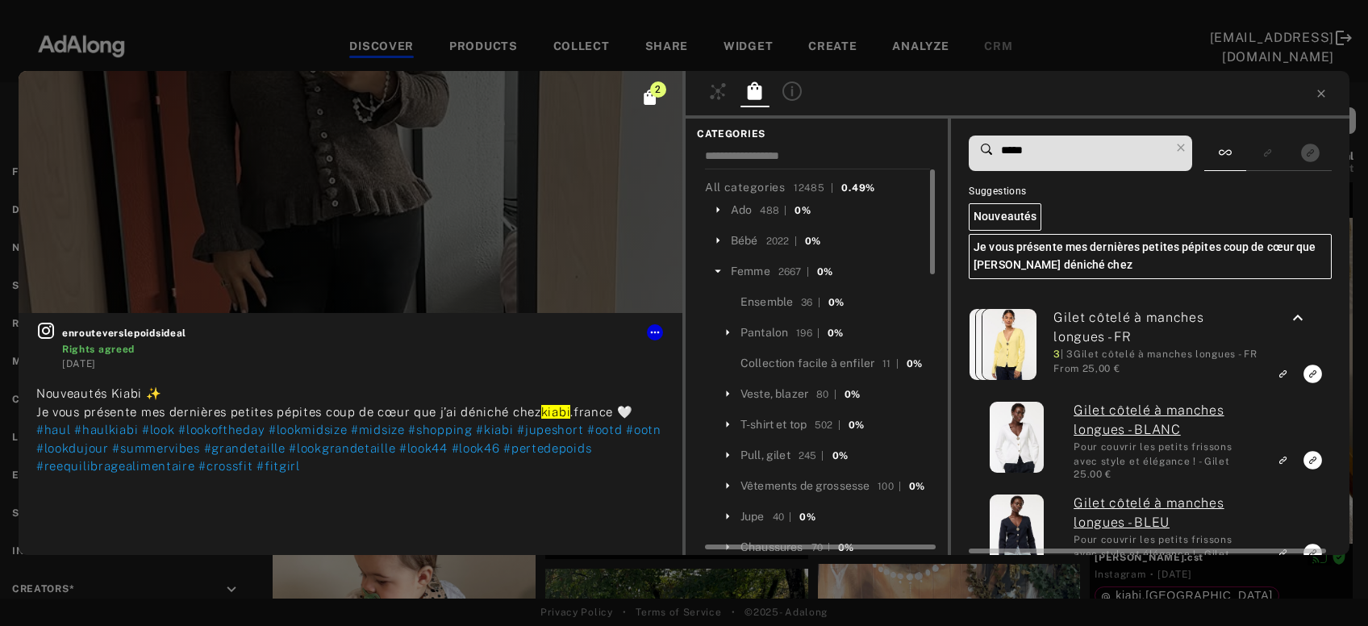
click at [1307, 464] on icon "Link to exact product" at bounding box center [1312, 460] width 19 height 19
drag, startPoint x: 993, startPoint y: 150, endPoint x: 959, endPoint y: 150, distance: 34.7
click at [999, 150] on input "*****" at bounding box center [1084, 151] width 170 height 22
paste input
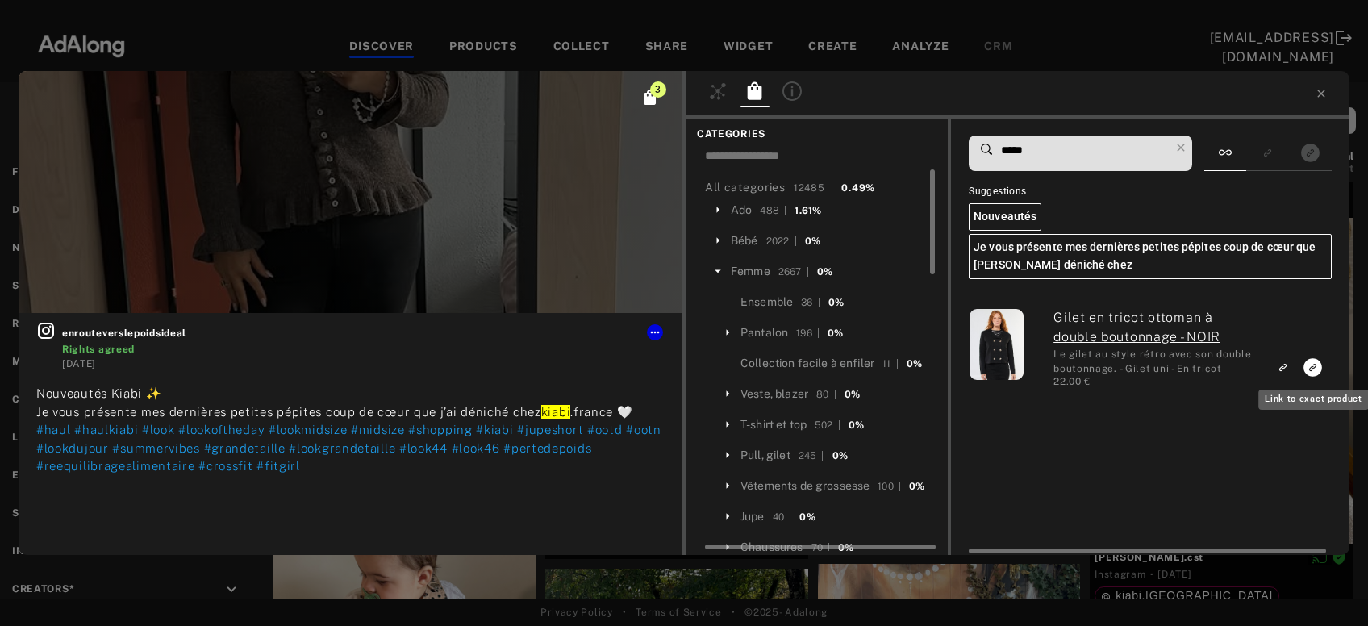
click at [1309, 373] on icon "Link to exact product" at bounding box center [1312, 367] width 19 height 19
drag, startPoint x: 1022, startPoint y: 145, endPoint x: 968, endPoint y: 144, distance: 54.9
click at [999, 144] on input "*****" at bounding box center [1084, 151] width 170 height 22
paste input
click at [1316, 368] on icon "Link to exact product" at bounding box center [1312, 367] width 19 height 19
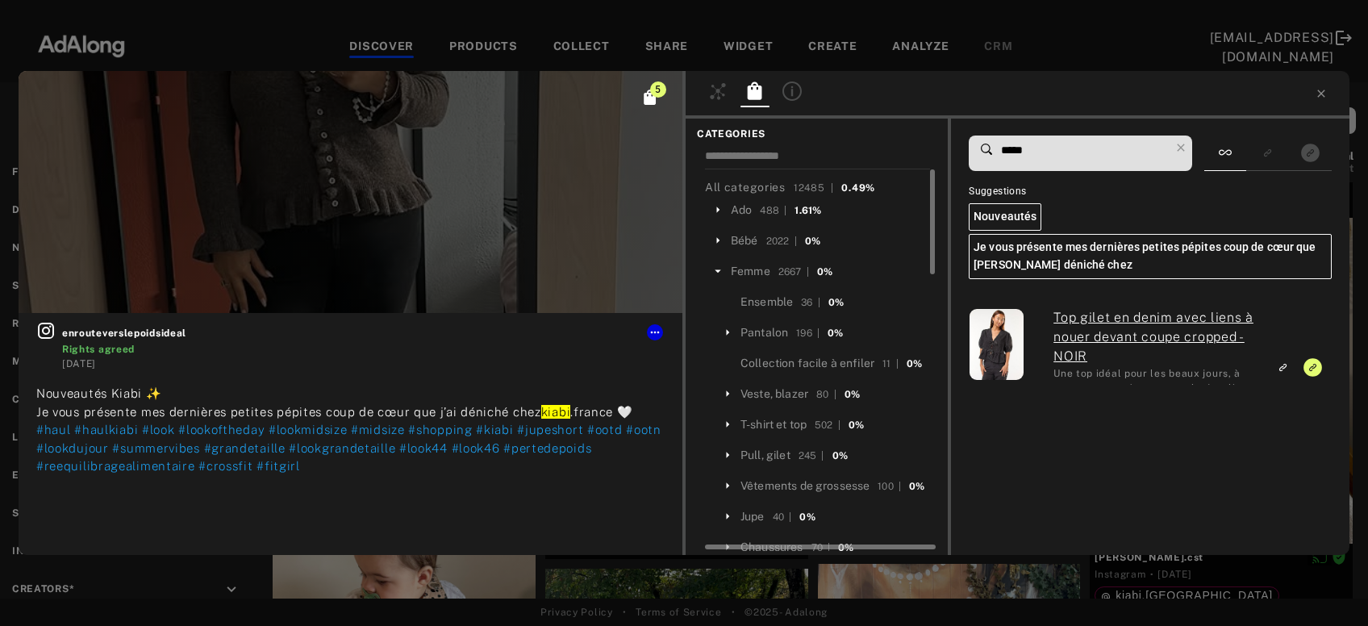
drag, startPoint x: 1068, startPoint y: 143, endPoint x: 974, endPoint y: 142, distance: 93.5
click at [999, 142] on input "*****" at bounding box center [1084, 151] width 170 height 22
paste input
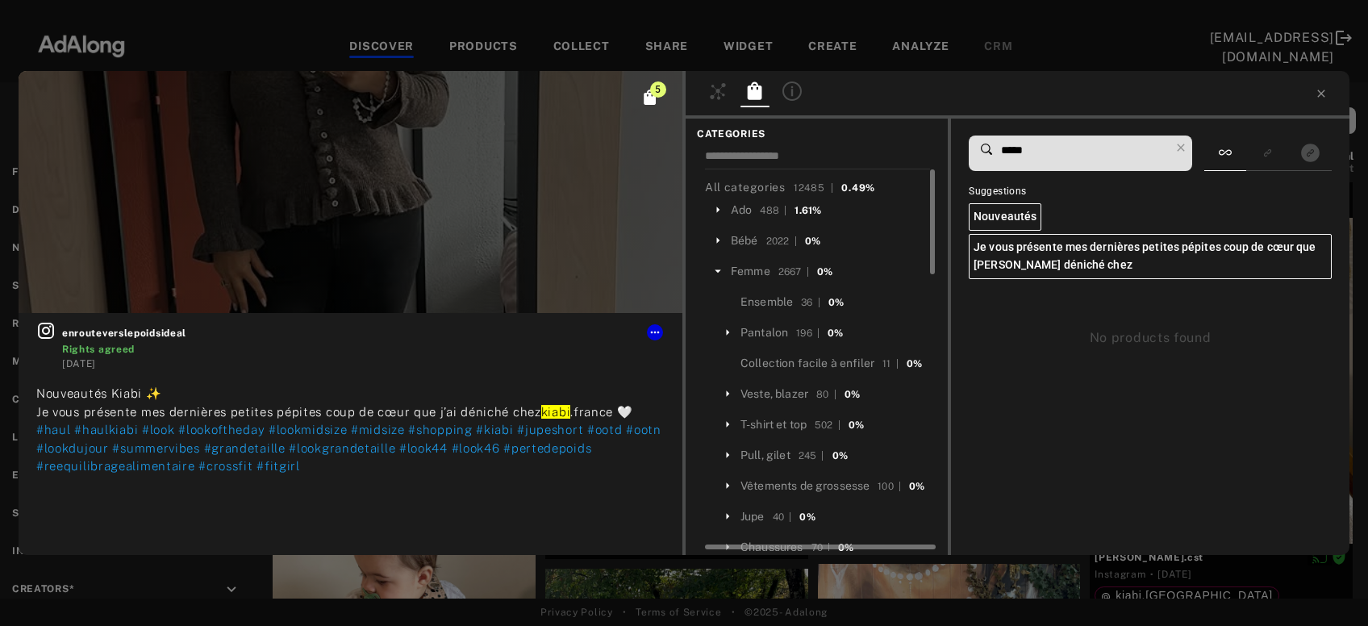
type input "*****"
click at [658, 325] on button at bounding box center [655, 332] width 16 height 16
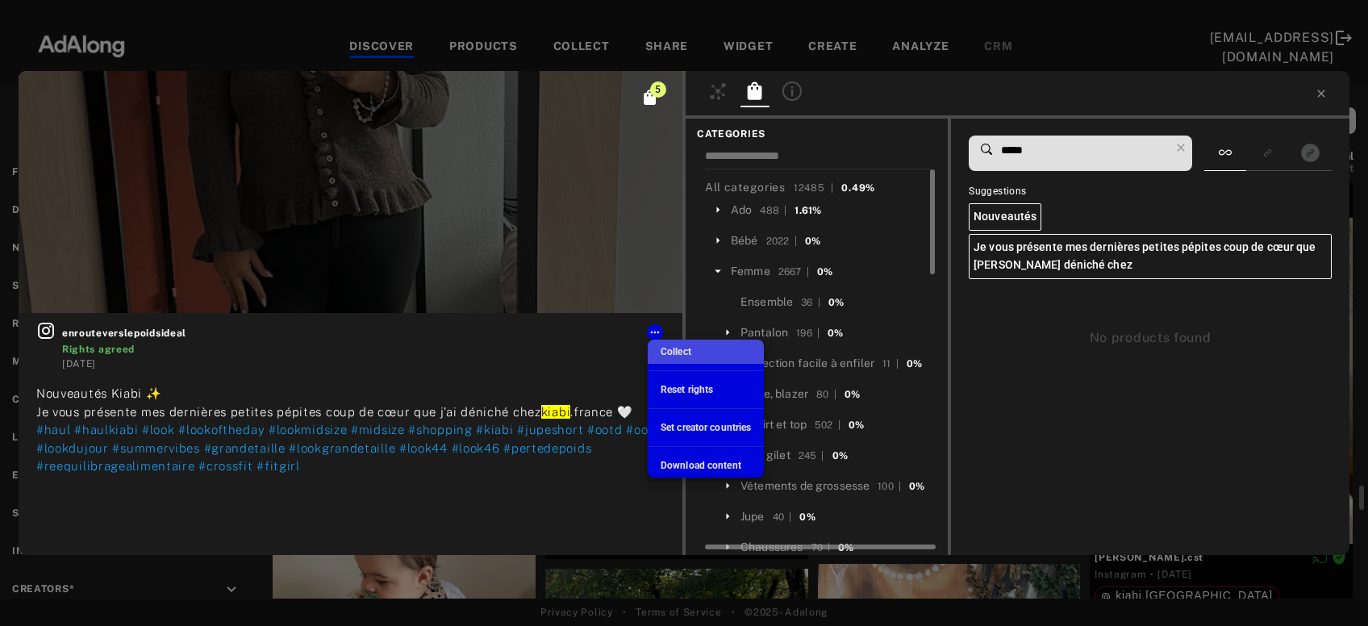
click at [677, 348] on span "Collect" at bounding box center [675, 351] width 31 height 11
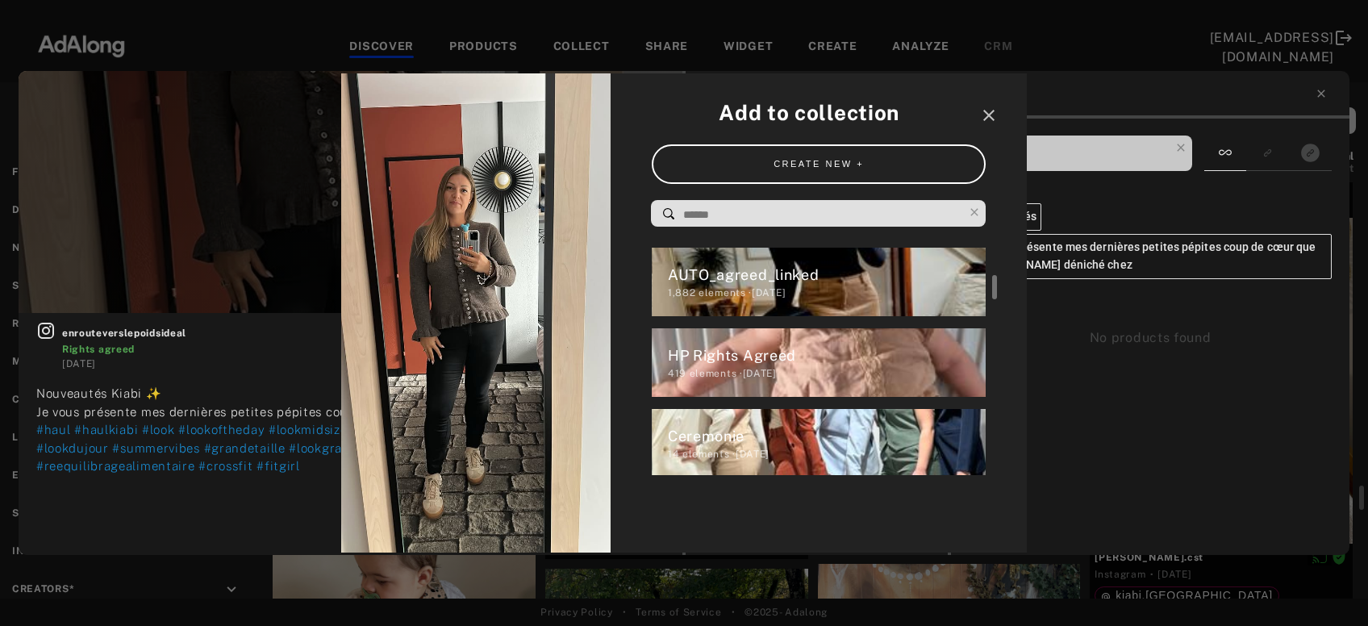
click at [677, 348] on div "HP Rights Agreed" at bounding box center [827, 355] width 319 height 22
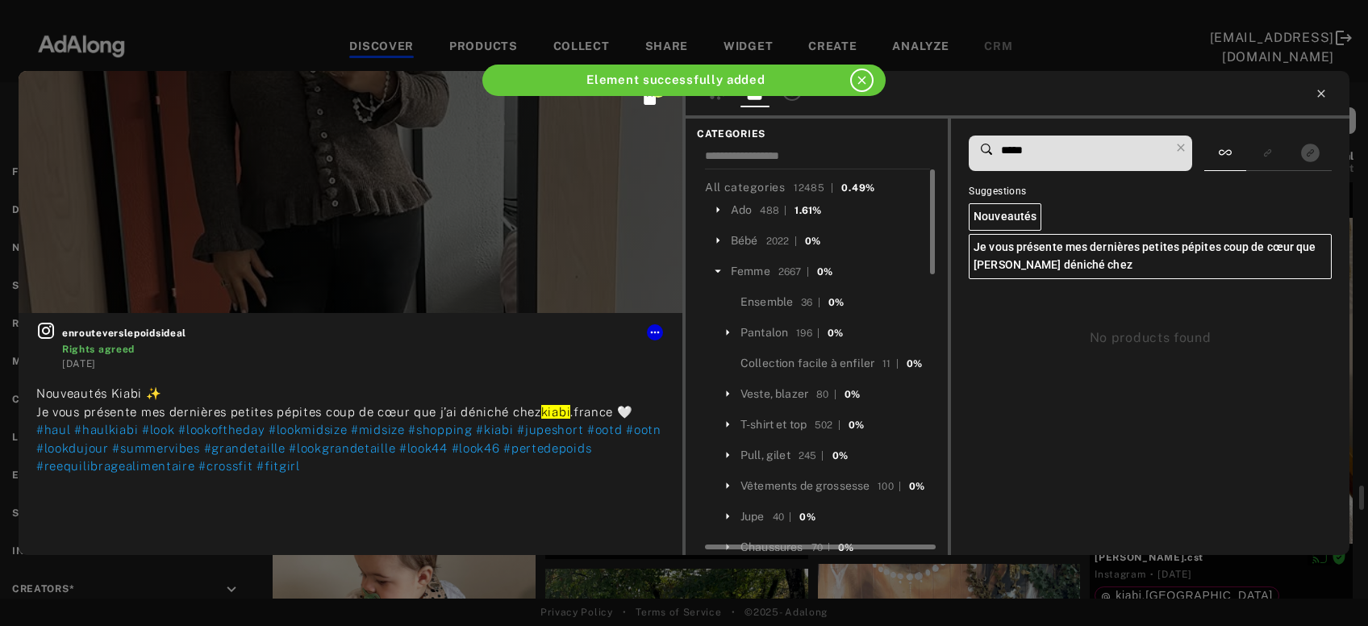
click at [1317, 96] on icon at bounding box center [1320, 93] width 13 height 13
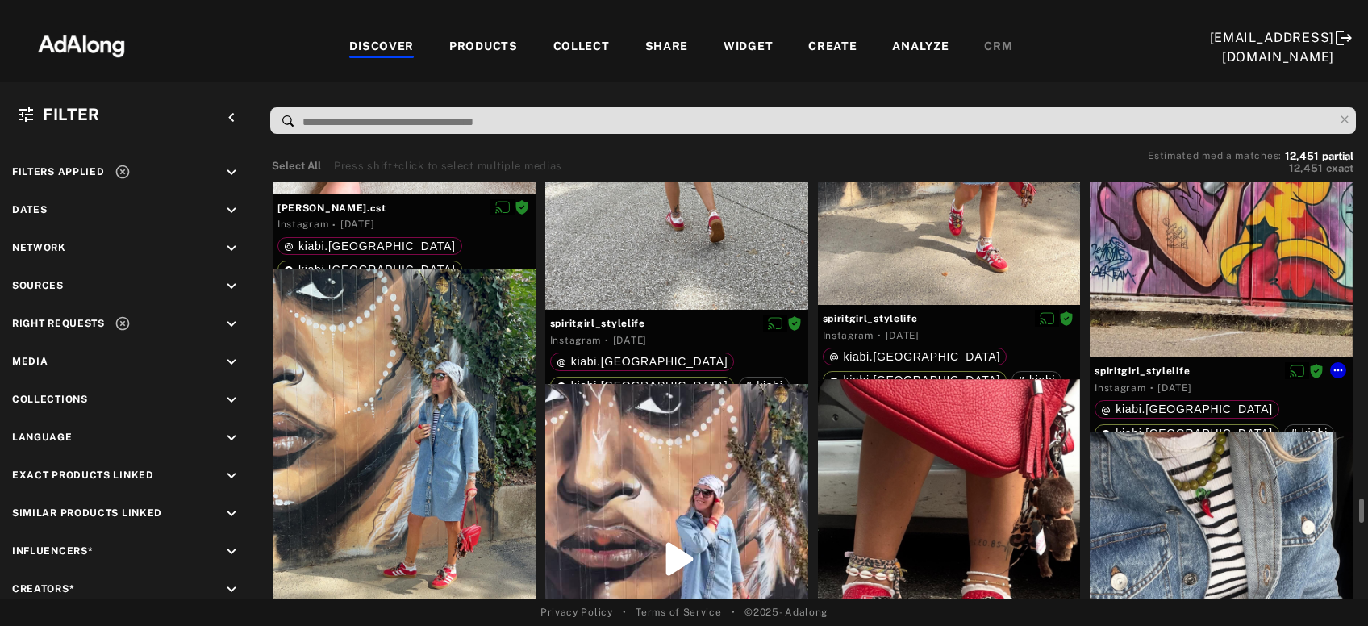
scroll to position [14598, 0]
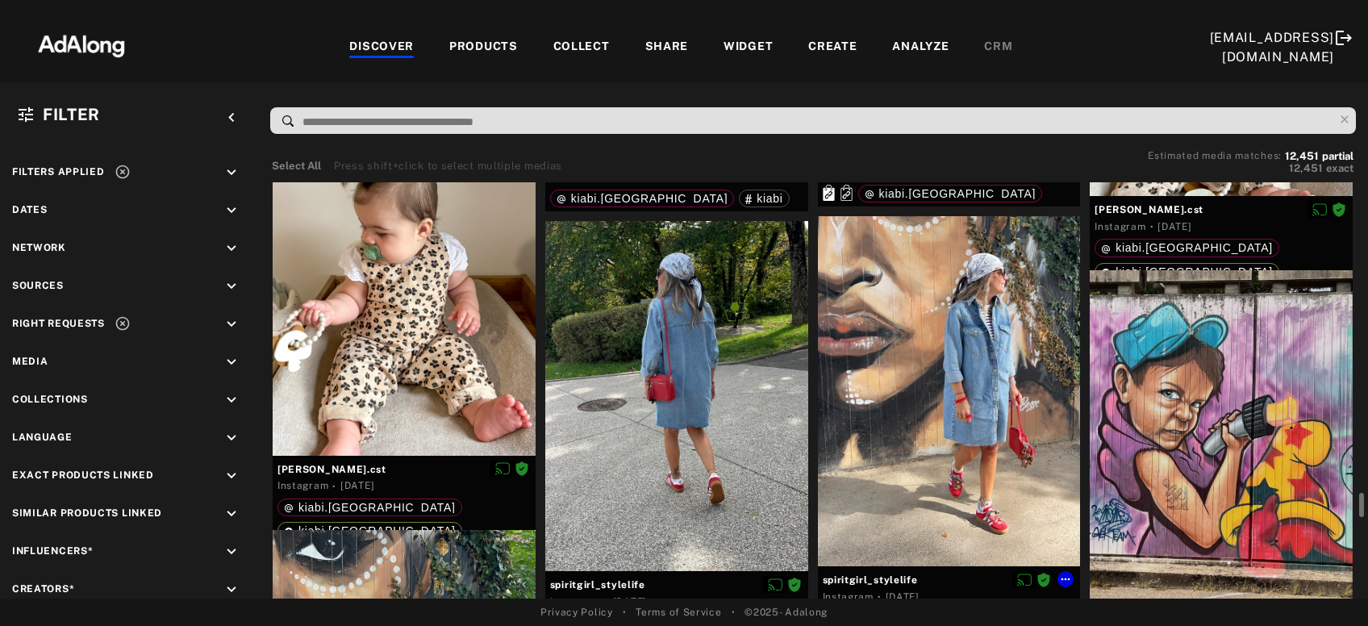
click at [960, 436] on div at bounding box center [949, 391] width 263 height 350
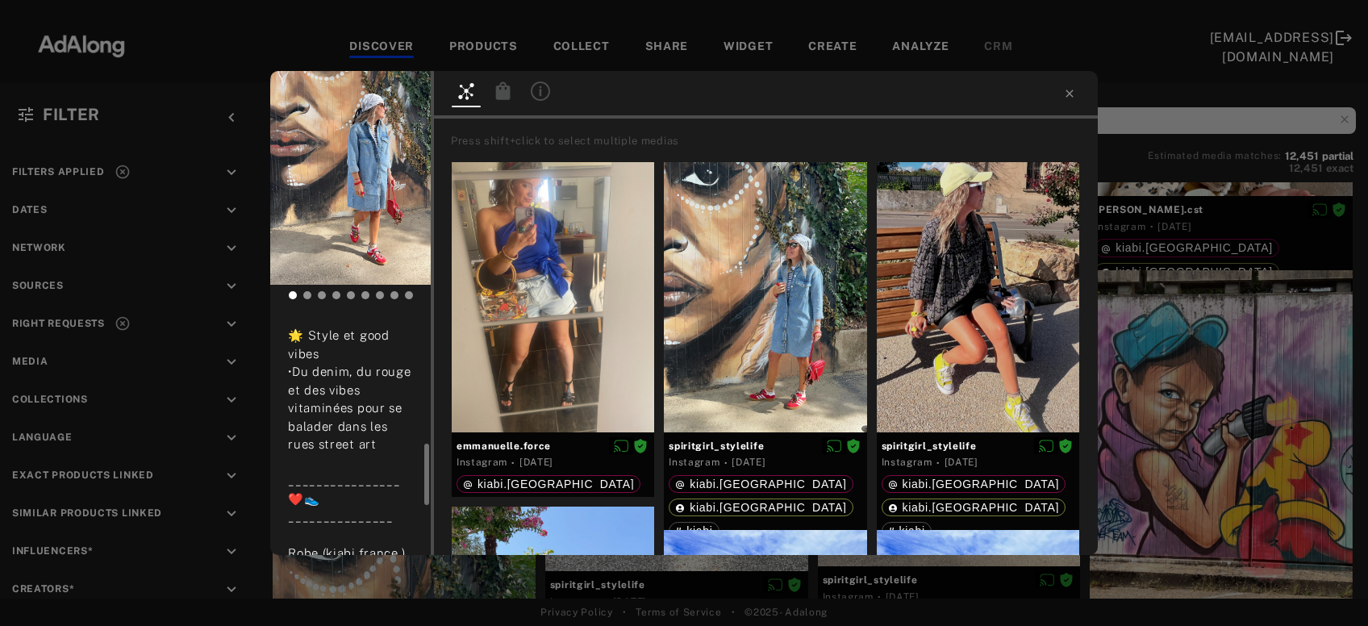
scroll to position [173, 0]
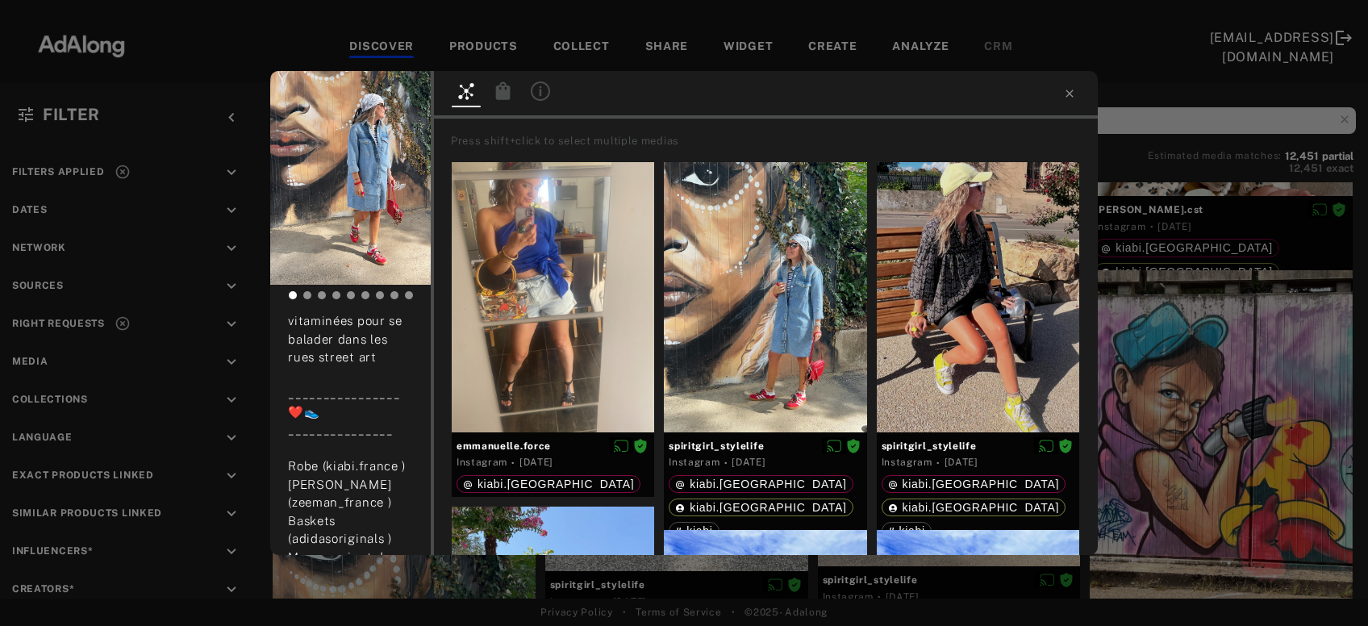
click at [506, 97] on icon at bounding box center [503, 90] width 15 height 18
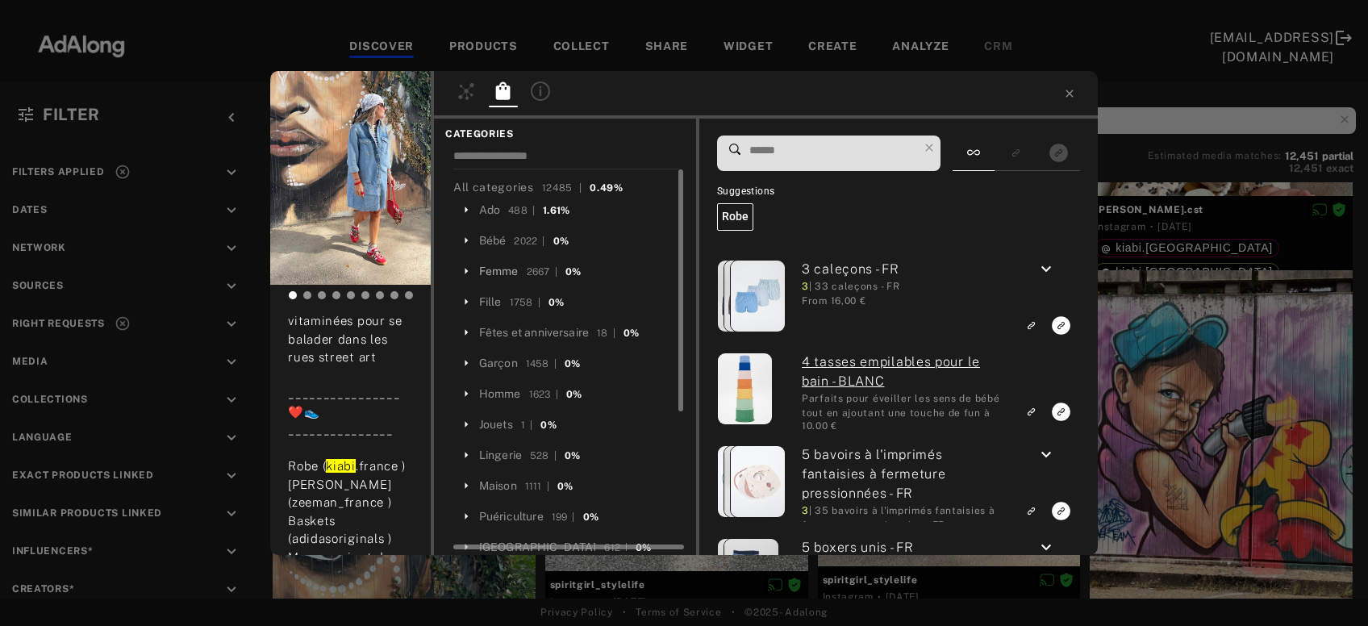
click at [495, 273] on div "Femme" at bounding box center [499, 271] width 40 height 17
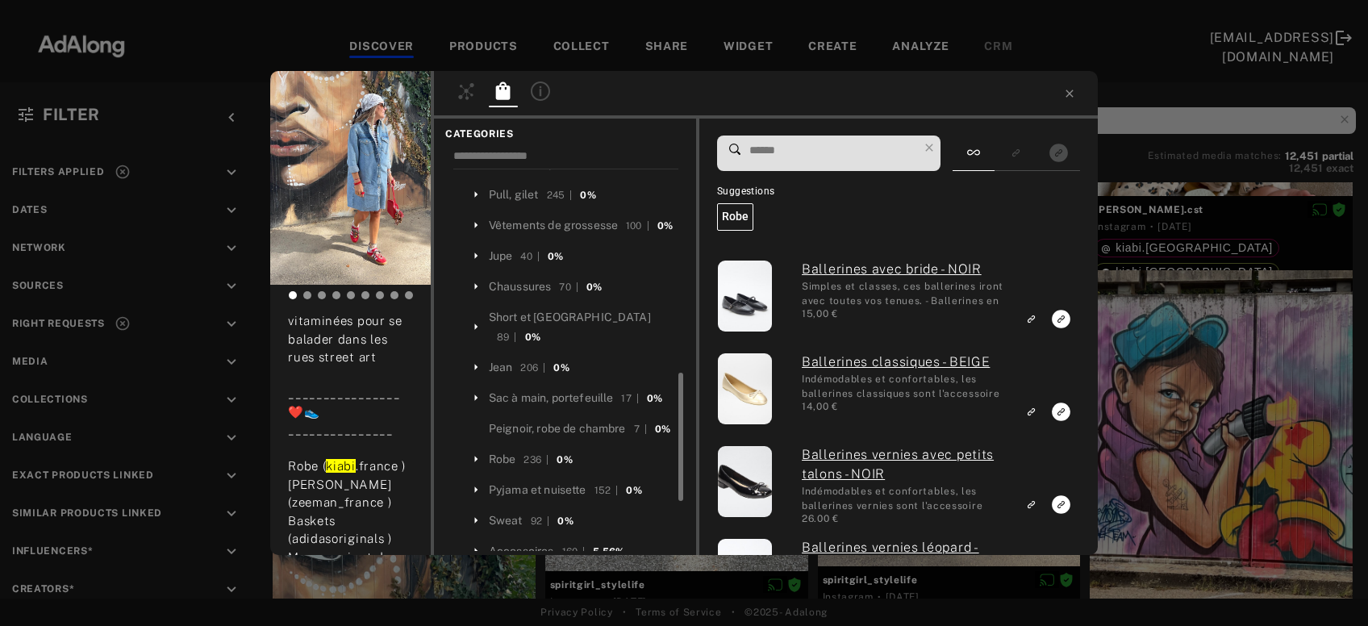
scroll to position [348, 0]
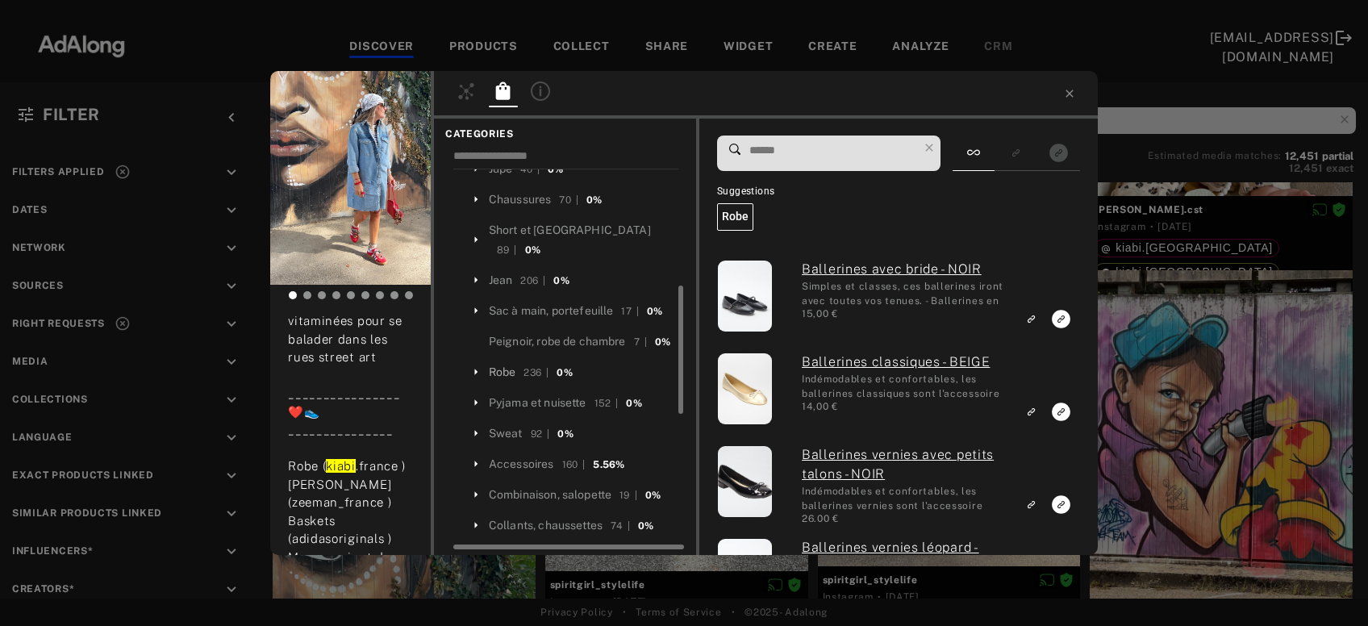
click at [493, 373] on div "Robe" at bounding box center [502, 372] width 27 height 17
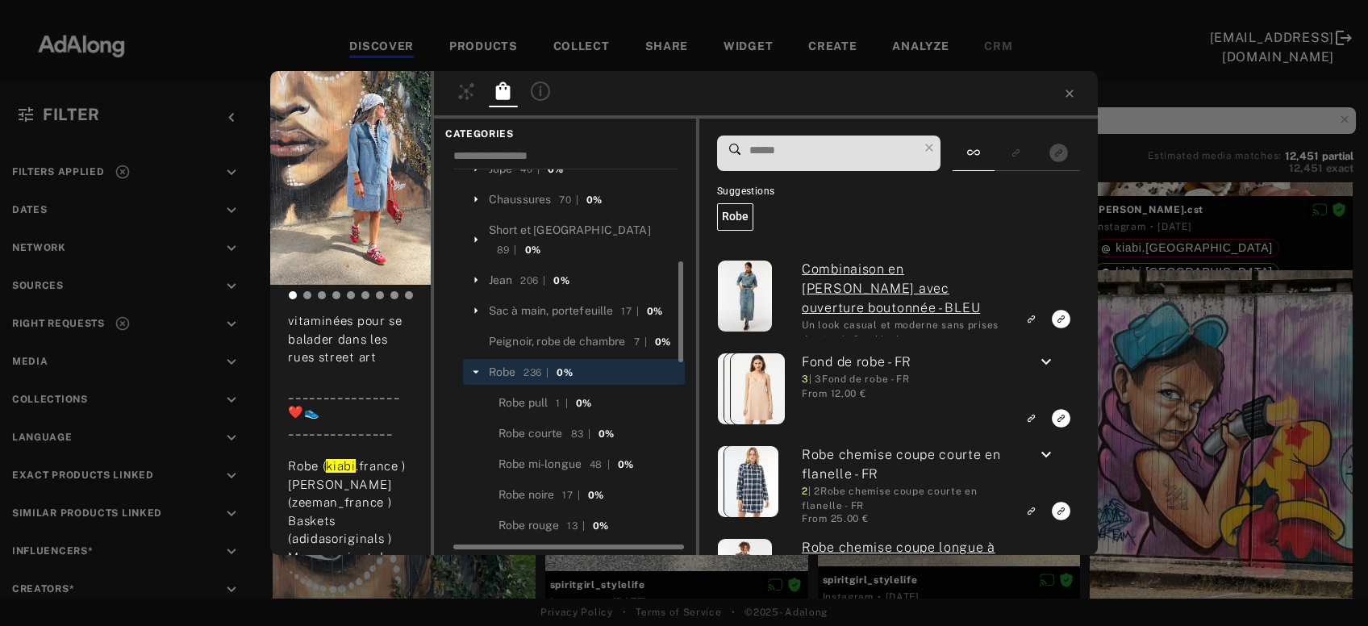
click at [772, 150] on input at bounding box center [833, 151] width 170 height 22
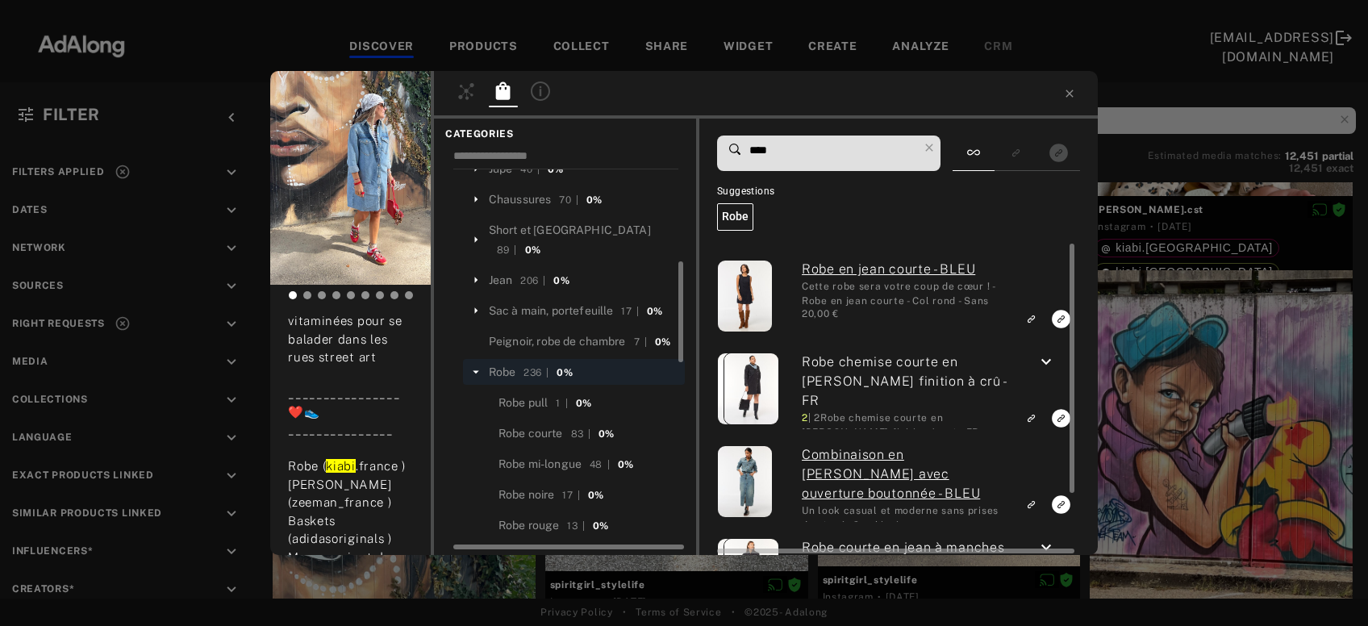
type input "****"
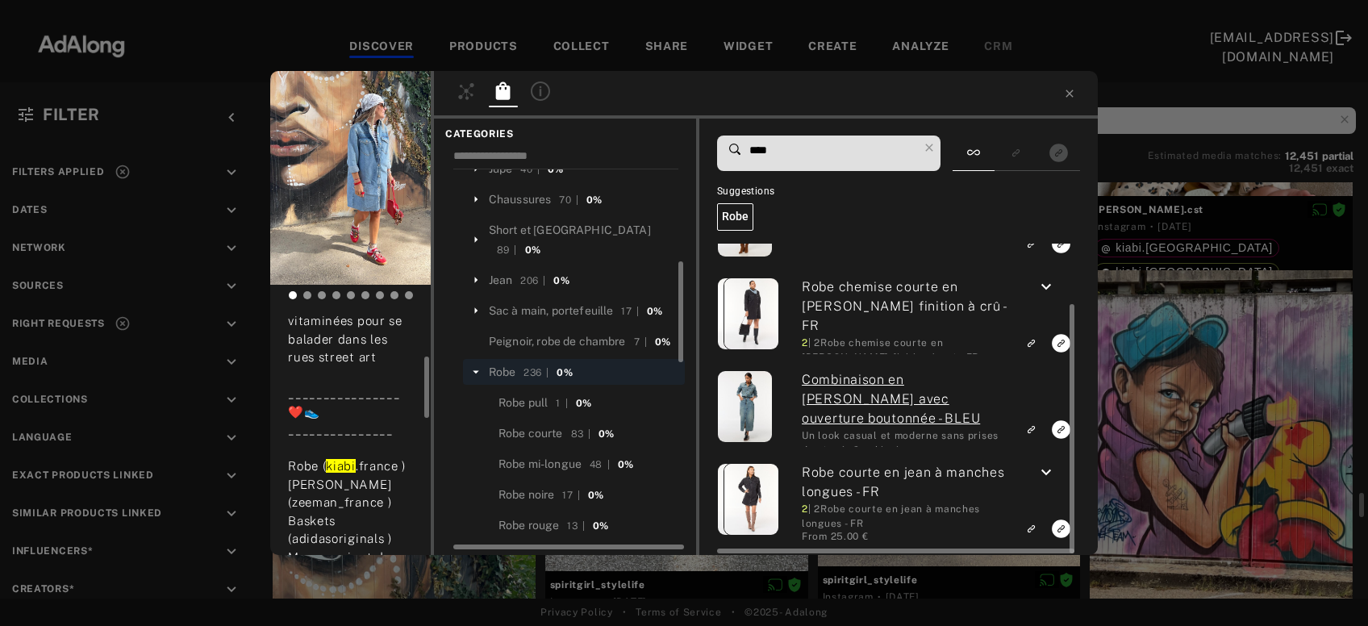
scroll to position [75, 0]
click at [1041, 288] on icon "keyboard_arrow_down" at bounding box center [1045, 286] width 19 height 19
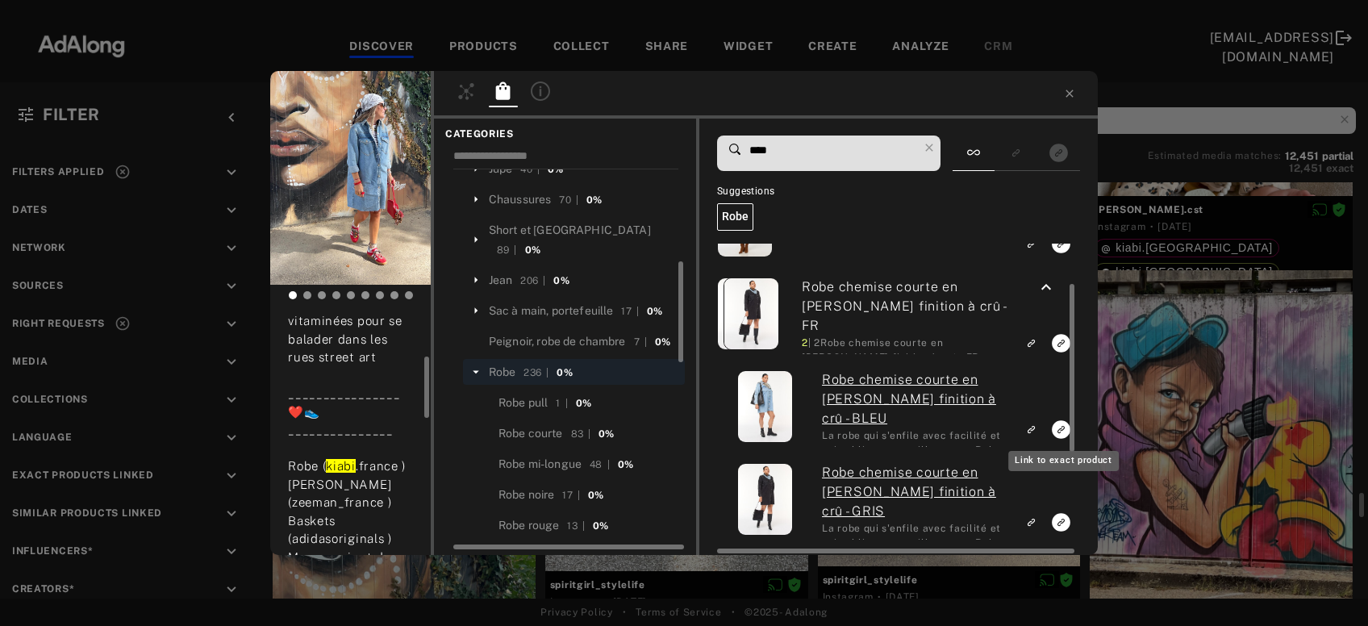
click at [1056, 431] on icon "Link to exact product" at bounding box center [1061, 429] width 19 height 19
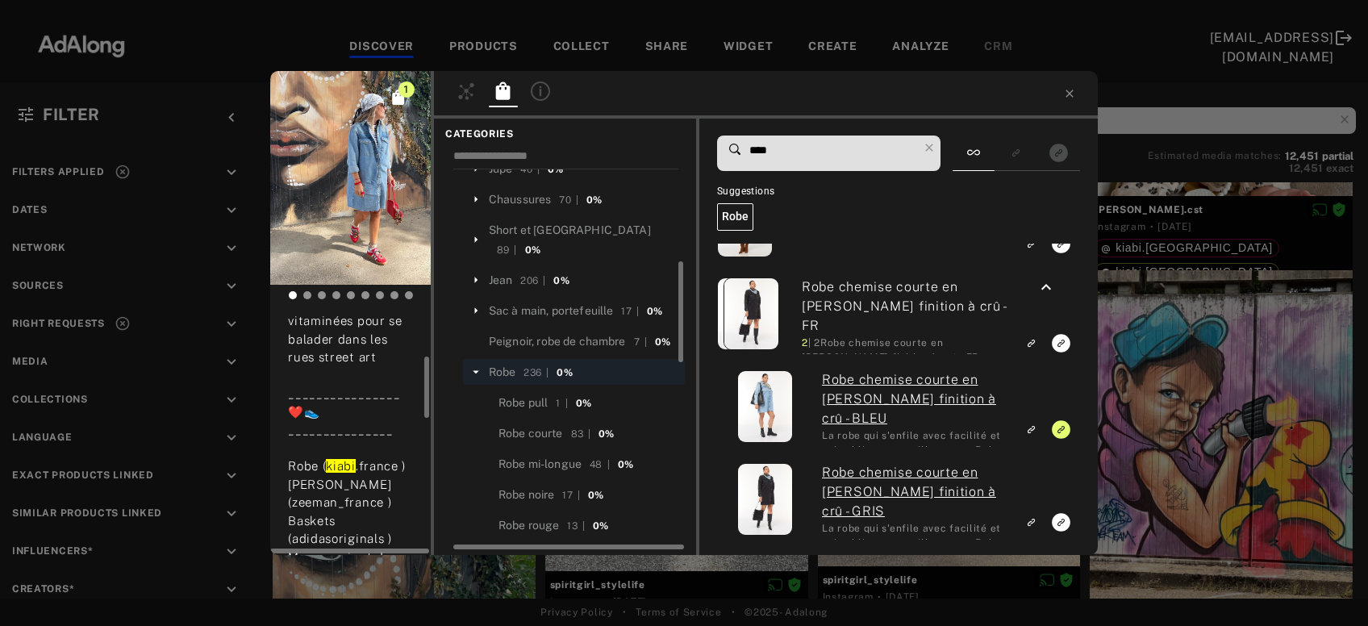
scroll to position [0, 0]
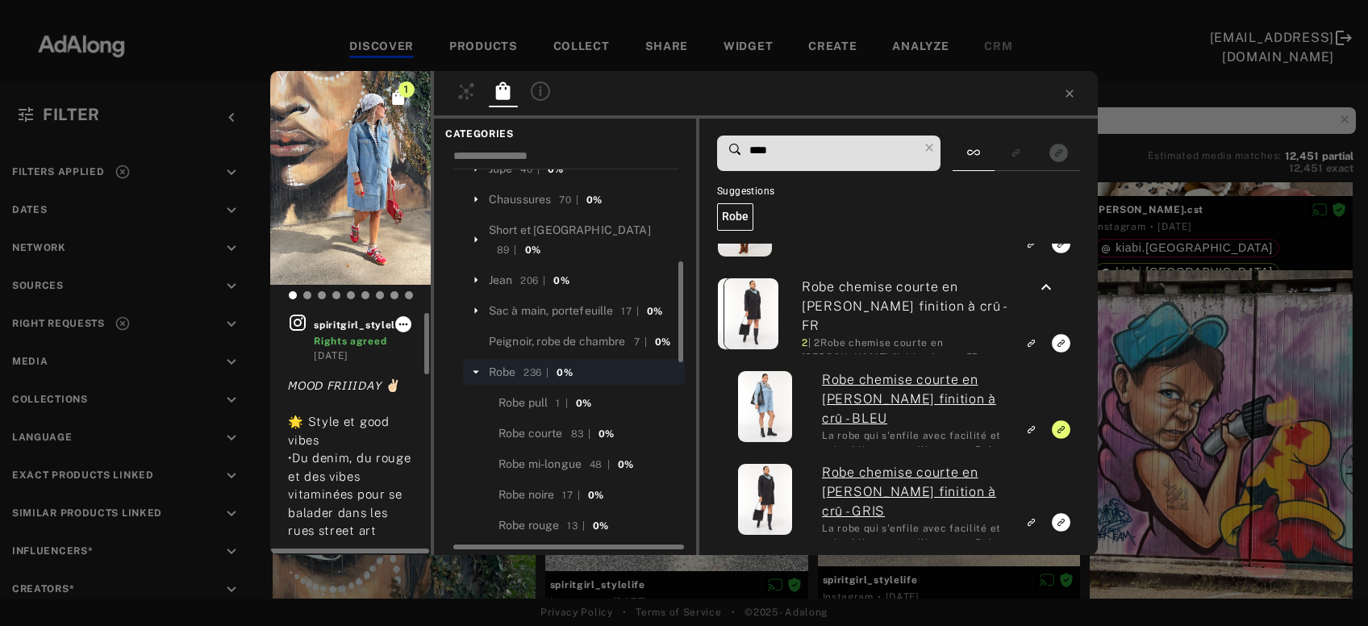
click at [400, 329] on icon at bounding box center [403, 324] width 13 height 13
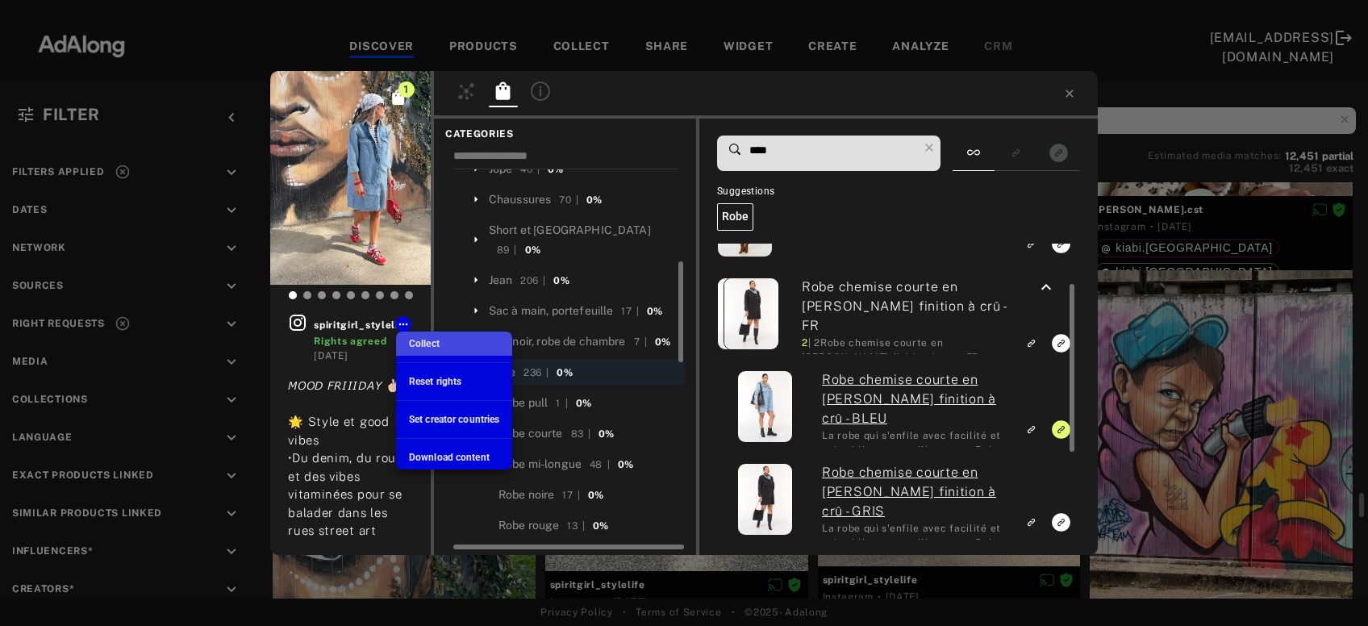
click at [412, 344] on span "Collect" at bounding box center [424, 343] width 31 height 11
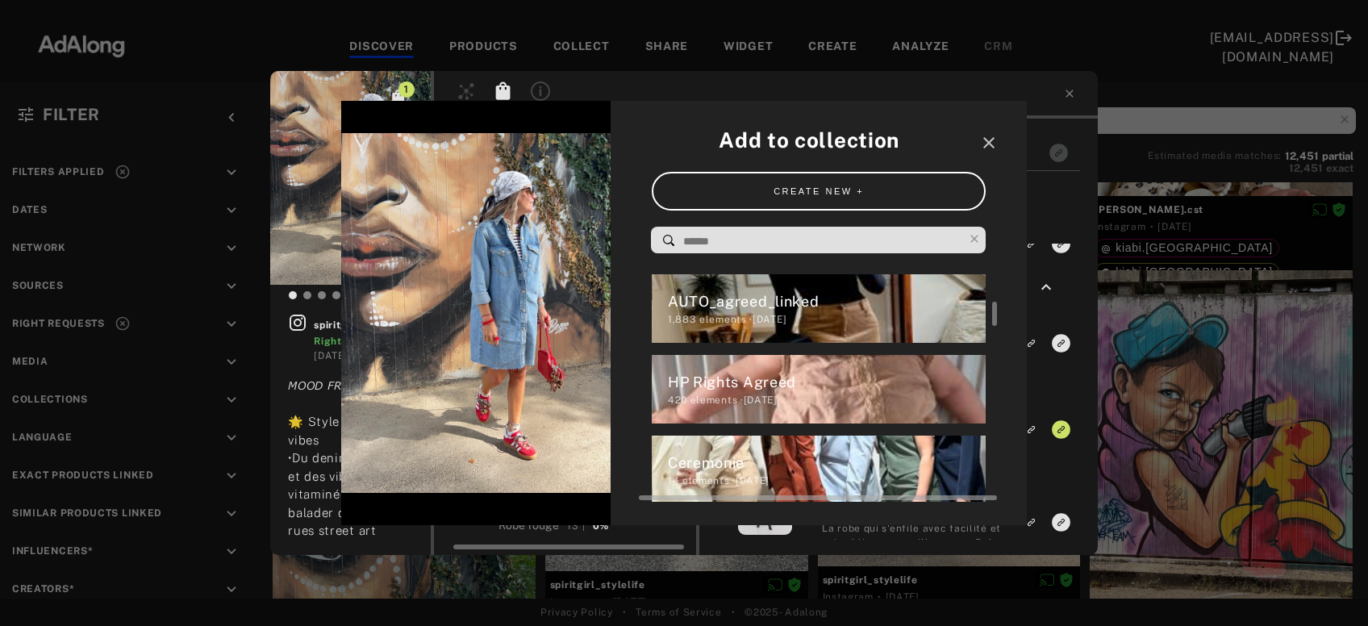
click at [702, 374] on div "HP Rights Agreed" at bounding box center [827, 382] width 319 height 22
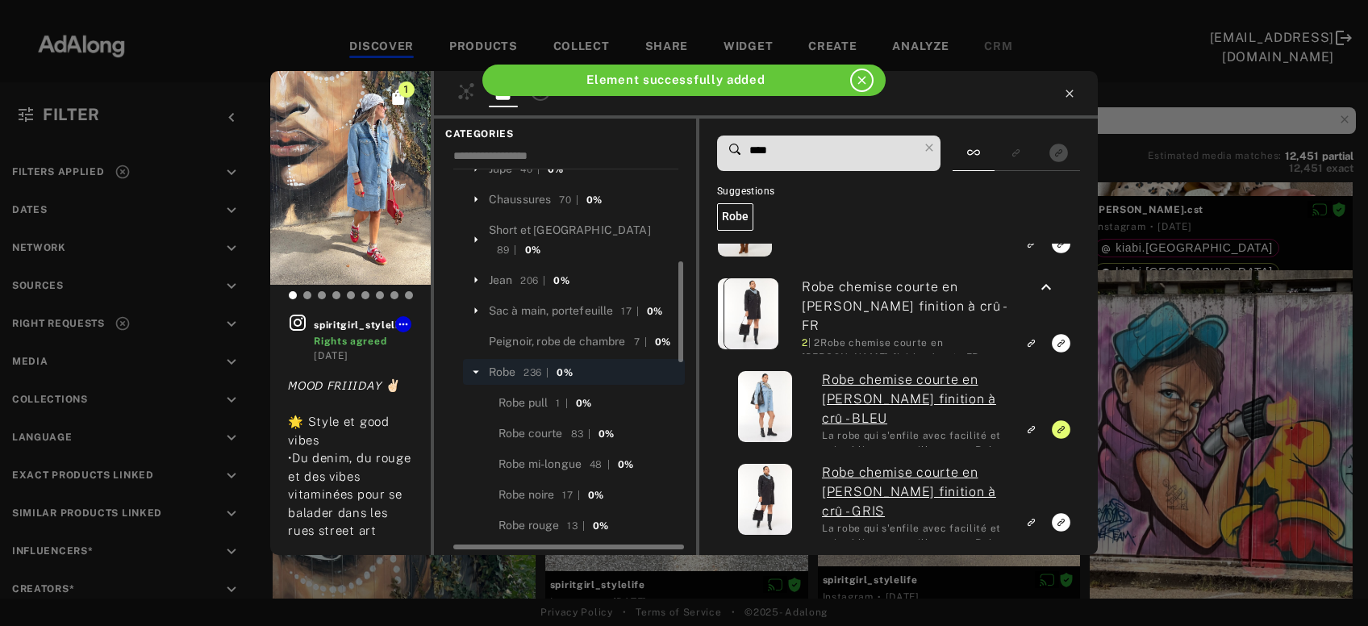
click at [1070, 94] on icon at bounding box center [1068, 93] width 7 height 7
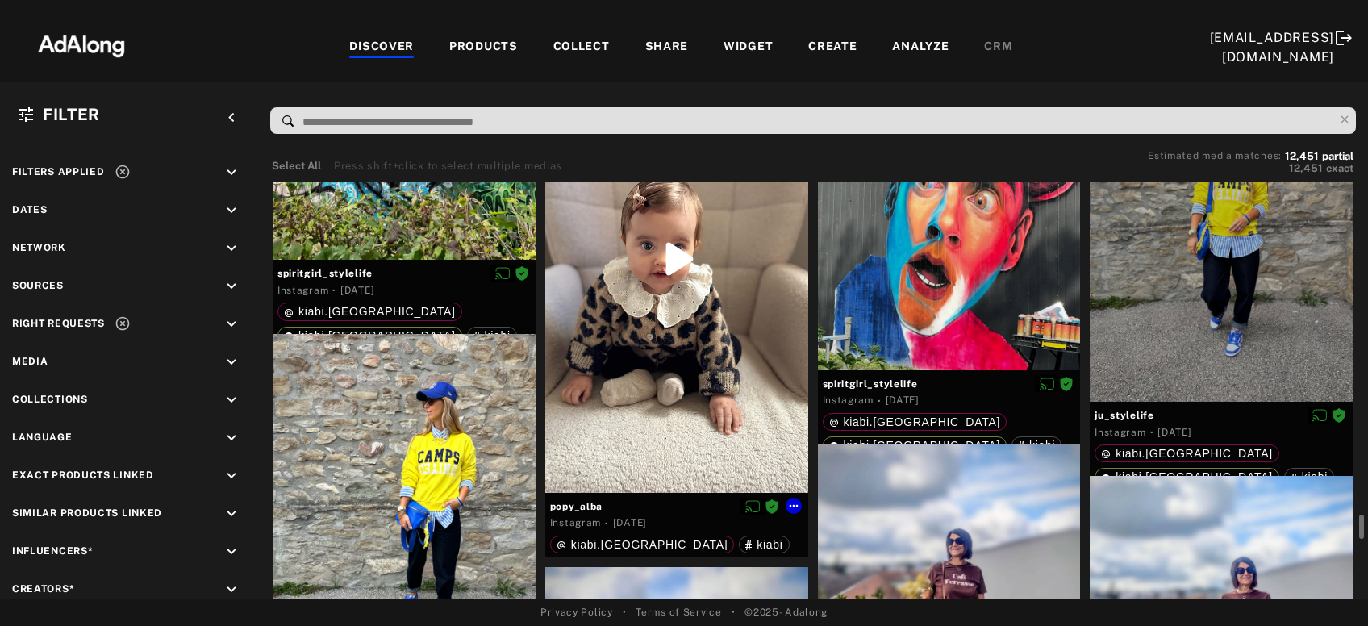
click at [760, 342] on div at bounding box center [676, 259] width 263 height 467
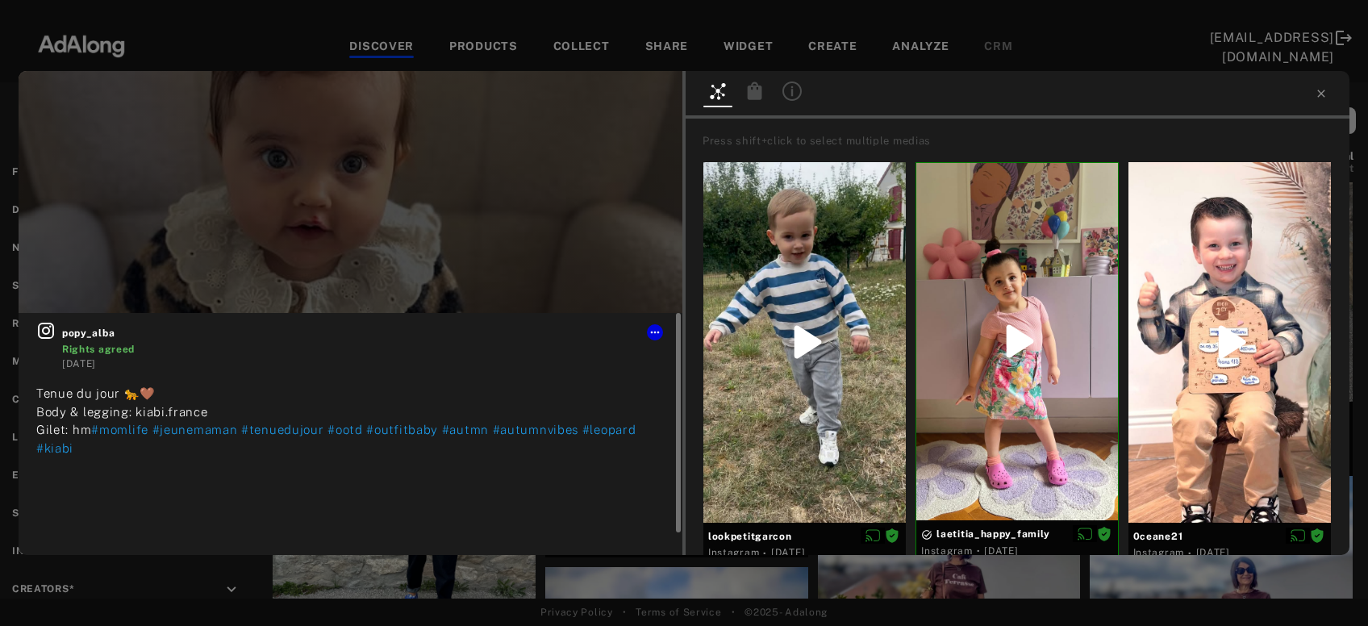
click at [48, 333] on icon at bounding box center [46, 331] width 16 height 16
click at [753, 94] on icon at bounding box center [755, 90] width 15 height 18
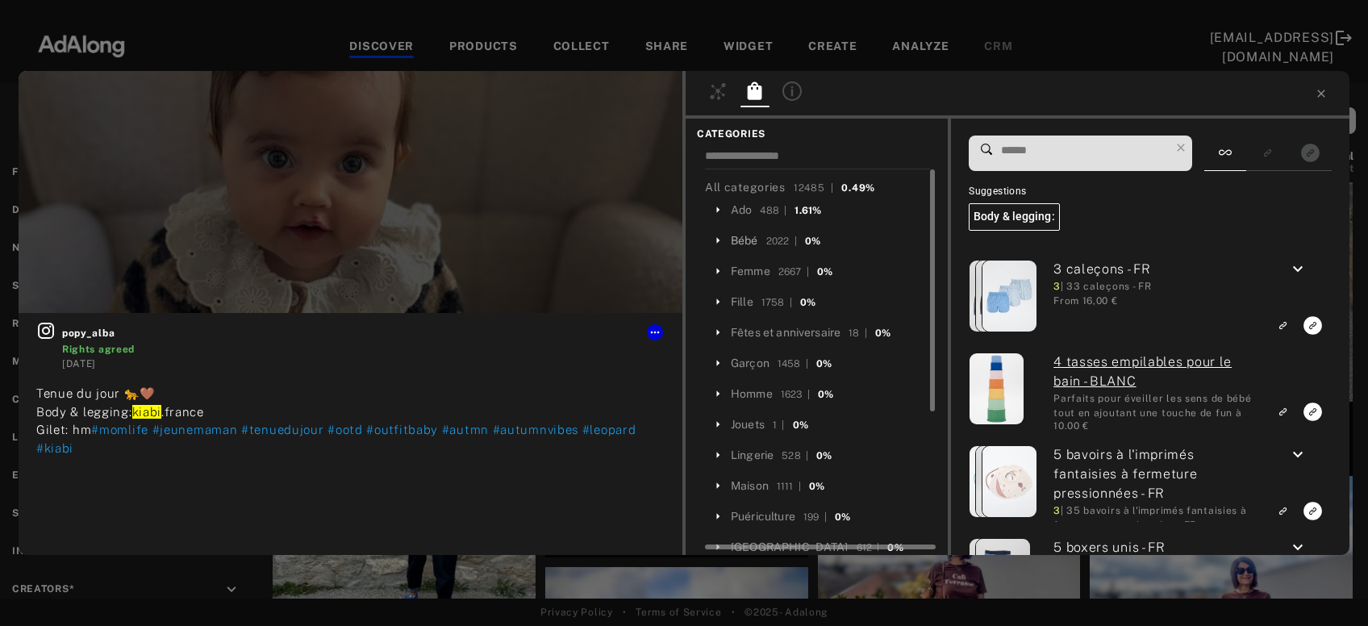
click at [752, 236] on div "Bébé" at bounding box center [744, 240] width 27 height 17
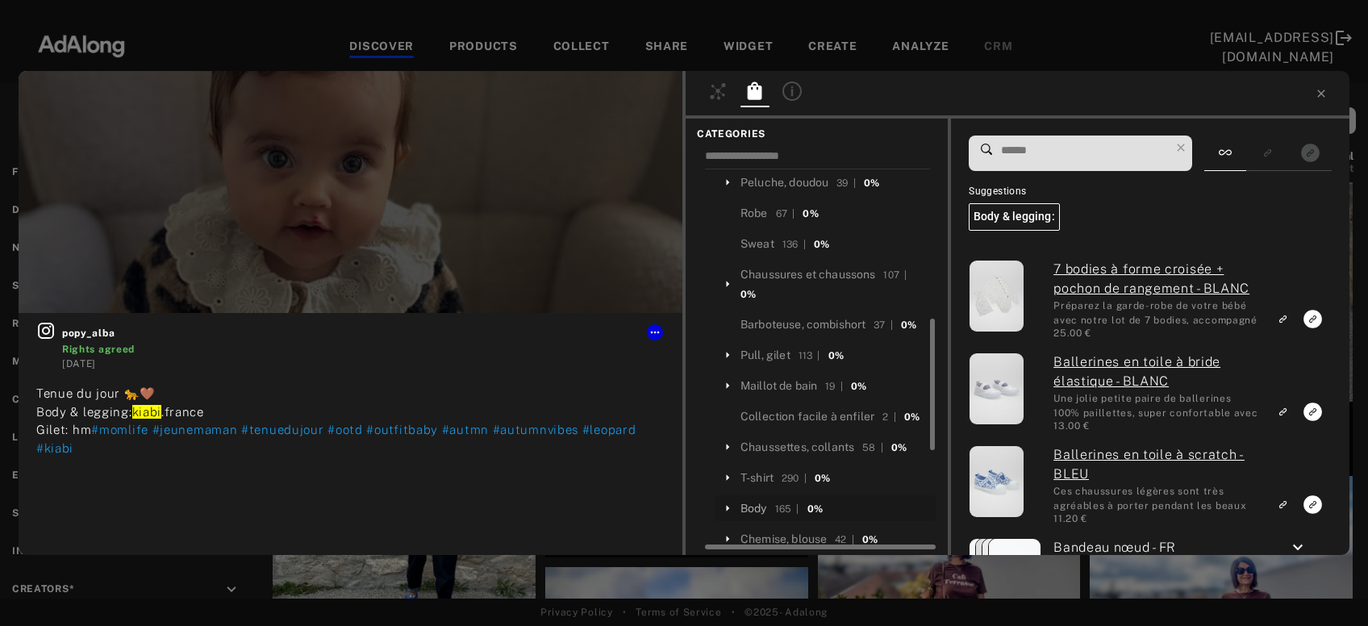
click at [750, 500] on div "Body" at bounding box center [753, 508] width 27 height 17
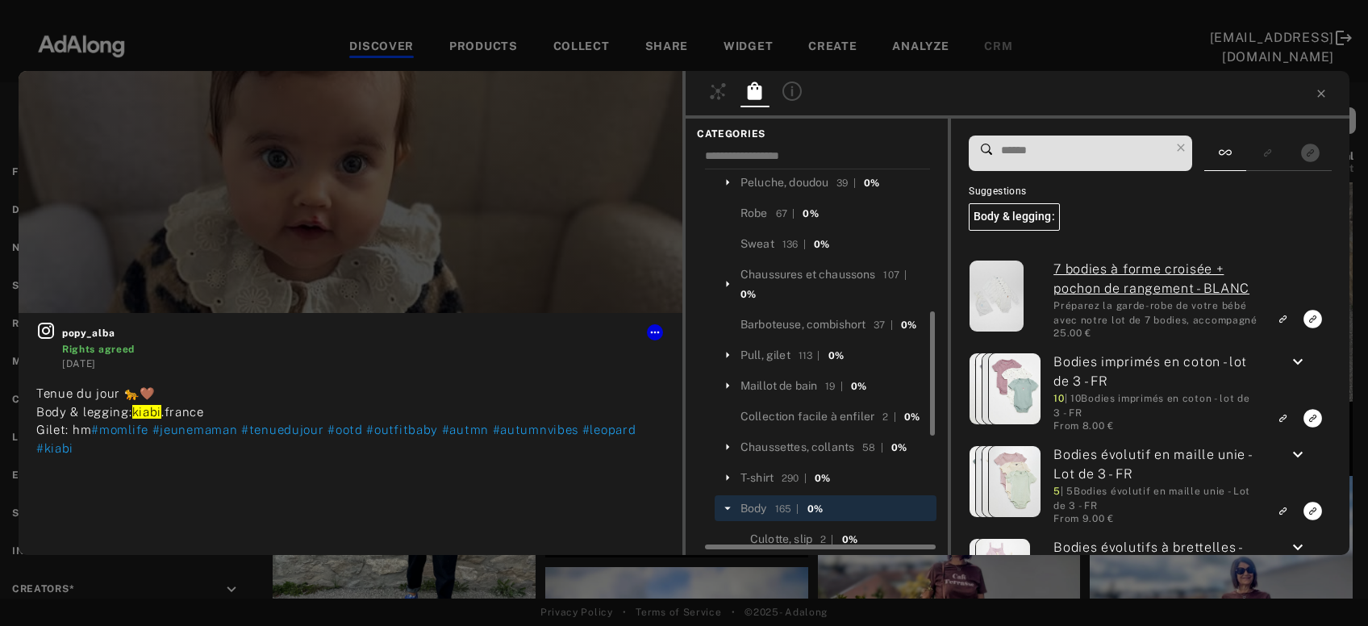
click at [1056, 152] on input at bounding box center [1084, 151] width 170 height 22
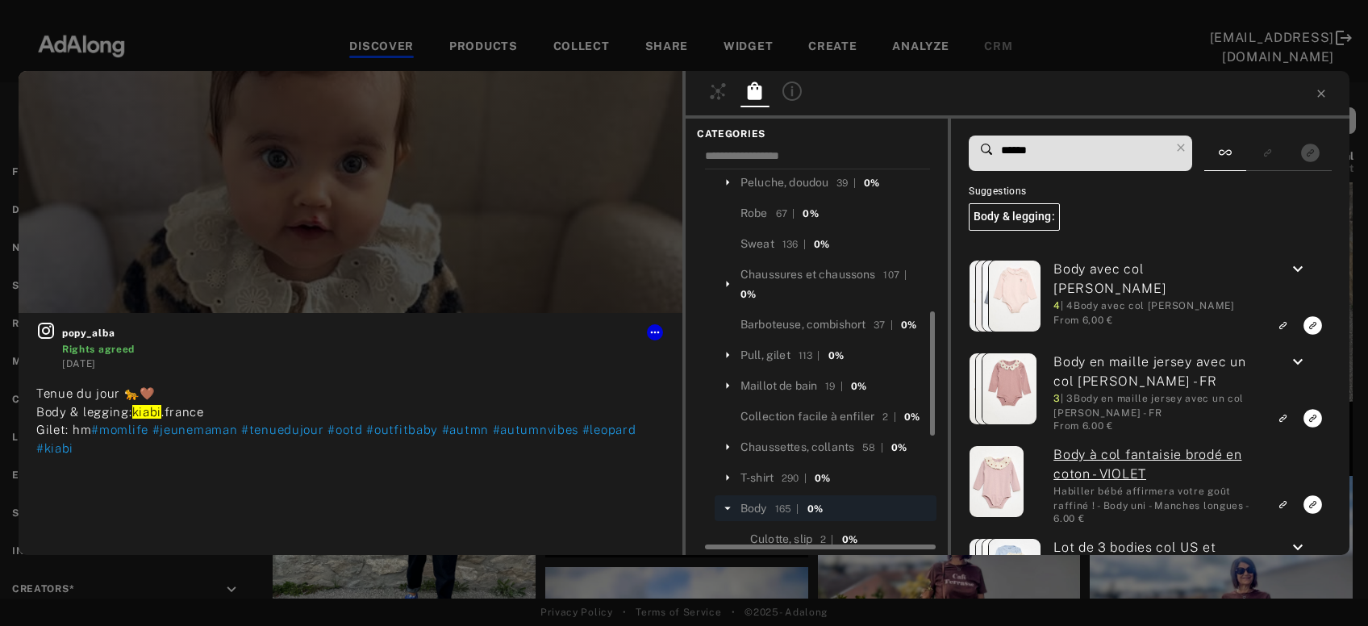
click at [1056, 152] on input "******" at bounding box center [1084, 151] width 170 height 22
click at [1297, 274] on icon "keyboard_arrow_down" at bounding box center [1297, 269] width 19 height 19
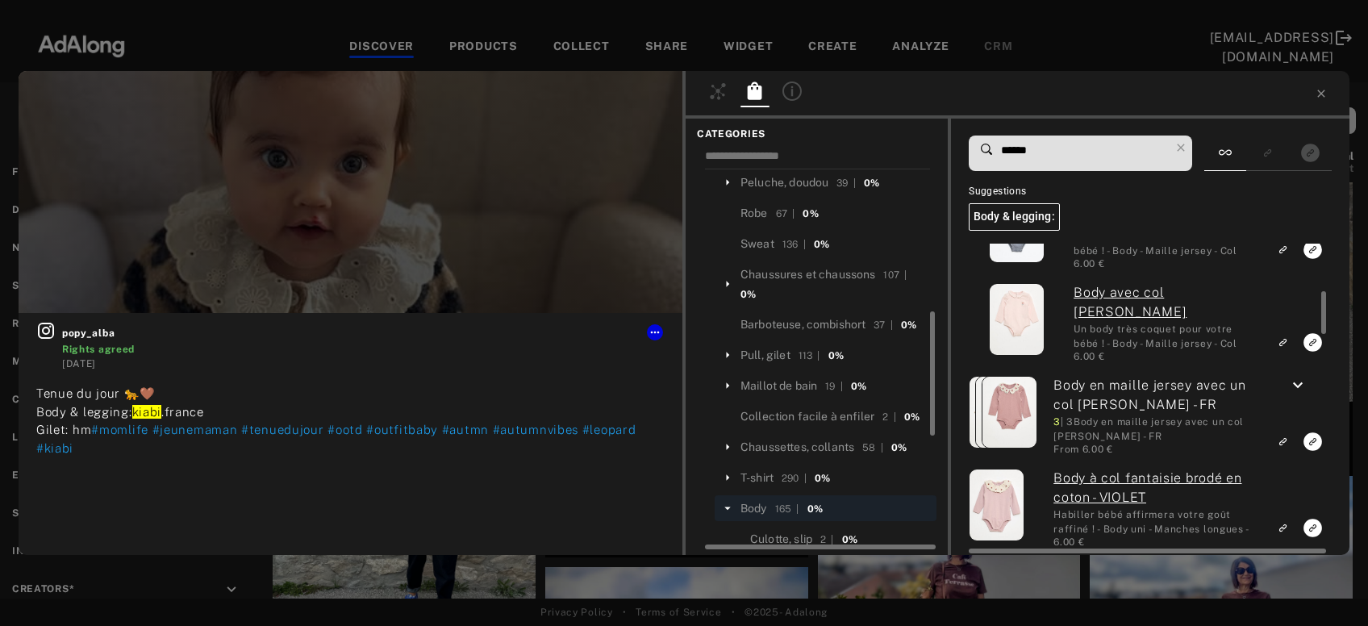
scroll to position [434, 0]
click at [1293, 381] on icon "keyboard_arrow_down" at bounding box center [1297, 385] width 19 height 19
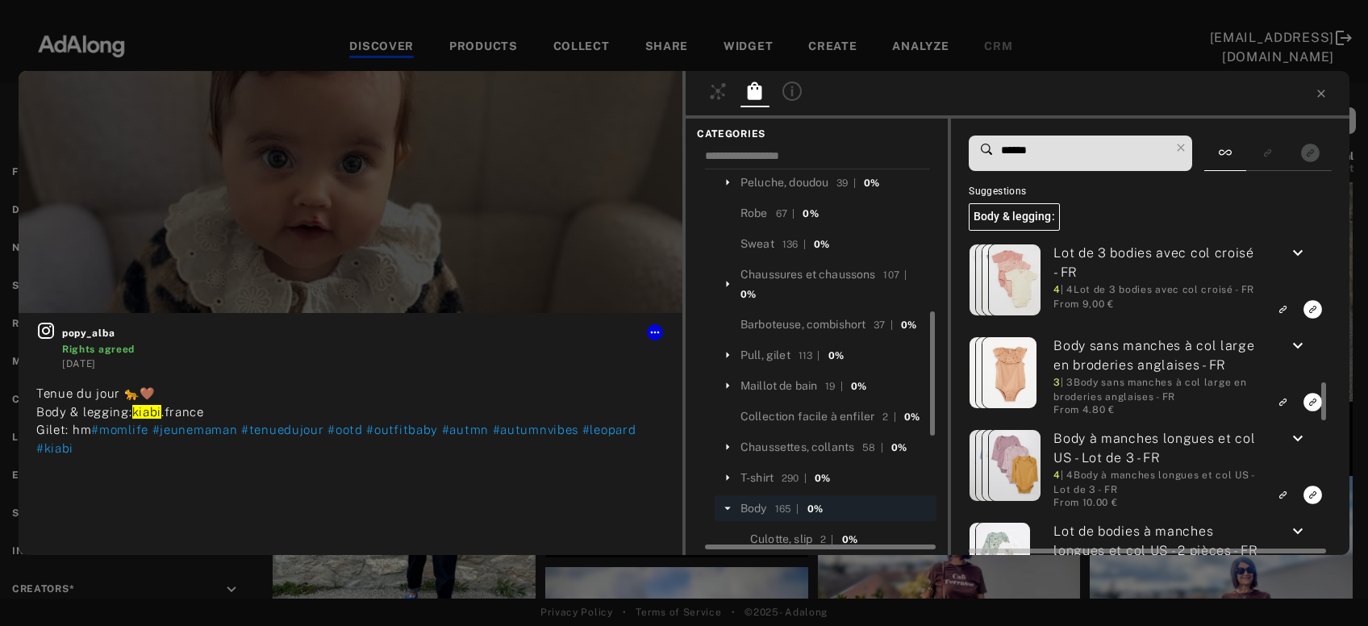
click at [1304, 345] on icon "keyboard_arrow_down" at bounding box center [1297, 345] width 19 height 19
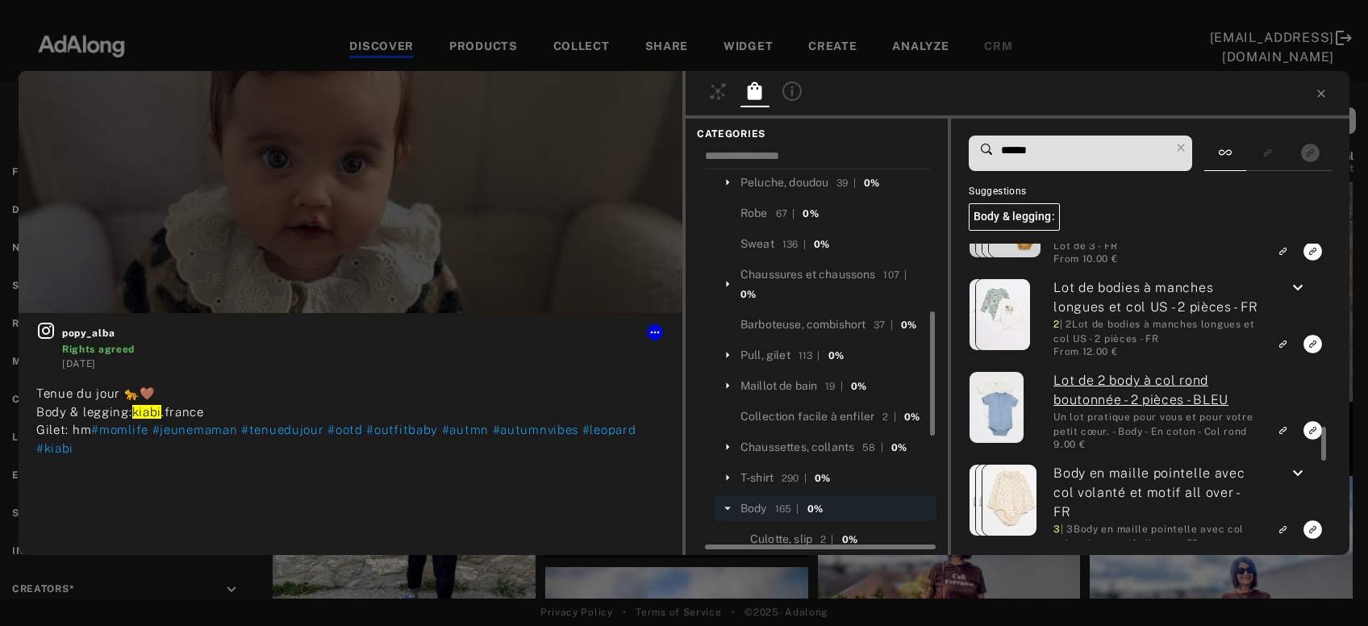
click at [1009, 151] on input "******" at bounding box center [1084, 151] width 170 height 22
click at [1009, 150] on input "******" at bounding box center [1084, 151] width 170 height 22
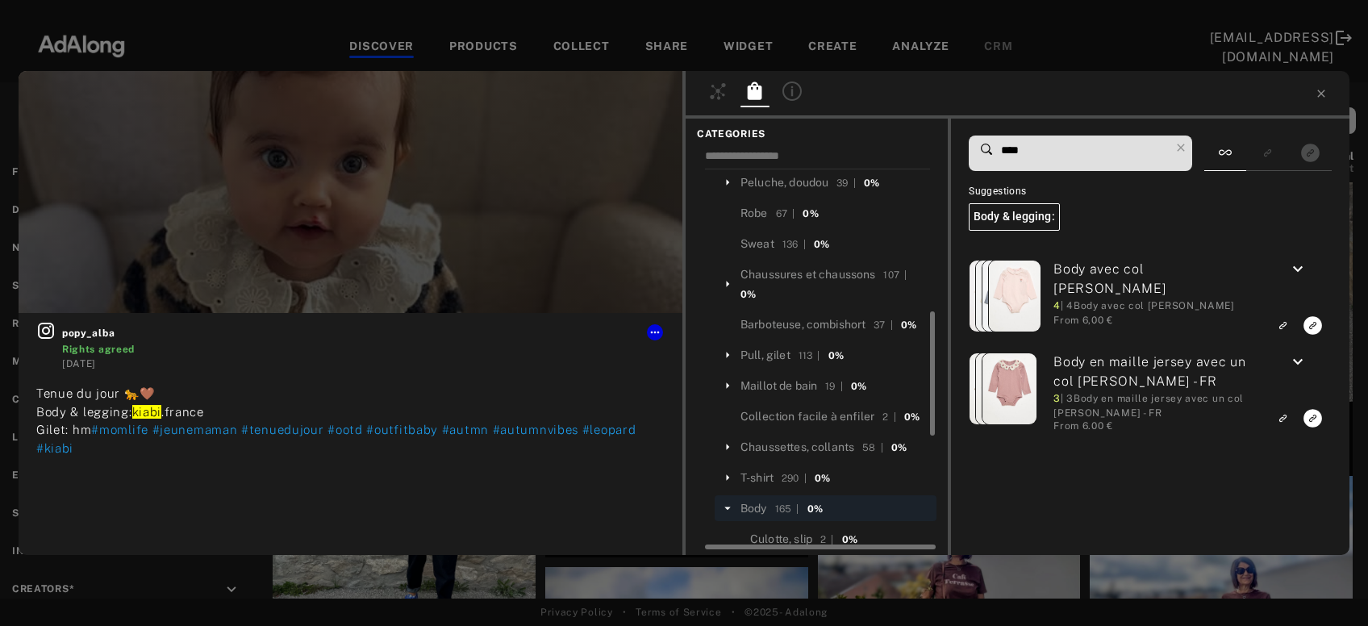
drag, startPoint x: 1032, startPoint y: 144, endPoint x: 954, endPoint y: 158, distance: 79.4
click at [999, 158] on input "****" at bounding box center [1084, 151] width 170 height 22
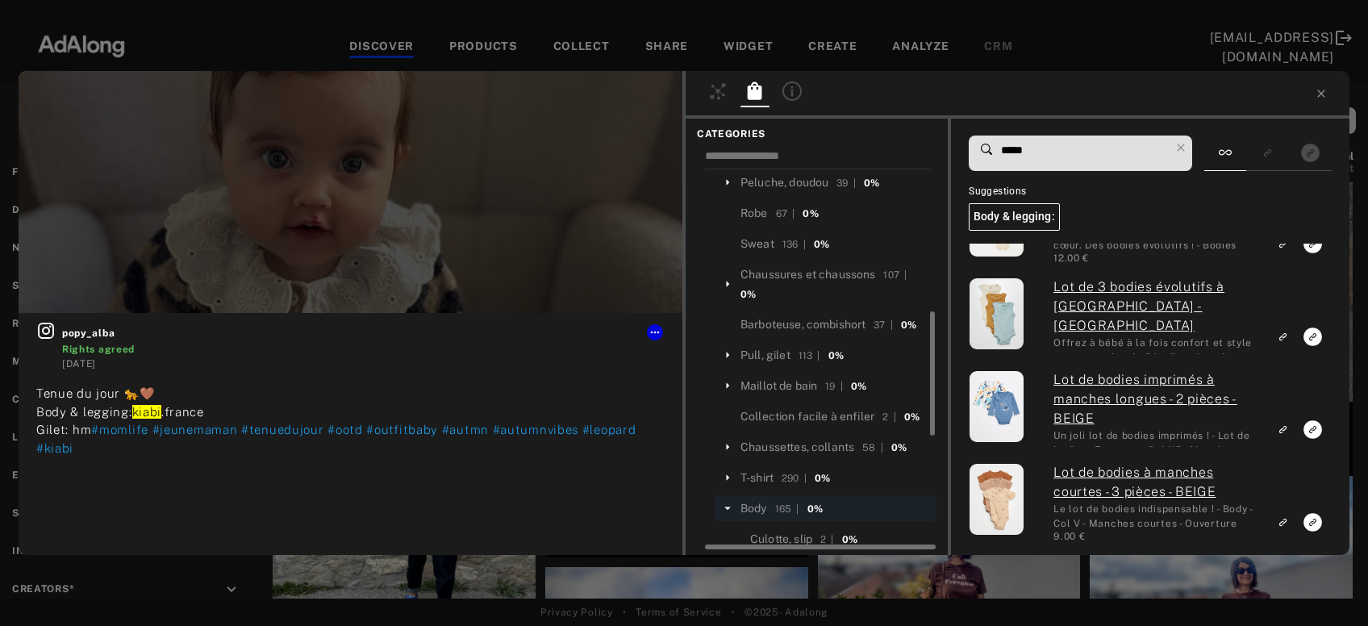
click at [1019, 147] on input "*****" at bounding box center [1084, 151] width 170 height 22
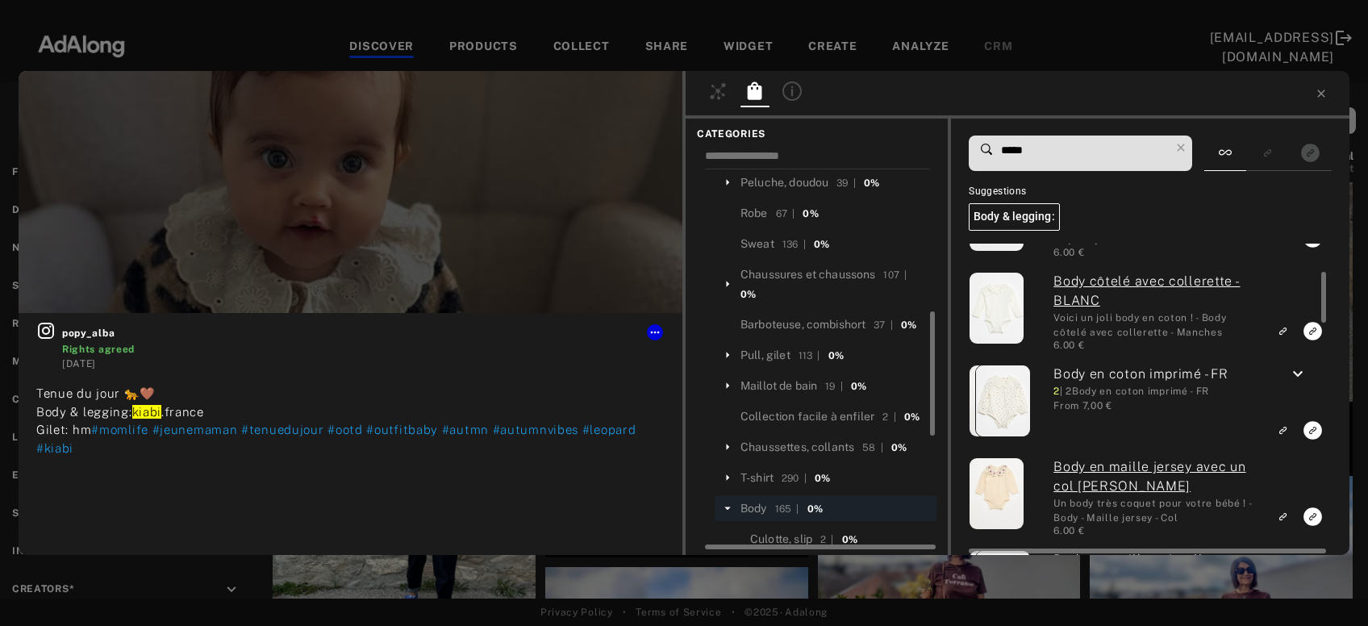
type input "*****"
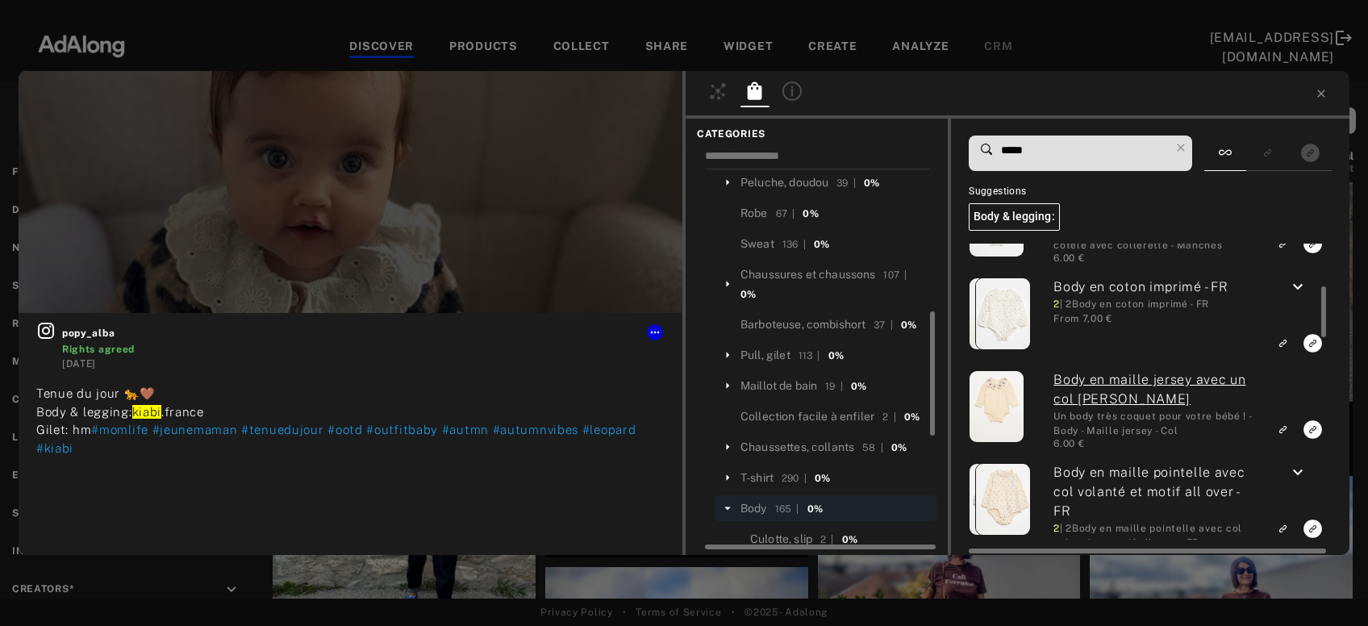
click at [1295, 285] on icon "keyboard_arrow_down" at bounding box center [1297, 286] width 19 height 19
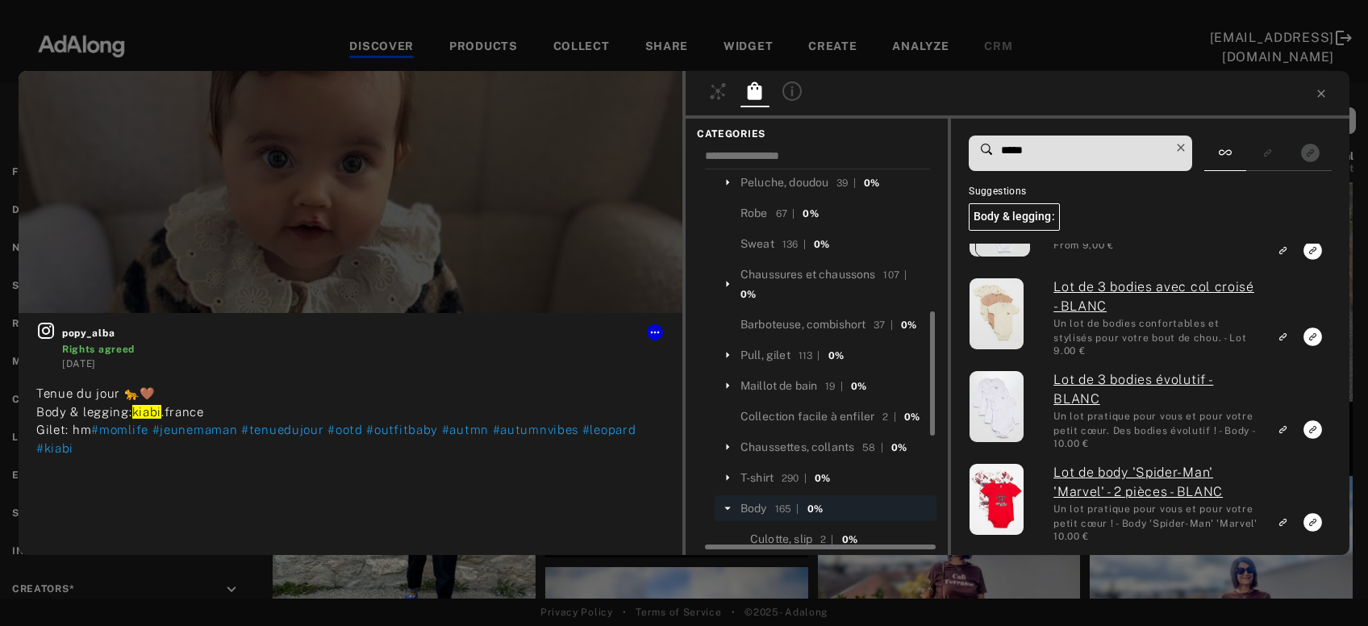
click at [1185, 148] on icon at bounding box center [1180, 147] width 23 height 23
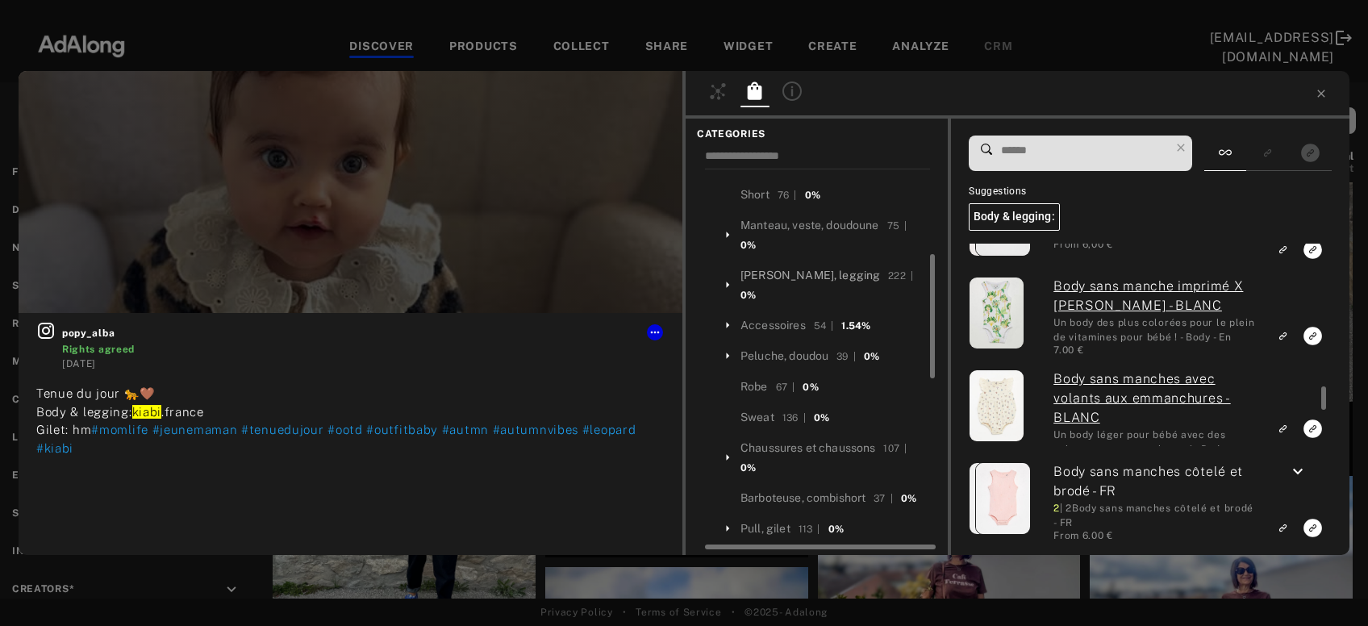
click at [852, 278] on div "[PERSON_NAME], legging" at bounding box center [810, 275] width 140 height 17
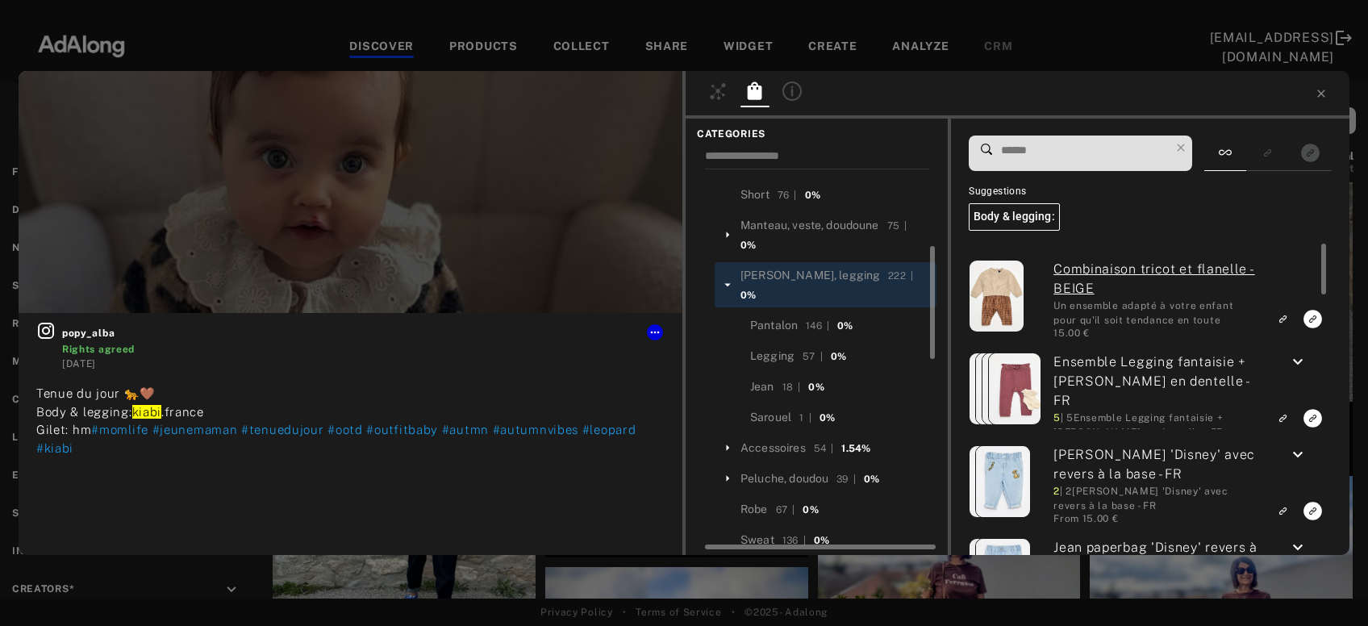
click at [1048, 156] on input at bounding box center [1084, 151] width 170 height 22
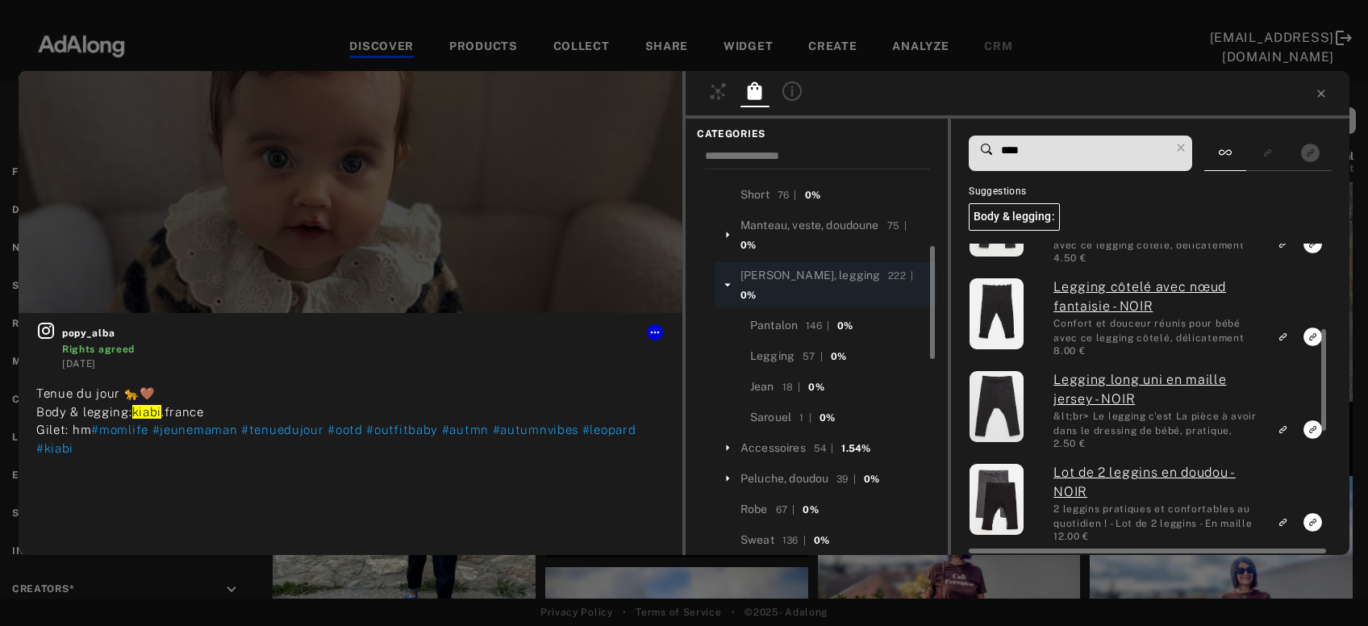
scroll to position [260, 0]
click at [1307, 429] on icon "Link to exact product" at bounding box center [1312, 429] width 19 height 19
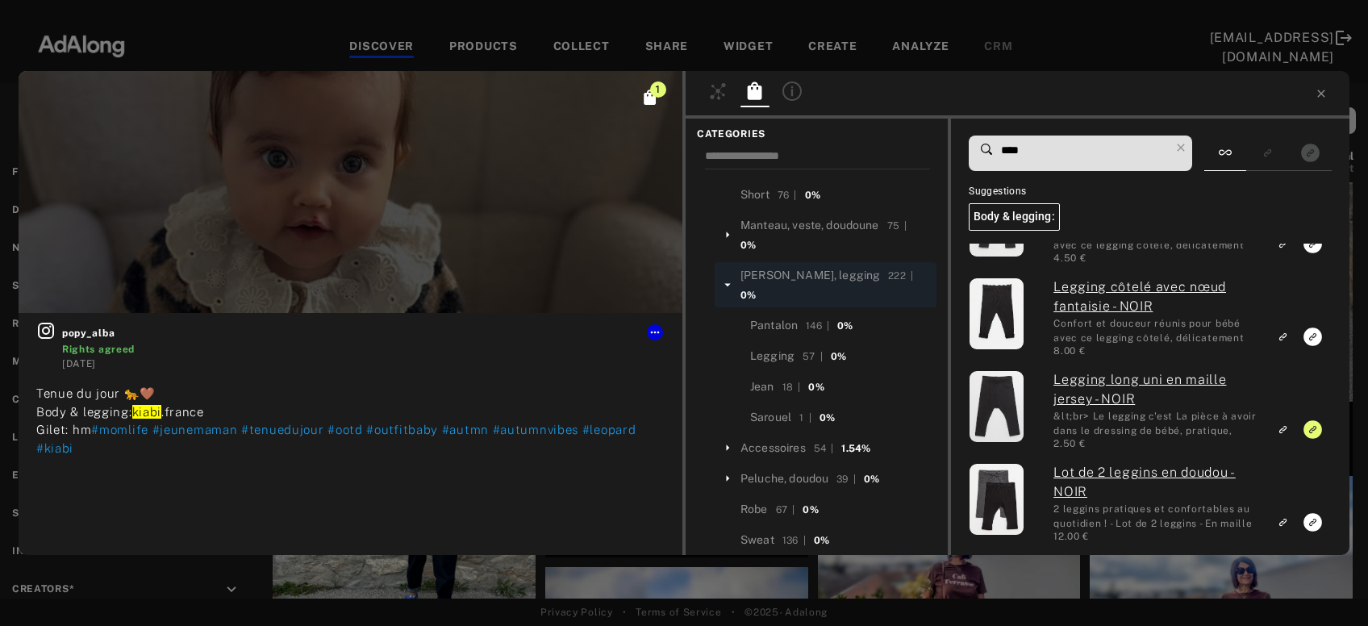
click at [999, 157] on input "****" at bounding box center [1084, 151] width 170 height 22
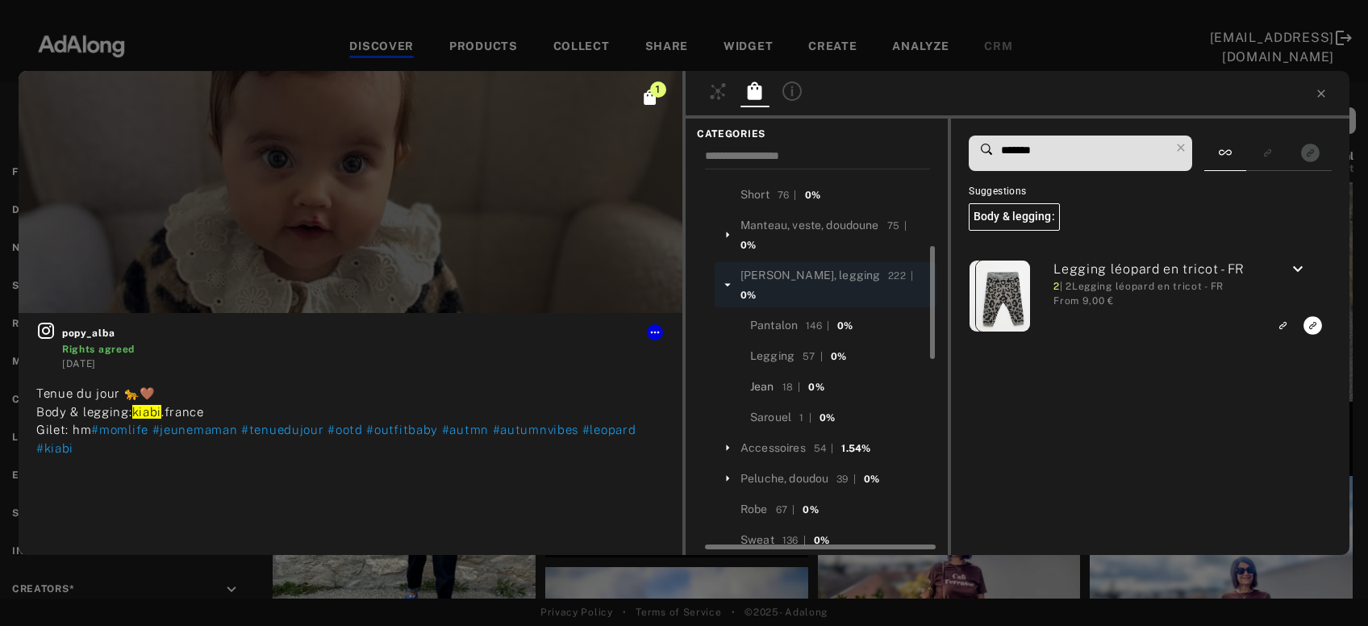
scroll to position [0, 0]
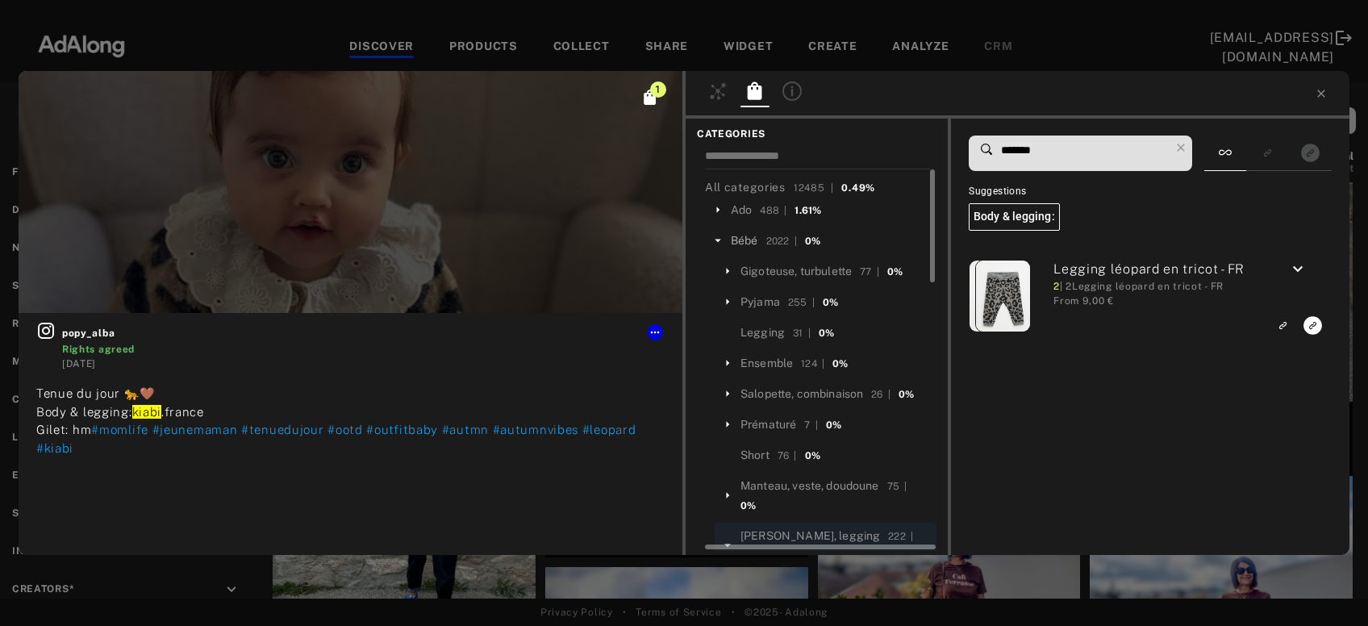
type input "*******"
click at [744, 240] on div "Bébé" at bounding box center [744, 240] width 27 height 17
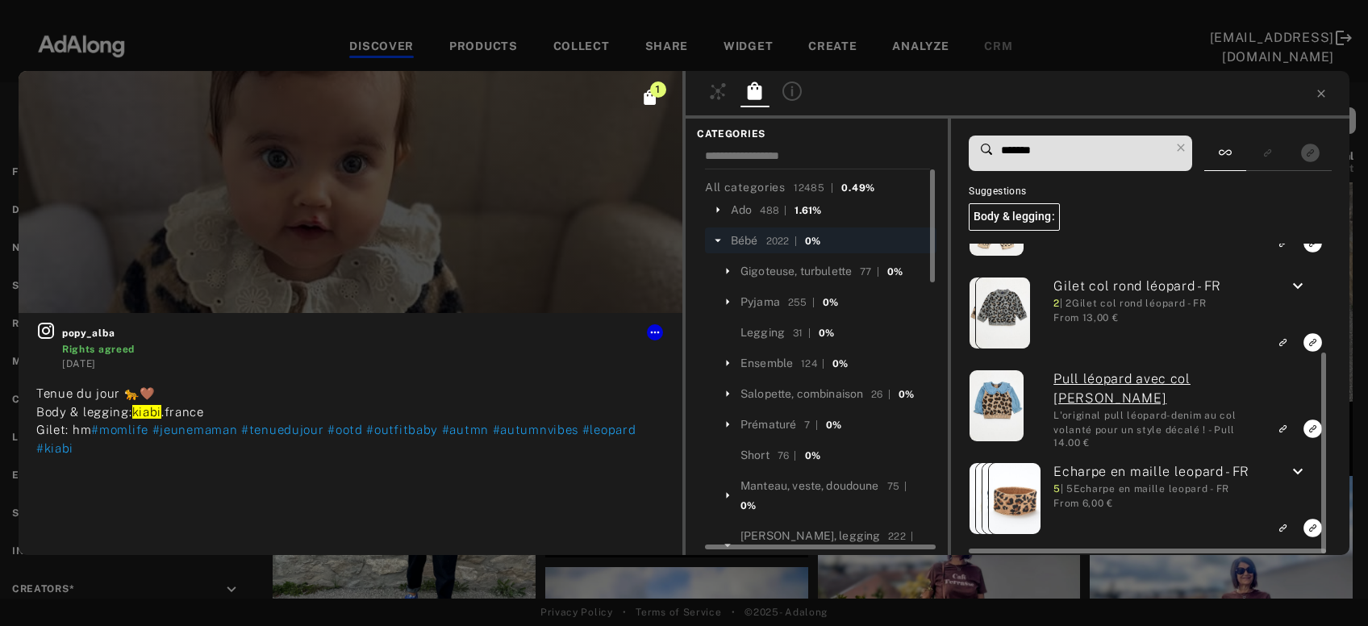
scroll to position [169, 0]
click at [1307, 284] on icon "keyboard_arrow_down" at bounding box center [1297, 286] width 19 height 19
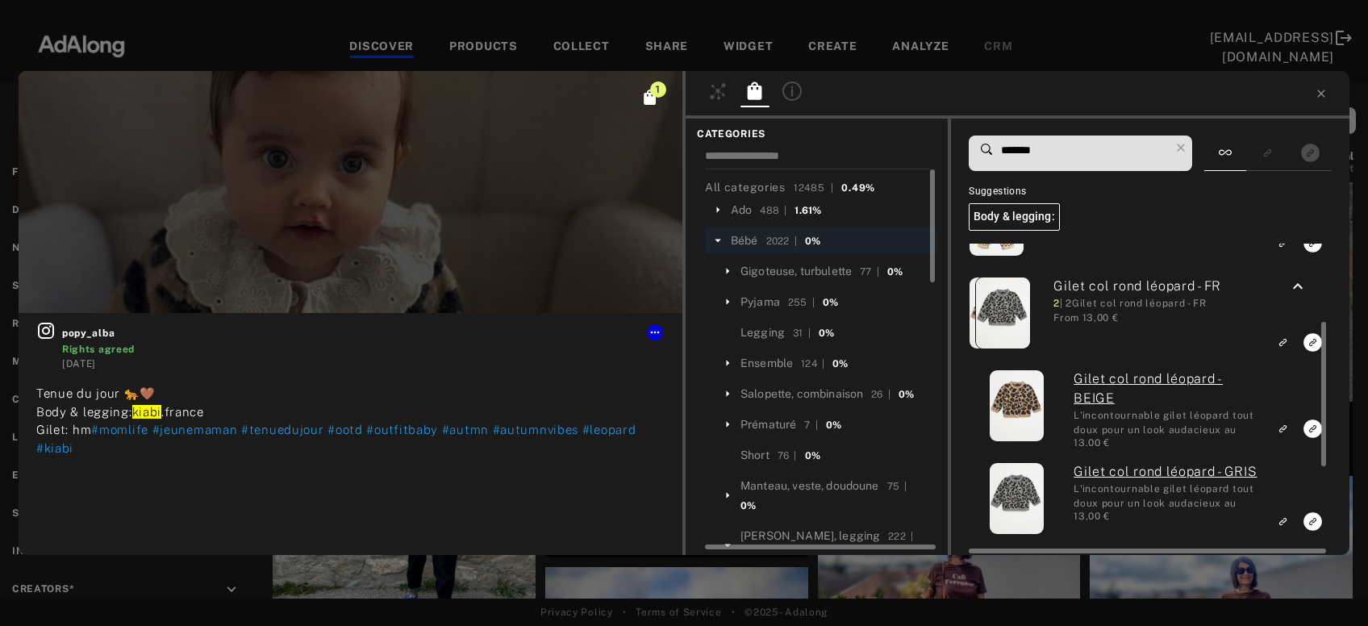
scroll to position [0, 0]
click at [1308, 426] on icon "Link to exact product" at bounding box center [1312, 428] width 19 height 19
click at [1323, 93] on icon at bounding box center [1320, 93] width 13 height 13
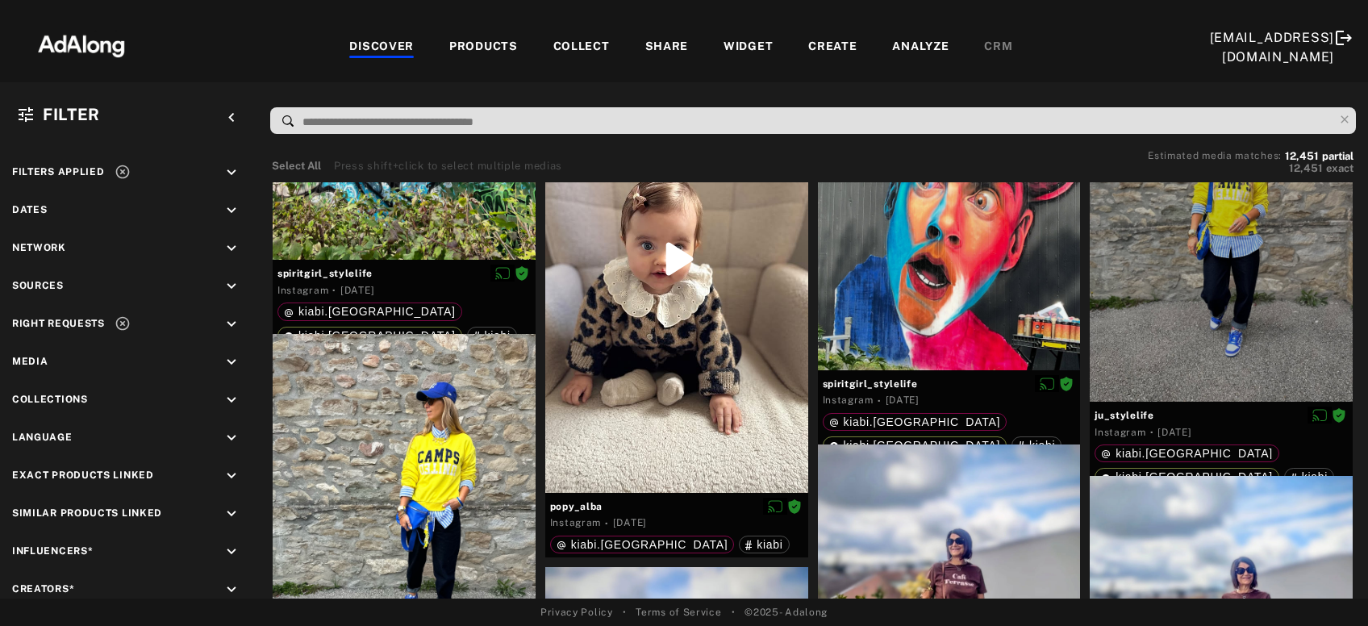
click at [601, 46] on div "COLLECT" at bounding box center [581, 47] width 56 height 19
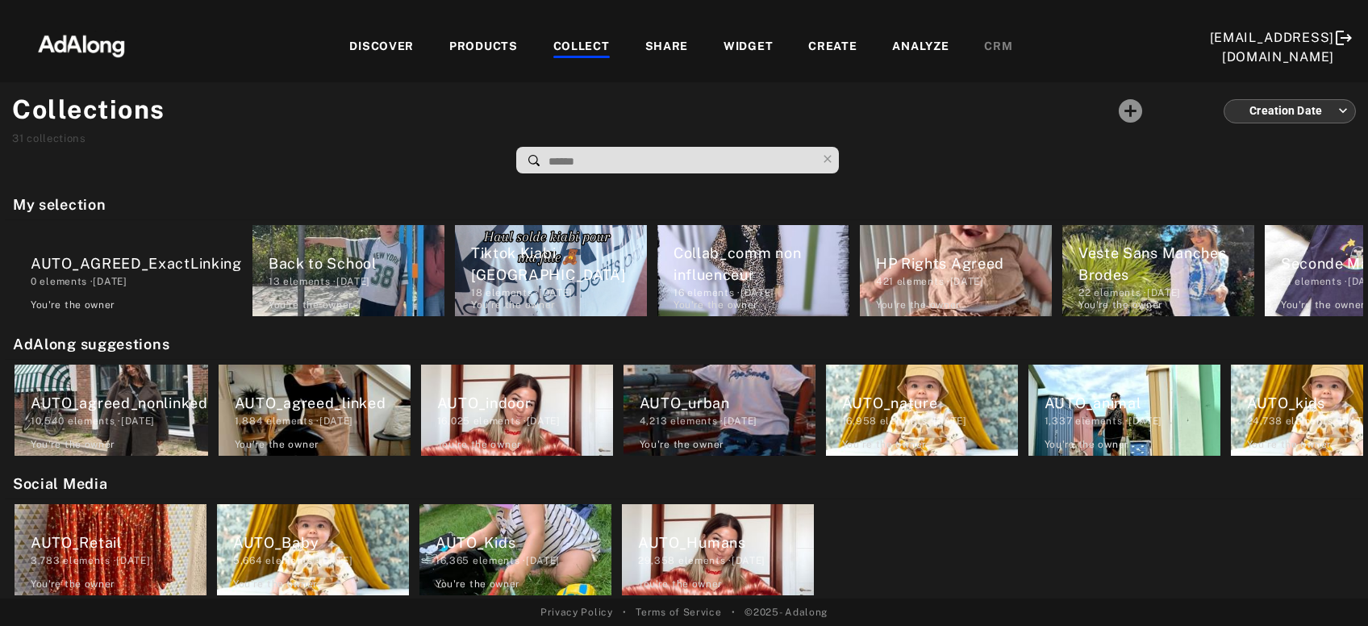
click at [394, 52] on div "DISCOVER" at bounding box center [381, 47] width 65 height 19
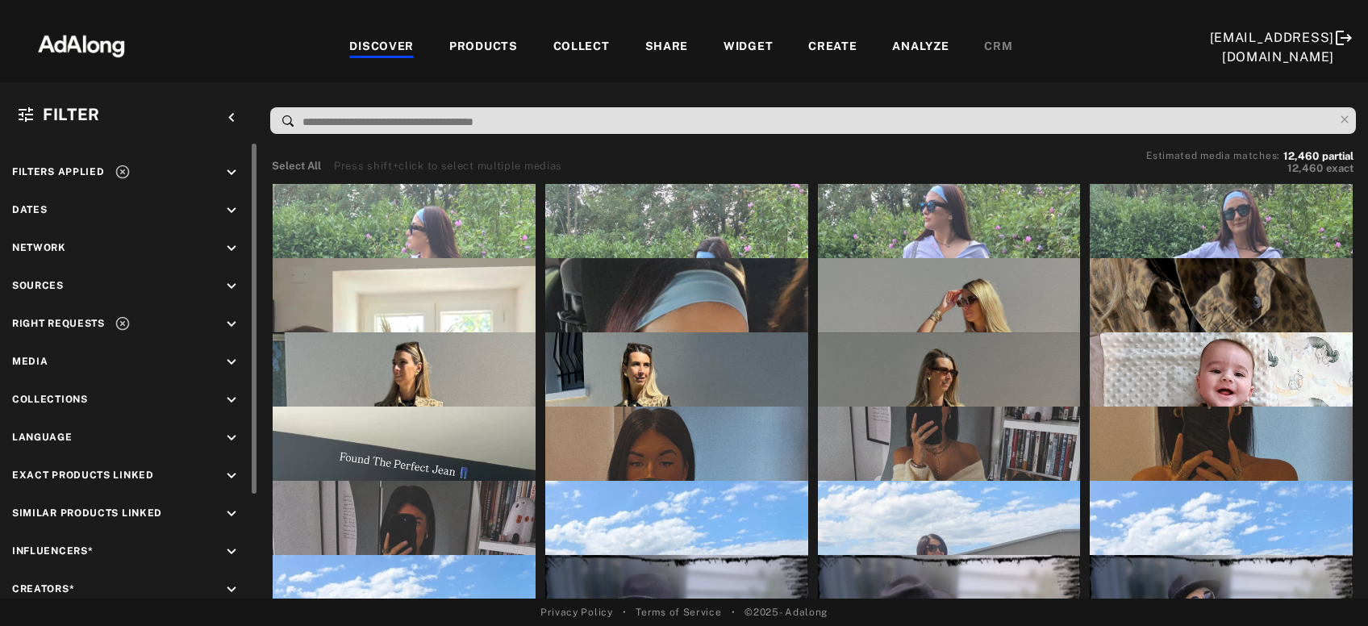
click at [125, 173] on icon at bounding box center [123, 172] width 16 height 16
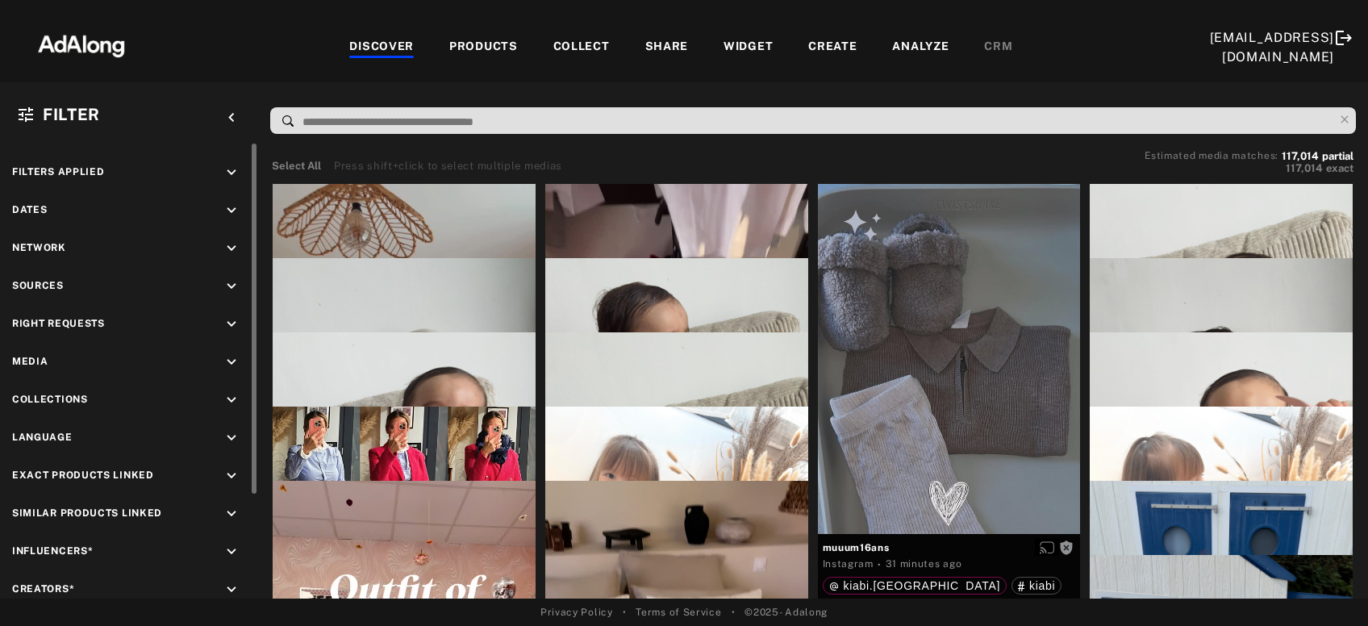
click at [225, 322] on icon "keyboard_arrow_down" at bounding box center [232, 324] width 18 height 18
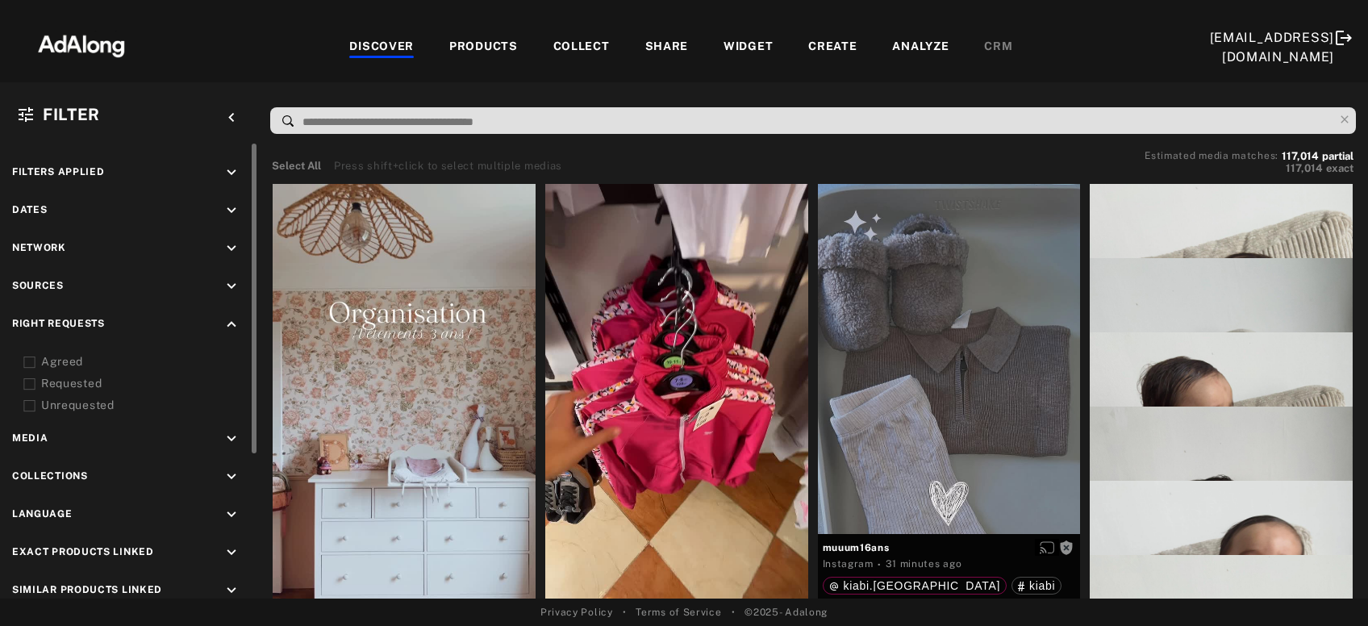
click at [65, 357] on div "Agreed" at bounding box center [143, 361] width 205 height 17
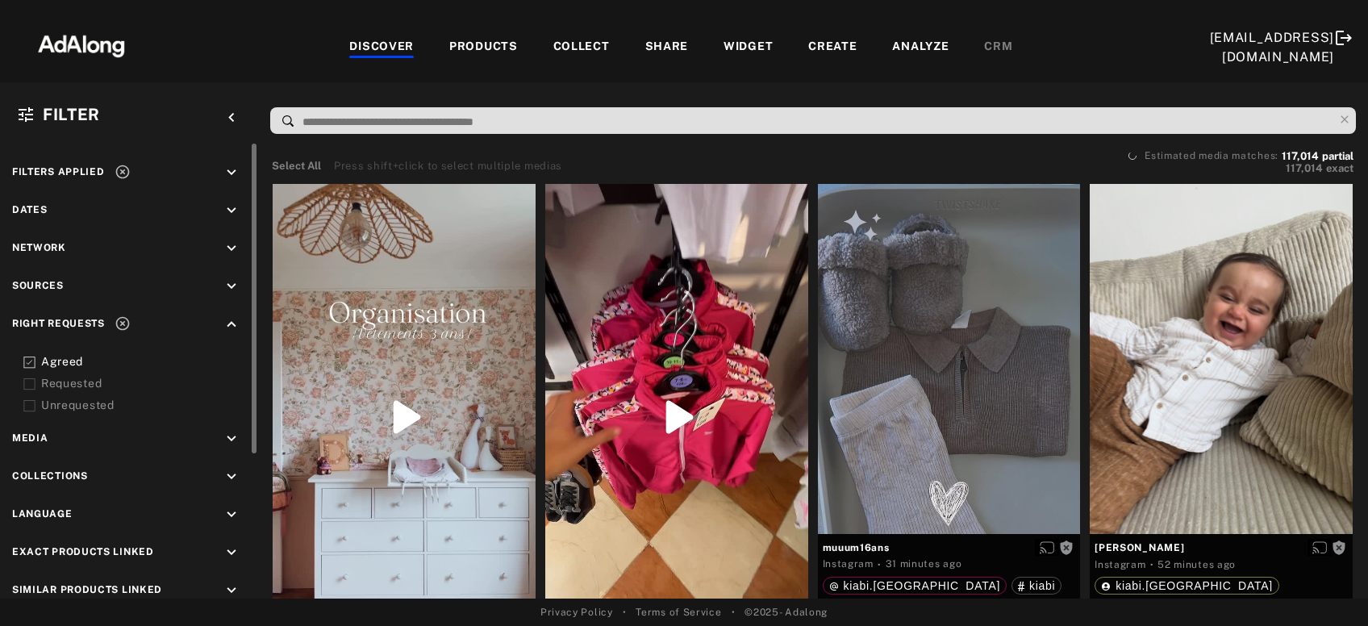
click at [63, 380] on div "Requested" at bounding box center [143, 383] width 205 height 17
